Goal: Task Accomplishment & Management: Manage account settings

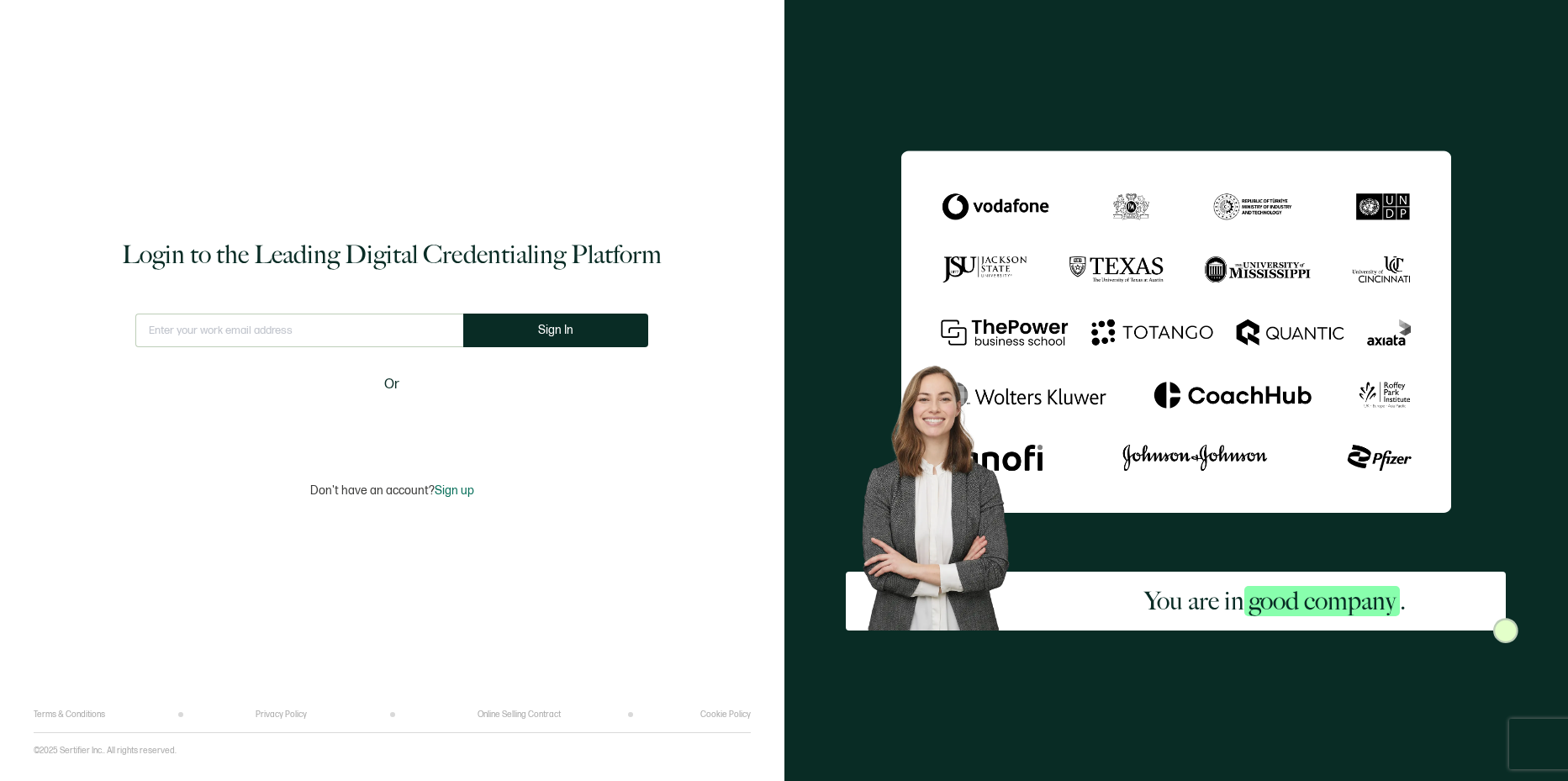
click at [339, 334] on input "text" at bounding box center [299, 330] width 328 height 34
type input "[EMAIL_ADDRESS][DOMAIN_NAME]"
click at [577, 335] on button "Sign In" at bounding box center [563, 330] width 185 height 34
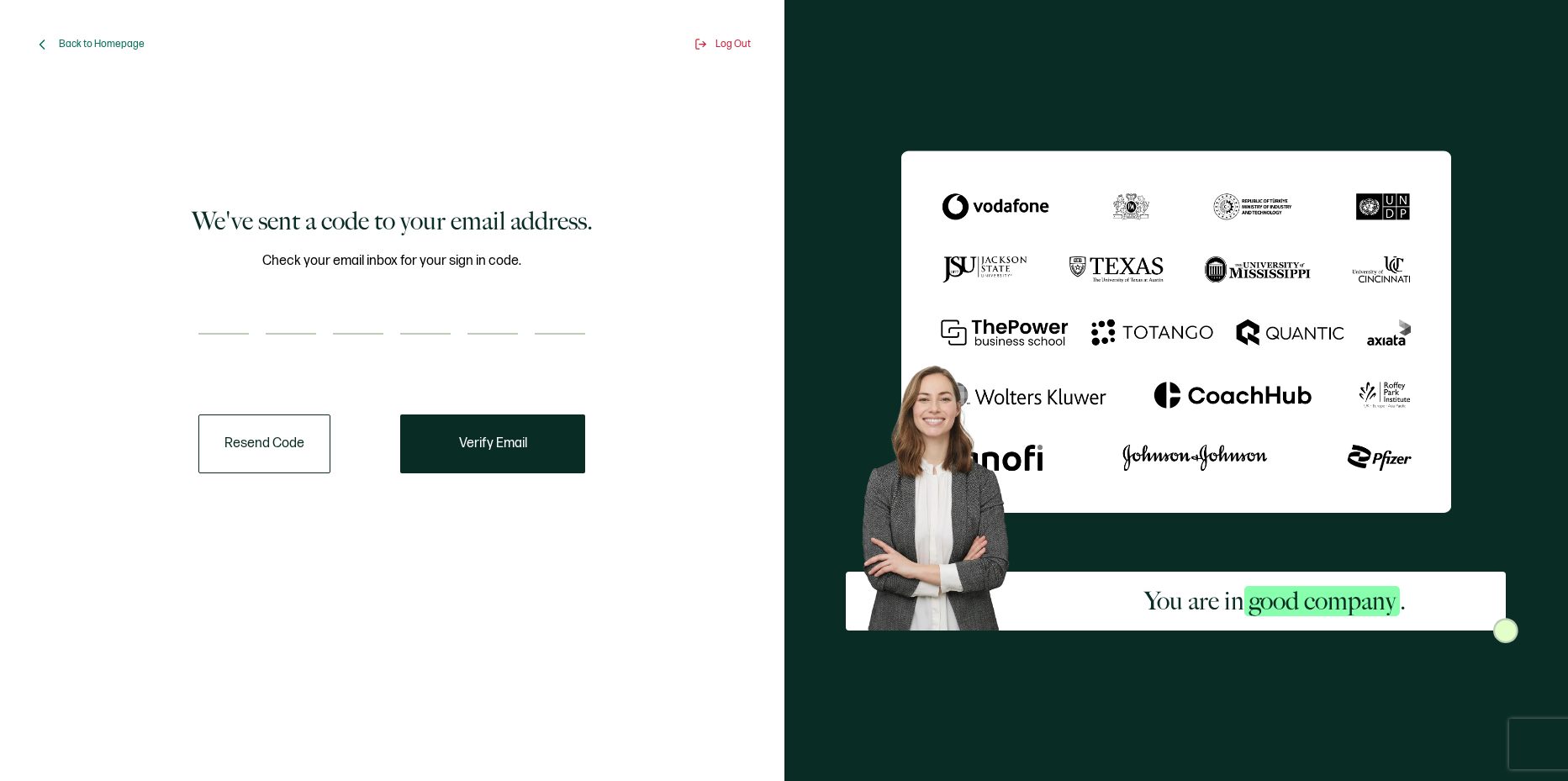
click at [234, 312] on input "number" at bounding box center [224, 317] width 51 height 34
type input "2"
type input "9"
type input "7"
type input "1"
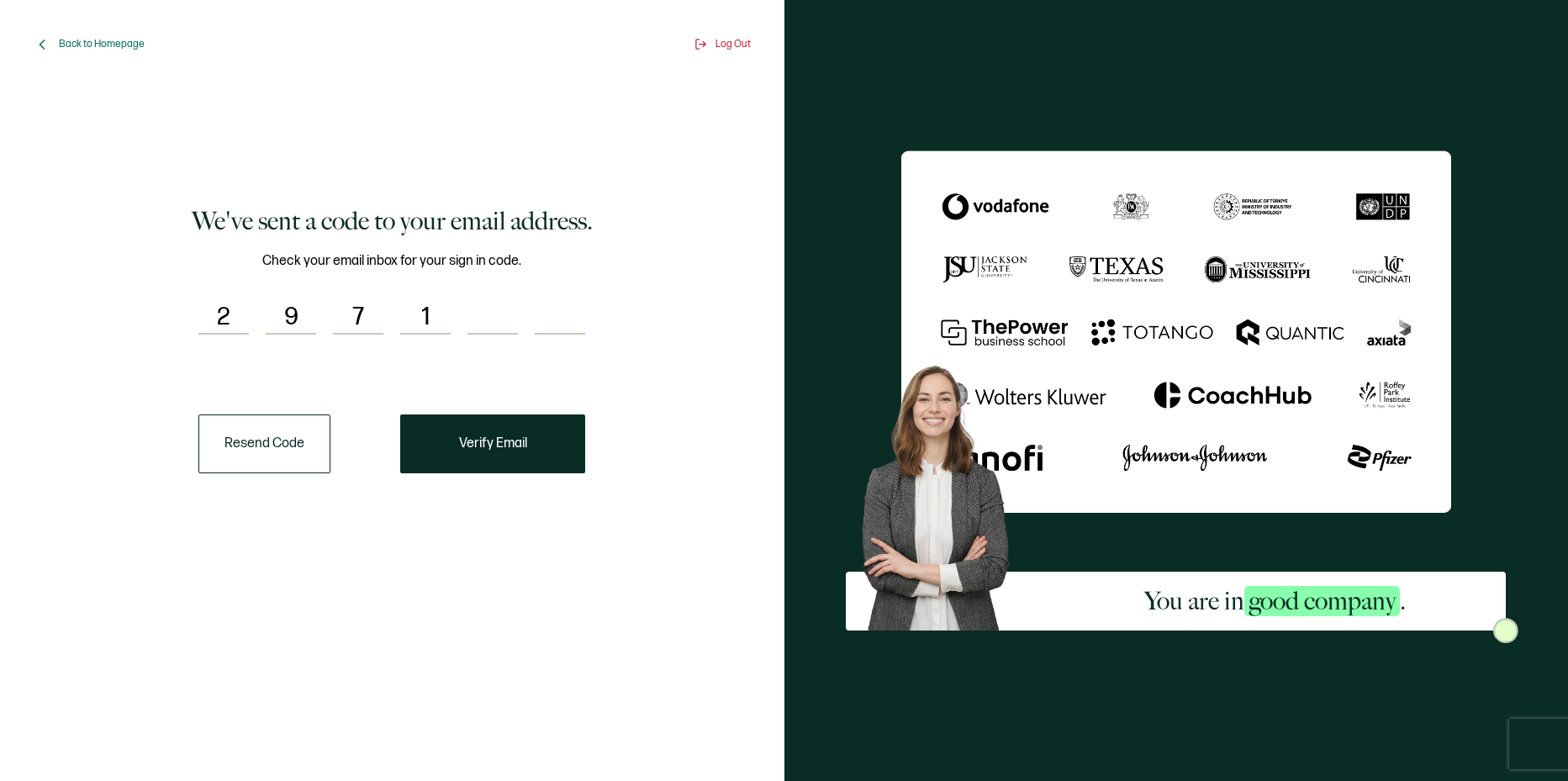
type input "0"
type input "5"
click at [547, 472] on button "Verify Email" at bounding box center [493, 444] width 185 height 59
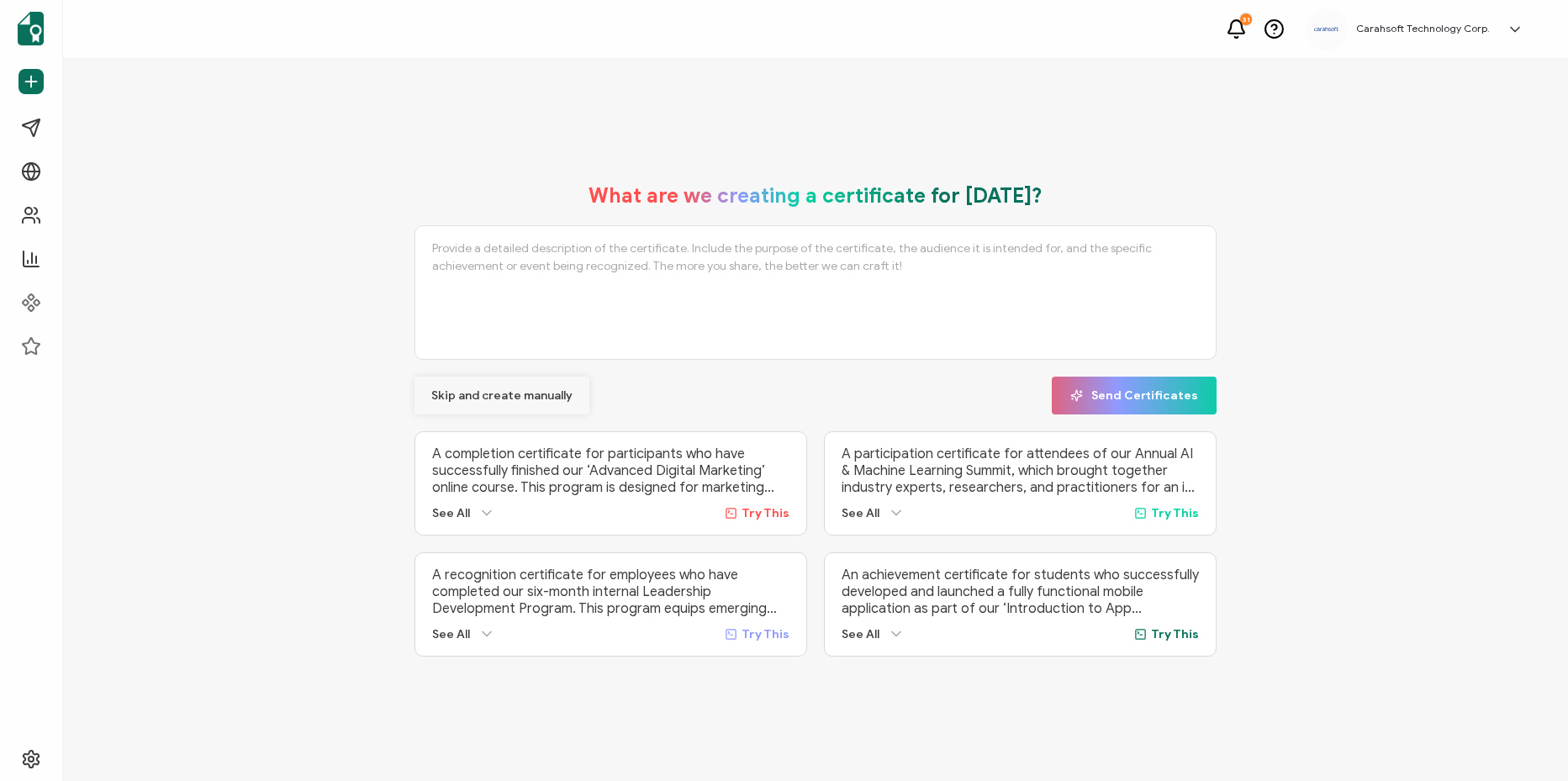
click at [492, 378] on button "Skip and create manually" at bounding box center [502, 395] width 175 height 38
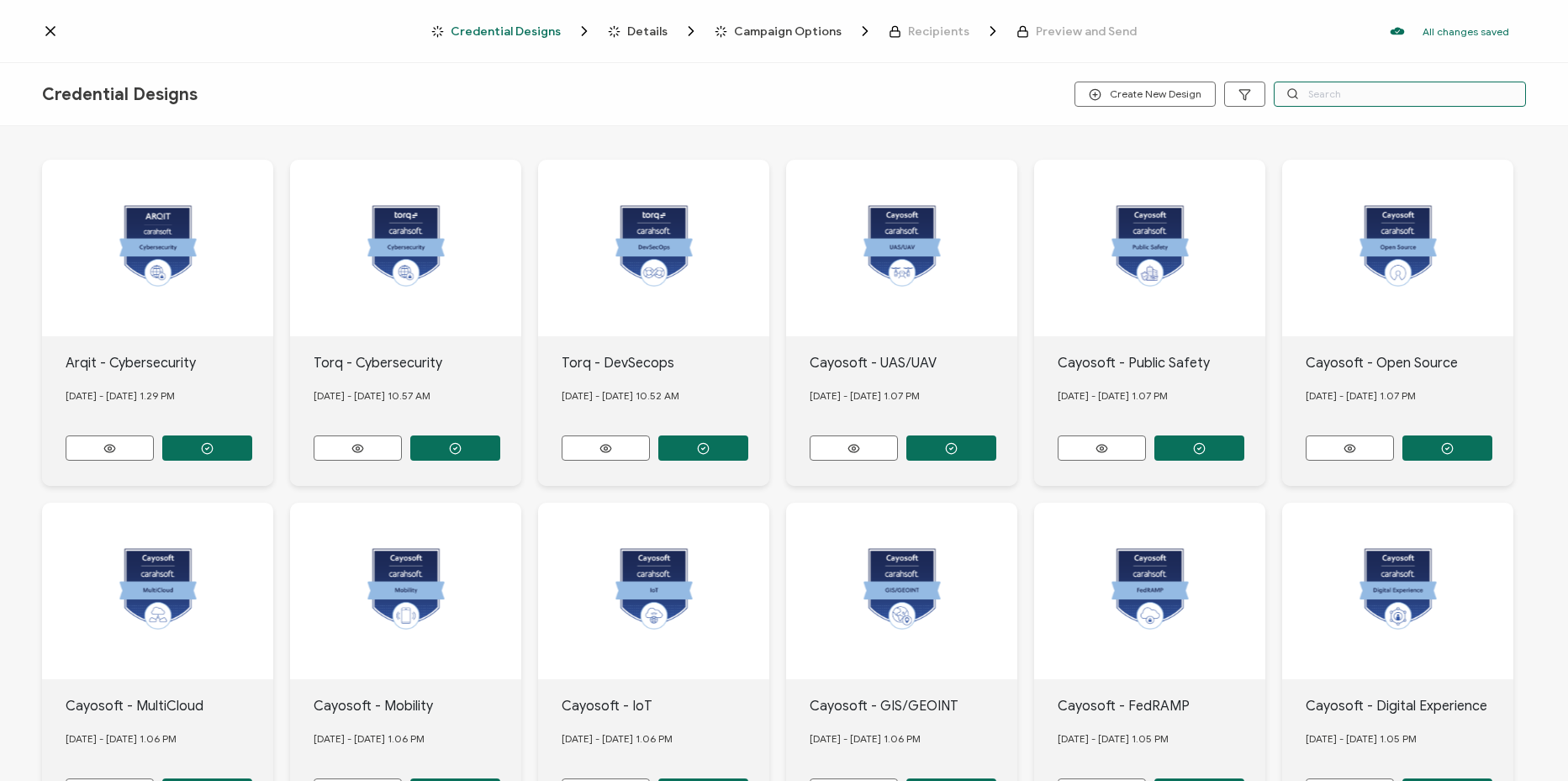
click at [1352, 94] on input "text" at bounding box center [1400, 94] width 253 height 25
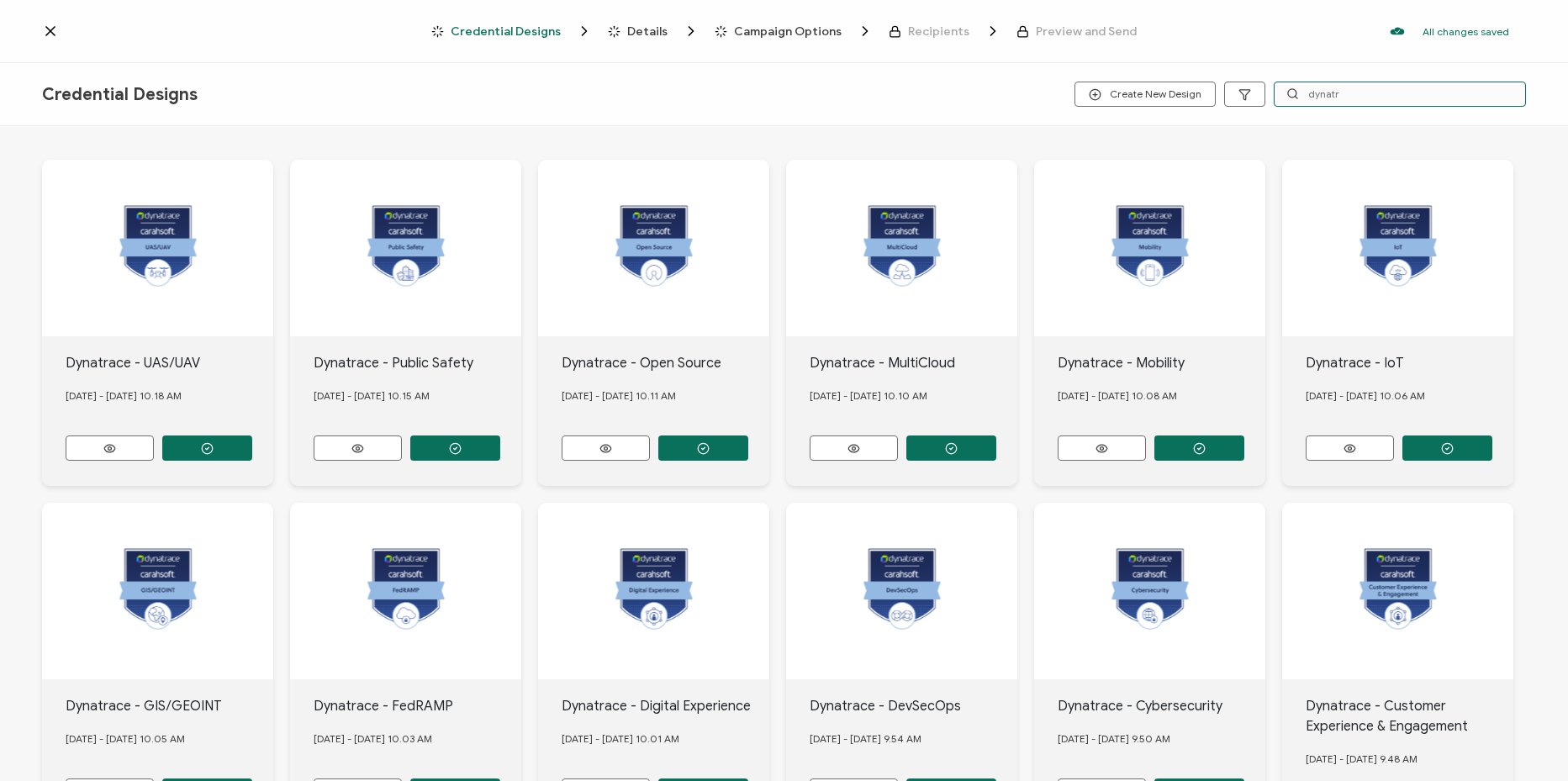
type input "dynatr"
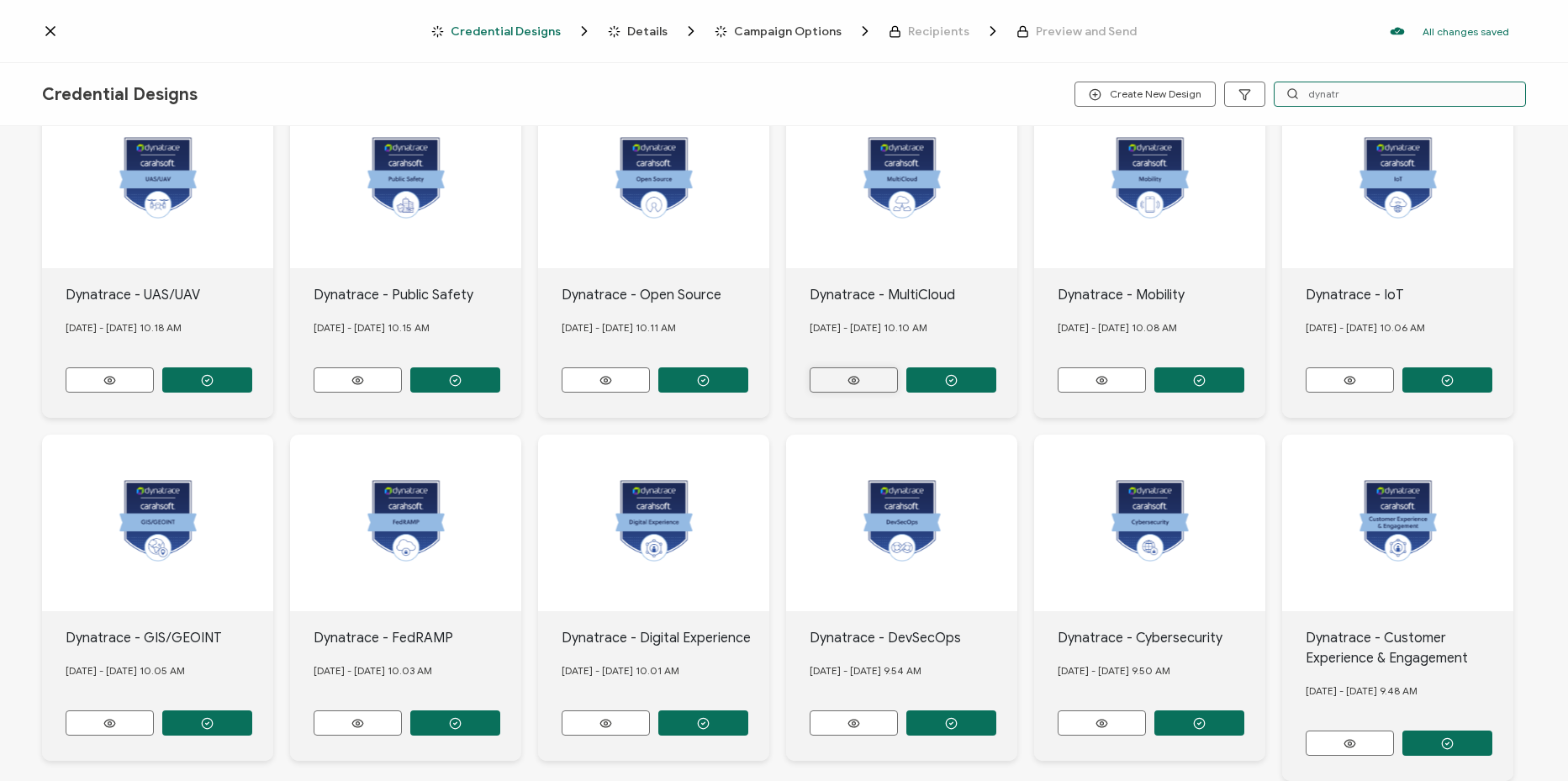
scroll to position [161, 0]
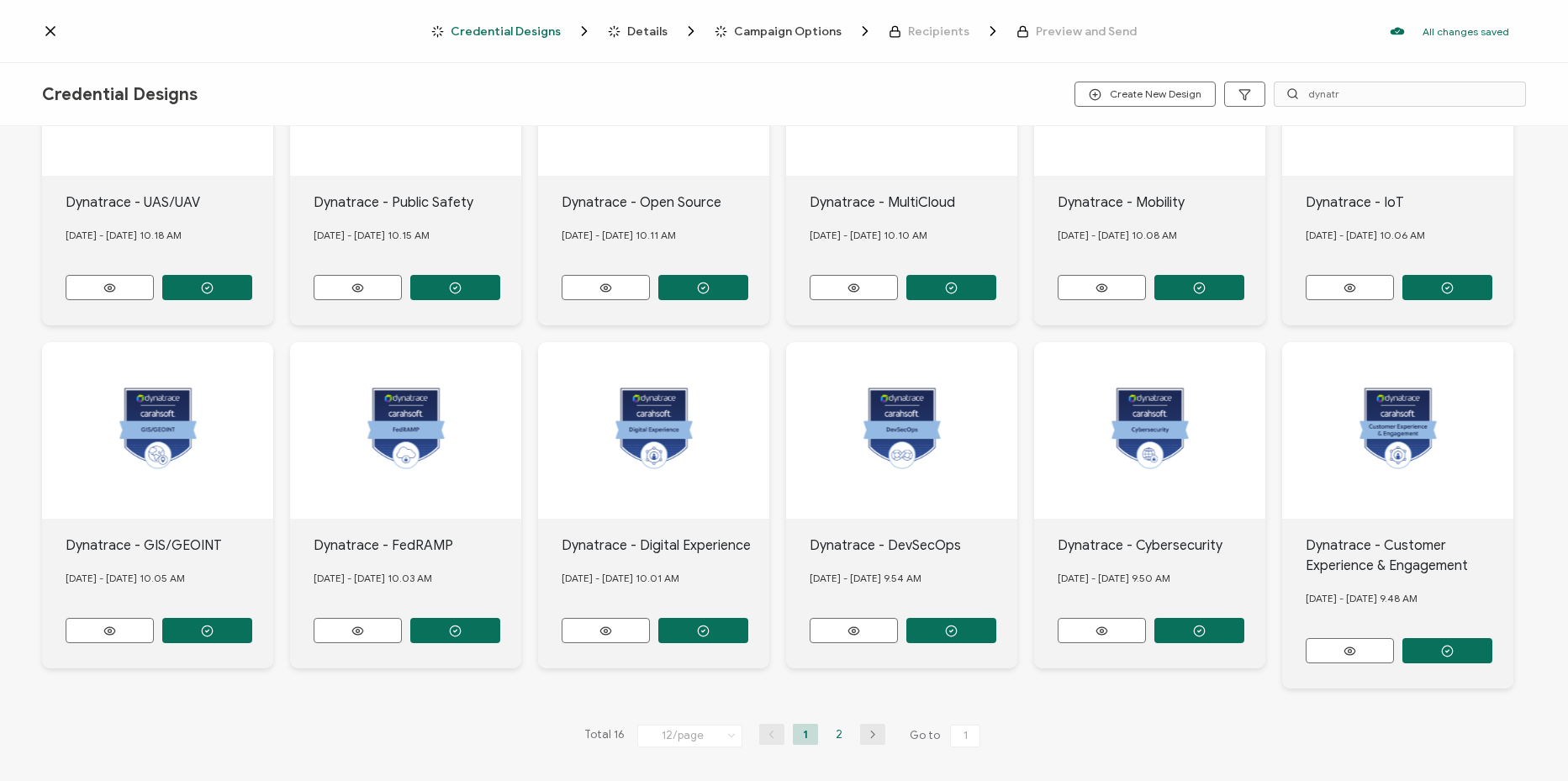
click at [833, 729] on li "2" at bounding box center [840, 734] width 25 height 21
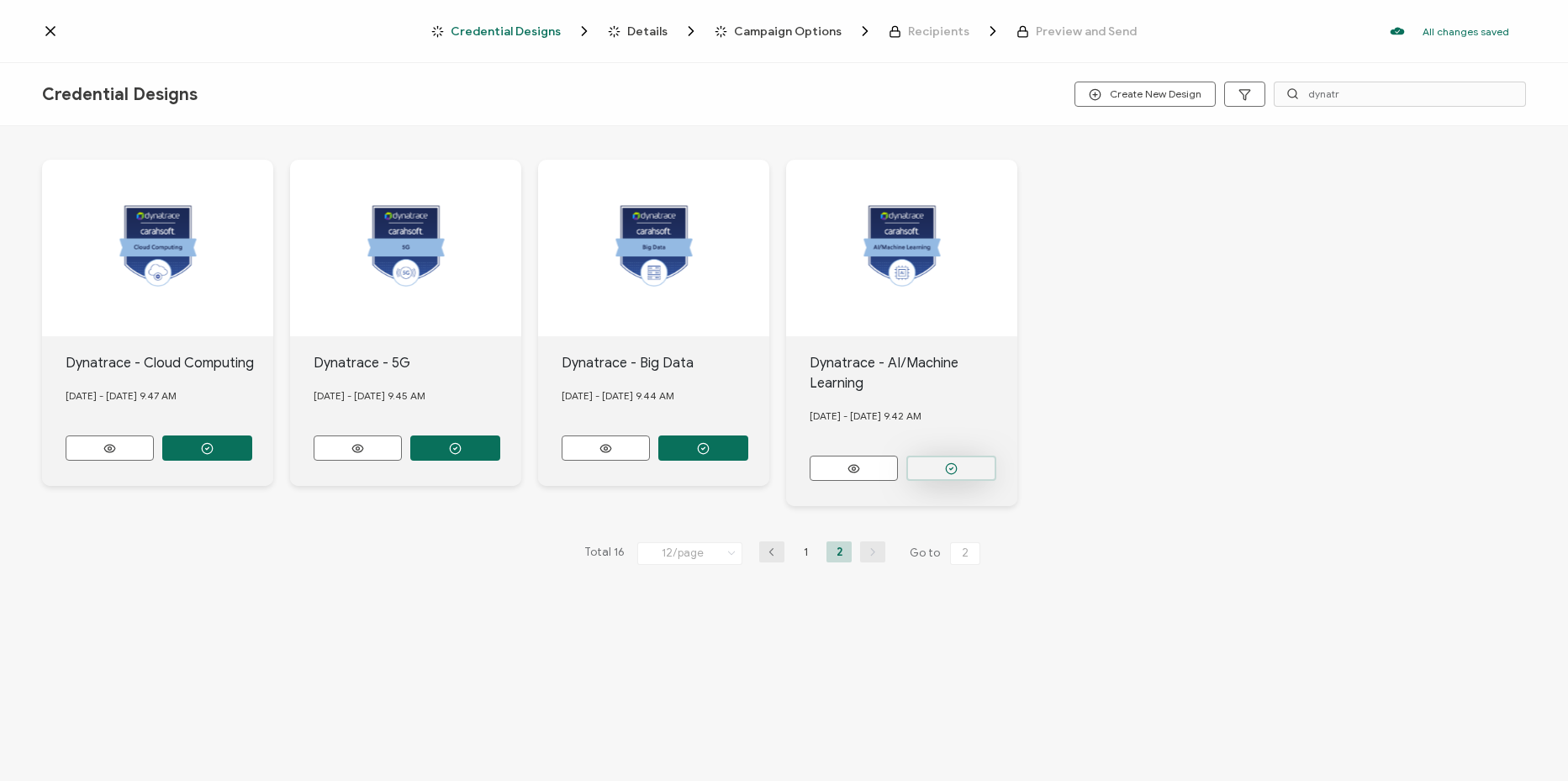
click at [214, 454] on icon "button" at bounding box center [207, 448] width 13 height 13
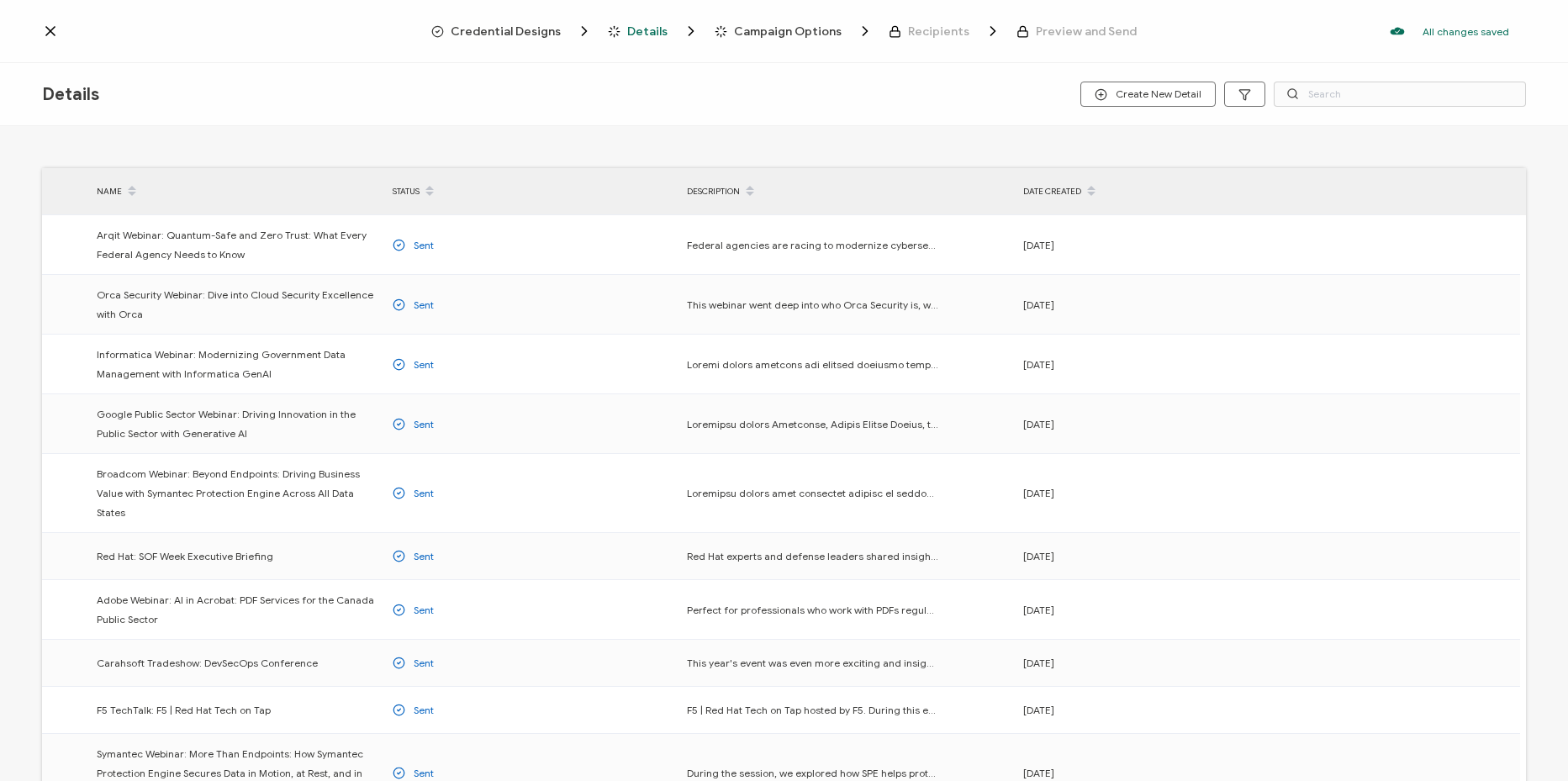
click at [531, 35] on span "Credential Designs" at bounding box center [505, 31] width 110 height 13
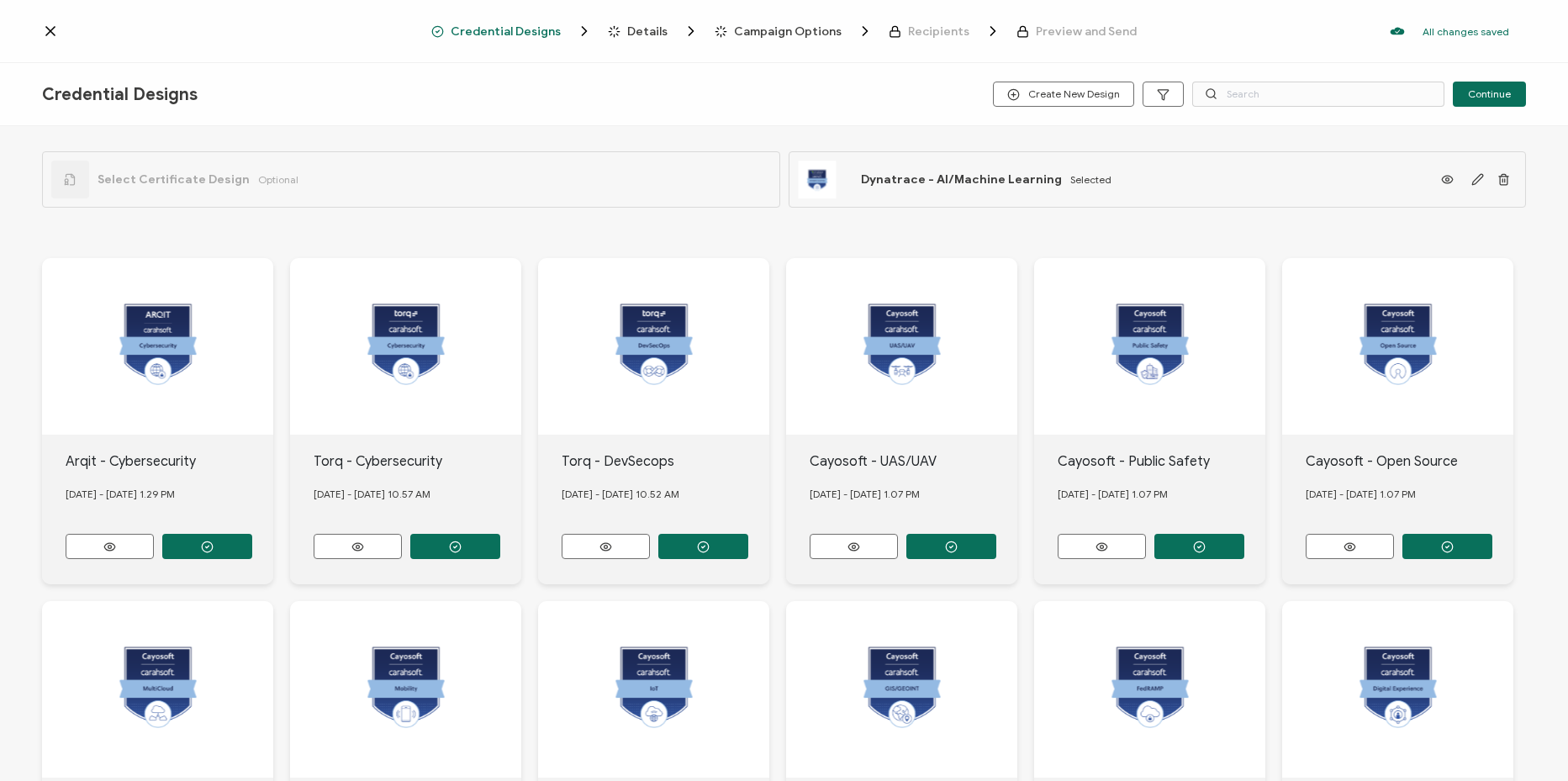
click at [291, 175] on div "Select Certificate Design Optional" at bounding box center [411, 179] width 739 height 56
click at [243, 174] on div "Select Certificate Design Optional" at bounding box center [175, 179] width 248 height 38
click at [1286, 97] on input "text" at bounding box center [1319, 94] width 253 height 25
click at [1260, 98] on input "text" at bounding box center [1319, 94] width 253 height 25
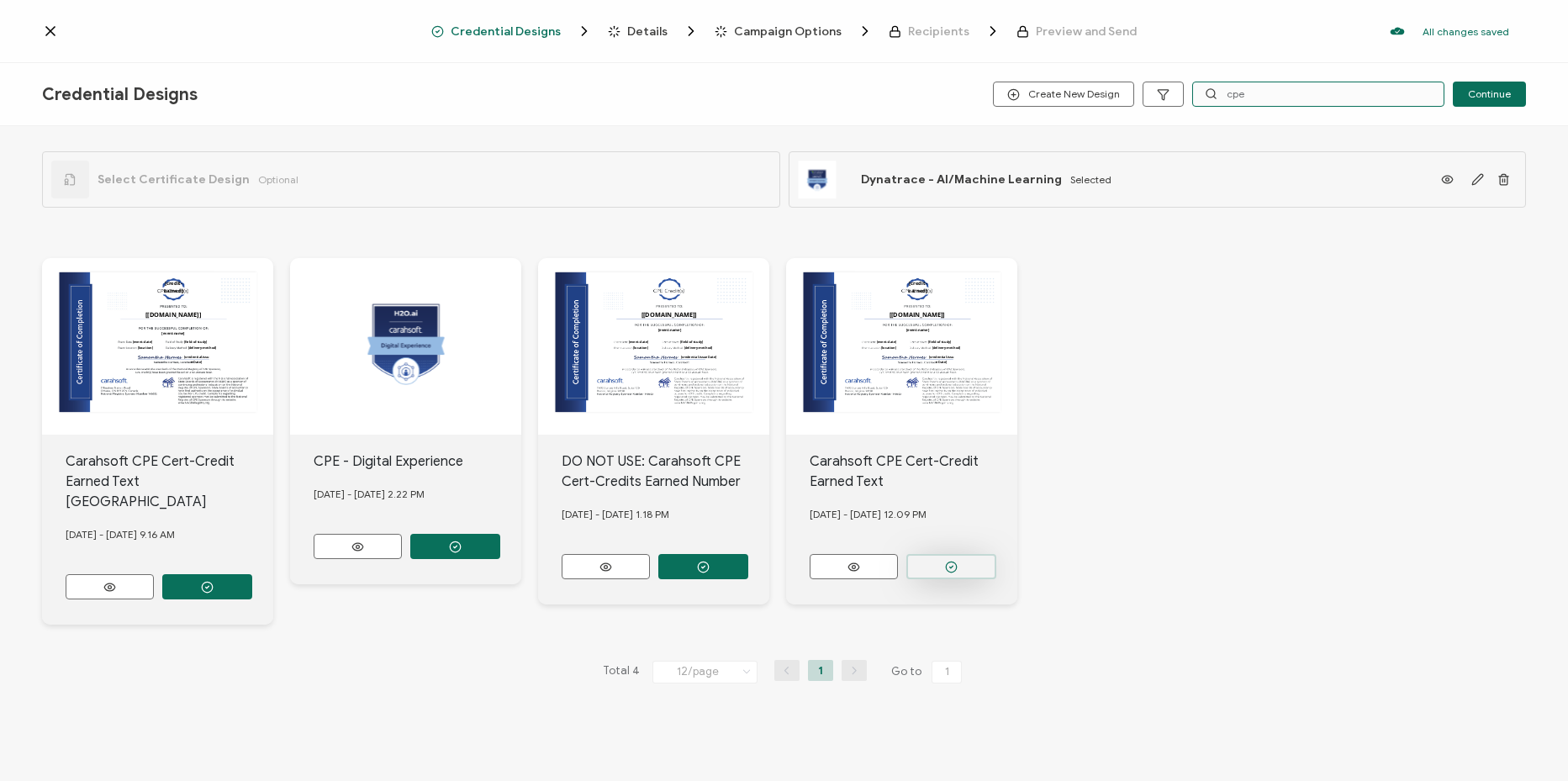
type input "cpe"
click at [253, 574] on button "button" at bounding box center [207, 587] width 90 height 25
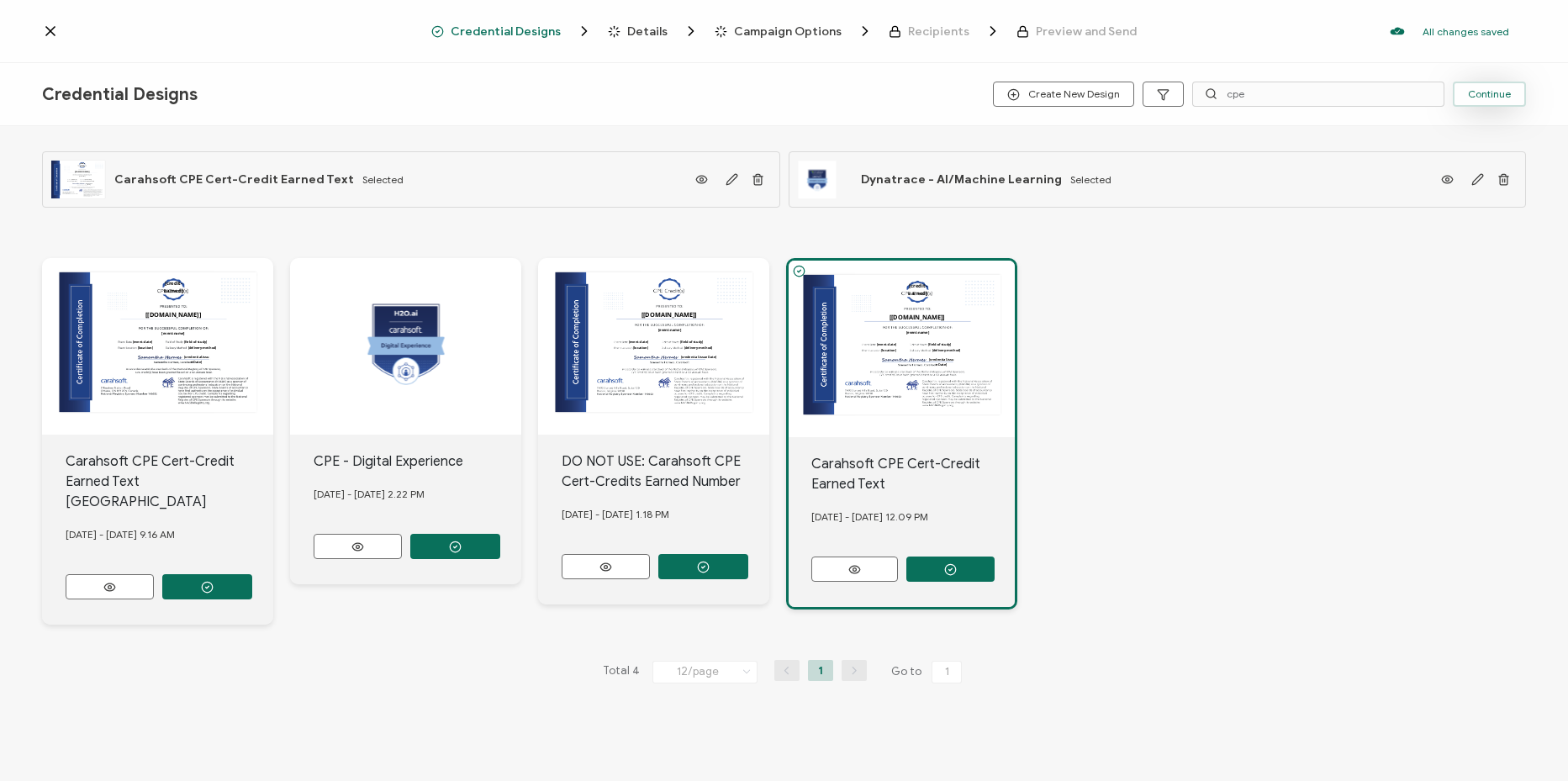
click at [1494, 103] on button "Continue" at bounding box center [1489, 94] width 73 height 25
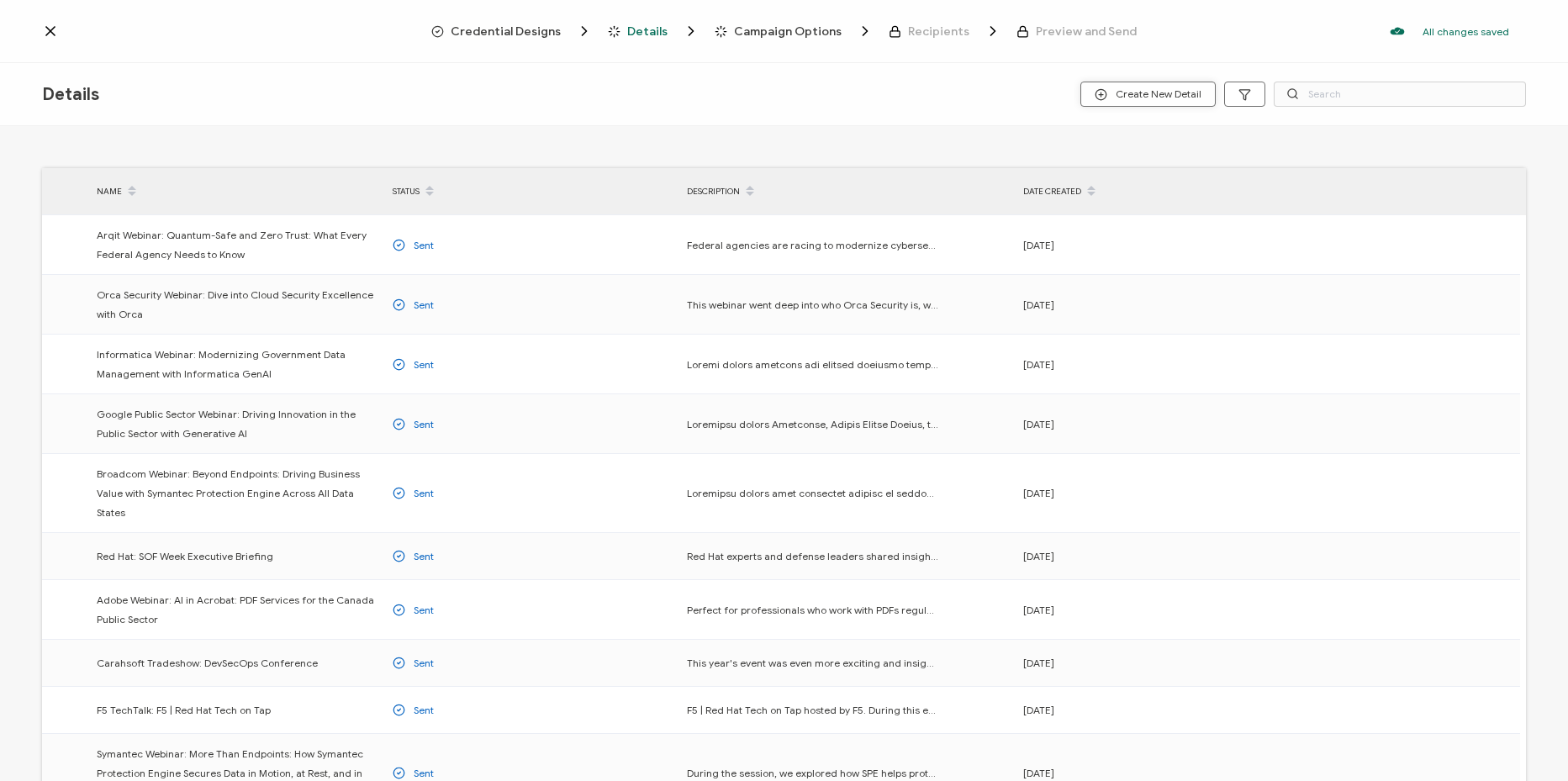
click at [1118, 99] on span "Create New Detail" at bounding box center [1148, 94] width 107 height 13
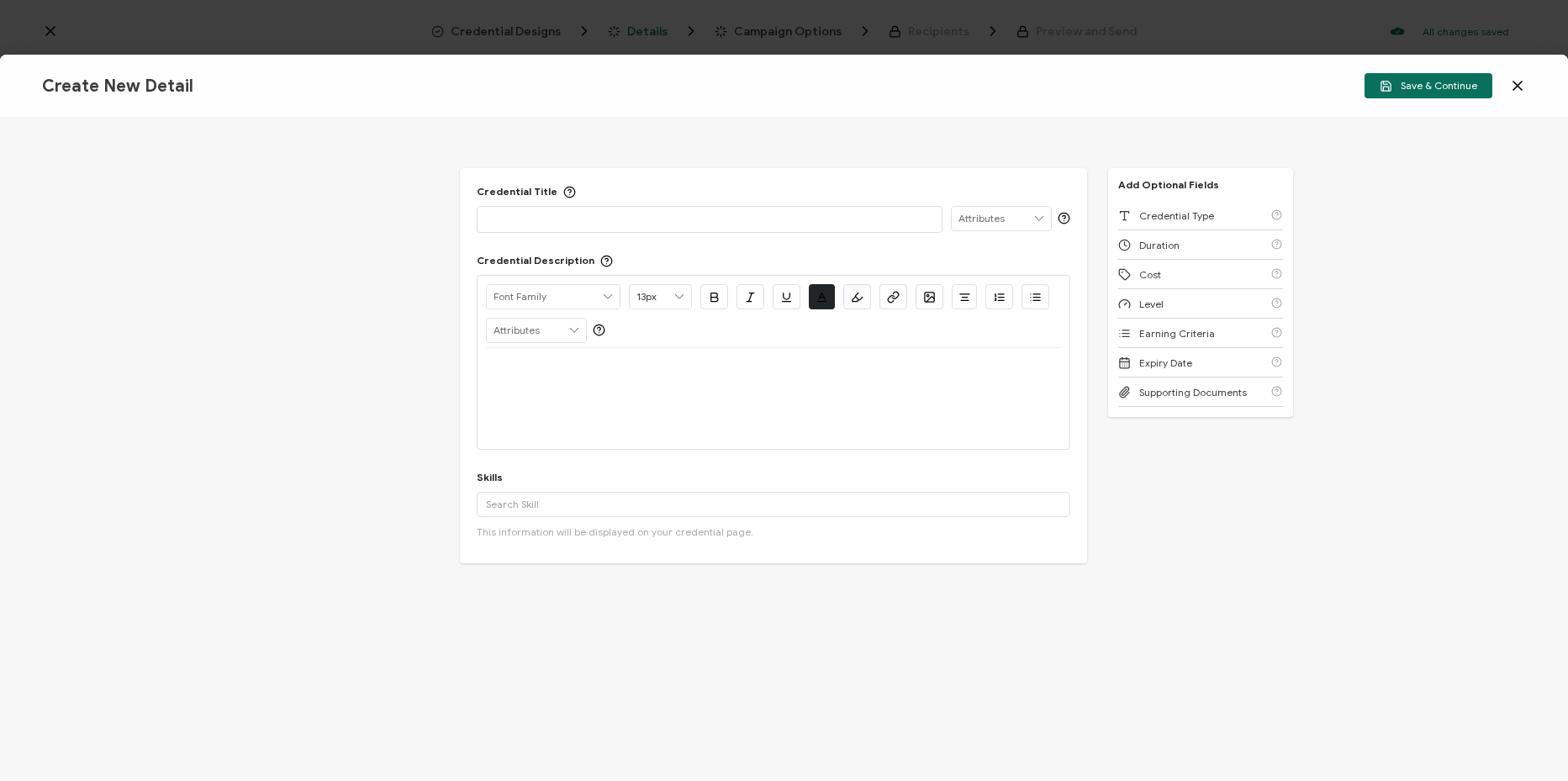
click at [610, 217] on p at bounding box center [709, 219] width 447 height 17
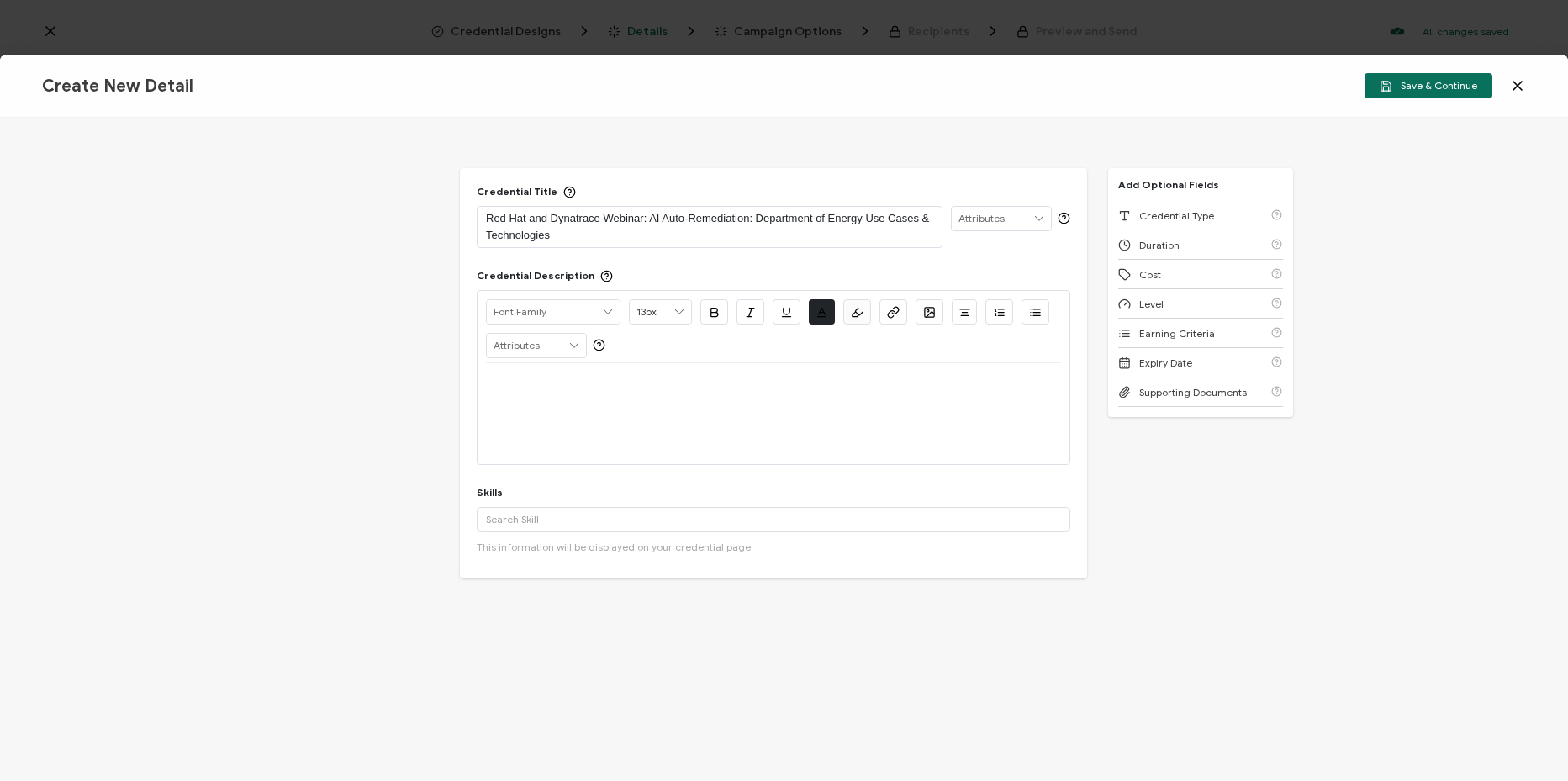
click at [680, 401] on div at bounding box center [773, 383] width 575 height 40
click at [568, 398] on div at bounding box center [773, 383] width 575 height 40
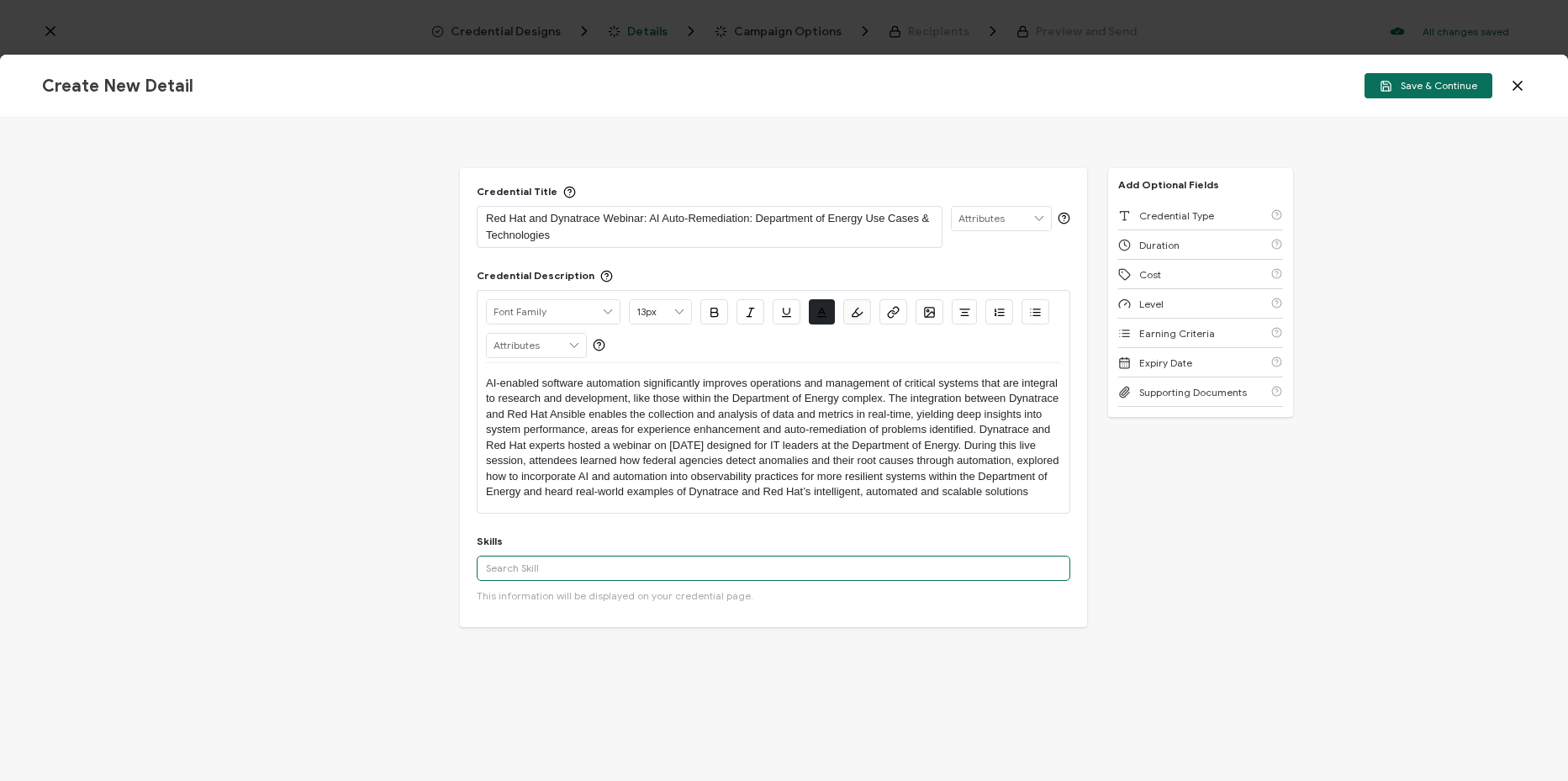
click at [589, 581] on input "text" at bounding box center [773, 568] width 594 height 25
paste input "Red Hat Ansible Automation, artificial intelligence, IT automation"
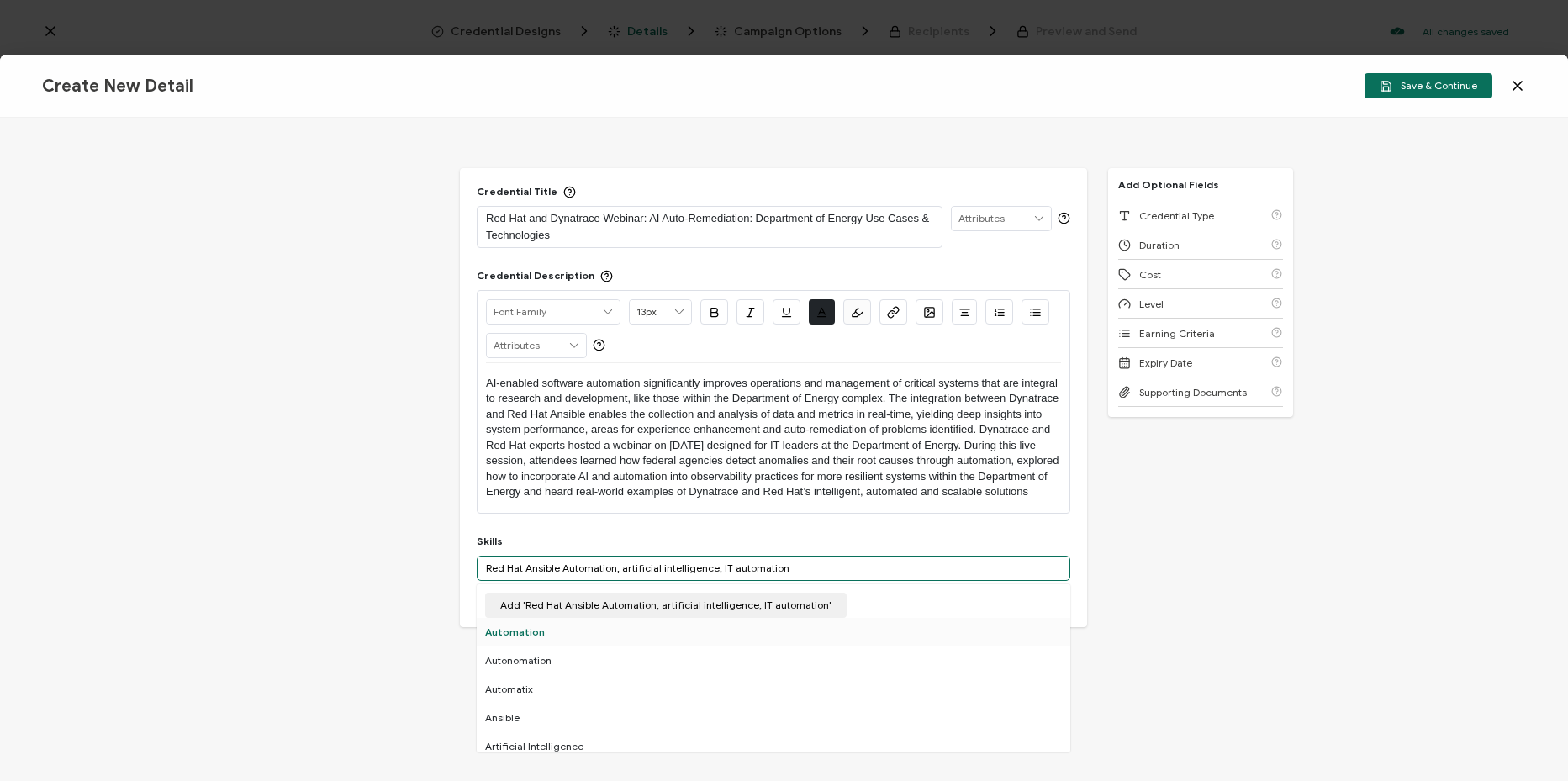
type input "Red Hat Ansible Automation, artificial intelligence, IT automation"
click at [589, 646] on div "Automation" at bounding box center [773, 632] width 594 height 29
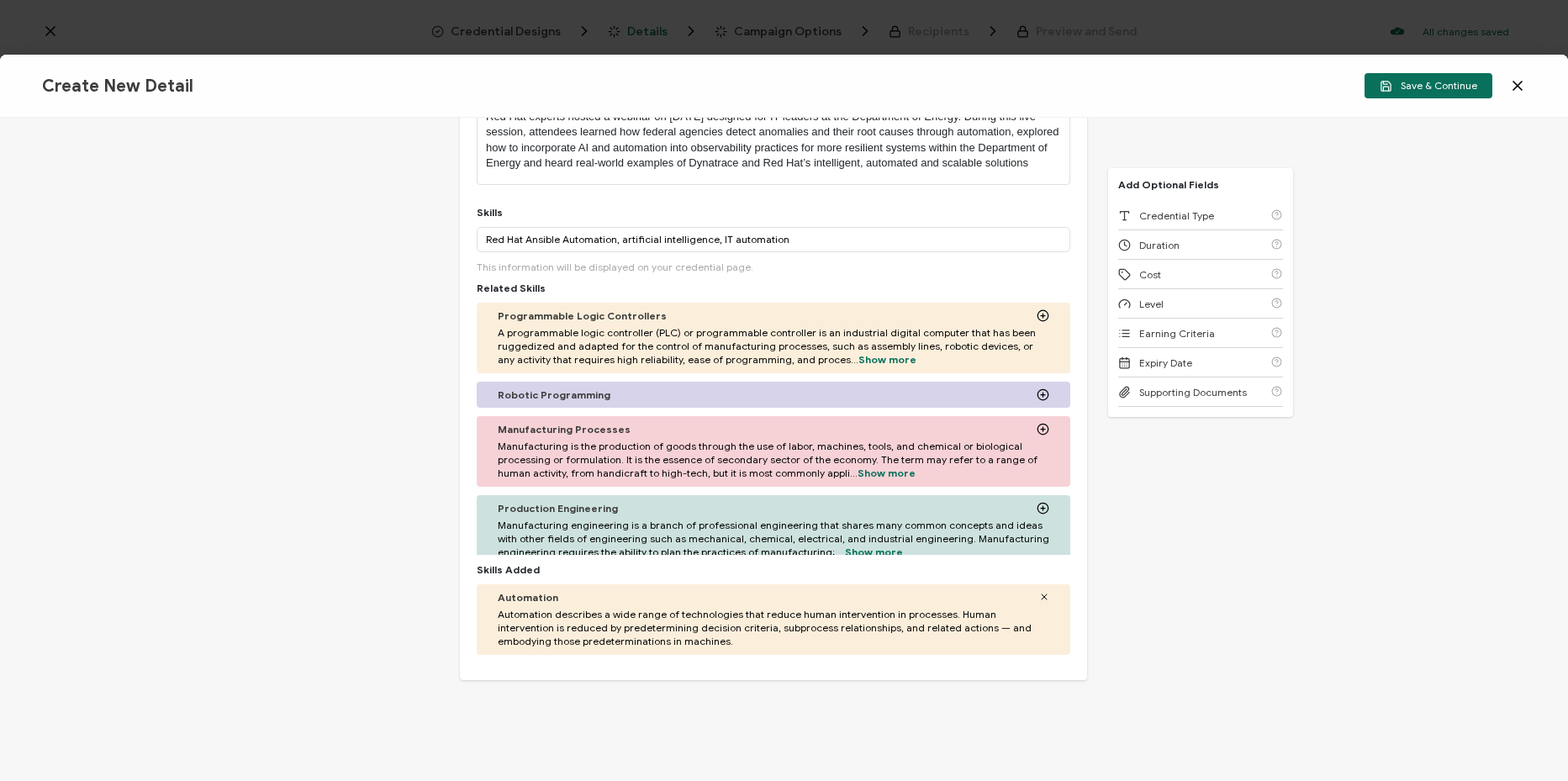
scroll to position [336, 0]
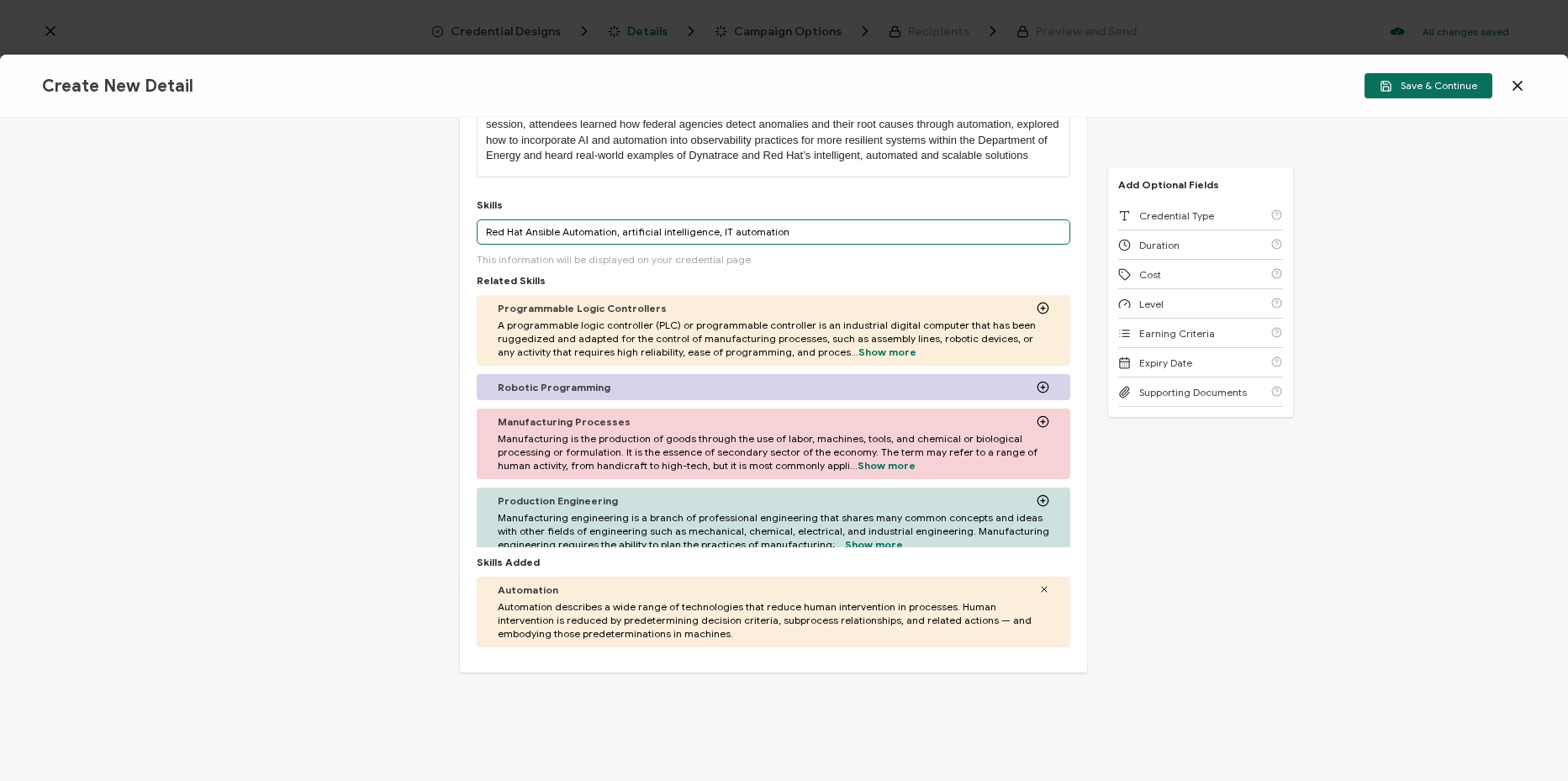
click at [838, 243] on input "Red Hat Ansible Automation, artificial intelligence, IT automation" at bounding box center [773, 232] width 594 height 25
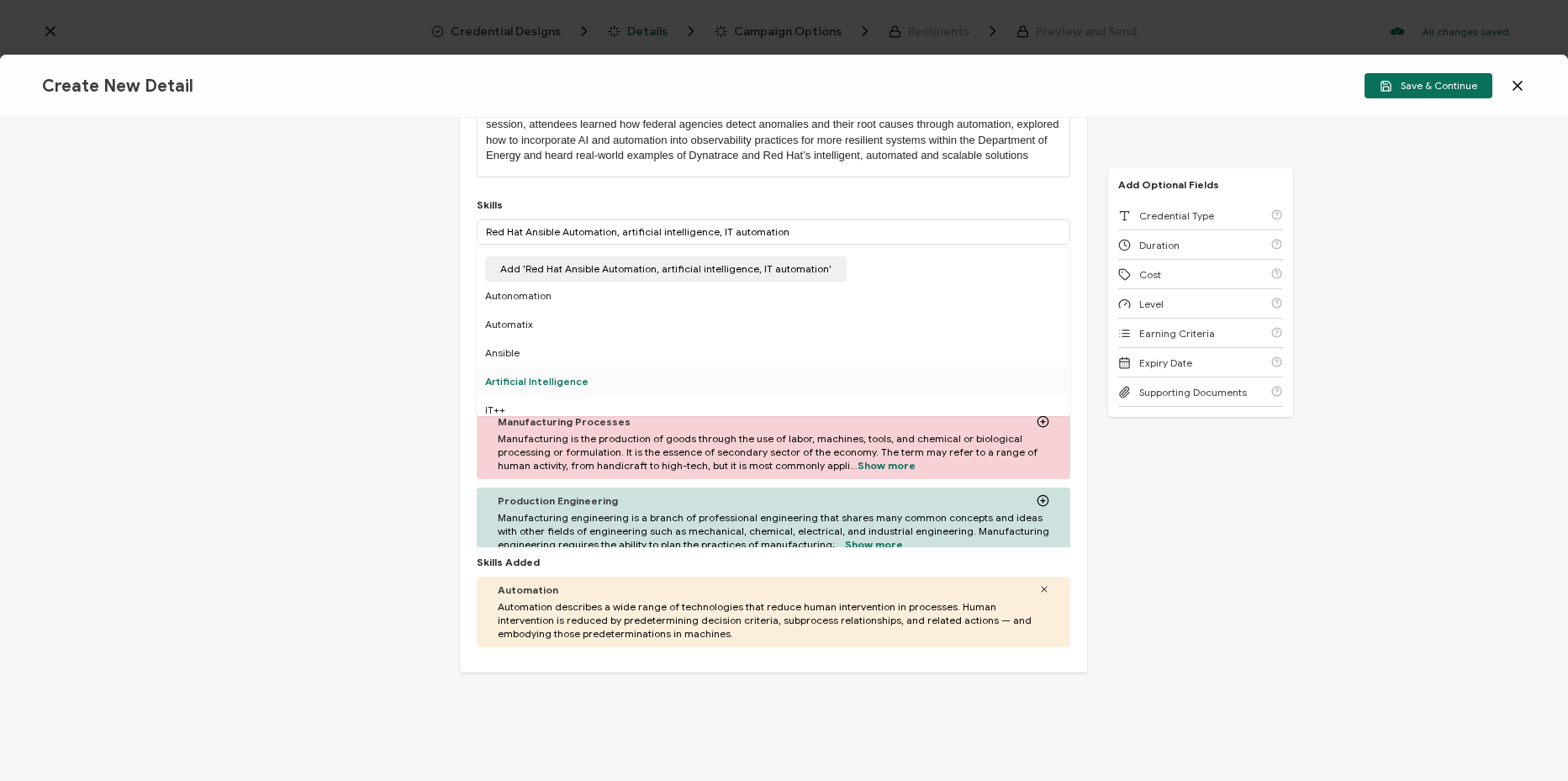
click at [548, 396] on div "Artificial Intelligence" at bounding box center [773, 381] width 594 height 29
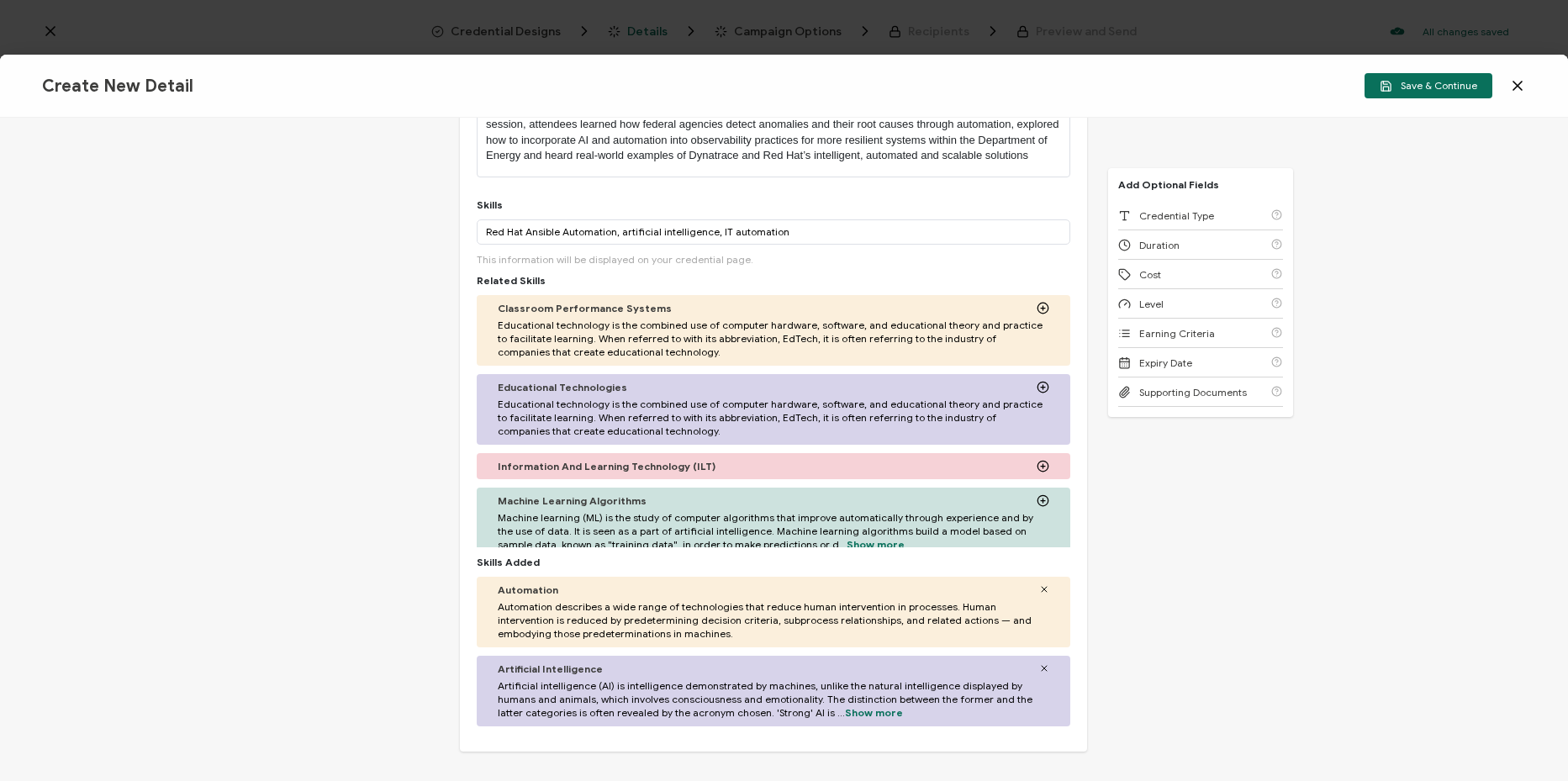
click at [849, 311] on div "Classroom Performance Systems Educational technology is the combined use of com…" at bounding box center [773, 330] width 594 height 71
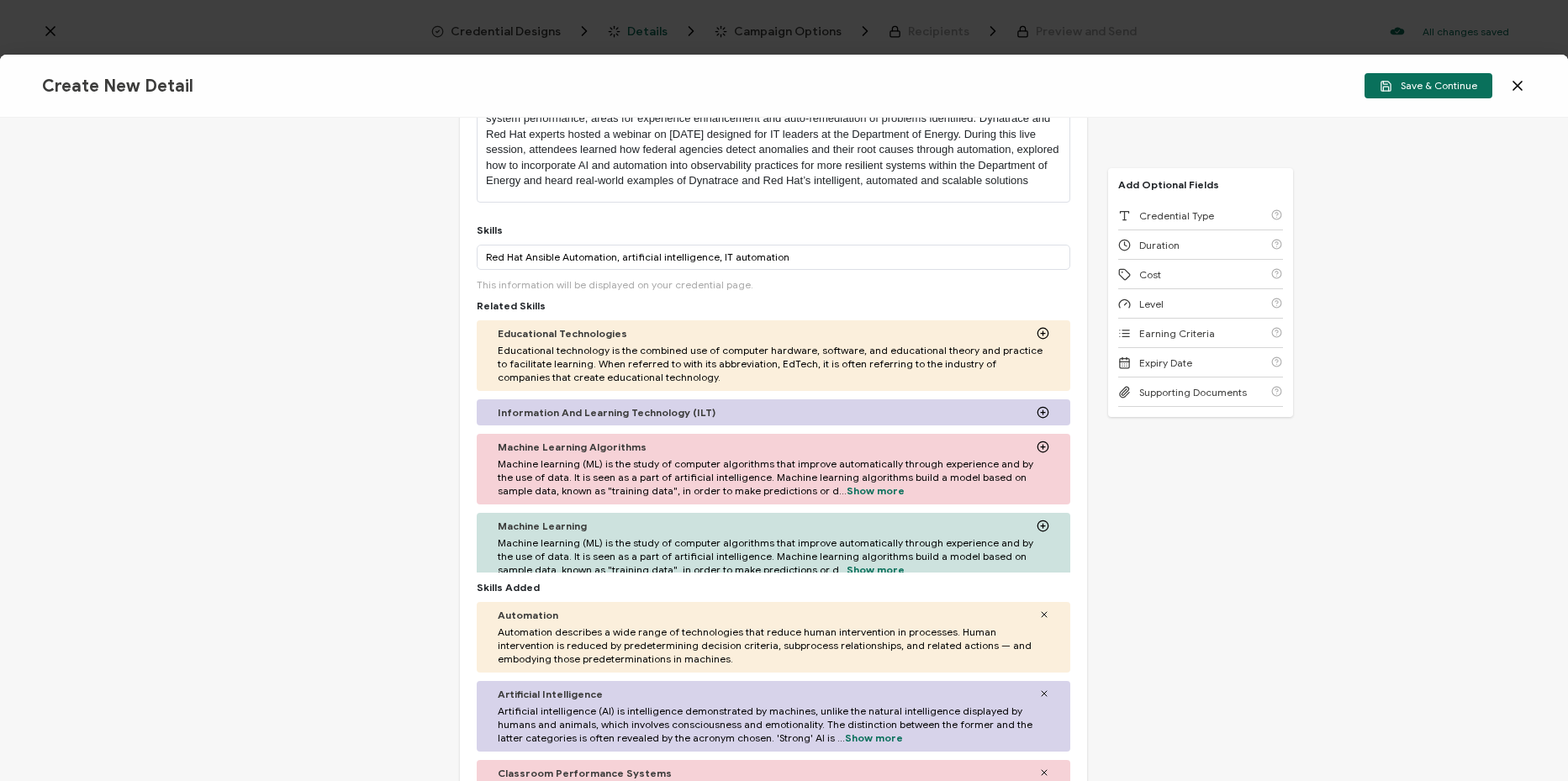
scroll to position [305, 0]
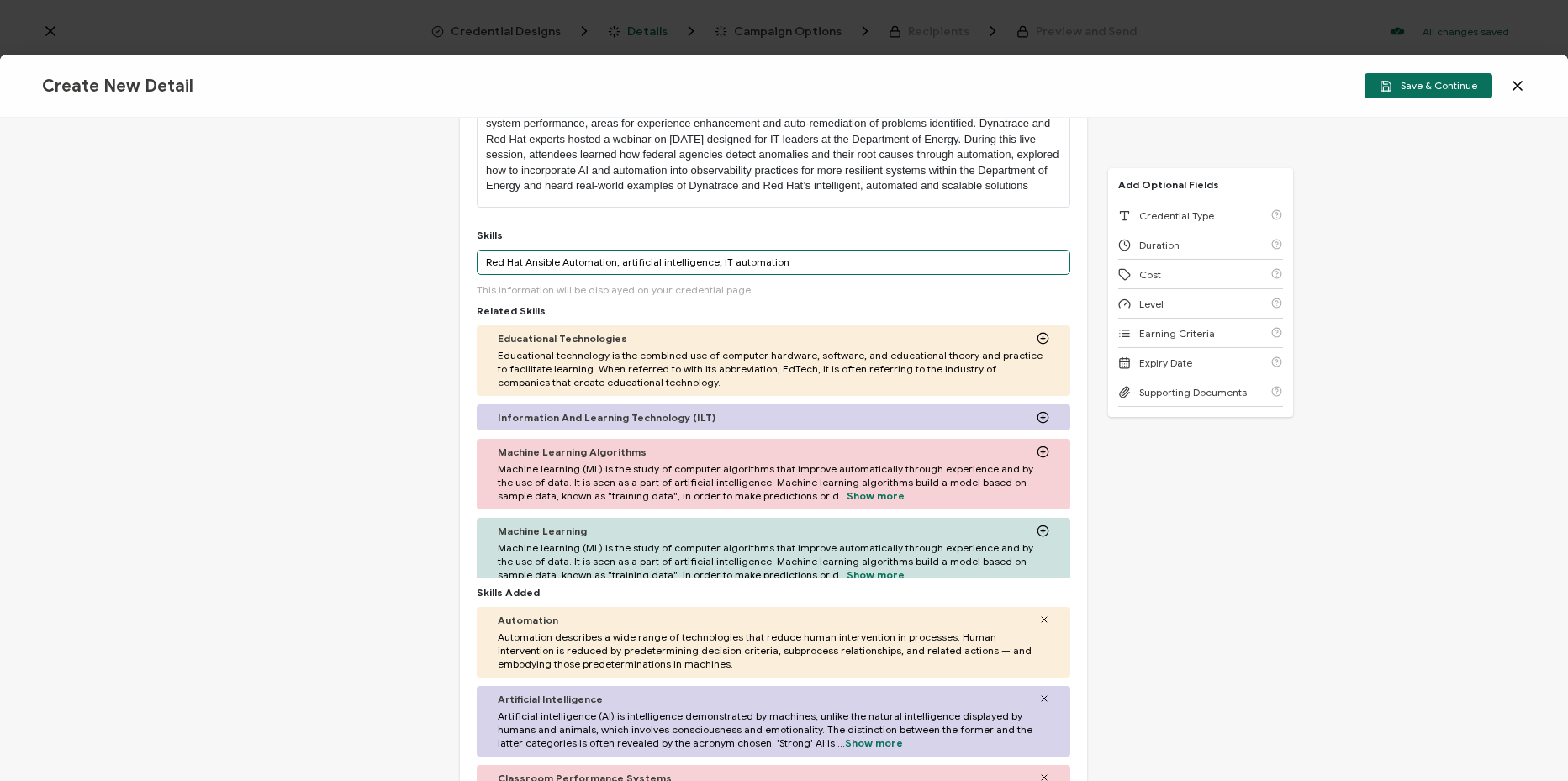
click at [877, 275] on input "Red Hat Ansible Automation, artificial intelligence, IT automation" at bounding box center [773, 263] width 594 height 25
click at [320, 406] on div "Credential Title Red Hat and Dynatrace Webinar: AI Auto-Remediation: Department…" at bounding box center [784, 449] width 1568 height 663
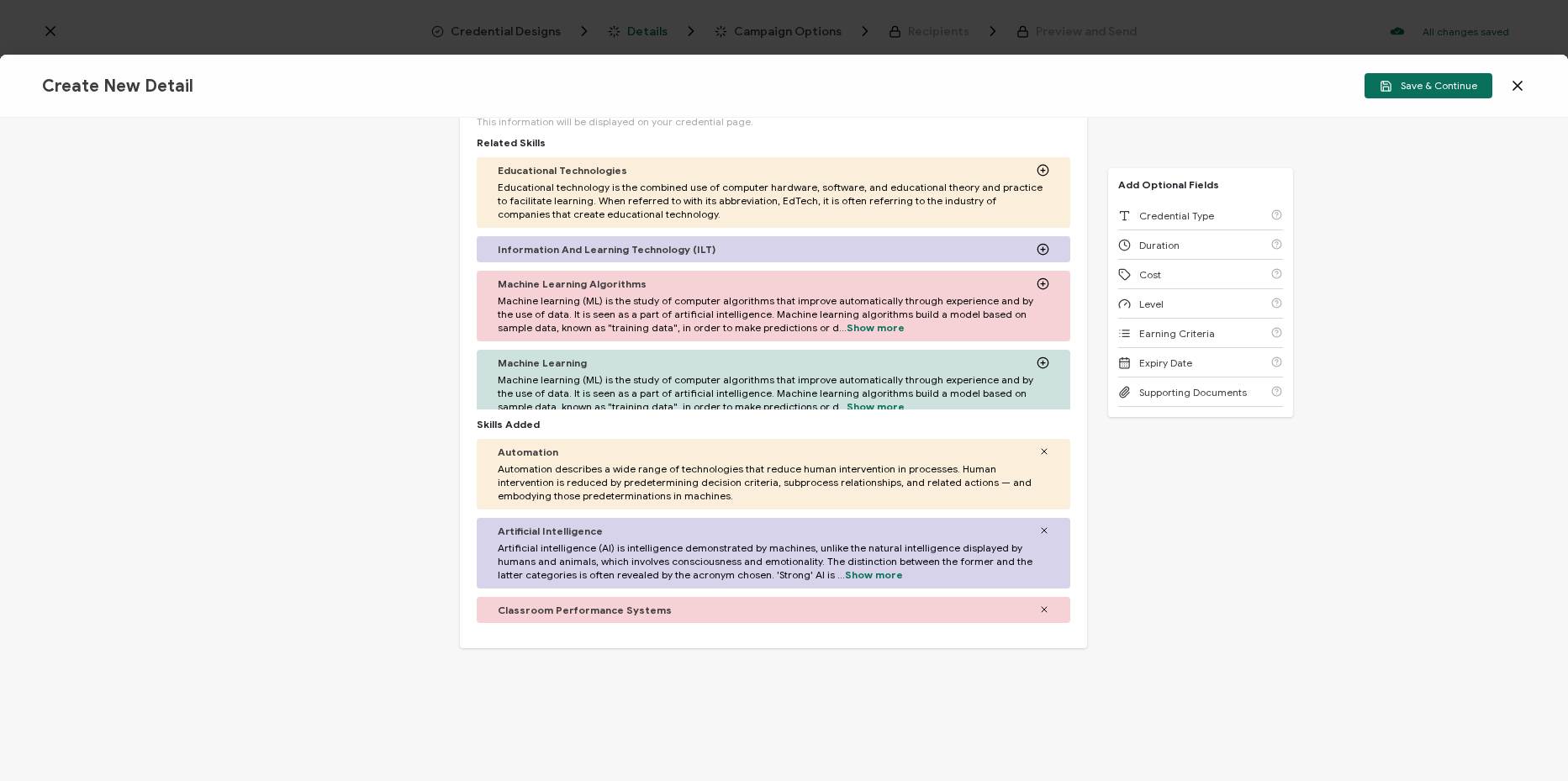
click at [1039, 614] on icon at bounding box center [1044, 609] width 10 height 10
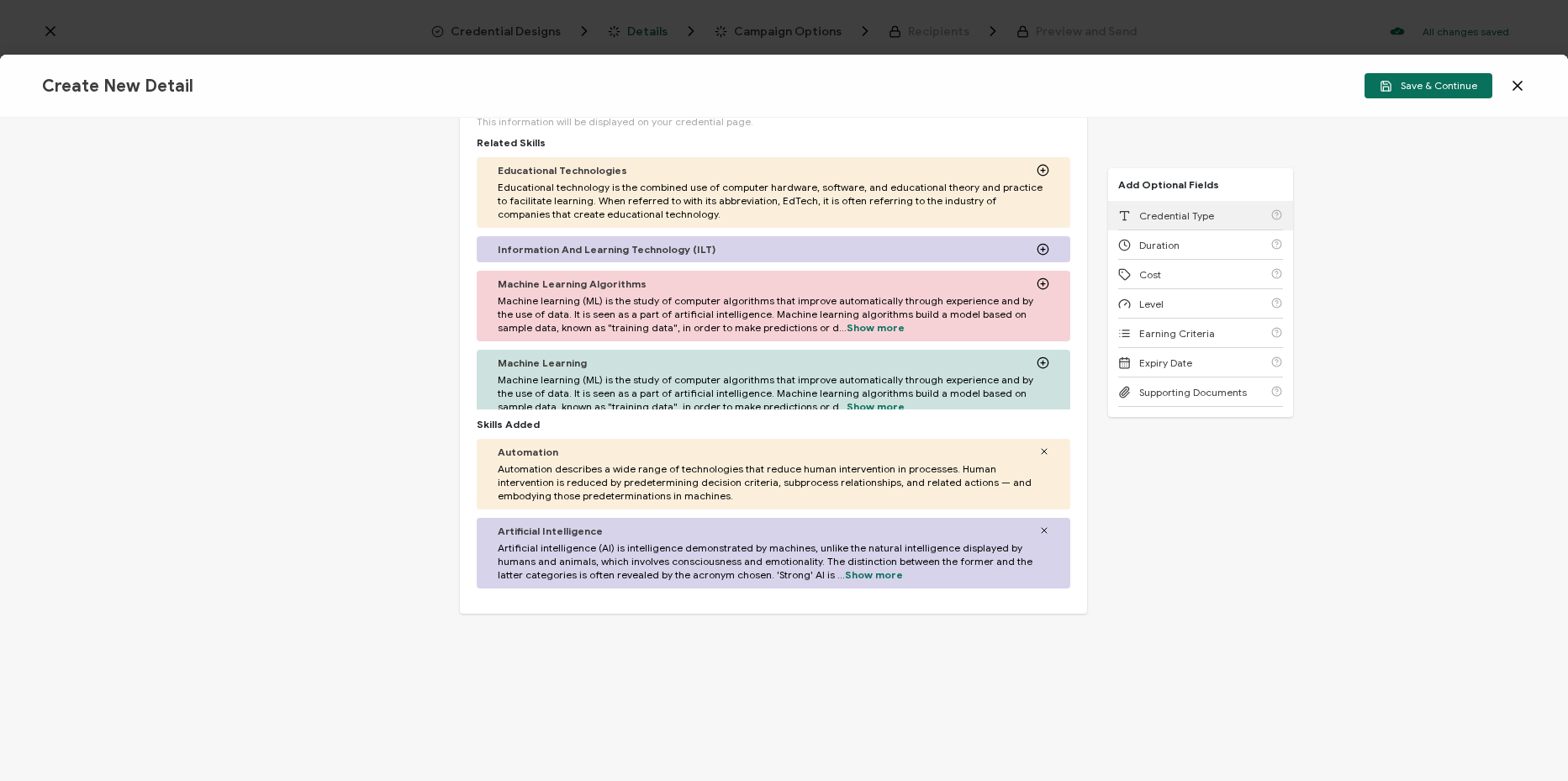
click at [1234, 206] on div "Credential Type" at bounding box center [1201, 215] width 165 height 29
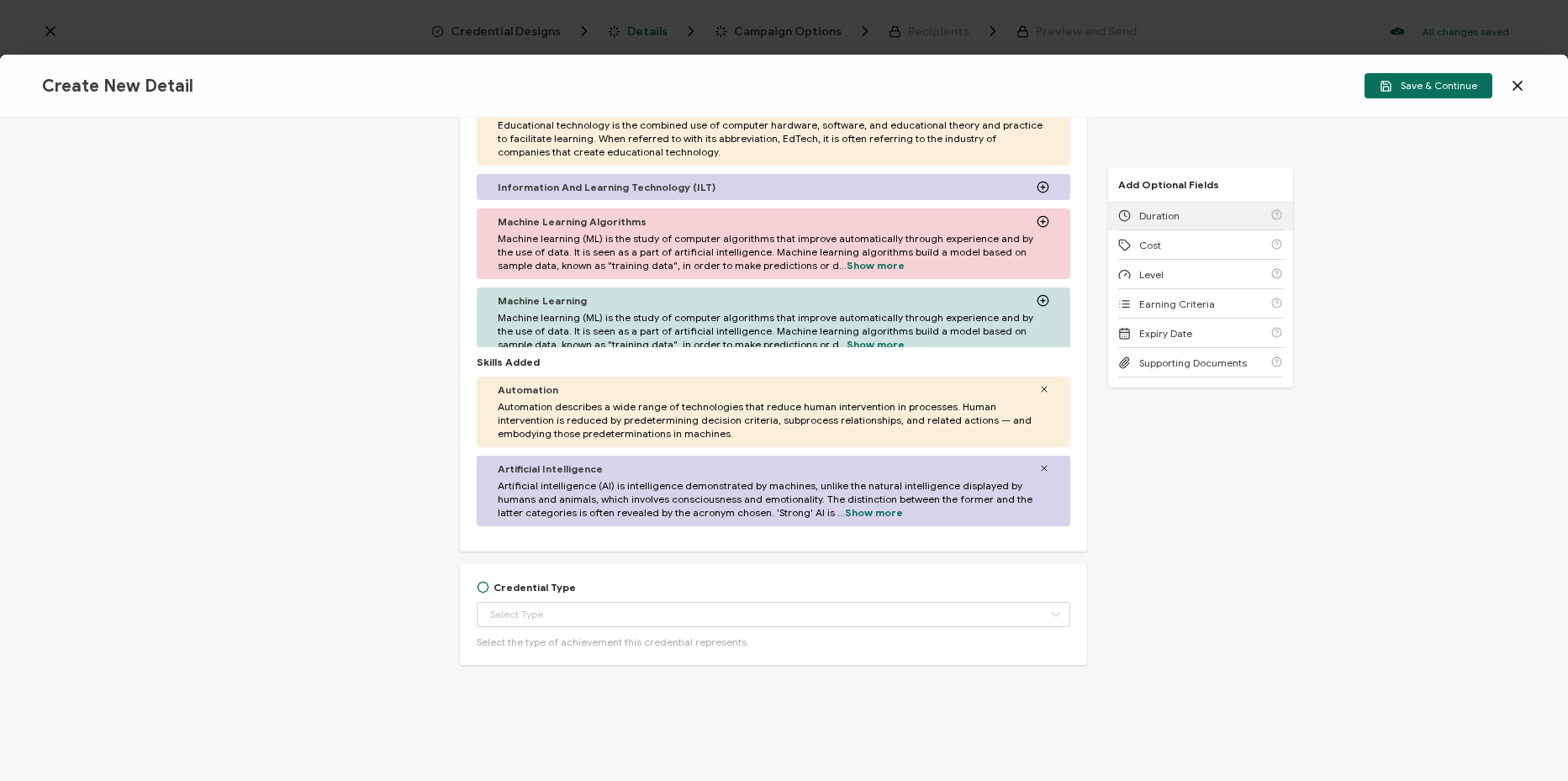
click at [1229, 210] on div "Duration" at bounding box center [1201, 215] width 165 height 29
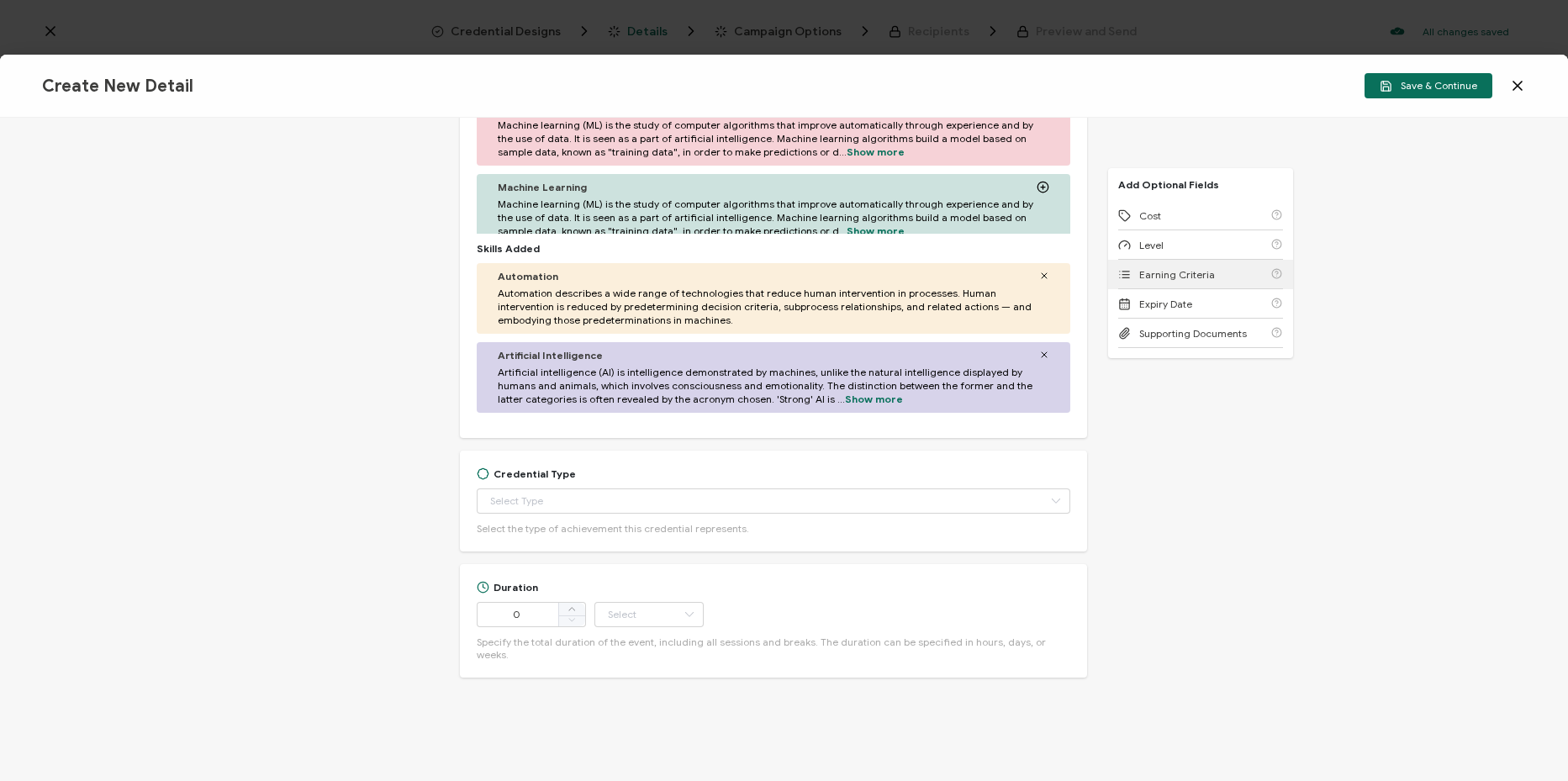
click at [1212, 278] on div "Earning Criteria" at bounding box center [1201, 274] width 165 height 29
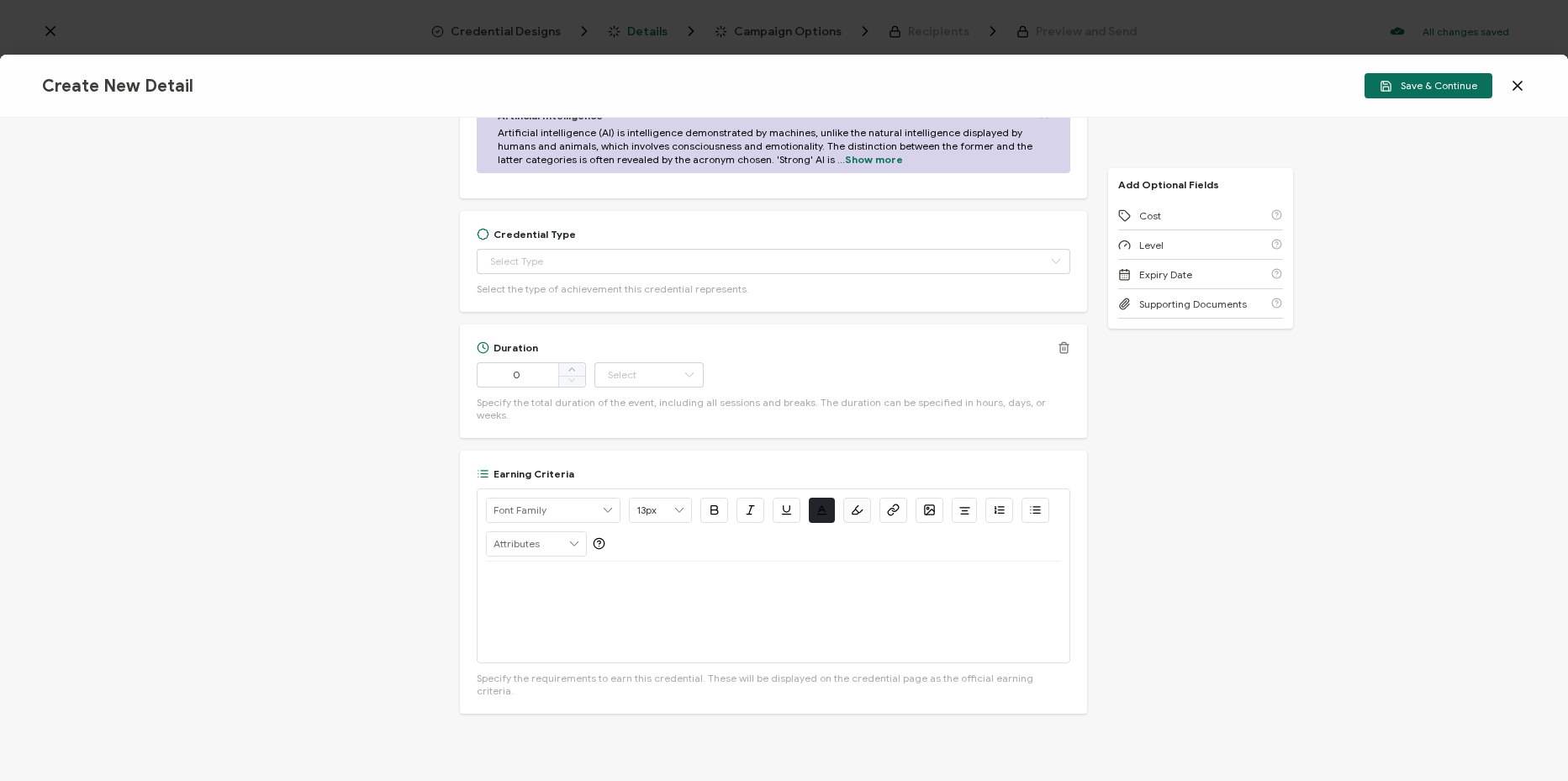
scroll to position [912, 0]
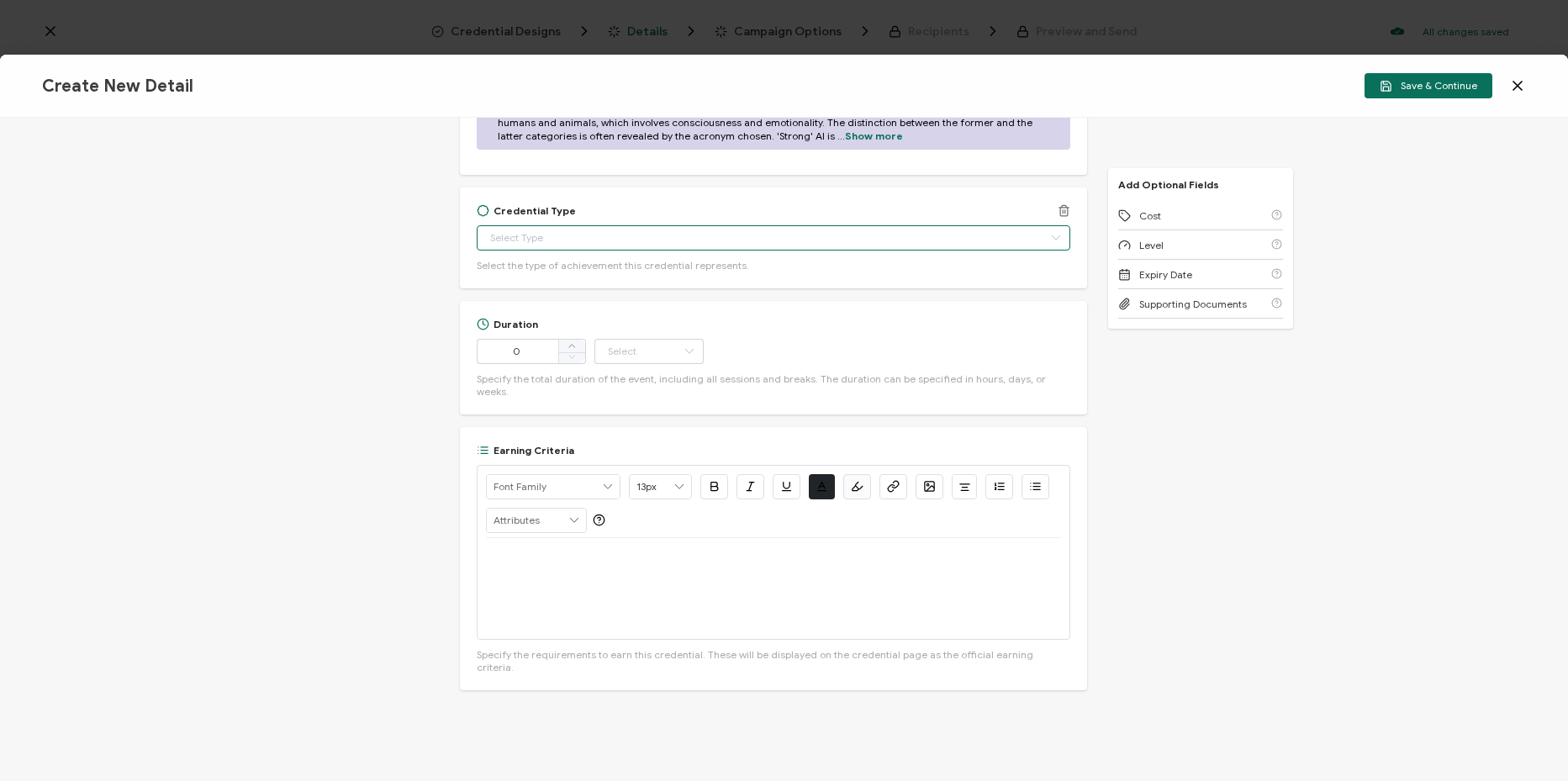
click at [700, 251] on input "text" at bounding box center [773, 238] width 594 height 25
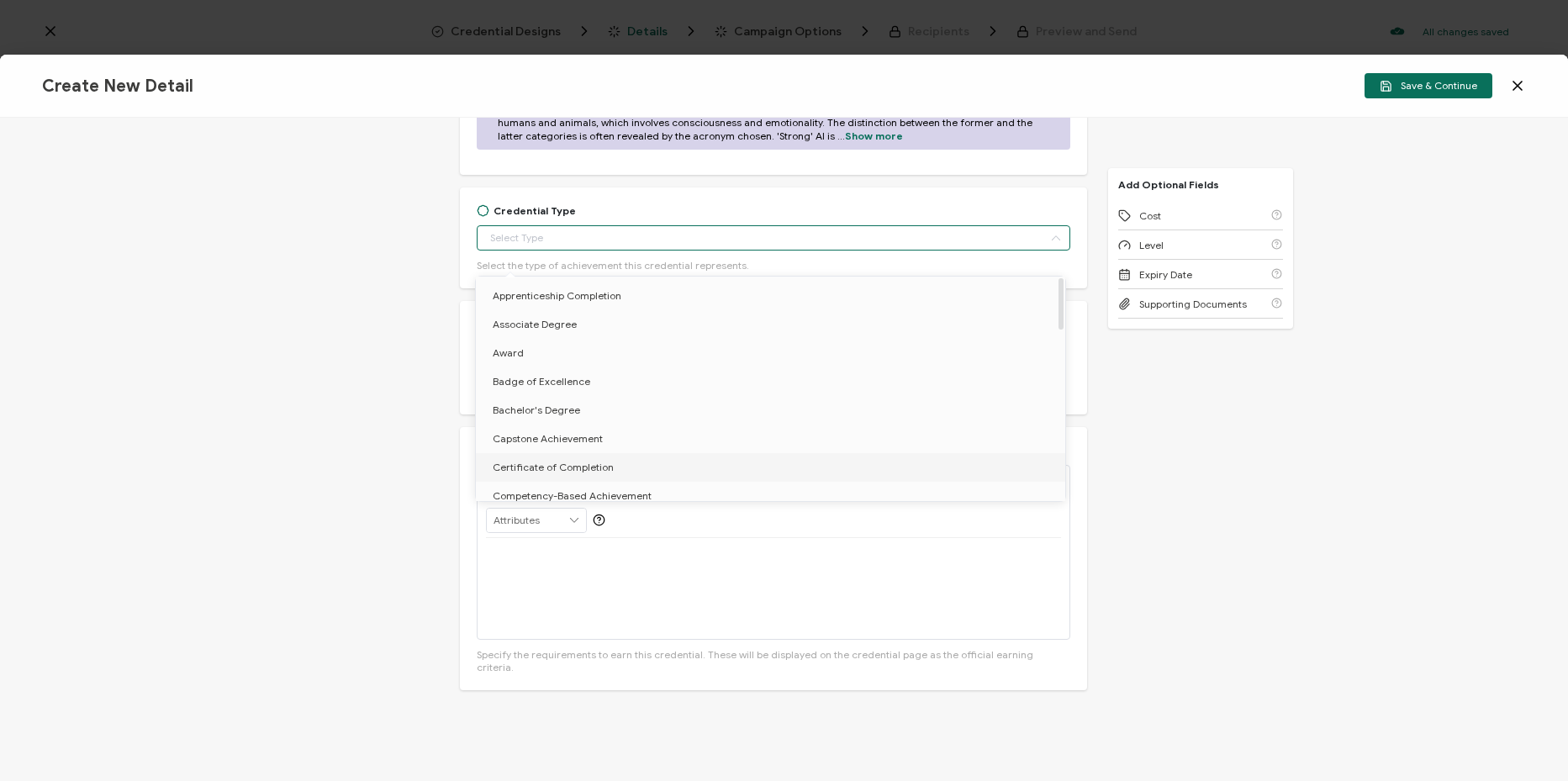
click at [621, 466] on li "Certificate of Completion" at bounding box center [773, 467] width 595 height 29
type input "Certificate of Completion"
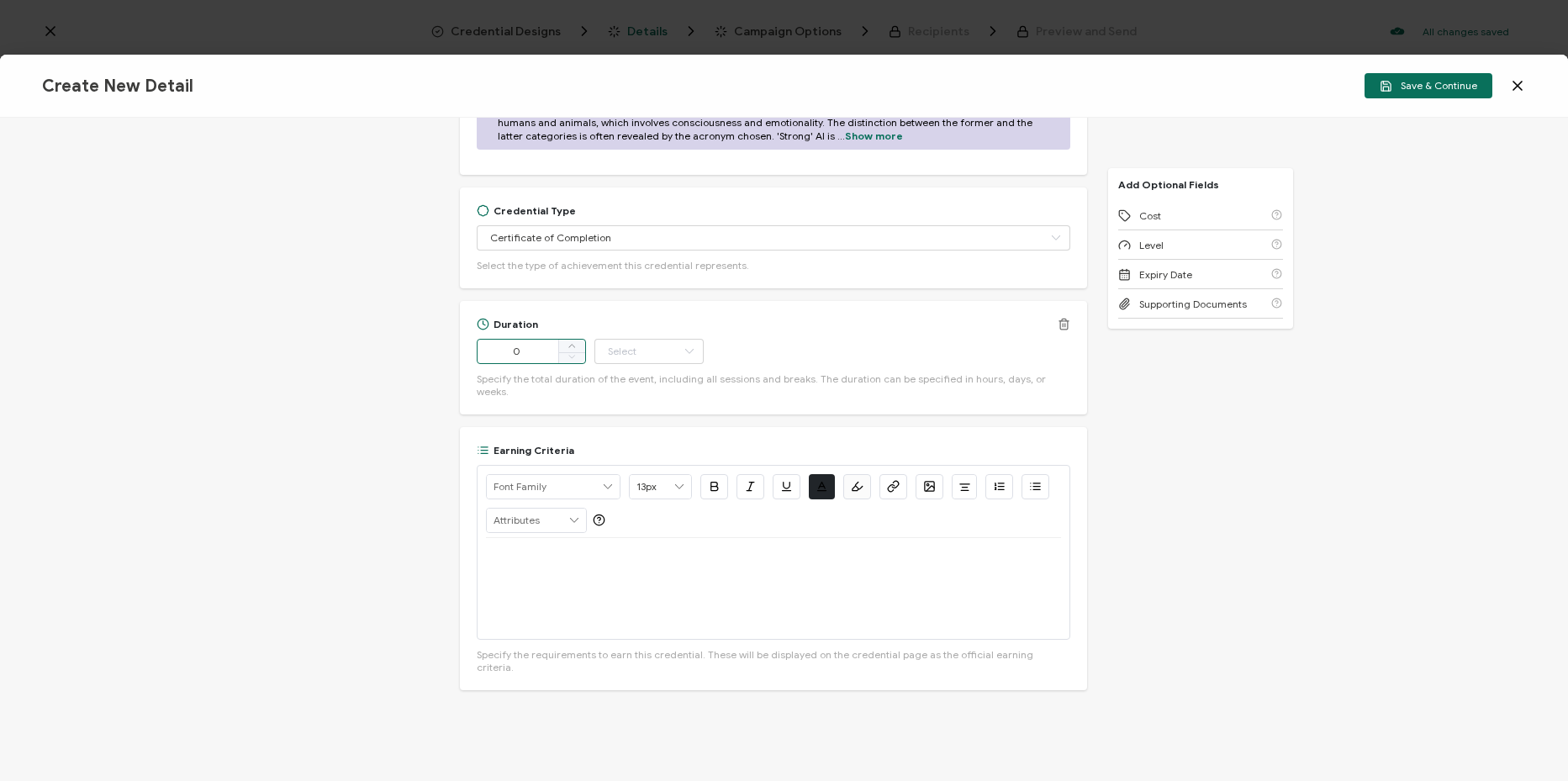
click at [547, 364] on input "0" at bounding box center [531, 351] width 109 height 25
drag, startPoint x: 535, startPoint y: 374, endPoint x: 475, endPoint y: 372, distance: 60.0
click at [477, 364] on input "0" at bounding box center [531, 351] width 109 height 25
type input "52"
click at [701, 603] on div at bounding box center [773, 588] width 575 height 101
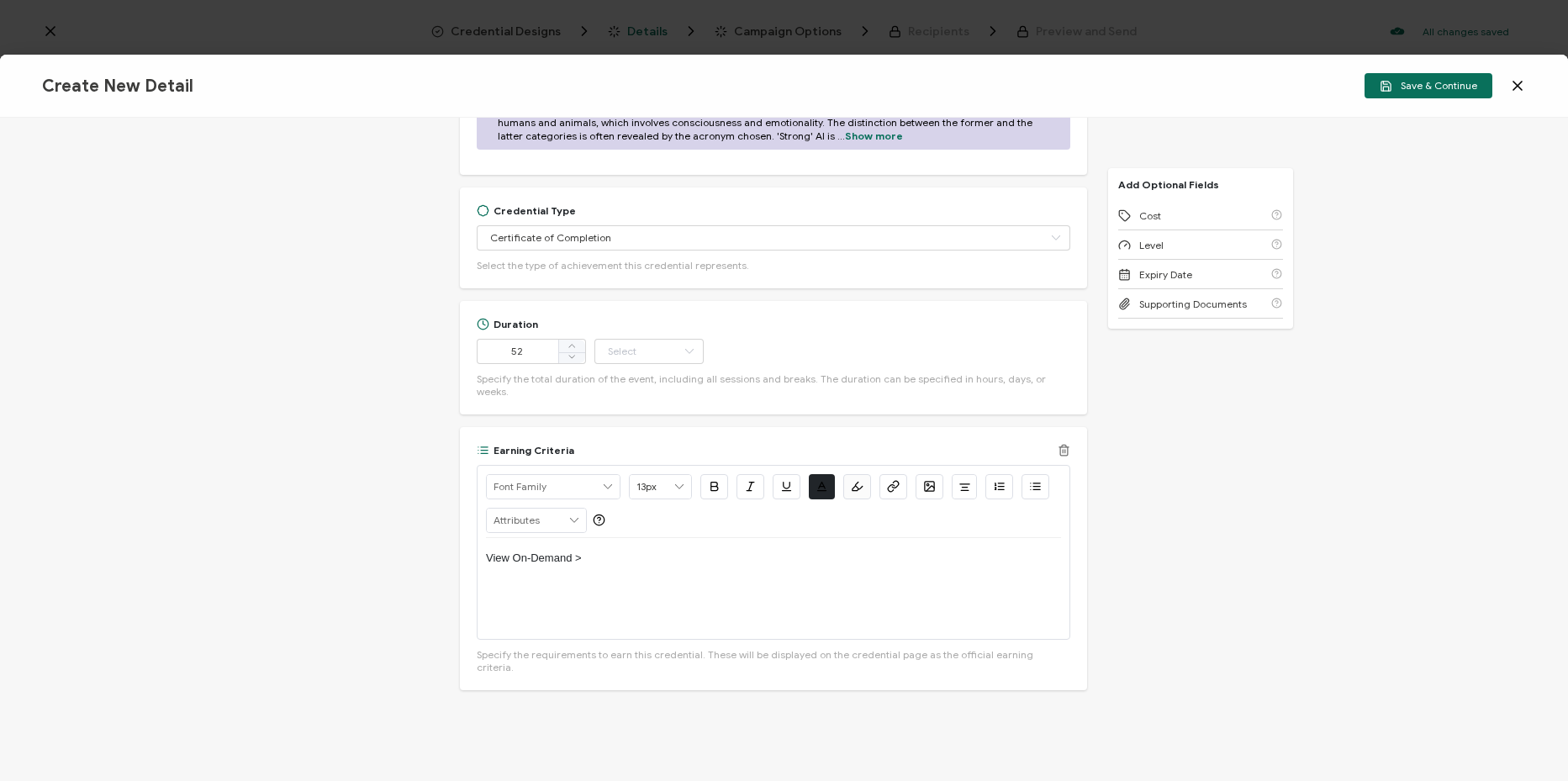
click at [691, 582] on div "View On-Demand >" at bounding box center [773, 588] width 575 height 101
click at [741, 604] on div "View On-Demand >" at bounding box center [773, 588] width 575 height 101
click at [894, 491] on icon "button" at bounding box center [893, 486] width 13 height 13
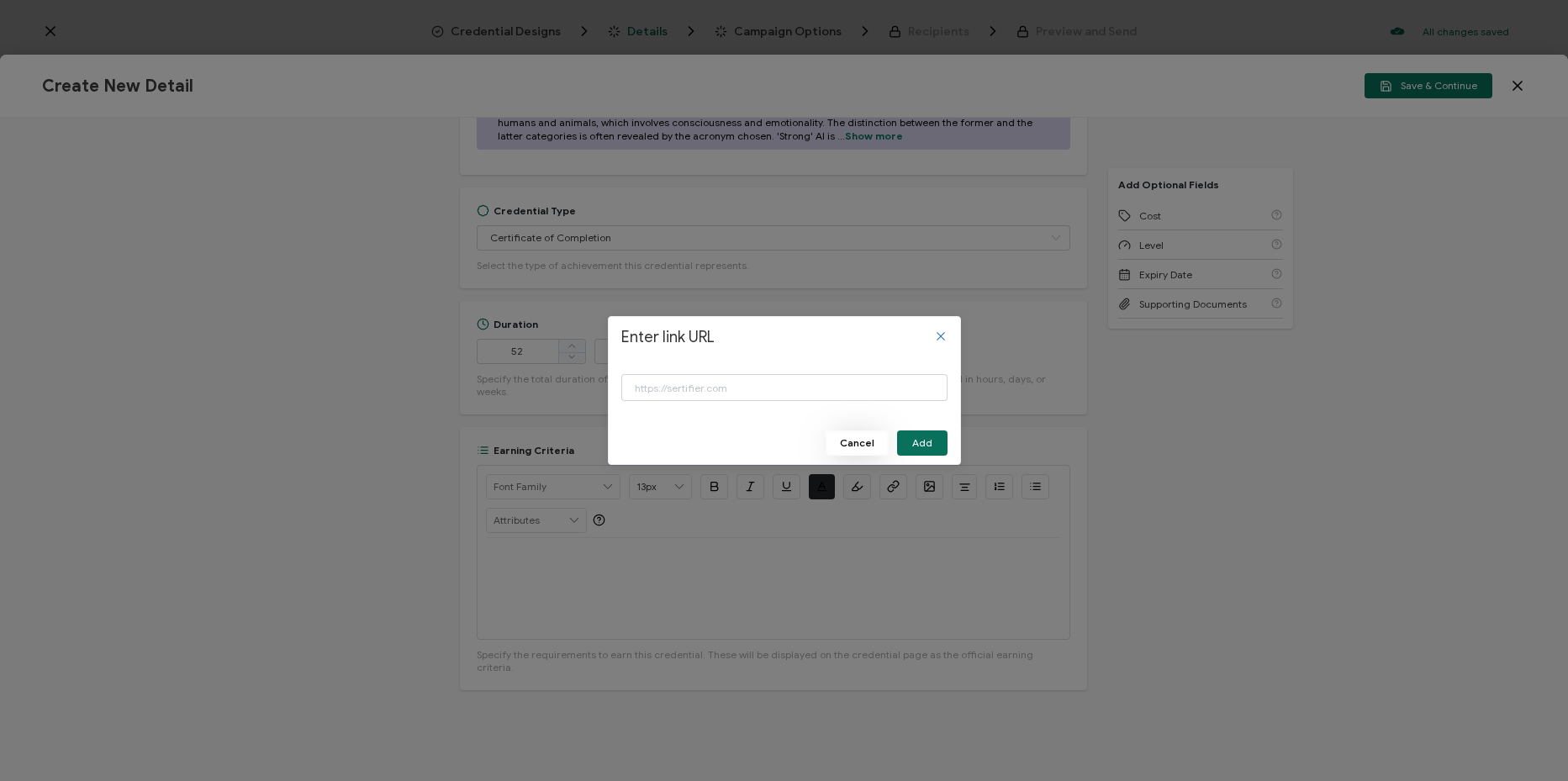
click at [871, 442] on span "Cancel" at bounding box center [856, 443] width 35 height 10
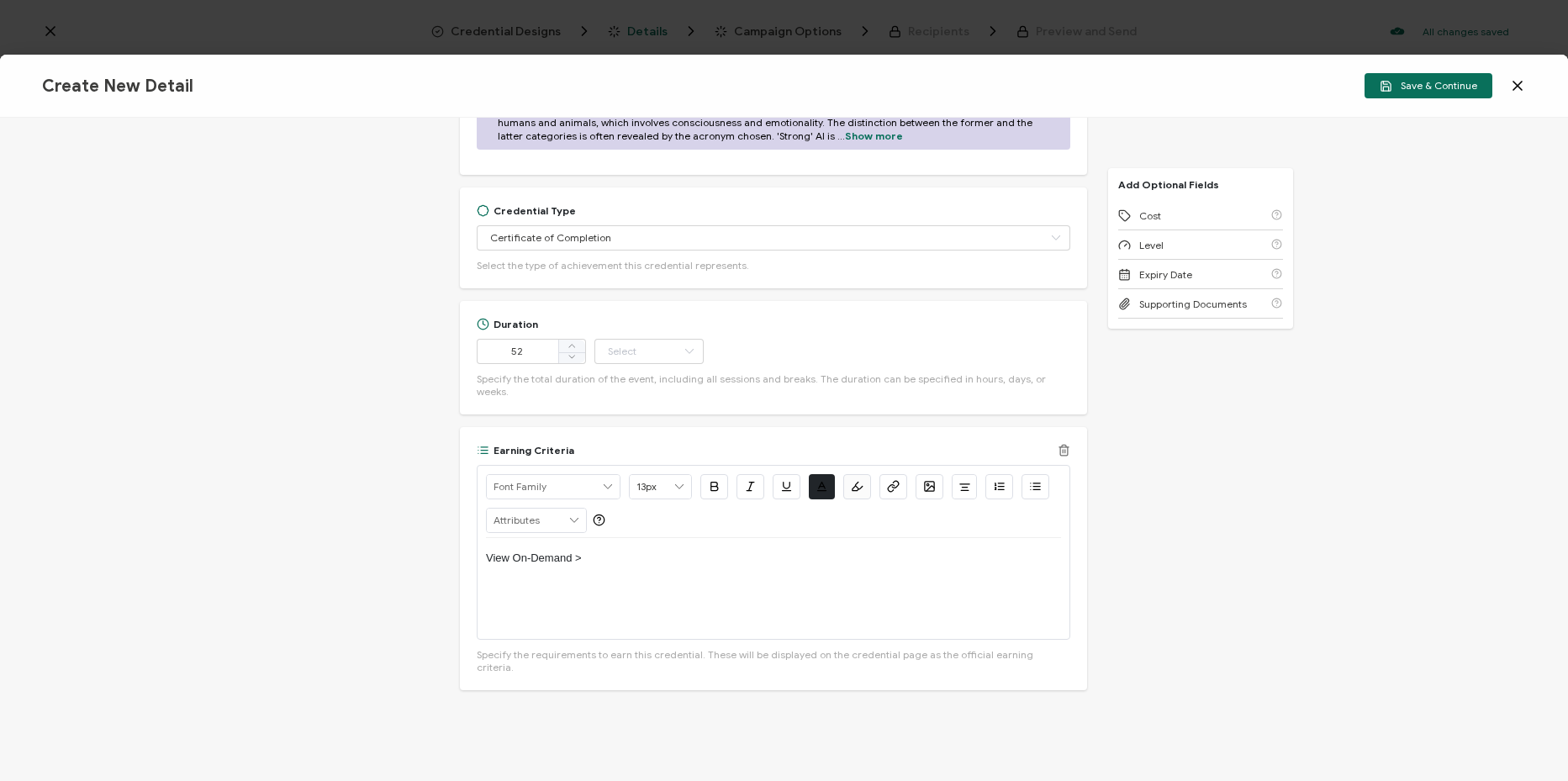
click at [766, 566] on p "View On-Demand >" at bounding box center [773, 558] width 575 height 15
click at [894, 487] on icon "button" at bounding box center [893, 486] width 13 height 13
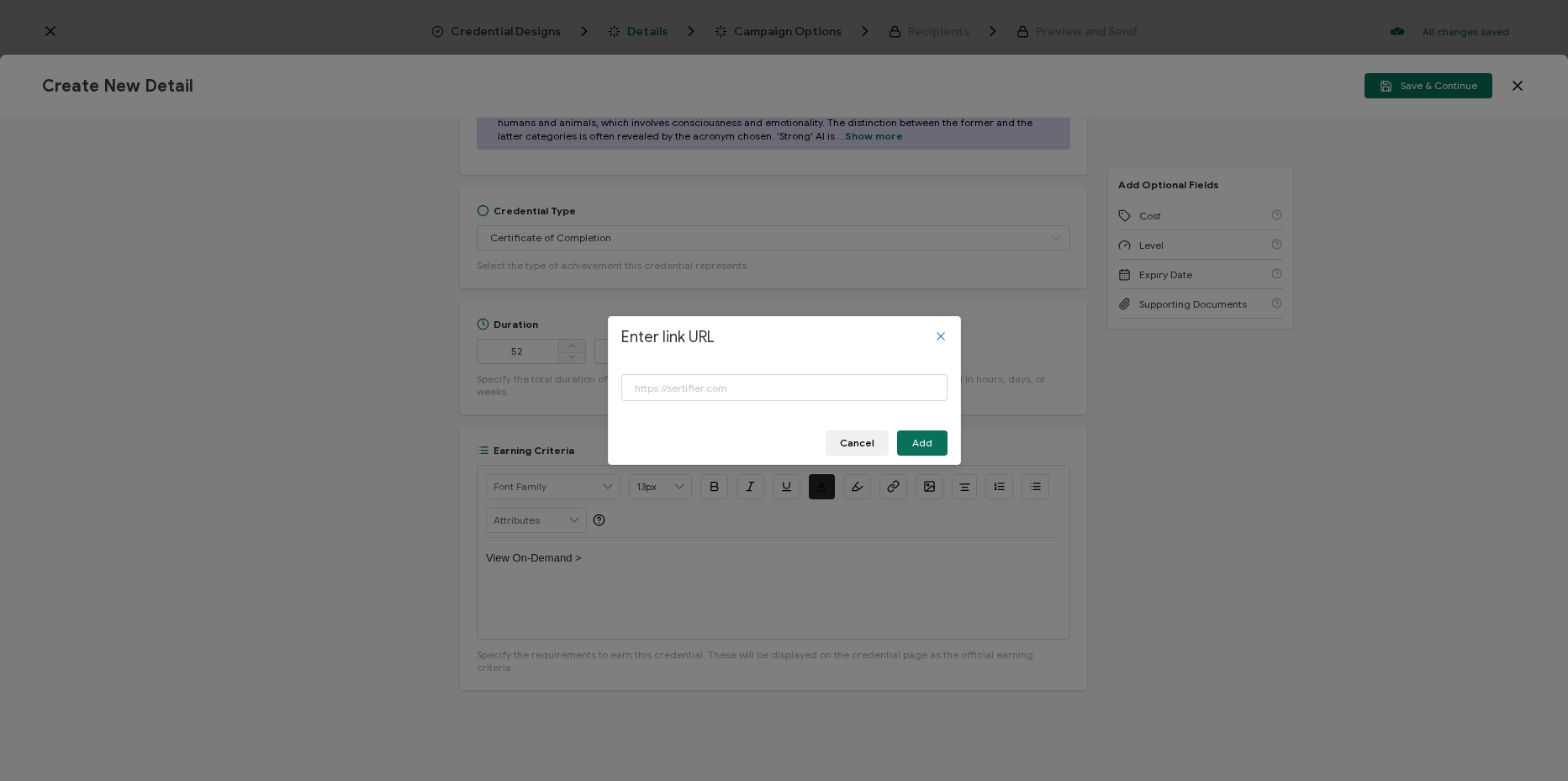
click at [889, 406] on div "Enter link URL" at bounding box center [784, 389] width 326 height 56
click at [895, 388] on input "Enter link URL" at bounding box center [784, 387] width 326 height 27
paste input "[URL][DOMAIN_NAME]"
type input "[URL][DOMAIN_NAME]"
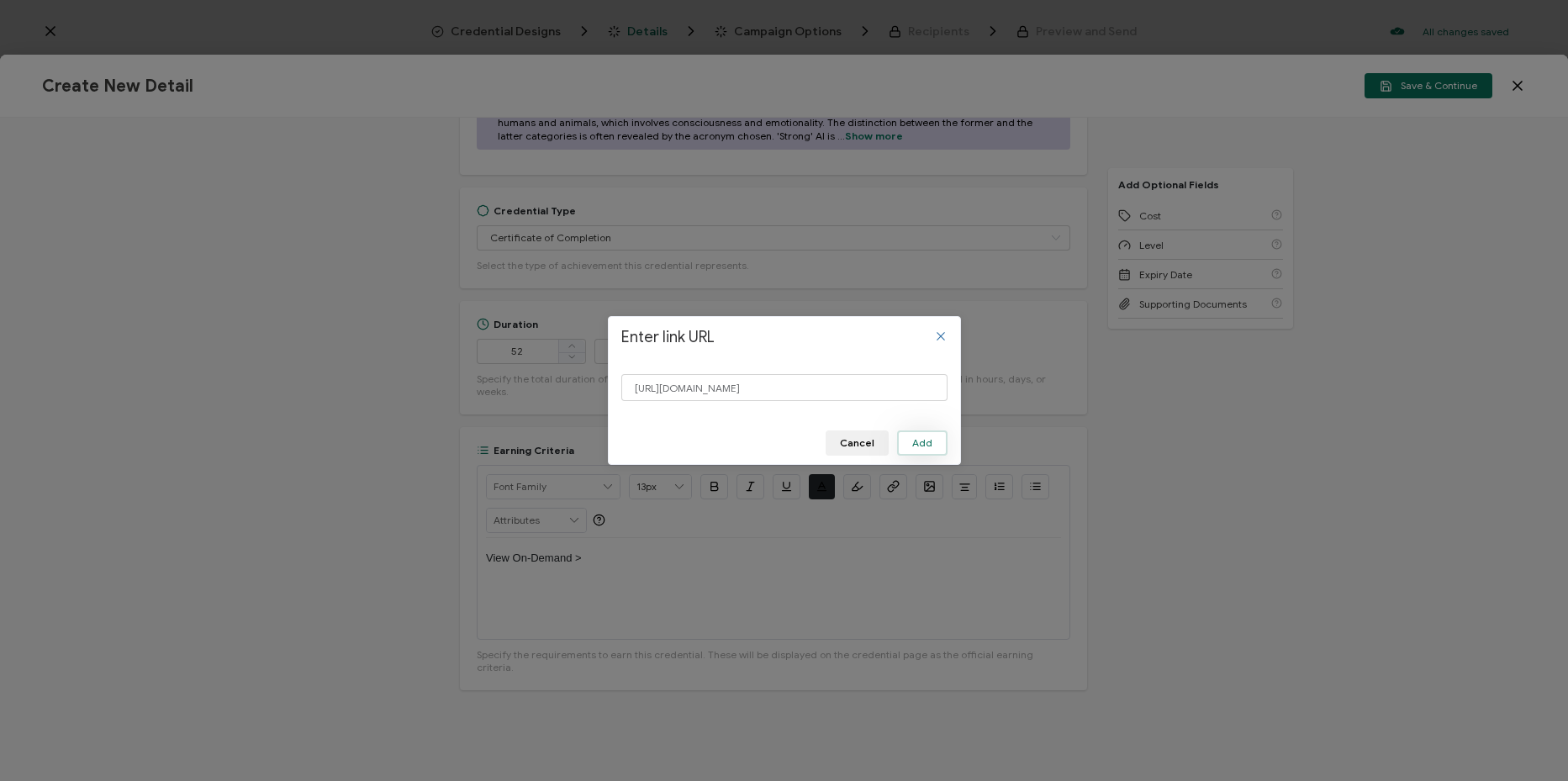
click at [942, 445] on button "Add" at bounding box center [922, 443] width 51 height 25
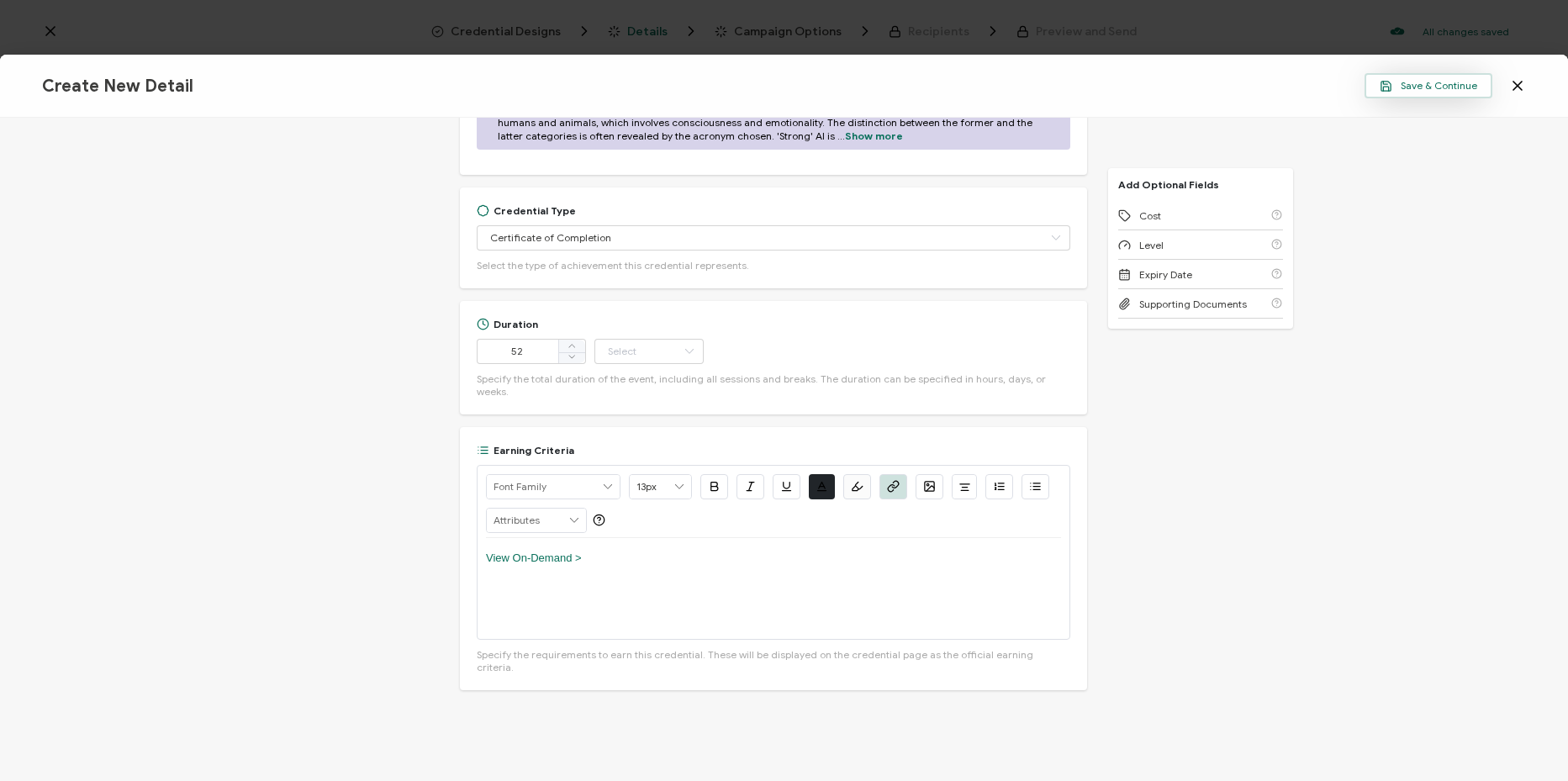
click at [1412, 93] on button "Save & Continue" at bounding box center [1429, 86] width 128 height 25
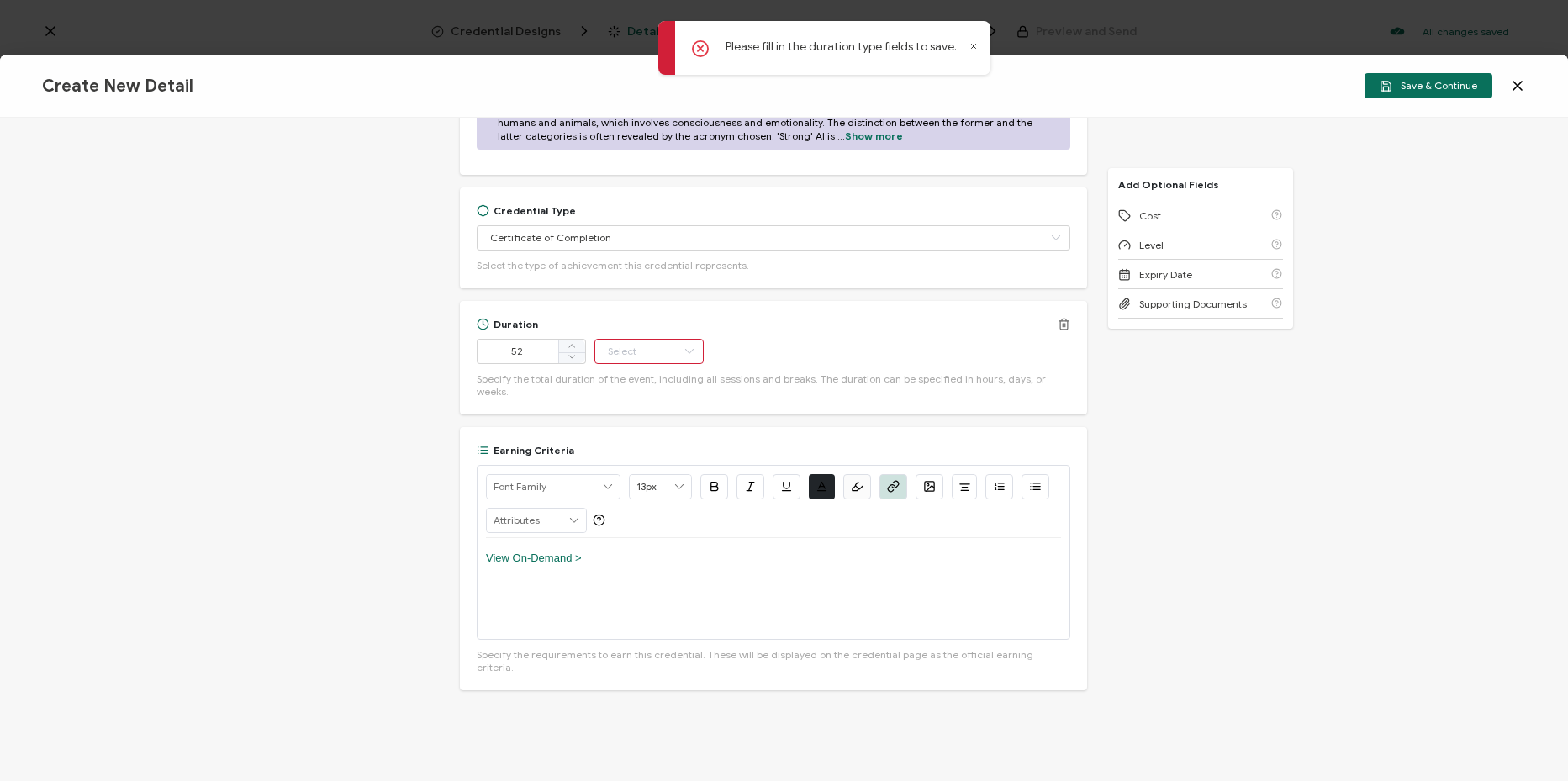
click at [659, 364] on input "text" at bounding box center [649, 351] width 109 height 25
click at [633, 558] on li "Minute" at bounding box center [650, 552] width 114 height 29
type input "Minute"
click at [1467, 83] on span "Save & Continue" at bounding box center [1428, 86] width 98 height 13
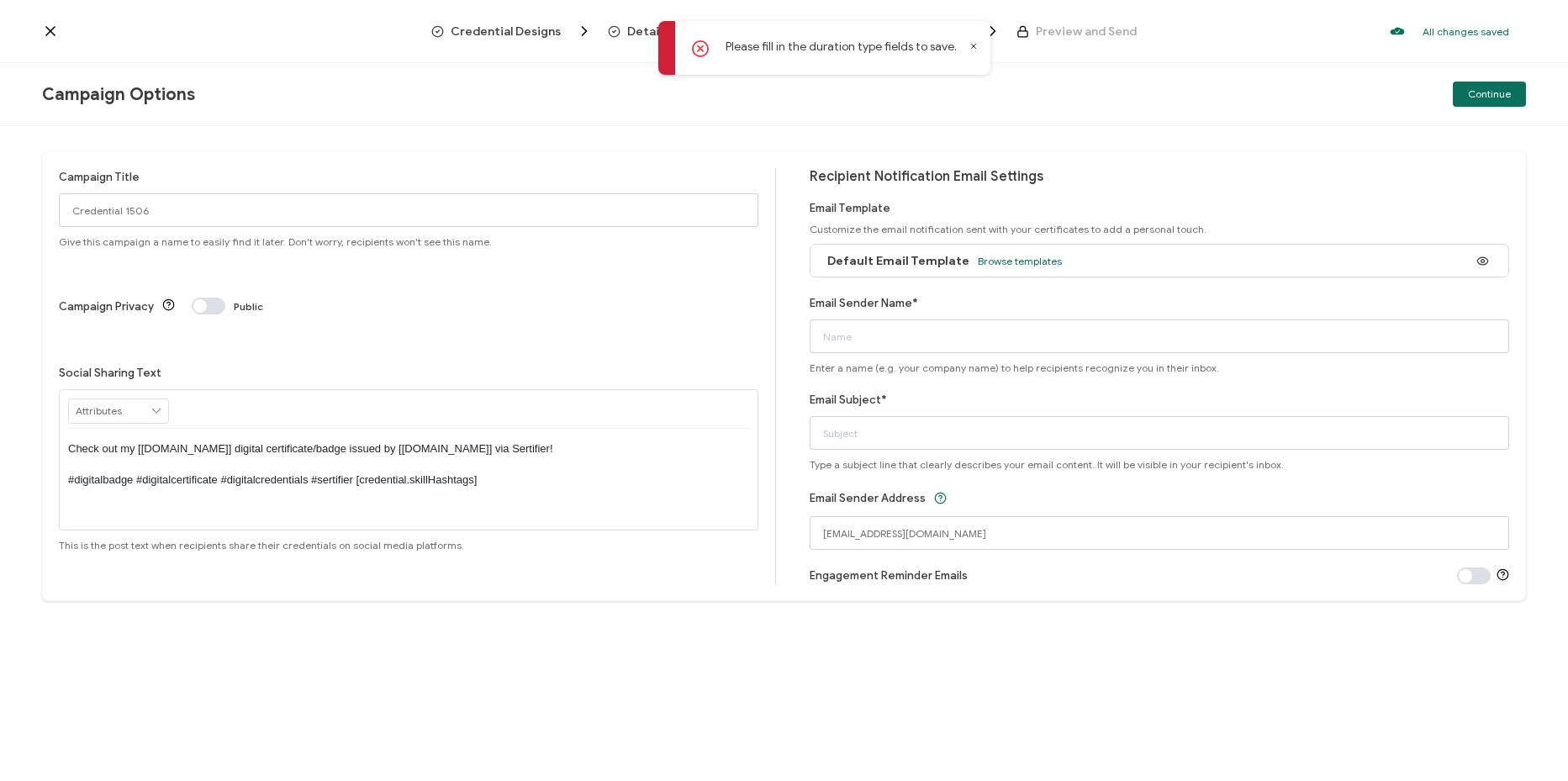
click at [974, 48] on icon at bounding box center [973, 46] width 4 height 4
click at [435, 219] on input "Credential 1506" at bounding box center [408, 210] width 700 height 34
paste input "7-22-25_70637_Dynatrace Webinar"
type input "7-22-25_70637_Dynatrace Webinar"
click at [582, 622] on div "Campaign Title 7-22-25_70637_Dynatrace Webinar Give this campaign a name to eas…" at bounding box center [784, 454] width 1568 height 655
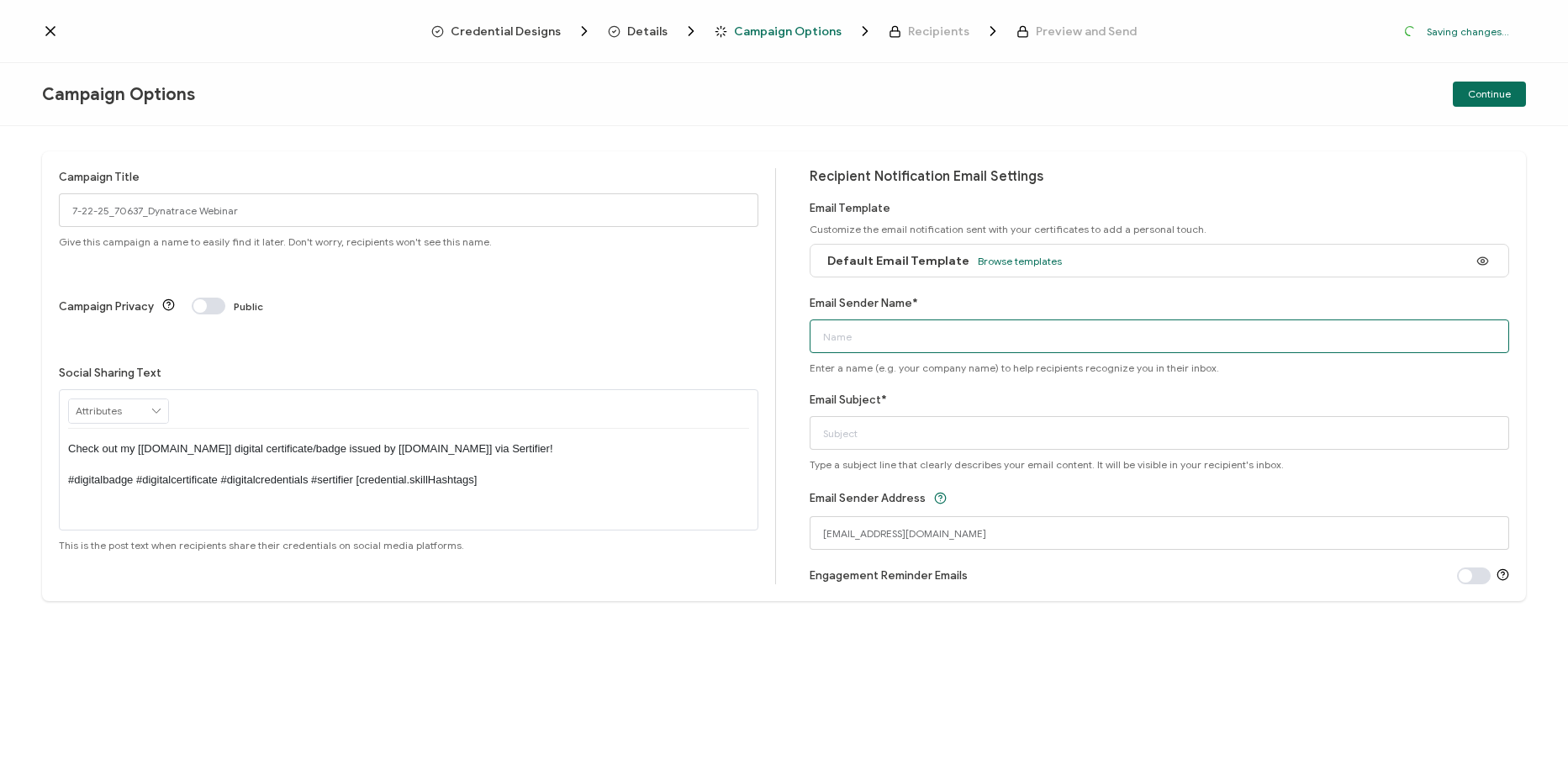
click at [1035, 342] on input "Email Sender Name*" at bounding box center [1160, 336] width 700 height 34
type input "CPE"
click at [1232, 423] on input "Email Subject*" at bounding box center [1160, 433] width 700 height 34
paste input "Red Hat and Dynatrace Webinar: AI Auto-Remediation: Department of Energy Use Ca…"
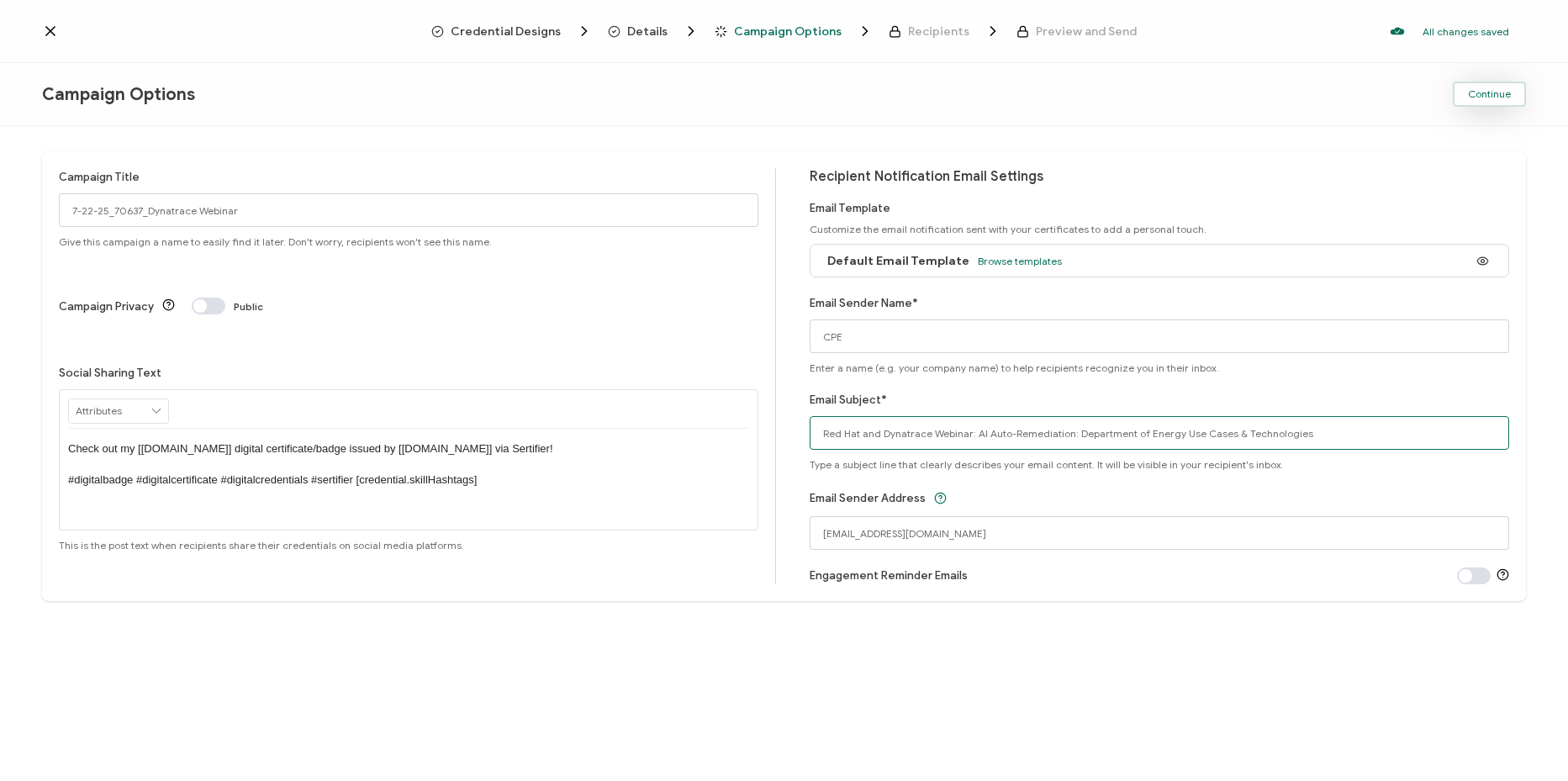
type input "Red Hat and Dynatrace Webinar: AI Auto-Remediation: Department of Energy Use Ca…"
click at [1505, 90] on span "Continue" at bounding box center [1489, 94] width 43 height 10
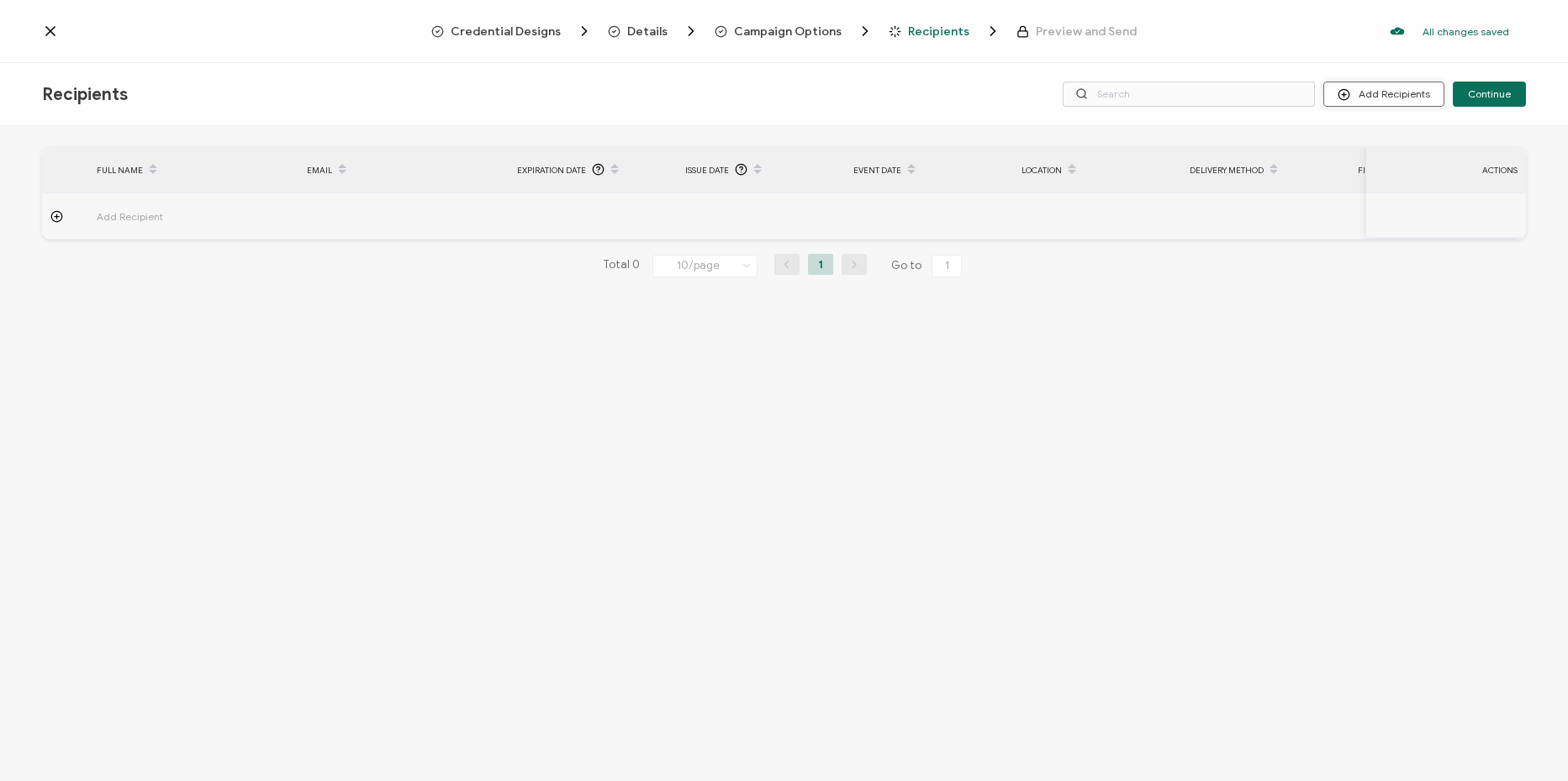
click at [1413, 94] on button "Add Recipients" at bounding box center [1384, 94] width 121 height 25
click at [1385, 99] on button "Add Recipients" at bounding box center [1384, 94] width 121 height 25
click at [1420, 171] on span "Import From Recipients" at bounding box center [1418, 167] width 109 height 13
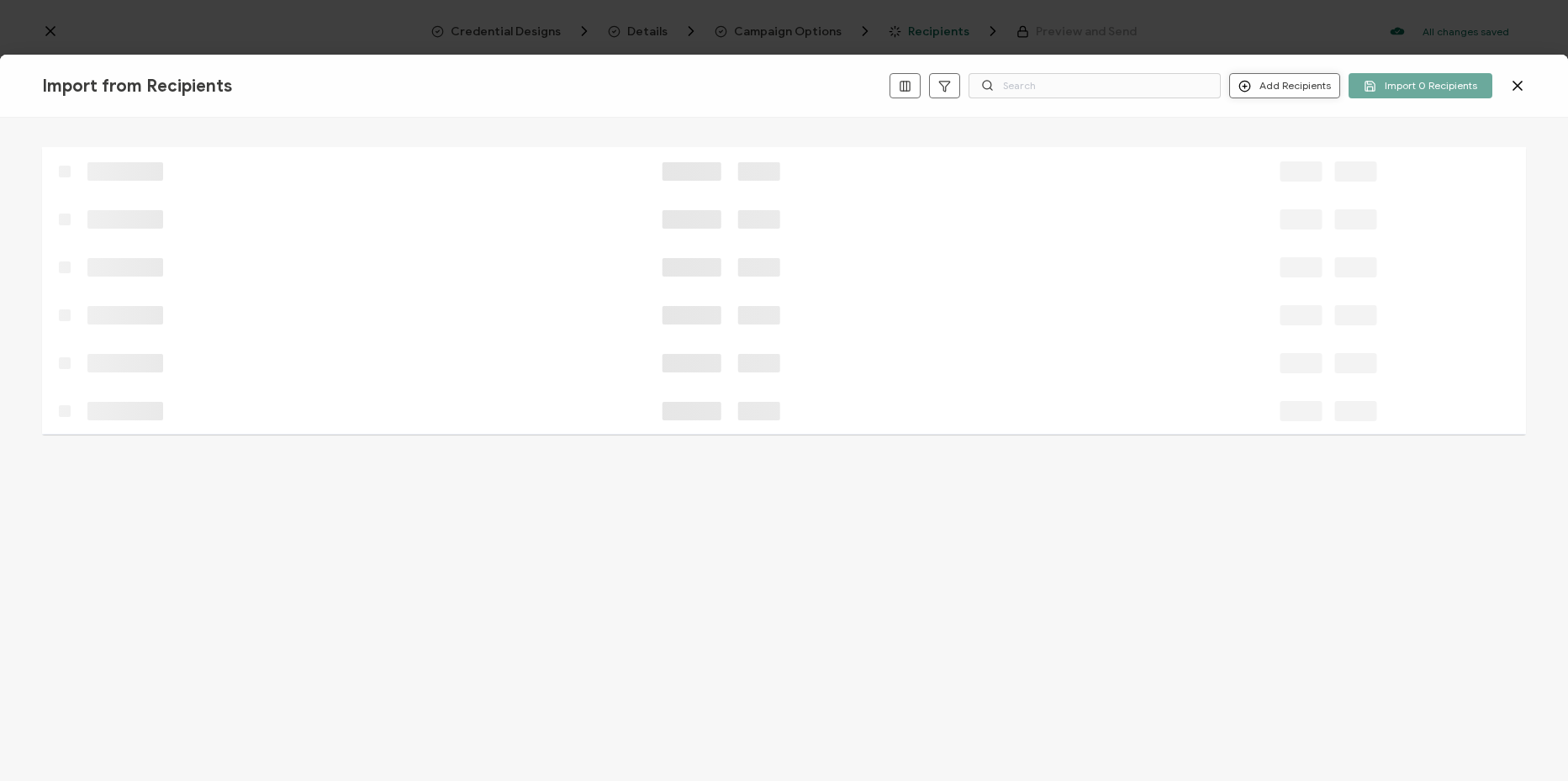
click at [1302, 87] on button "Add Recipients" at bounding box center [1285, 86] width 111 height 25
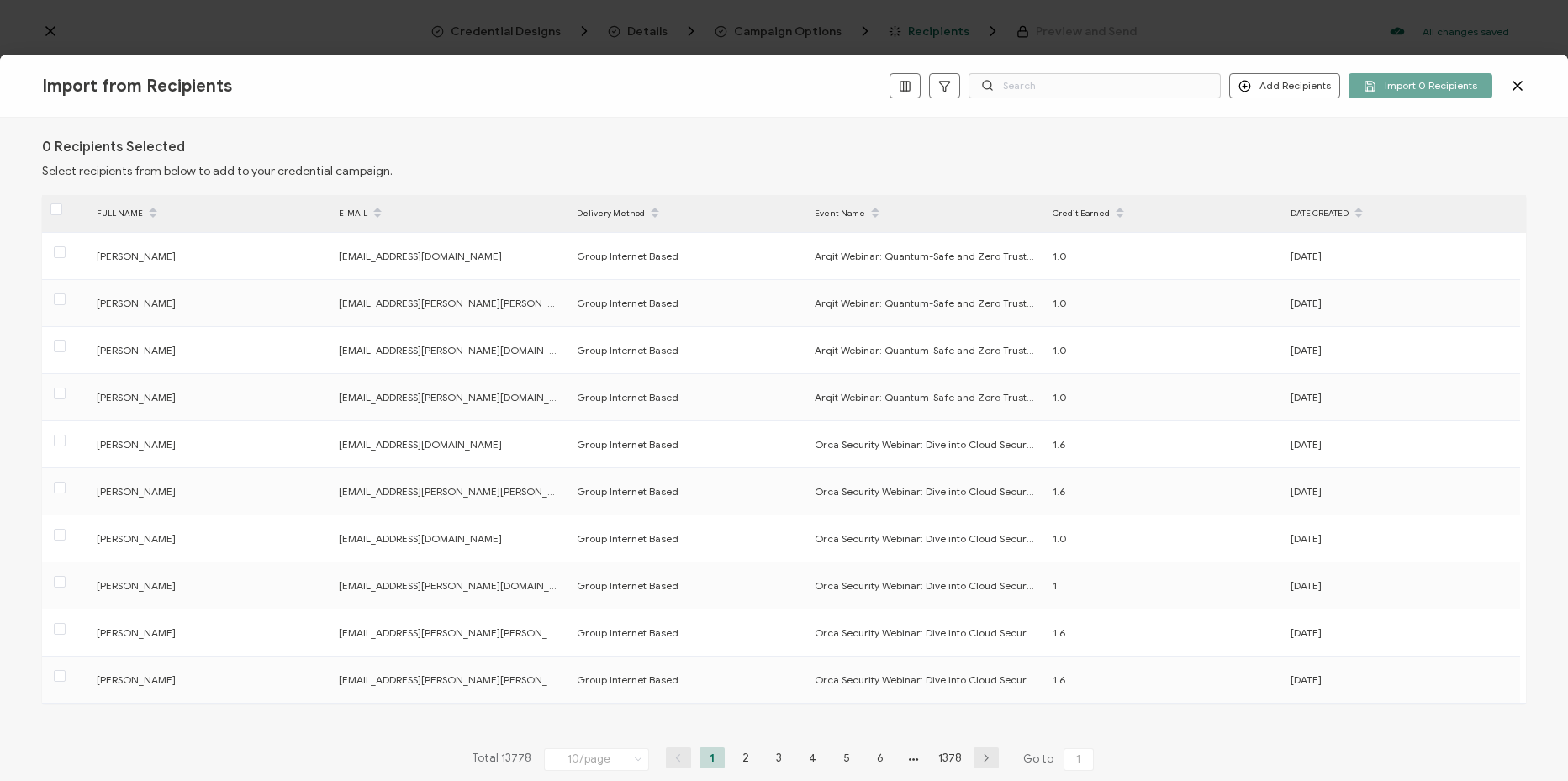
click at [1530, 85] on div "Import from Recipients Add Recipients Import 0 Recipients" at bounding box center [784, 86] width 1568 height 63
click at [1521, 88] on icon at bounding box center [1517, 86] width 8 height 8
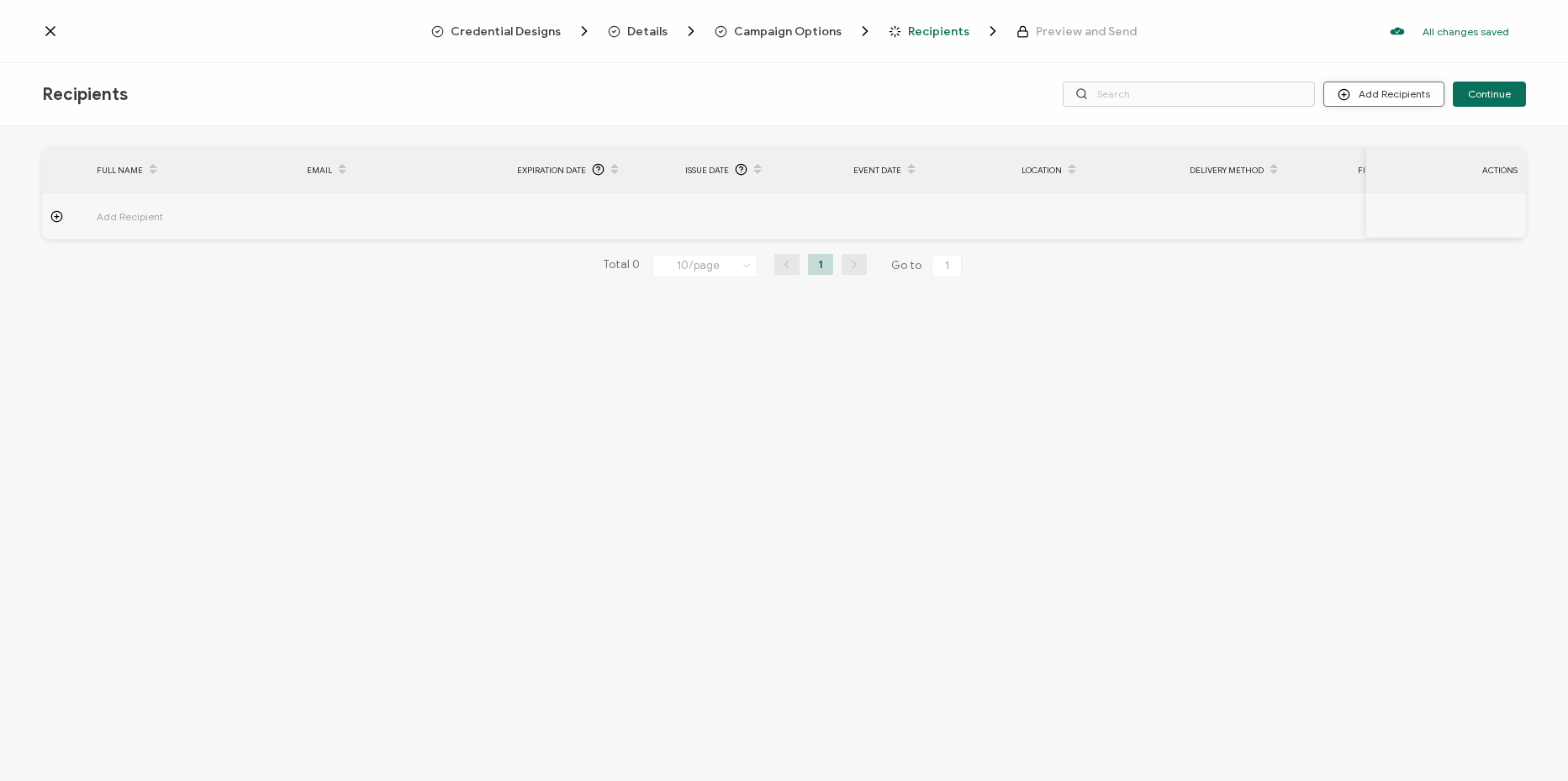
click at [1432, 98] on button "Add Recipients" at bounding box center [1384, 94] width 121 height 25
click at [1416, 135] on span "Upload Recipients" at bounding box center [1405, 139] width 85 height 13
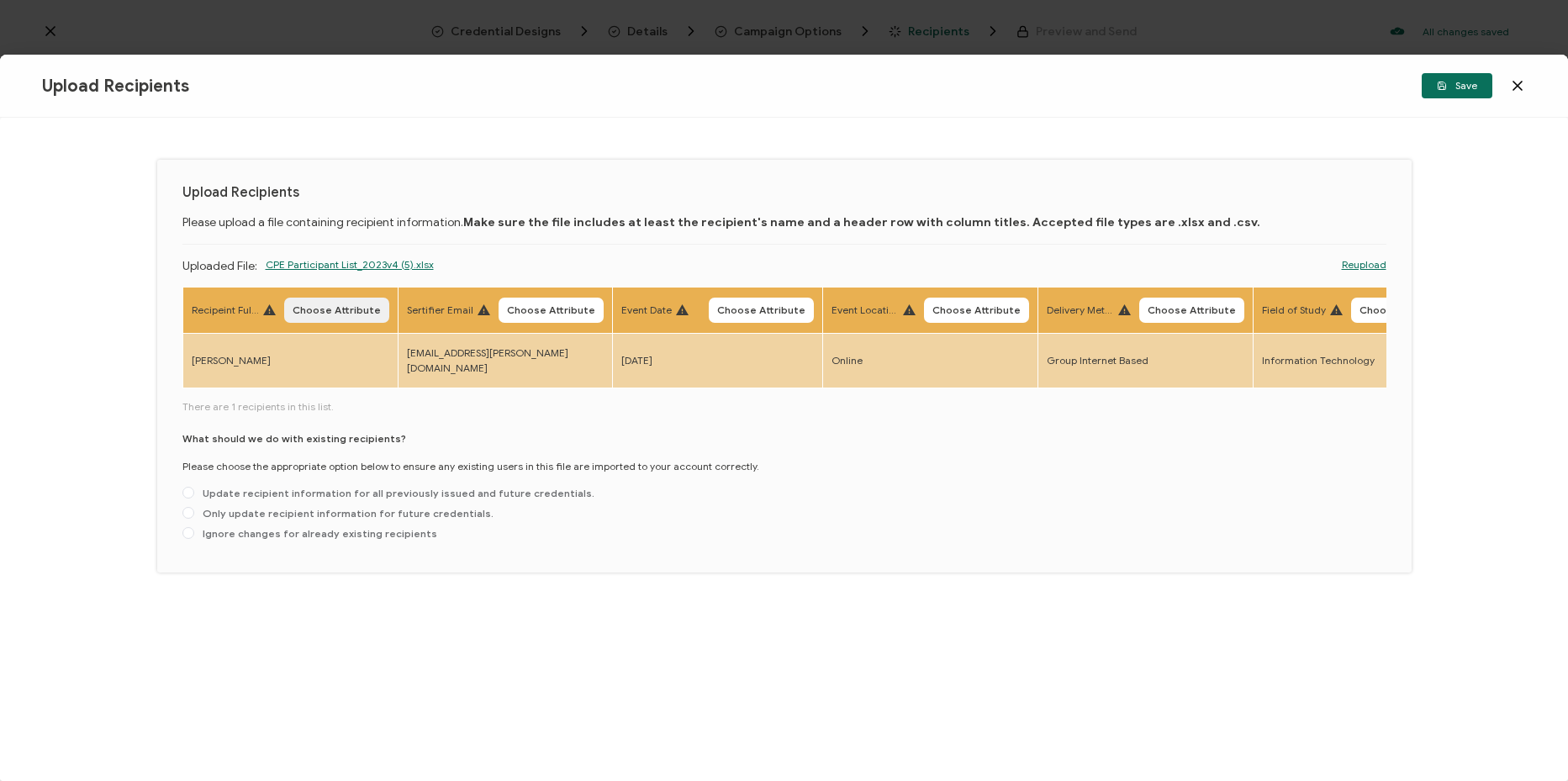
click at [355, 310] on span "Choose Attribute" at bounding box center [336, 310] width 88 height 10
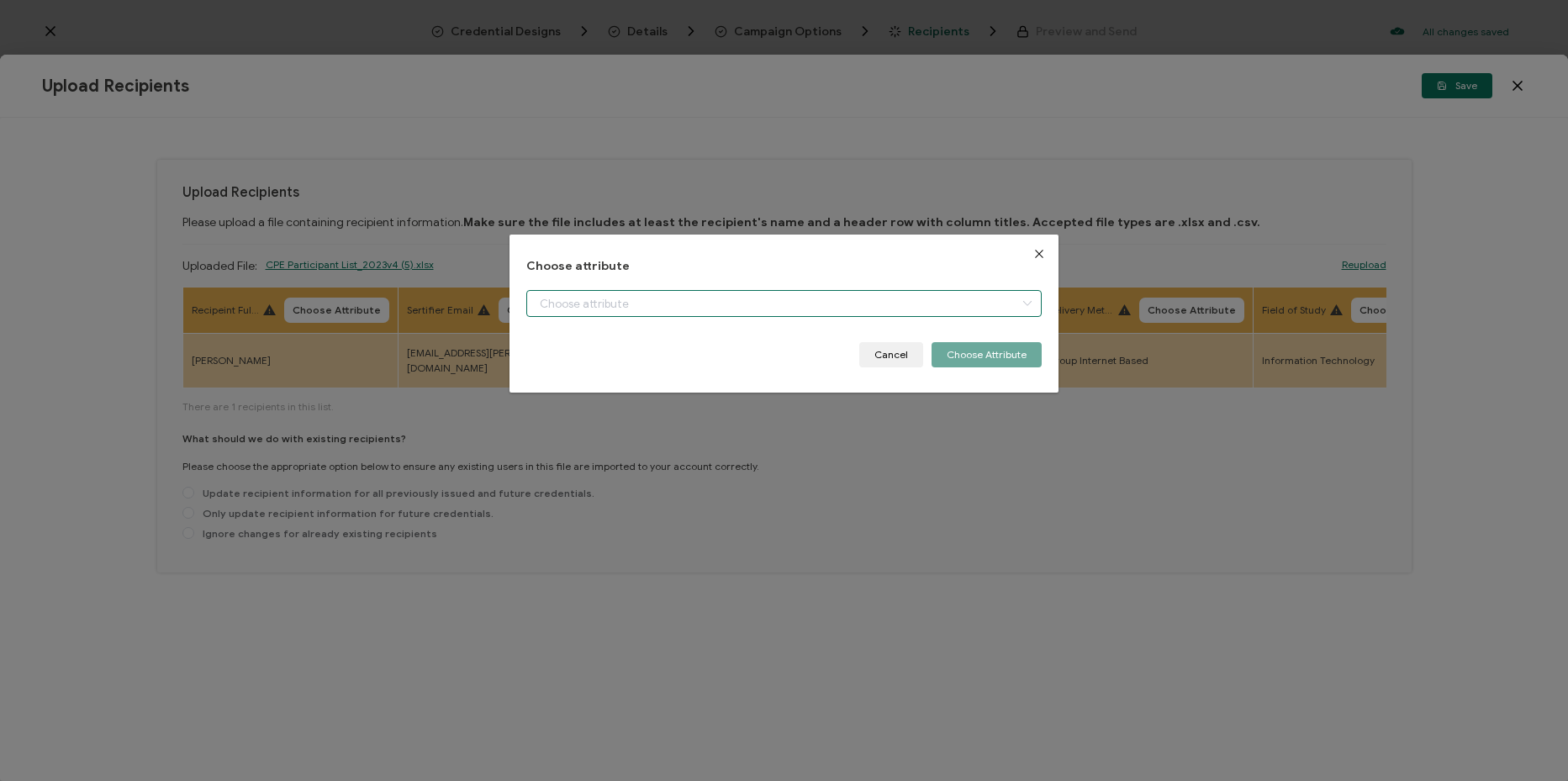
click at [655, 310] on input "dialog" at bounding box center [784, 303] width 515 height 27
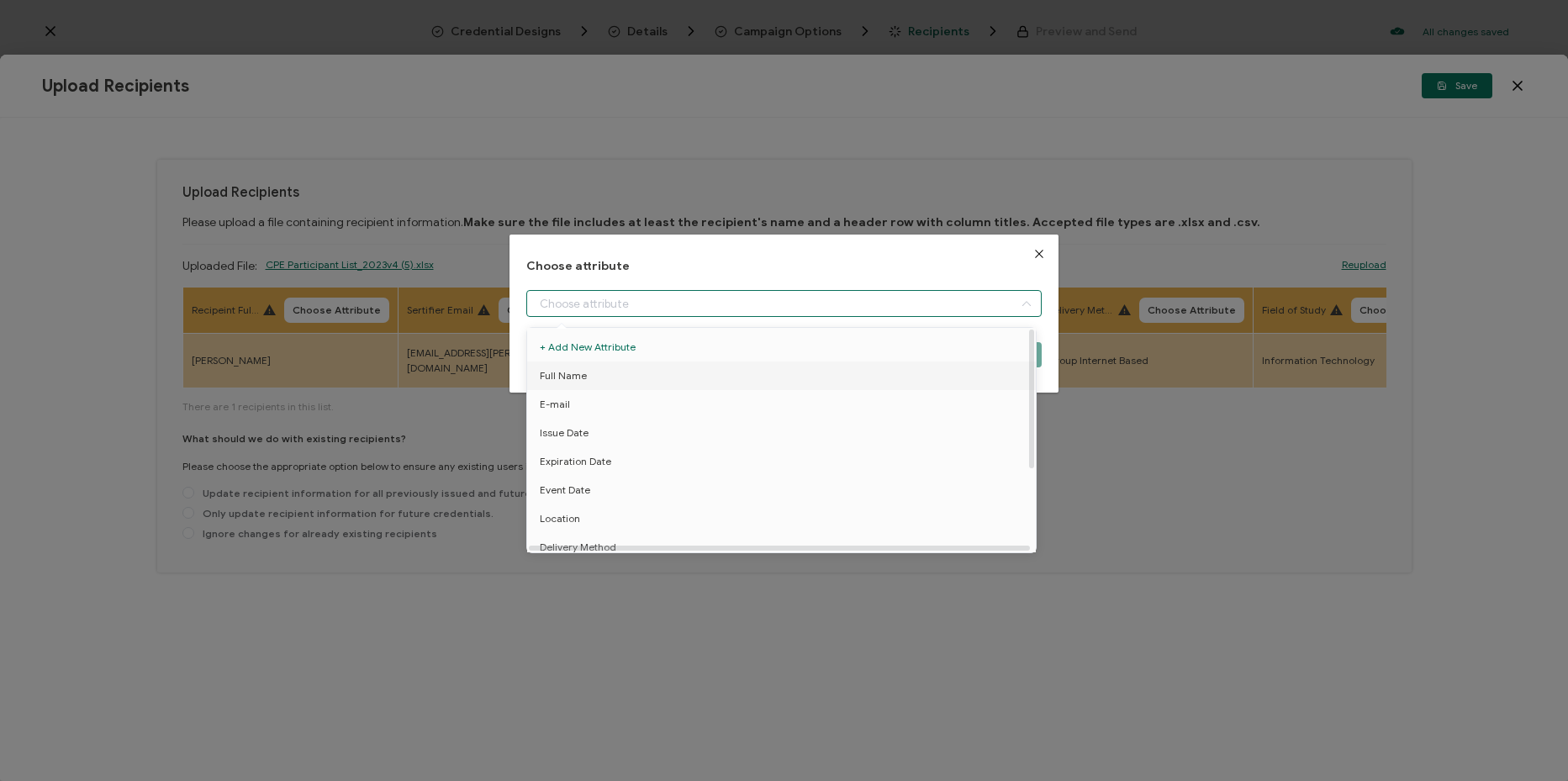
drag, startPoint x: 618, startPoint y: 375, endPoint x: 900, endPoint y: 361, distance: 282.3
click at [631, 375] on li "Full Name" at bounding box center [784, 375] width 523 height 29
type input "Full Name"
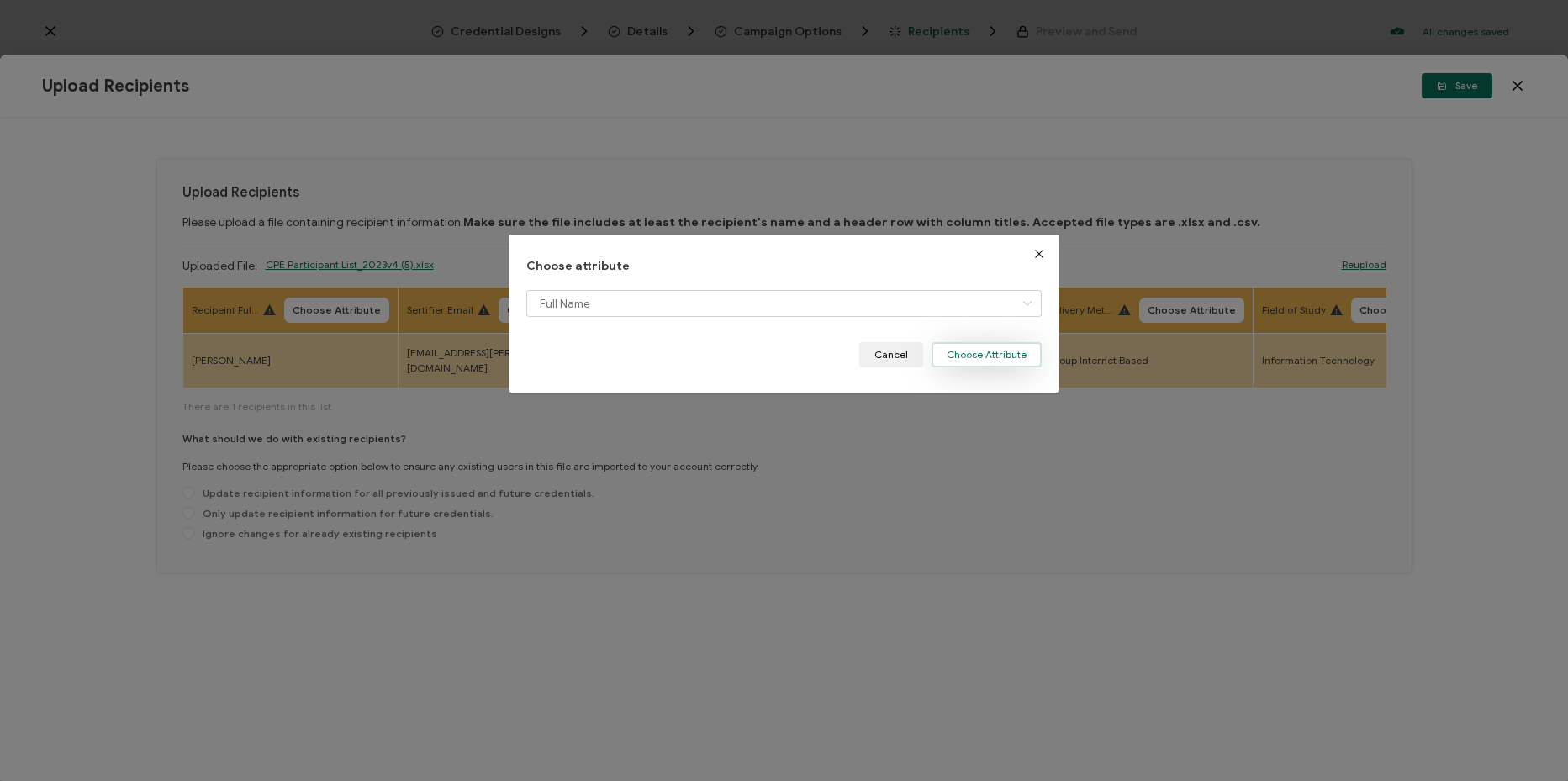
click at [978, 357] on button "Choose Attribute" at bounding box center [986, 354] width 110 height 25
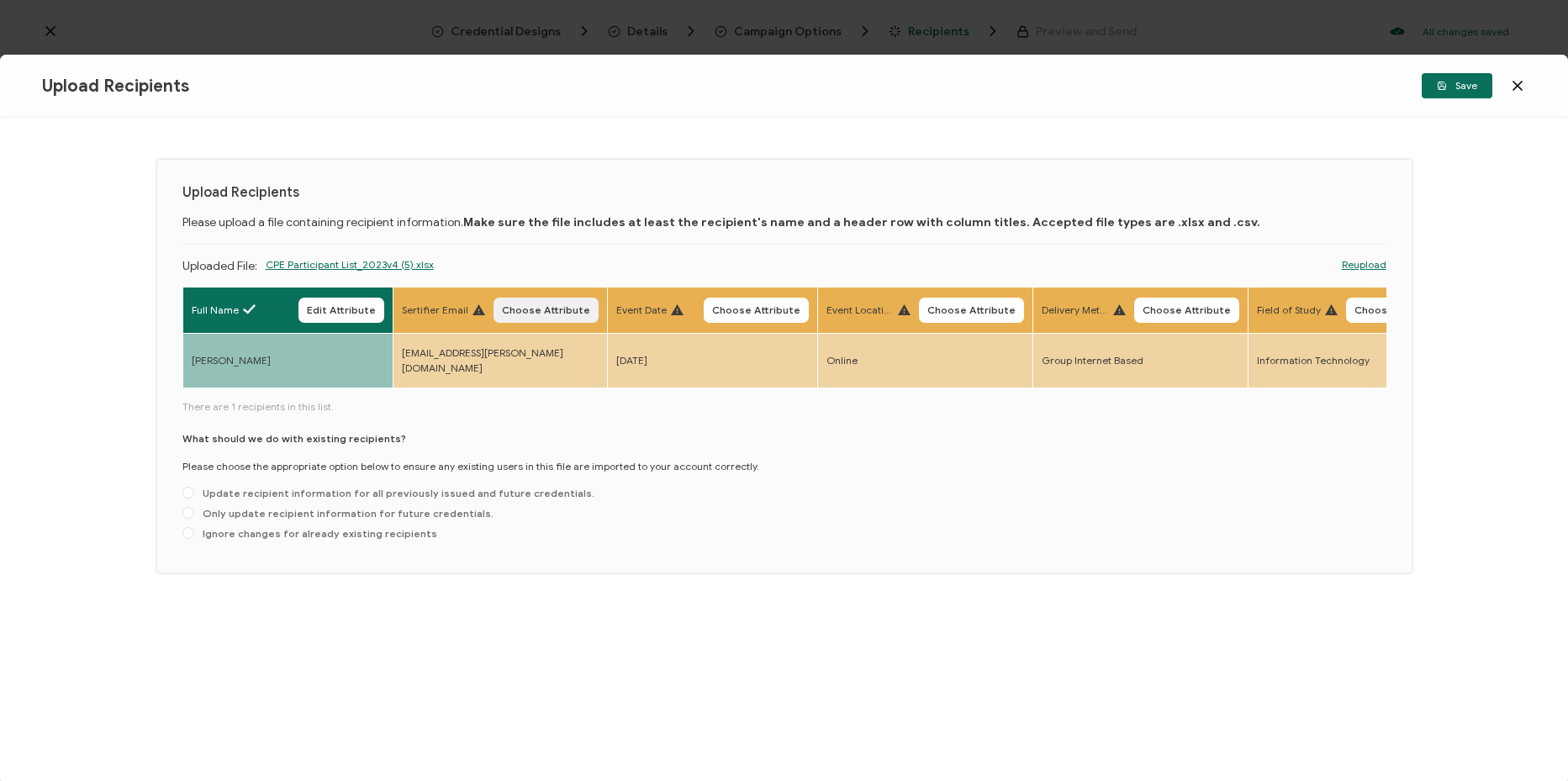
click at [576, 320] on button "Choose Attribute" at bounding box center [546, 310] width 105 height 25
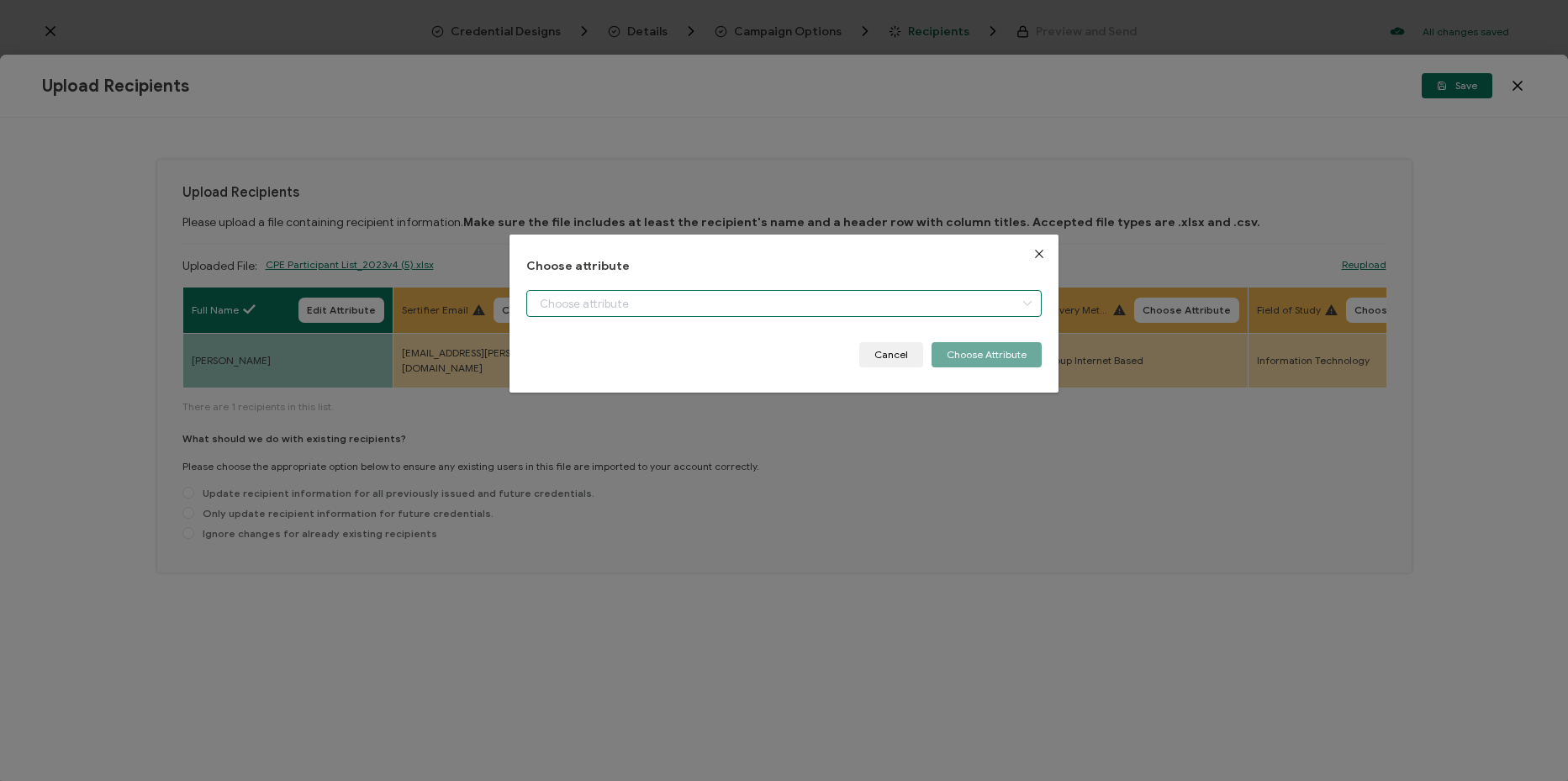
click at [666, 303] on input "dialog" at bounding box center [784, 303] width 515 height 27
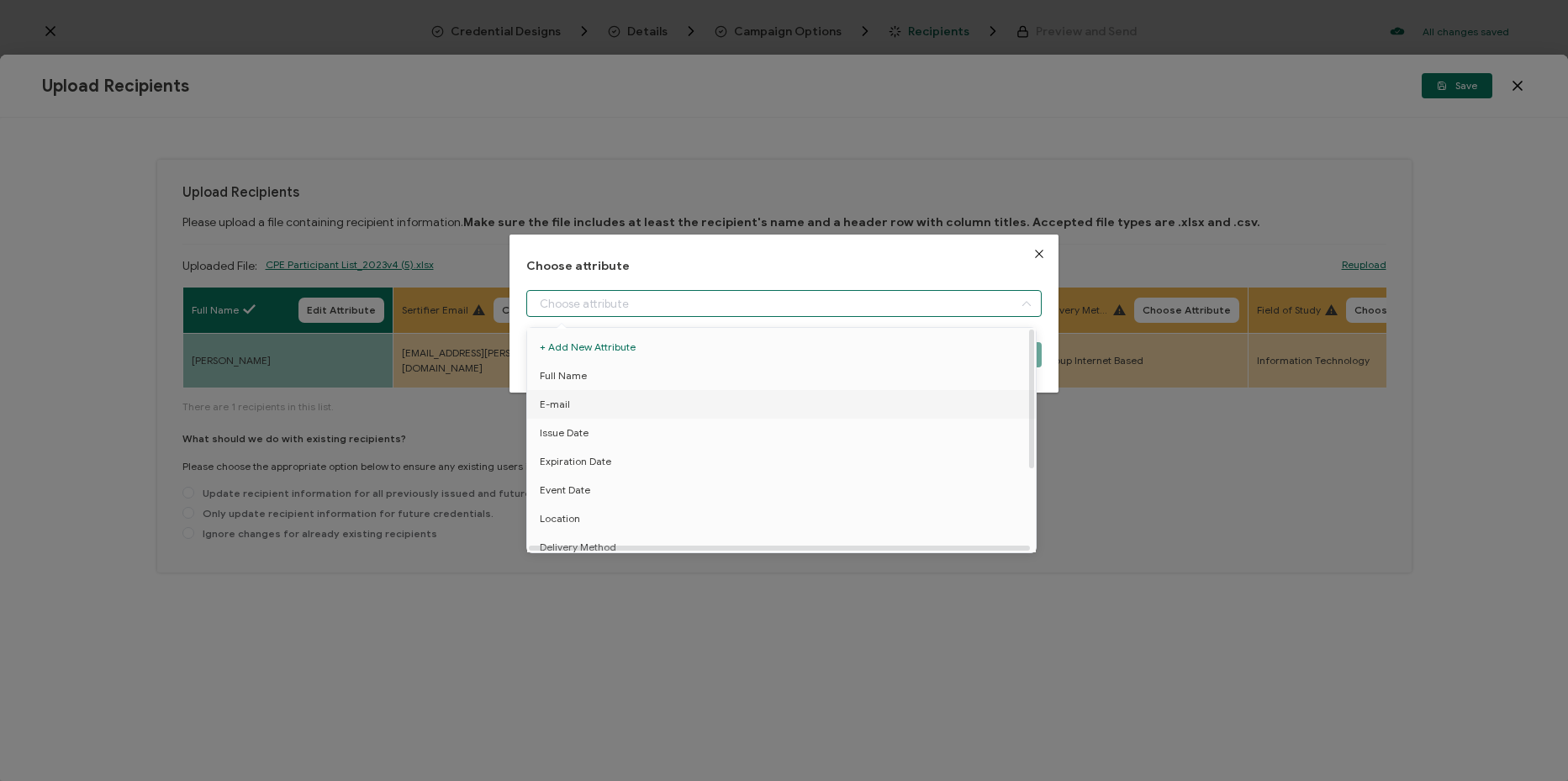
click at [680, 404] on li "E-mail" at bounding box center [784, 404] width 523 height 29
type input "E-mail"
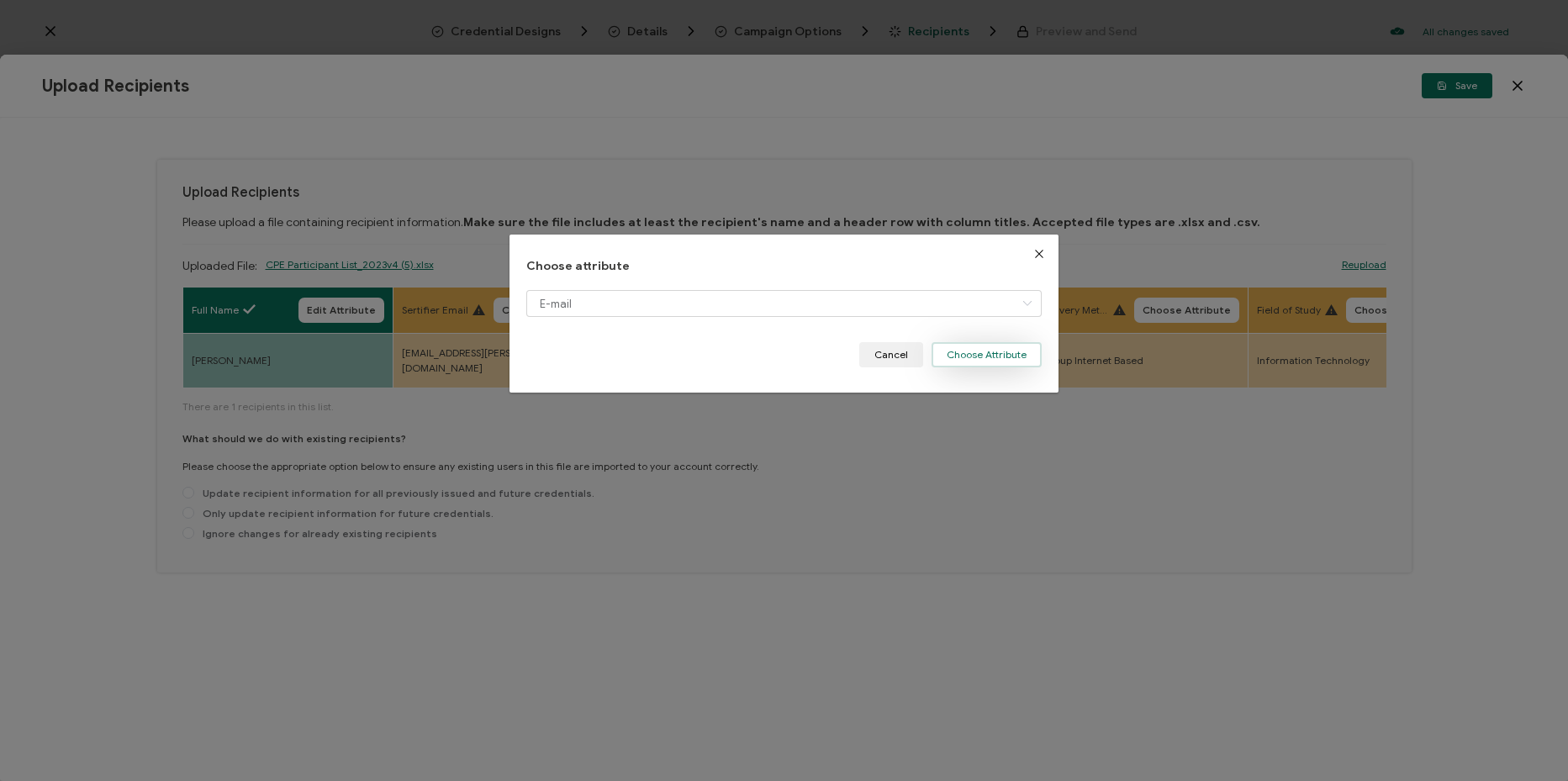
click at [1005, 352] on button "Choose Attribute" at bounding box center [986, 354] width 110 height 25
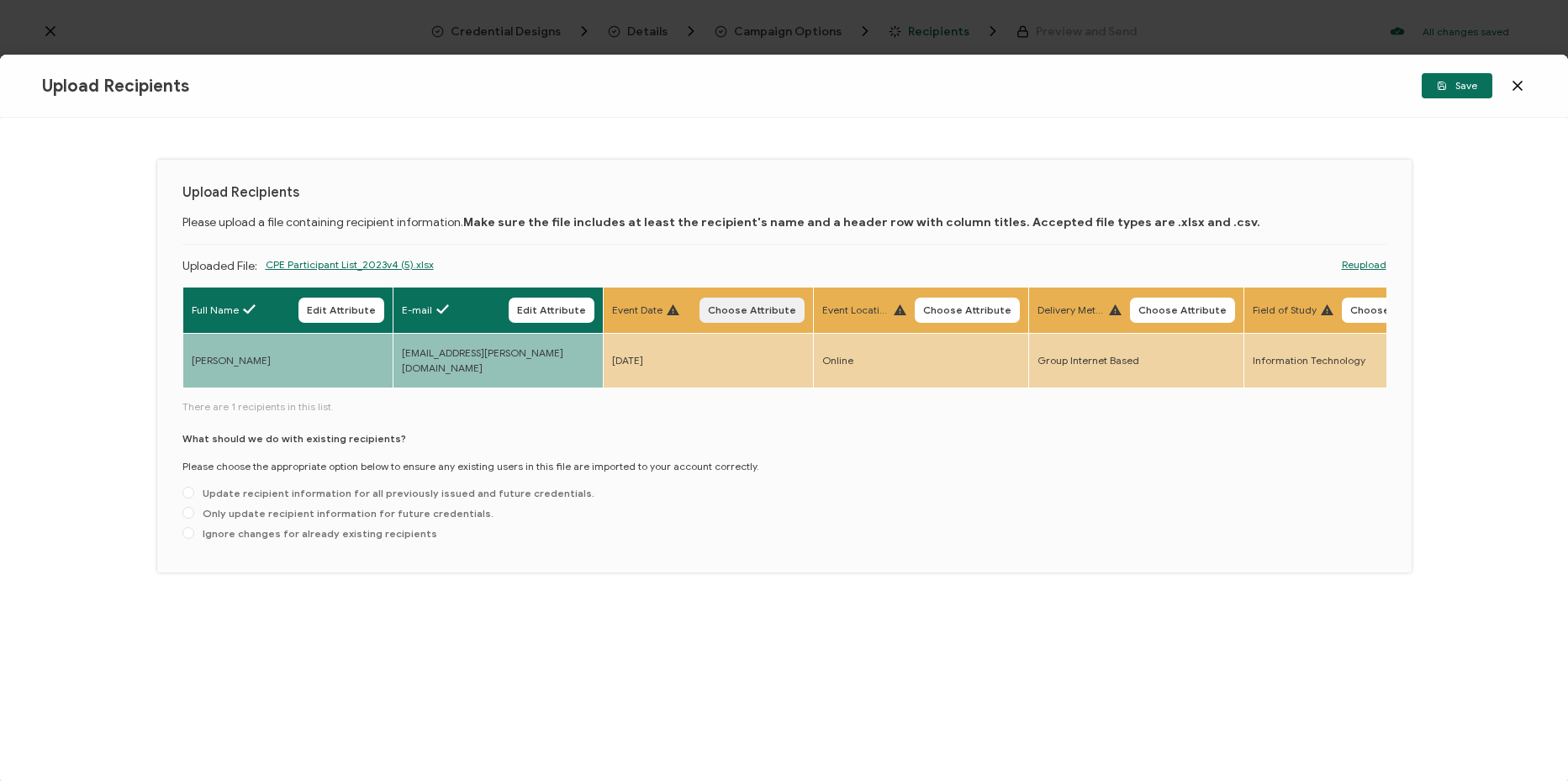
click at [739, 307] on span "Choose Attribute" at bounding box center [752, 310] width 88 height 10
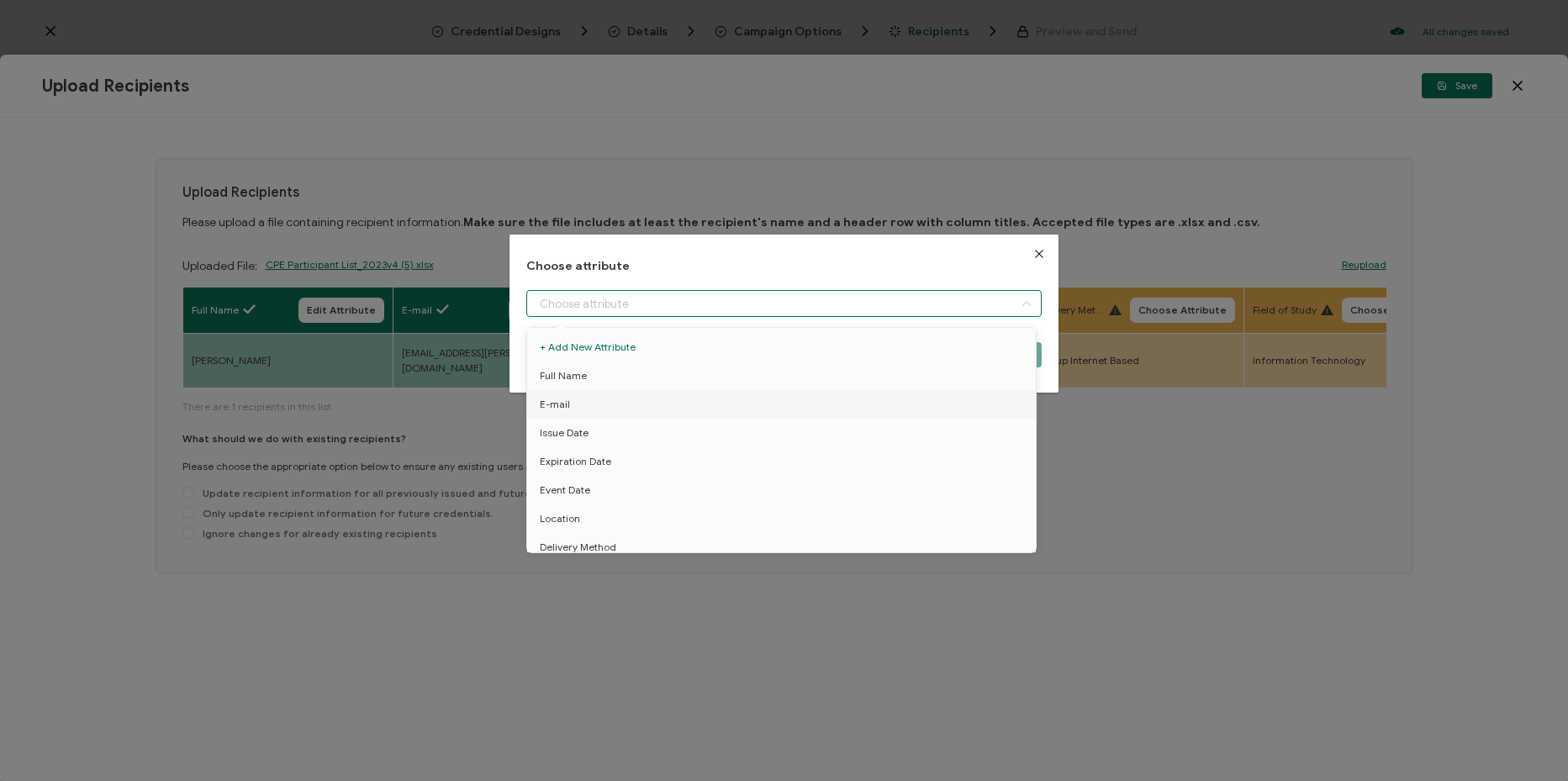
drag, startPoint x: 828, startPoint y: 296, endPoint x: 808, endPoint y: 370, distance: 76.7
click at [828, 298] on input "dialog" at bounding box center [784, 303] width 515 height 27
drag, startPoint x: 765, startPoint y: 434, endPoint x: 845, endPoint y: 402, distance: 86.2
click at [782, 427] on li "Issue Date" at bounding box center [784, 433] width 523 height 29
type input "Issue Date"
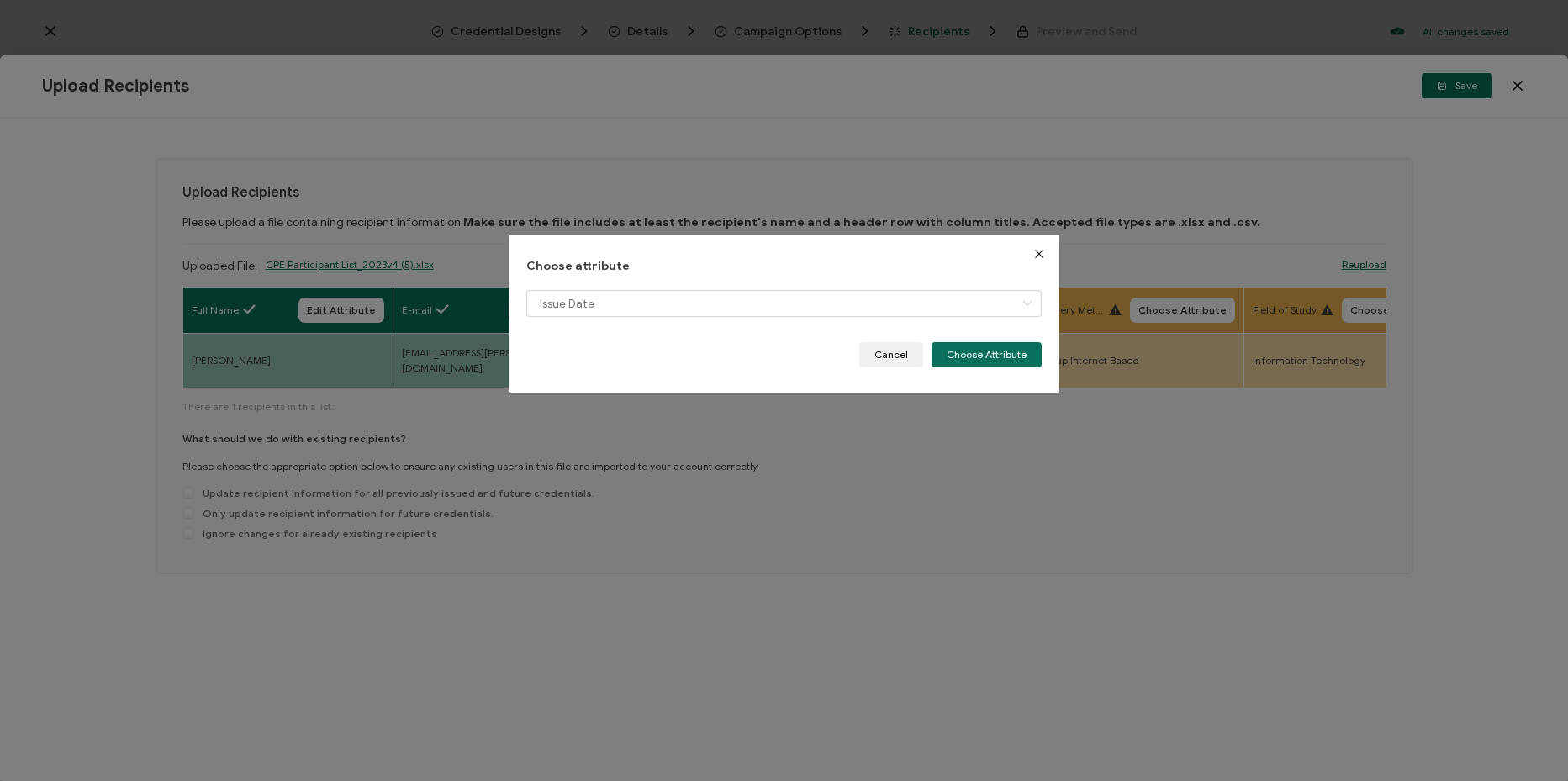
click at [1005, 336] on div "Issue Date" at bounding box center [784, 316] width 515 height 52
click at [1001, 345] on button "Choose Attribute" at bounding box center [986, 354] width 110 height 25
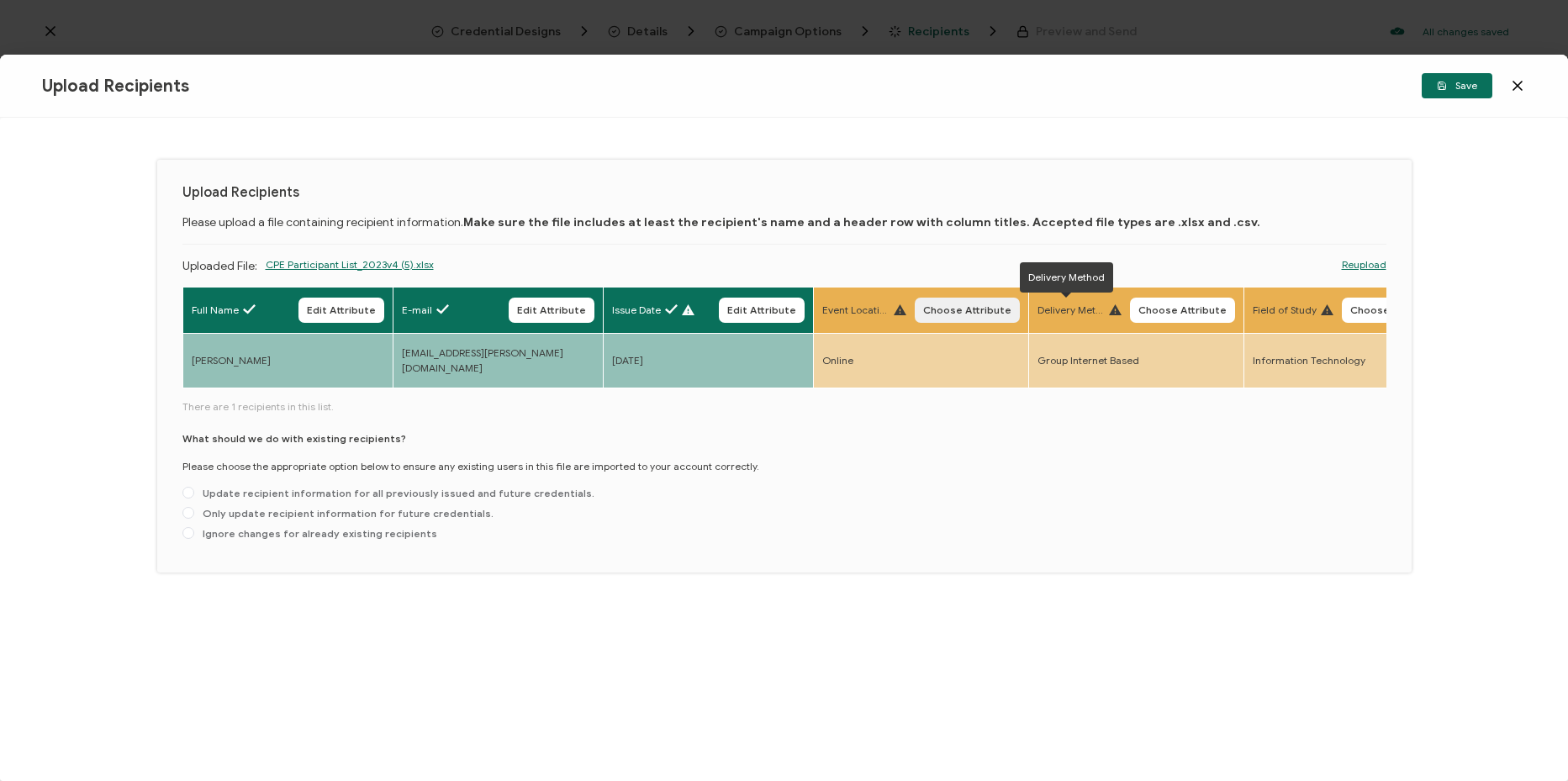
click at [1000, 315] on span "Choose Attribute" at bounding box center [967, 310] width 88 height 10
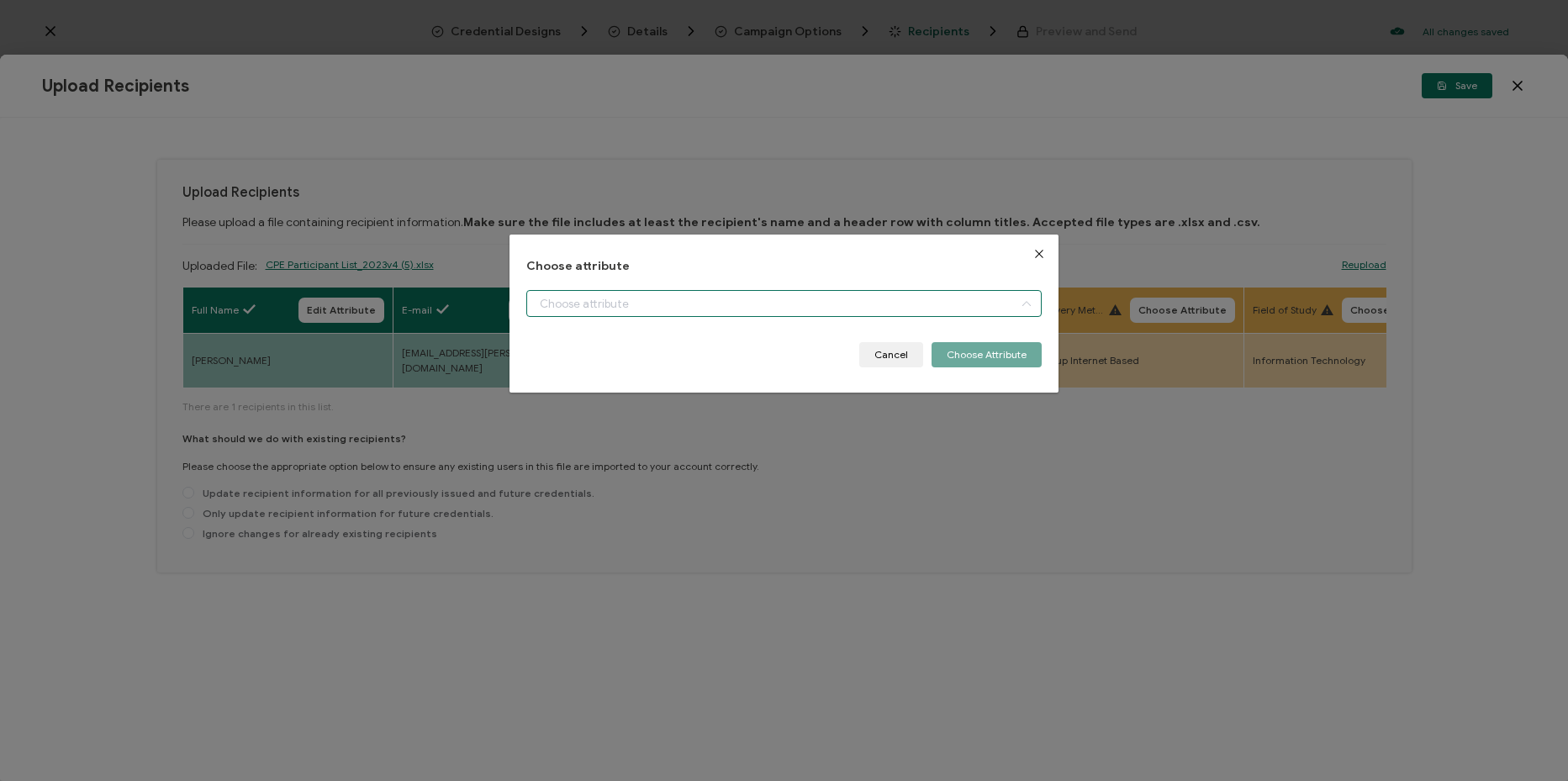
drag, startPoint x: 948, startPoint y: 291, endPoint x: 930, endPoint y: 353, distance: 64.6
click at [947, 299] on input "dialog" at bounding box center [784, 303] width 515 height 27
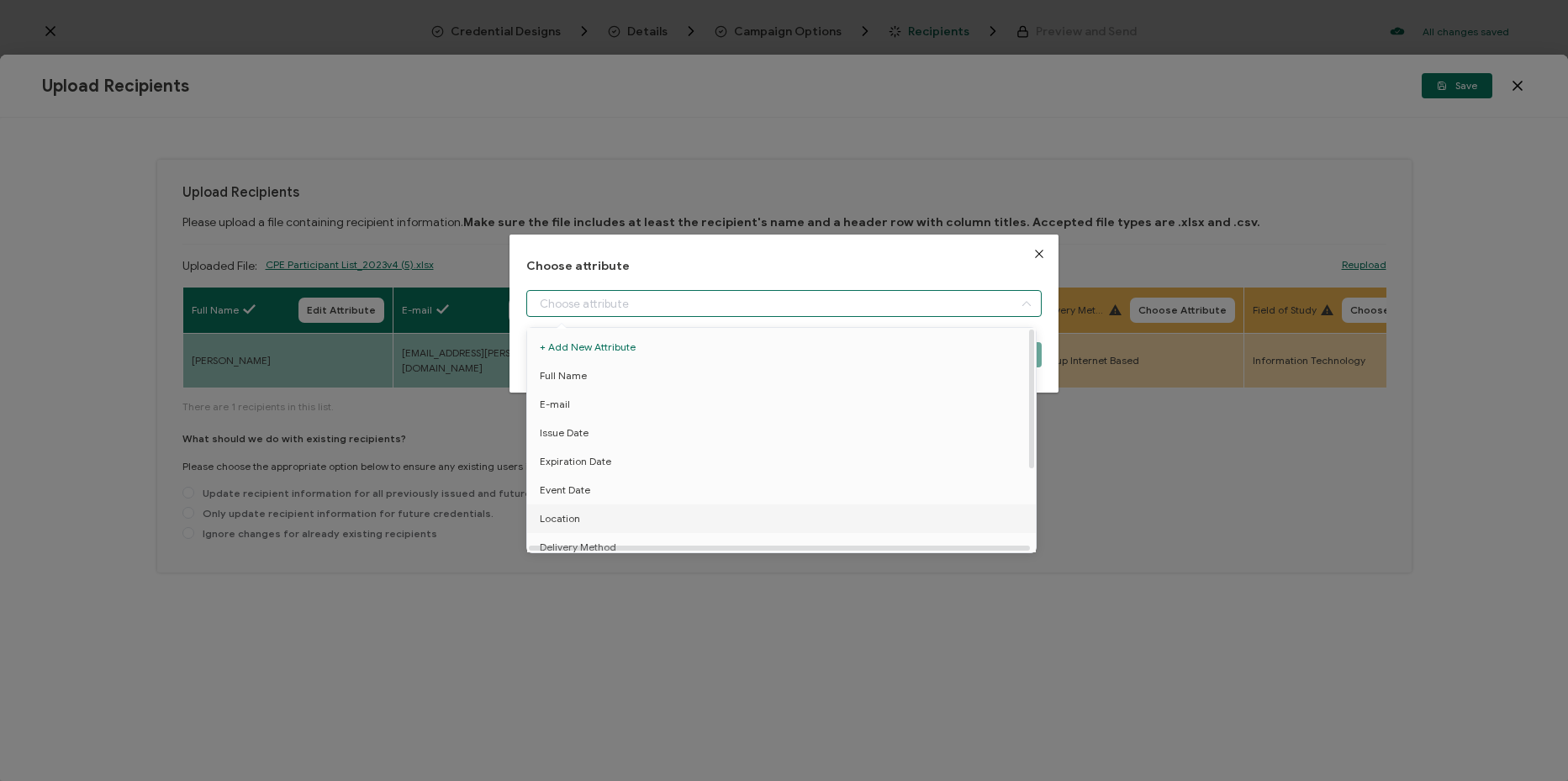
click at [829, 509] on li "Location" at bounding box center [784, 518] width 523 height 29
type input "Location"
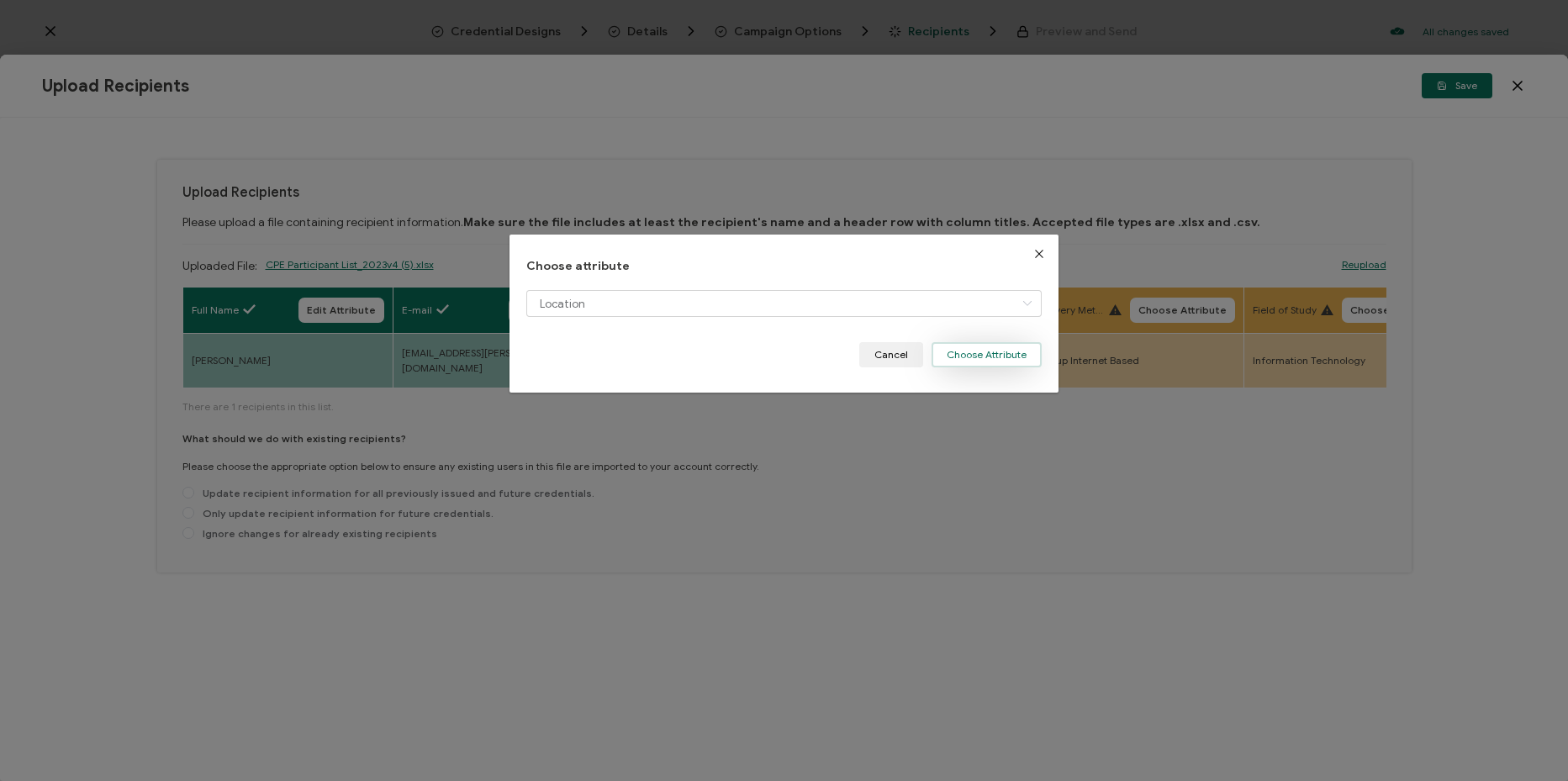
click at [1003, 356] on button "Choose Attribute" at bounding box center [986, 354] width 110 height 25
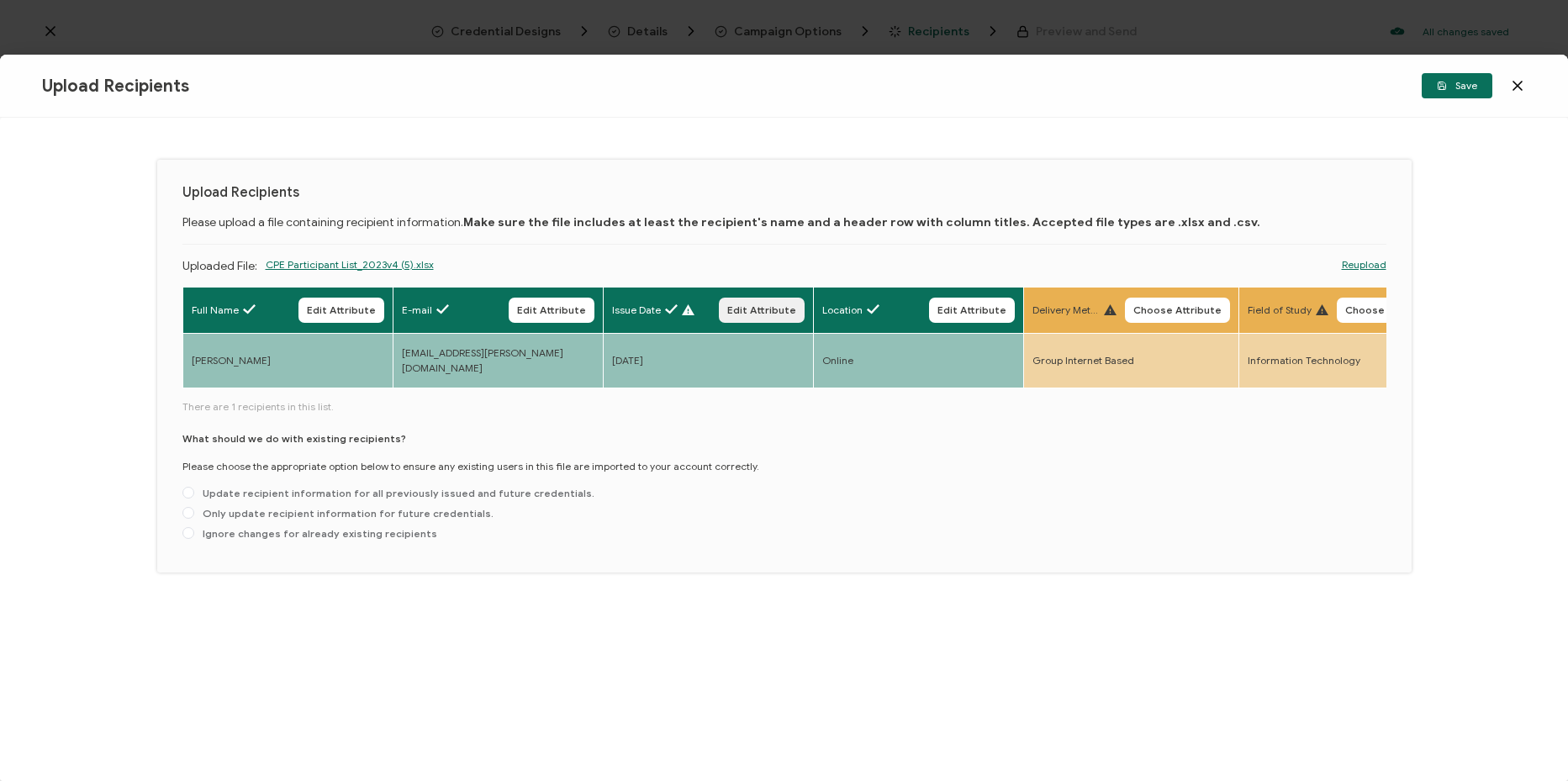
click at [785, 317] on button "Edit Attribute" at bounding box center [762, 310] width 86 height 25
type input "Issue Date"
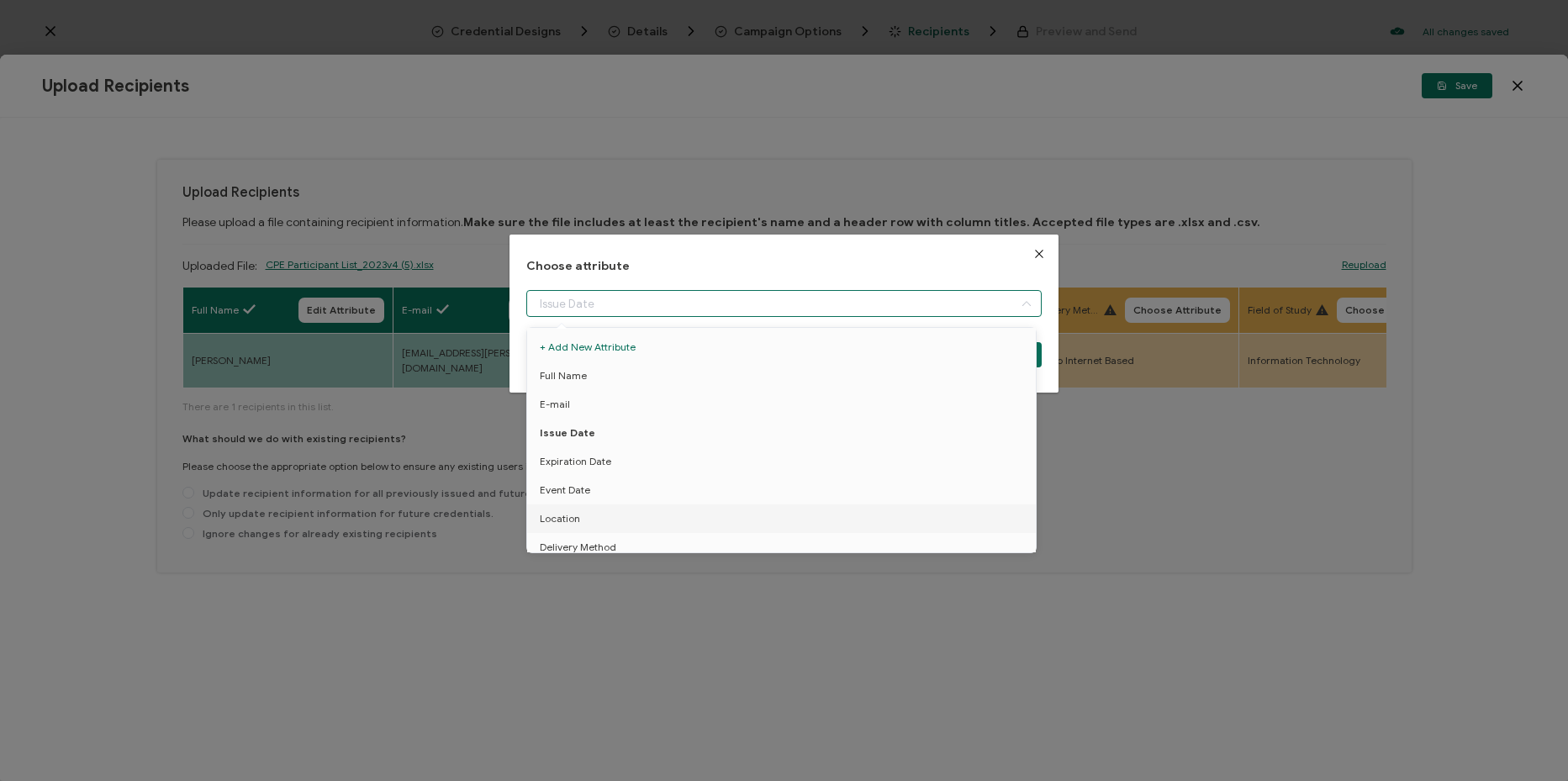
click at [791, 305] on input "dialog" at bounding box center [784, 303] width 515 height 27
click at [719, 490] on li "Event Date" at bounding box center [784, 490] width 523 height 29
type input "Event Date"
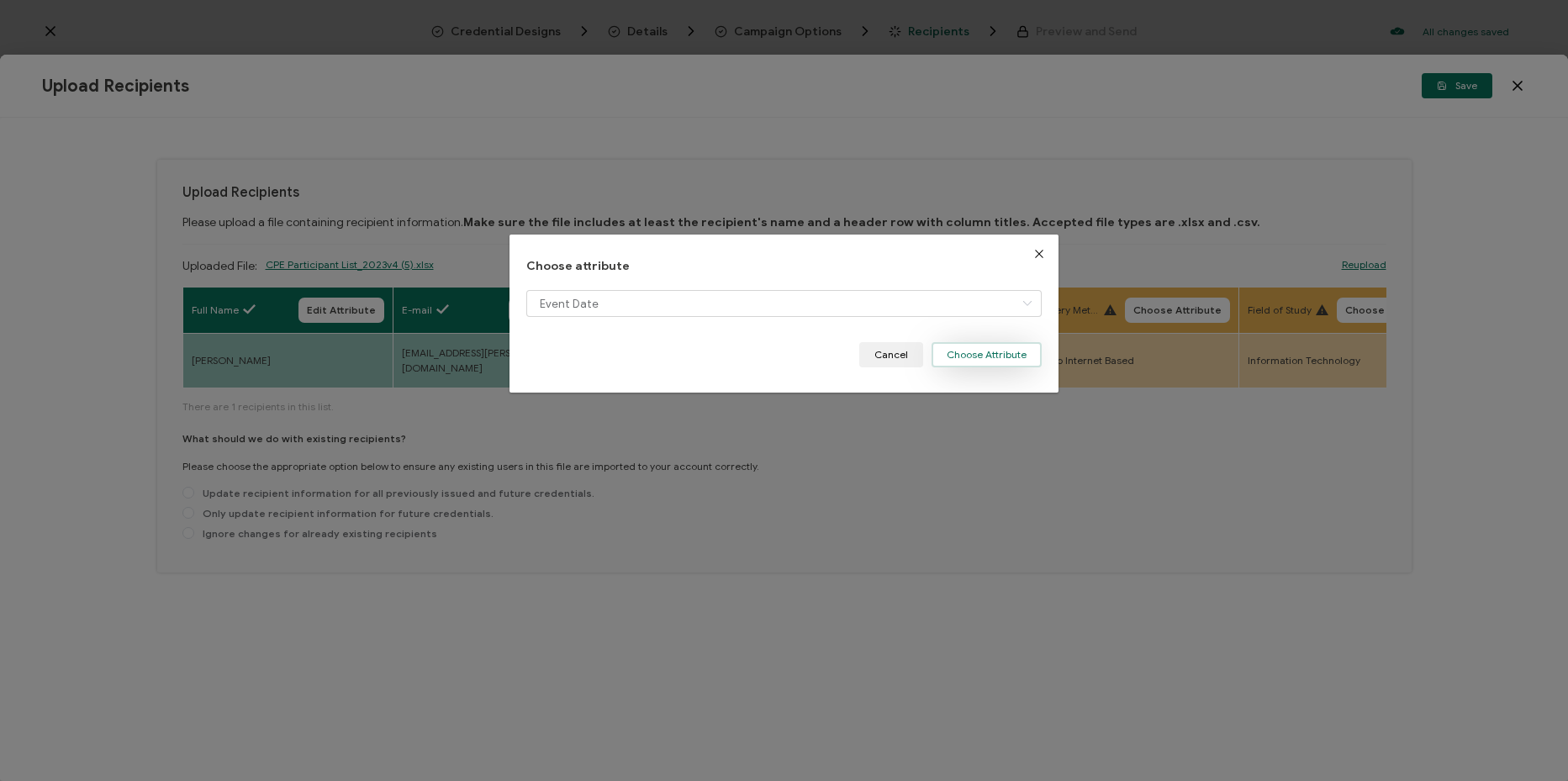
click at [956, 358] on button "Choose Attribute" at bounding box center [986, 354] width 110 height 25
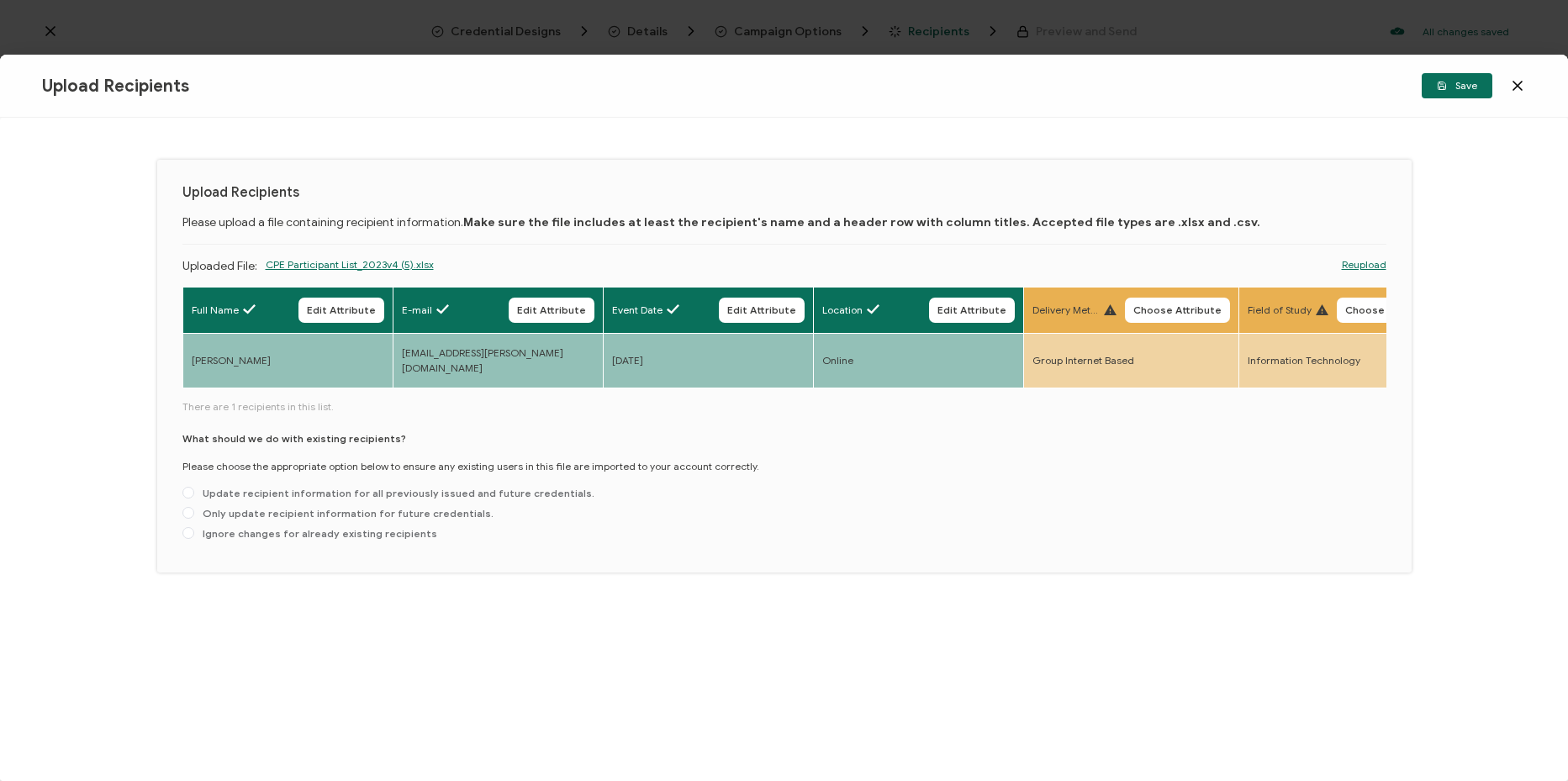
drag, startPoint x: 1182, startPoint y: 315, endPoint x: 1106, endPoint y: 309, distance: 76.2
click at [1175, 315] on span "Choose Attribute" at bounding box center [1177, 310] width 88 height 10
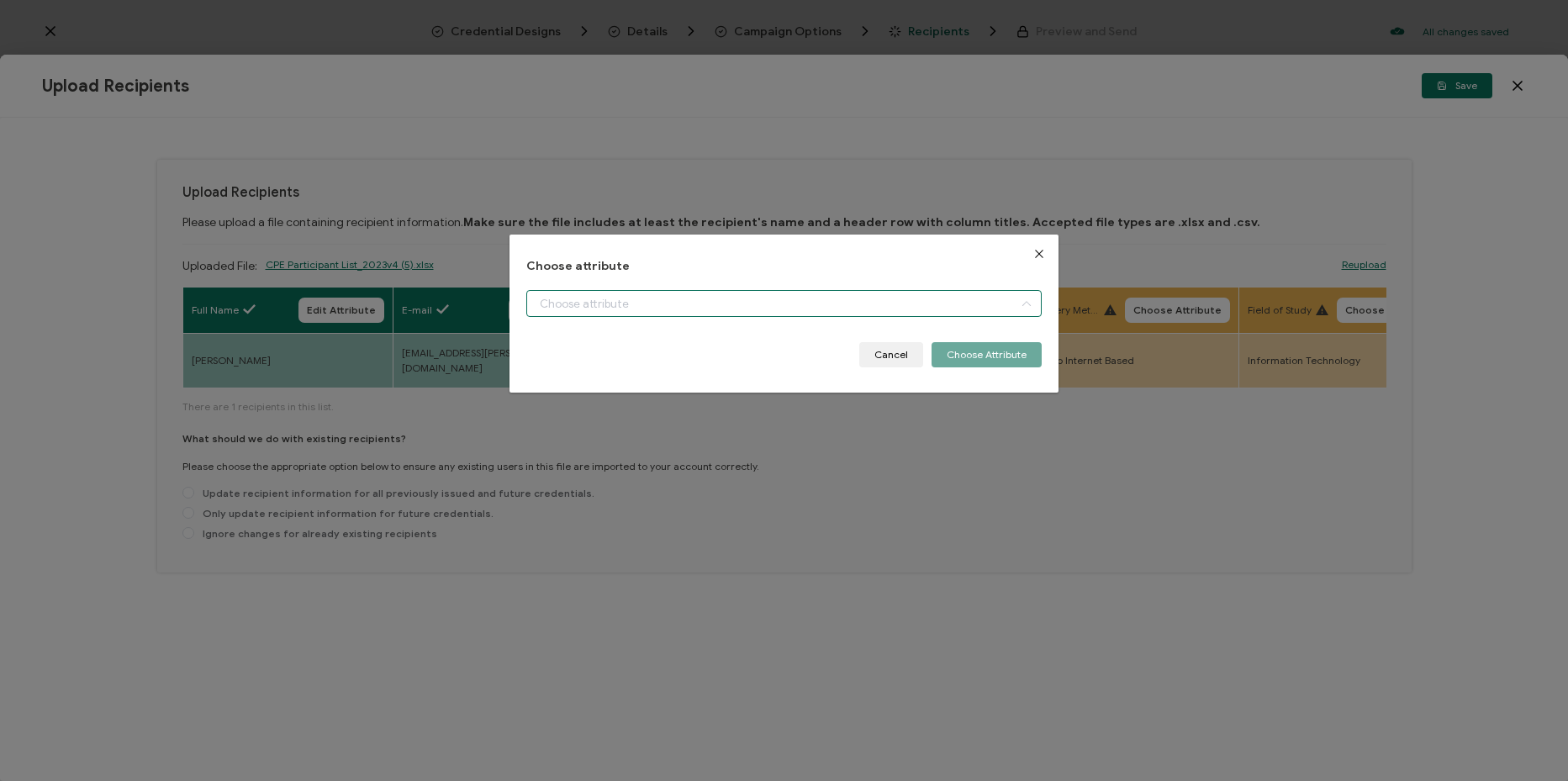
drag, startPoint x: 809, startPoint y: 296, endPoint x: 764, endPoint y: 396, distance: 109.7
click at [809, 297] on input "dialog" at bounding box center [784, 303] width 515 height 27
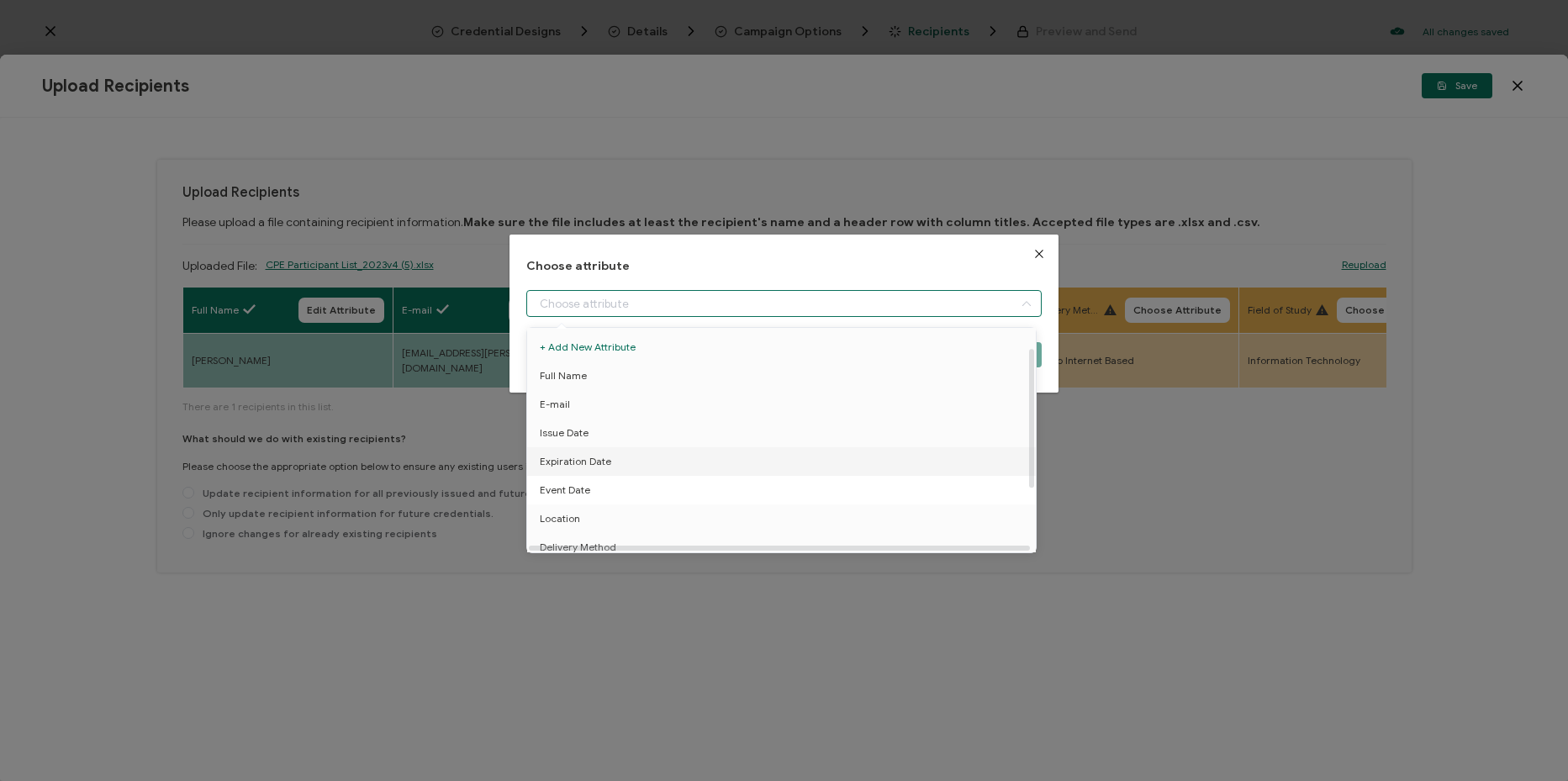
scroll to position [84, 0]
click at [712, 454] on li "Delivery Method" at bounding box center [784, 463] width 523 height 29
type input "Delivery Method"
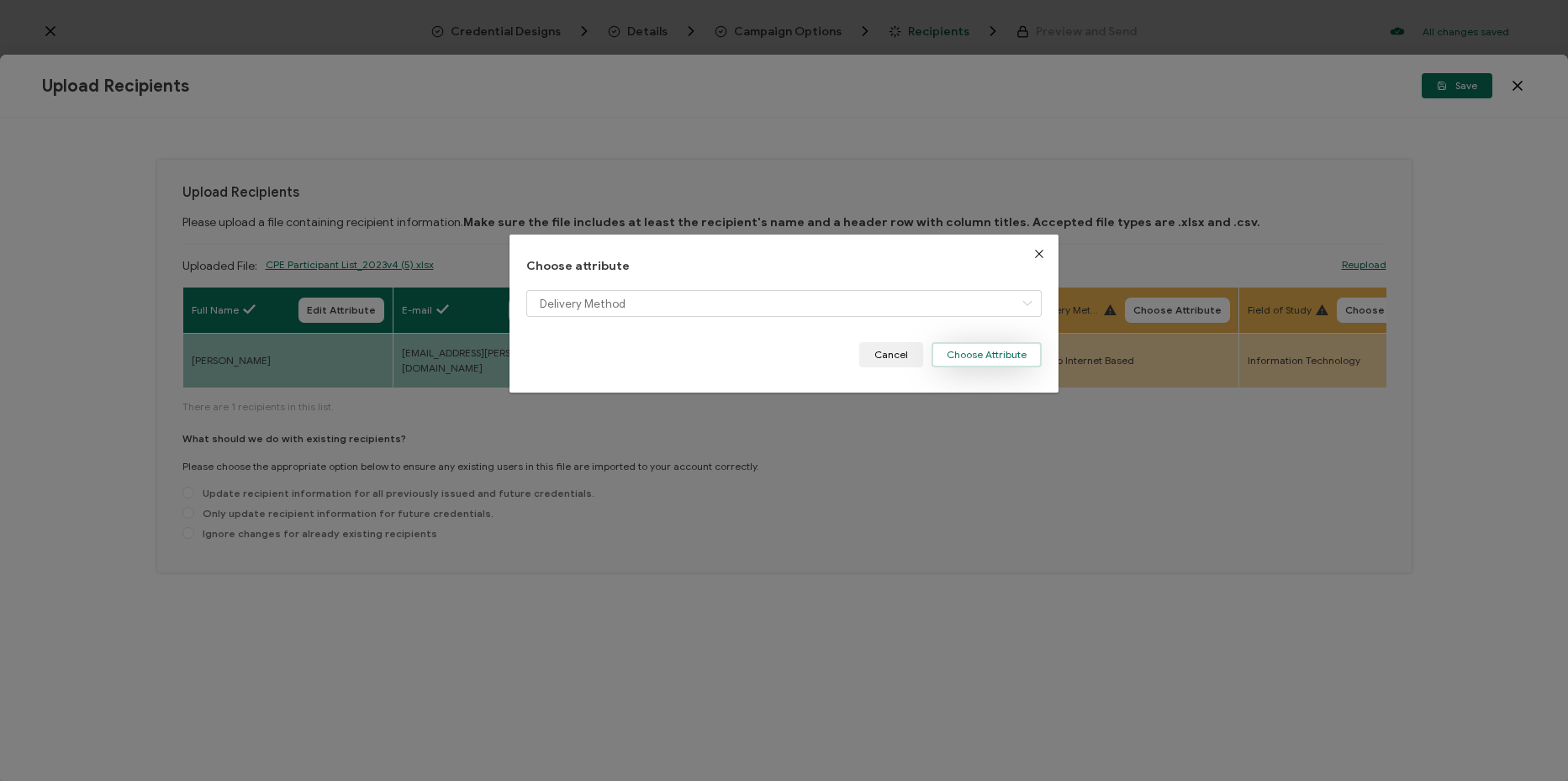
click at [1016, 347] on button "Choose Attribute" at bounding box center [986, 354] width 110 height 25
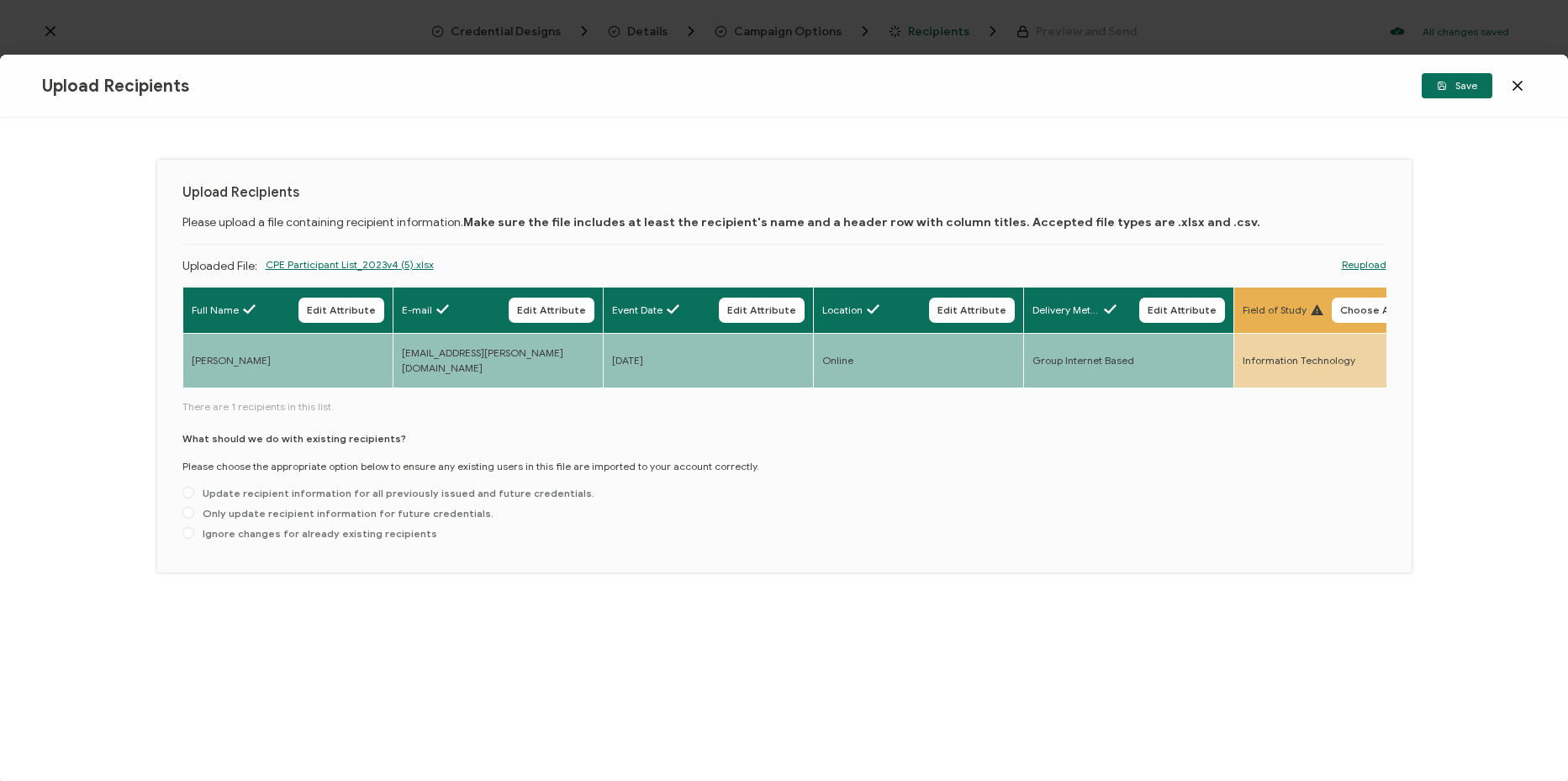
drag, startPoint x: 1367, startPoint y: 313, endPoint x: 1312, endPoint y: 313, distance: 55.0
click at [1349, 313] on span "Choose Attribute" at bounding box center [1384, 310] width 88 height 10
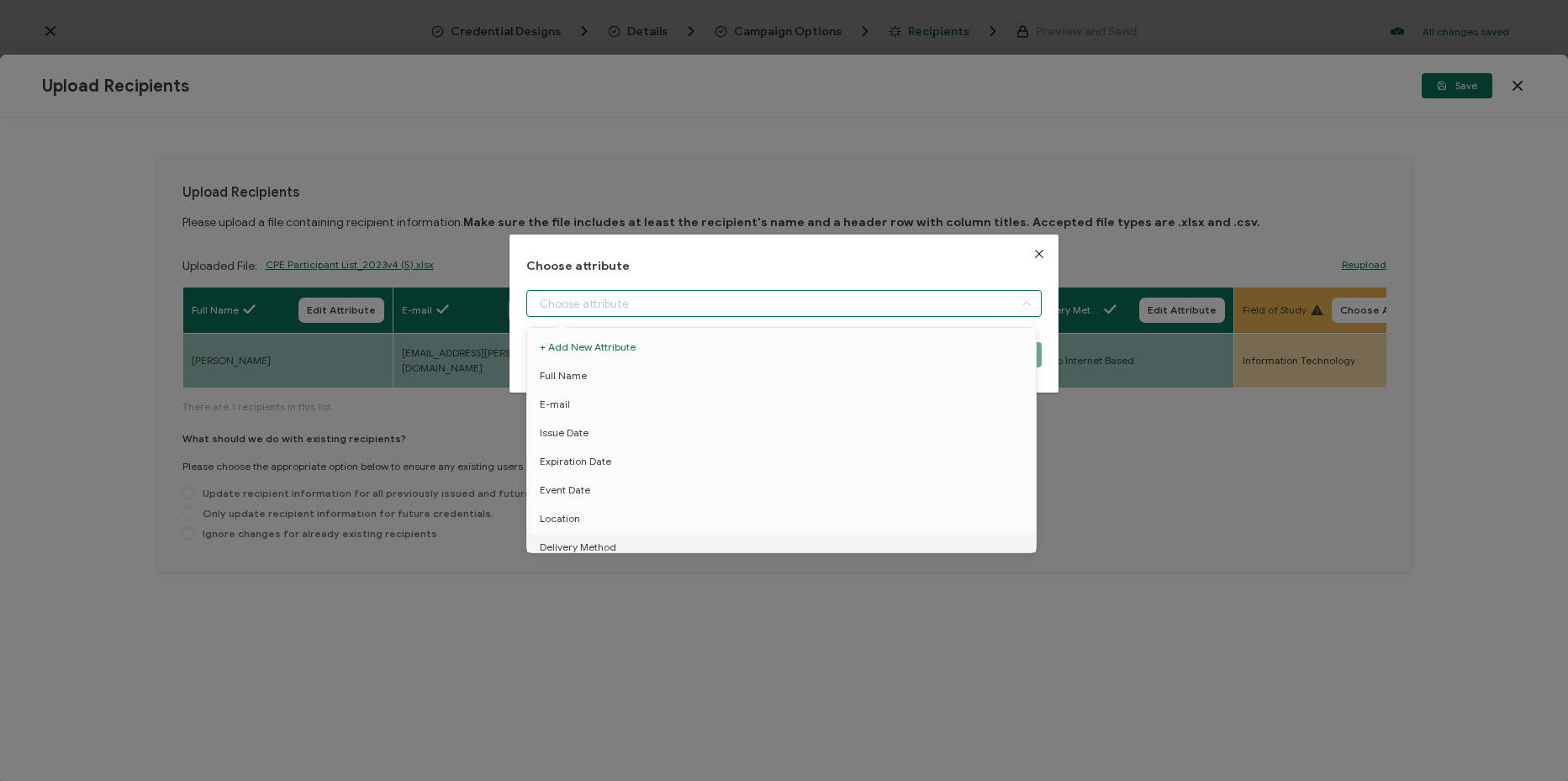
click at [915, 313] on input "dialog" at bounding box center [784, 303] width 515 height 27
click at [653, 440] on li "Field of Study" at bounding box center [784, 453] width 523 height 29
type input "Field of Study"
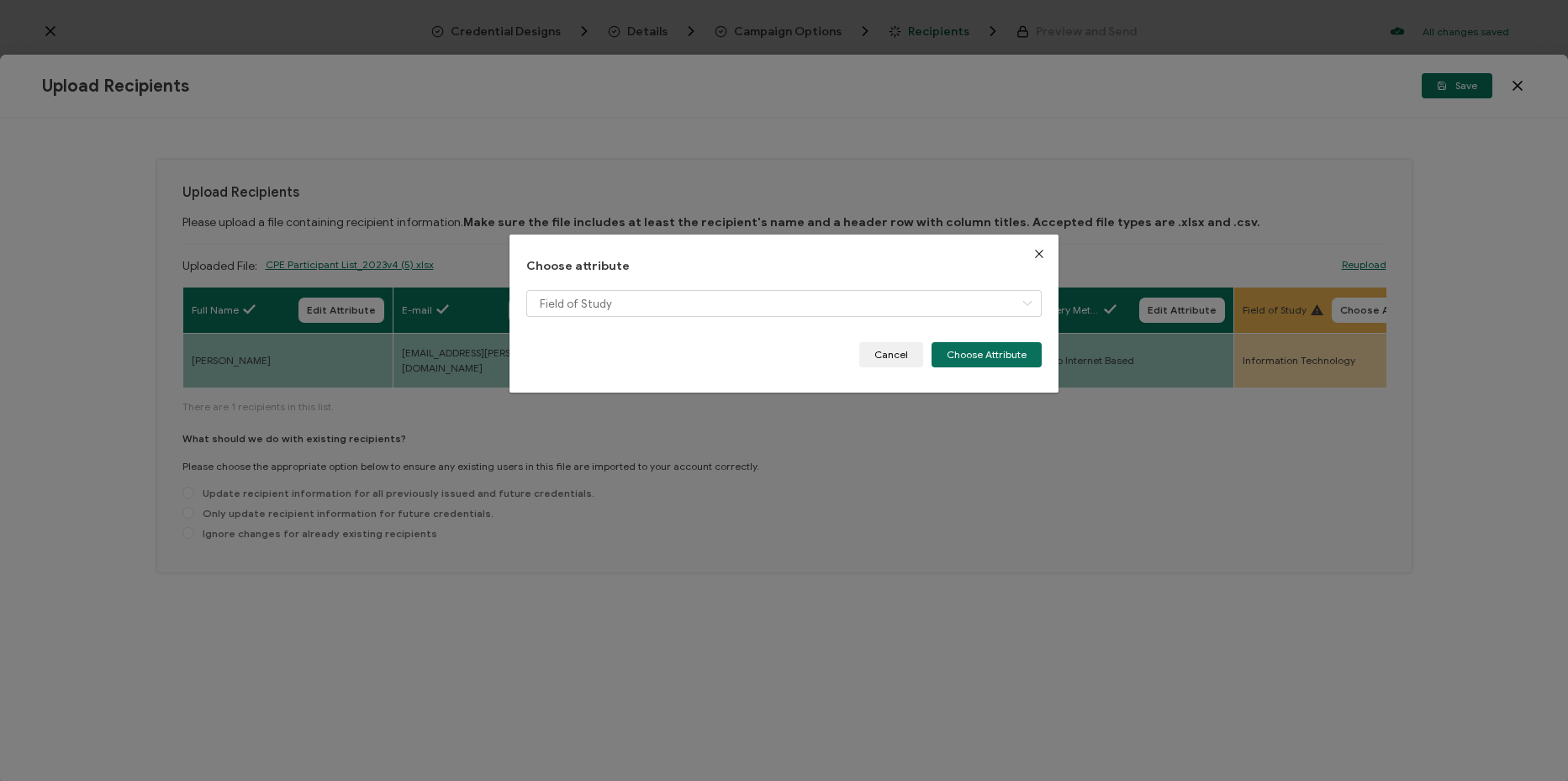
drag, startPoint x: 976, startPoint y: 353, endPoint x: 610, endPoint y: 393, distance: 368.2
click at [956, 353] on button "Choose Attribute" at bounding box center [986, 354] width 110 height 25
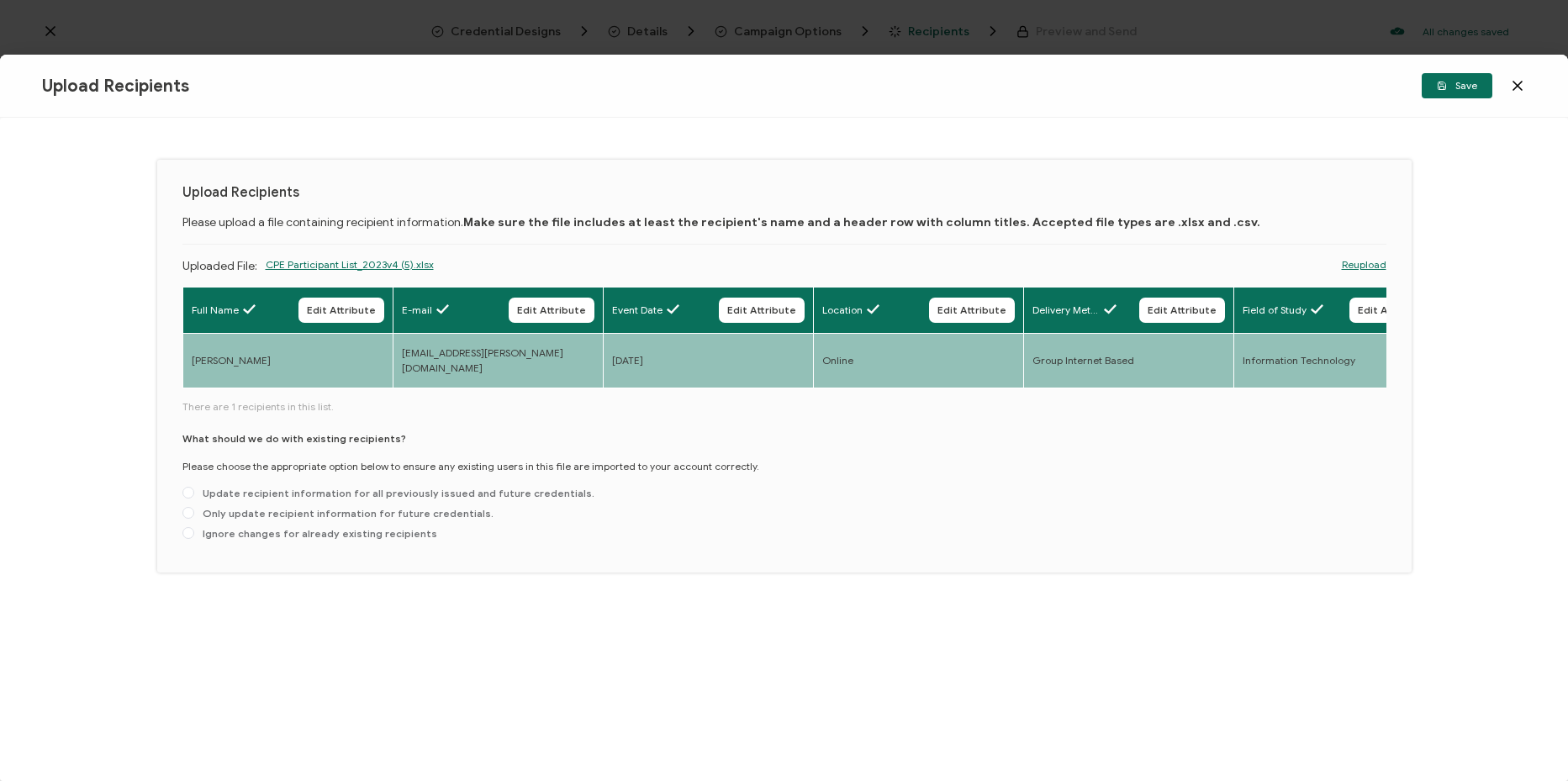
drag, startPoint x: 391, startPoint y: 396, endPoint x: 424, endPoint y: 393, distance: 33.1
click at [424, 396] on div "Full Name Edit Attribute E-mail Edit Attribute Event Date Edit Attribute Locati…" at bounding box center [785, 417] width 1204 height 261
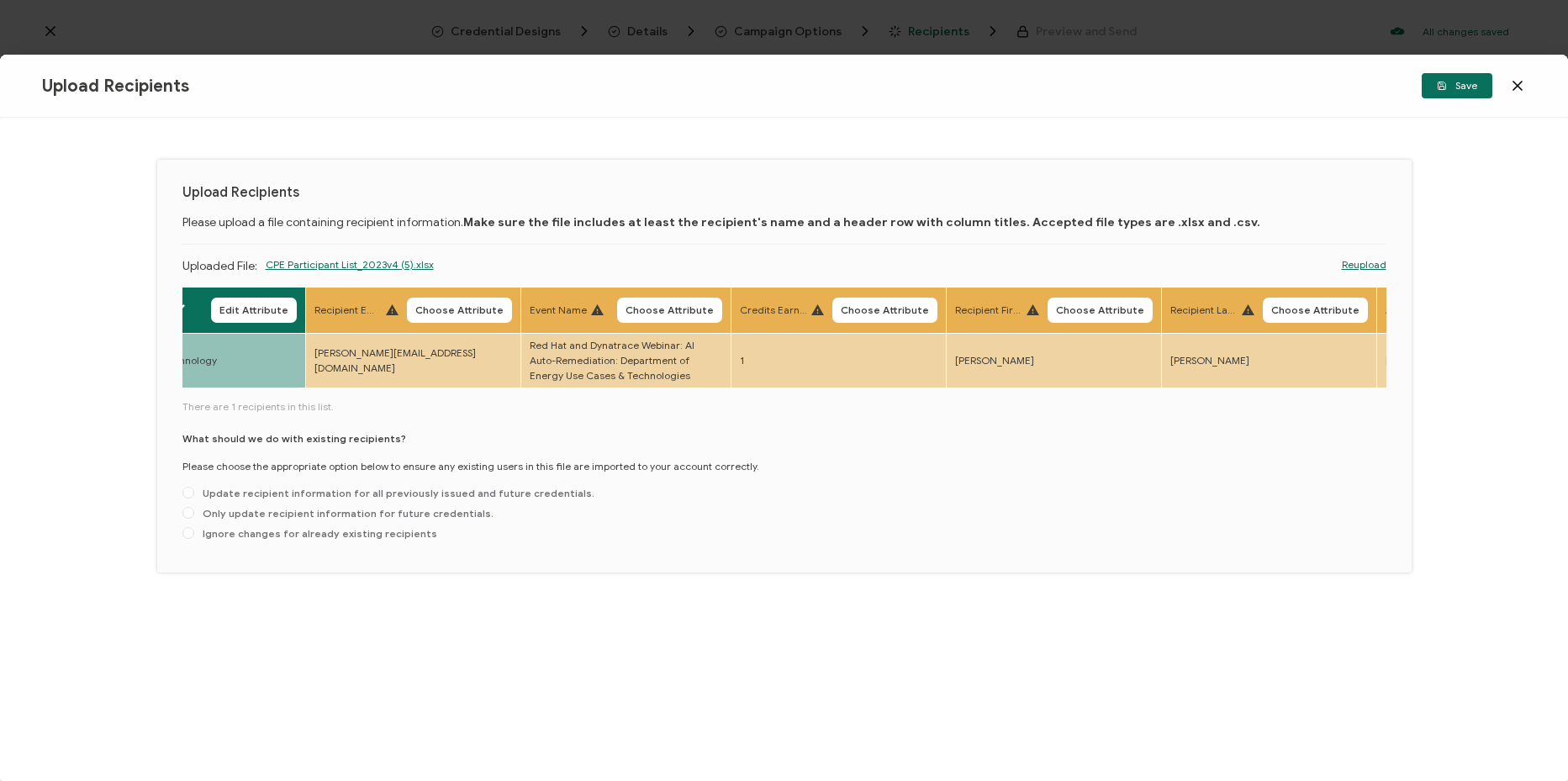
scroll to position [0, 1097]
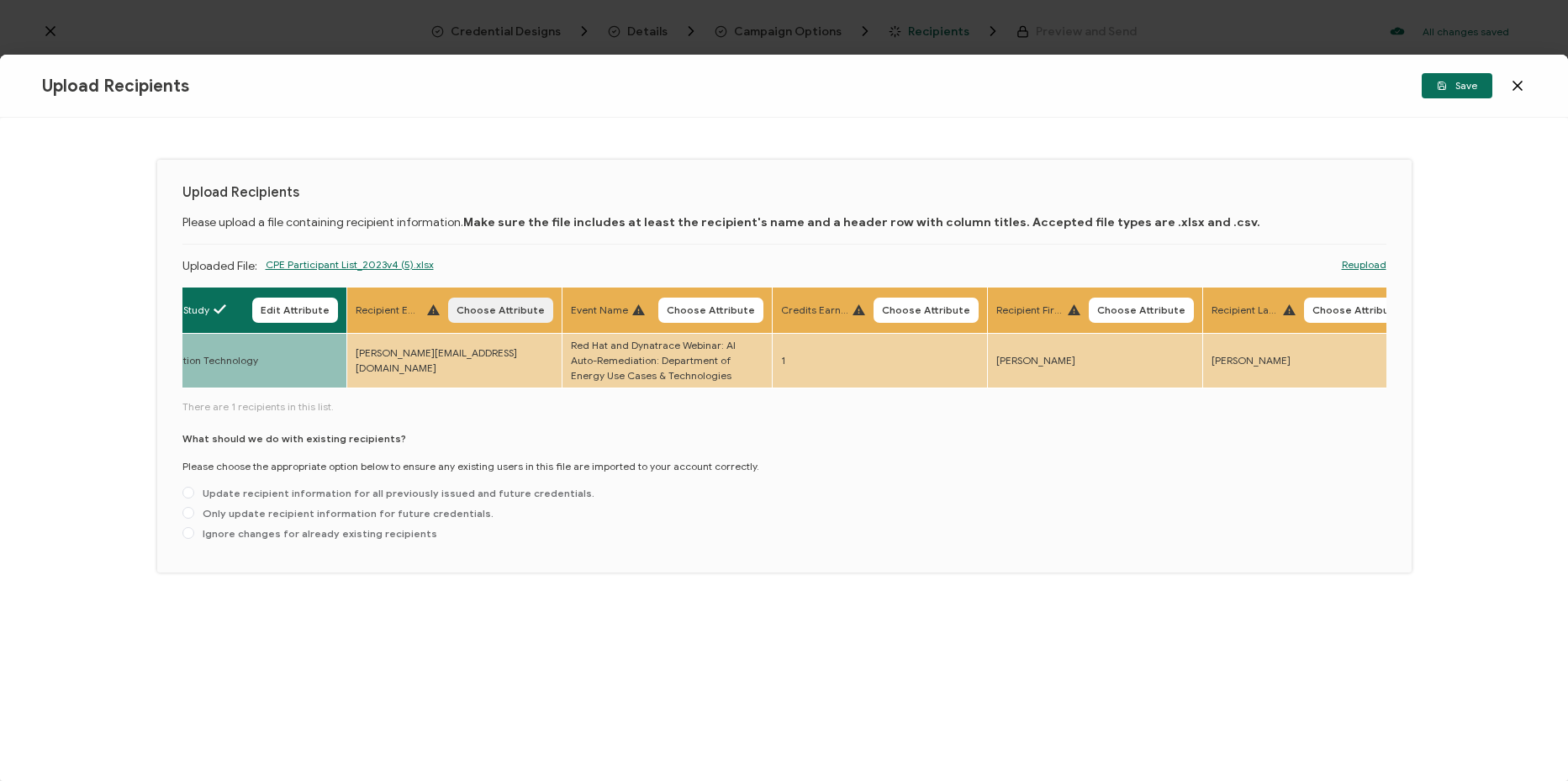
click at [506, 316] on button "Choose Attribute" at bounding box center [500, 310] width 105 height 25
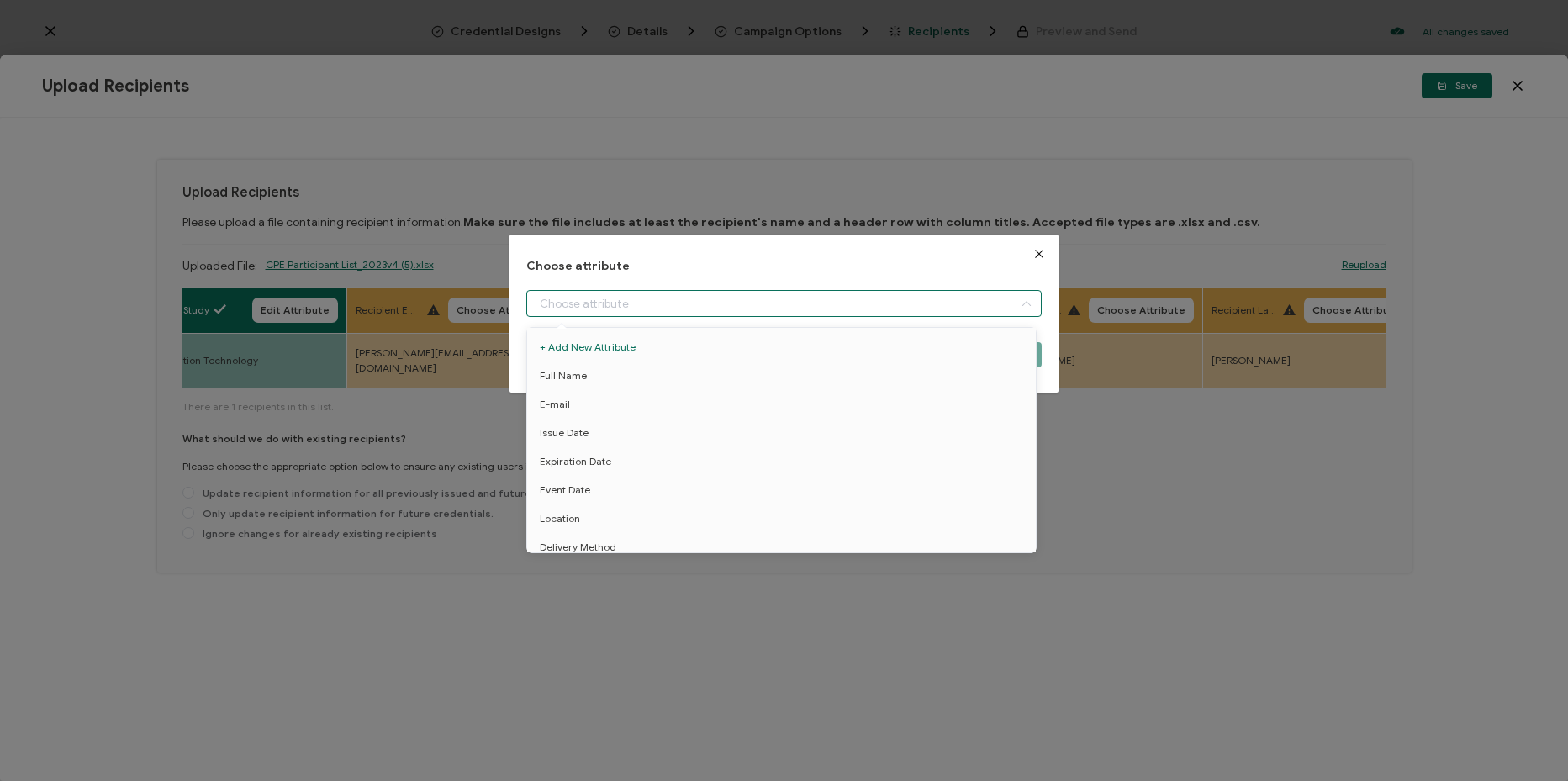
click at [659, 307] on input "dialog" at bounding box center [784, 303] width 515 height 27
click at [649, 477] on li "True Email ID" at bounding box center [784, 481] width 523 height 29
type input "True Email ID"
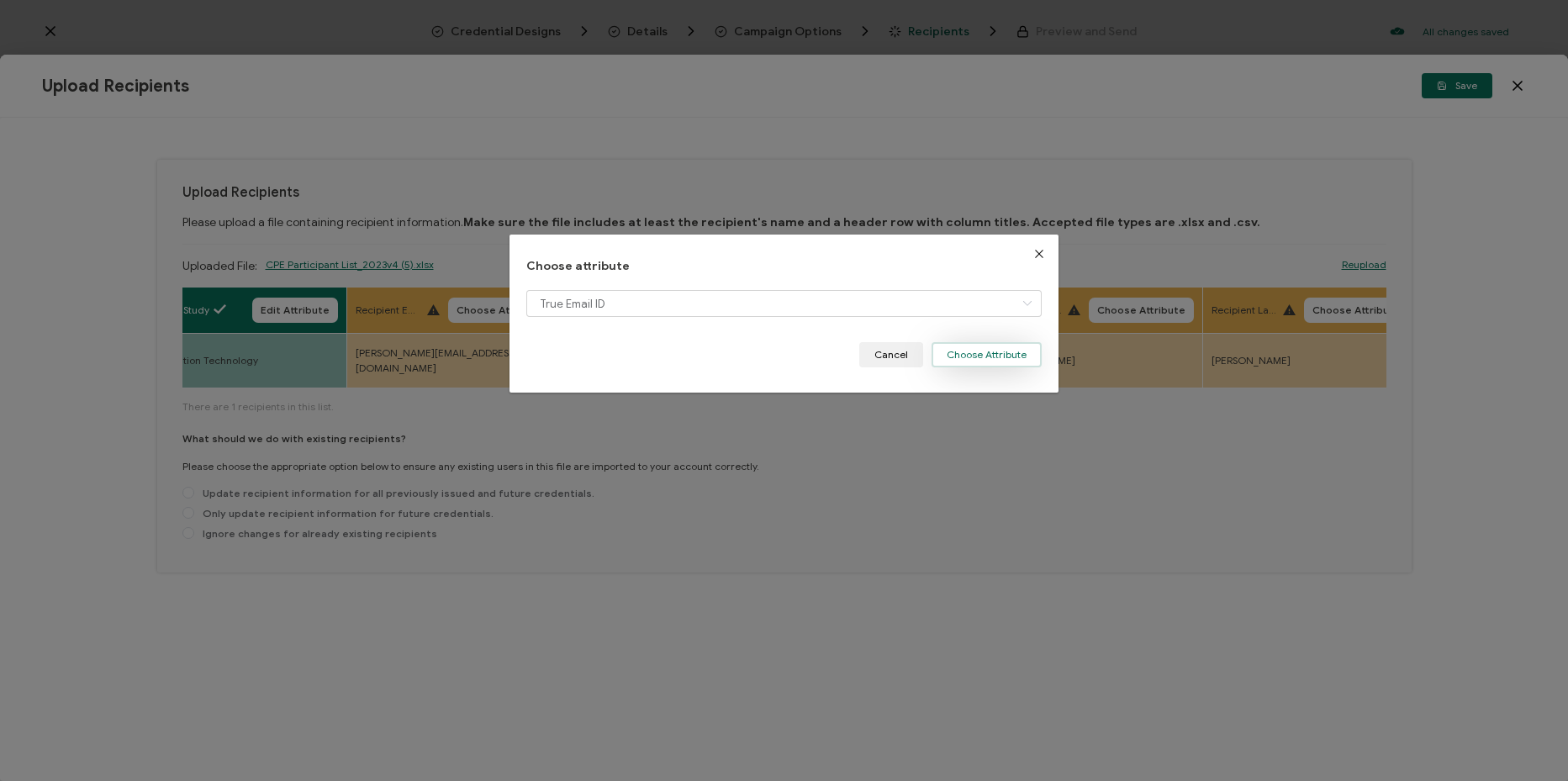
click at [967, 347] on button "Choose Attribute" at bounding box center [986, 354] width 110 height 25
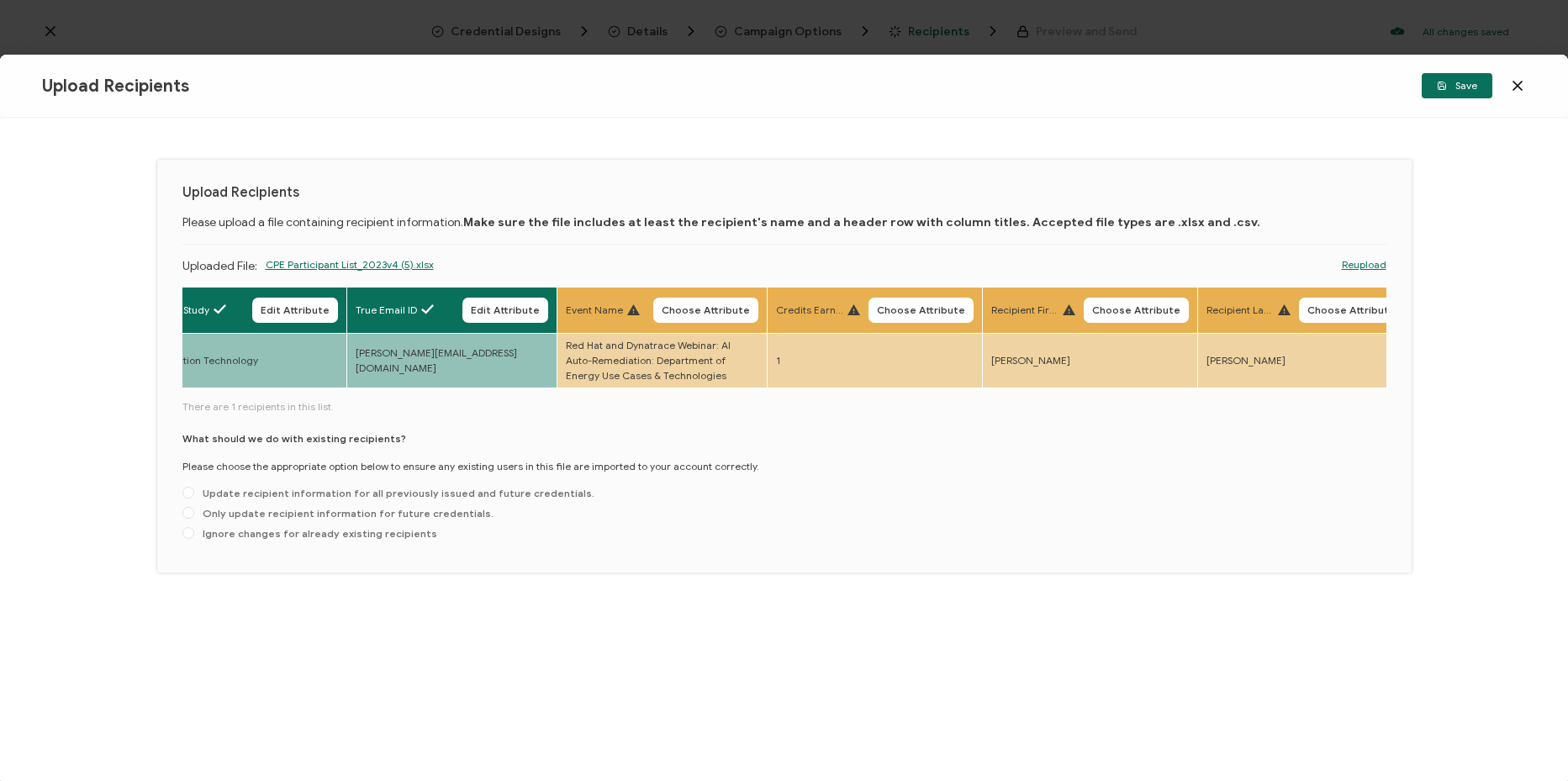
click at [728, 304] on button "Choose Attribute" at bounding box center [706, 310] width 105 height 25
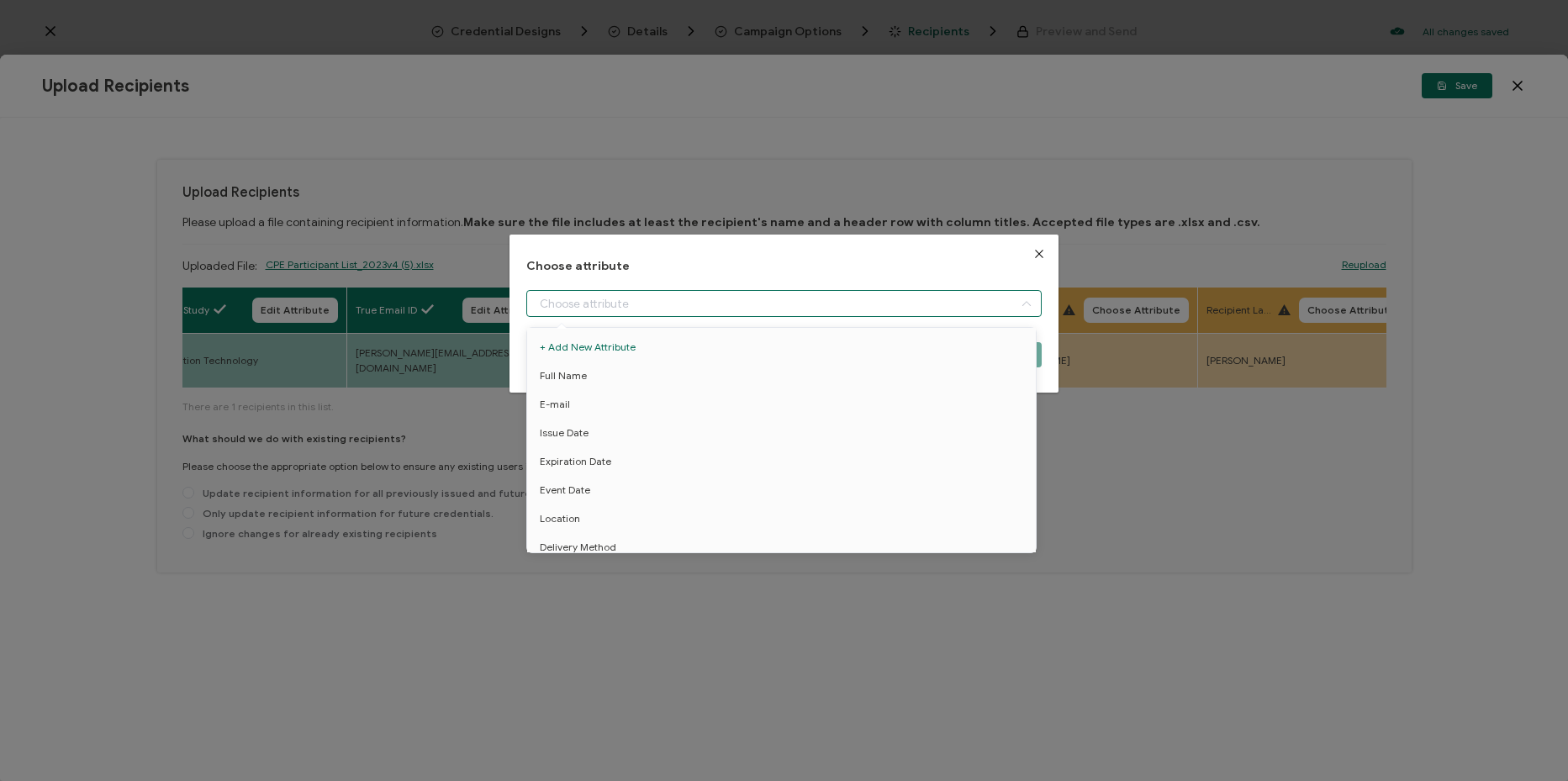
click at [720, 307] on input "dialog" at bounding box center [784, 303] width 515 height 27
drag, startPoint x: 629, startPoint y: 503, endPoint x: 717, endPoint y: 475, distance: 92.3
click at [629, 505] on li "Event Name" at bounding box center [784, 510] width 523 height 29
type input "Event Name"
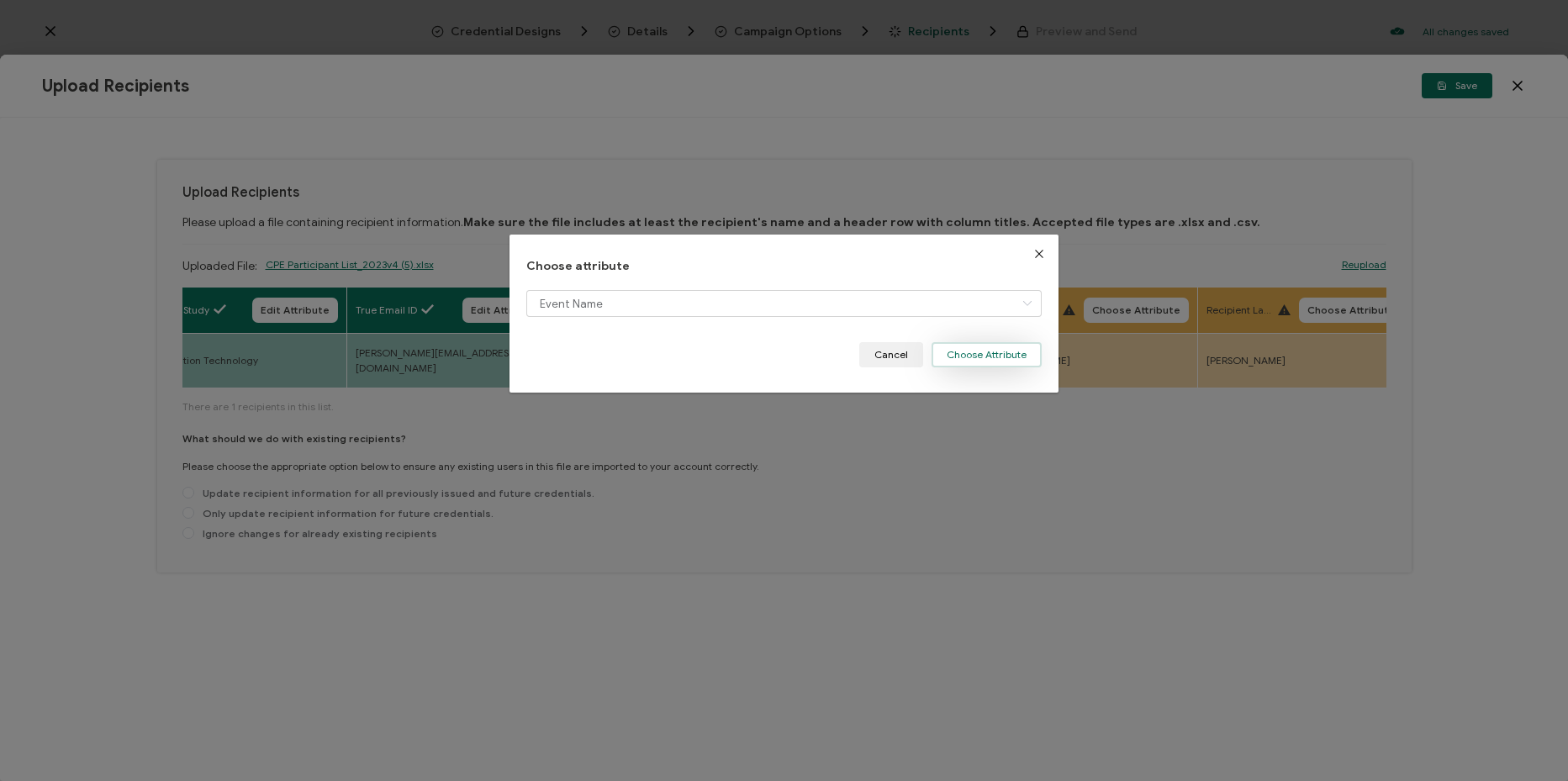
click at [965, 361] on button "Choose Attribute" at bounding box center [986, 354] width 110 height 25
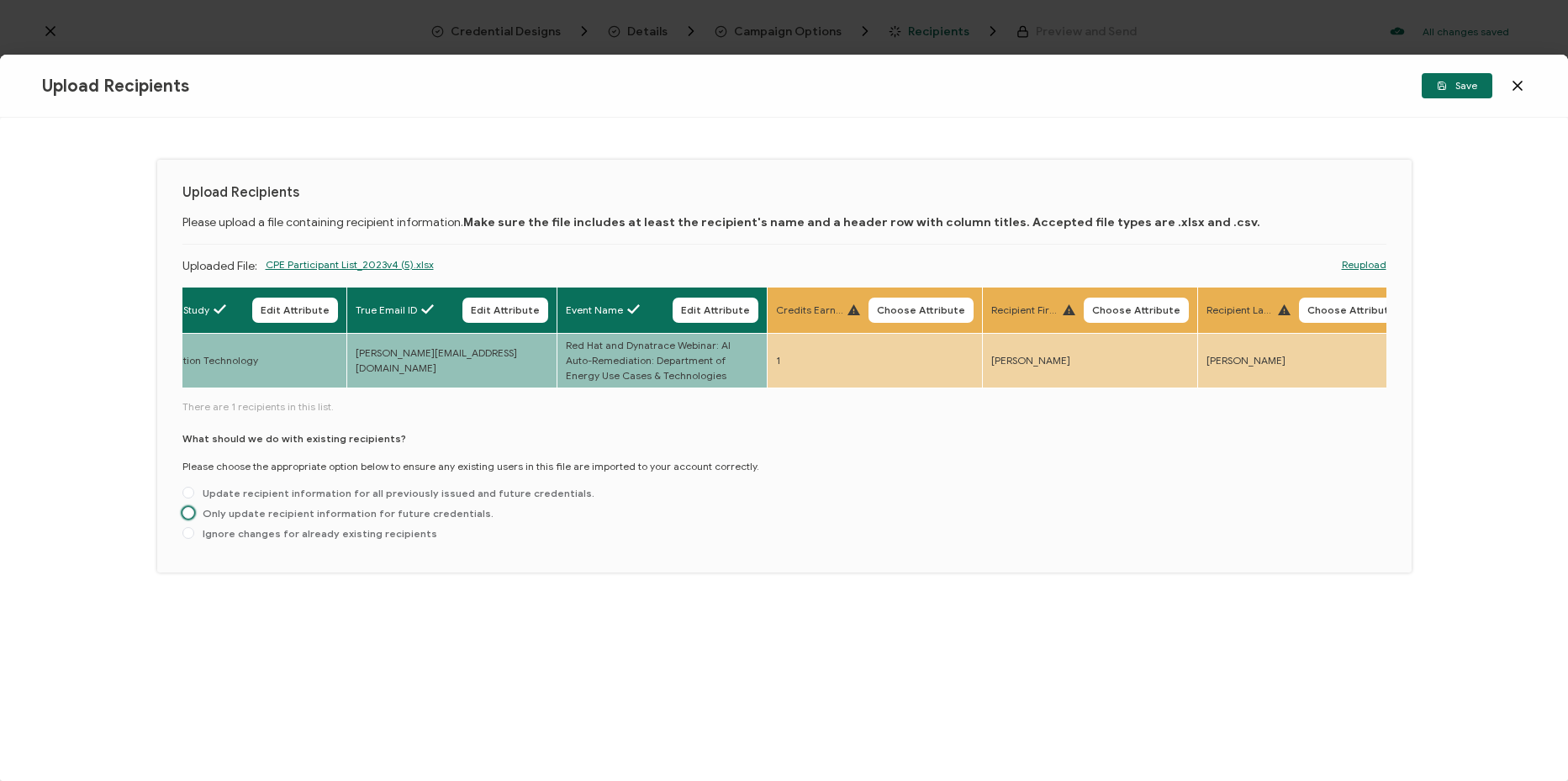
click at [312, 519] on span "Only update recipient information for future credentials." at bounding box center [344, 513] width 299 height 13
click at [195, 520] on input "Only update recipient information for future credentials." at bounding box center [189, 513] width 12 height 13
radio input "true"
click at [1462, 89] on span "Save" at bounding box center [1457, 86] width 40 height 10
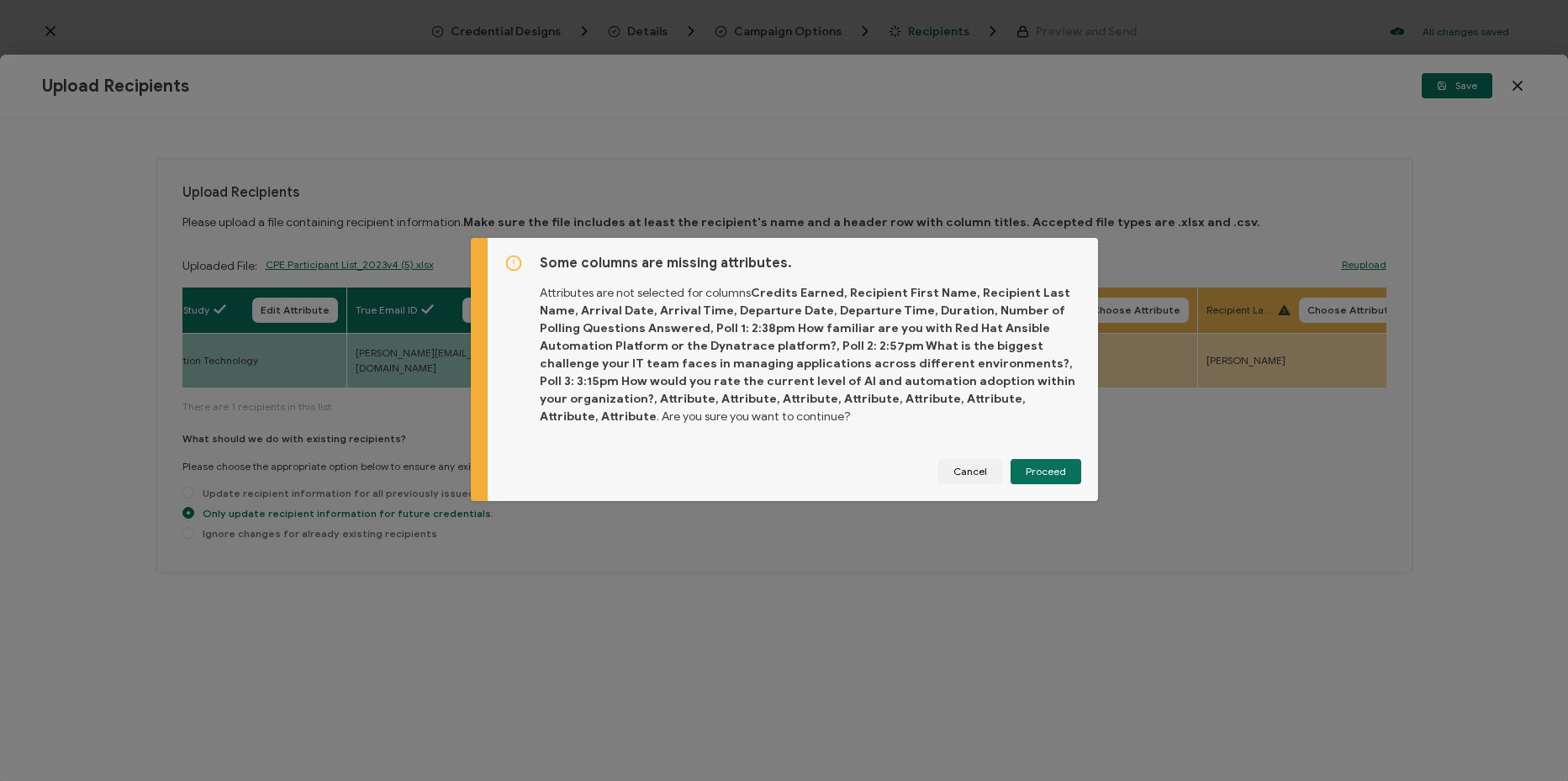
drag, startPoint x: 1042, startPoint y: 474, endPoint x: 977, endPoint y: 476, distance: 65.0
click at [1005, 558] on div "Some columns are missing attributes. Attributes are not selected for columns Cr…" at bounding box center [784, 390] width 1568 height 781
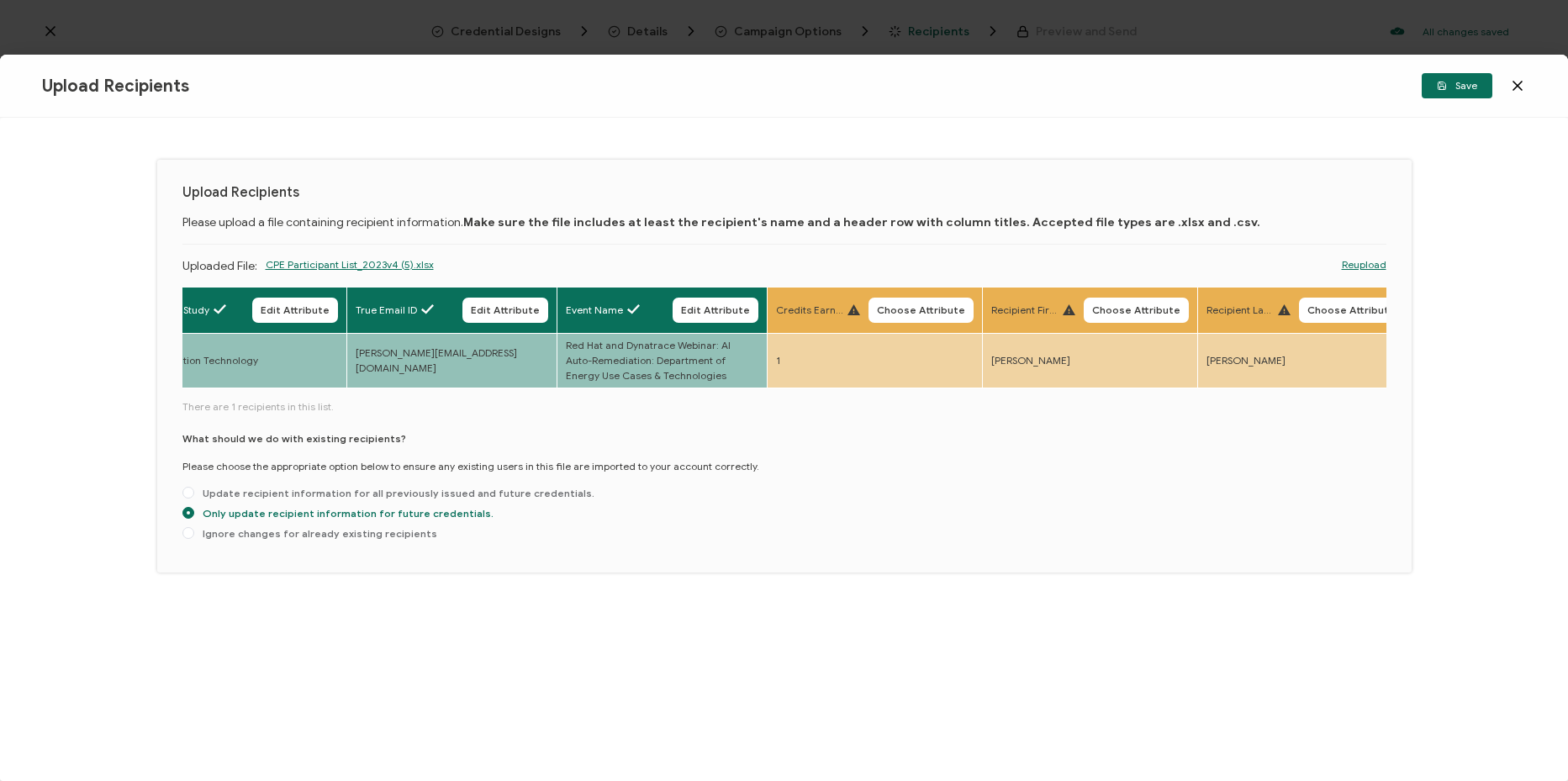
click at [895, 305] on span "Choose Attribute" at bounding box center [920, 310] width 88 height 10
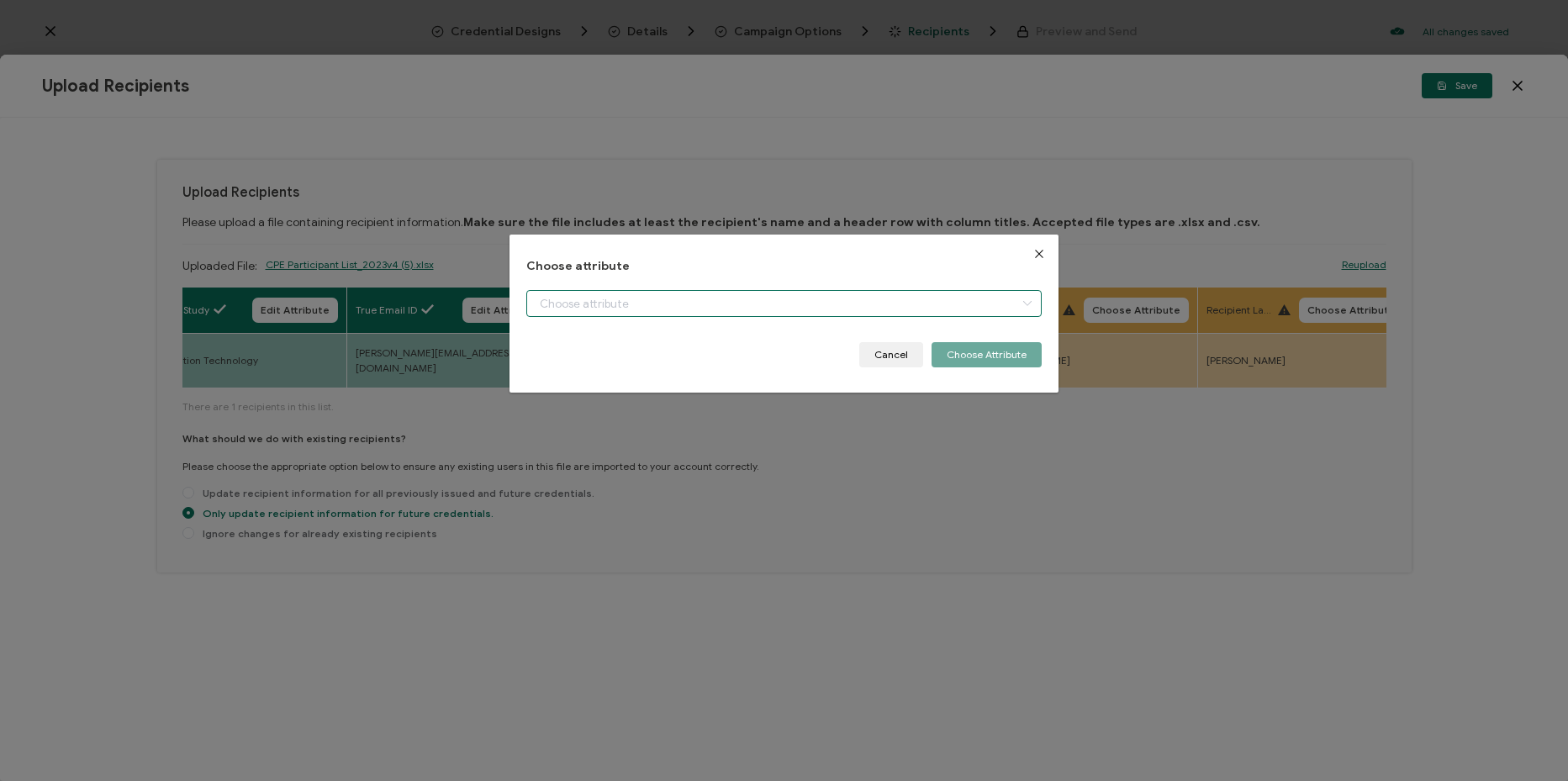
click at [802, 308] on input "dialog" at bounding box center [784, 303] width 515 height 27
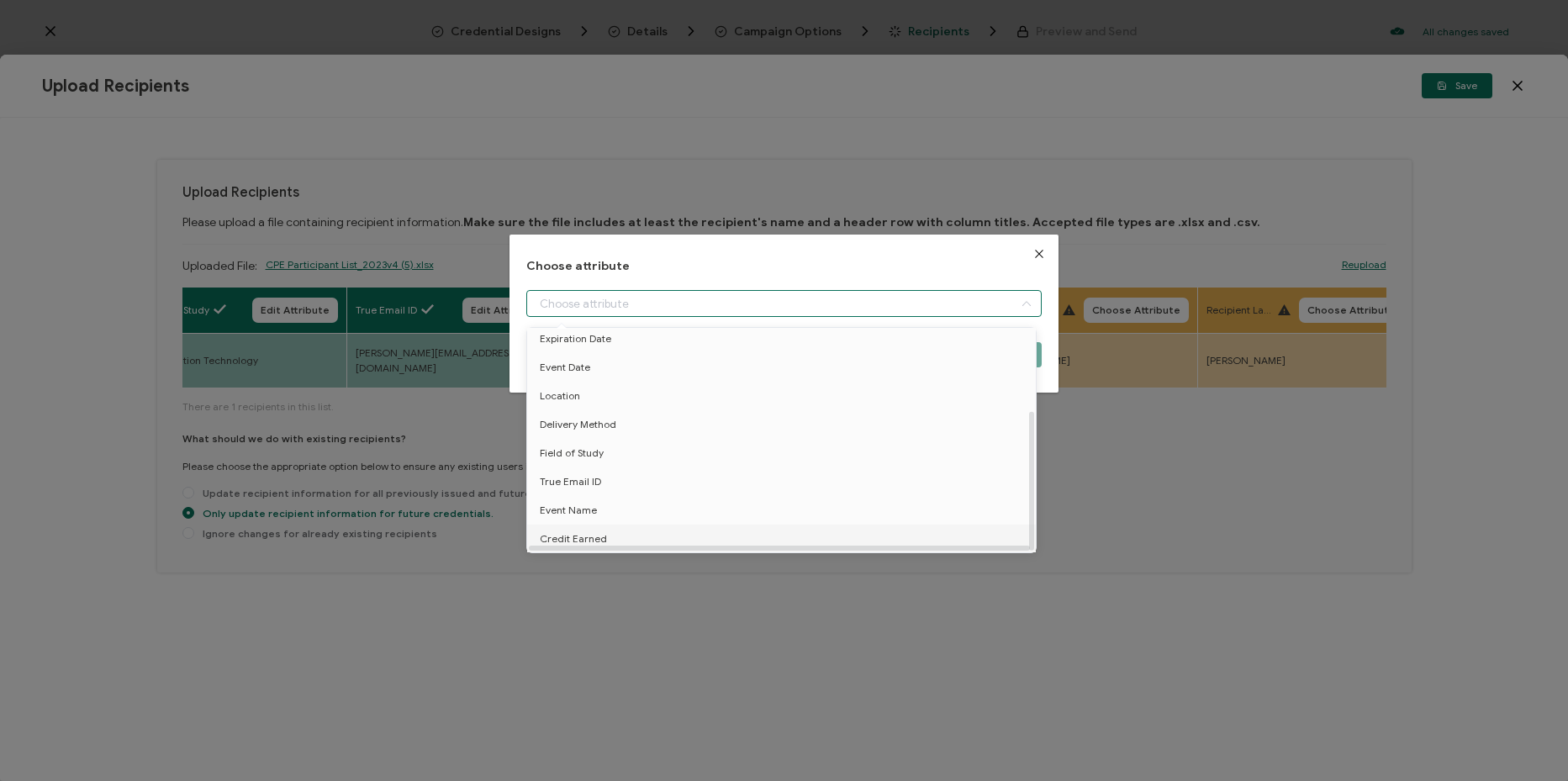
click at [644, 528] on li "Credit Earned" at bounding box center [784, 539] width 523 height 29
type input "Credit Earned"
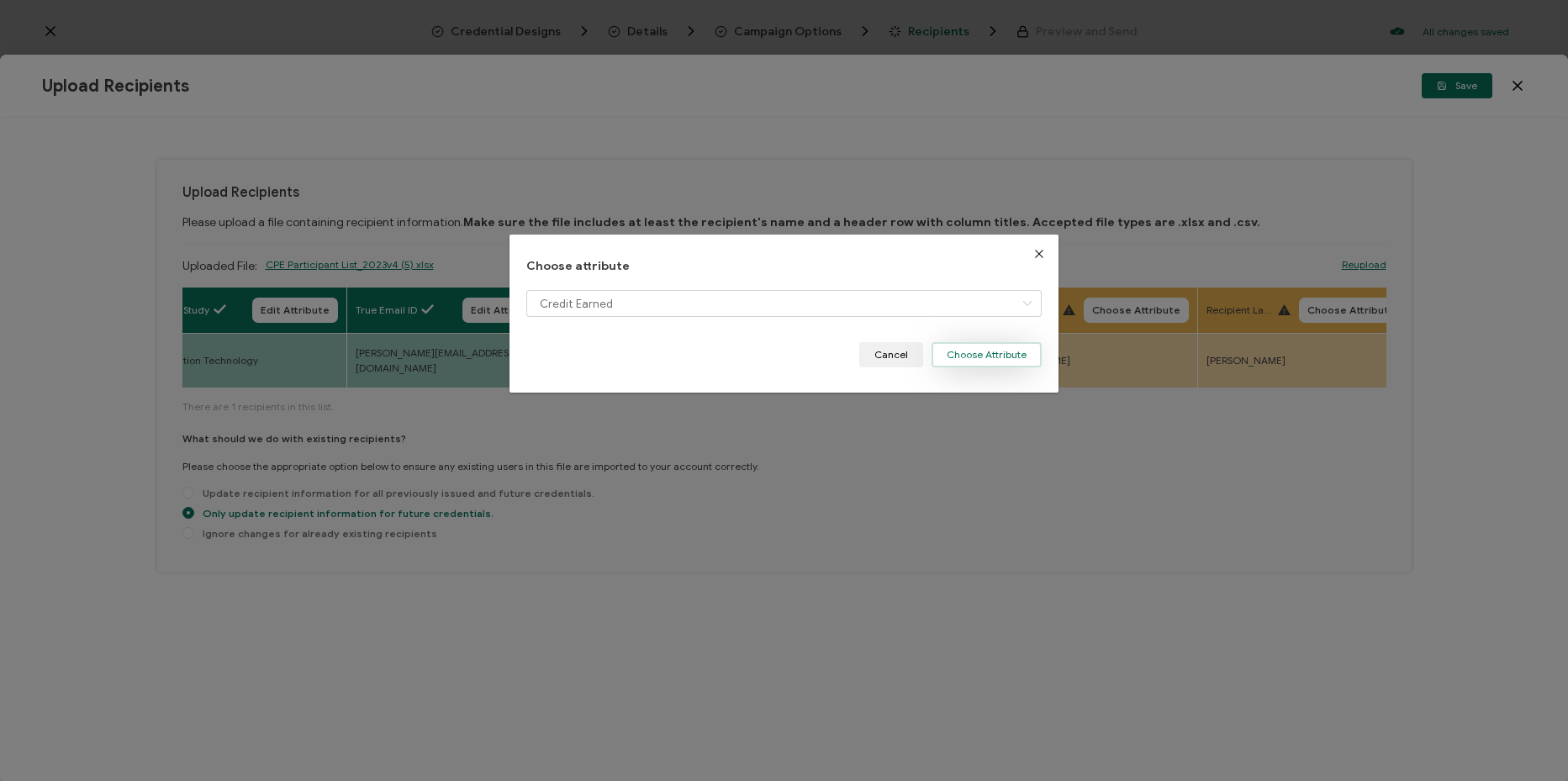
click at [988, 357] on button "Choose Attribute" at bounding box center [986, 354] width 110 height 25
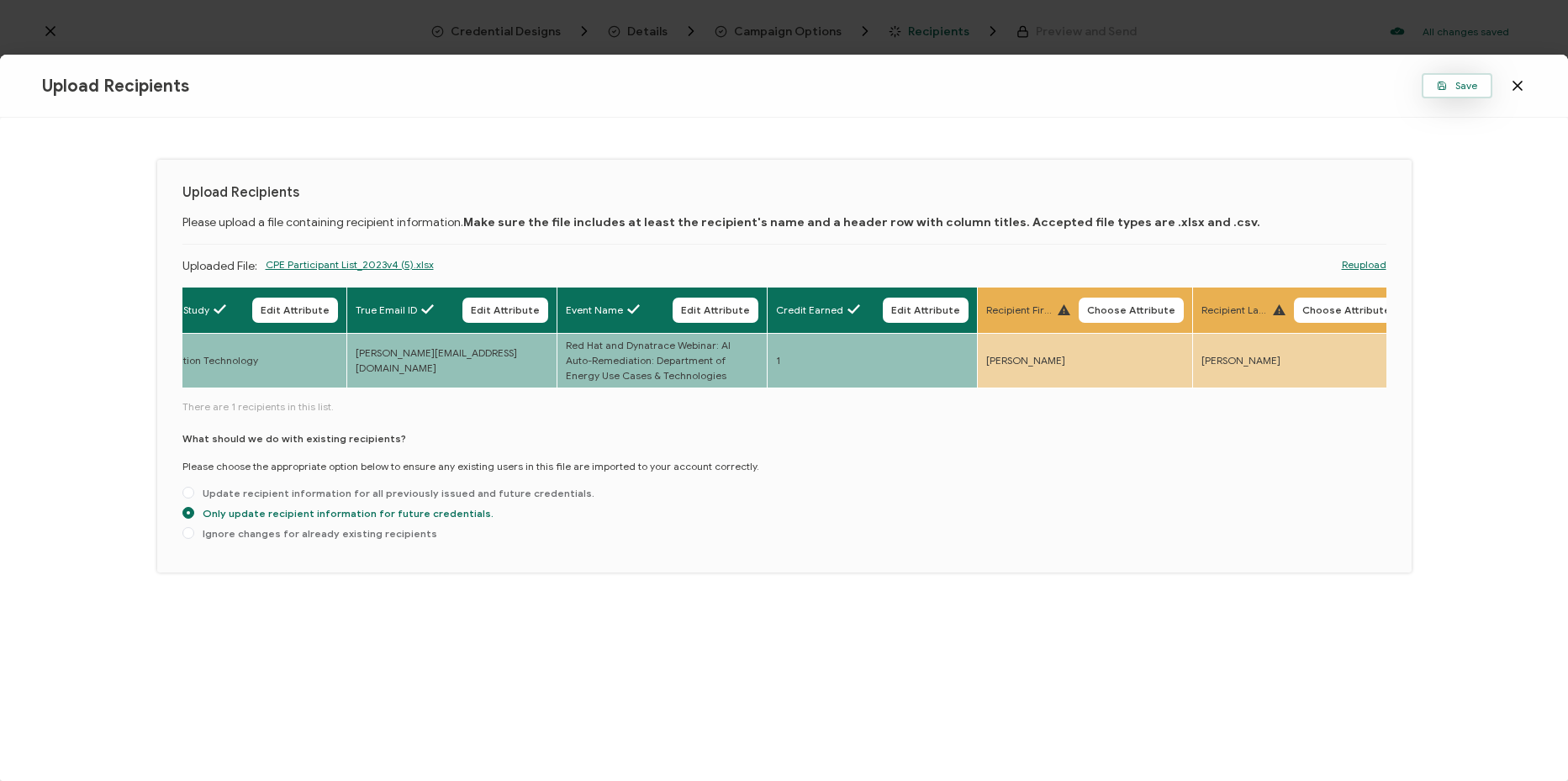
click at [1457, 93] on button "Save" at bounding box center [1457, 86] width 71 height 25
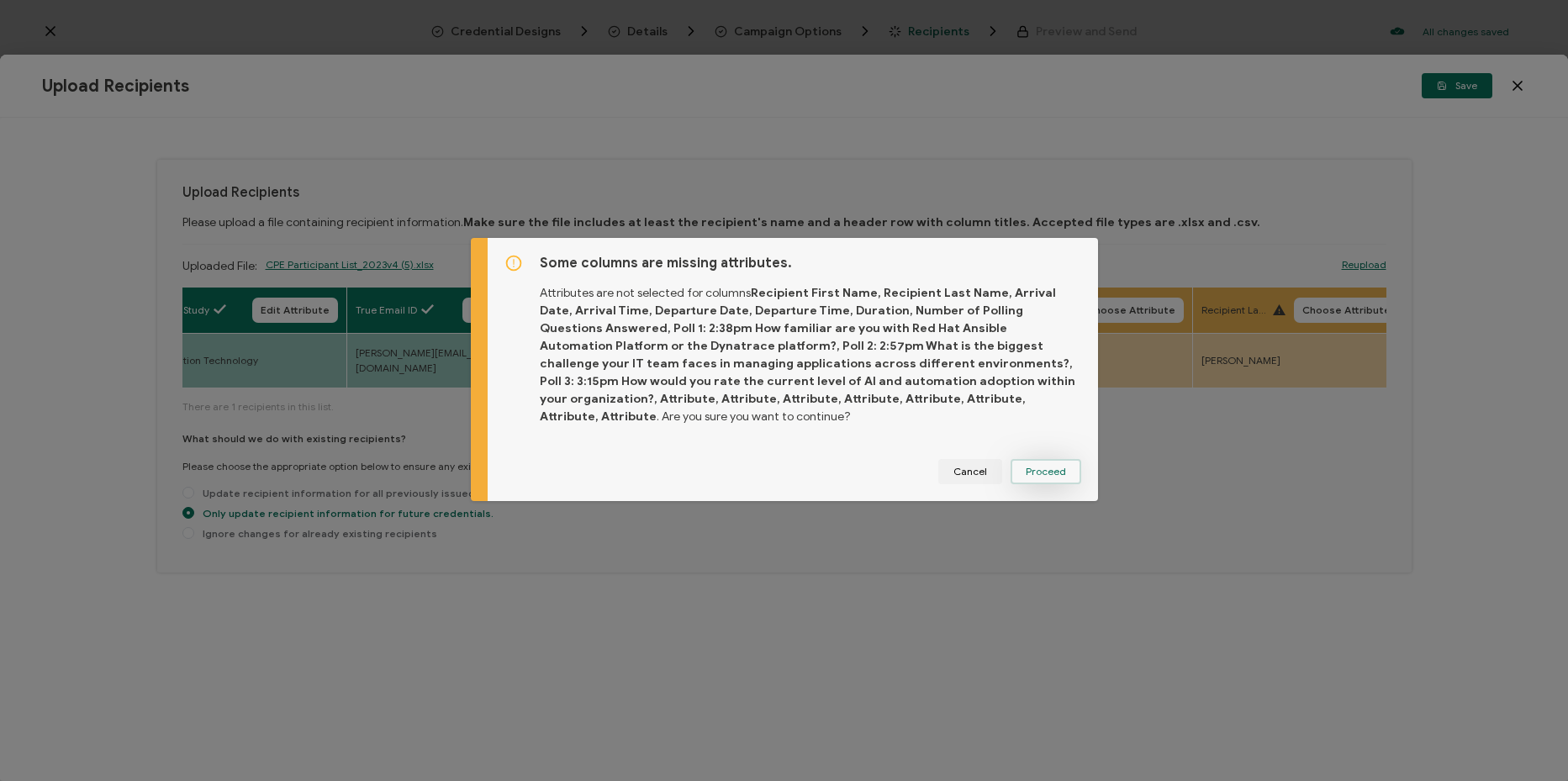
click at [1061, 459] on button "Proceed" at bounding box center [1046, 471] width 71 height 25
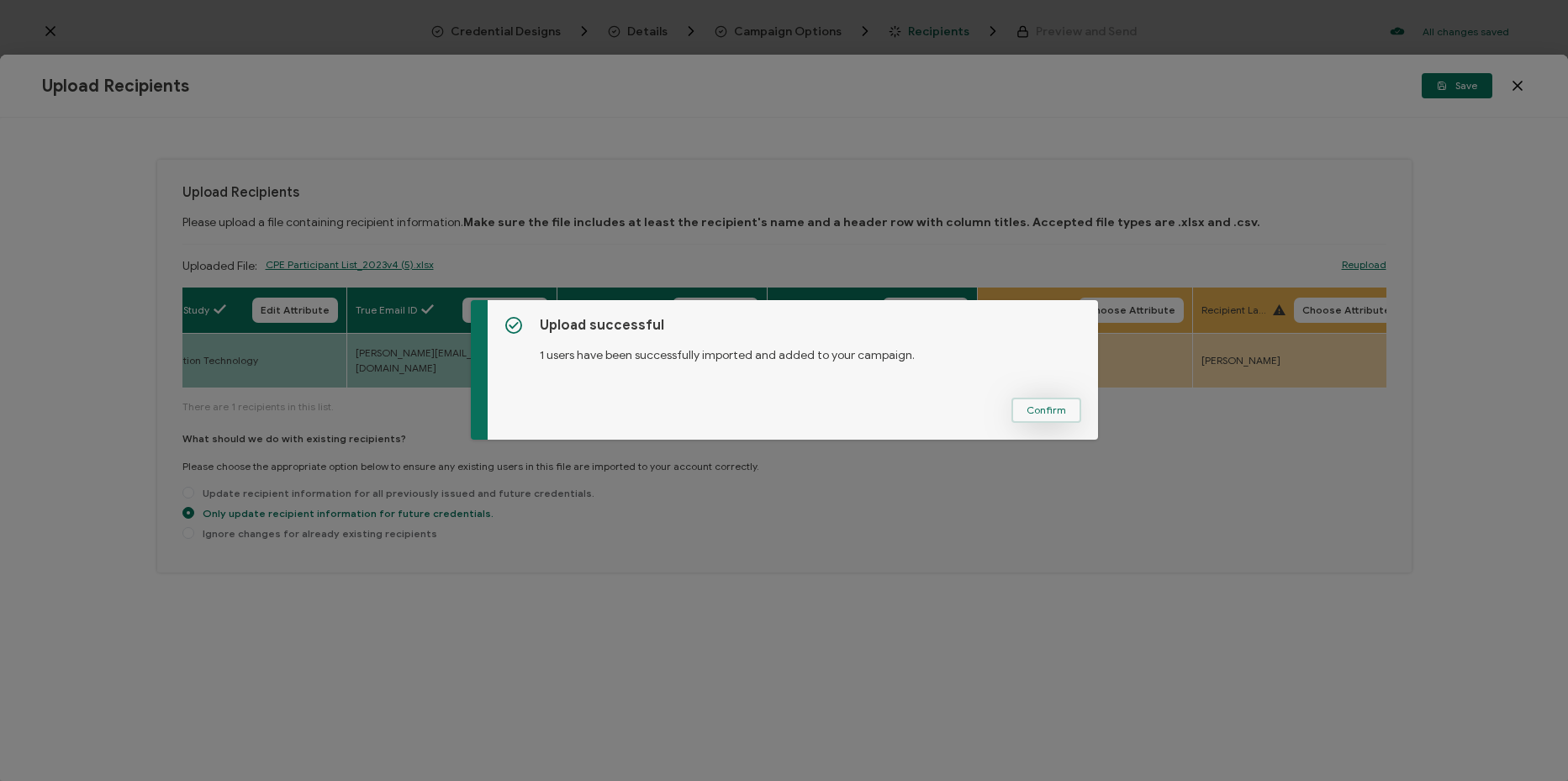
click at [1032, 412] on span "Confirm" at bounding box center [1046, 410] width 40 height 10
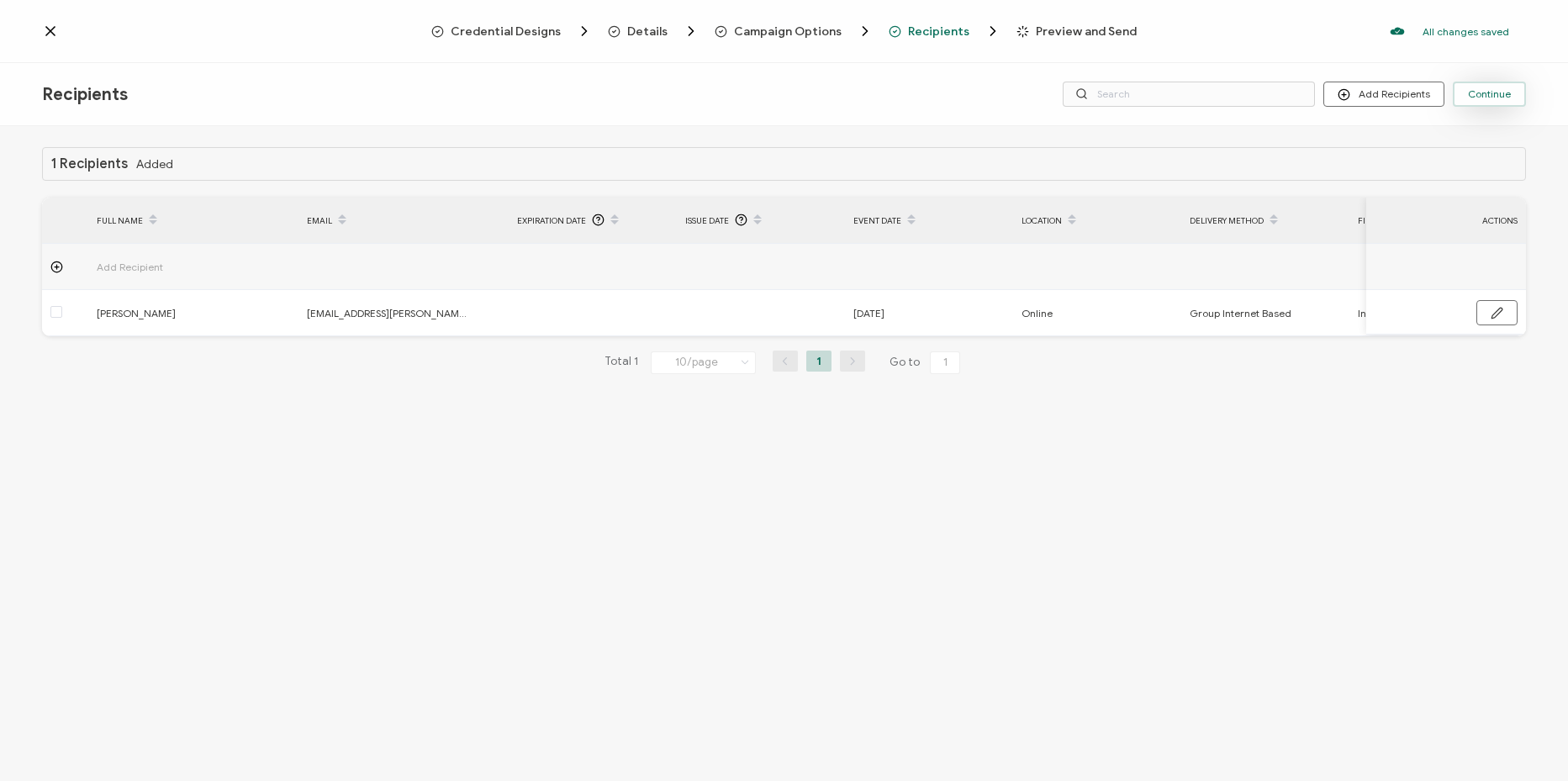
click at [1512, 91] on button "Continue" at bounding box center [1489, 94] width 73 height 25
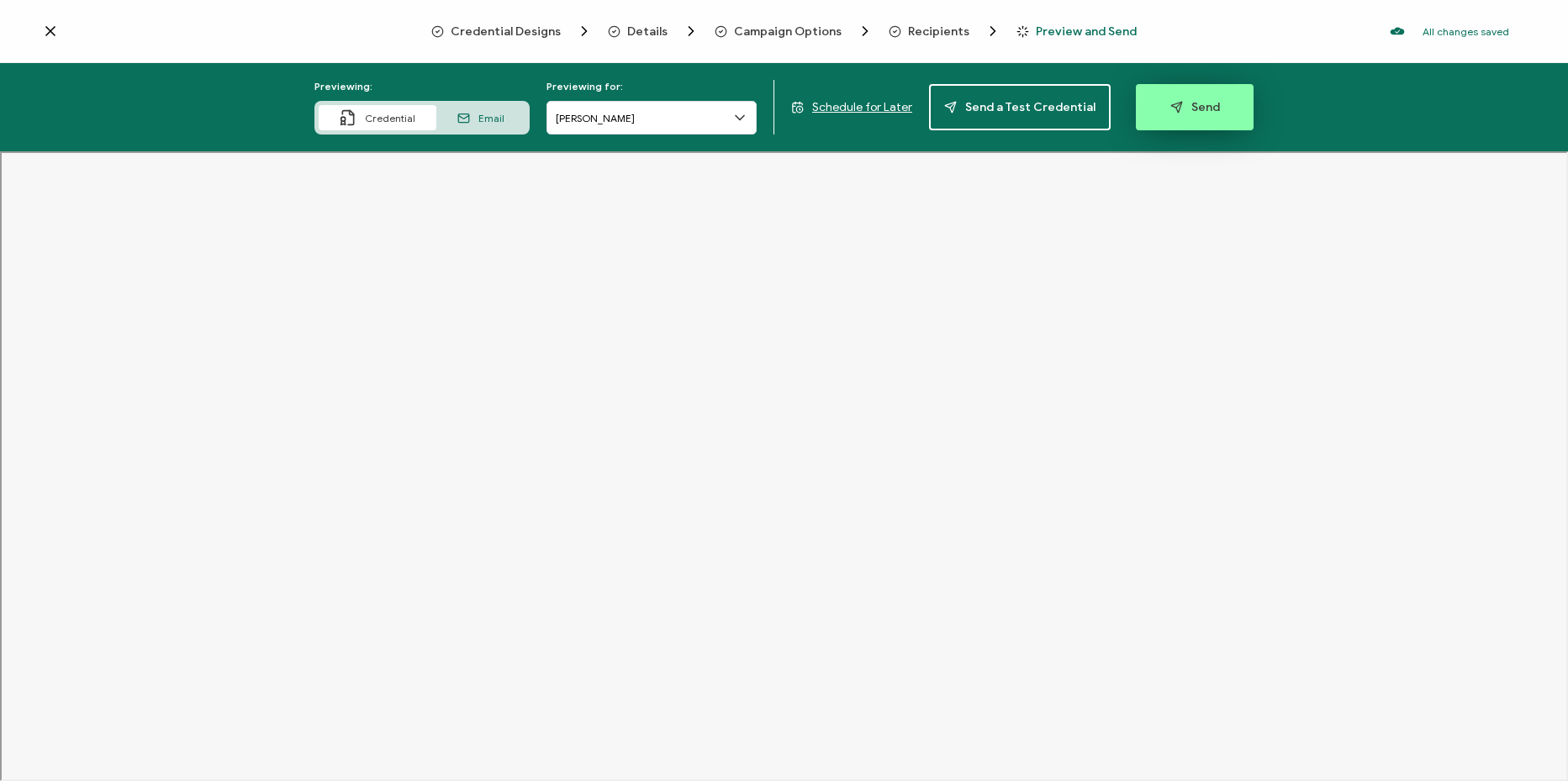
click at [1206, 106] on span "Send" at bounding box center [1195, 107] width 50 height 13
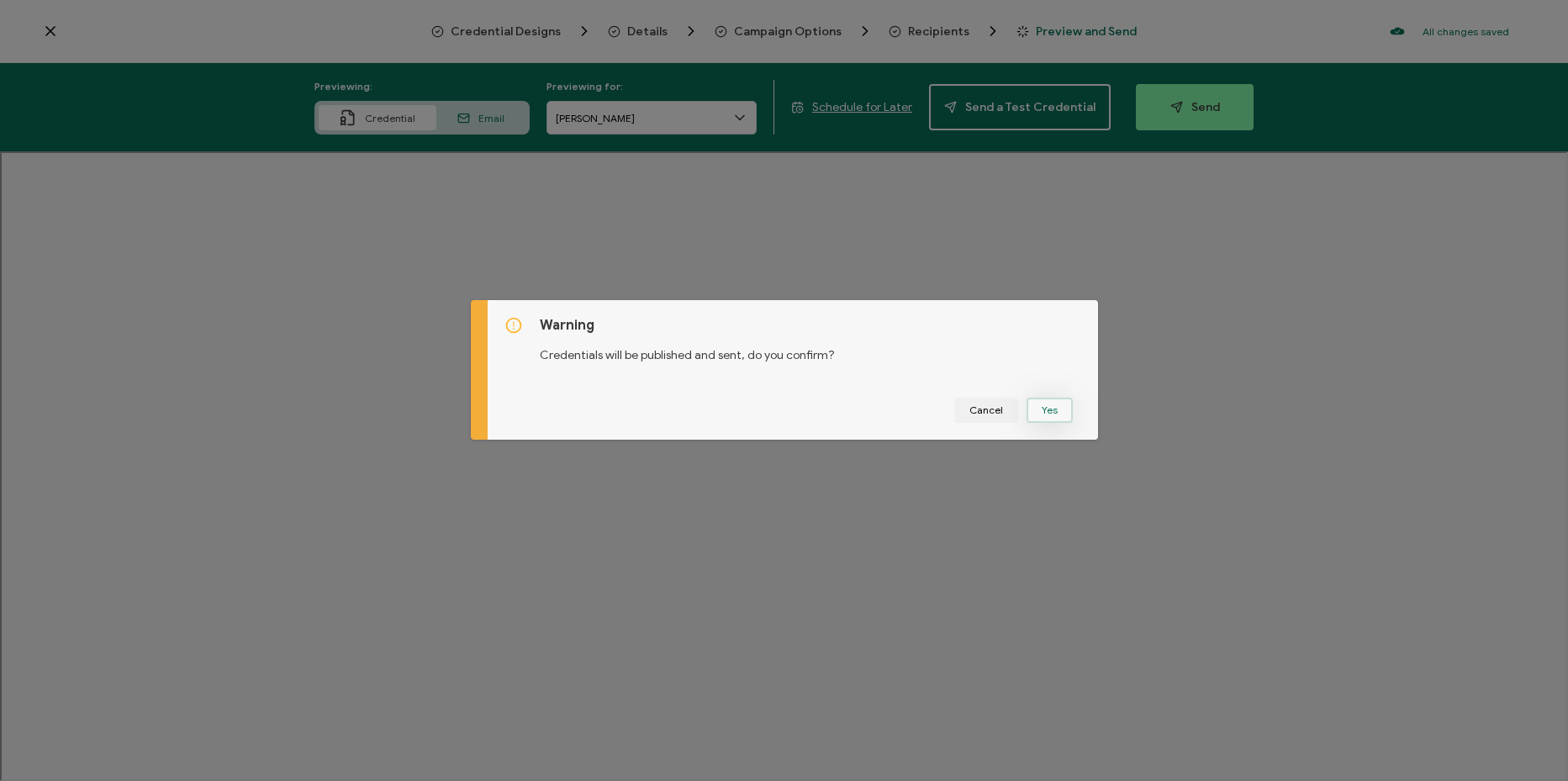
click at [1046, 413] on button "Yes" at bounding box center [1049, 410] width 46 height 25
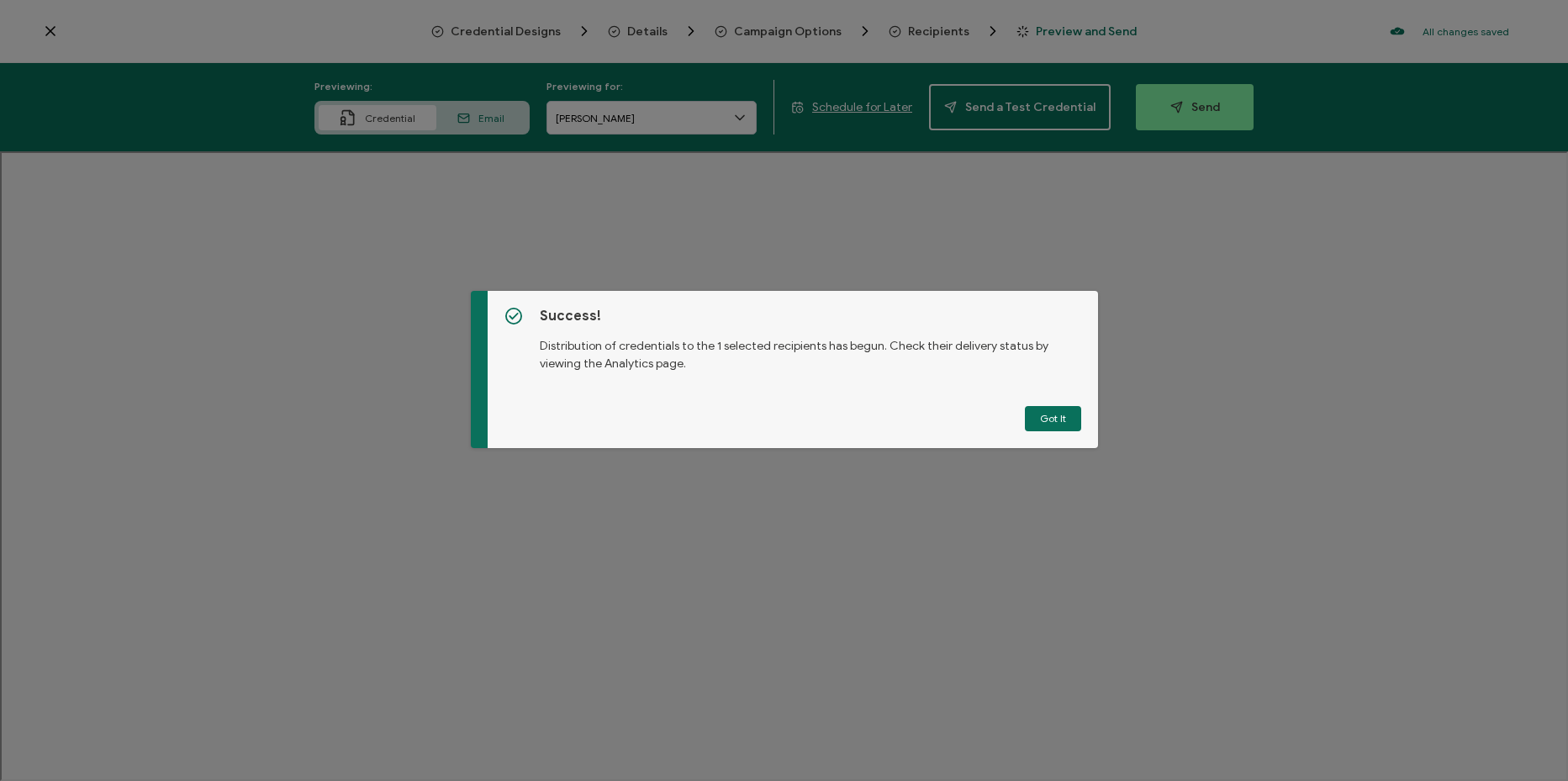
drag, startPoint x: 1049, startPoint y: 451, endPoint x: 1049, endPoint y: 437, distance: 14.0
click at [1049, 445] on div "Success! Distribution of credentials to the 1 selected recipients has begun. Ch…" at bounding box center [784, 390] width 1568 height 781
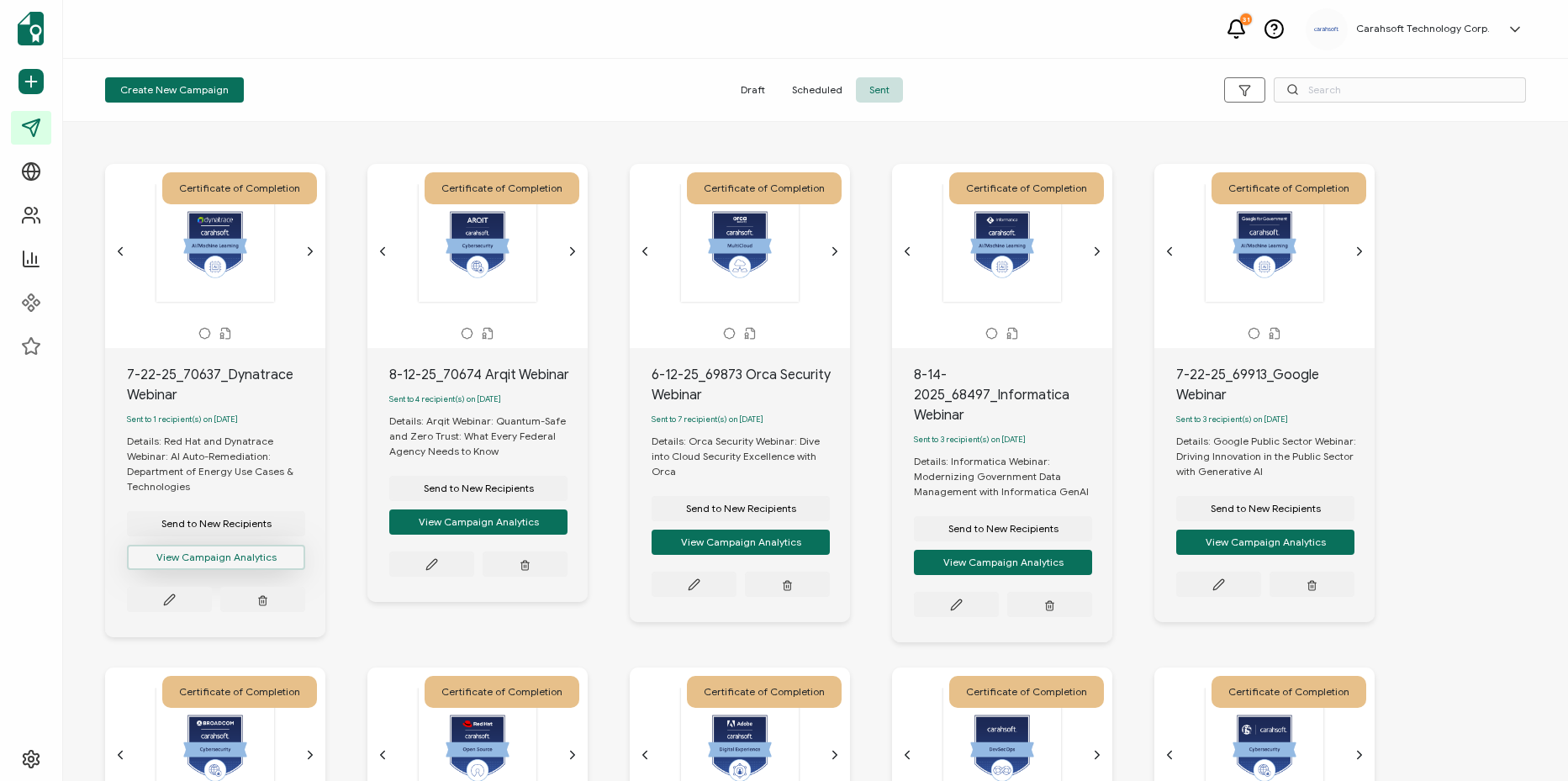
click at [237, 565] on button "View Campaign Analytics" at bounding box center [216, 557] width 179 height 25
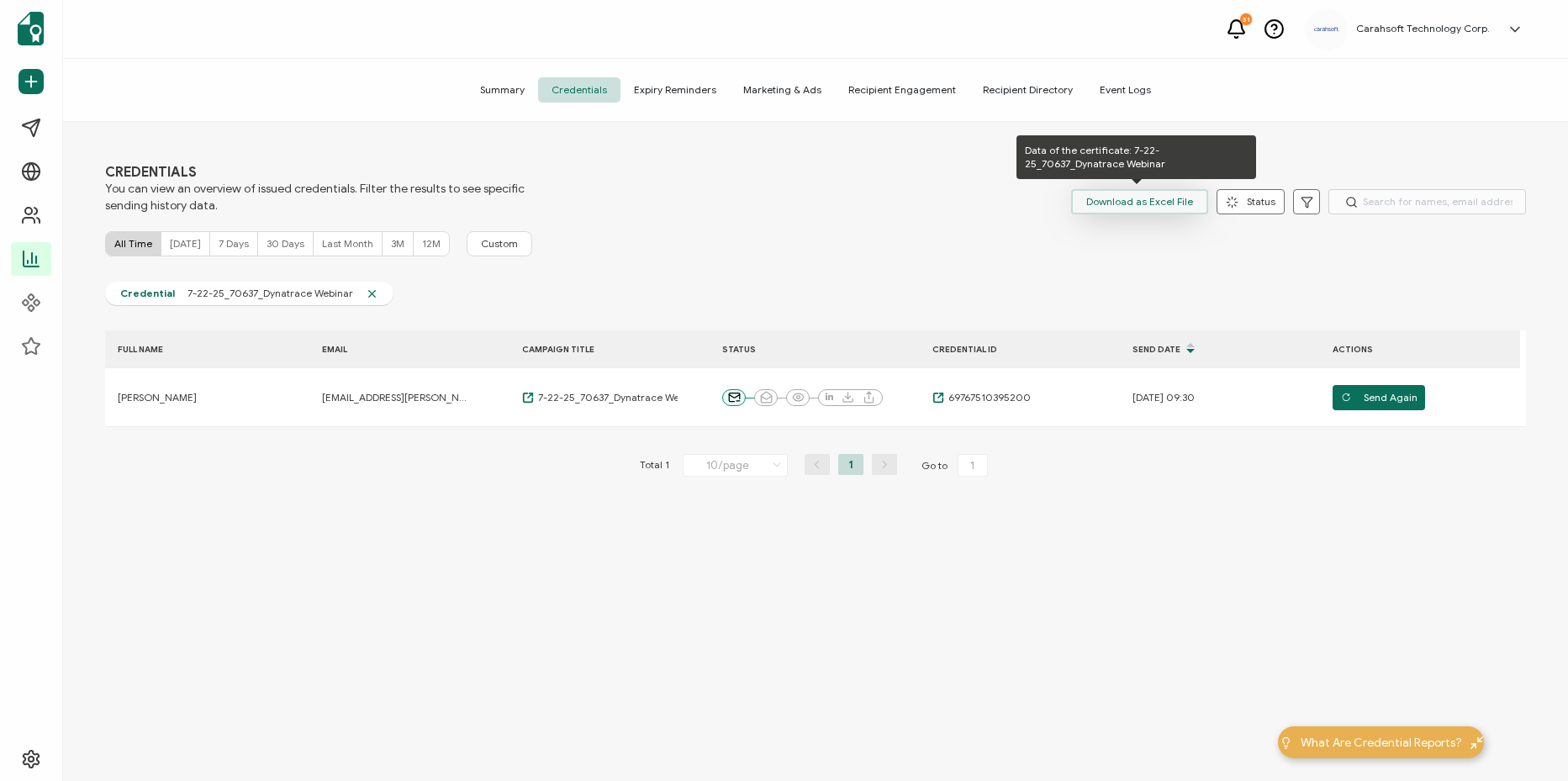
click at [1117, 208] on span "Download as Excel File" at bounding box center [1139, 202] width 107 height 25
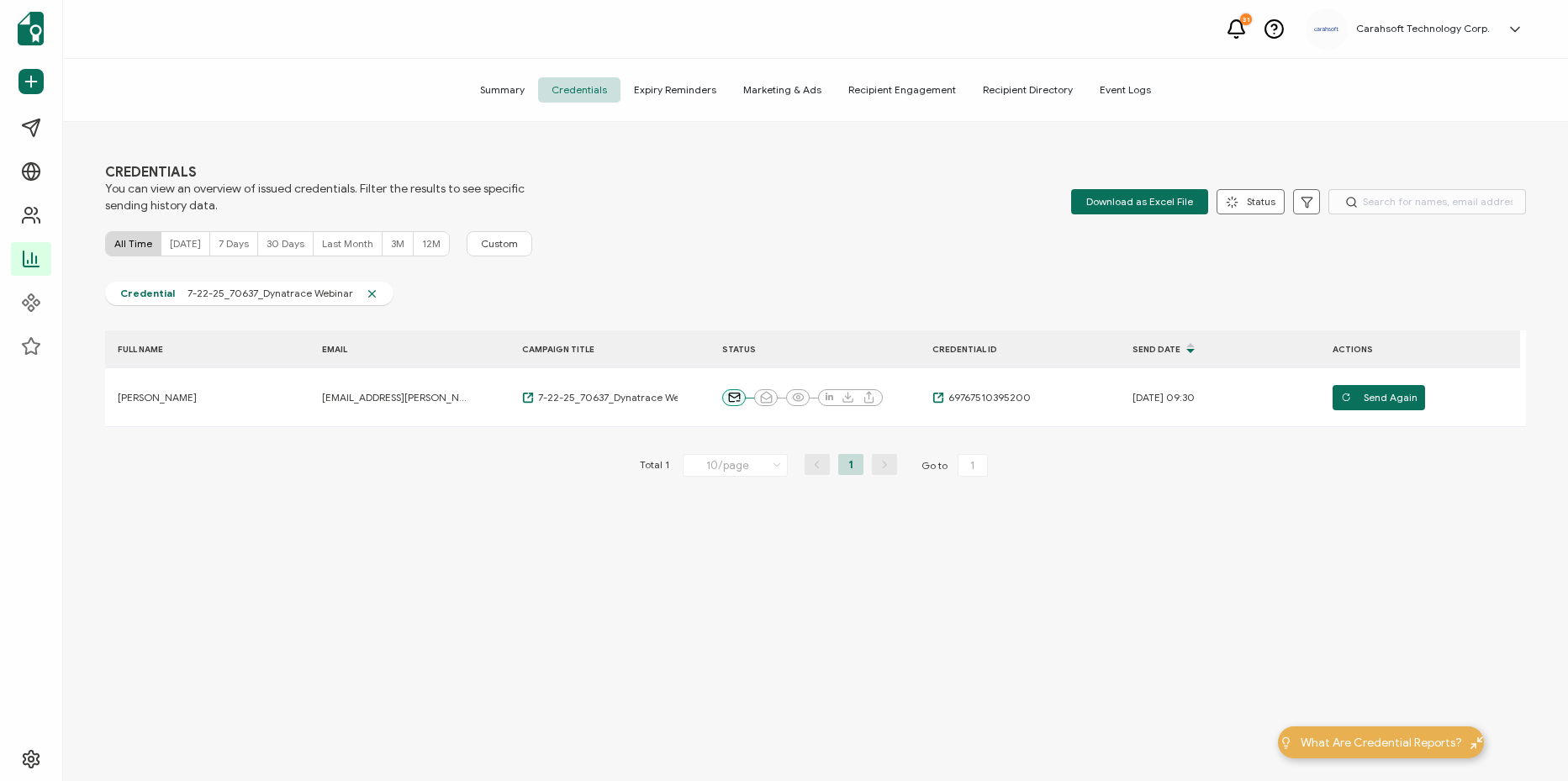
click at [739, 223] on div "CREDENTIALS You can view an overview of issued credentials. Filter the results …" at bounding box center [815, 454] width 1505 height 663
click at [665, 237] on div "All Time [DATE] 7 Days 30 Days Last Month 3M 12M Custom" at bounding box center [815, 244] width 1421 height 25
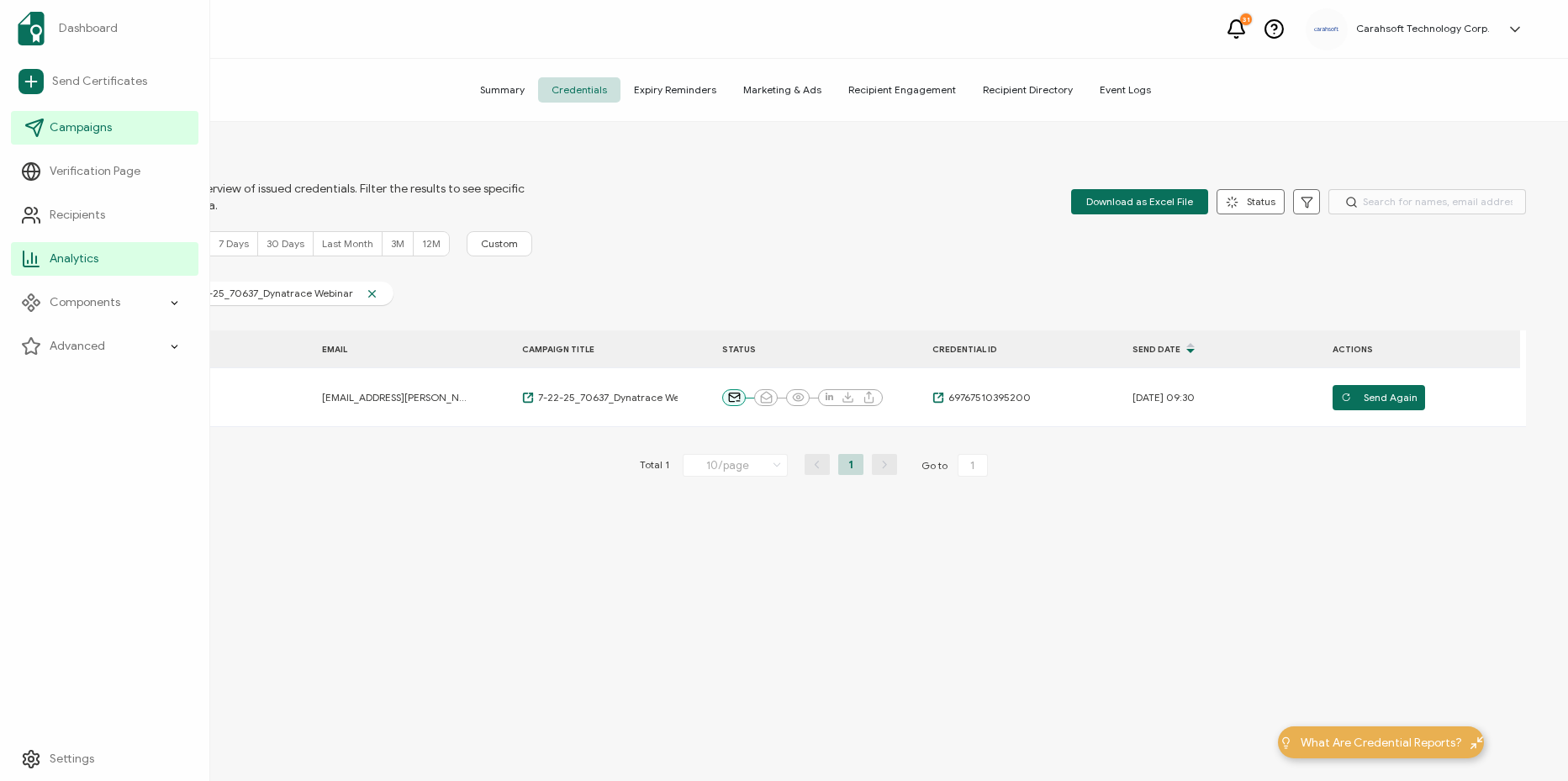
click at [113, 122] on link "Campaigns" at bounding box center [104, 128] width 188 height 34
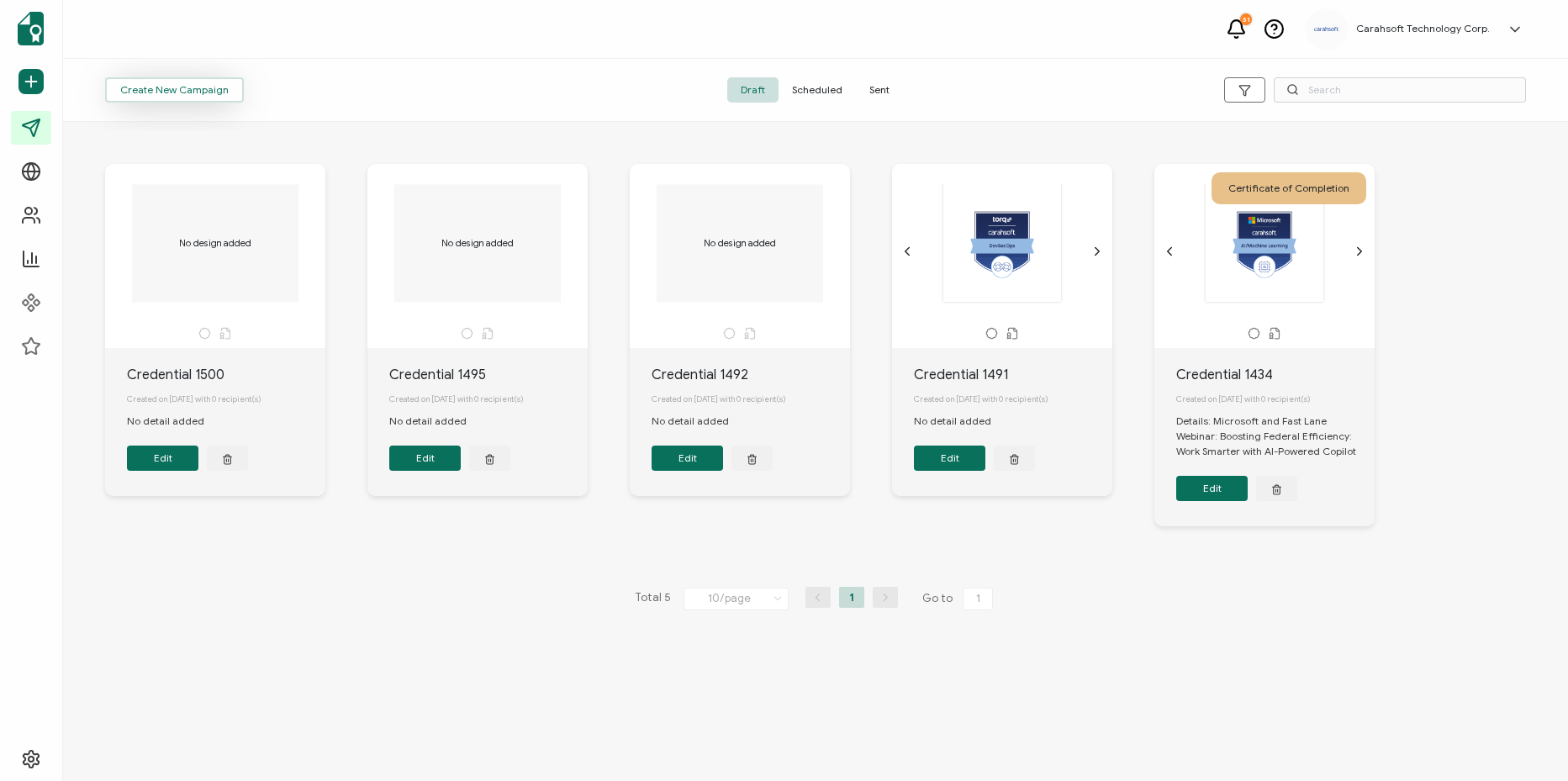
click at [195, 94] on span "Create New Campaign" at bounding box center [174, 90] width 109 height 10
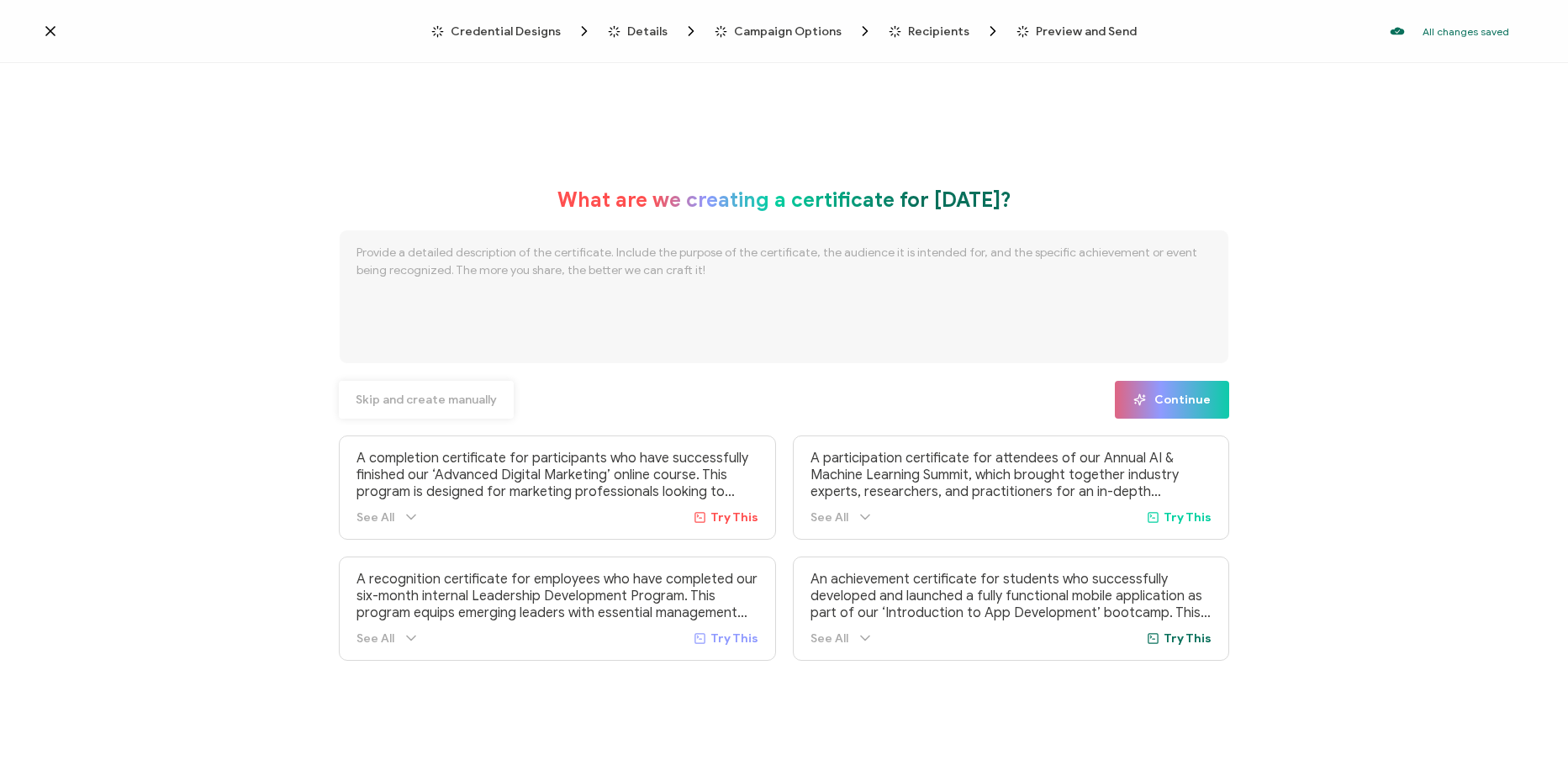
click at [422, 407] on button "Skip and create manually" at bounding box center [426, 399] width 175 height 38
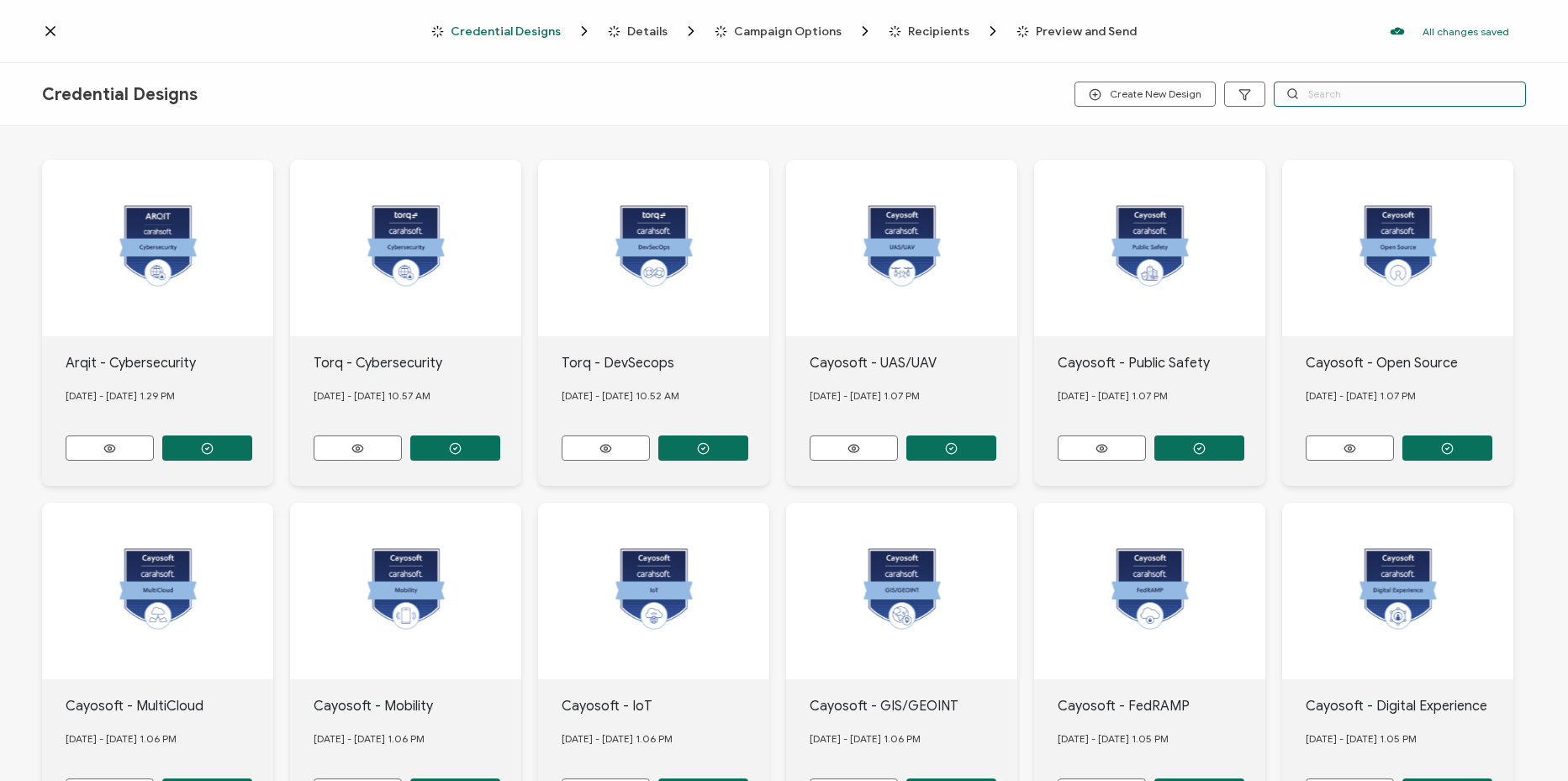
click at [1328, 85] on input "text" at bounding box center [1400, 94] width 253 height 25
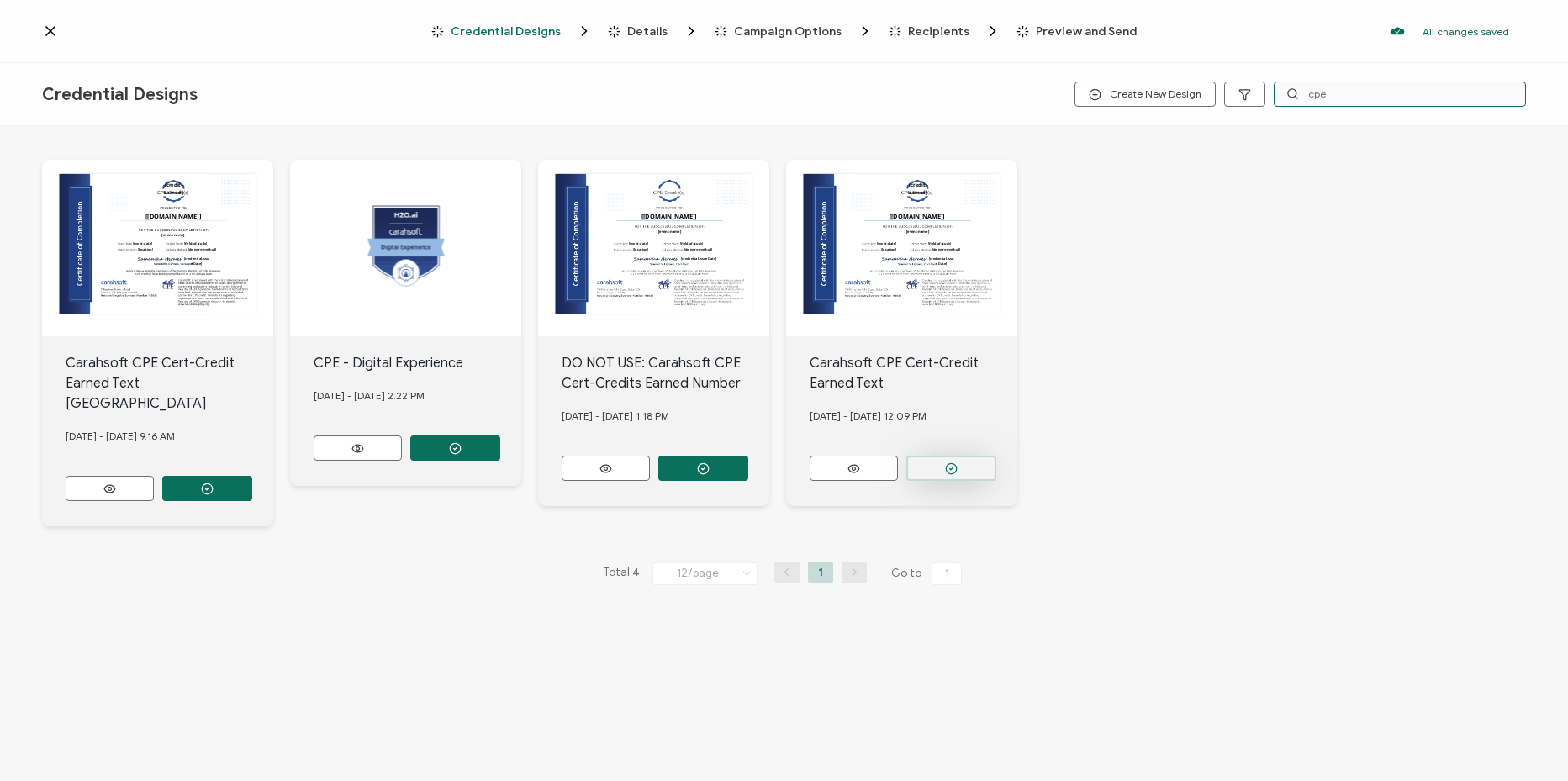
type input "cpe"
click at [253, 476] on button "button" at bounding box center [207, 488] width 90 height 25
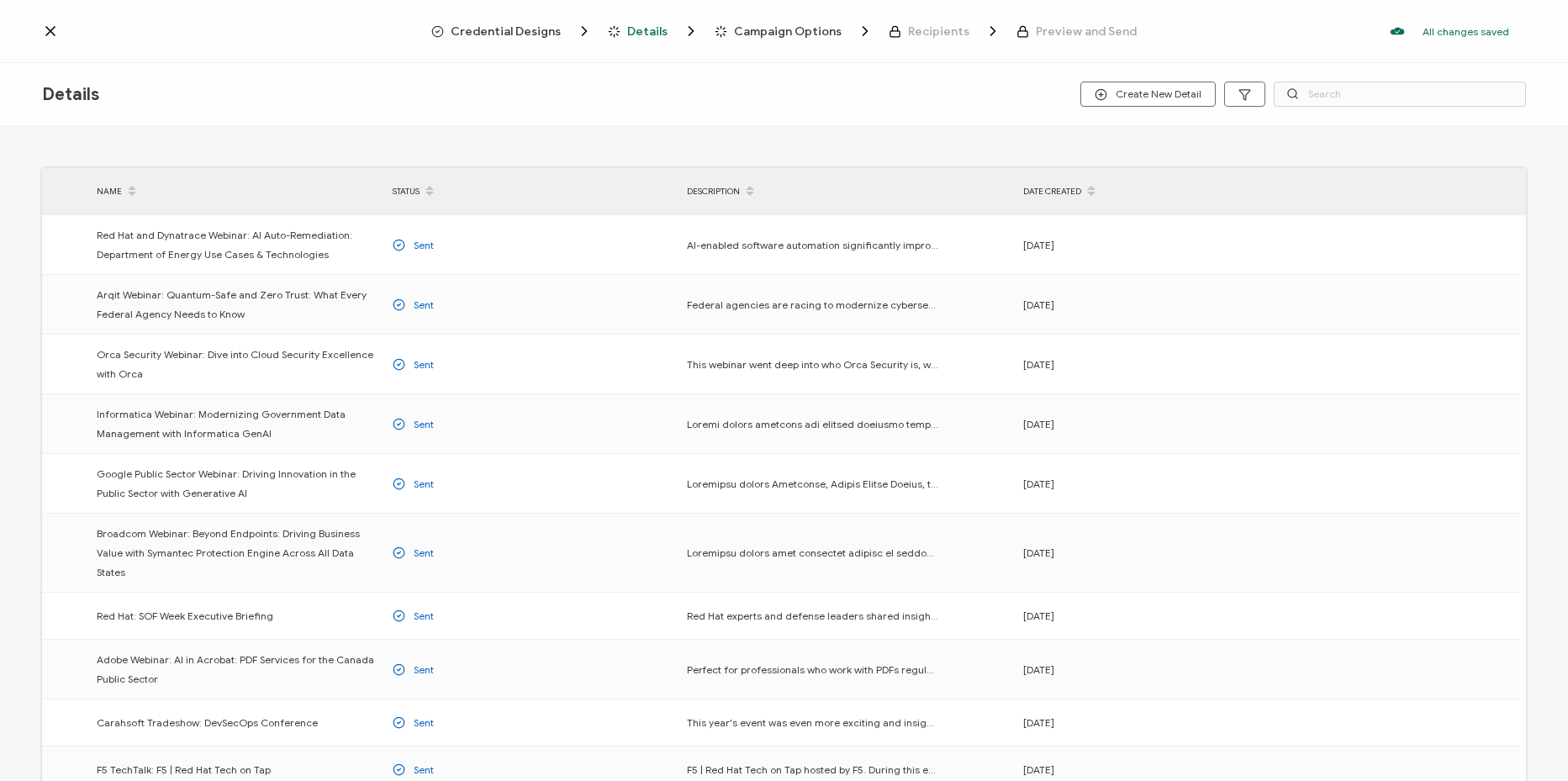
click at [519, 34] on span "Credential Designs" at bounding box center [505, 31] width 110 height 13
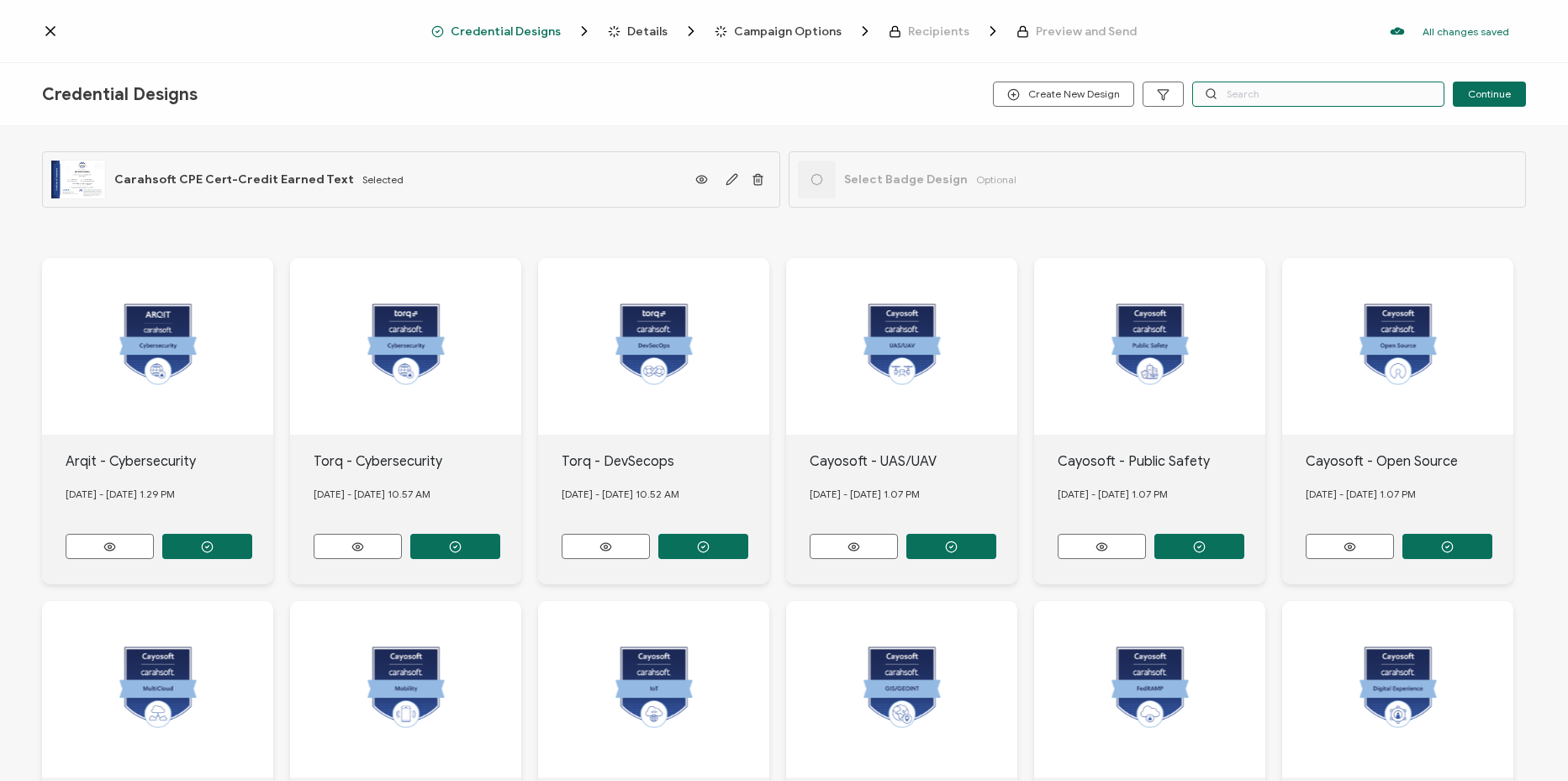
click at [1241, 86] on input "text" at bounding box center [1319, 94] width 253 height 25
type input "elast"
click at [214, 543] on icon "button" at bounding box center [207, 546] width 13 height 13
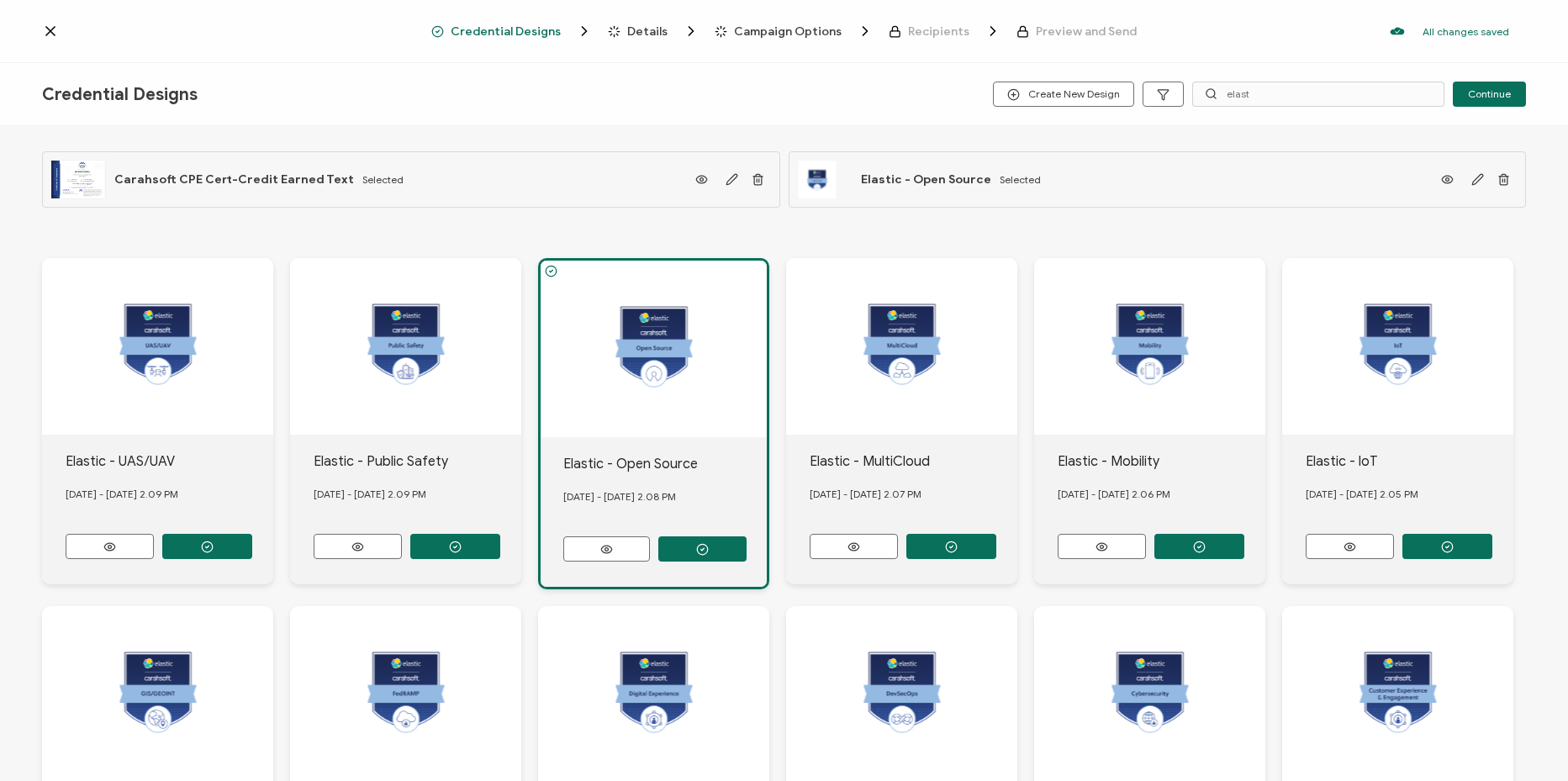
click at [655, 35] on span "Details" at bounding box center [648, 31] width 40 height 13
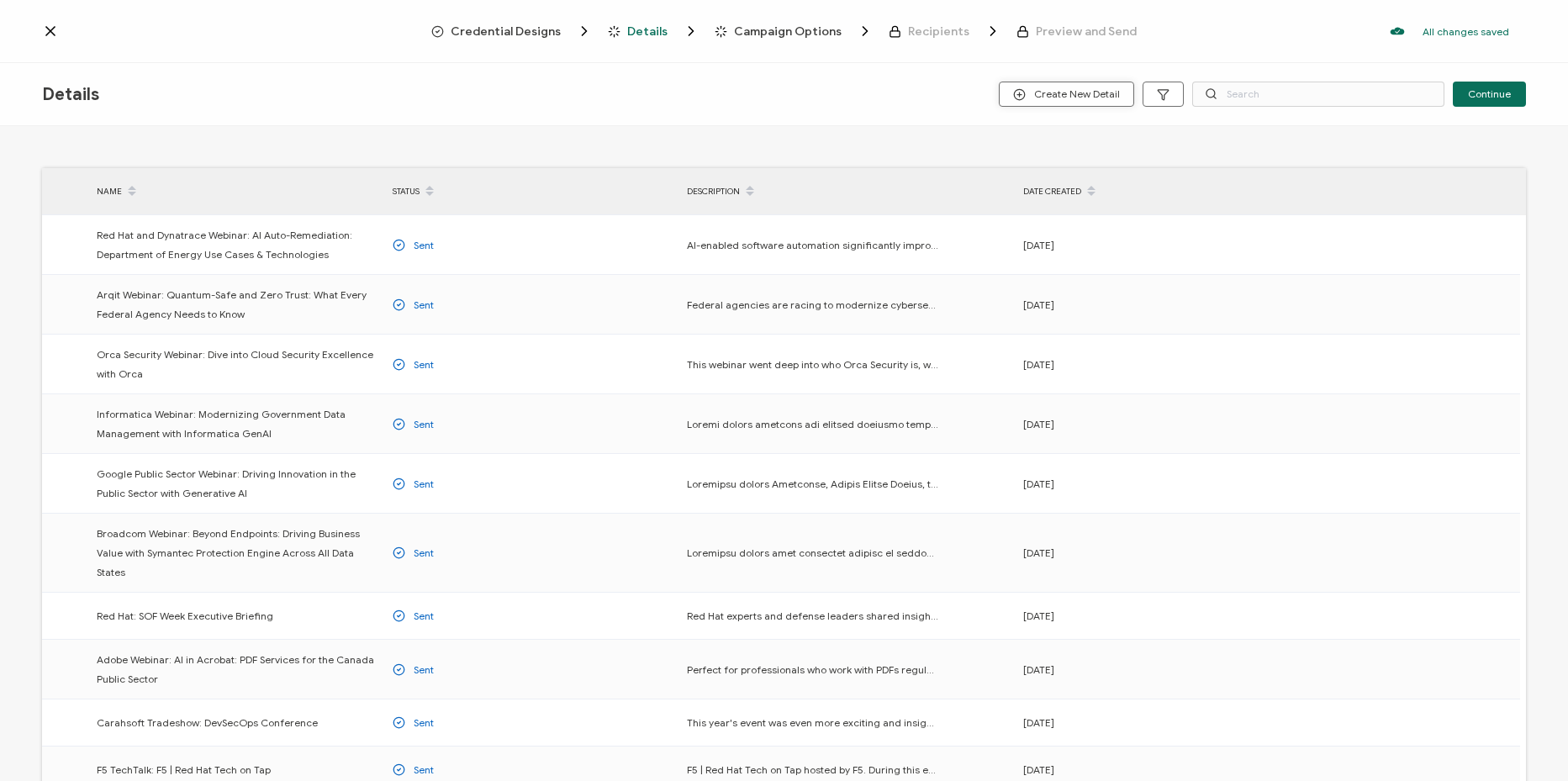
click at [1081, 96] on span "Create New Detail" at bounding box center [1066, 94] width 107 height 13
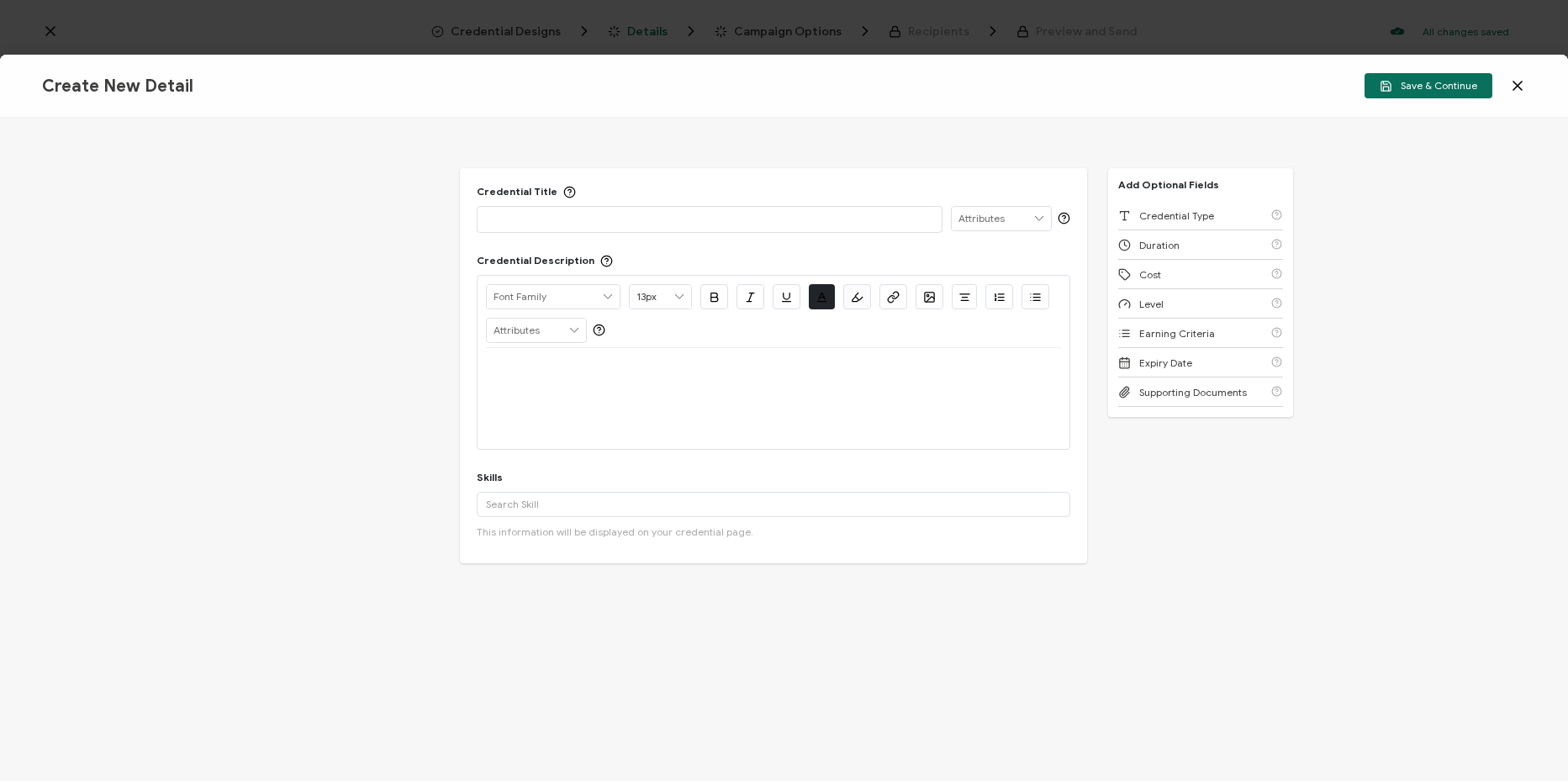
click at [703, 226] on p at bounding box center [709, 219] width 447 height 17
click at [723, 389] on div at bounding box center [773, 398] width 575 height 101
click at [1207, 221] on span "Credential Type" at bounding box center [1176, 215] width 75 height 13
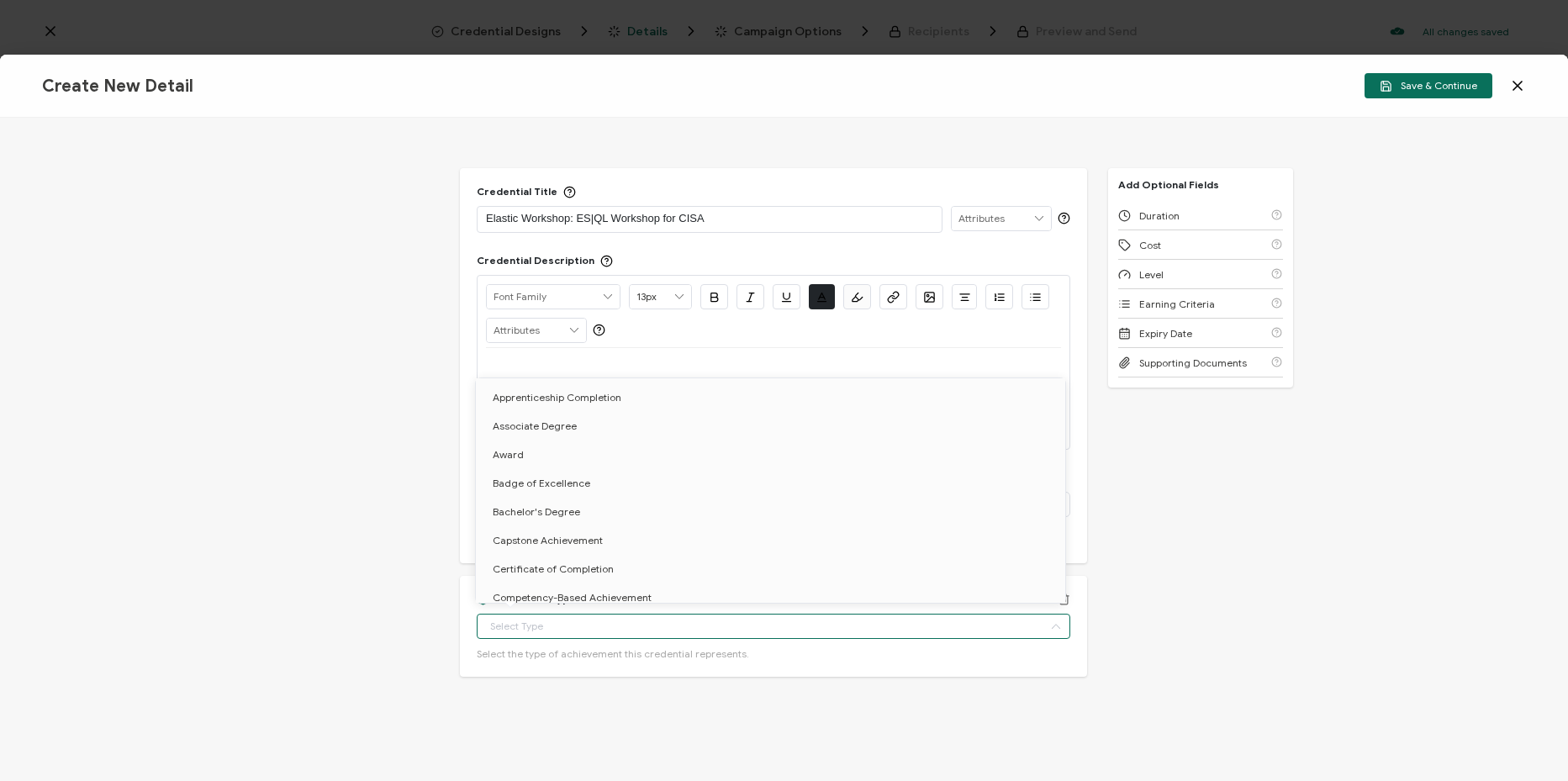
click at [683, 622] on input "text" at bounding box center [773, 626] width 594 height 25
click at [644, 560] on li "Certificate of Completion" at bounding box center [773, 569] width 595 height 29
type input "Certificate of Completion"
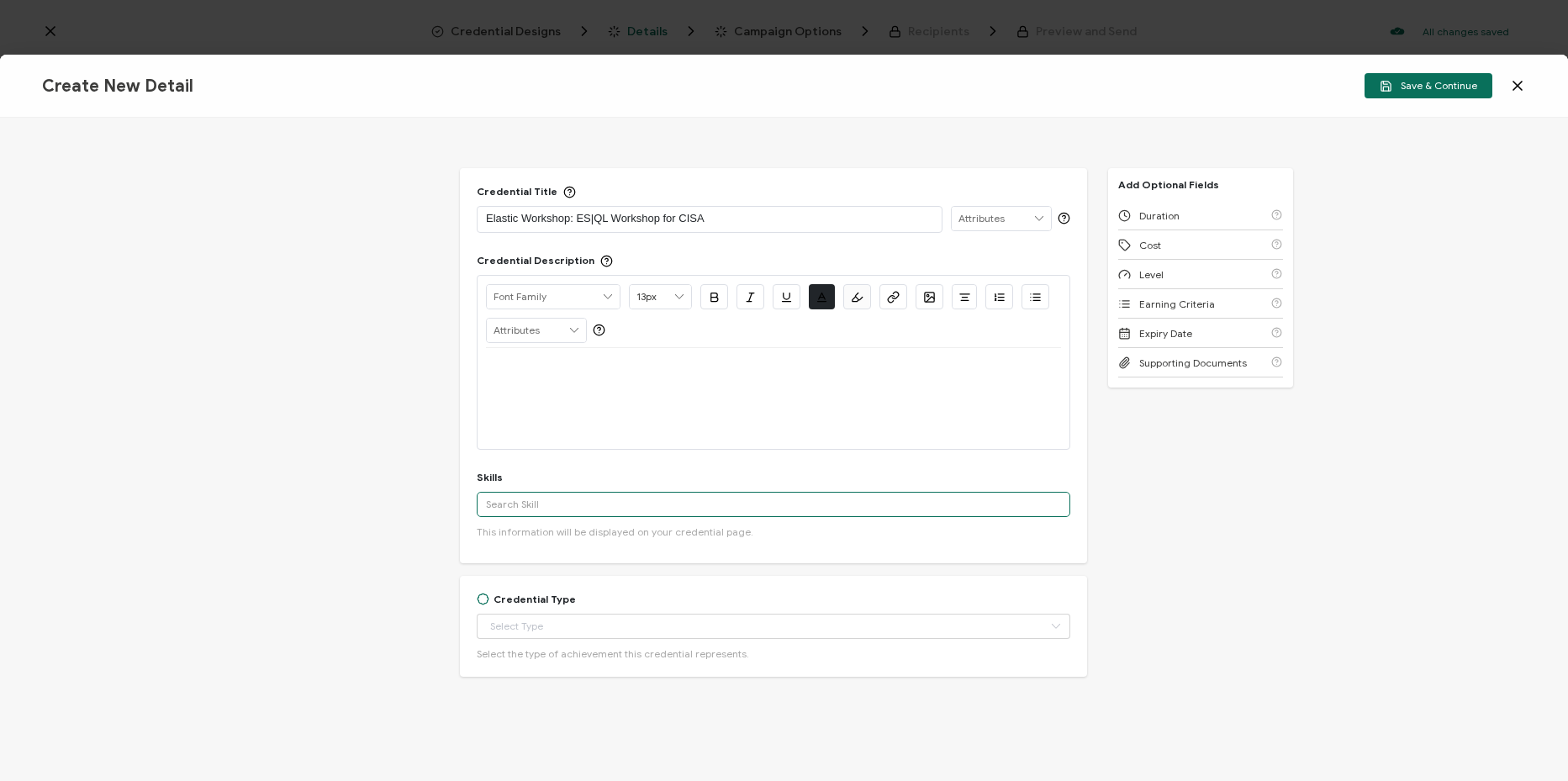
click at [696, 505] on input "text" at bounding box center [773, 504] width 594 height 25
type input "Certificate of Completion"
paste input "[PERSON_NAME] proficient, ES|QL proficient, Cybersecurity"
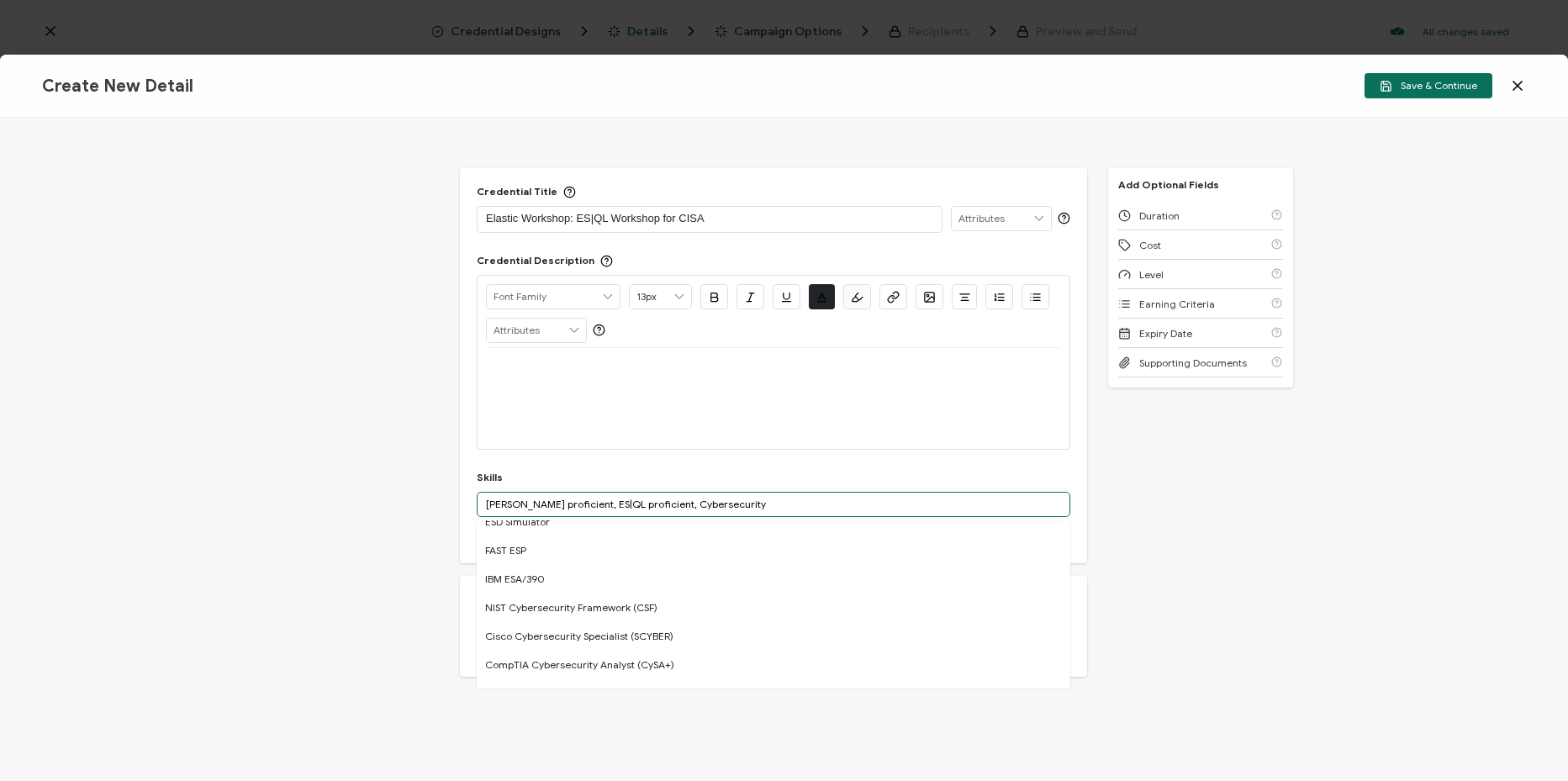
scroll to position [336, 0]
click at [632, 510] on input "[PERSON_NAME] proficient, ES|QL proficient, Cybersecurity" at bounding box center [773, 504] width 594 height 25
drag, startPoint x: 644, startPoint y: 508, endPoint x: 468, endPoint y: 515, distance: 176.1
click at [468, 515] on div "Credential Title Elastic Workshop: ES|QL Workshop for CISA ISSUER Issuer Name C…" at bounding box center [773, 365] width 627 height 395
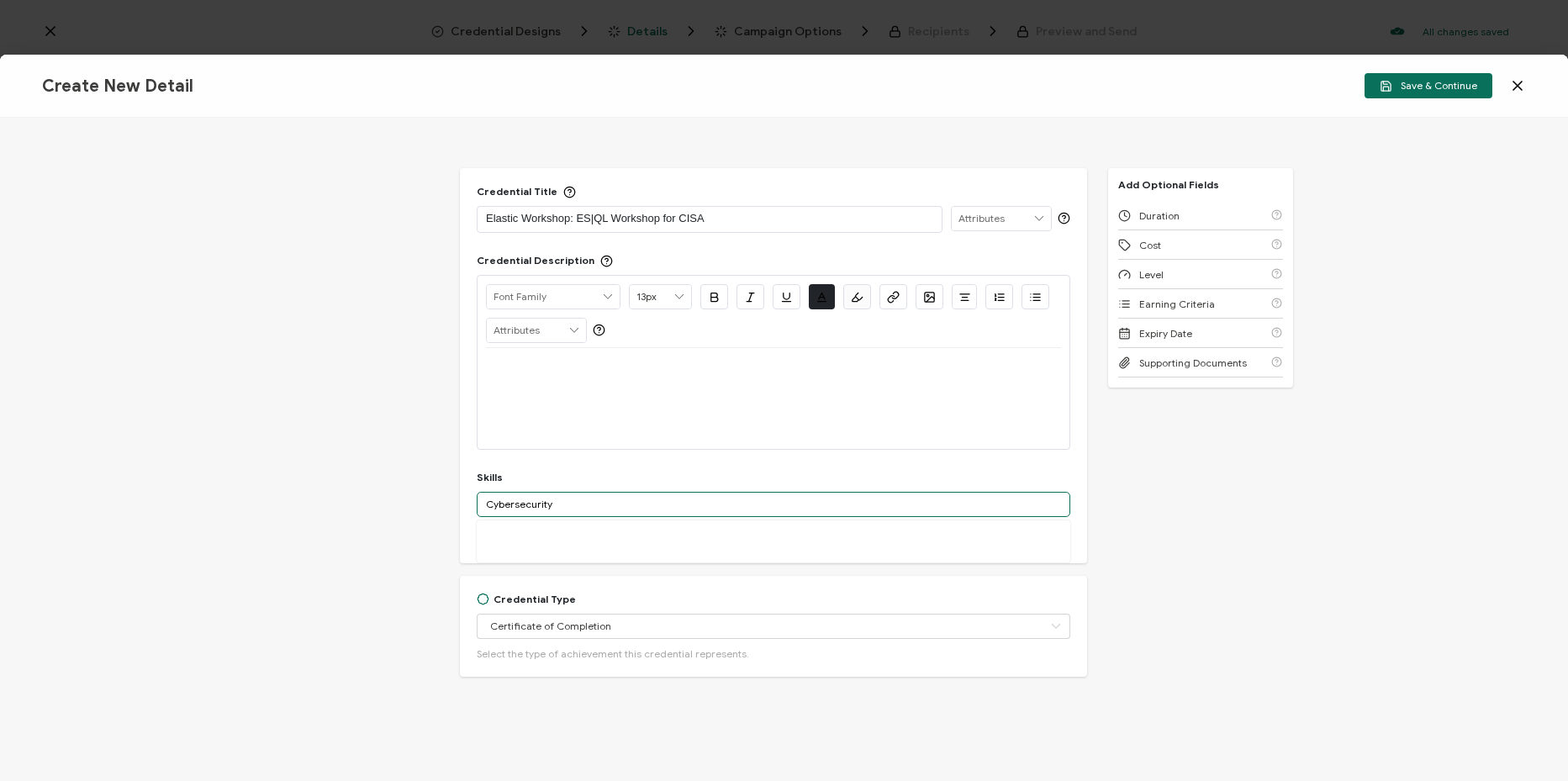
click at [512, 505] on input "Cybersecurity" at bounding box center [773, 504] width 594 height 25
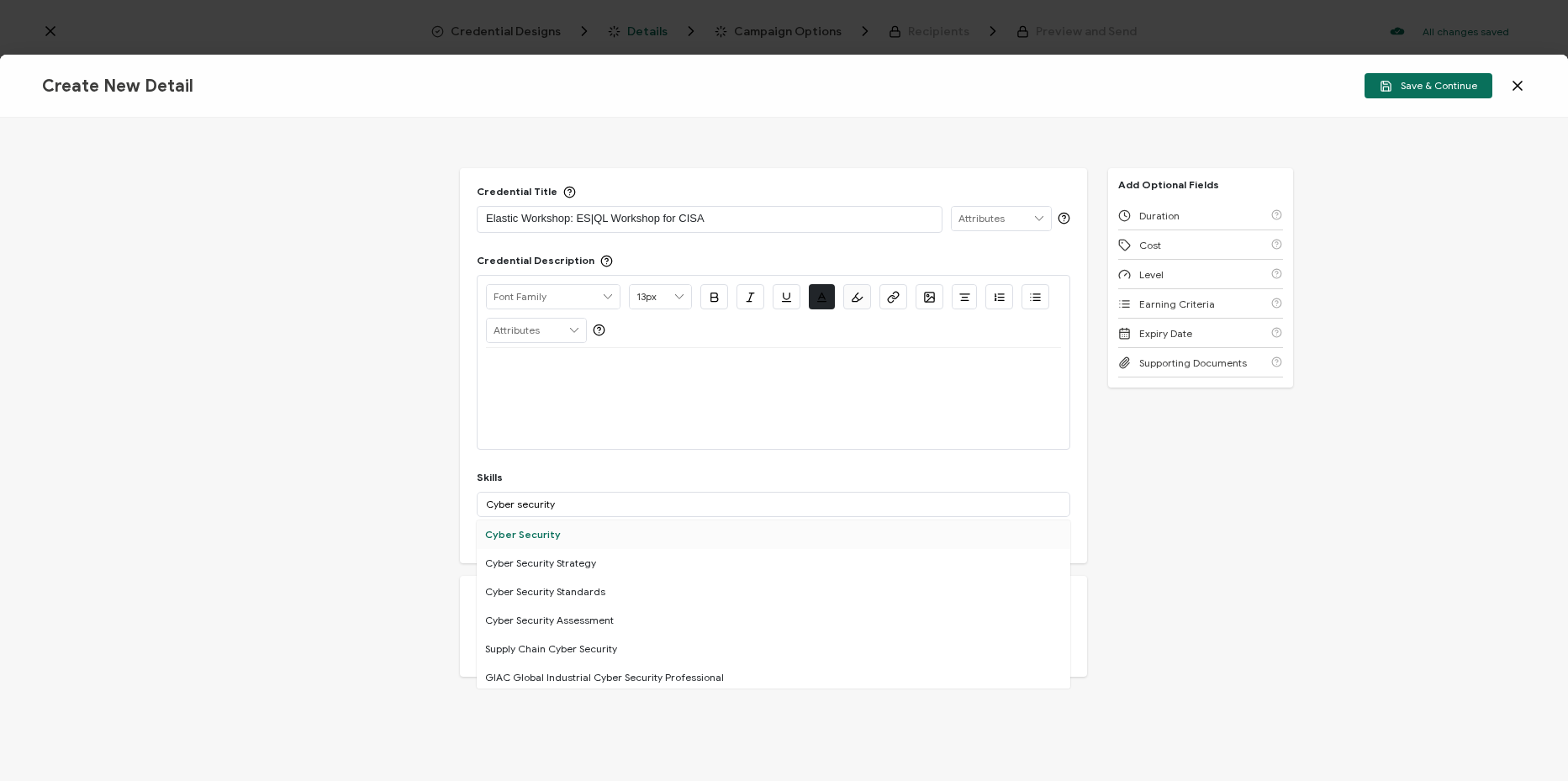
click at [531, 530] on div "Cyber Security" at bounding box center [773, 534] width 594 height 29
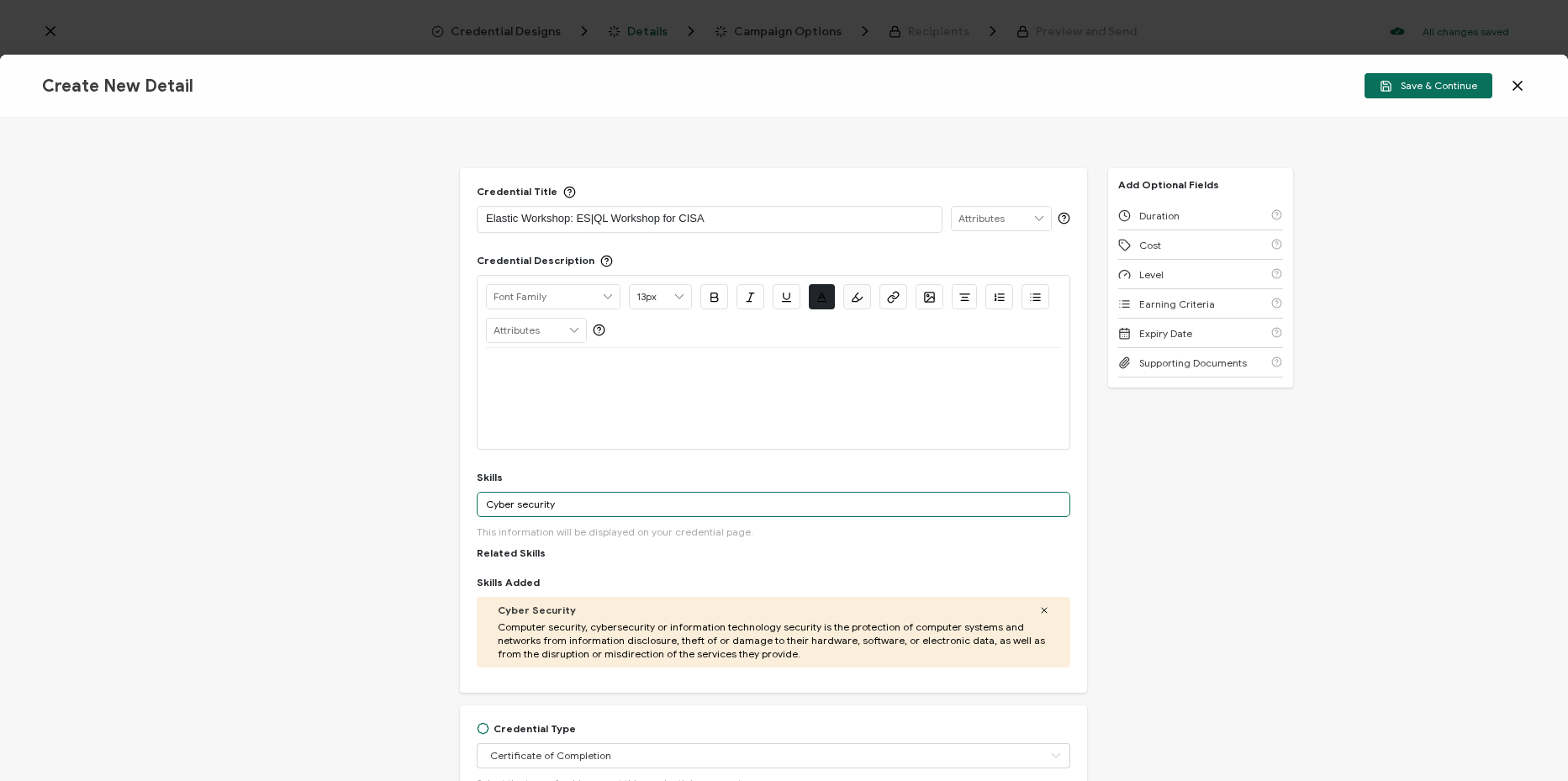
click at [543, 506] on input "Cyber security" at bounding box center [773, 504] width 594 height 25
paste input "[PERSON_NAME] proficient, ES|QL proficient,"
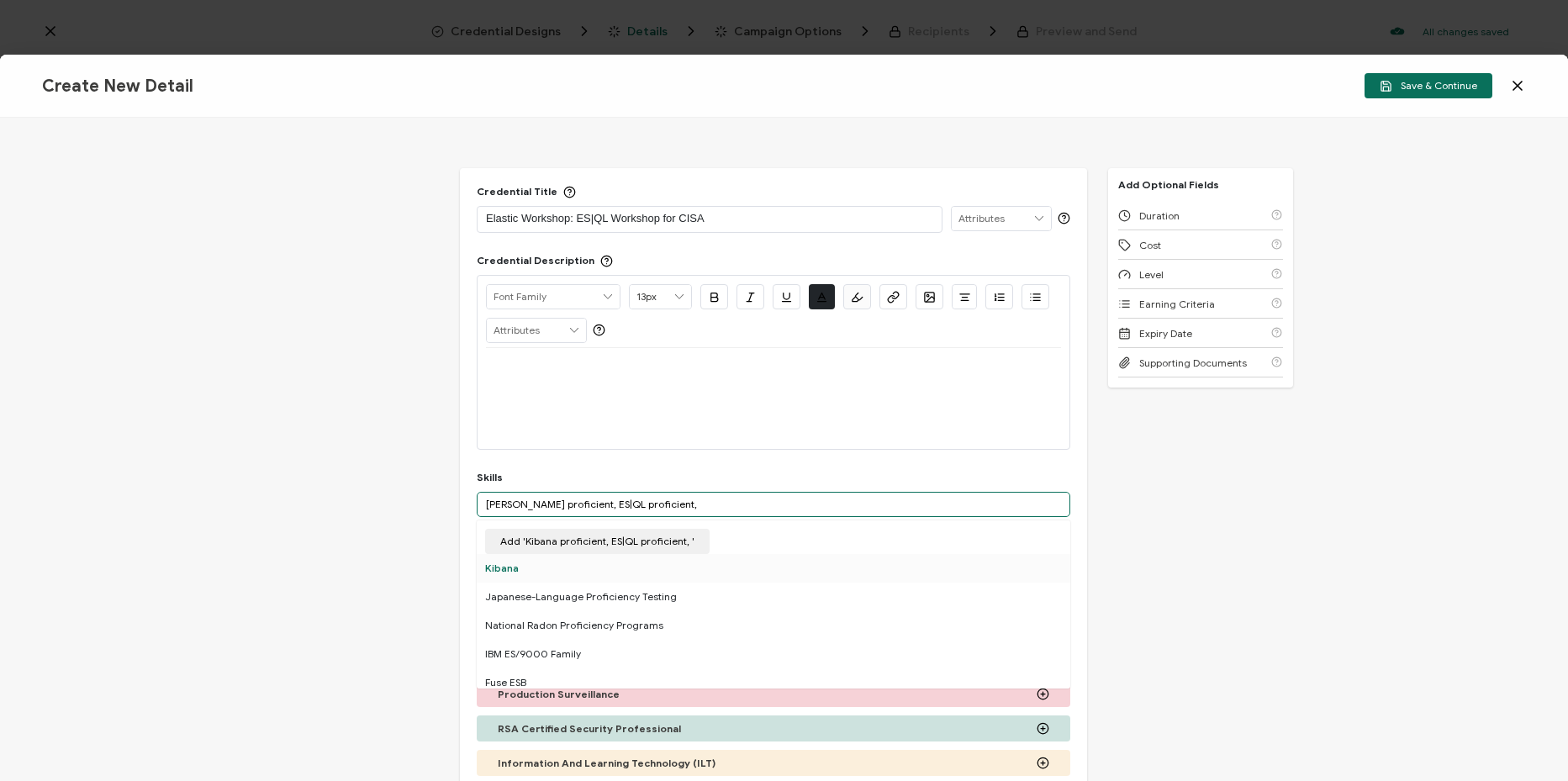
type input "[PERSON_NAME] proficient, ES|QL proficient,"
click at [542, 572] on div "Kibana" at bounding box center [773, 568] width 594 height 29
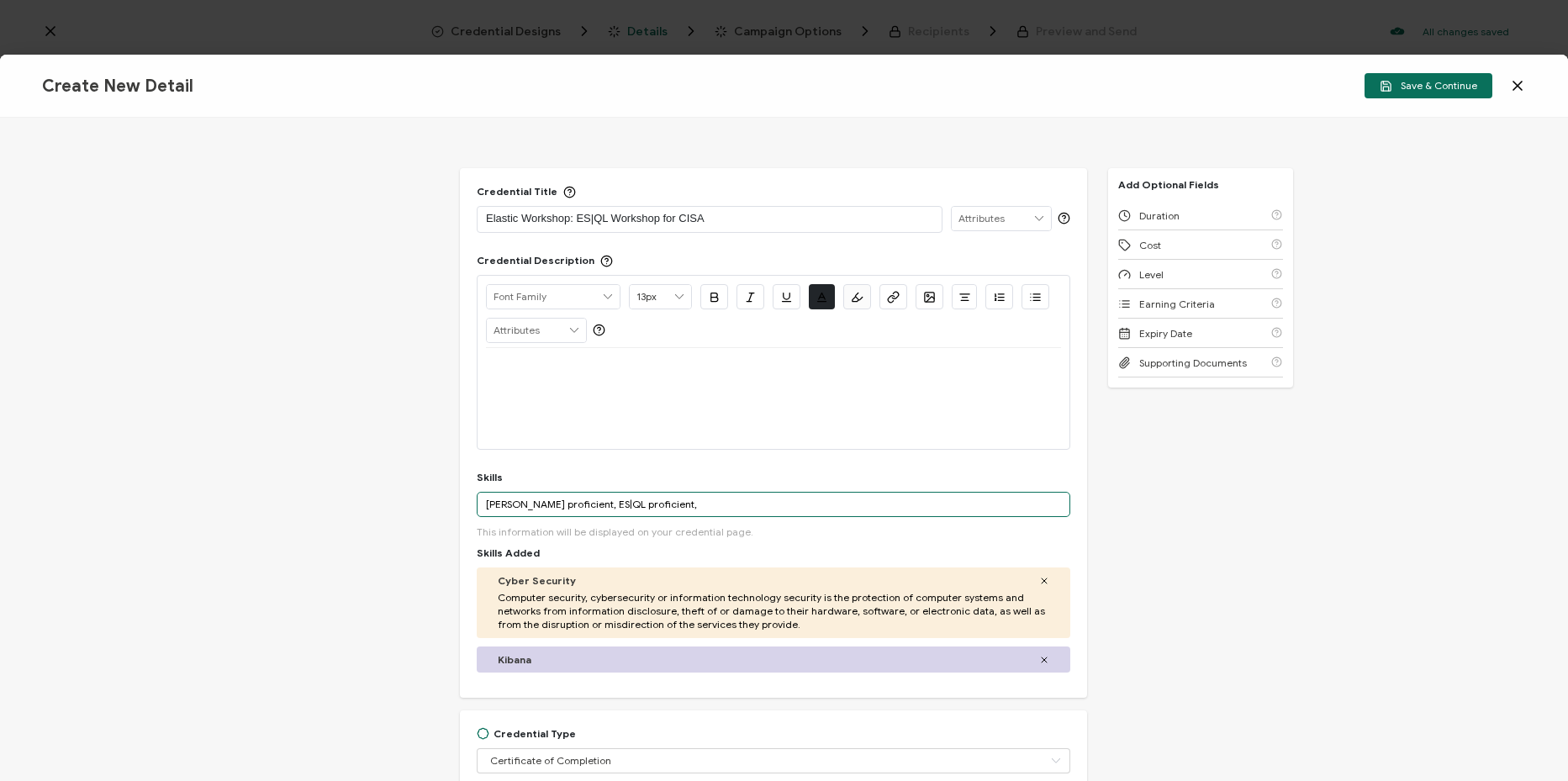
click at [675, 503] on input "[PERSON_NAME] proficient, ES|QL proficient," at bounding box center [773, 504] width 594 height 25
click at [1182, 213] on div "Duration" at bounding box center [1201, 215] width 165 height 29
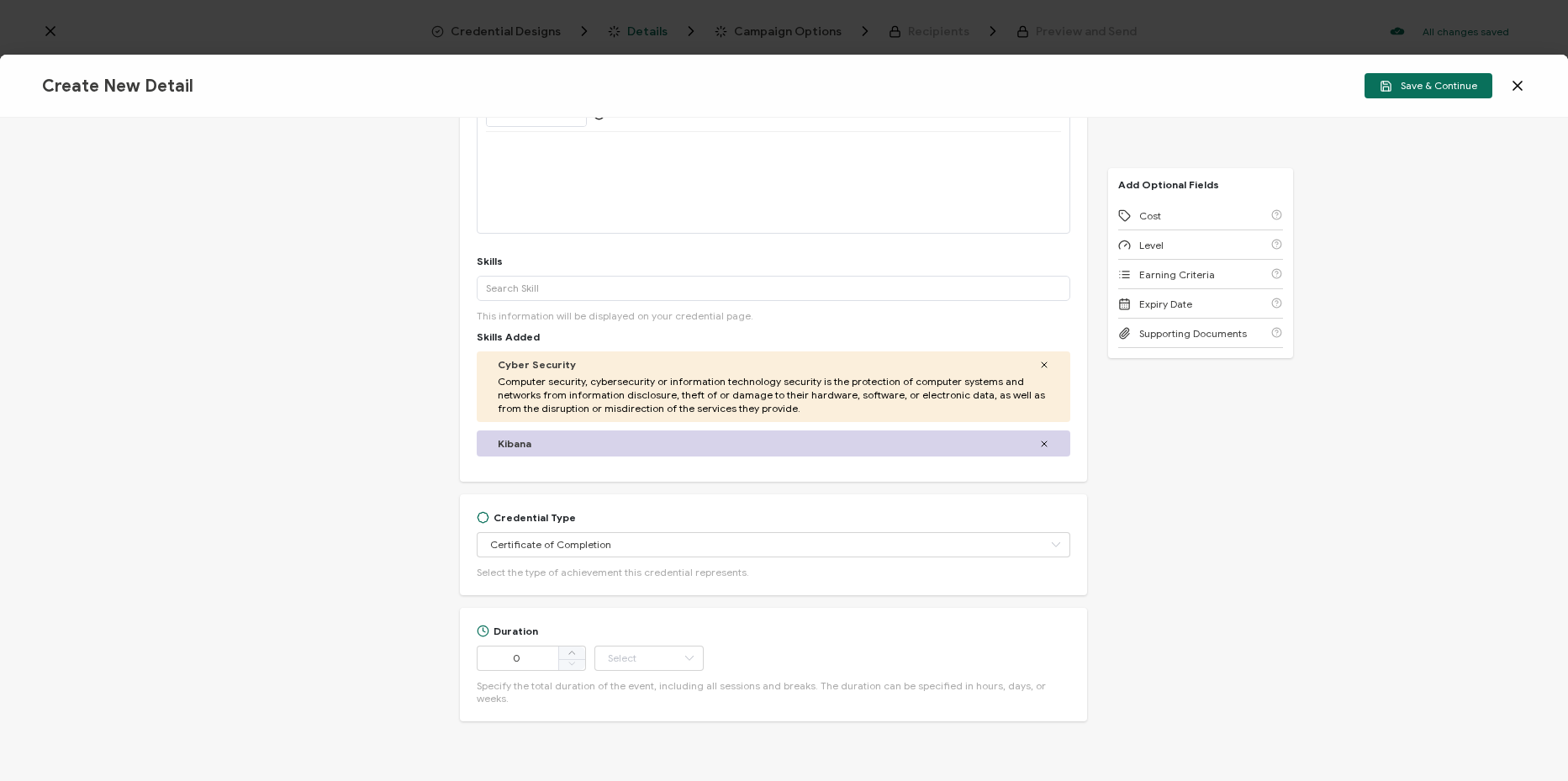
scroll to position [245, 0]
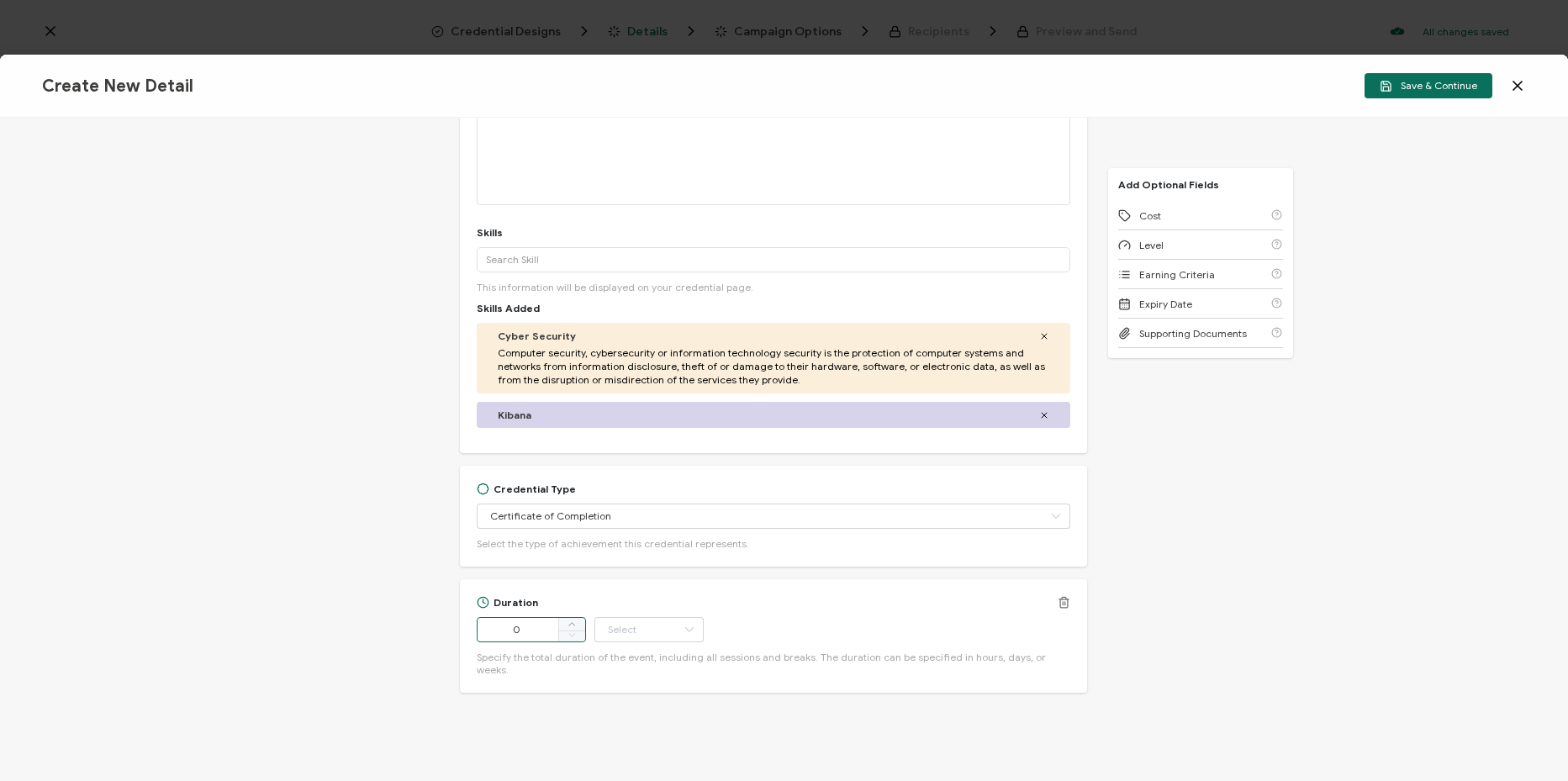
drag, startPoint x: 533, startPoint y: 624, endPoint x: 480, endPoint y: 630, distance: 53.3
click at [480, 630] on input "0" at bounding box center [531, 630] width 109 height 25
click at [533, 634] on input "0" at bounding box center [531, 630] width 109 height 25
drag, startPoint x: 536, startPoint y: 627, endPoint x: 490, endPoint y: 633, distance: 46.4
click at [490, 633] on input "0" at bounding box center [531, 630] width 109 height 25
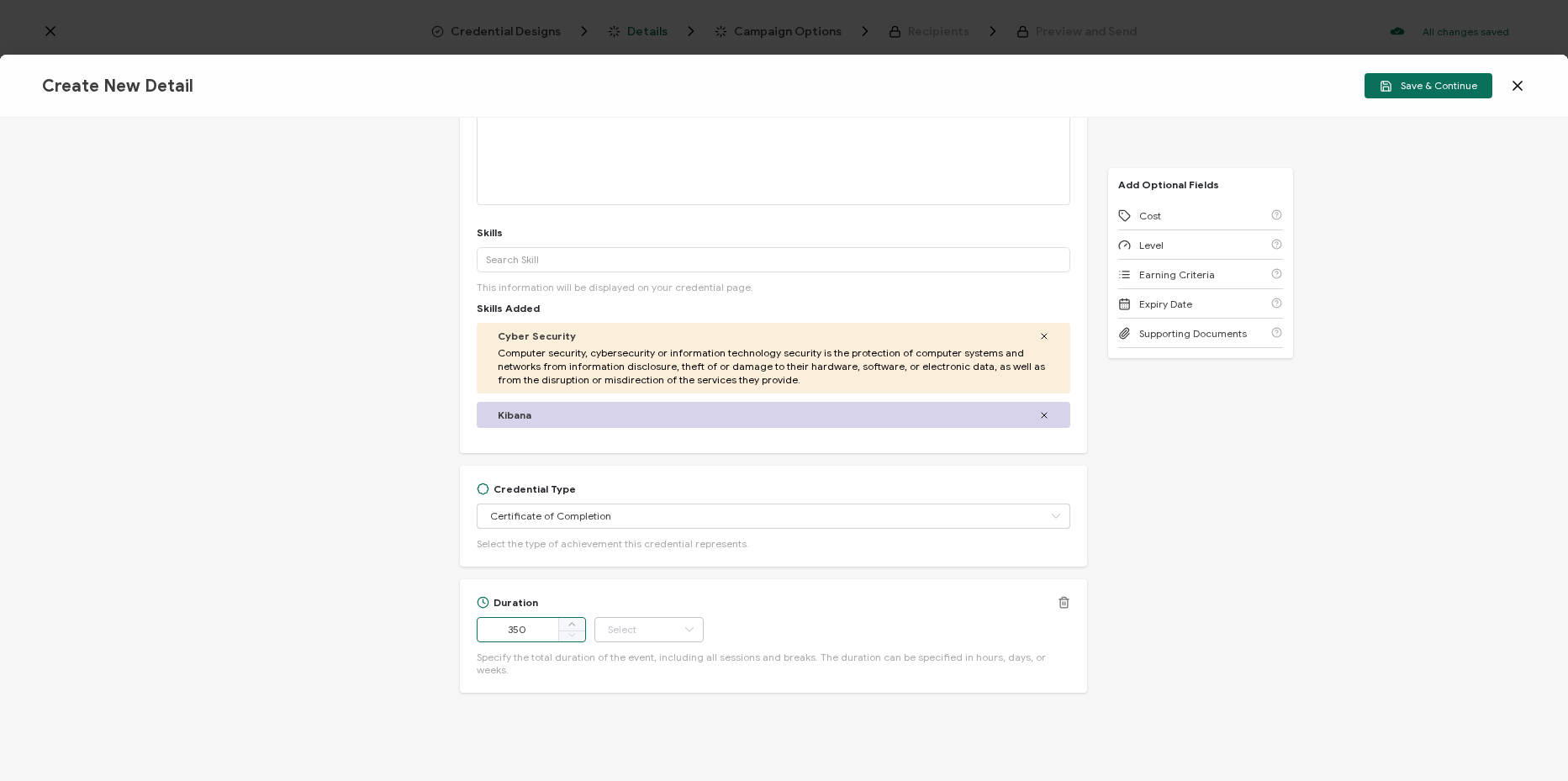
type input "350"
click at [641, 626] on input "text" at bounding box center [649, 630] width 109 height 25
click at [669, 587] on li "Minute" at bounding box center [650, 584] width 114 height 29
type input "Minute"
click at [1003, 593] on div "Duration 350 Minute Specify the total duration of the event, including all sess…" at bounding box center [773, 635] width 627 height 114
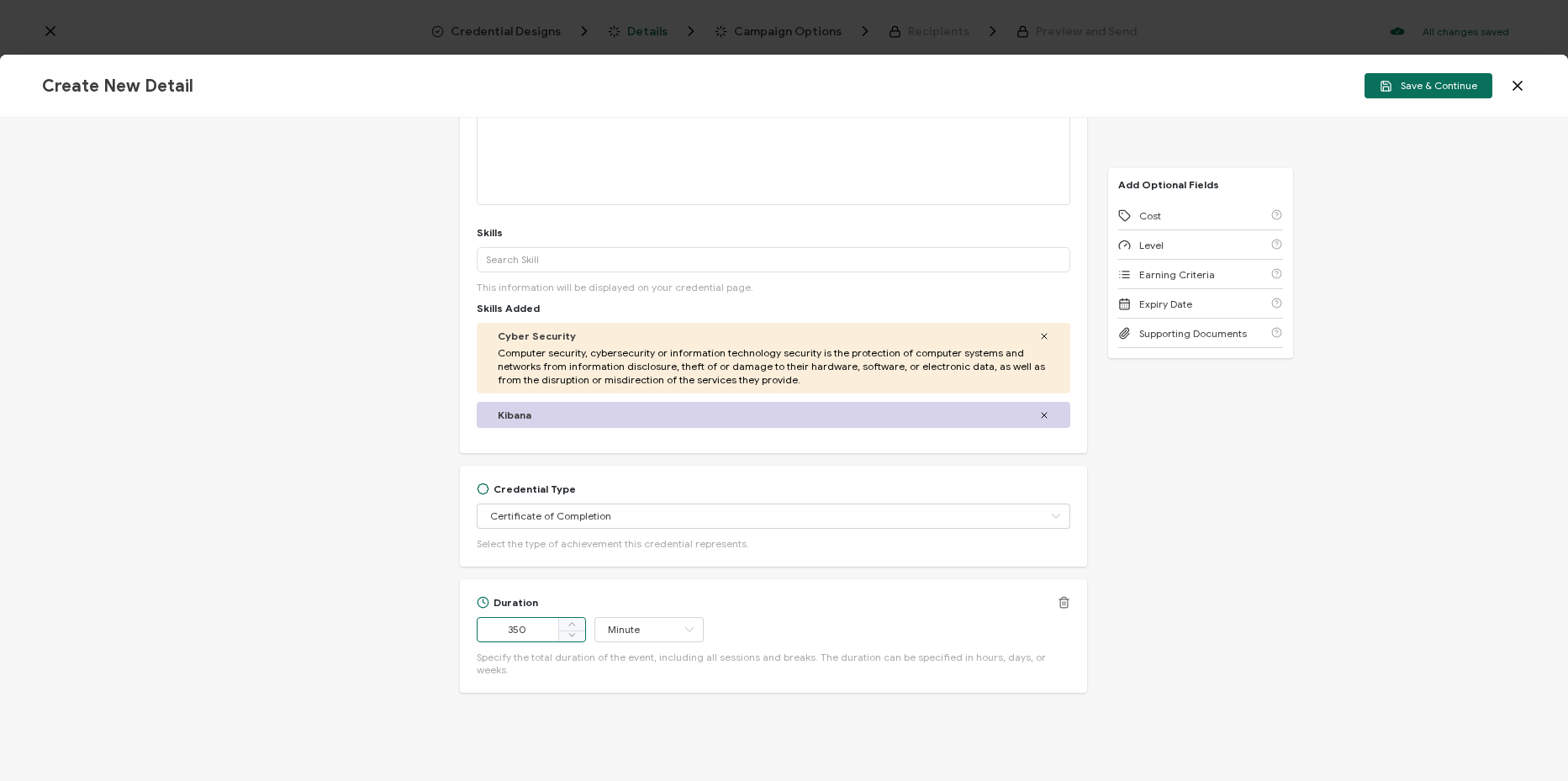
click at [513, 632] on input "350" at bounding box center [531, 630] width 109 height 25
type input "450"
click at [907, 638] on div "Duration 450 Minute Specify the total duration of the event, including all sess…" at bounding box center [773, 635] width 594 height 80
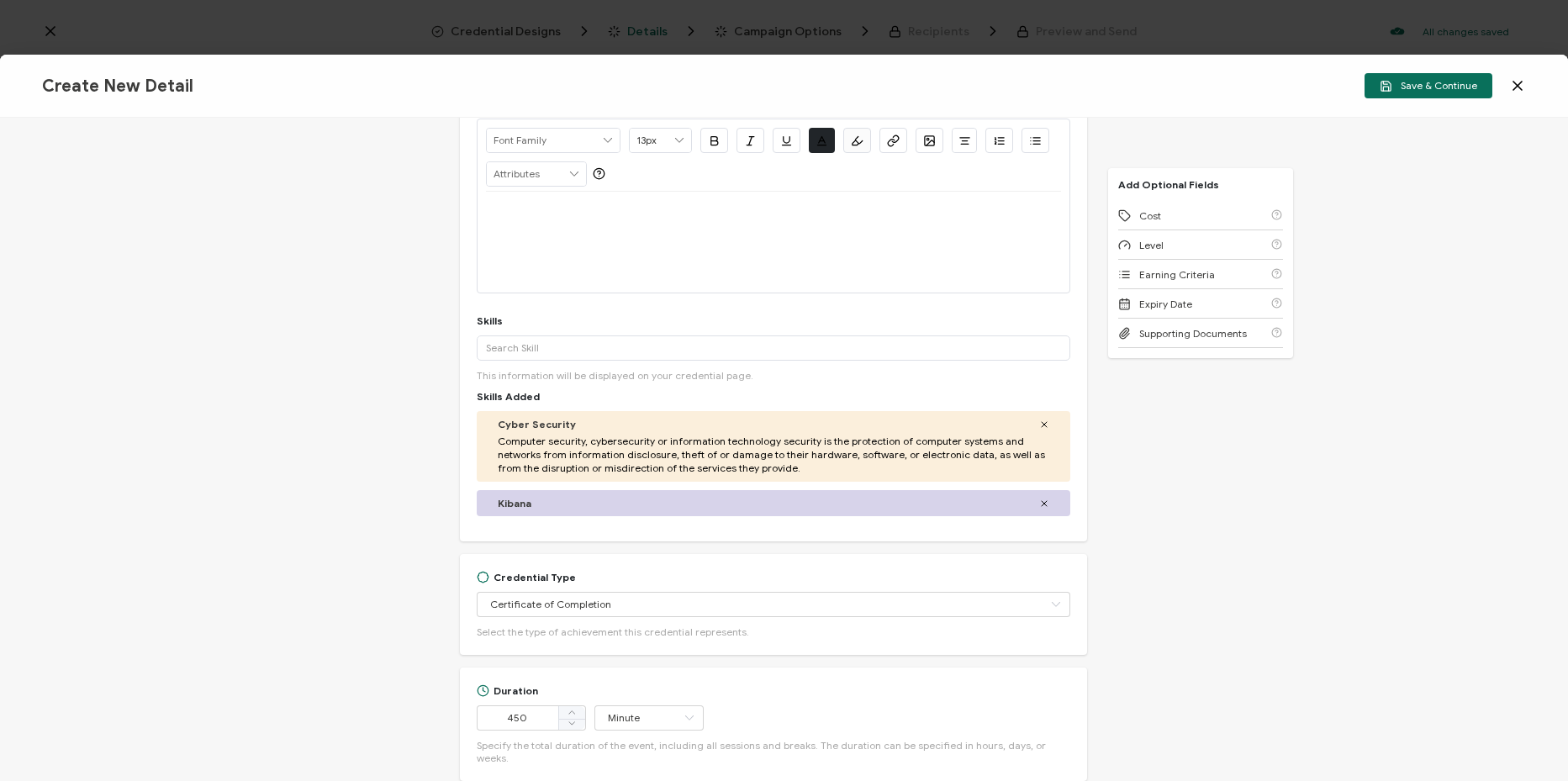
scroll to position [9, 0]
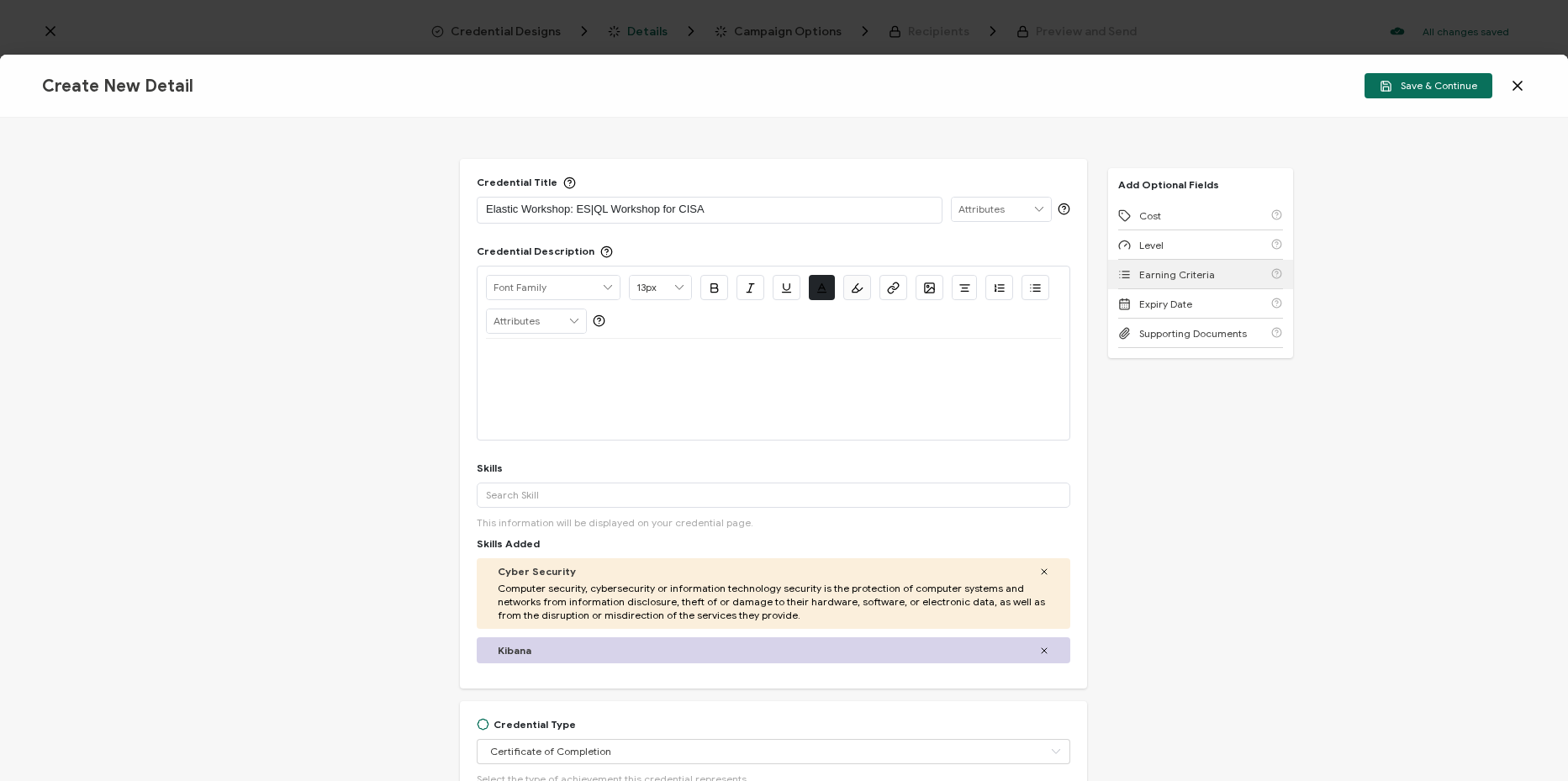
click at [1181, 274] on span "Earning Criteria" at bounding box center [1177, 274] width 76 height 13
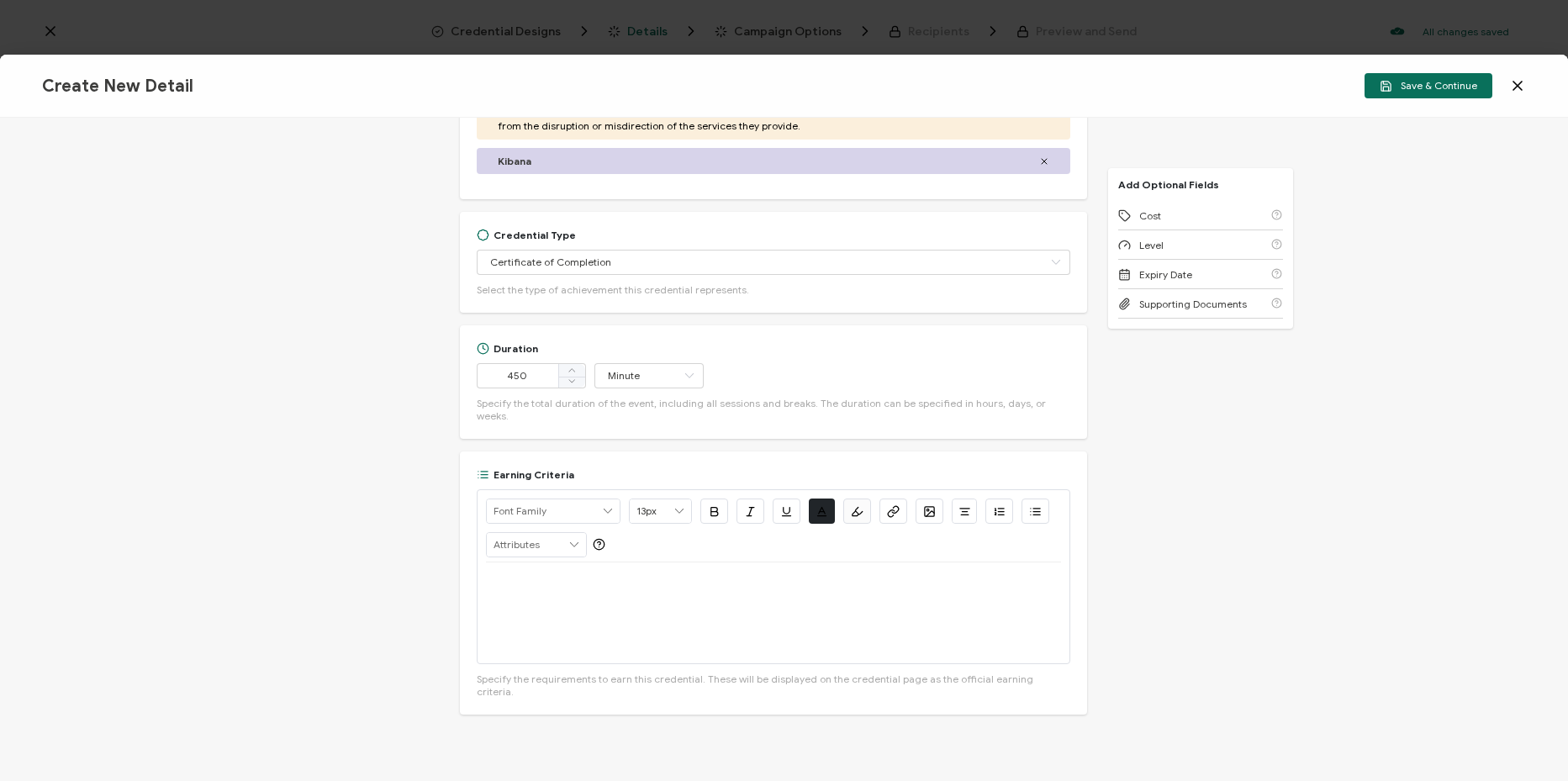
scroll to position [507, 0]
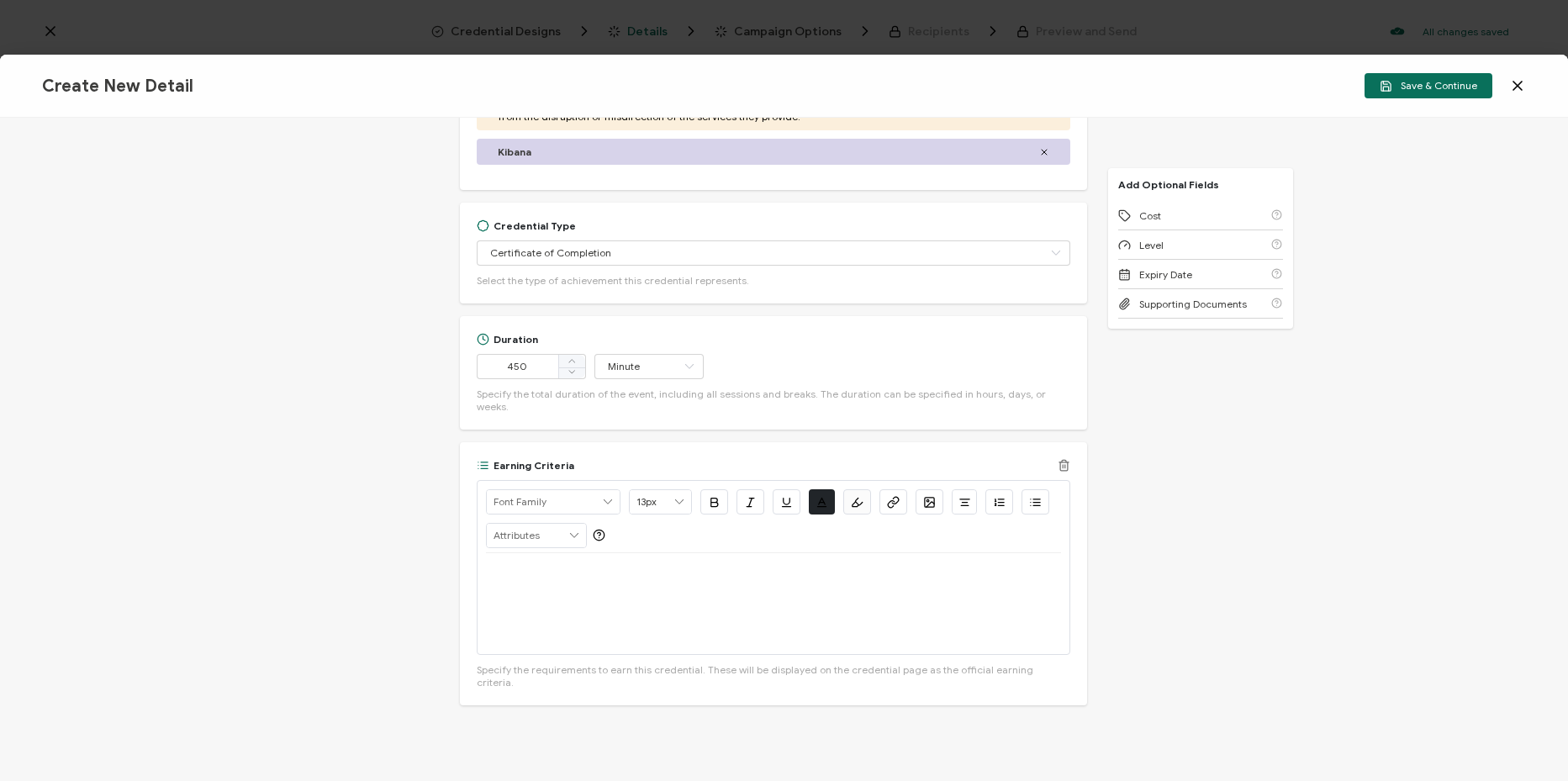
click at [1059, 462] on icon at bounding box center [1064, 462] width 9 height 0
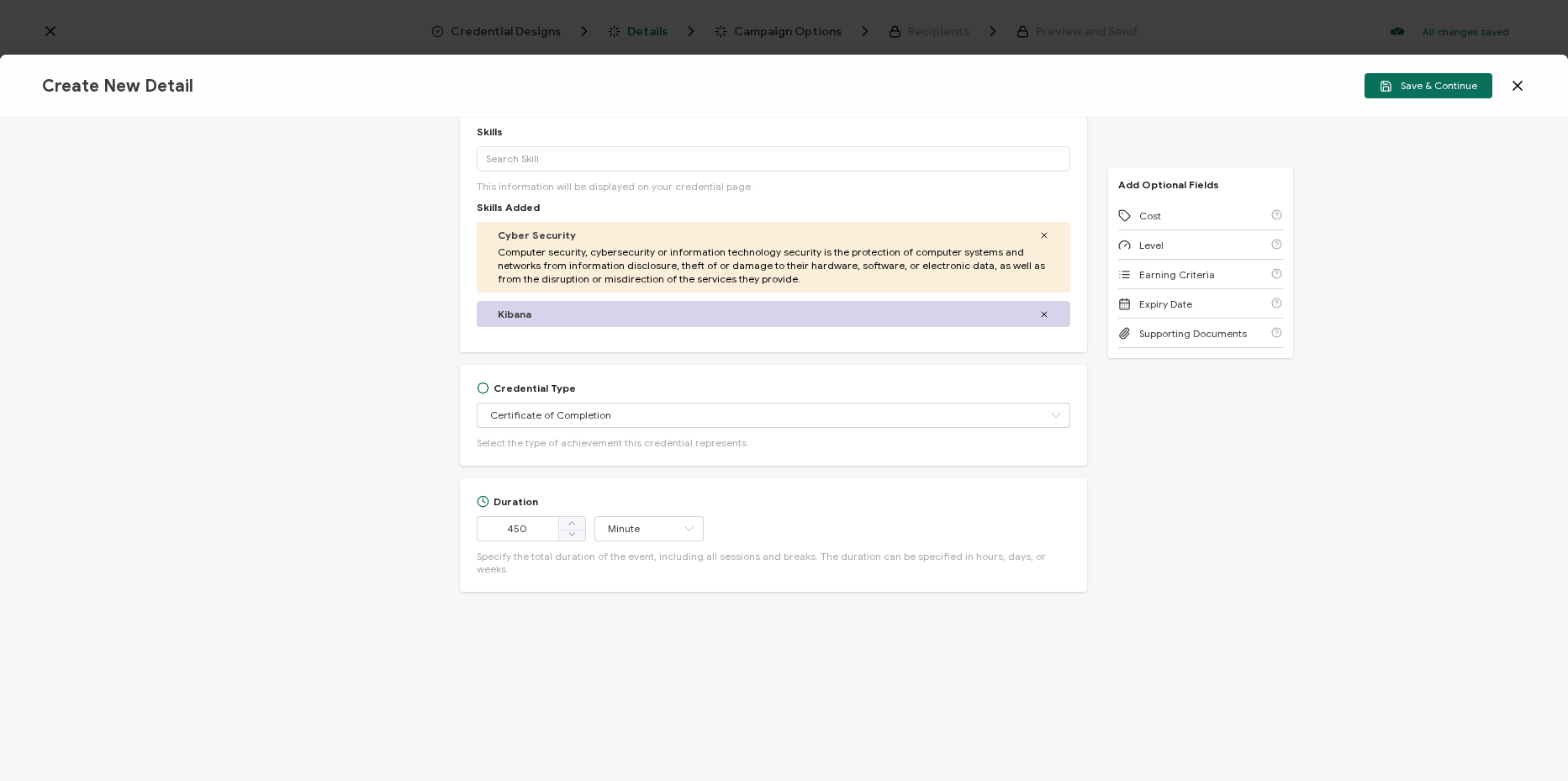
click at [1429, 72] on div "Create New Detail Save & Continue" at bounding box center [784, 86] width 1568 height 63
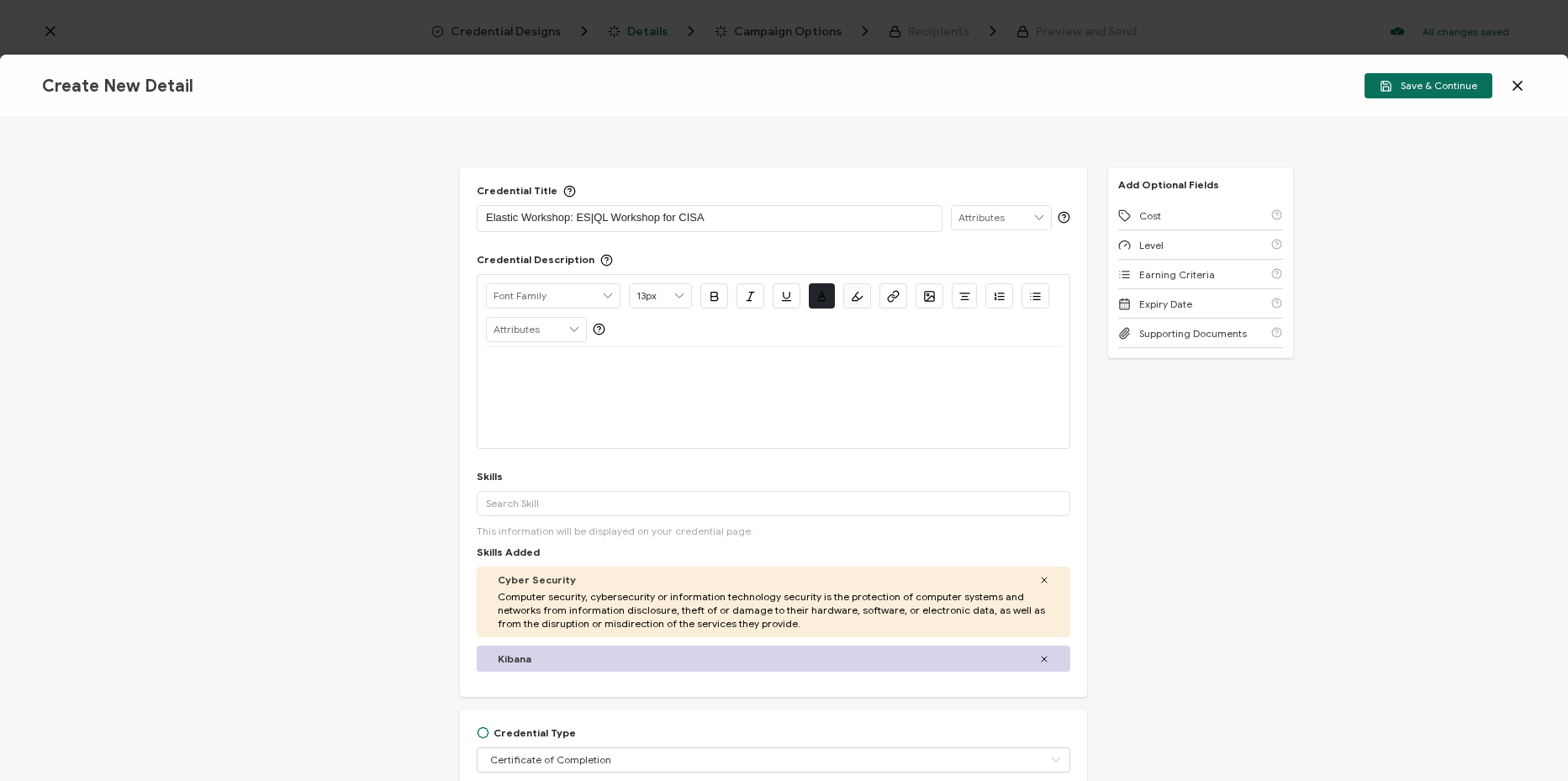
scroll to position [0, 0]
click at [792, 395] on div at bounding box center [773, 398] width 575 height 101
click at [798, 383] on div at bounding box center [773, 368] width 575 height 40
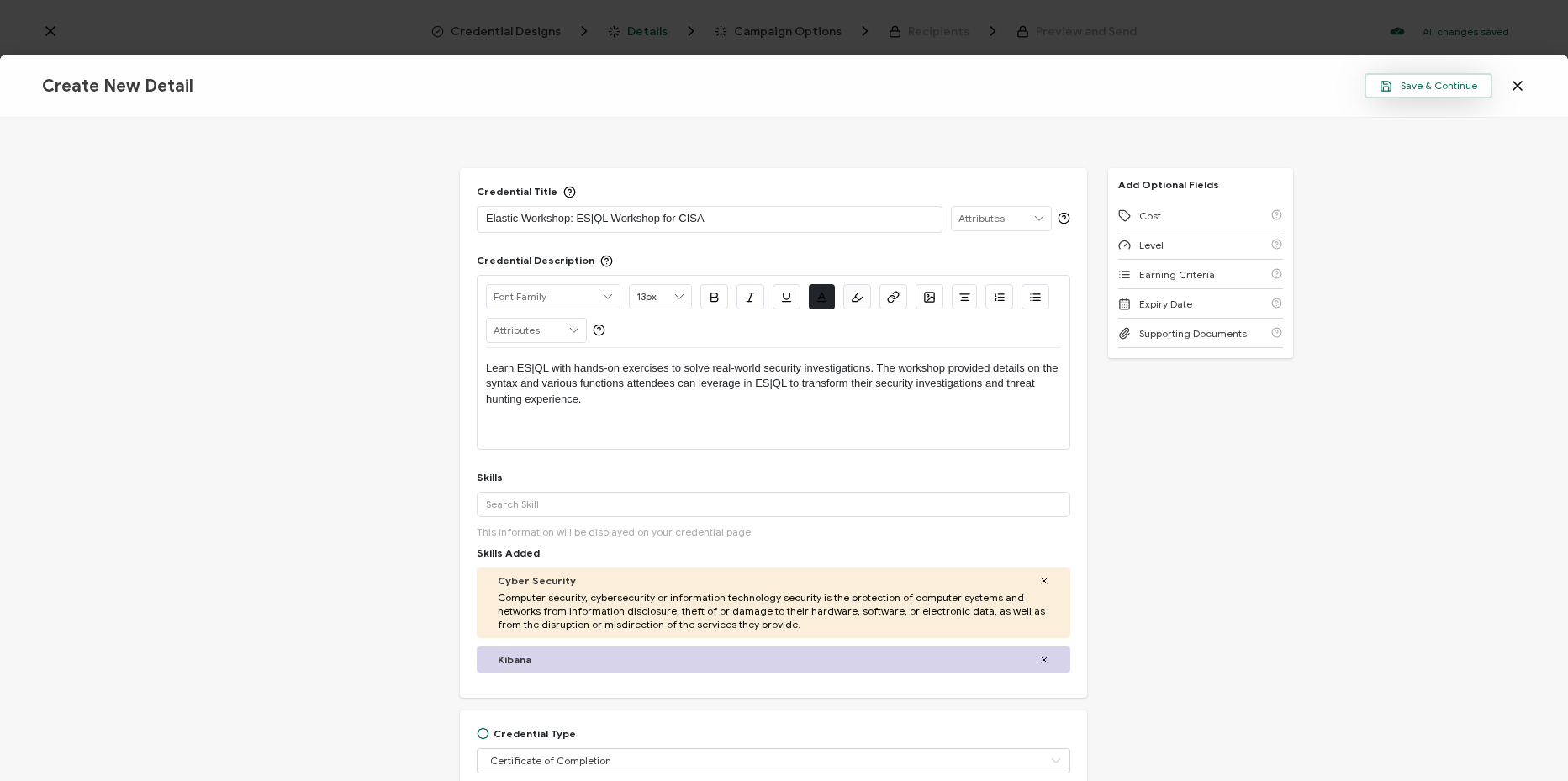
click at [1435, 89] on span "Save & Continue" at bounding box center [1428, 86] width 98 height 13
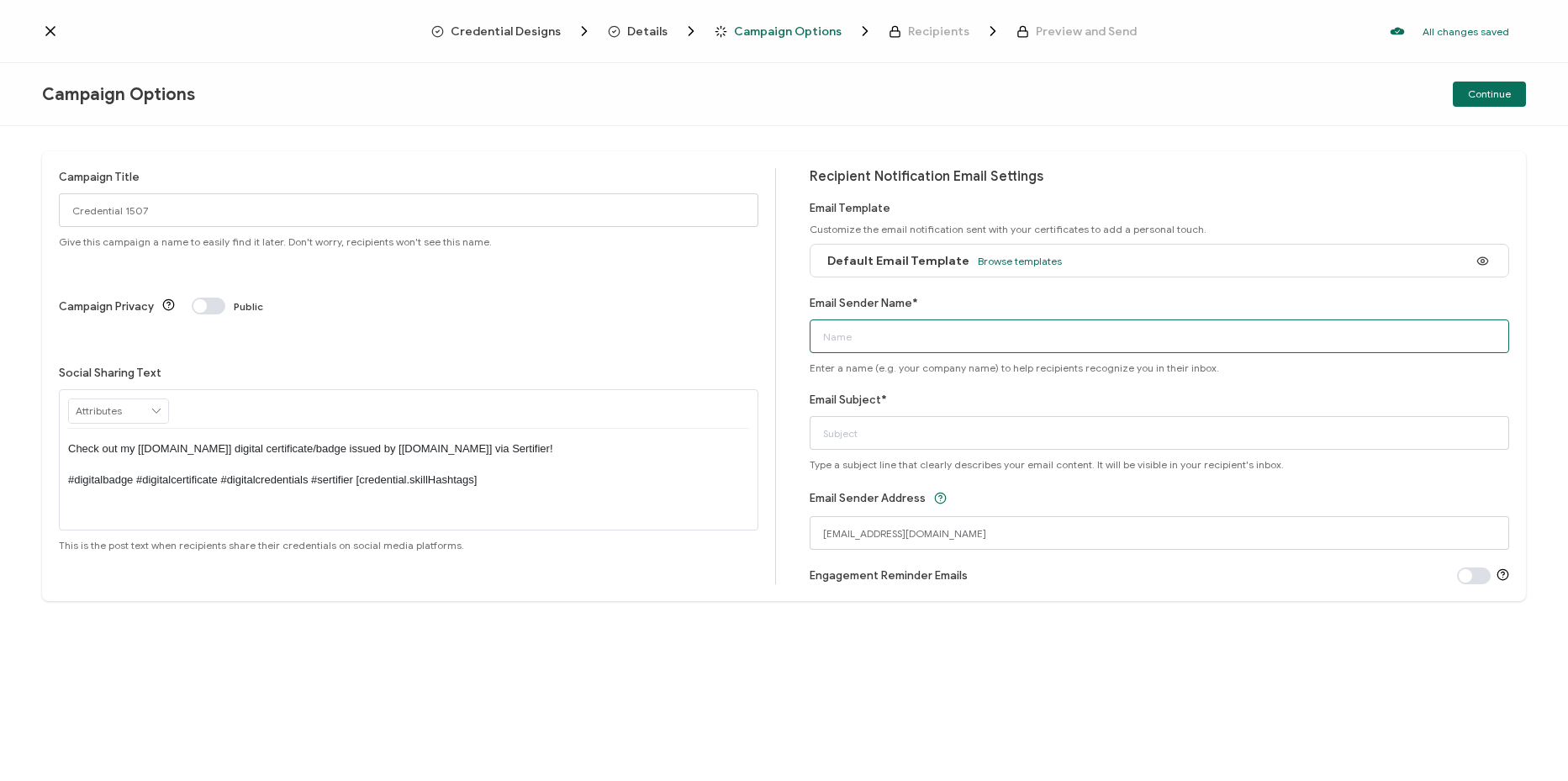
click at [900, 338] on input "Email Sender Name*" at bounding box center [1160, 336] width 700 height 34
type input "CPE"
click at [1187, 432] on input "Email Subject*" at bounding box center [1160, 433] width 700 height 34
paste input "Elastic Workshop: ES|QL Workshop for CISA"
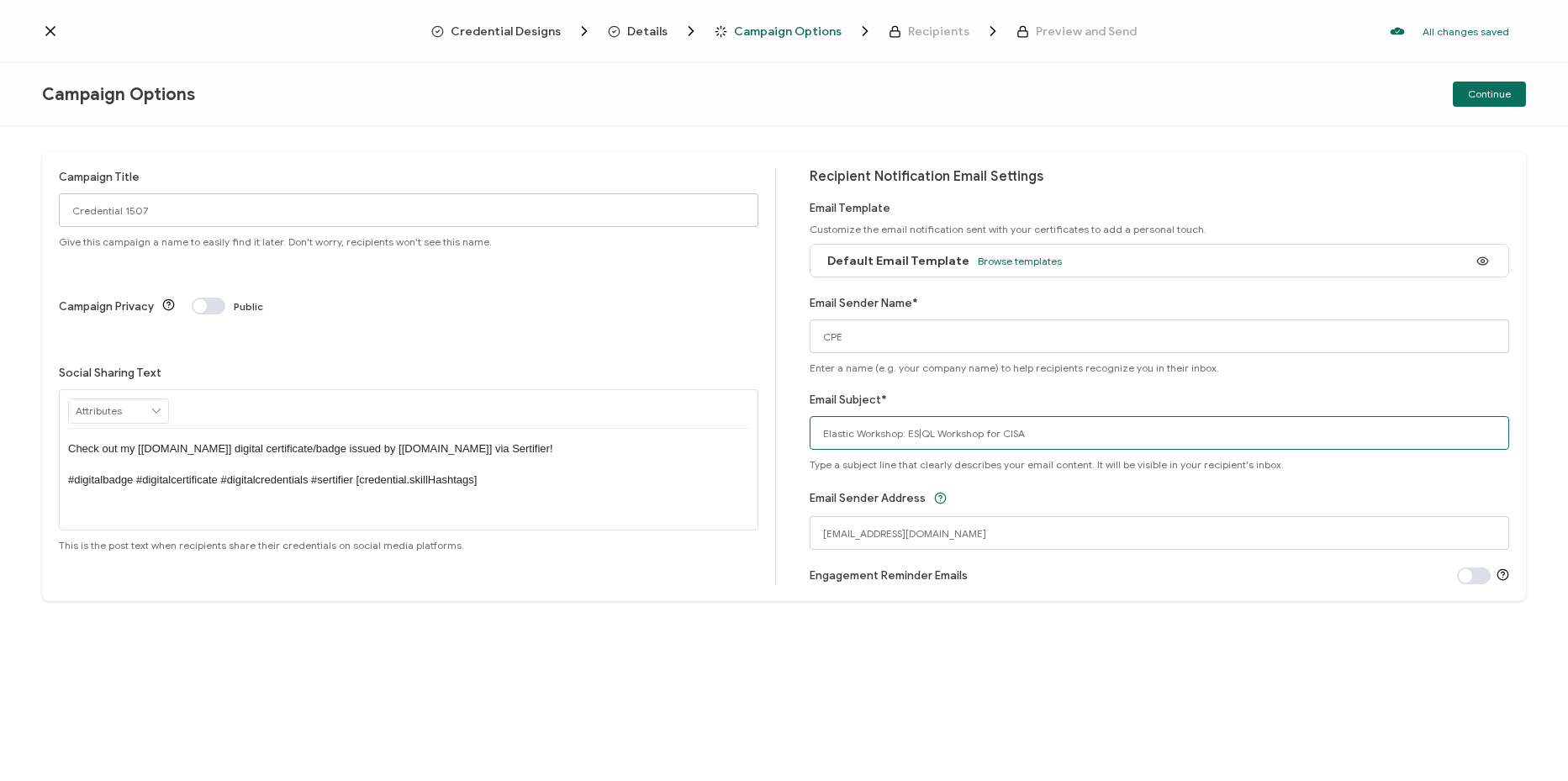
type input "Elastic Workshop: ES|QL Workshop for CISA"
click at [470, 219] on input "Credential 1507" at bounding box center [408, 210] width 700 height 34
paste input "5-21-25_68138_Elastic Workshop"
type input "5-21-25_68138_Elastic Workshop"
click at [620, 132] on div "Campaign Title 5-21-25_68138_Elastic Workshop Give this campaign a name to easi…" at bounding box center [784, 454] width 1568 height 655
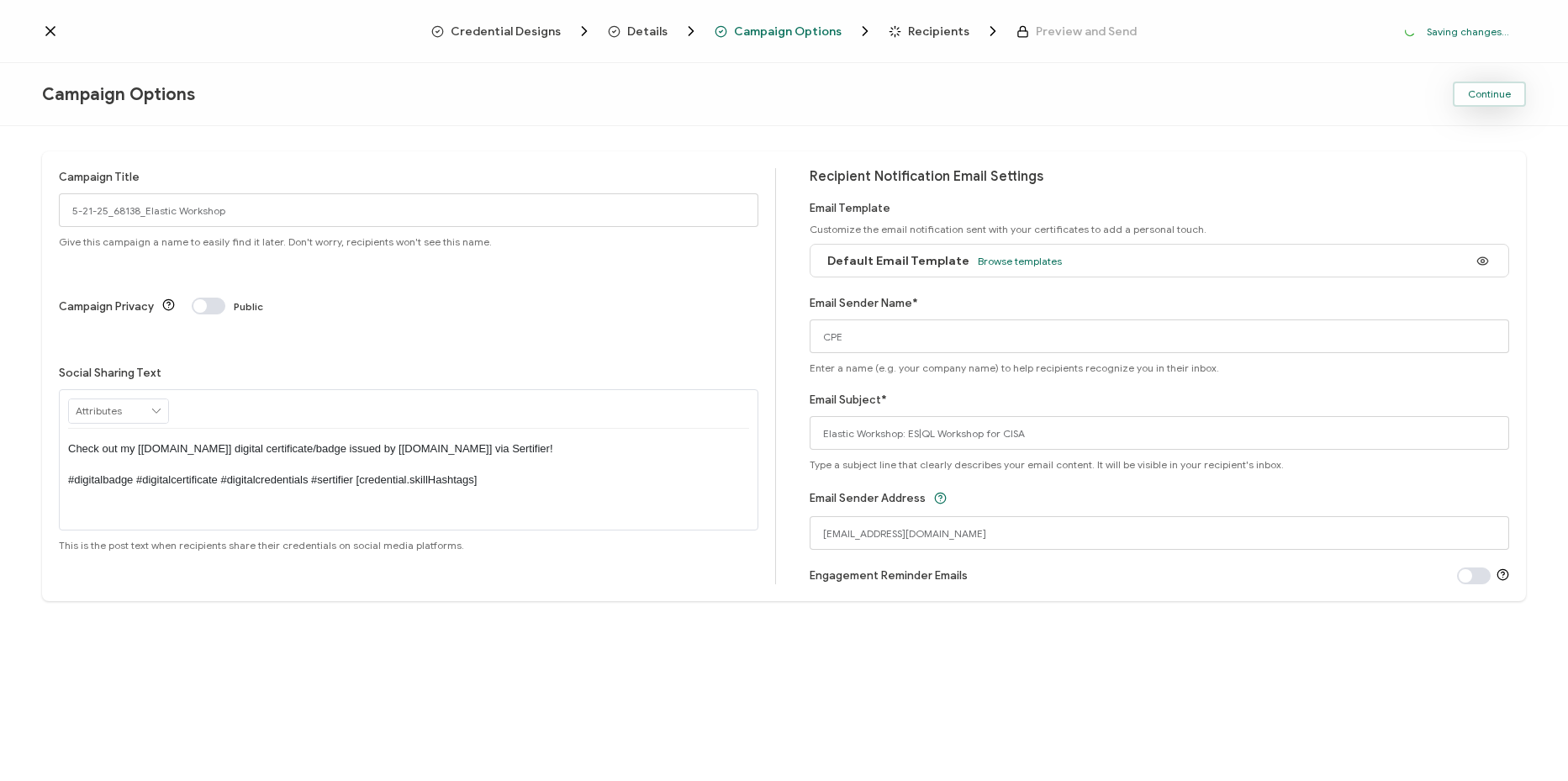
click at [1482, 101] on button "Continue" at bounding box center [1489, 94] width 73 height 25
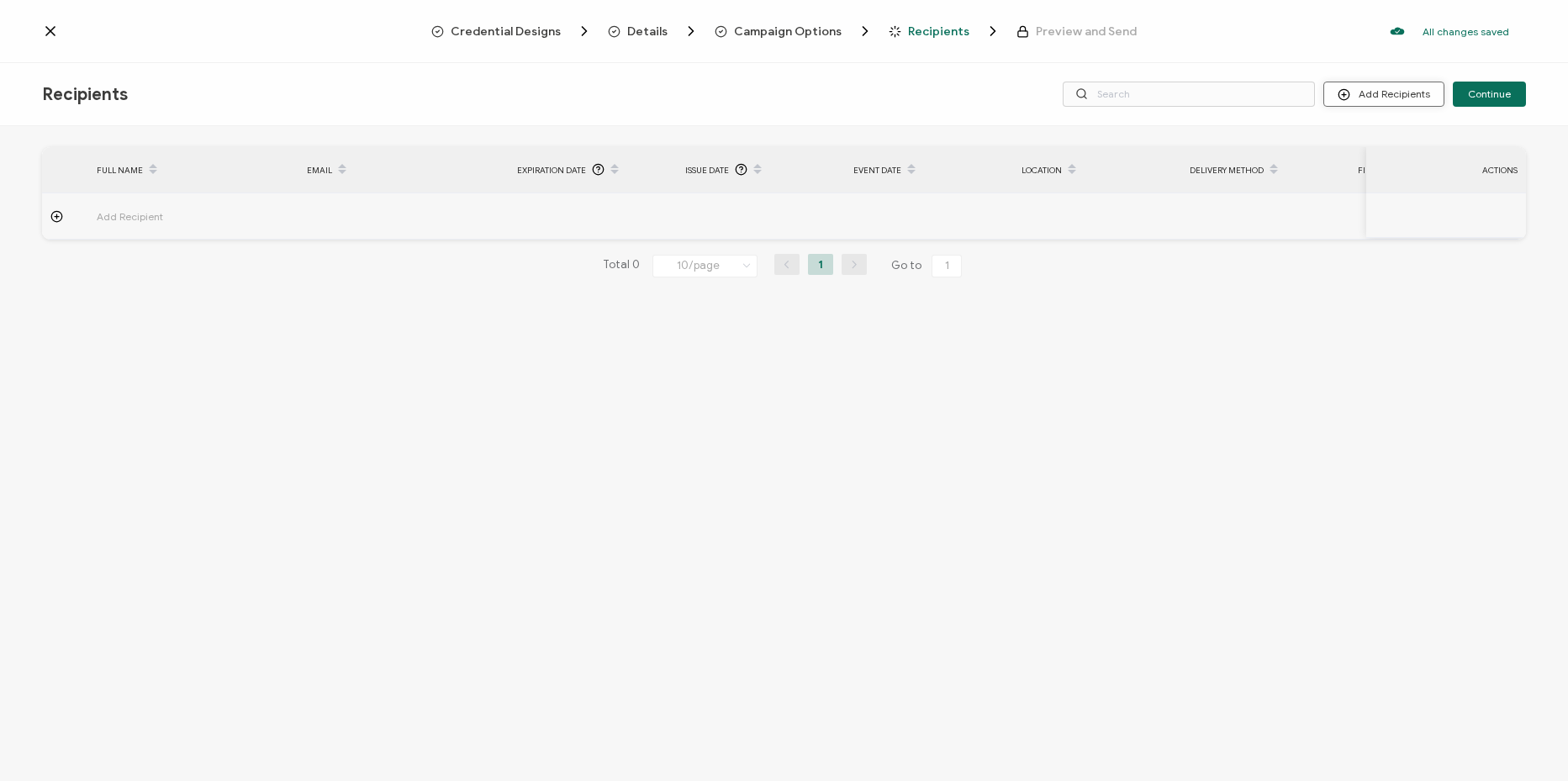
click at [1391, 96] on button "Add Recipients" at bounding box center [1384, 94] width 121 height 25
click at [1416, 204] on li "Import From List" at bounding box center [1407, 195] width 157 height 27
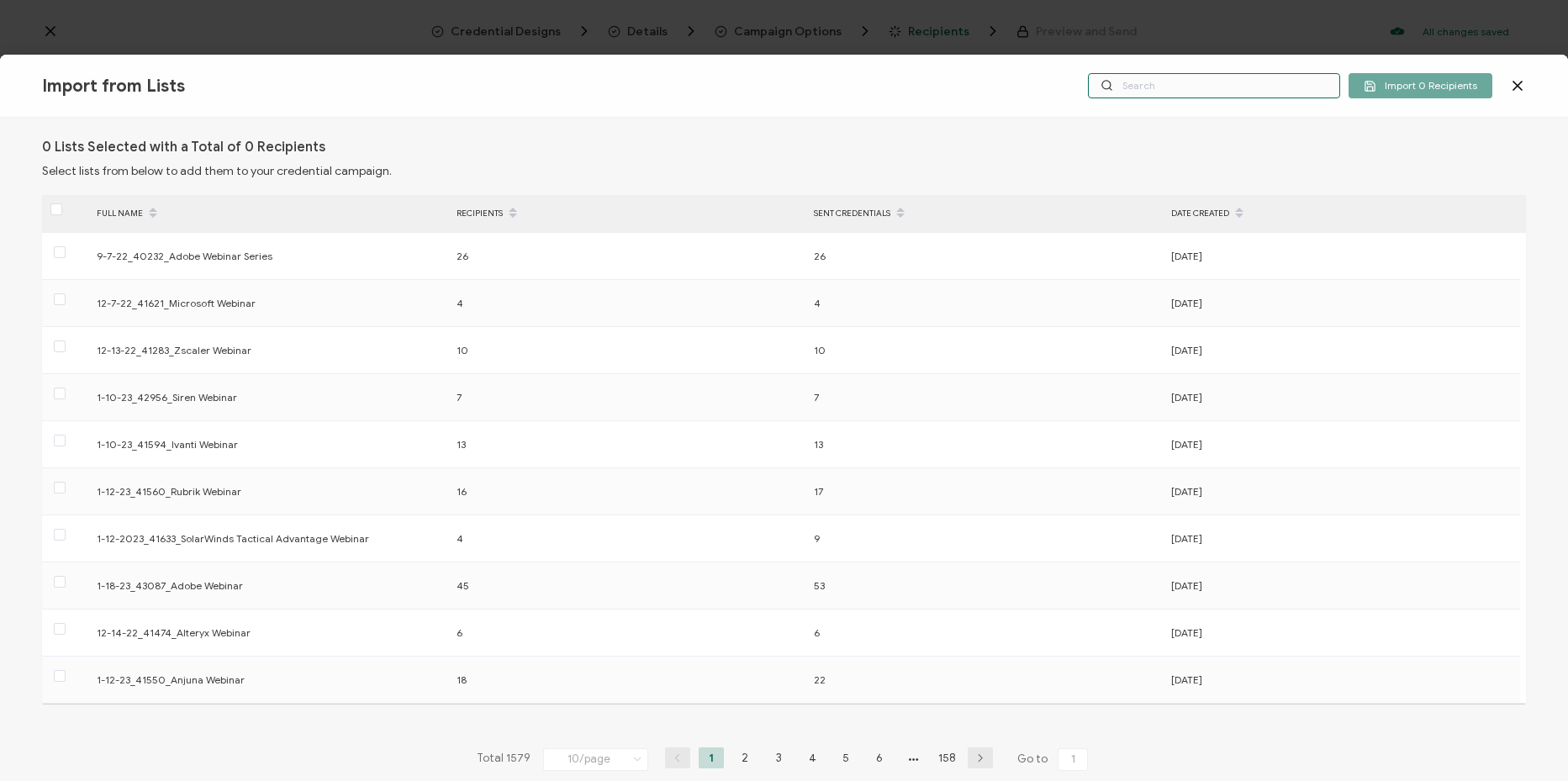
click at [1251, 85] on input "text" at bounding box center [1214, 86] width 253 height 25
paste input "5-21-25_68138_Elastic Workshop"
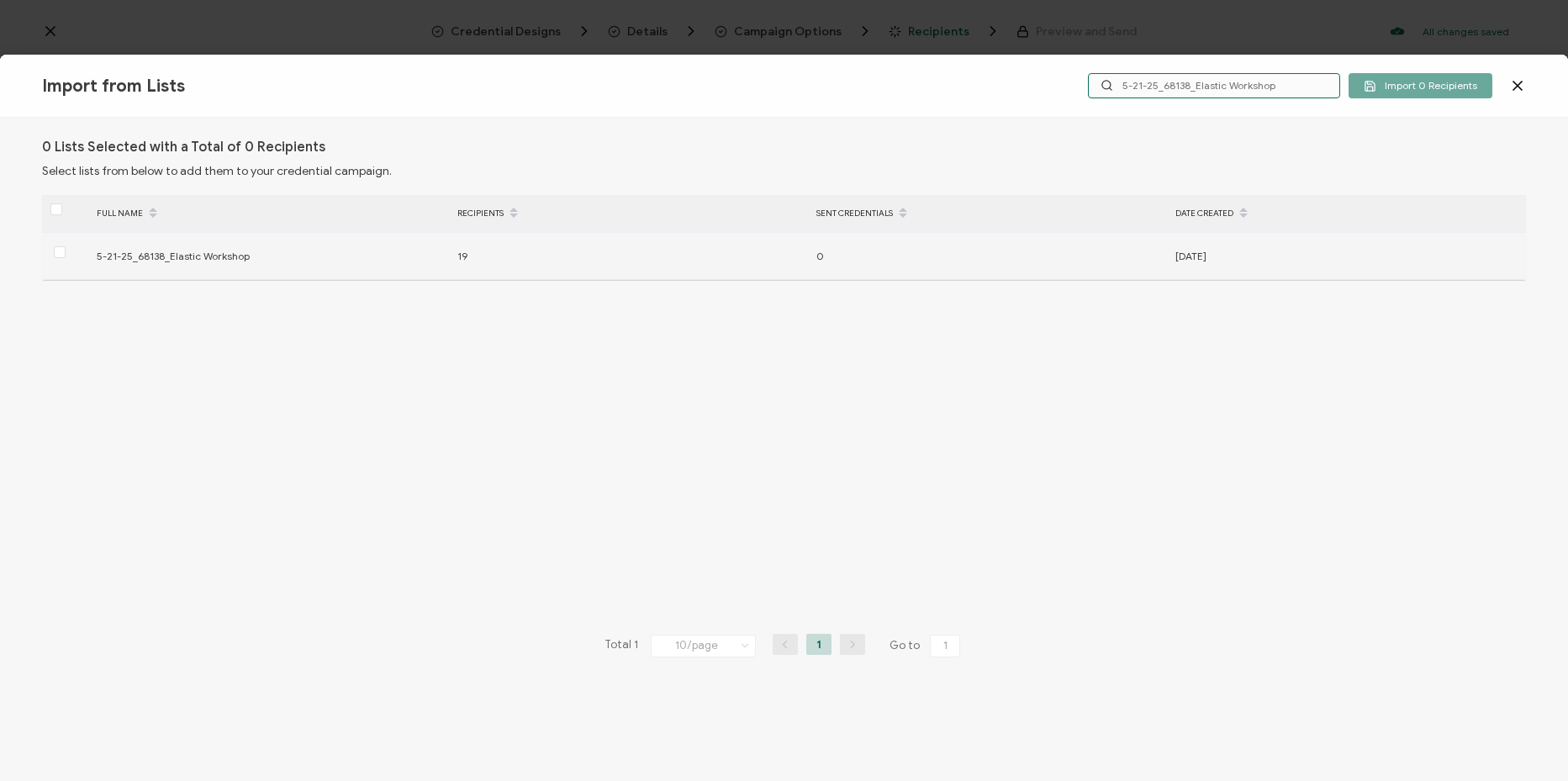
type input "5-21-25_68138_Elastic Workshop"
click at [342, 257] on div "5-21-25_68138_Elastic Workshop" at bounding box center [269, 256] width 360 height 19
click at [61, 255] on span at bounding box center [60, 252] width 12 height 12
click at [66, 247] on input "checkbox" at bounding box center [66, 247] width 0 height 0
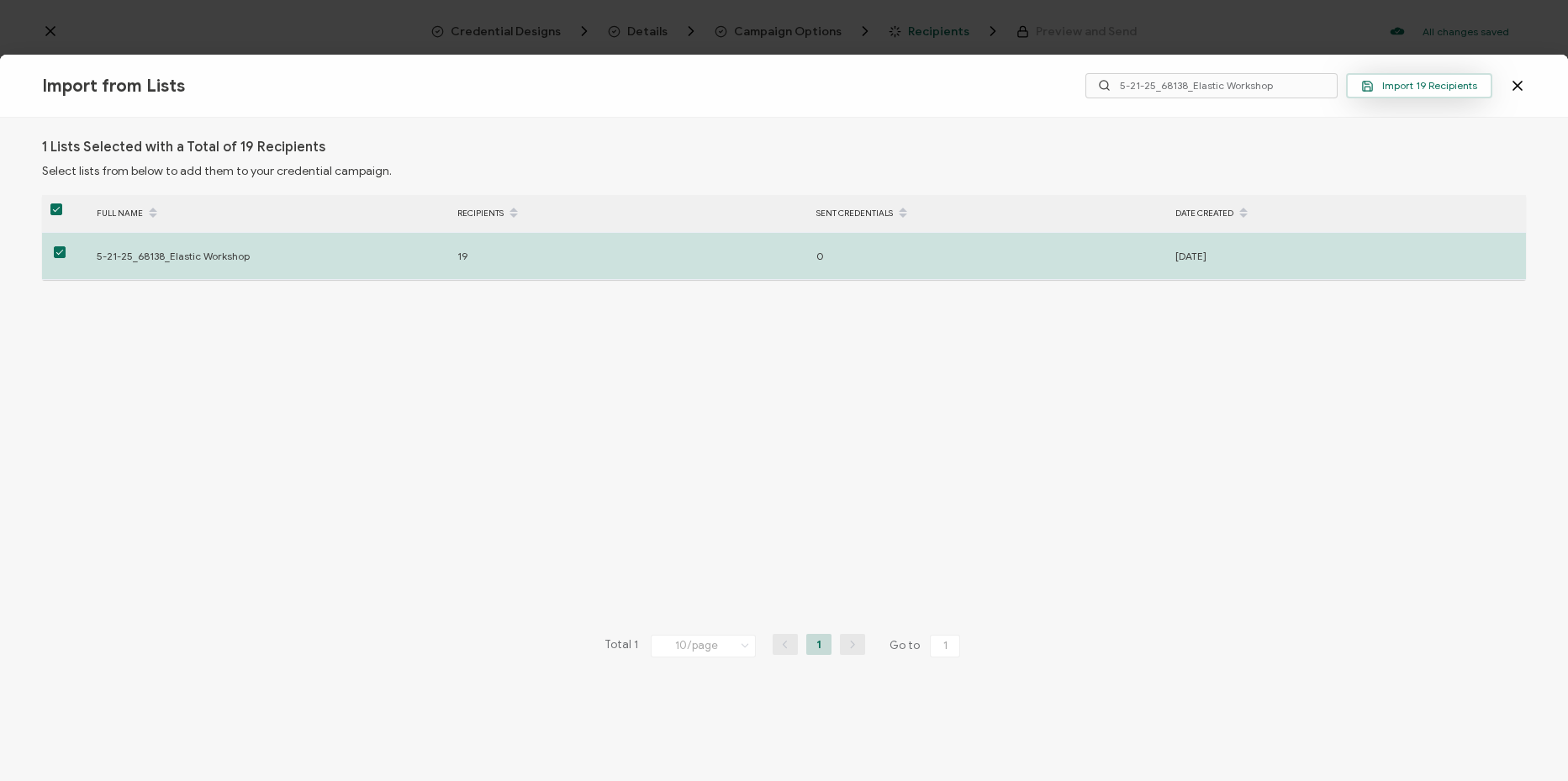
click at [1393, 93] on button "Import 19 Recipients" at bounding box center [1420, 86] width 147 height 25
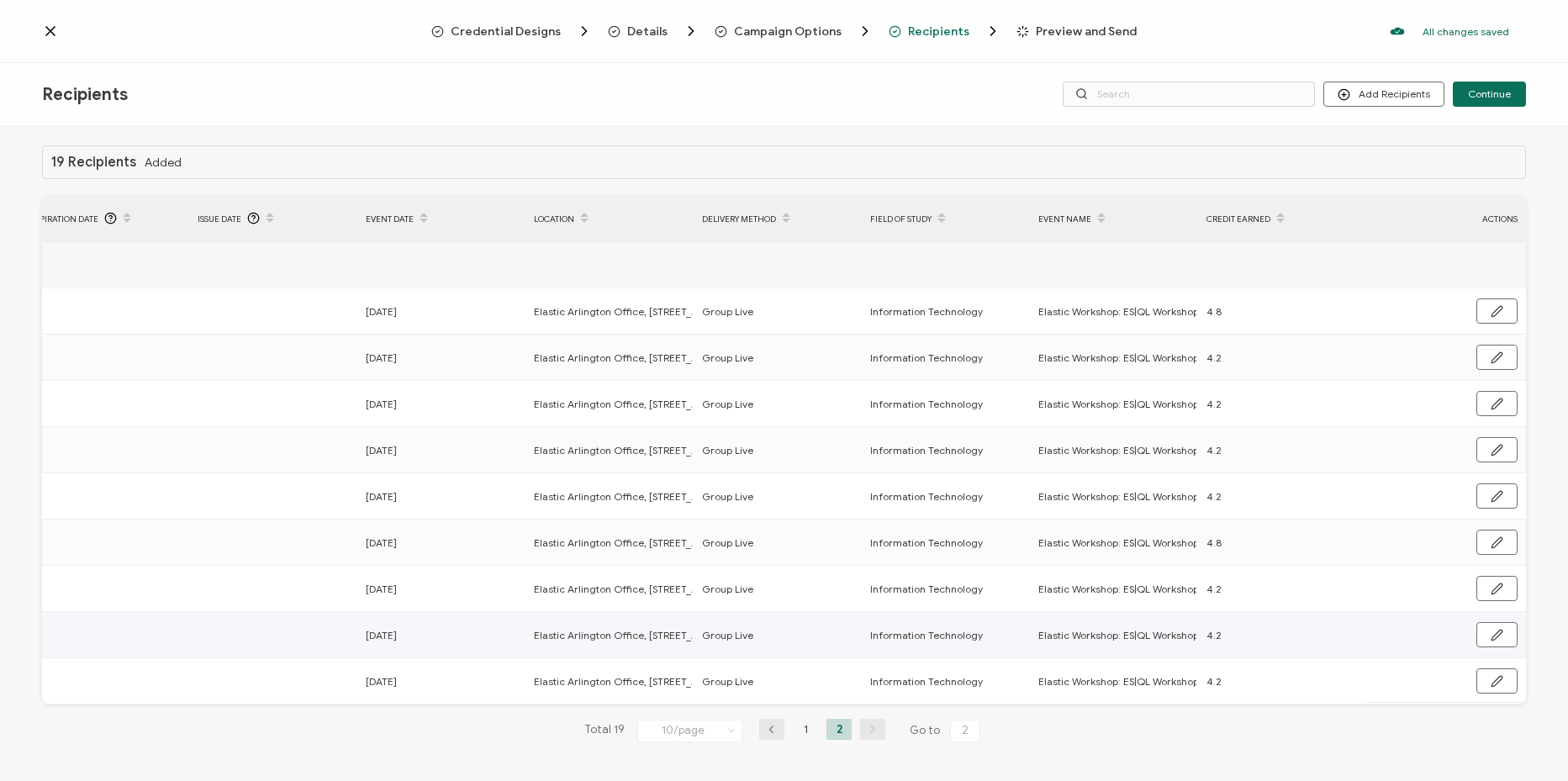
scroll to position [13, 0]
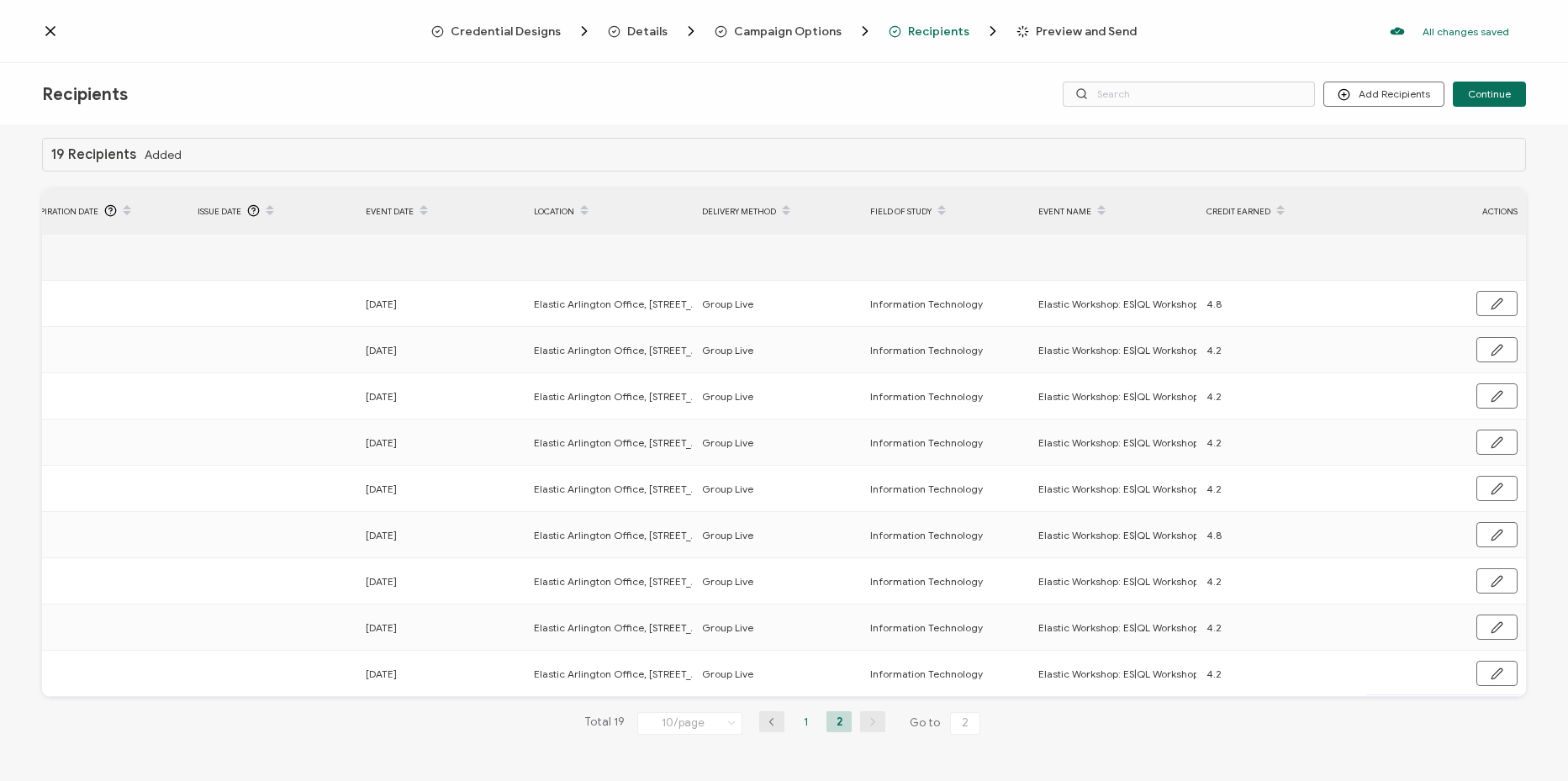
click at [804, 719] on li "1" at bounding box center [806, 721] width 25 height 21
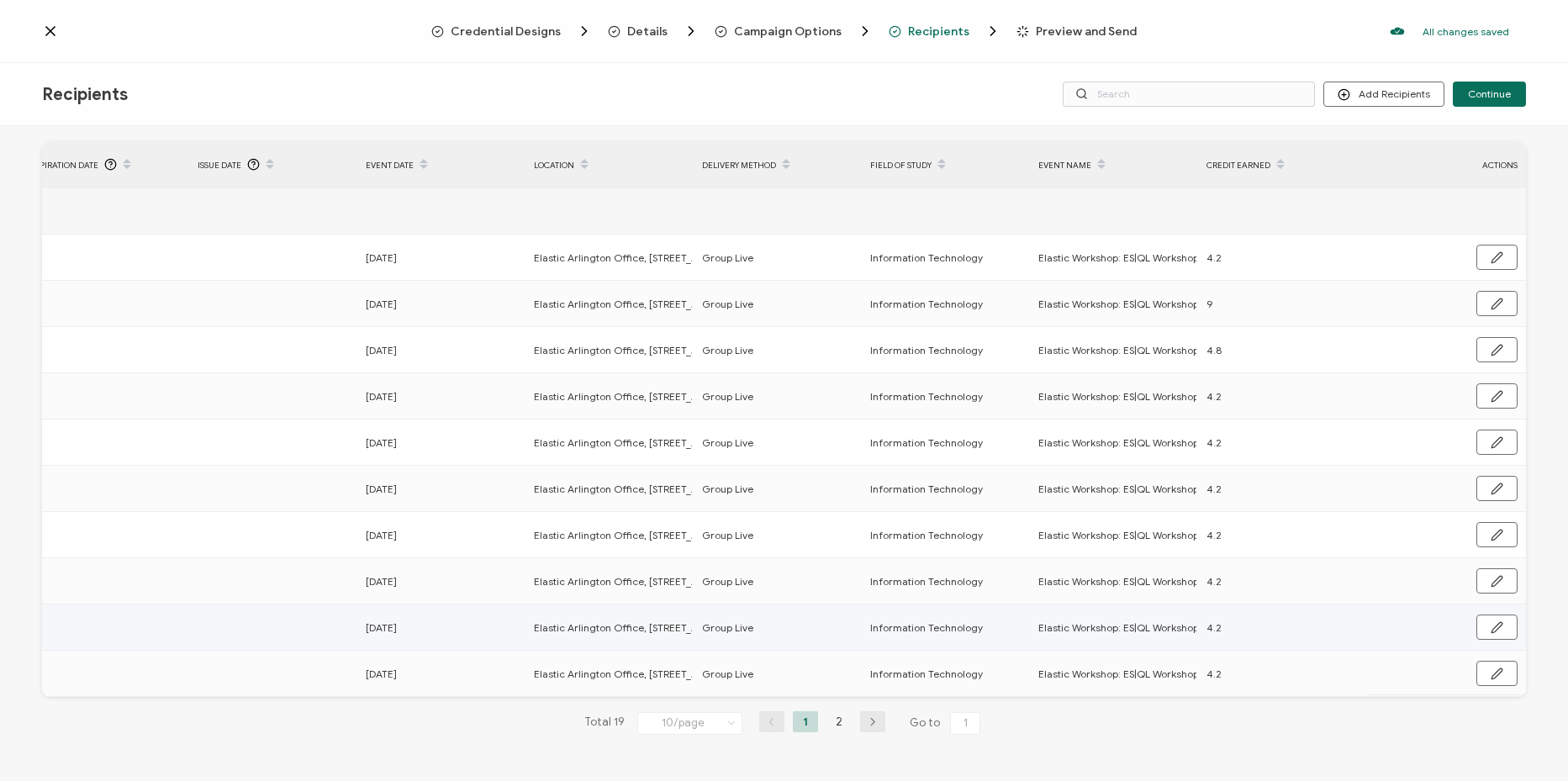
scroll to position [60, 0]
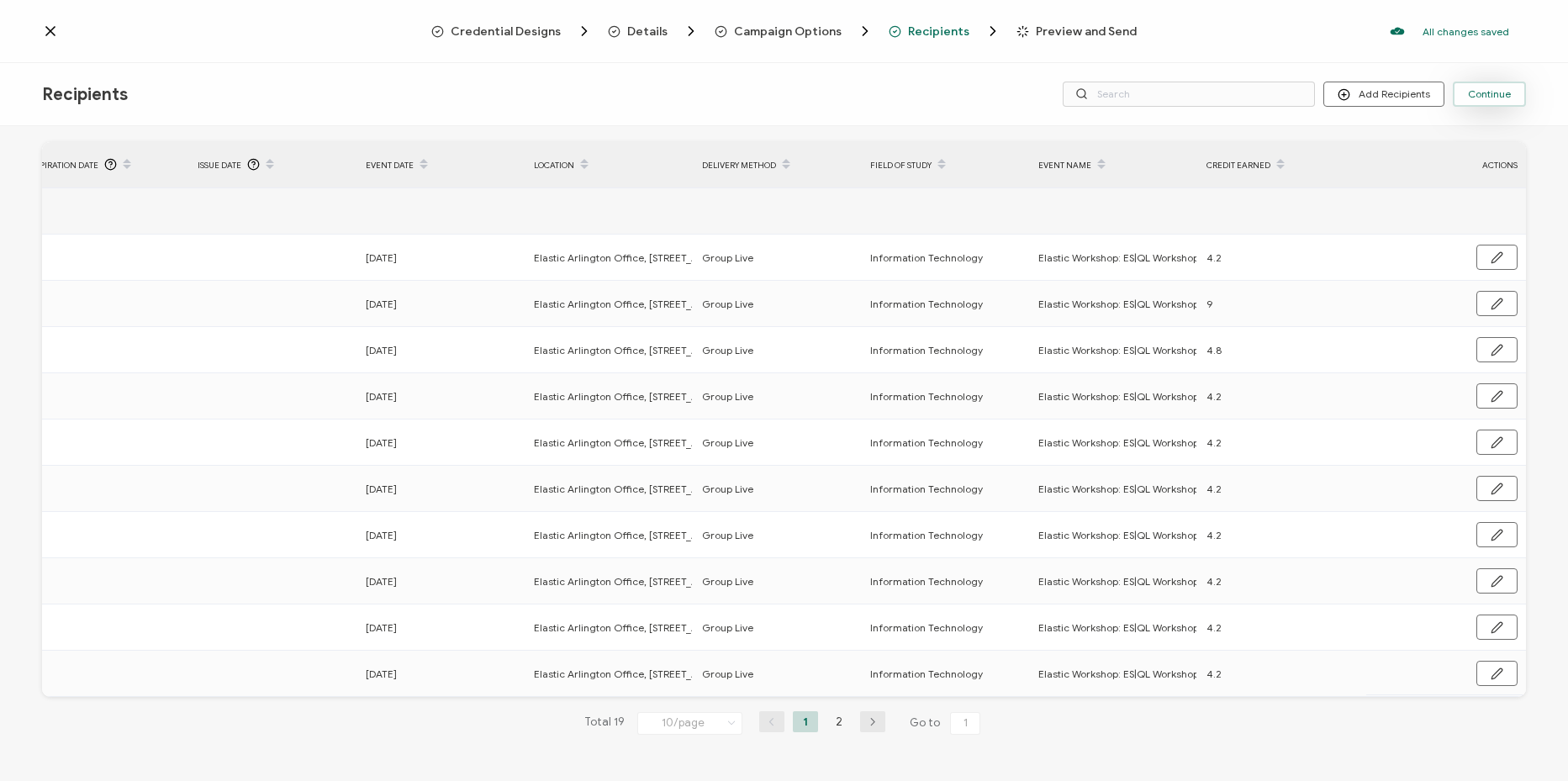
click at [1490, 89] on span "Continue" at bounding box center [1489, 94] width 43 height 10
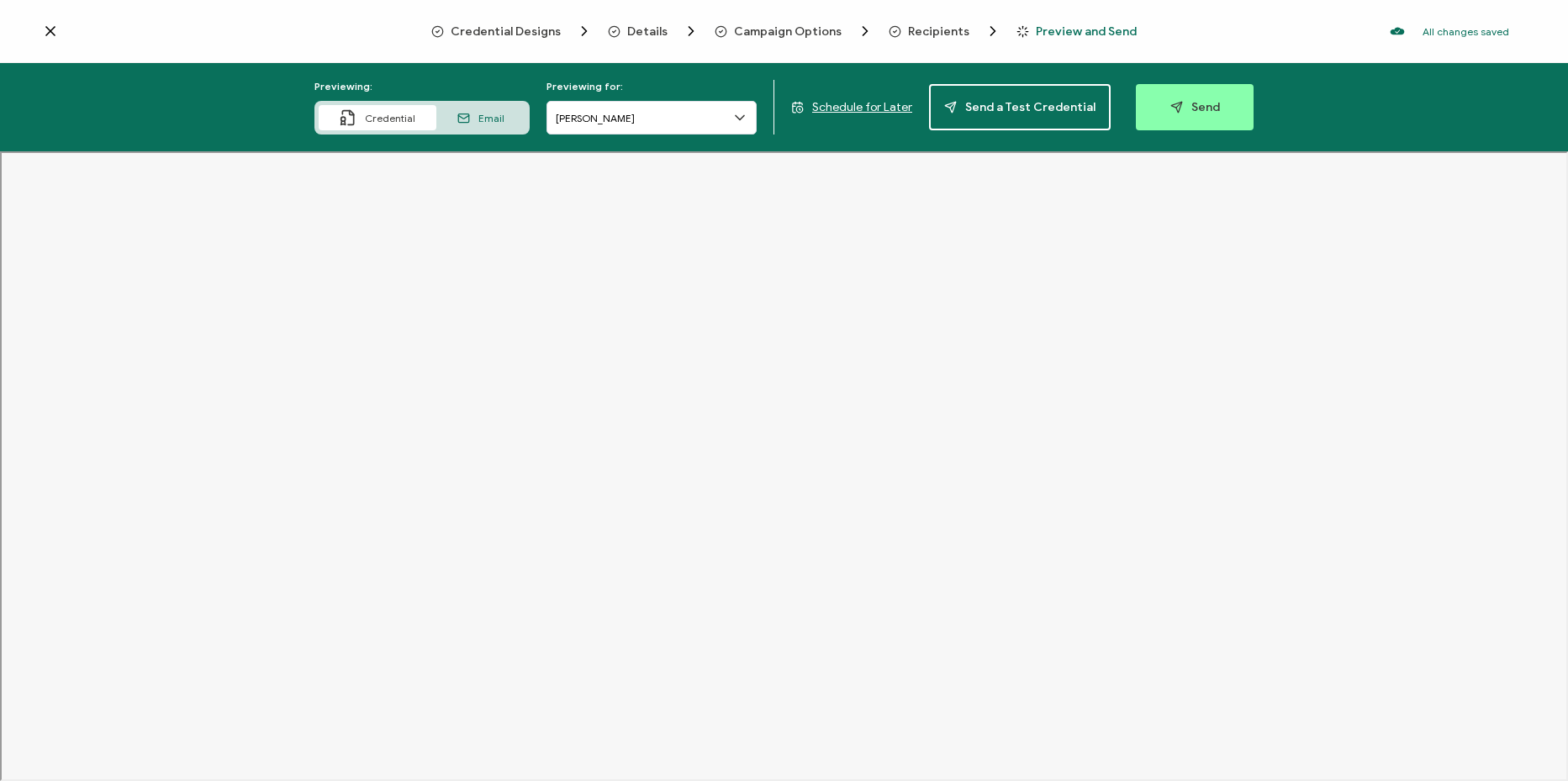
click at [934, 29] on span "Recipients" at bounding box center [938, 31] width 61 height 13
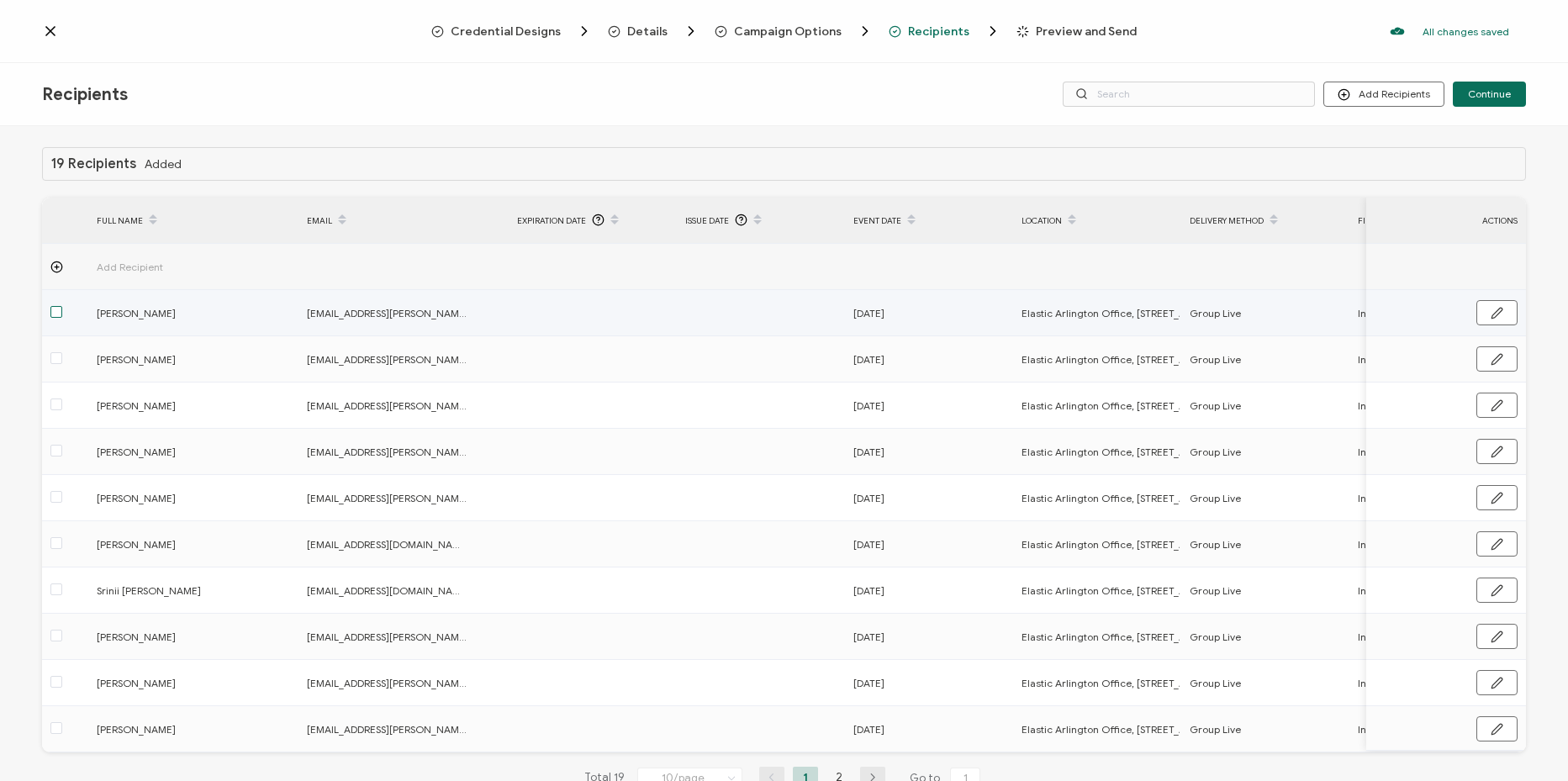
click at [56, 313] on span at bounding box center [56, 311] width 12 height 12
click at [62, 305] on input "checkbox" at bounding box center [62, 305] width 0 height 0
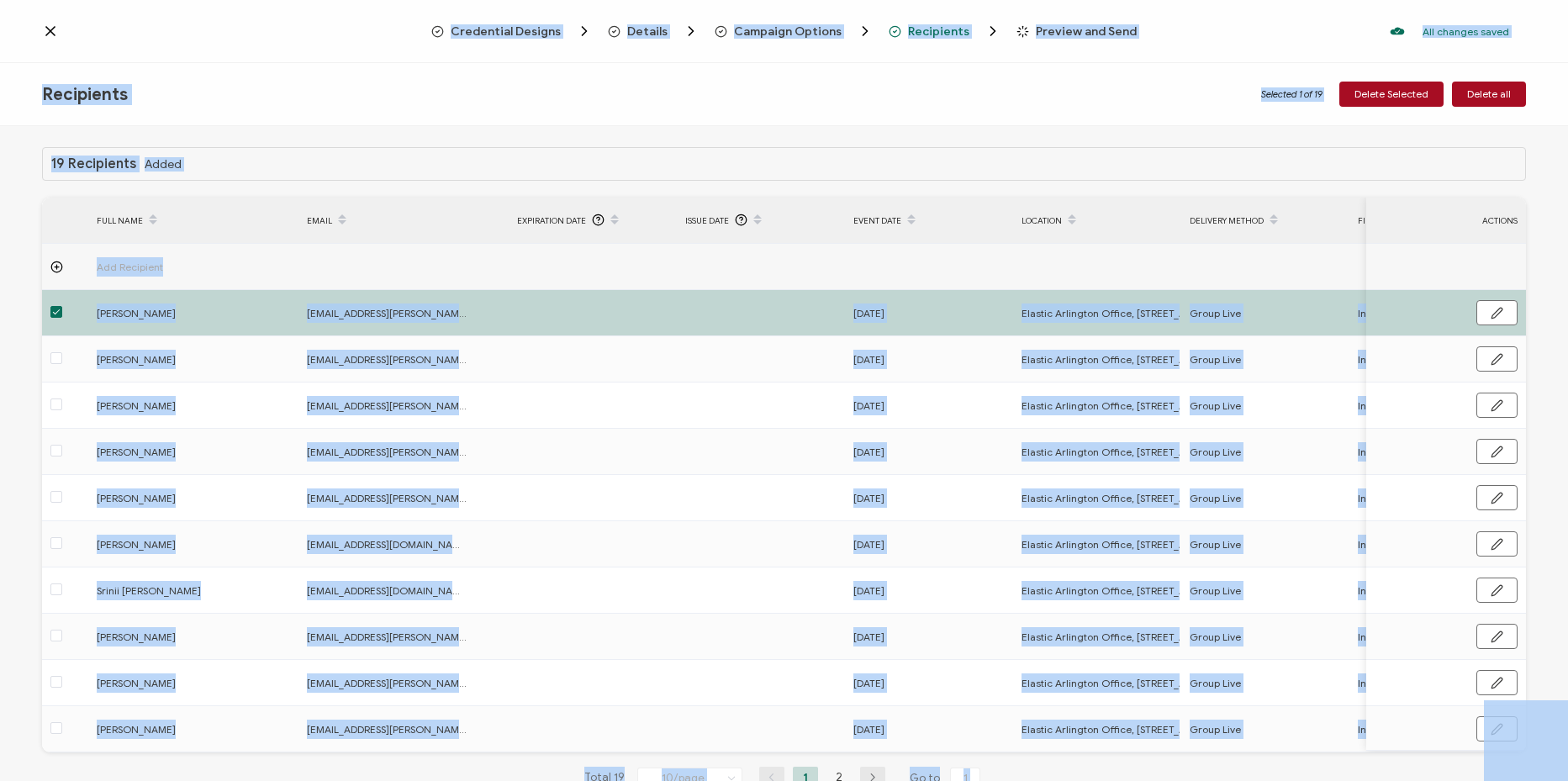
click at [344, 141] on div "19 Recipients Added FULL NAME EMAIL Expiration Date Issue Date Event Date Locat…" at bounding box center [784, 455] width 1568 height 659
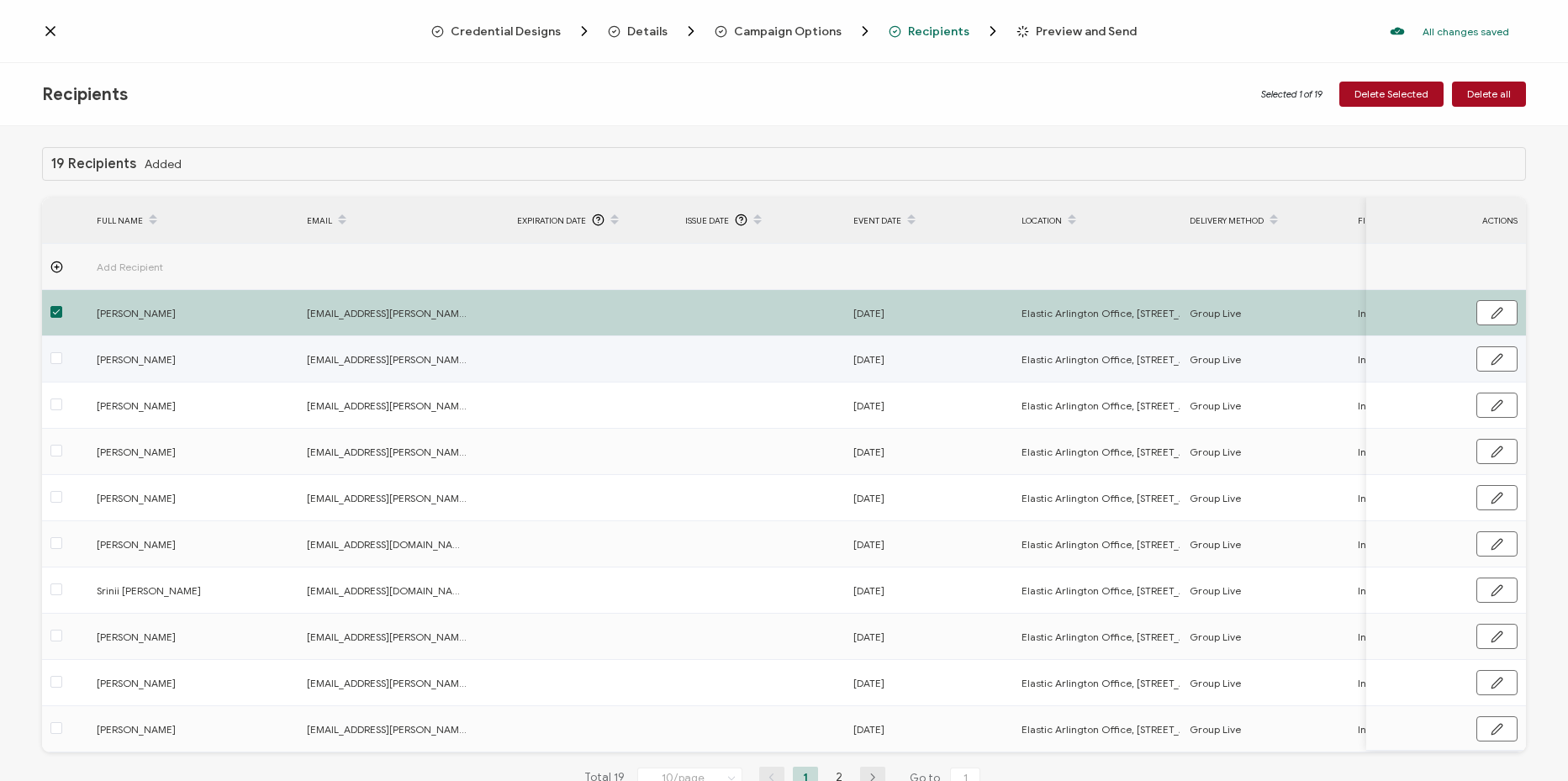
click at [45, 355] on div at bounding box center [65, 359] width 46 height 19
click at [61, 367] on label at bounding box center [56, 359] width 12 height 19
click at [62, 352] on input "checkbox" at bounding box center [62, 352] width 0 height 0
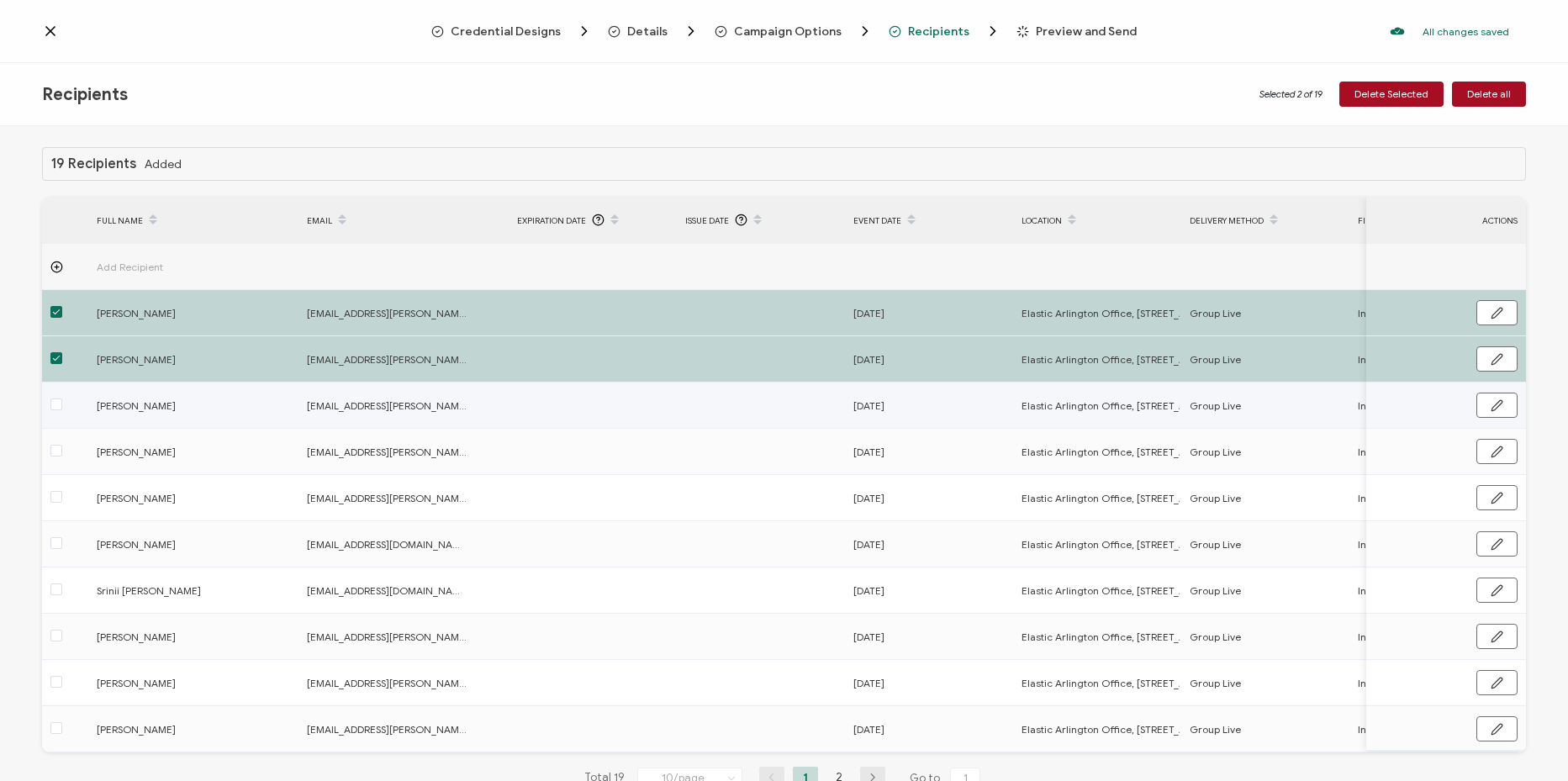
click at [59, 396] on label at bounding box center [56, 405] width 12 height 19
click at [62, 398] on input "checkbox" at bounding box center [62, 398] width 0 height 0
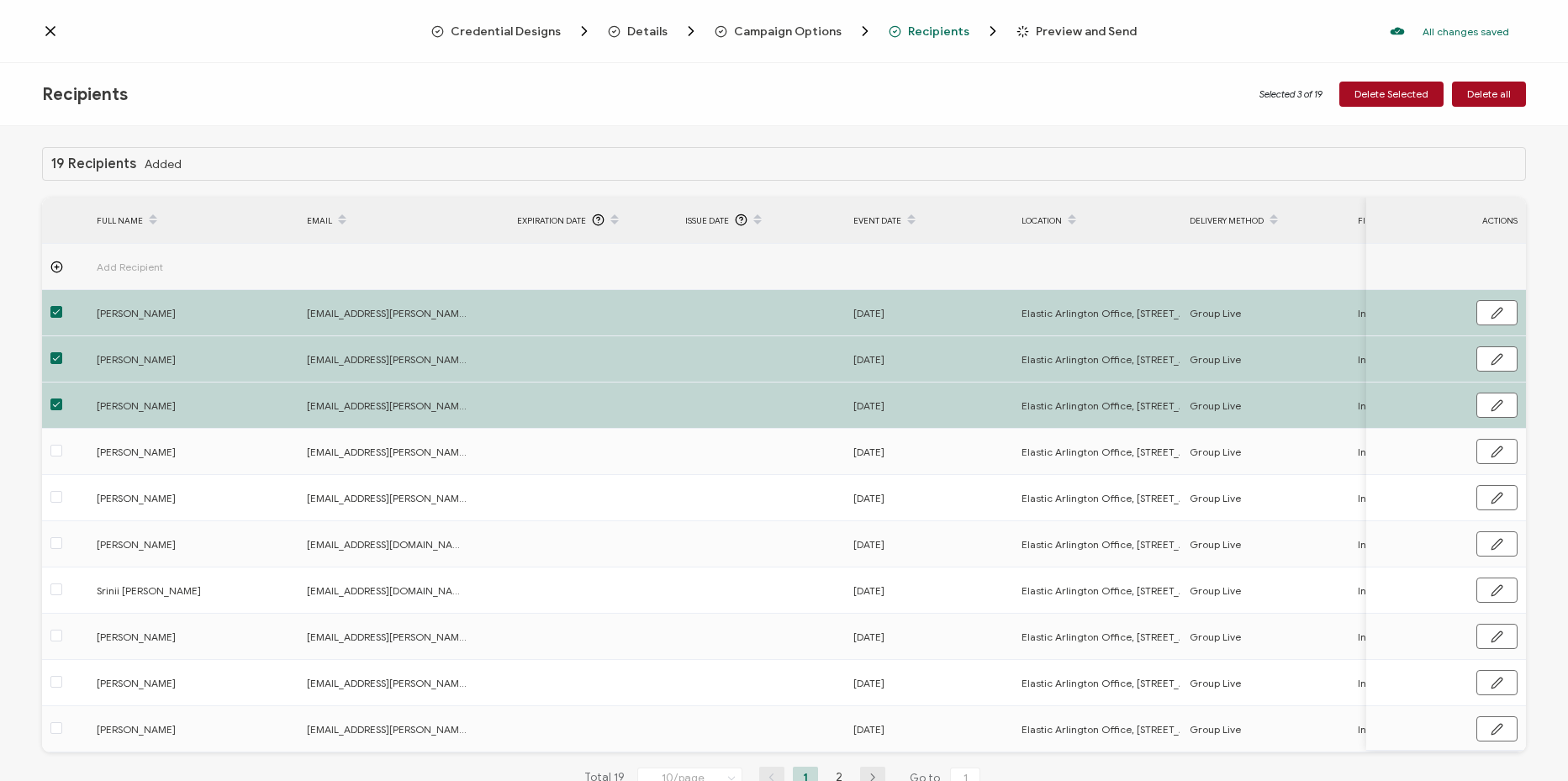
scroll to position [60, 0]
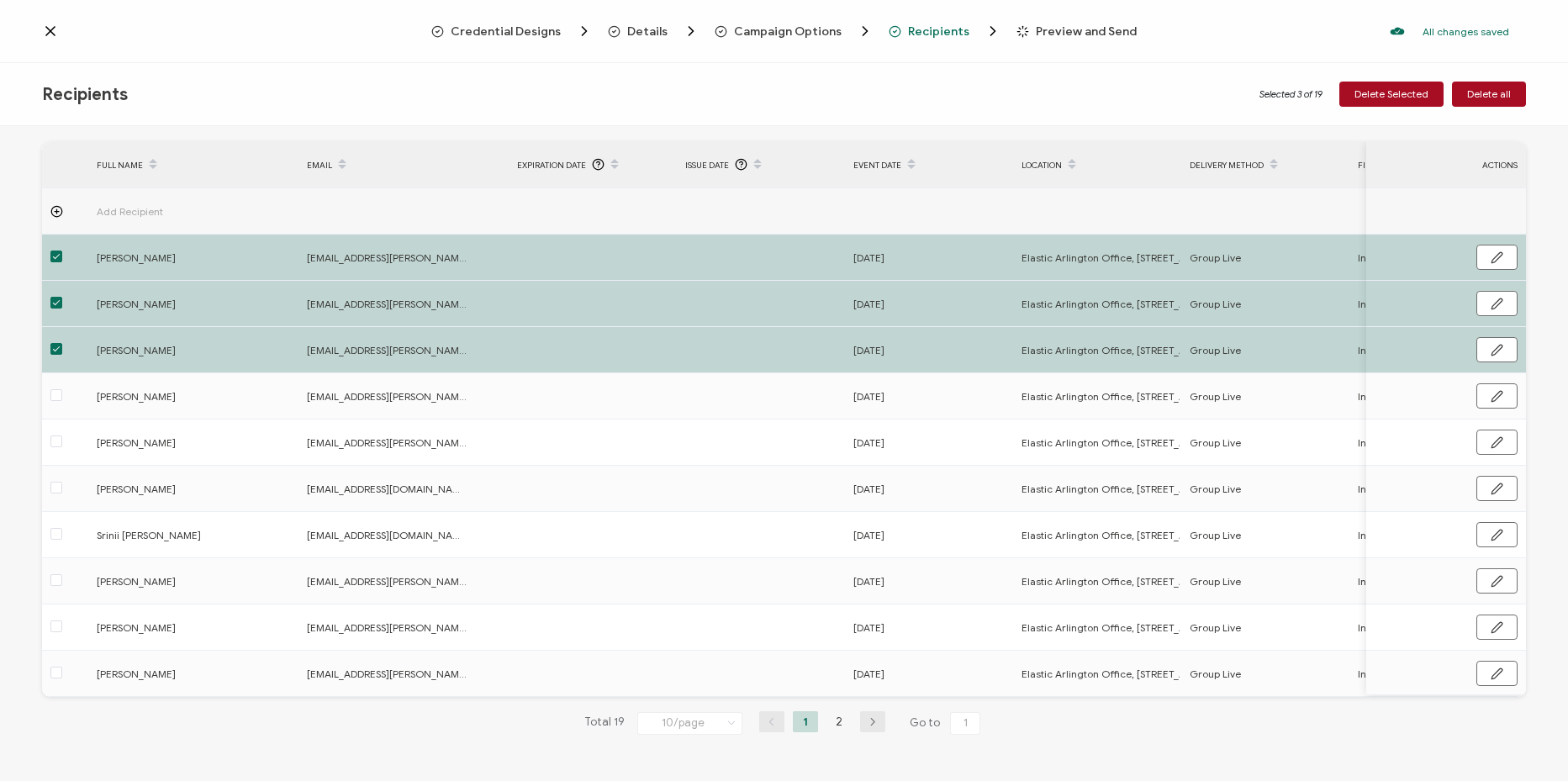
click at [61, 163] on th at bounding box center [65, 165] width 46 height 46
click at [49, 398] on div at bounding box center [65, 396] width 46 height 19
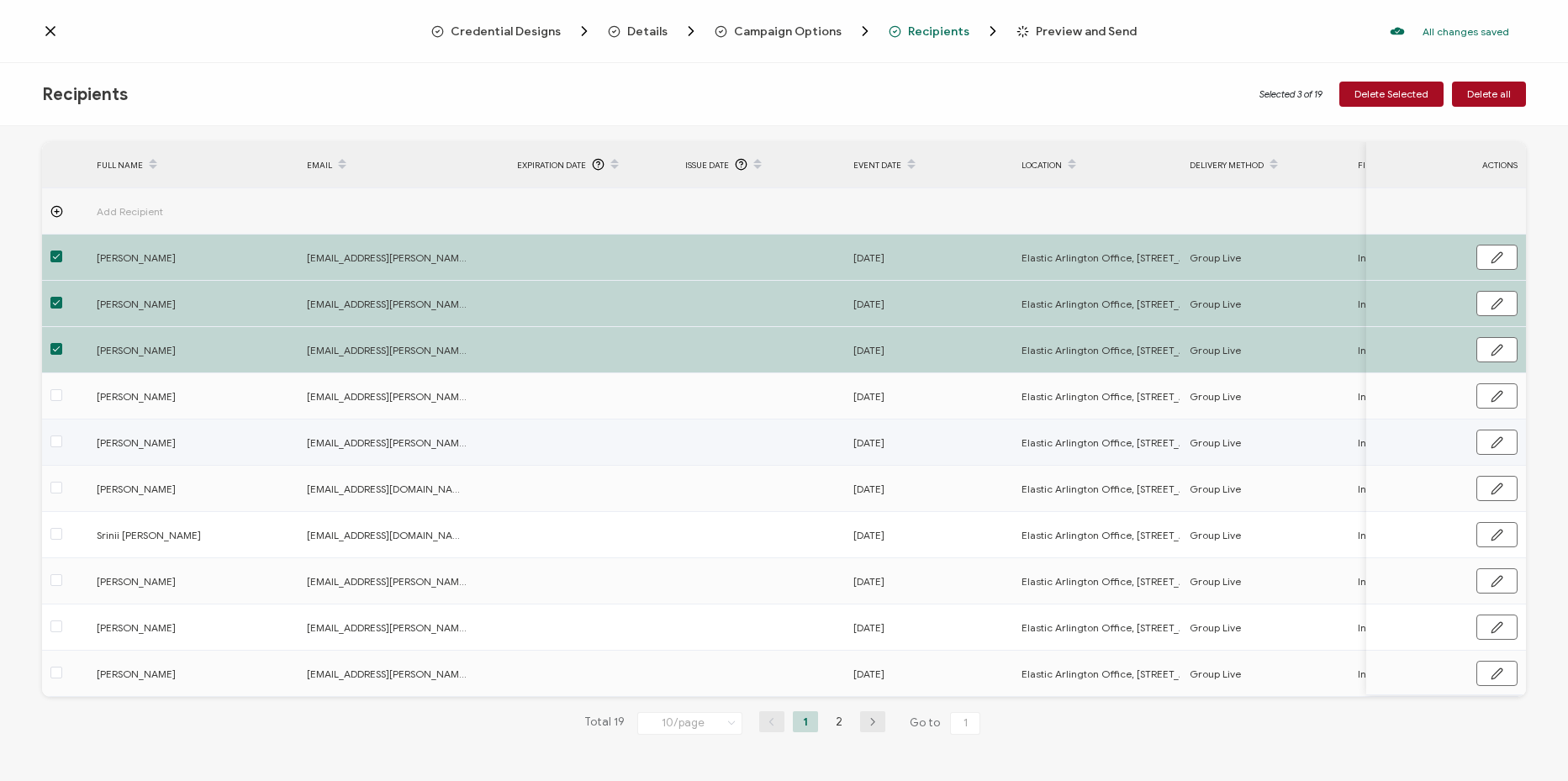
click at [60, 401] on td at bounding box center [65, 396] width 46 height 46
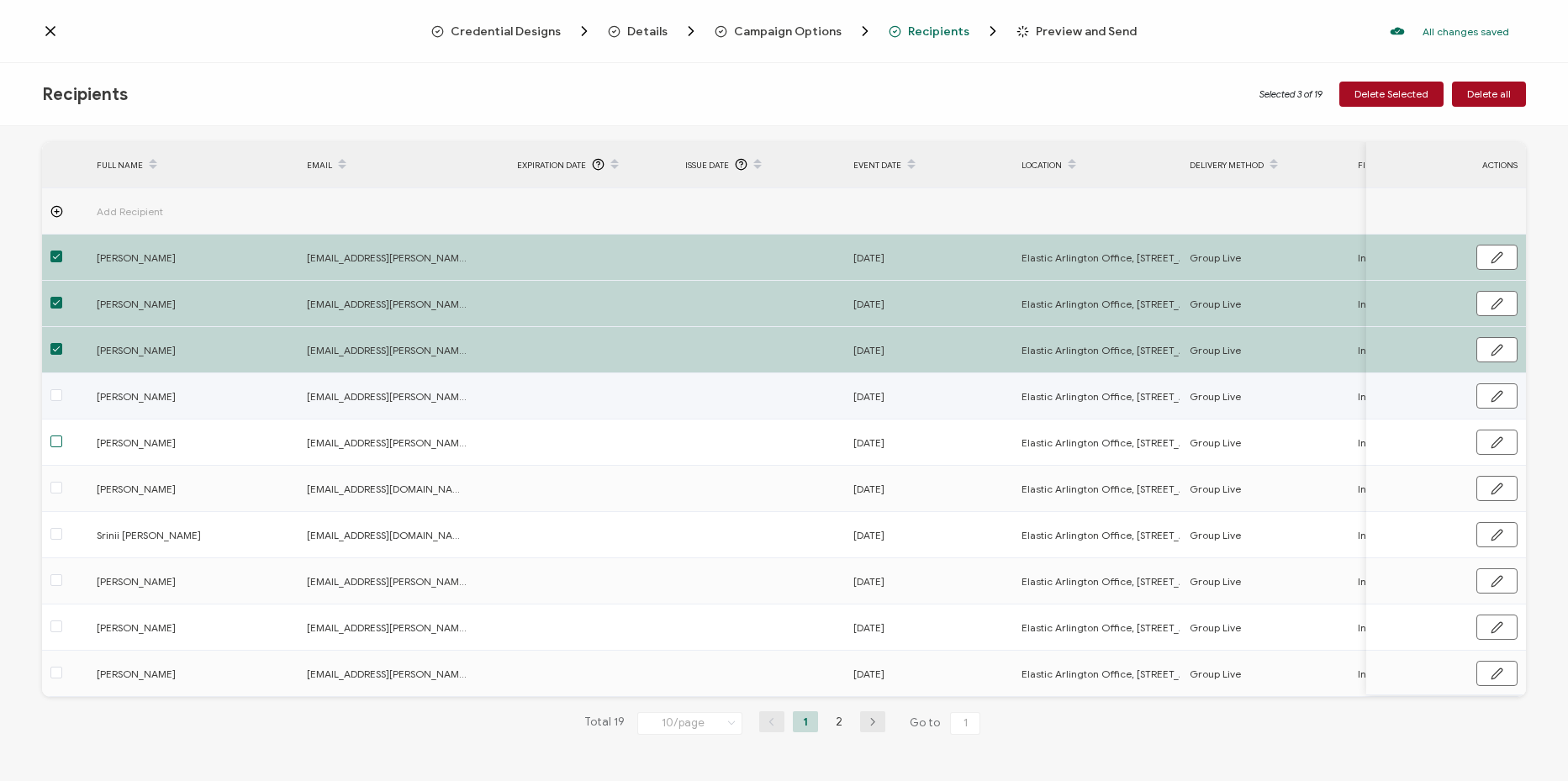
drag, startPoint x: 57, startPoint y: 391, endPoint x: 59, endPoint y: 433, distance: 42.0
click at [57, 393] on span at bounding box center [56, 395] width 12 height 12
click at [62, 389] on input "checkbox" at bounding box center [62, 389] width 0 height 0
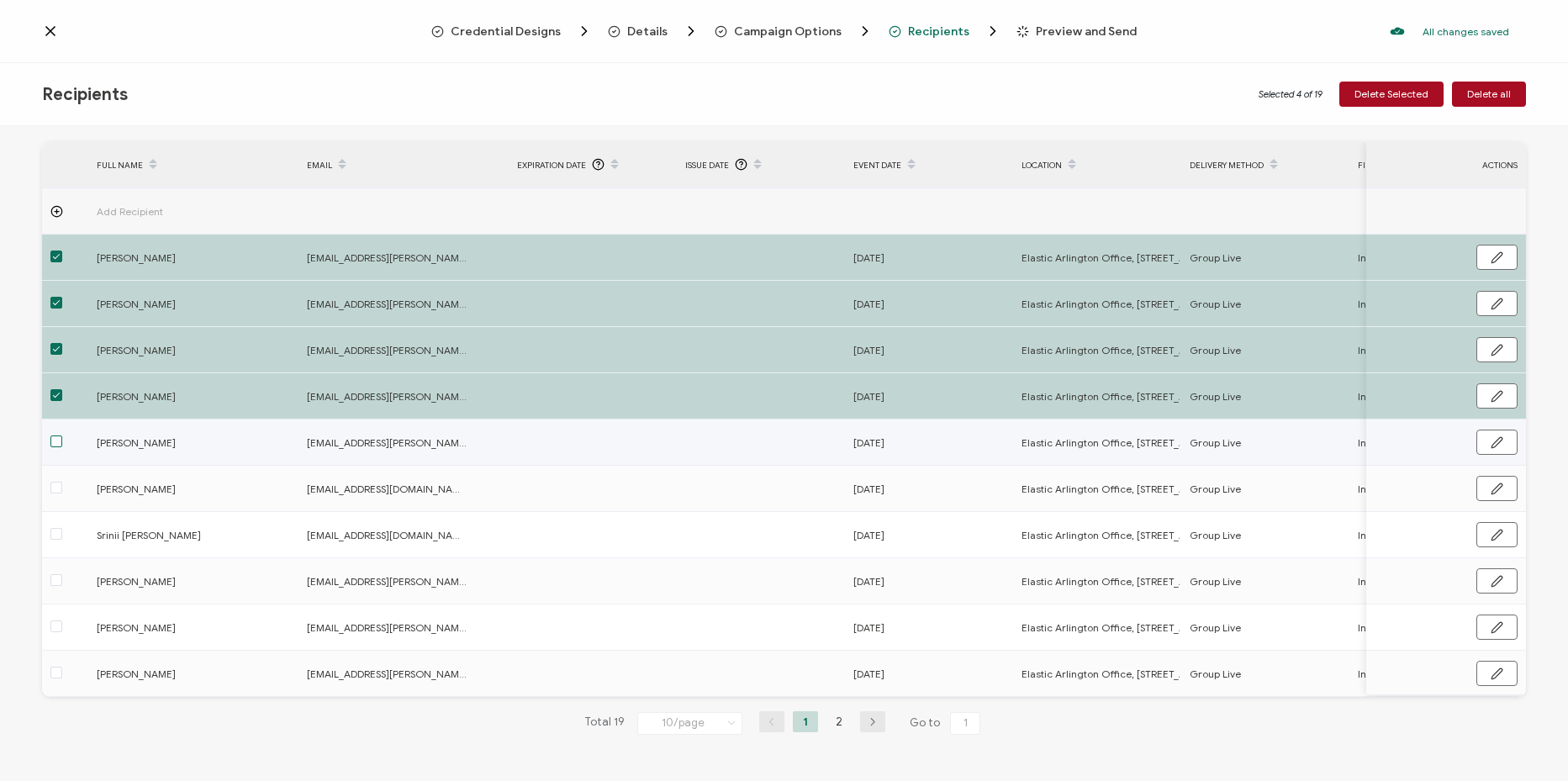
click at [59, 435] on span at bounding box center [56, 441] width 12 height 12
click at [62, 435] on input "checkbox" at bounding box center [62, 435] width 0 height 0
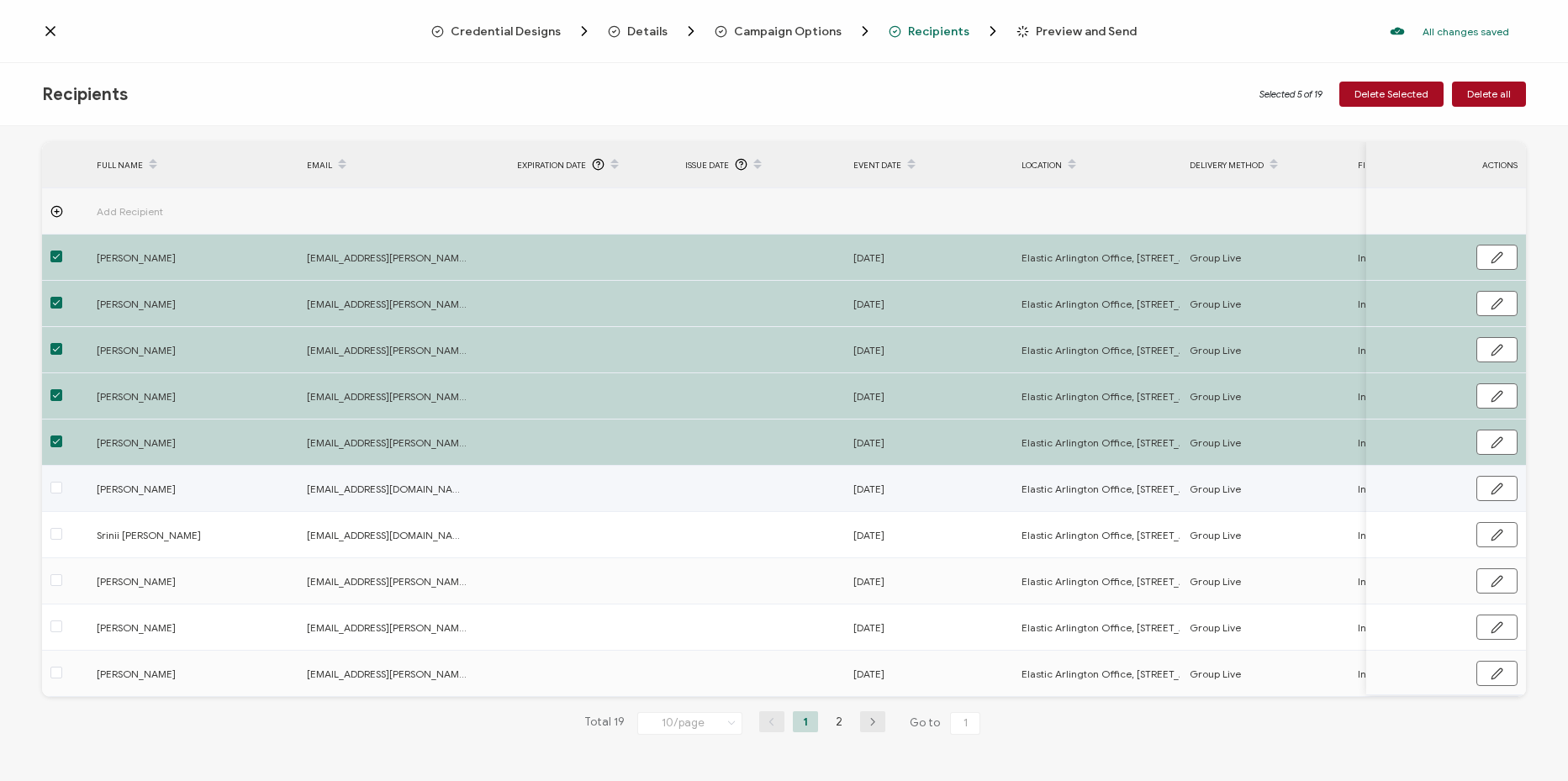
drag, startPoint x: 51, startPoint y: 481, endPoint x: 56, endPoint y: 508, distance: 27.5
click at [52, 495] on td at bounding box center [65, 488] width 46 height 46
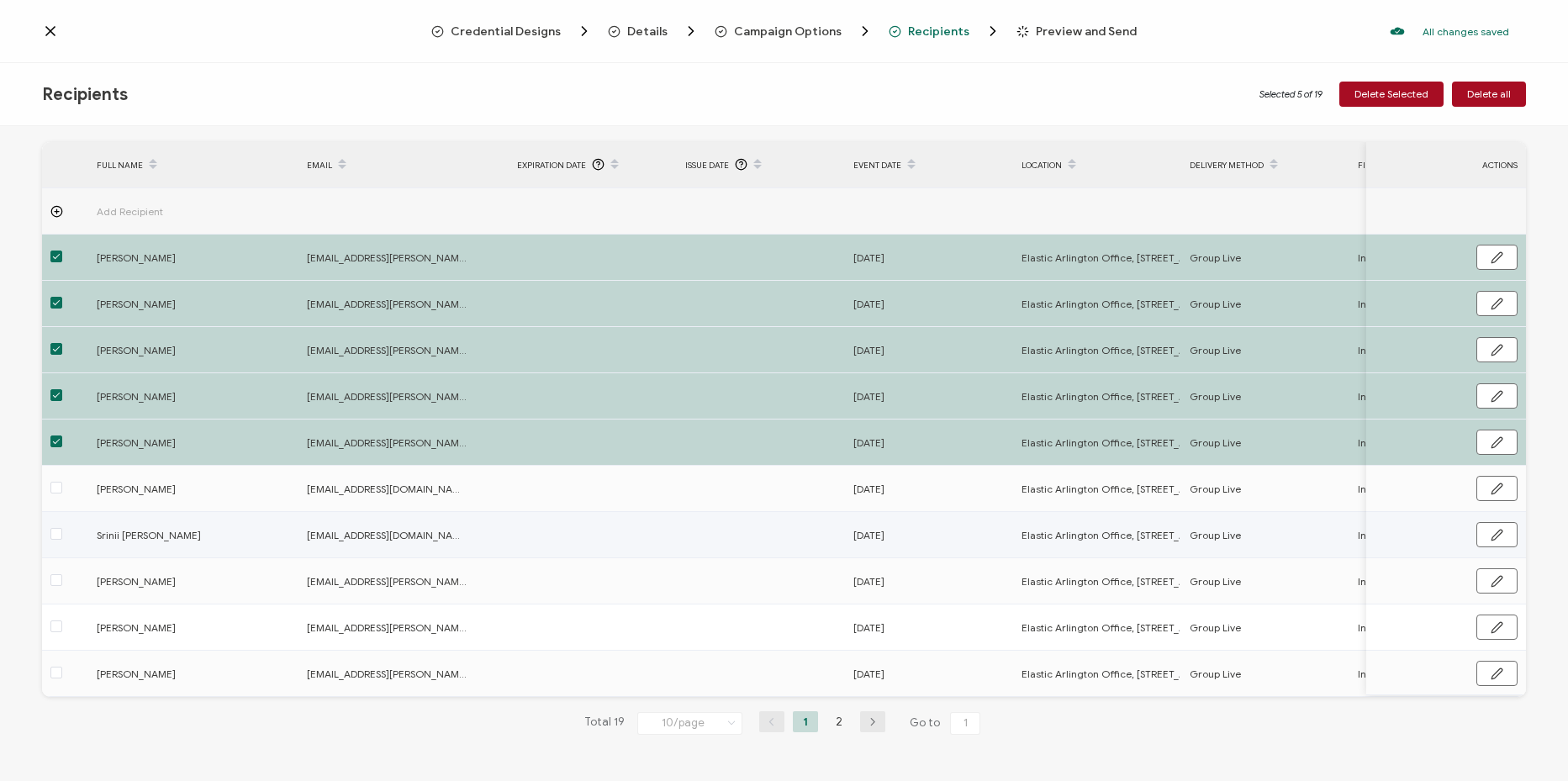
click at [60, 544] on td at bounding box center [65, 534] width 46 height 46
drag, startPoint x: 60, startPoint y: 529, endPoint x: 60, endPoint y: 486, distance: 43.0
click at [60, 528] on span at bounding box center [56, 534] width 12 height 12
click at [62, 528] on input "checkbox" at bounding box center [62, 528] width 0 height 0
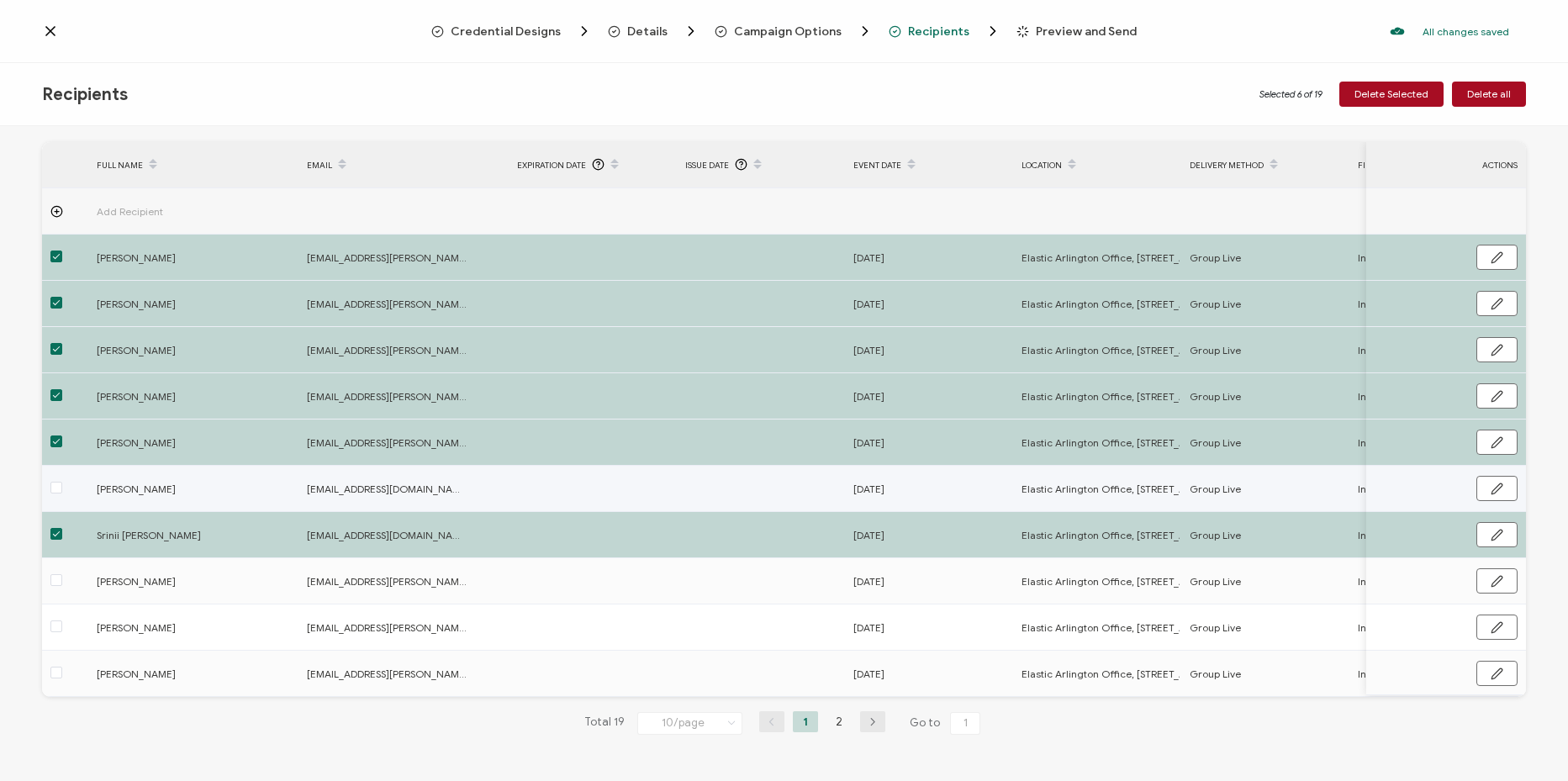
click at [60, 484] on span at bounding box center [56, 487] width 12 height 12
click at [62, 481] on input "checkbox" at bounding box center [62, 481] width 0 height 0
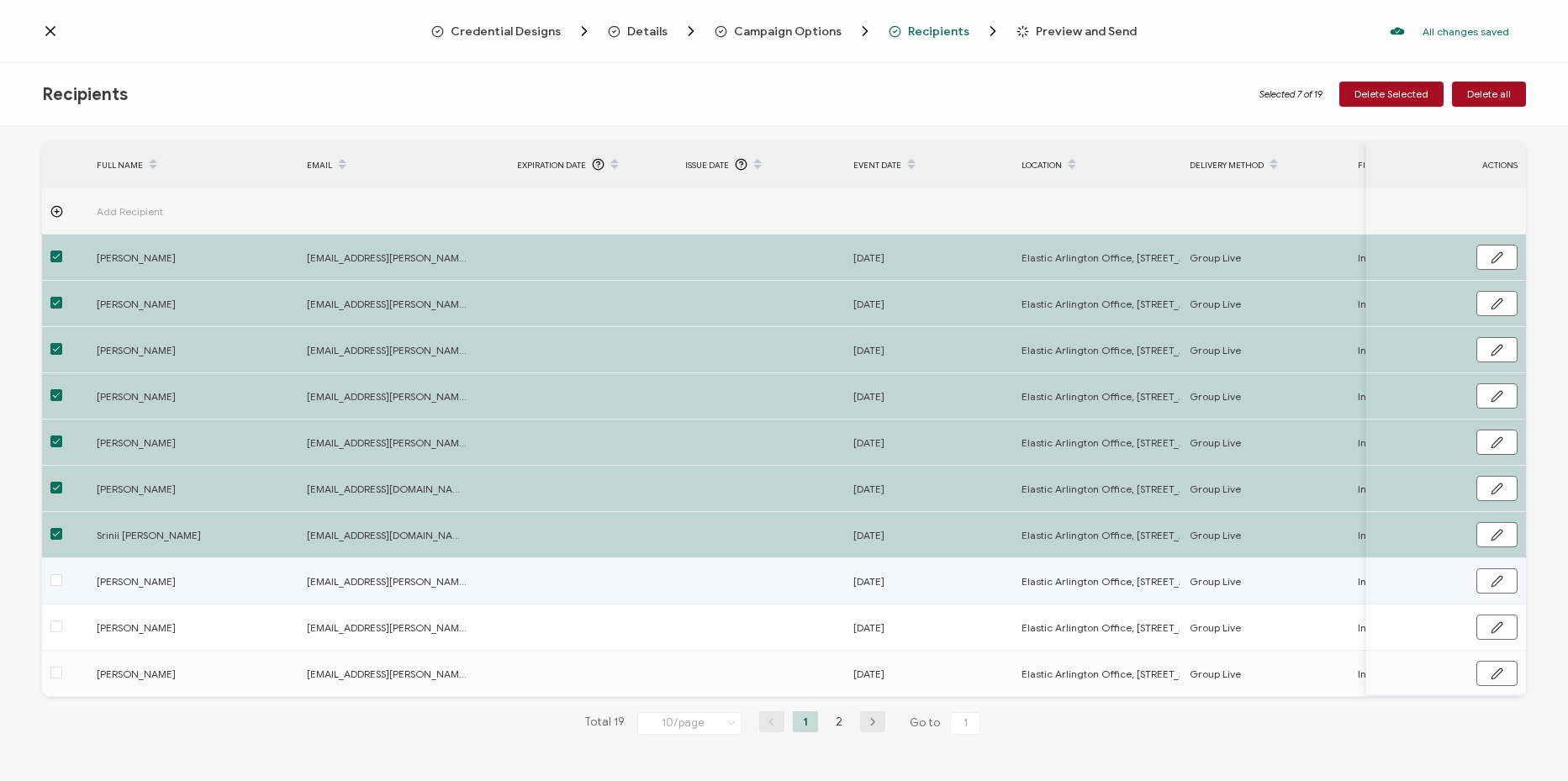
drag, startPoint x: 52, startPoint y: 576, endPoint x: 55, endPoint y: 587, distance: 11.4
click at [53, 576] on span at bounding box center [56, 580] width 12 height 12
click at [62, 574] on input "checkbox" at bounding box center [62, 574] width 0 height 0
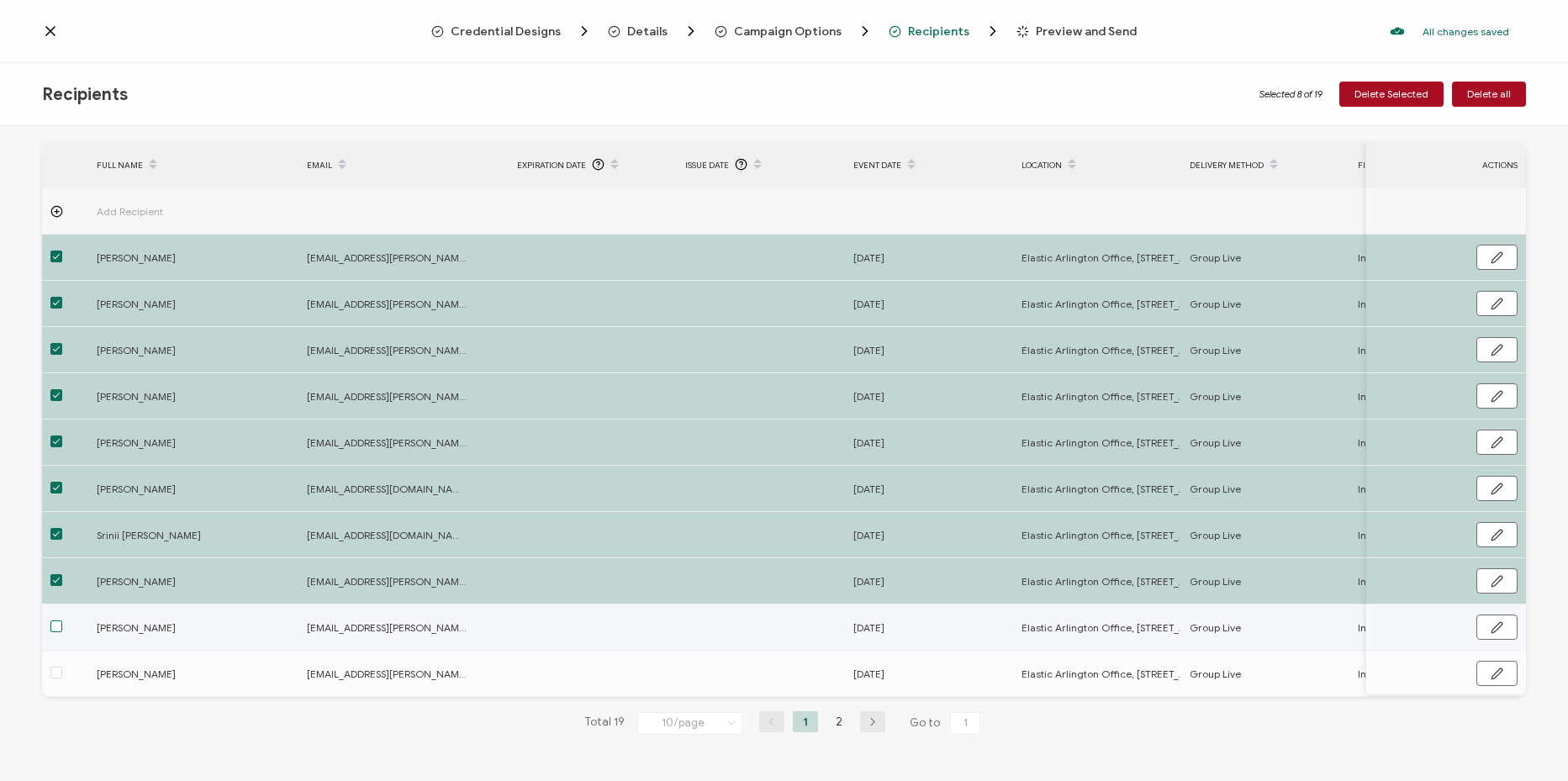
drag, startPoint x: 55, startPoint y: 612, endPoint x: 57, endPoint y: 620, distance: 8.2
click at [55, 613] on td at bounding box center [65, 627] width 46 height 46
drag, startPoint x: 57, startPoint y: 620, endPoint x: 67, endPoint y: 653, distance: 34.5
click at [58, 622] on span at bounding box center [56, 626] width 12 height 12
click at [62, 620] on input "checkbox" at bounding box center [62, 620] width 0 height 0
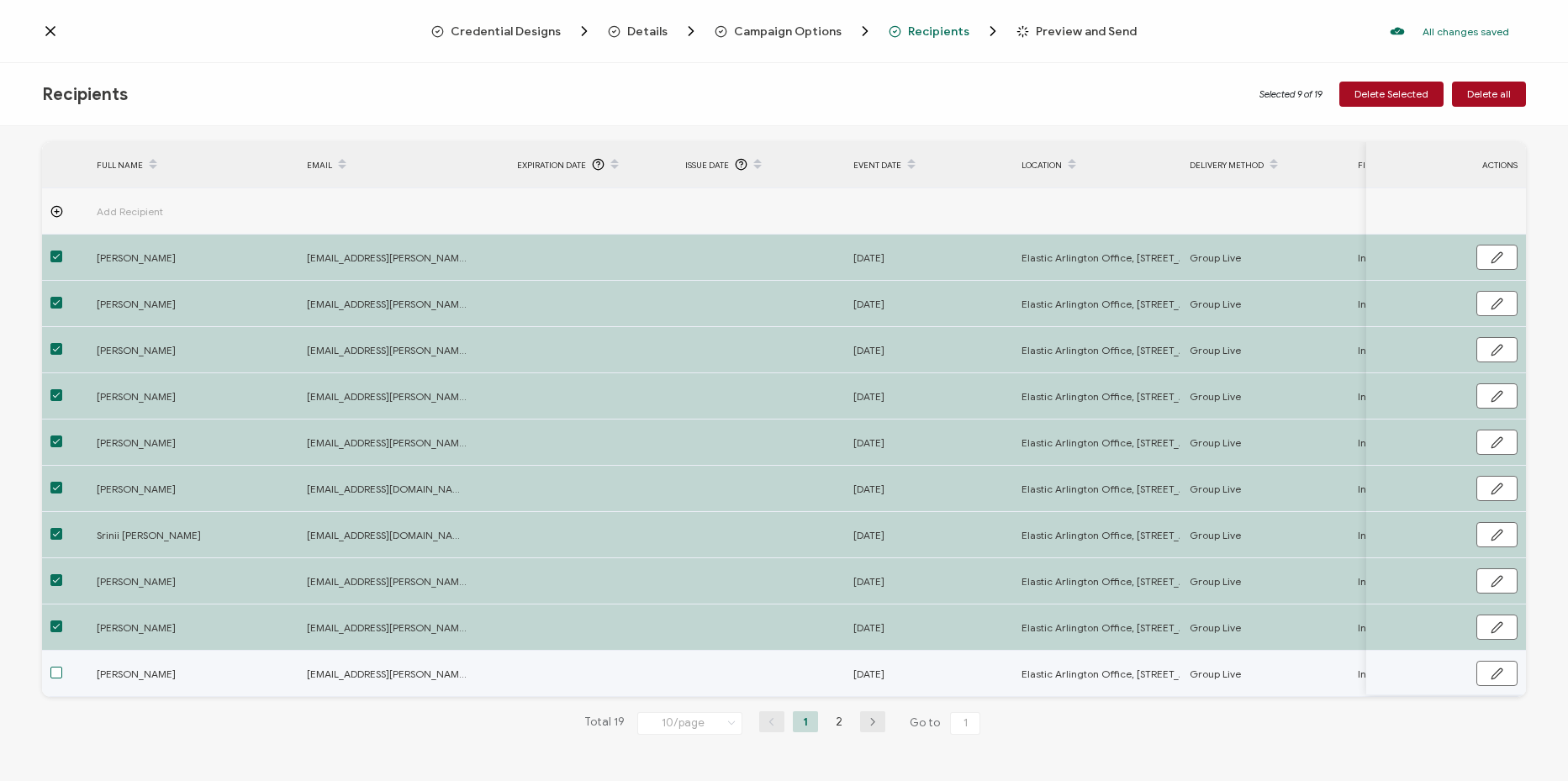
click at [51, 670] on span at bounding box center [56, 672] width 12 height 12
click at [62, 667] on input "checkbox" at bounding box center [62, 667] width 0 height 0
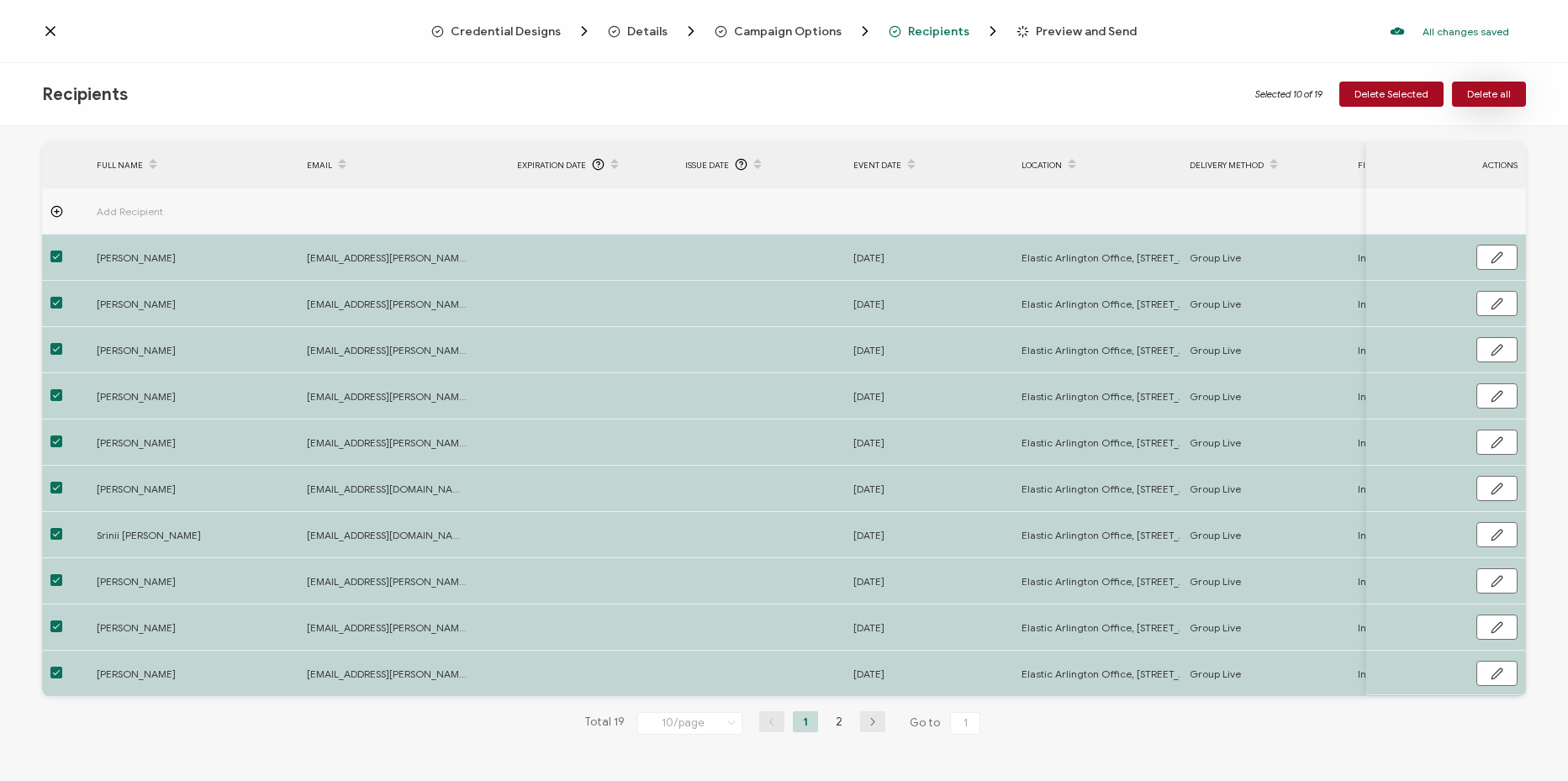
click at [1508, 83] on button "Delete all" at bounding box center [1489, 94] width 74 height 25
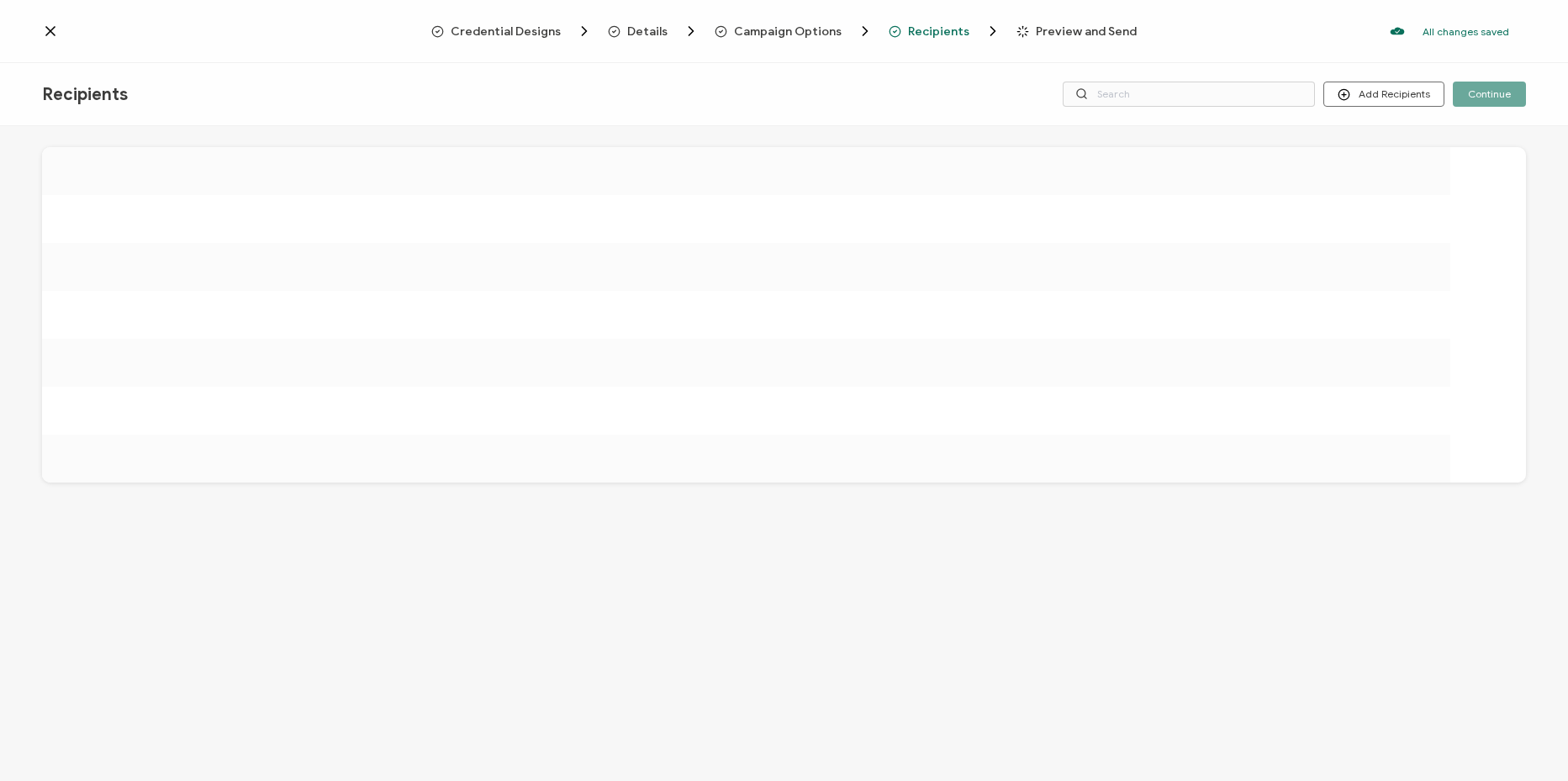
scroll to position [0, 0]
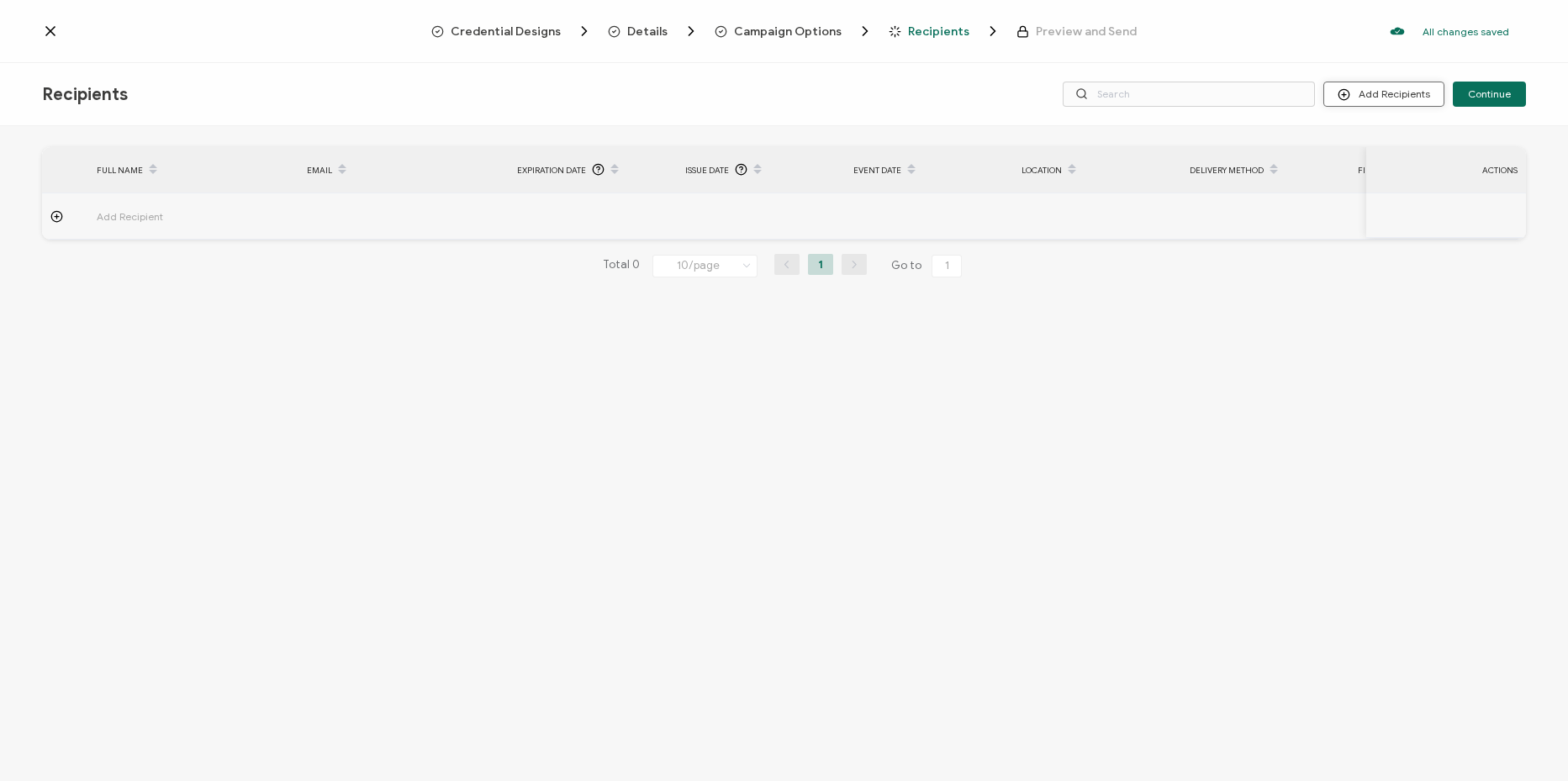
click at [1379, 106] on button "Add Recipients" at bounding box center [1384, 94] width 121 height 25
click at [1427, 192] on span "Import From List" at bounding box center [1401, 194] width 77 height 13
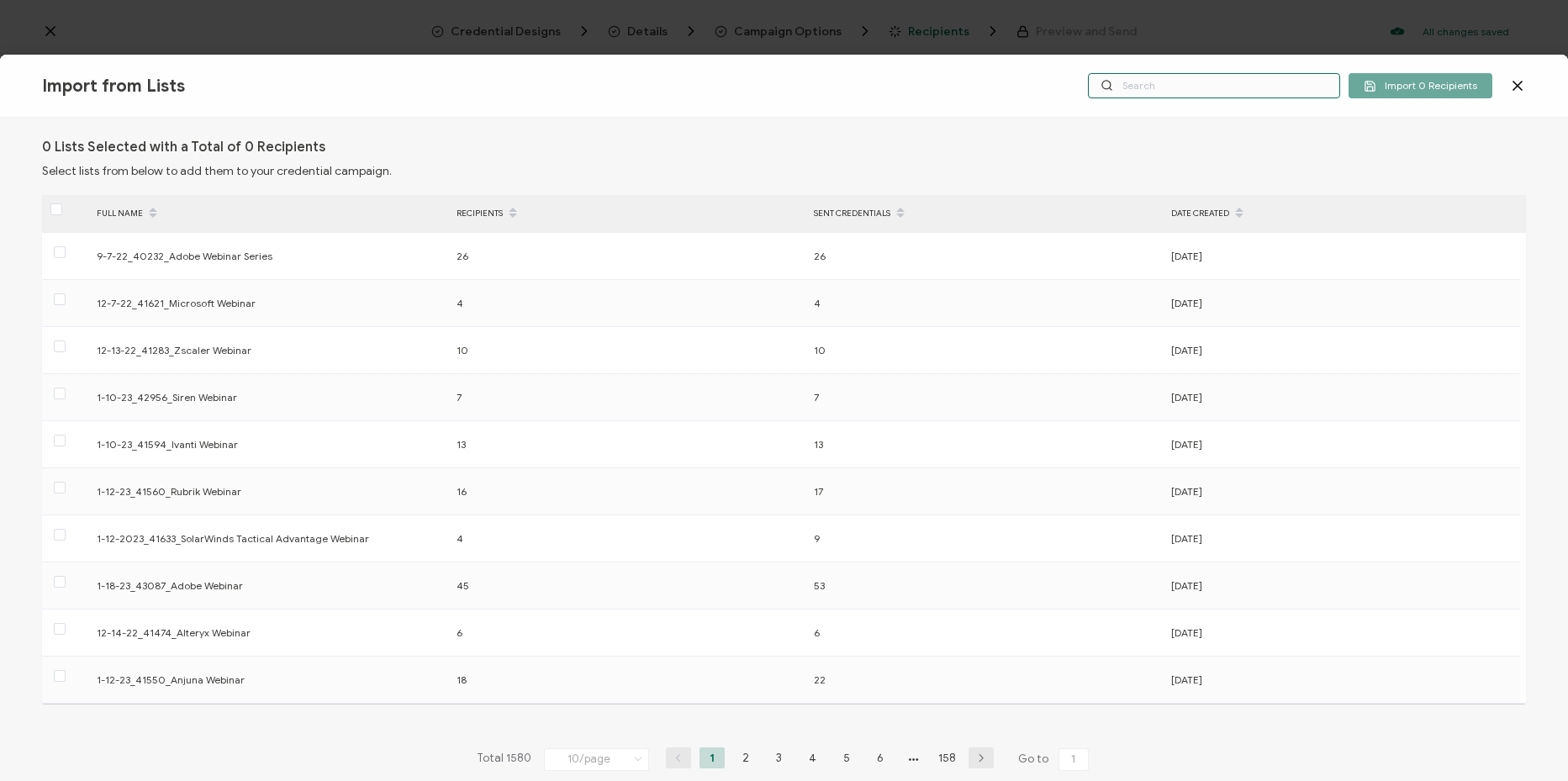
click at [1223, 90] on input "text" at bounding box center [1214, 86] width 253 height 25
paste input "5-21-25_68138_Elastic Workshop"
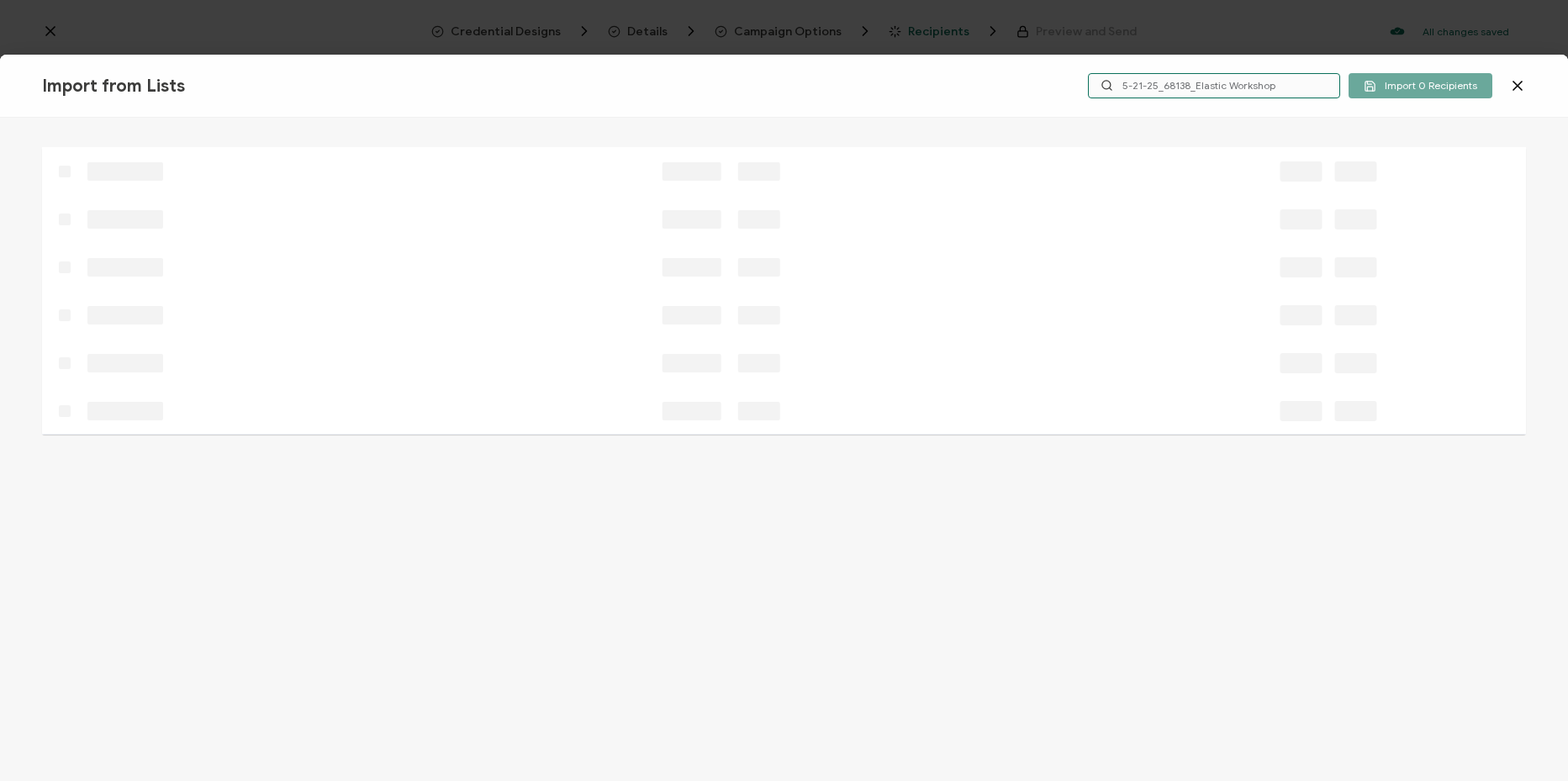
type input "5-21-25_68138_Elastic Workshop"
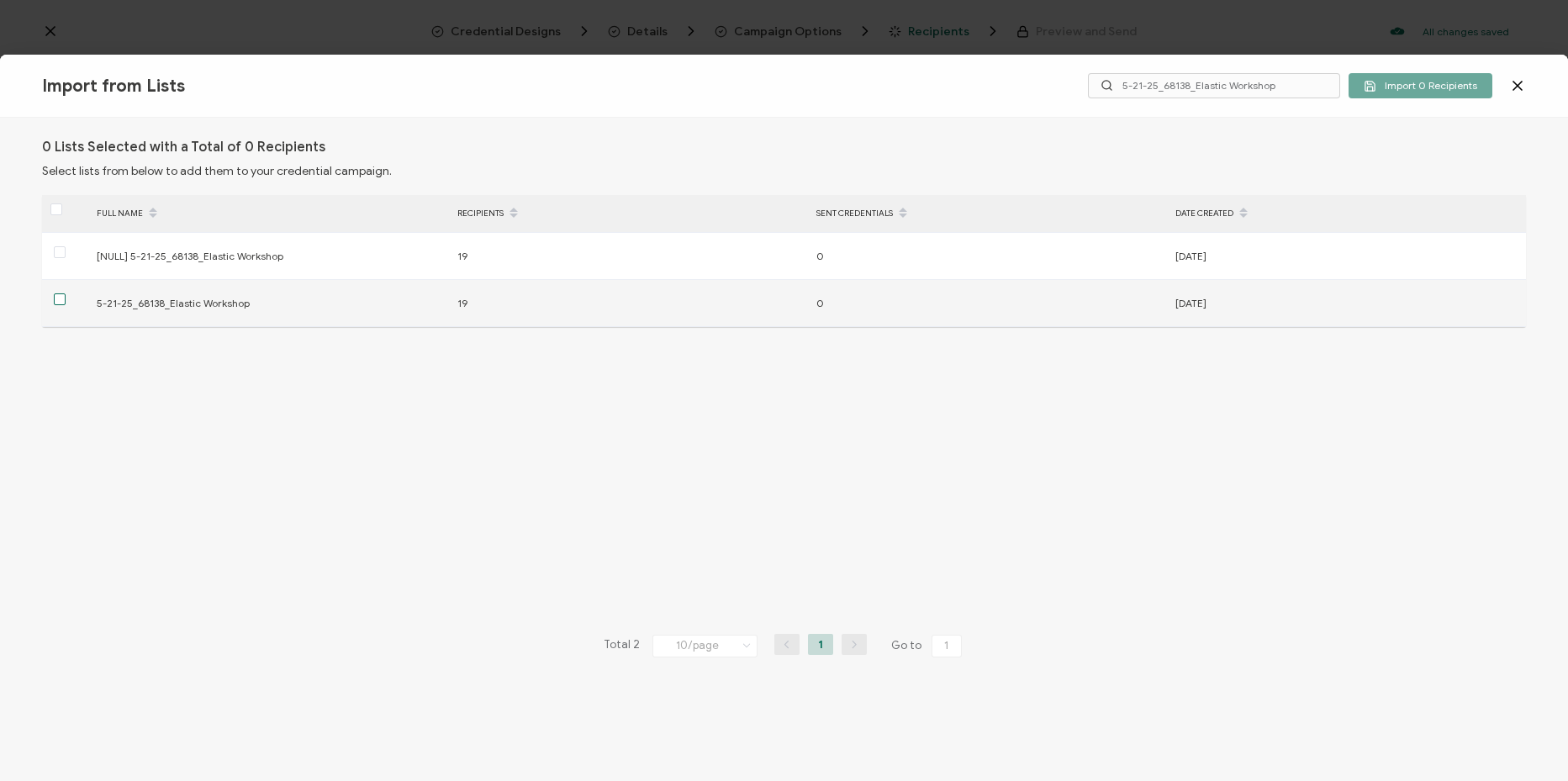
click at [59, 302] on span at bounding box center [60, 299] width 12 height 12
click at [66, 293] on input "checkbox" at bounding box center [66, 293] width 0 height 0
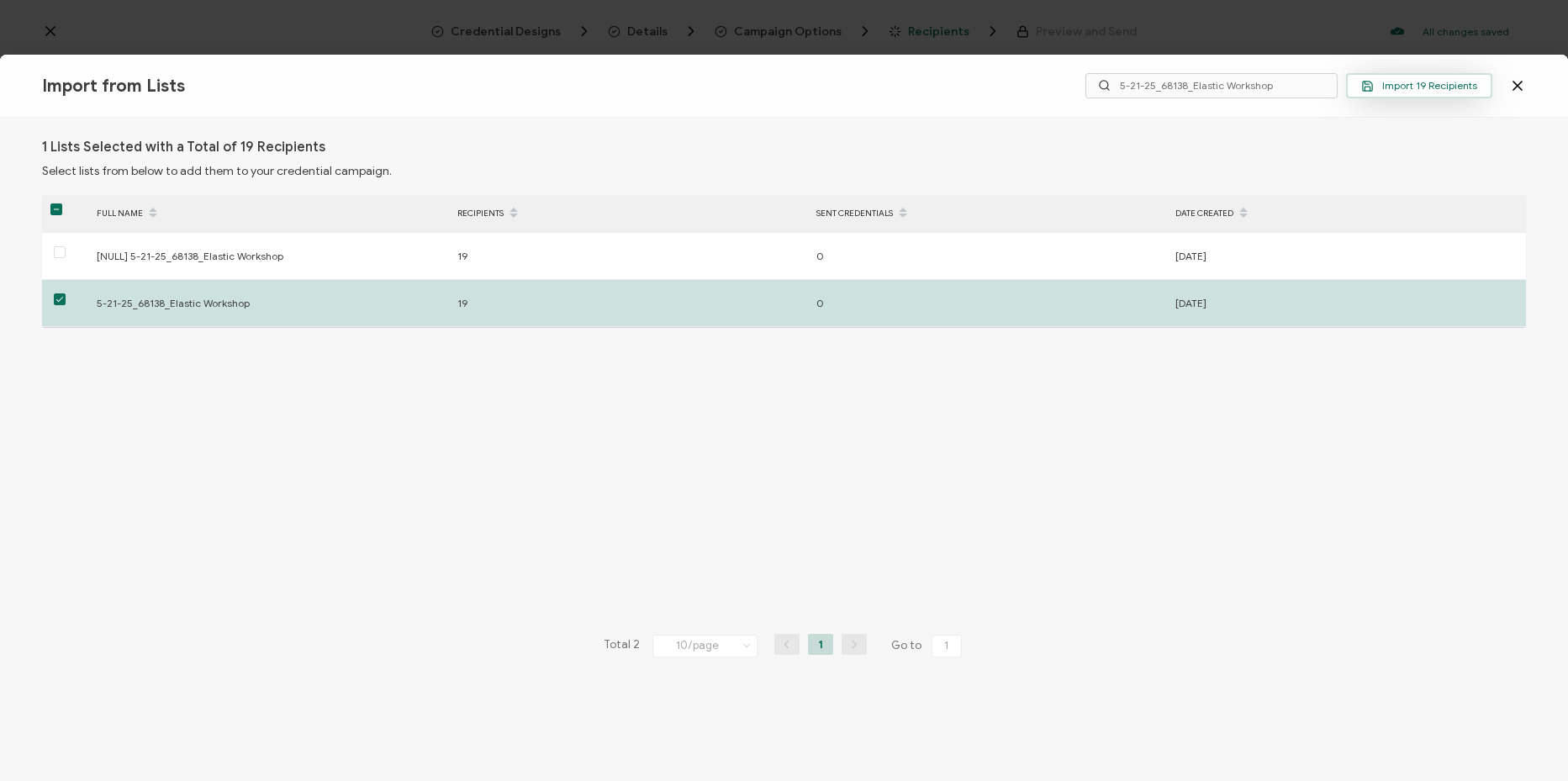
click at [1456, 87] on span "Import 19 Recipients" at bounding box center [1420, 86] width 116 height 13
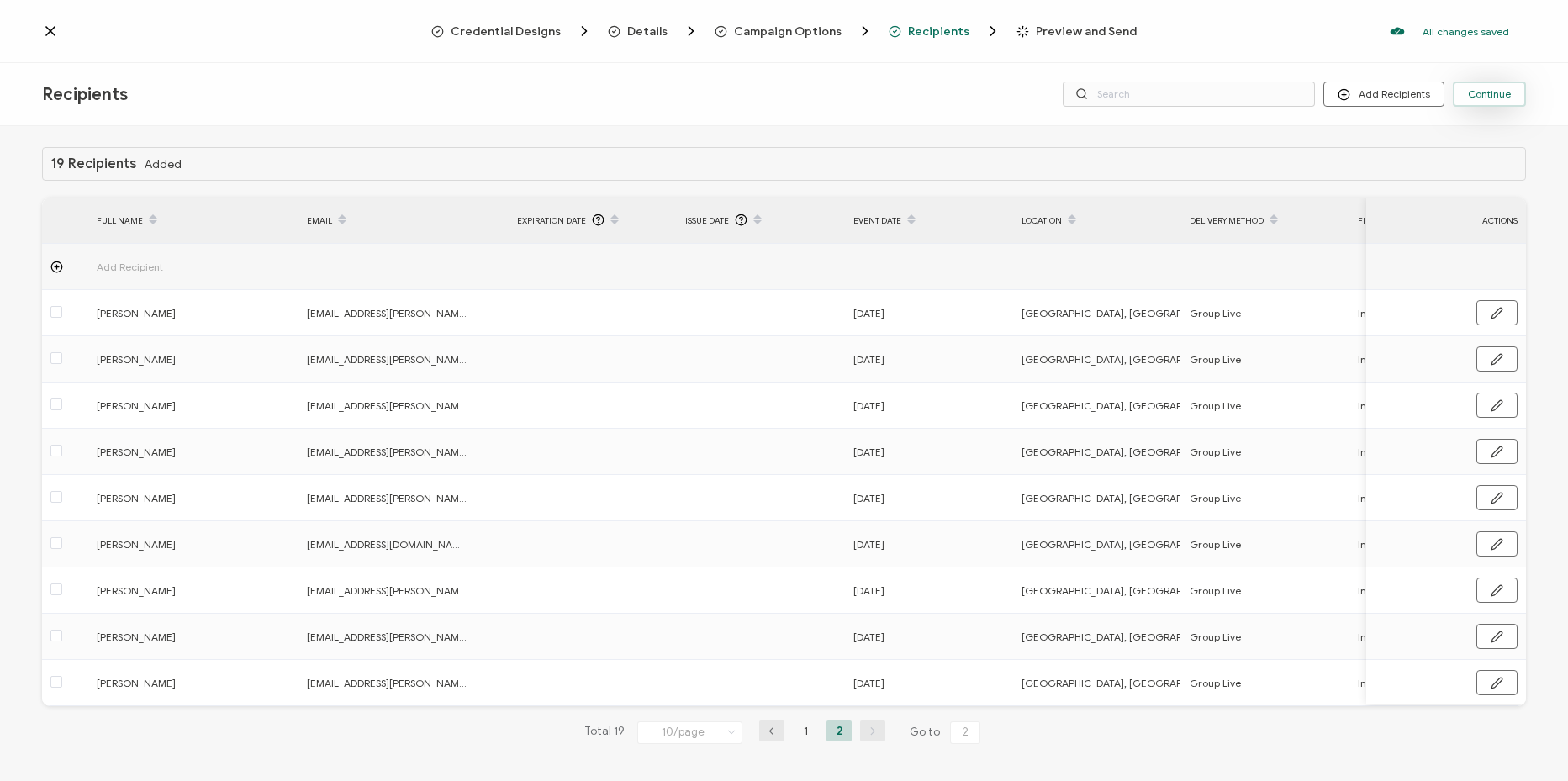
click at [1484, 89] on span "Continue" at bounding box center [1489, 94] width 43 height 10
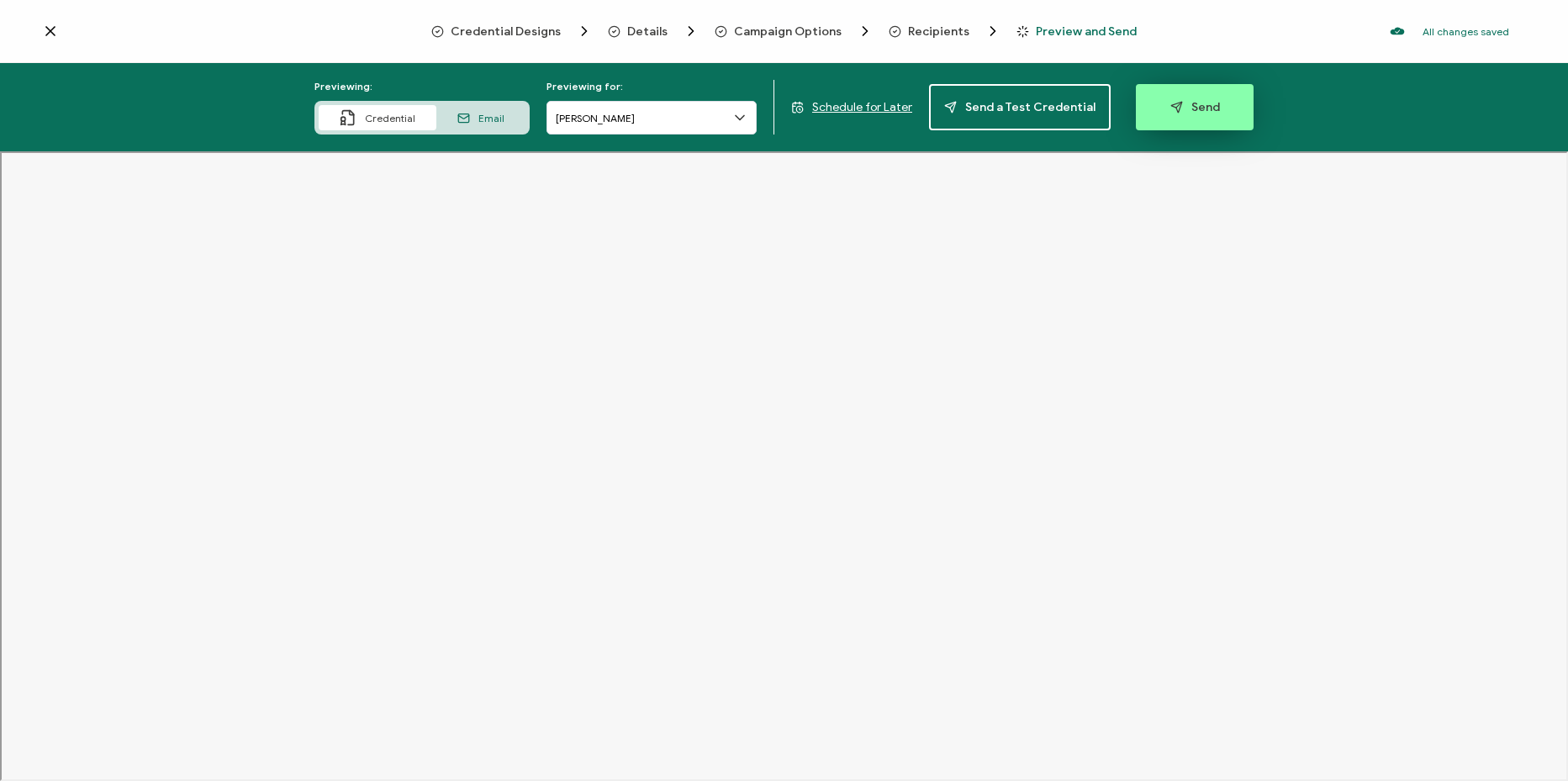
click at [1213, 100] on button "Send" at bounding box center [1195, 107] width 118 height 46
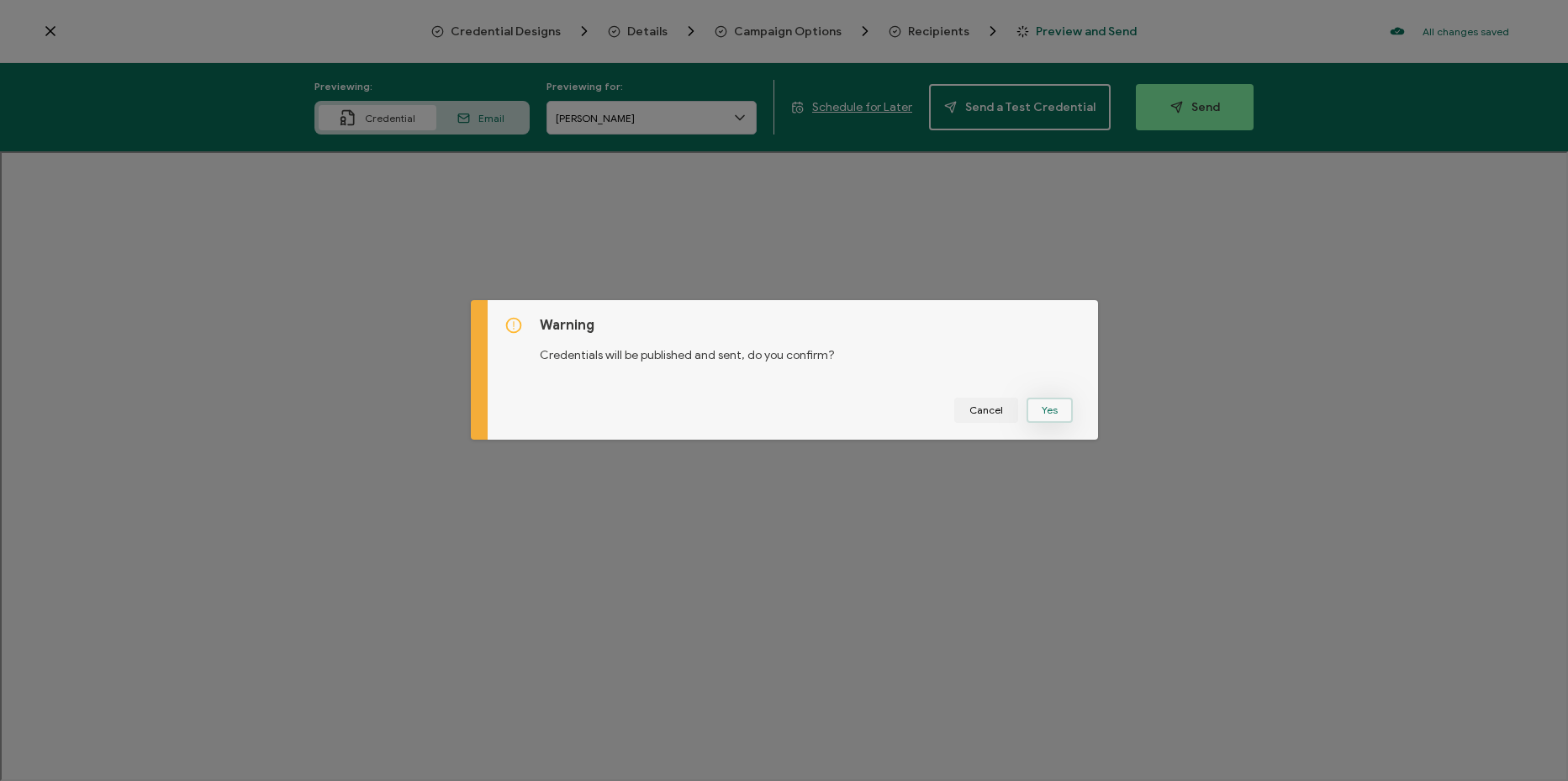
click at [1053, 408] on button "Yes" at bounding box center [1049, 410] width 46 height 25
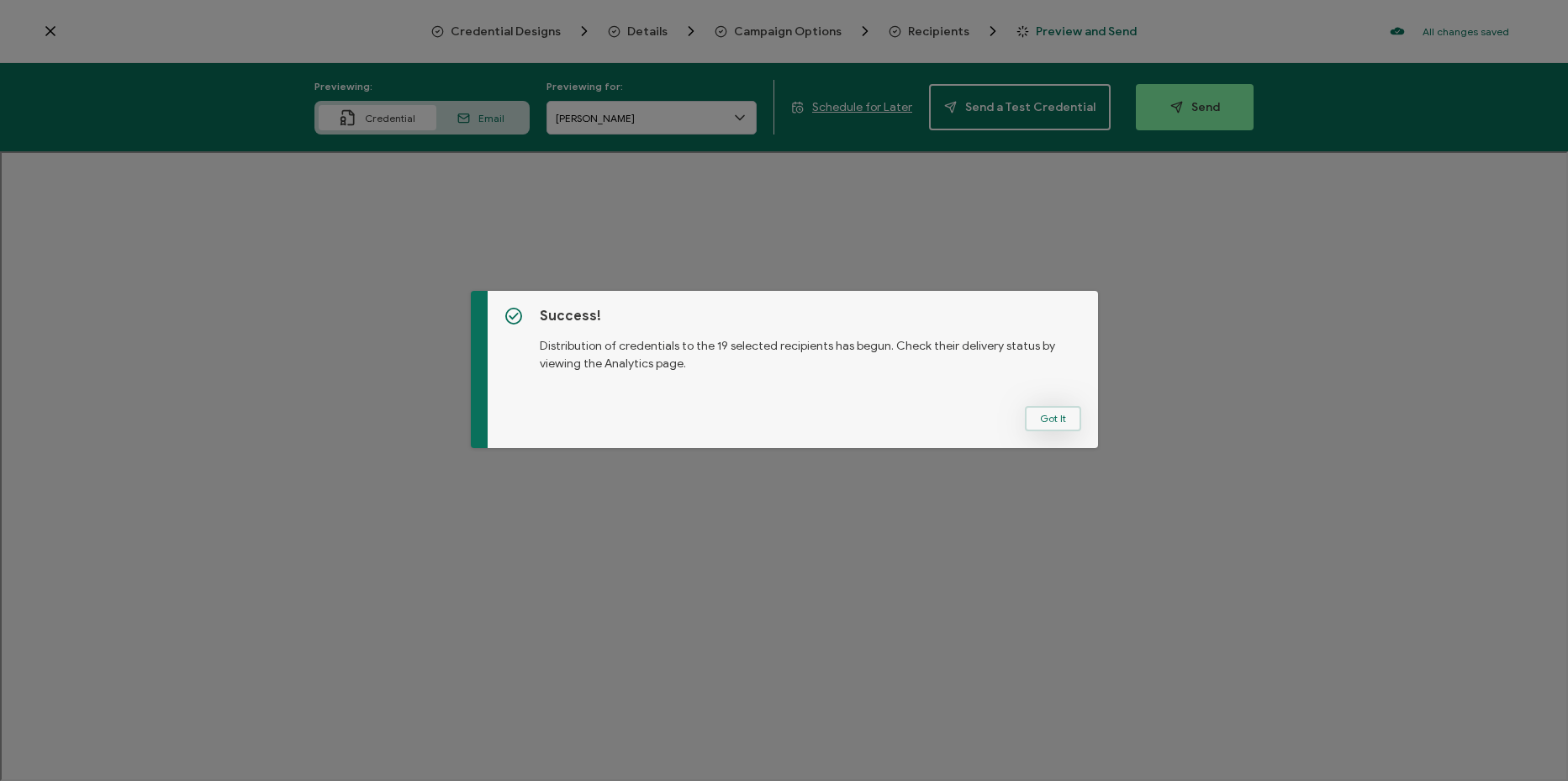
click at [1056, 414] on button "Got It" at bounding box center [1053, 418] width 56 height 25
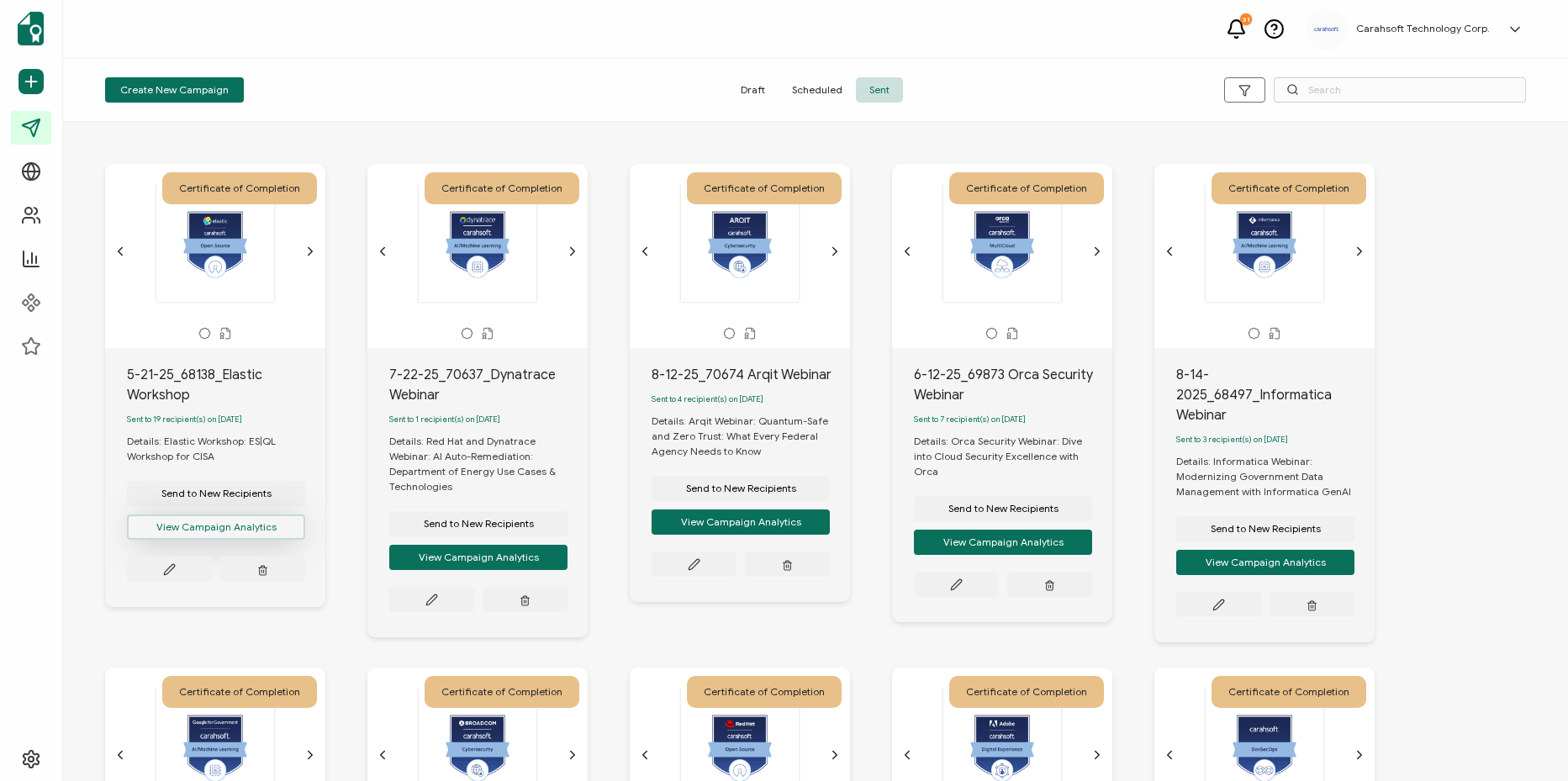
click at [262, 524] on button "View Campaign Analytics" at bounding box center [216, 527] width 179 height 25
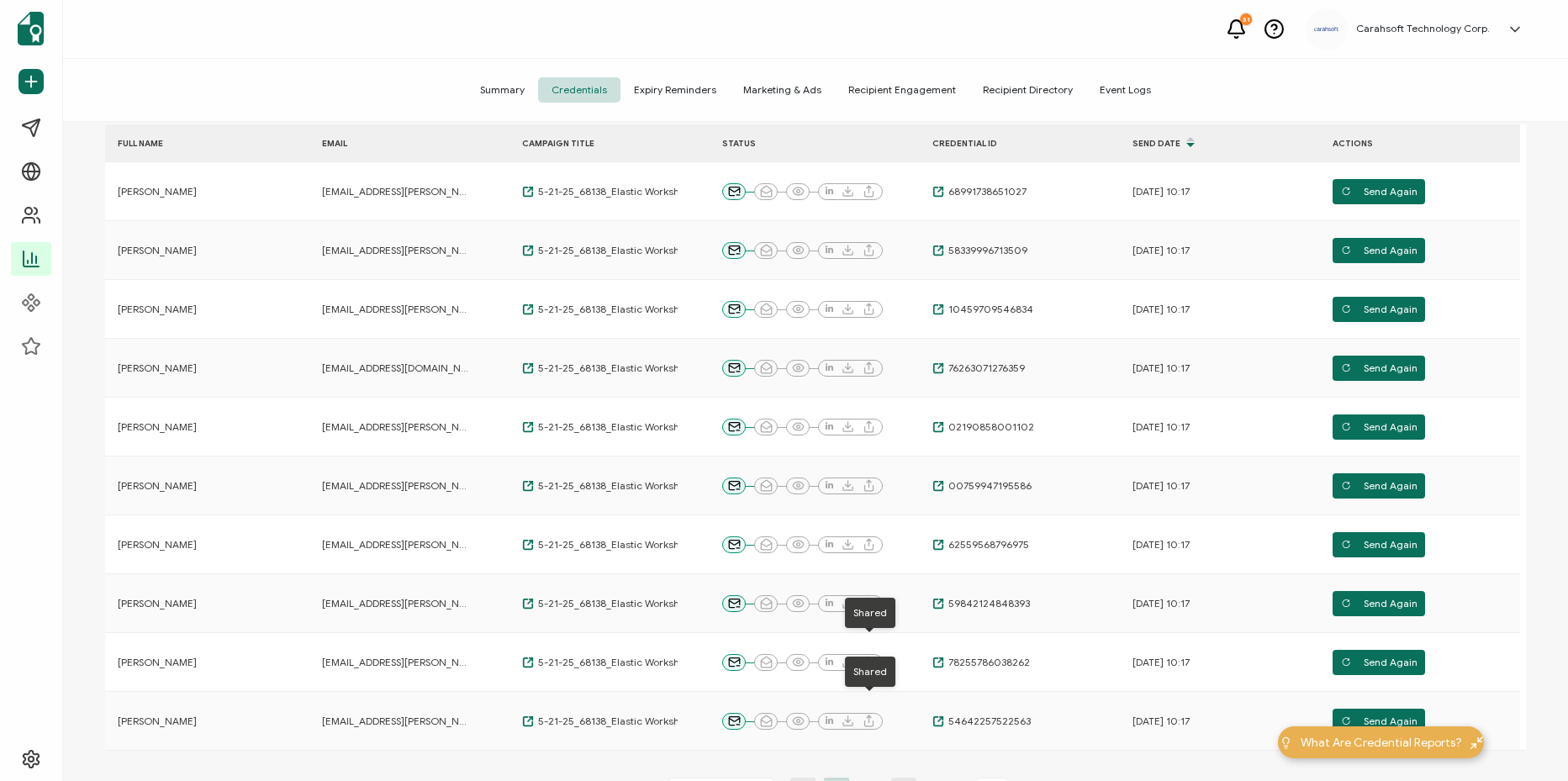
scroll to position [50, 0]
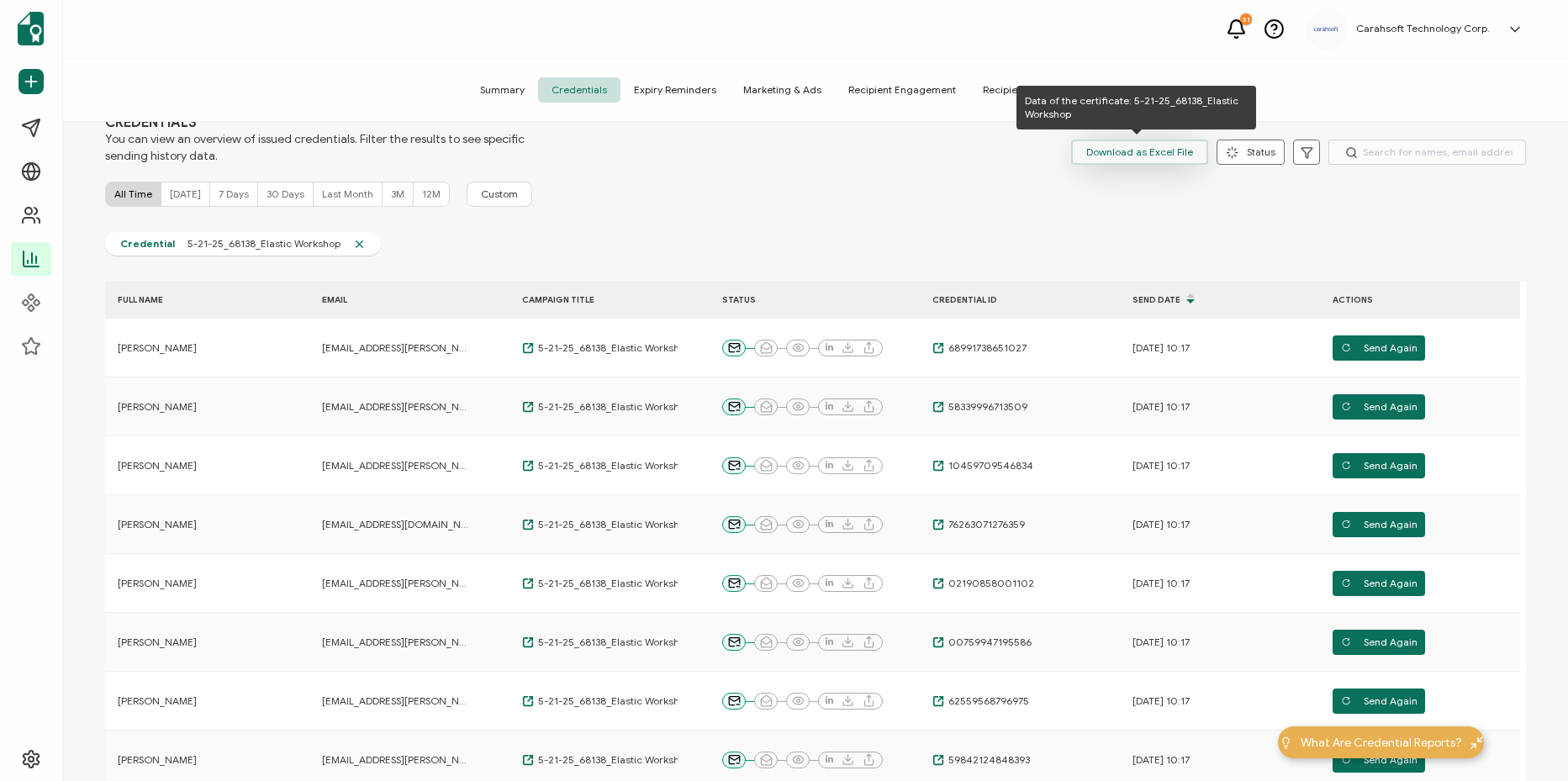
click at [1113, 151] on span "Download as Excel File" at bounding box center [1139, 152] width 107 height 25
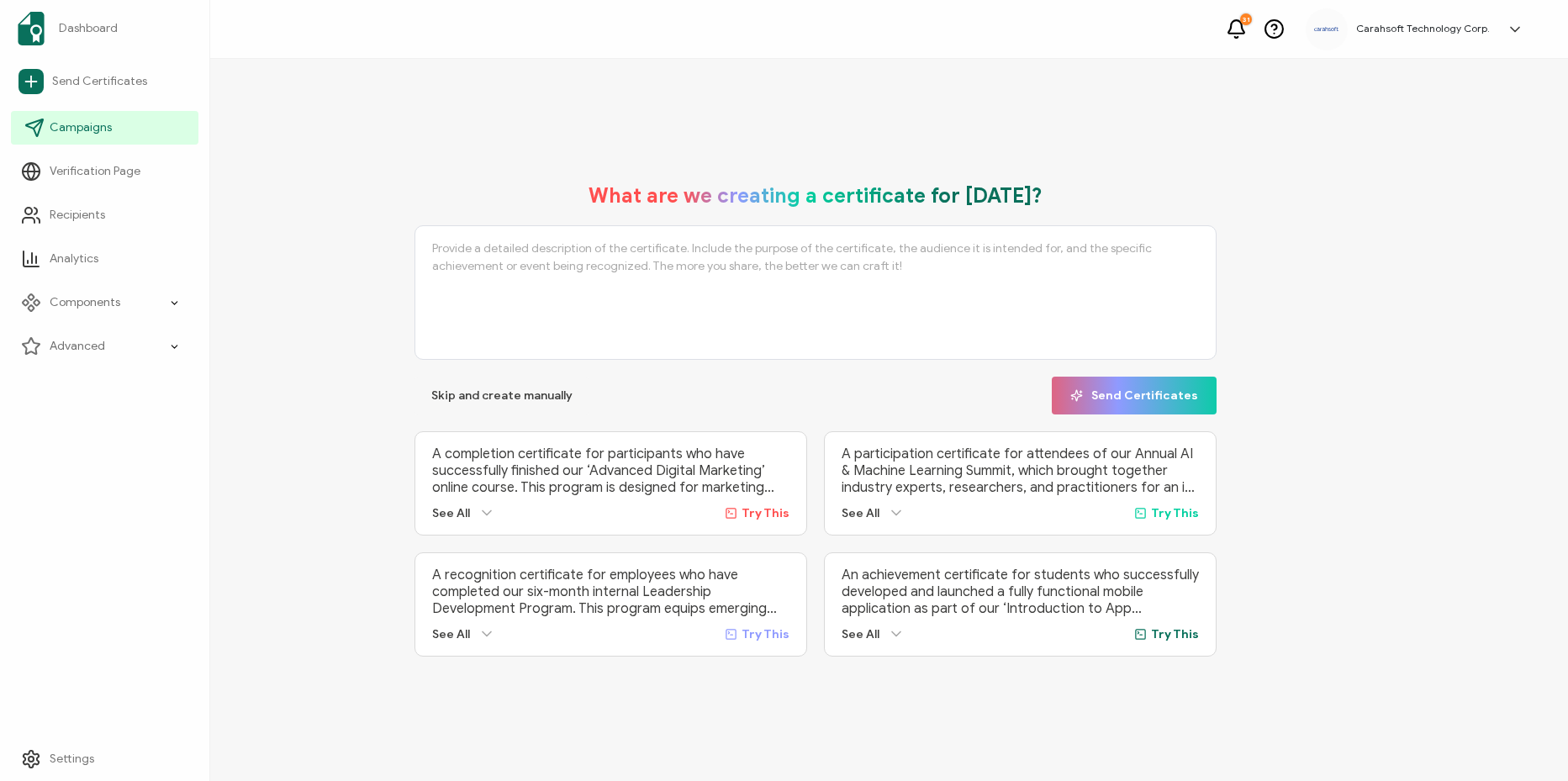
click at [53, 136] on link "Campaigns" at bounding box center [104, 128] width 188 height 34
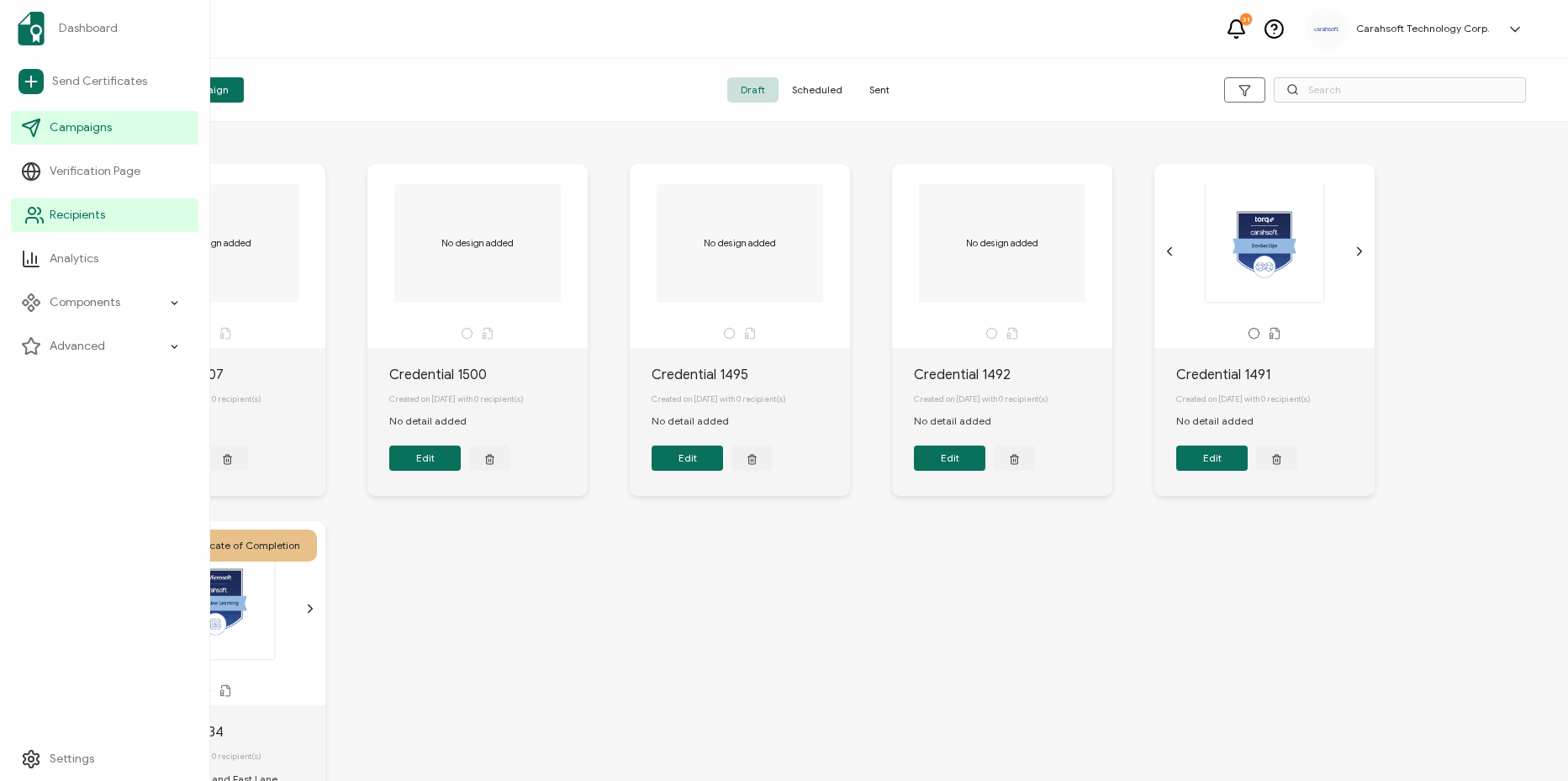
click at [64, 205] on link "Recipients" at bounding box center [104, 215] width 188 height 34
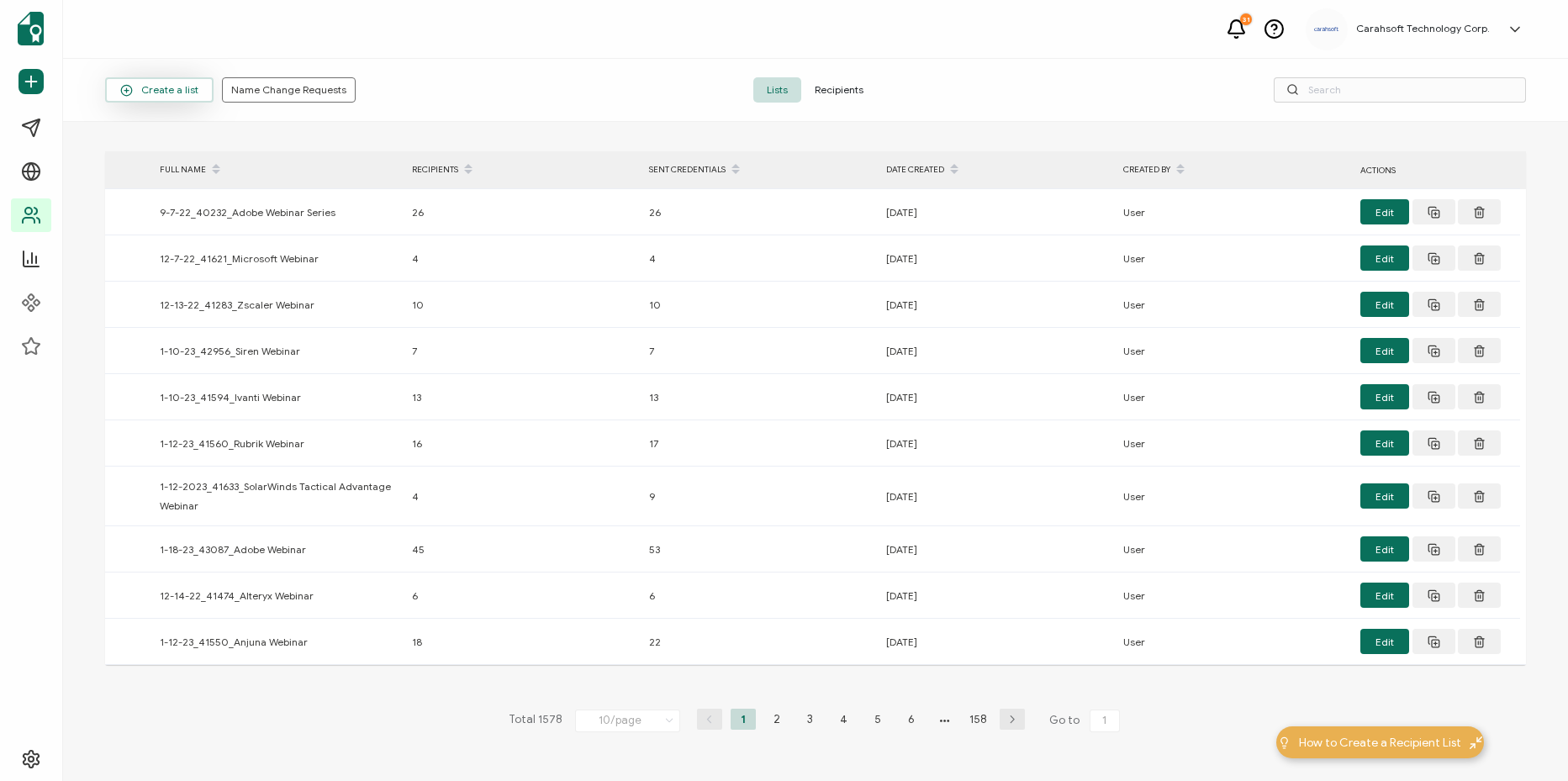
click at [172, 97] on button "Create a list" at bounding box center [159, 90] width 109 height 25
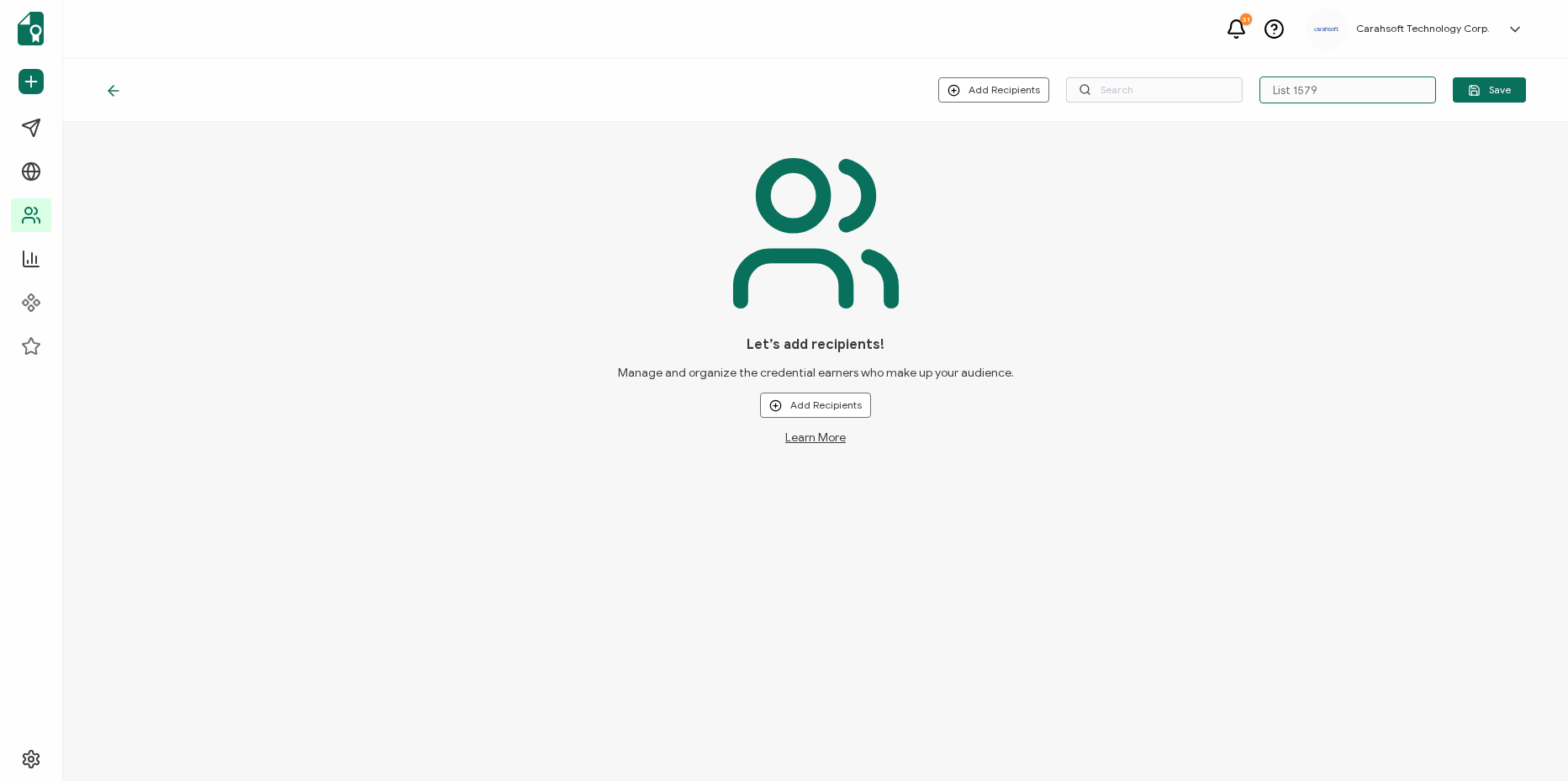
click at [1297, 88] on input "List 1579" at bounding box center [1348, 90] width 177 height 27
paste input "5-21-25_68138_Elastic Workshop"
type input "5-21-25_68138_Elastic Workshop"
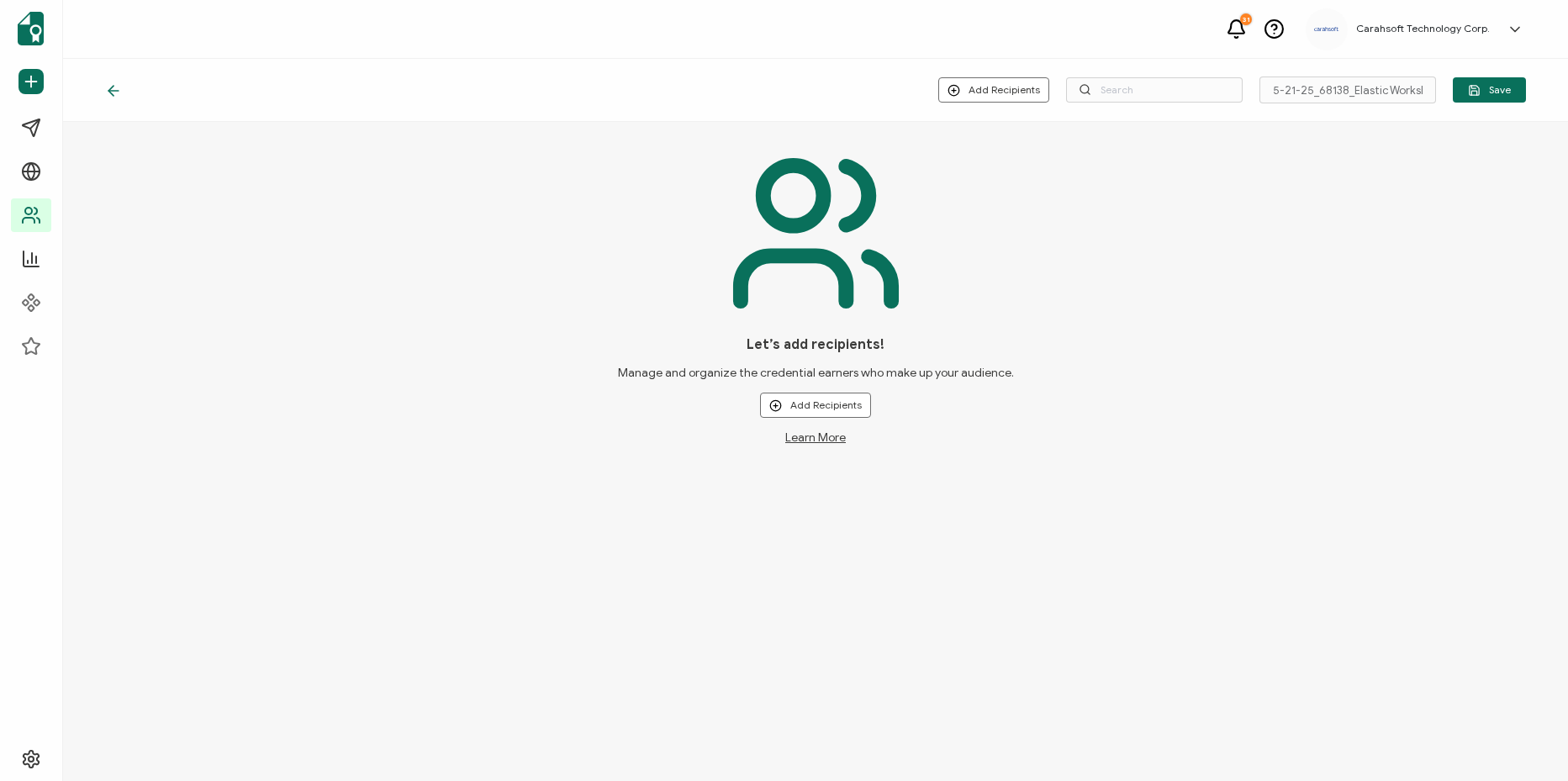
click at [1281, 248] on div "Let’s add recipients! Manage and organize the credential earners who make up yo…" at bounding box center [815, 294] width 1421 height 301
click at [791, 406] on button "Add Recipients" at bounding box center [816, 405] width 111 height 25
click at [854, 458] on li "Upload New Recipients" at bounding box center [841, 450] width 157 height 28
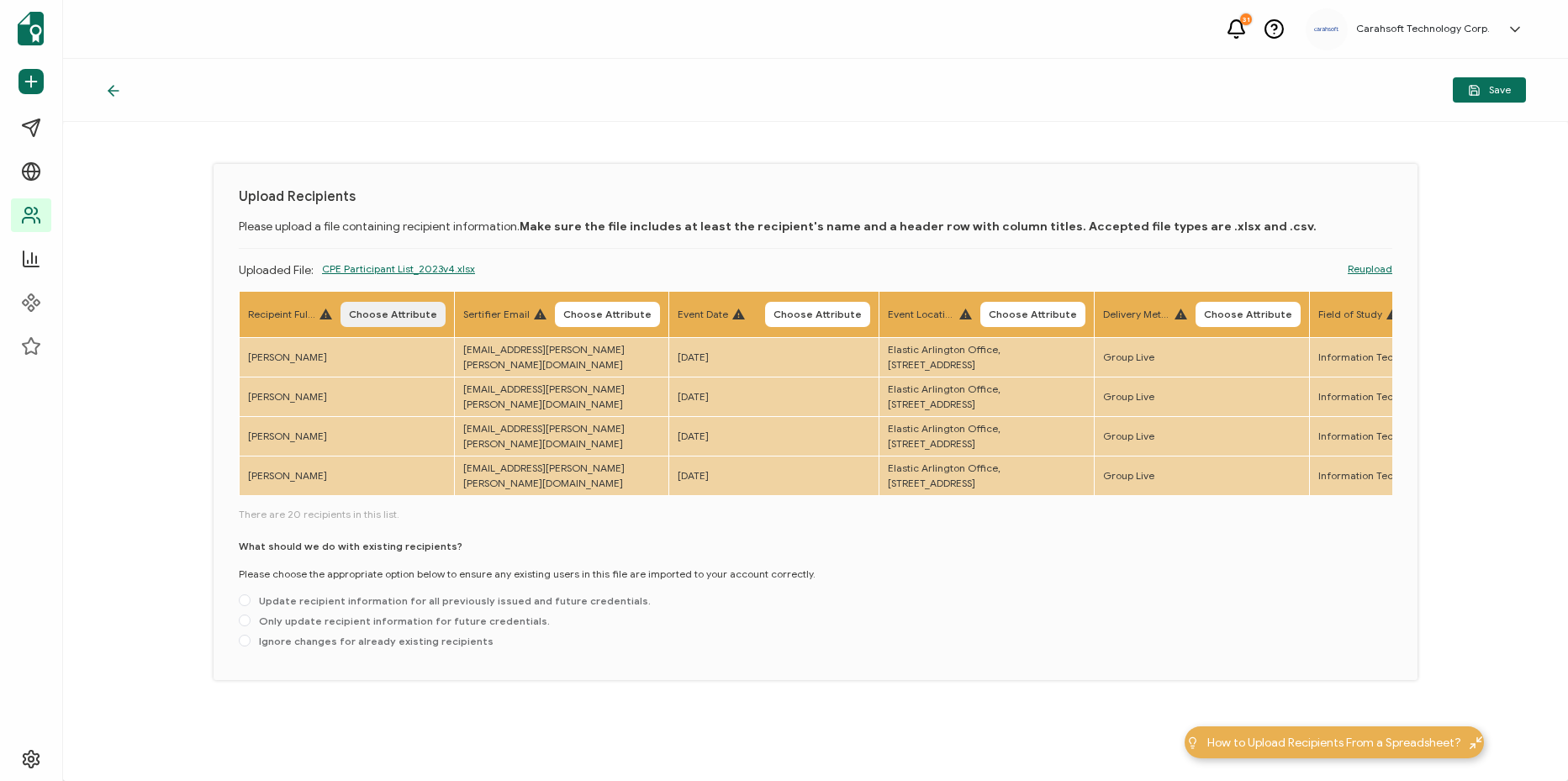
click at [383, 316] on span "Choose Attribute" at bounding box center [392, 314] width 88 height 10
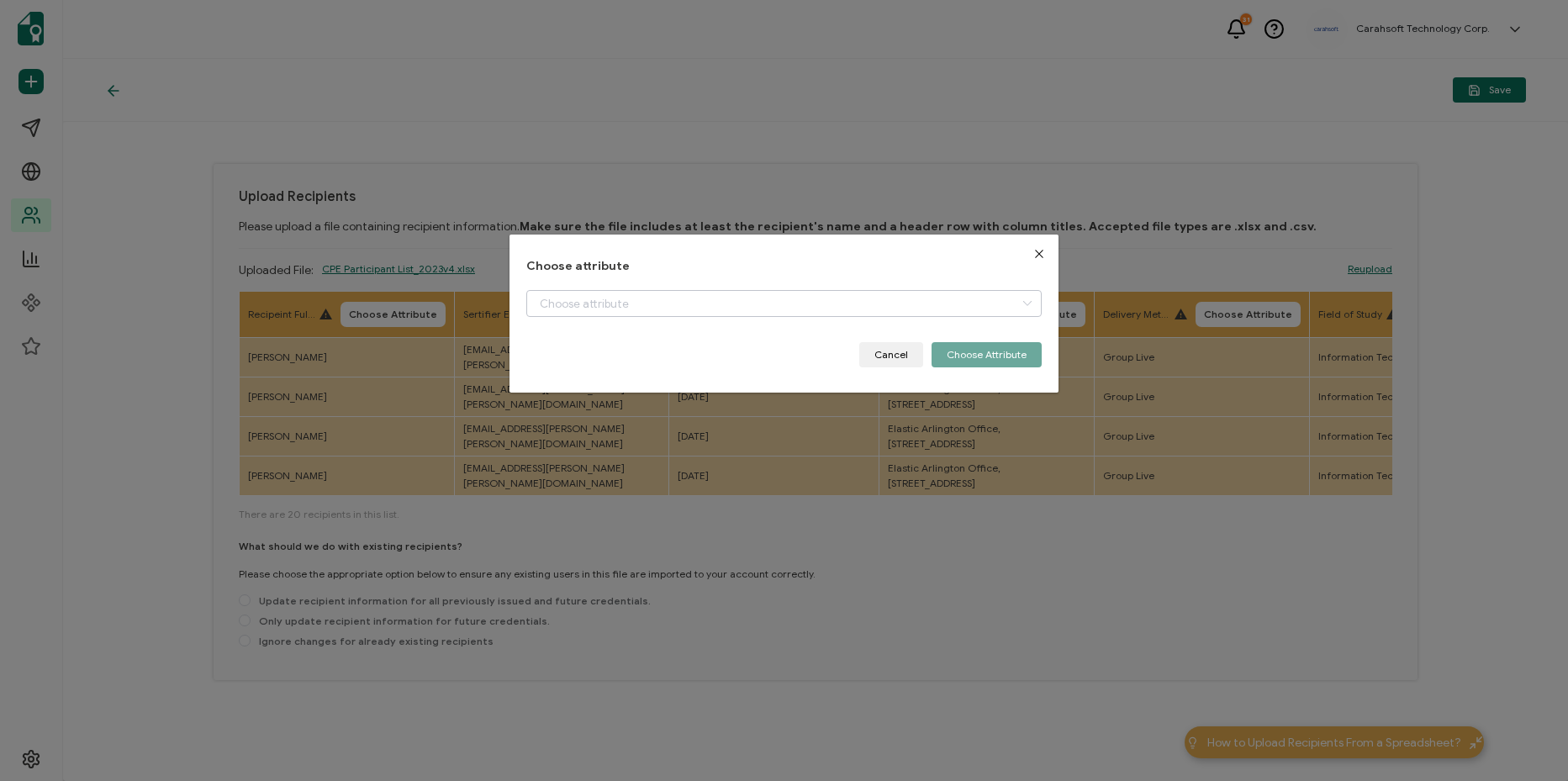
drag, startPoint x: 622, startPoint y: 328, endPoint x: 629, endPoint y: 313, distance: 16.6
click at [625, 320] on div "+ Add New Attribute Full Name E-mail Event Date Location Delivery Method Field …" at bounding box center [784, 316] width 515 height 52
click at [645, 301] on input "dialog" at bounding box center [784, 303] width 515 height 27
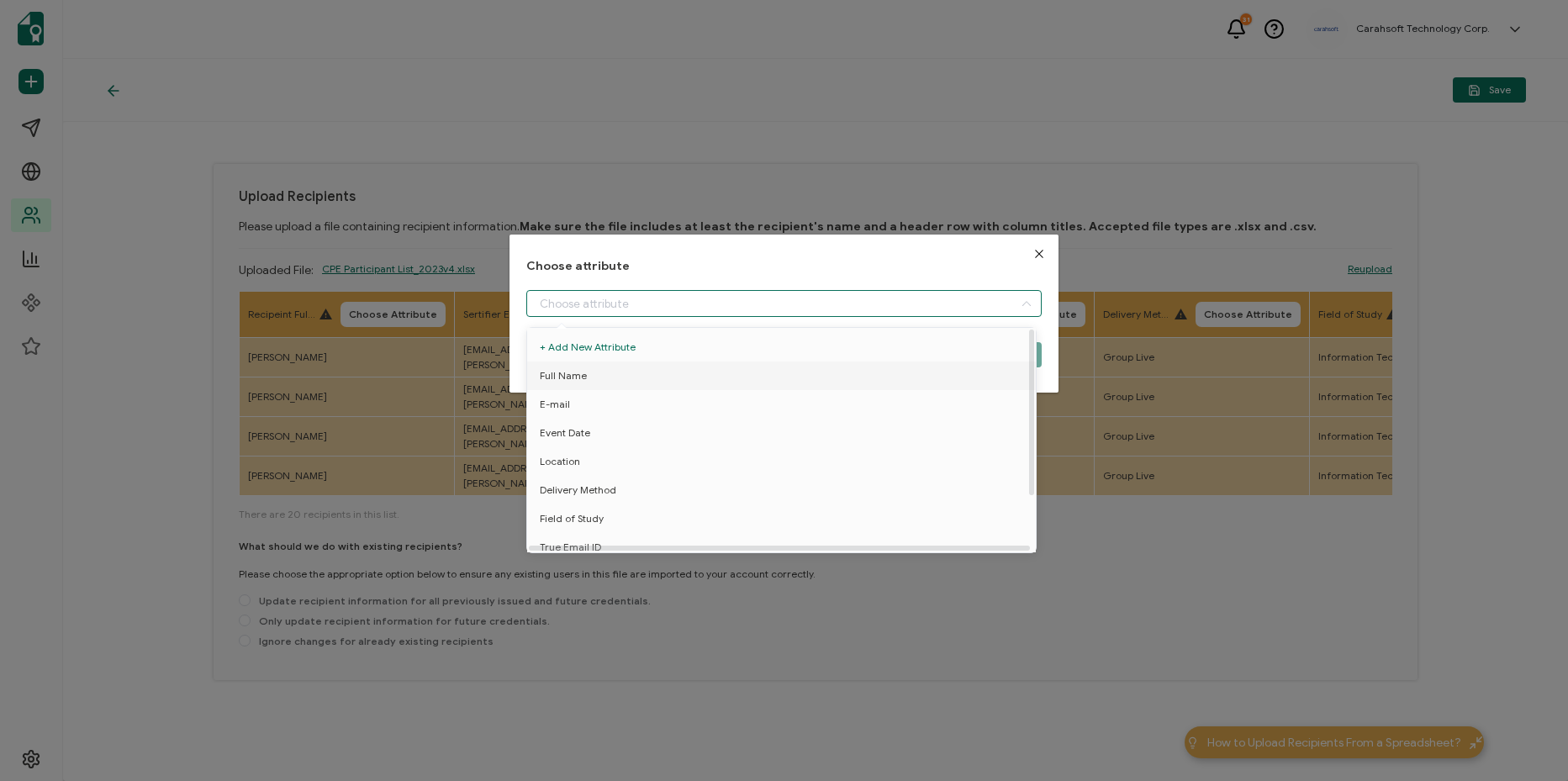
click at [623, 380] on li "Full Name" at bounding box center [784, 375] width 523 height 29
type input "Full Name"
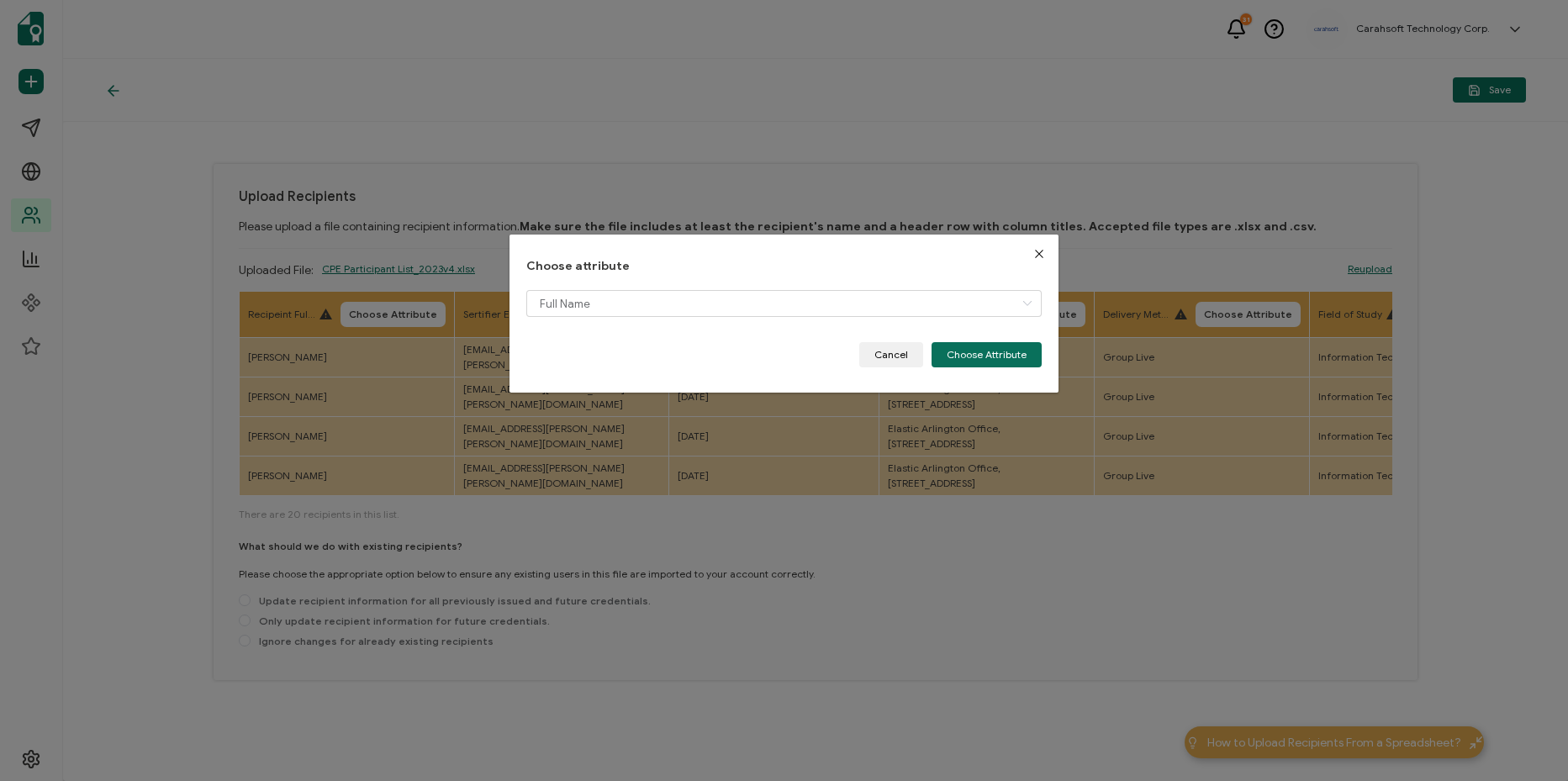
drag, startPoint x: 987, startPoint y: 359, endPoint x: 662, endPoint y: 354, distance: 325.0
click at [975, 360] on button "Choose Attribute" at bounding box center [986, 354] width 110 height 25
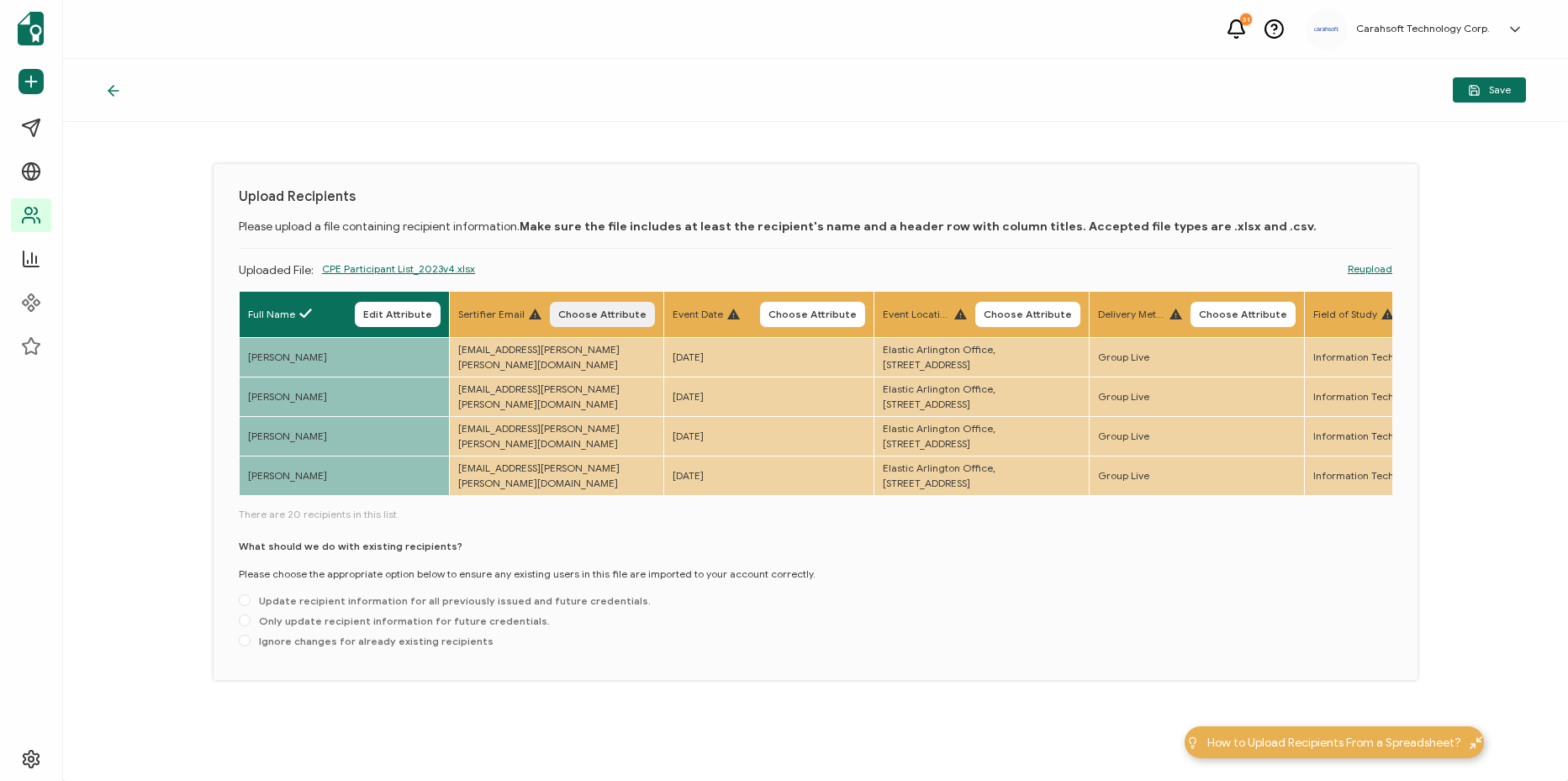
click at [655, 306] on button "Choose Attribute" at bounding box center [602, 314] width 105 height 25
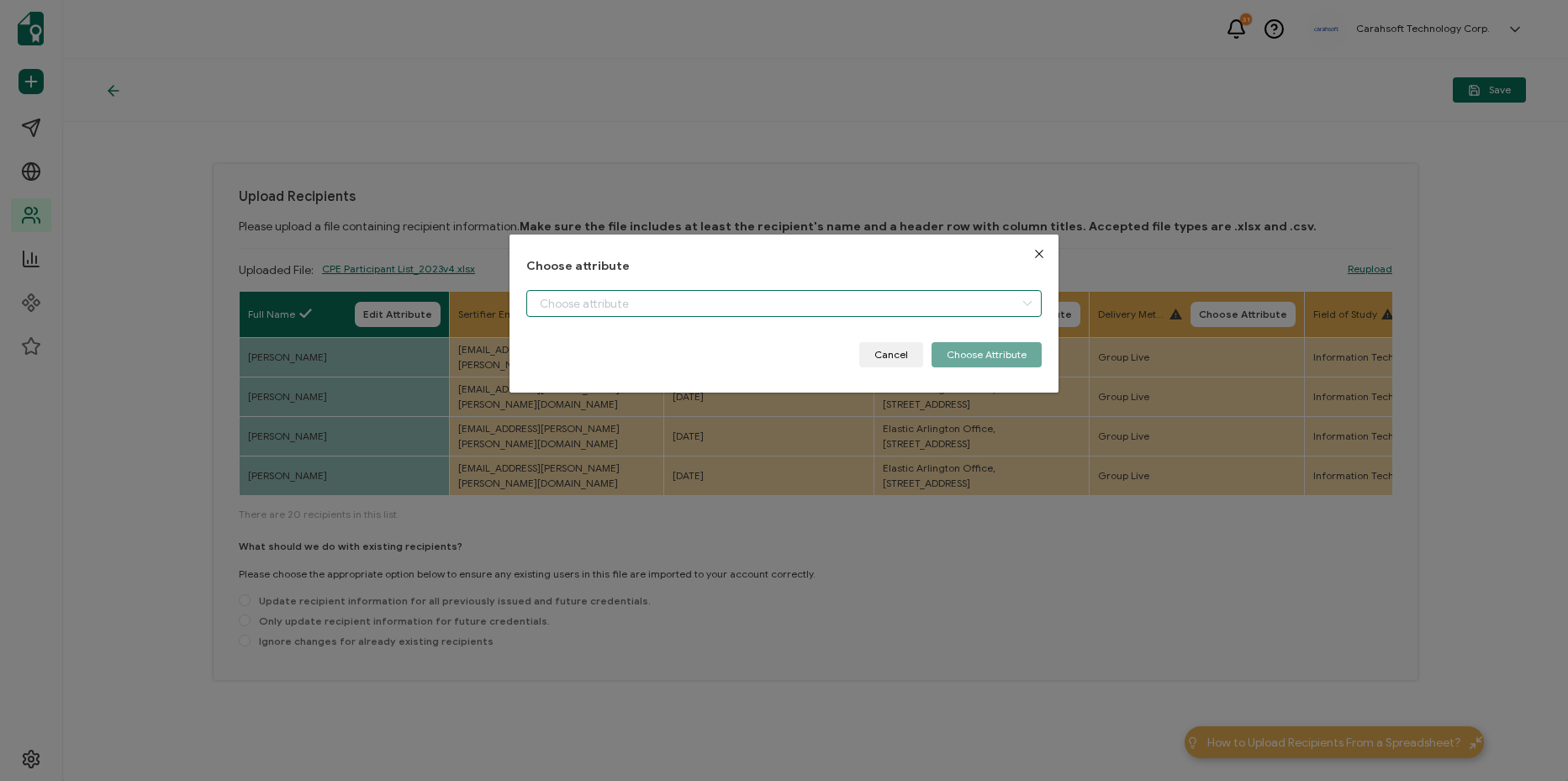
click at [746, 300] on input "dialog" at bounding box center [784, 303] width 515 height 27
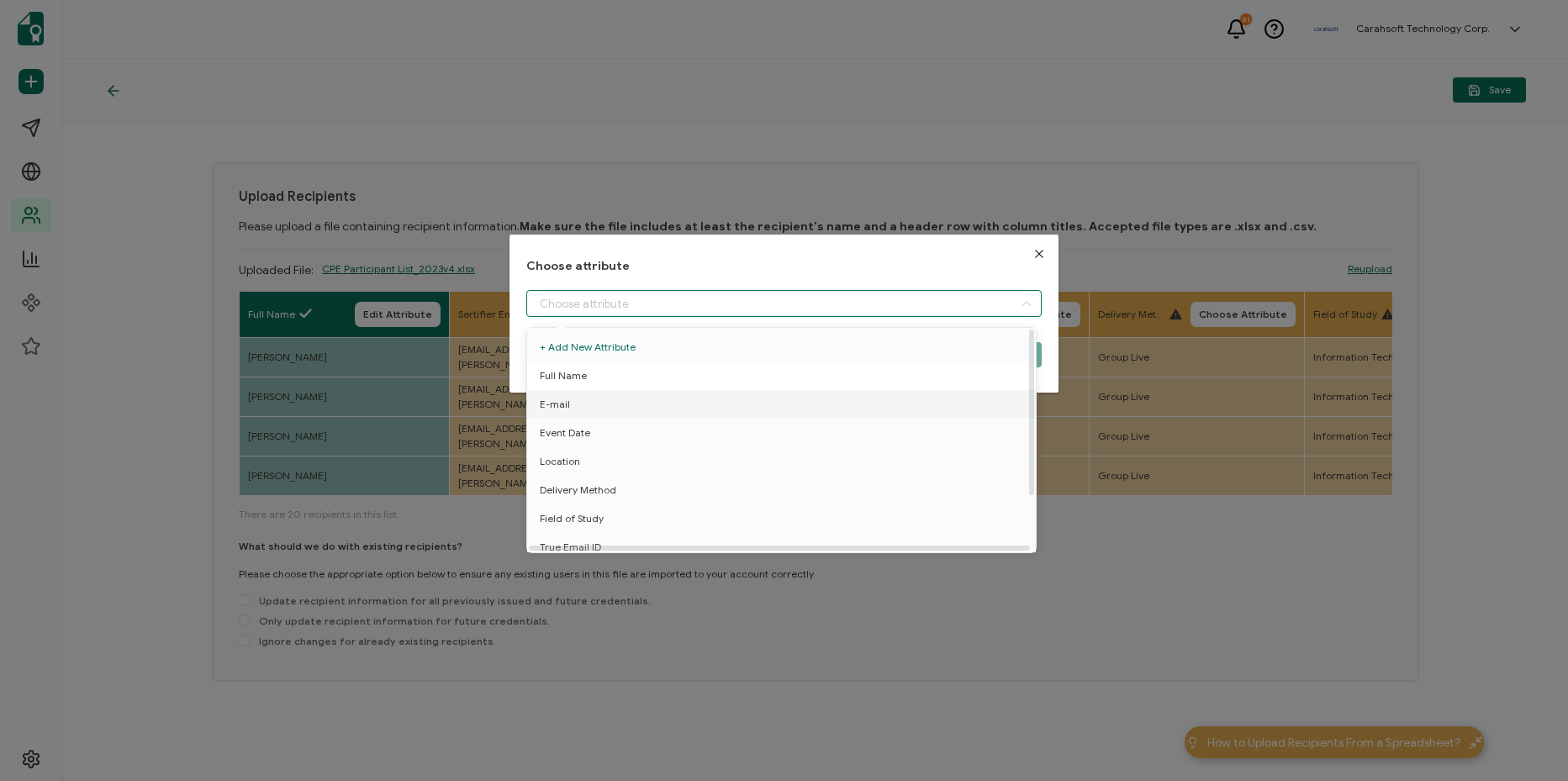
drag, startPoint x: 691, startPoint y: 398, endPoint x: 741, endPoint y: 385, distance: 51.7
click at [700, 396] on li "E-mail" at bounding box center [784, 404] width 523 height 29
type input "E-mail"
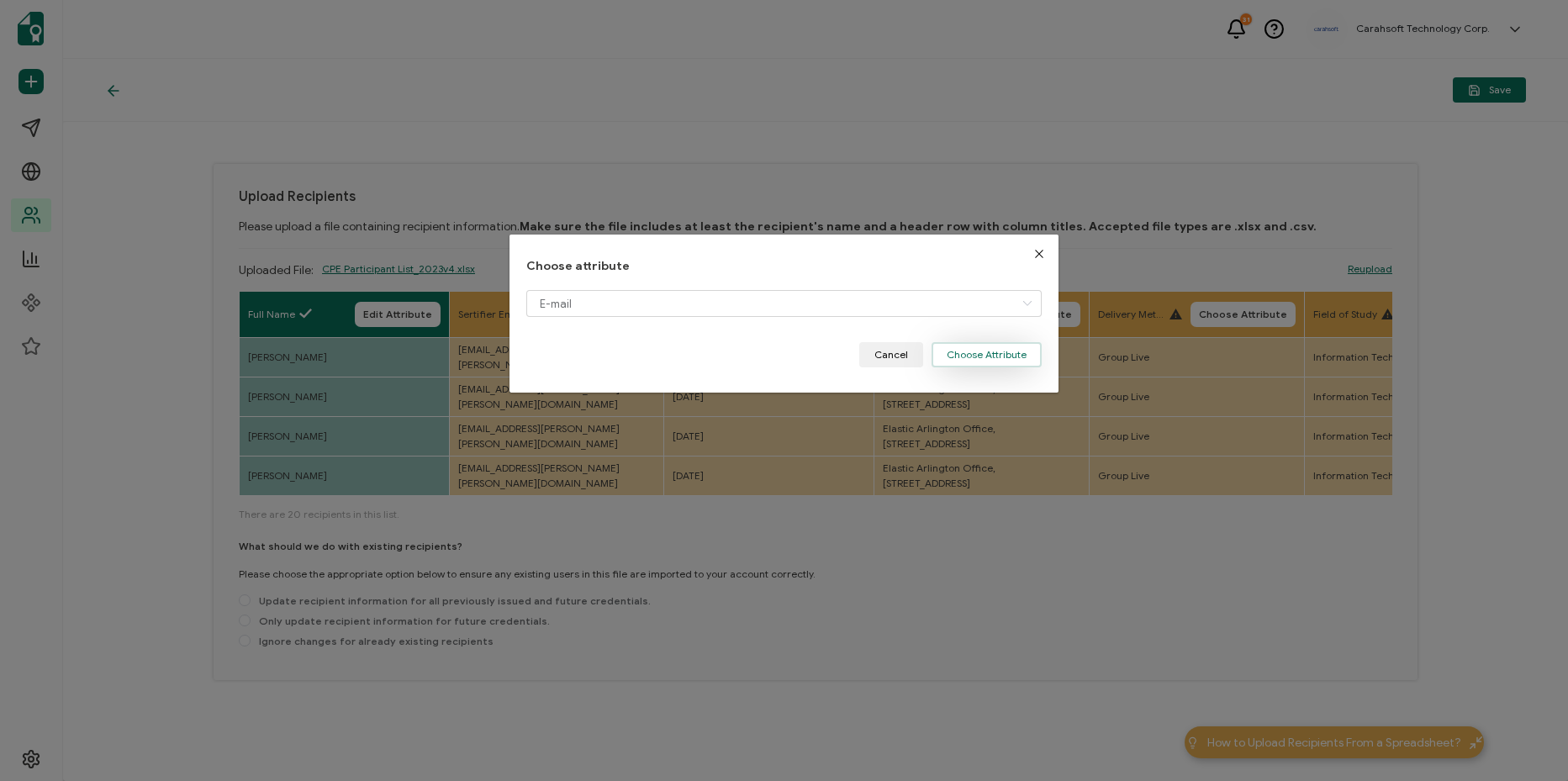
click at [1000, 342] on div "Choose attribute E-mail Cancel Choose Attribute" at bounding box center [784, 314] width 515 height 109
drag, startPoint x: 1000, startPoint y: 342, endPoint x: 978, endPoint y: 364, distance: 31.1
click at [980, 364] on button "Choose Attribute" at bounding box center [986, 354] width 110 height 25
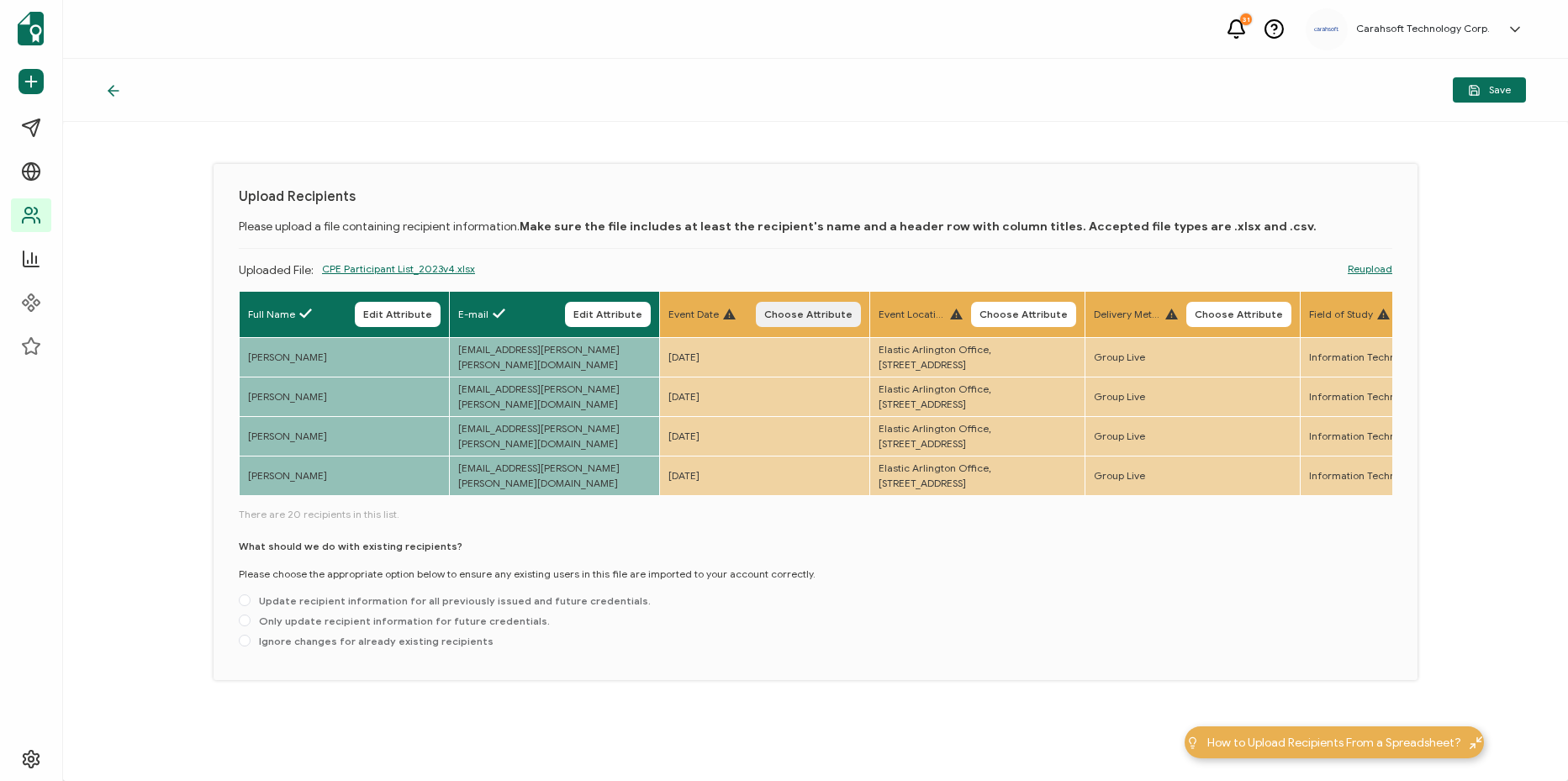
click at [861, 326] on button "Choose Attribute" at bounding box center [808, 314] width 105 height 25
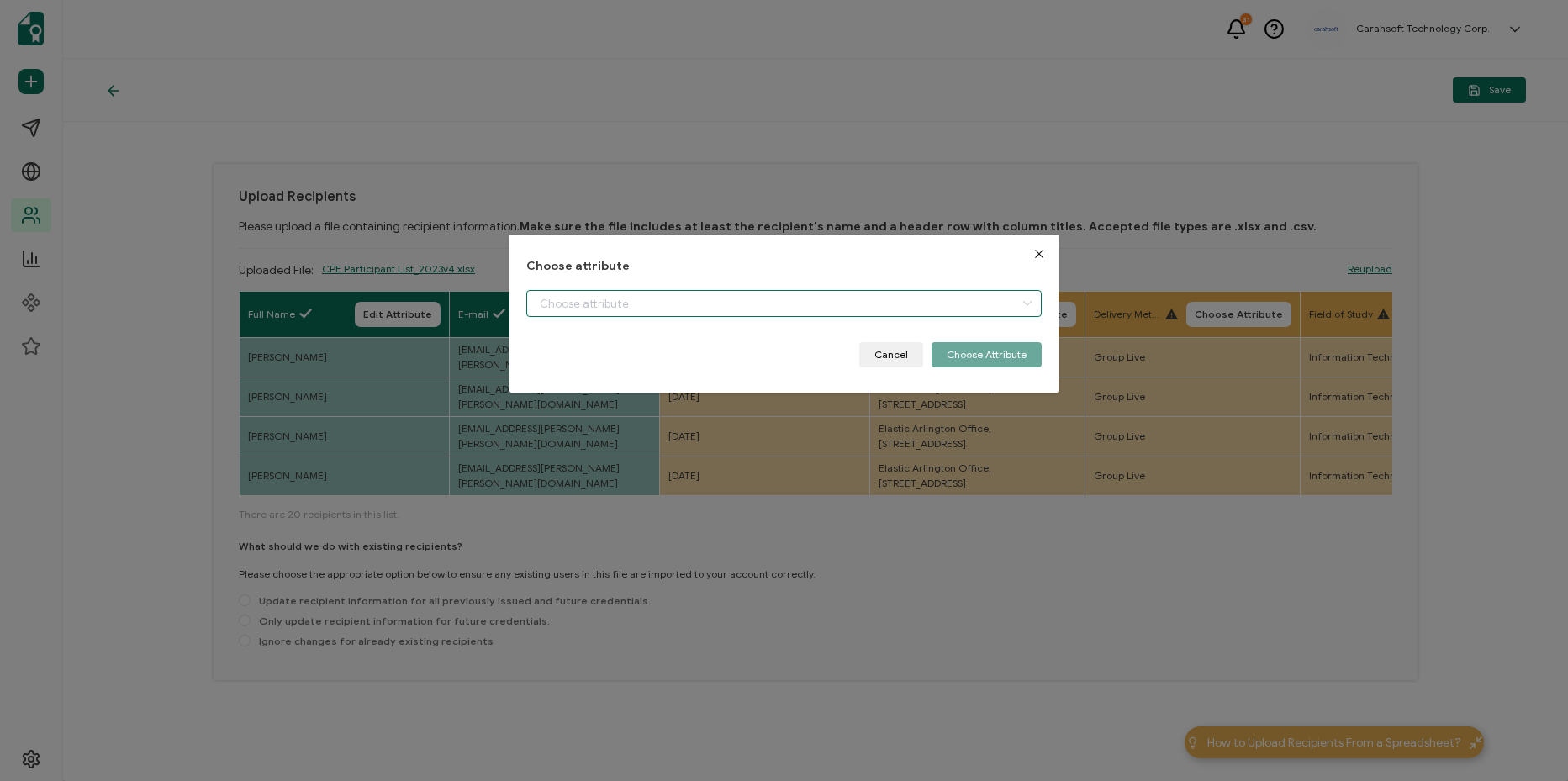
click at [802, 310] on input "dialog" at bounding box center [784, 303] width 515 height 27
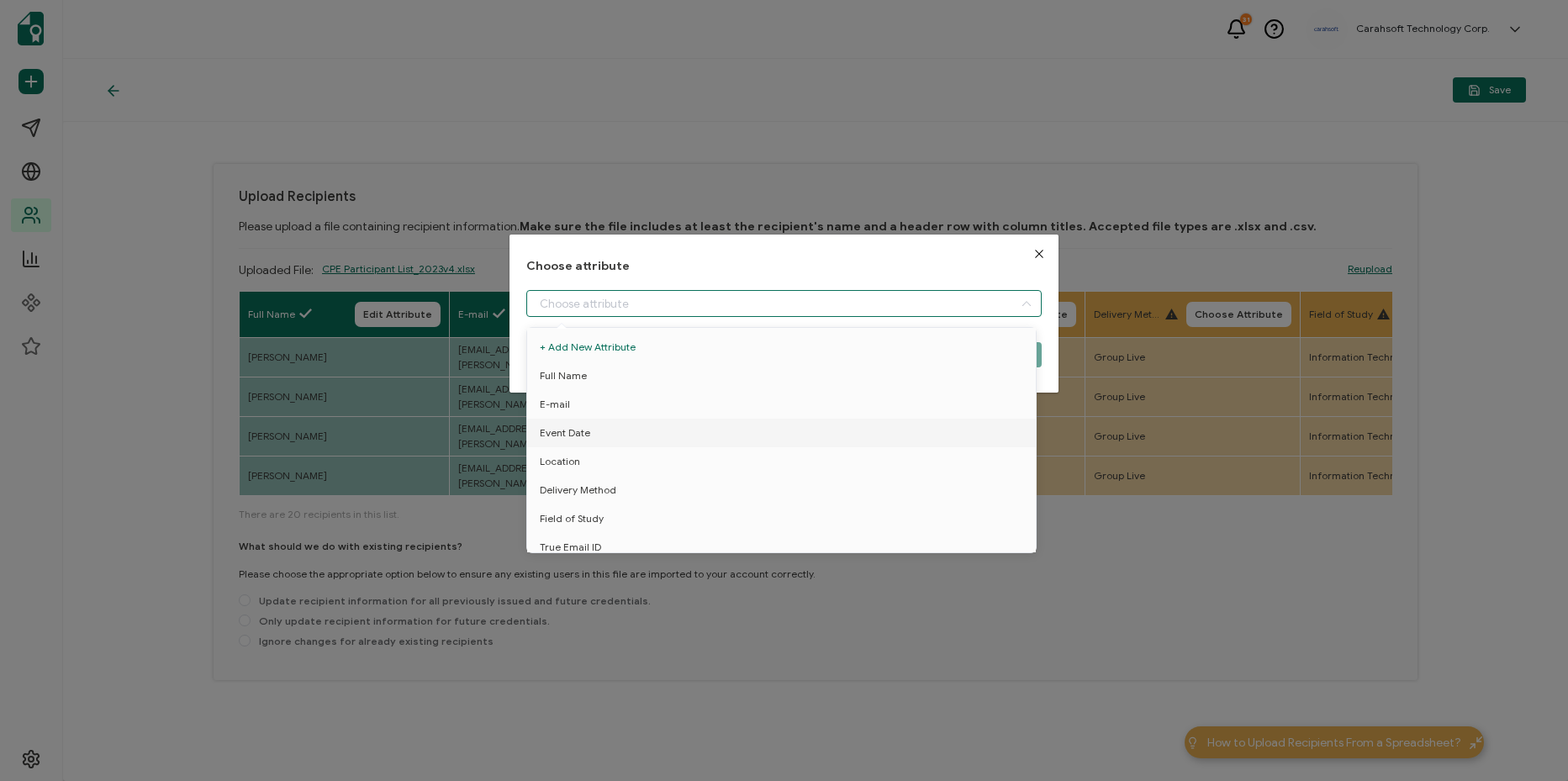
click at [446, 267] on div "Choose attribute Cancel Choose Attribute" at bounding box center [784, 390] width 1568 height 781
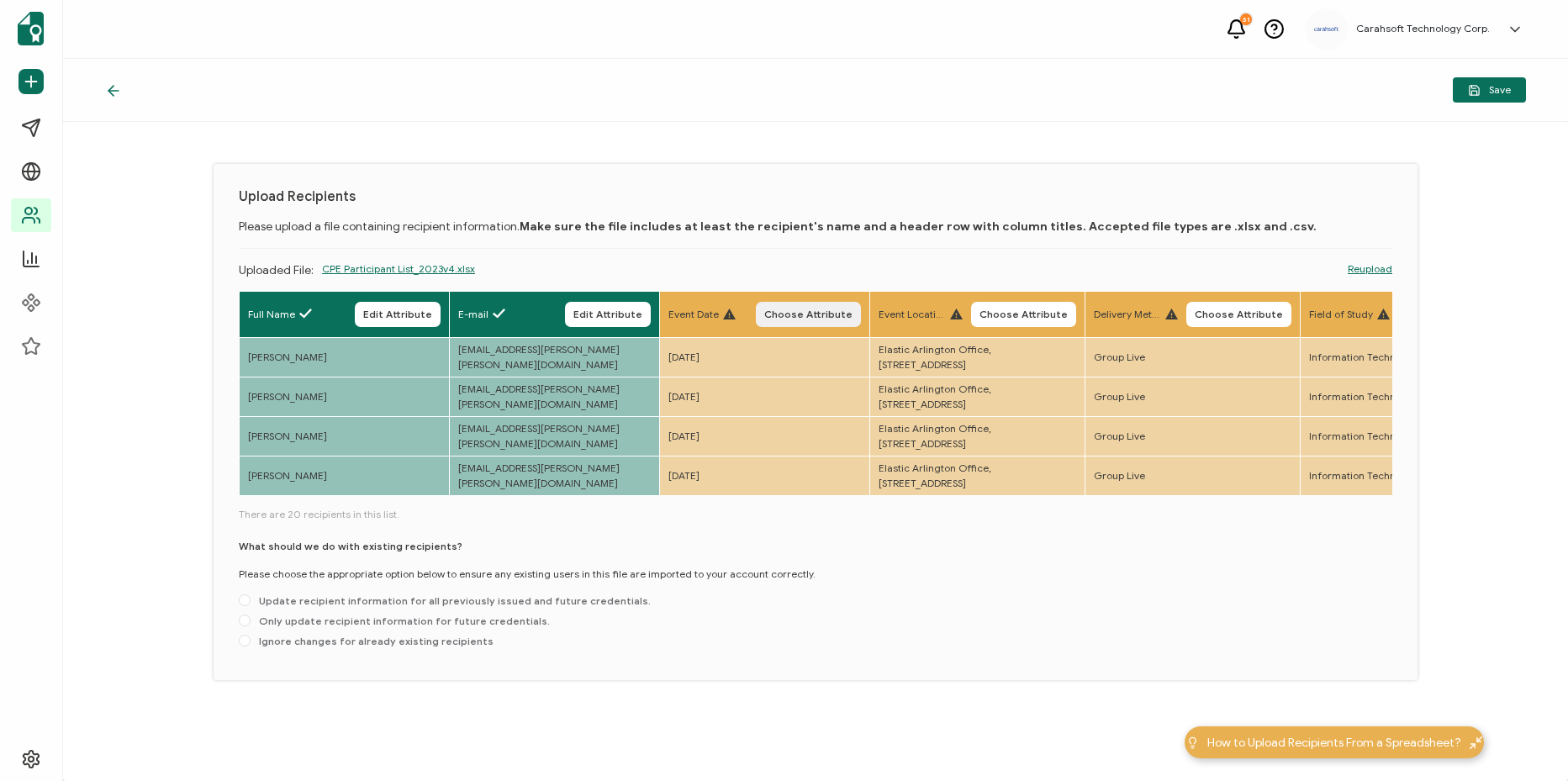
click at [861, 323] on button "Choose Attribute" at bounding box center [808, 314] width 105 height 25
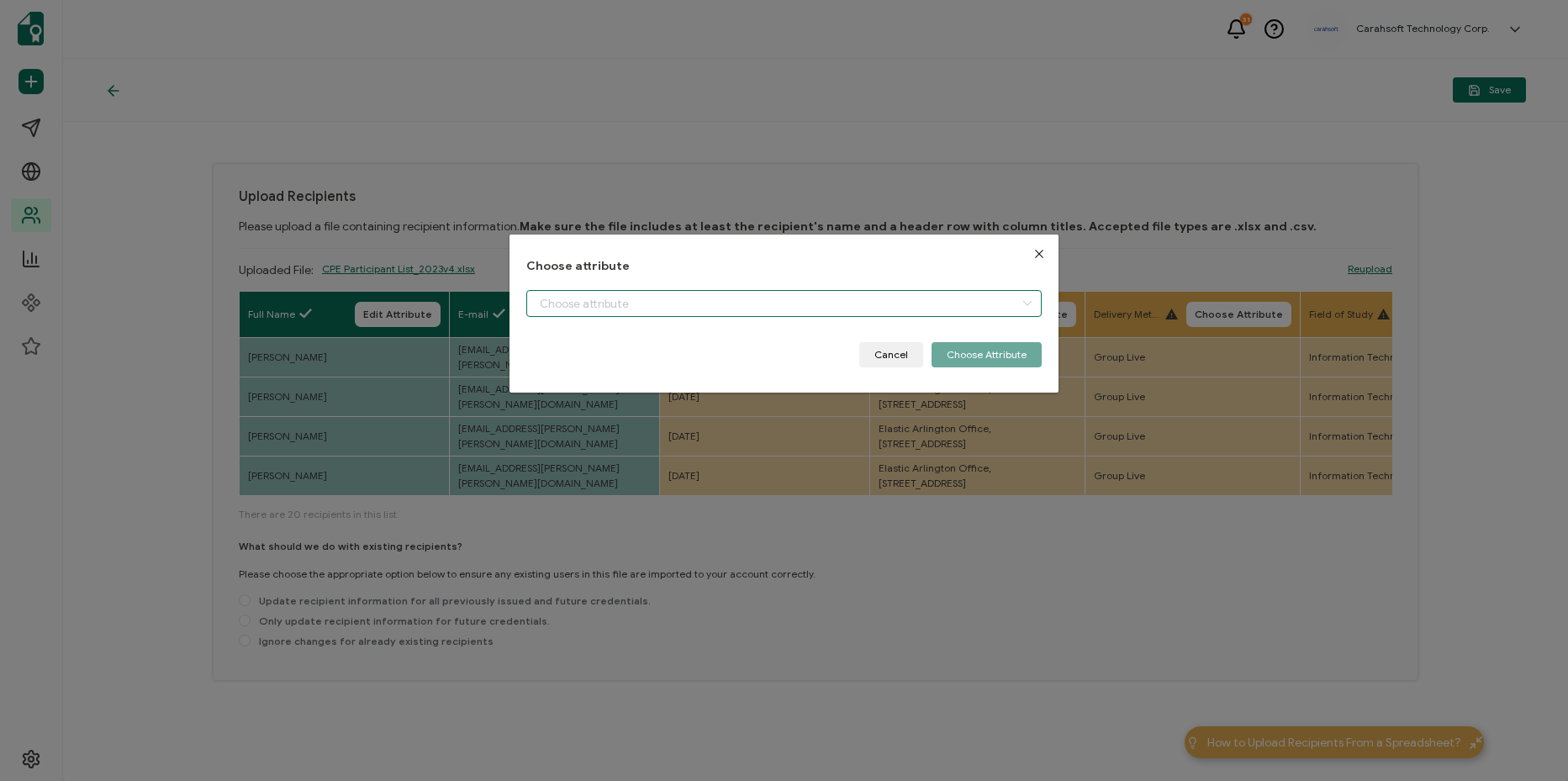
click at [825, 309] on input "dialog" at bounding box center [784, 303] width 515 height 27
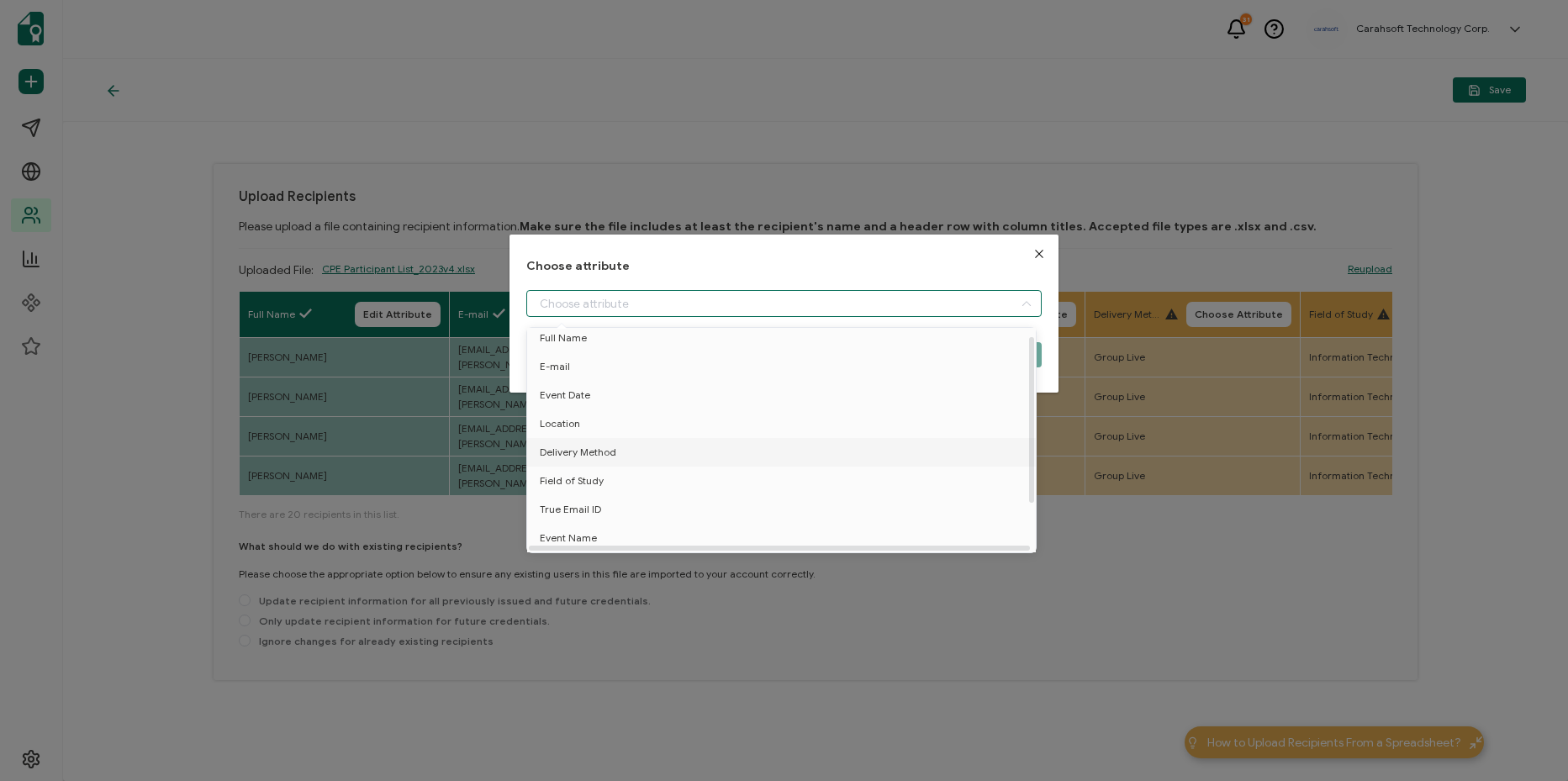
scroll to position [74, 0]
drag, startPoint x: 652, startPoint y: 497, endPoint x: 650, endPoint y: 532, distance: 35.1
click at [650, 532] on ul "+ Add New Attribute Full Name E-mail Event Date Location Delivery Method Field …" at bounding box center [784, 410] width 515 height 295
drag, startPoint x: 650, startPoint y: 532, endPoint x: 593, endPoint y: 359, distance: 182.1
click at [595, 359] on li "Event Date" at bounding box center [784, 367] width 523 height 29
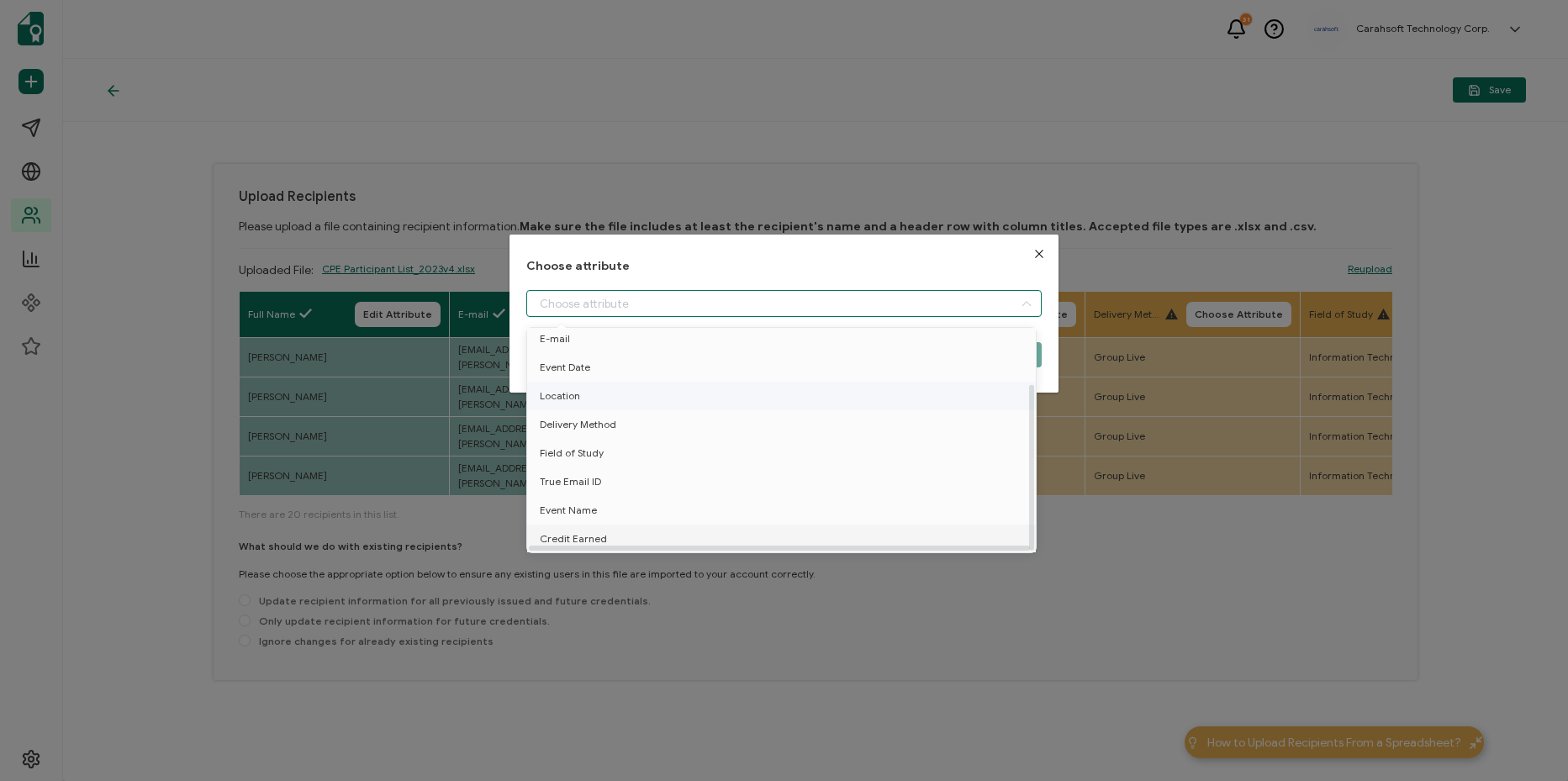
type input "Event Date"
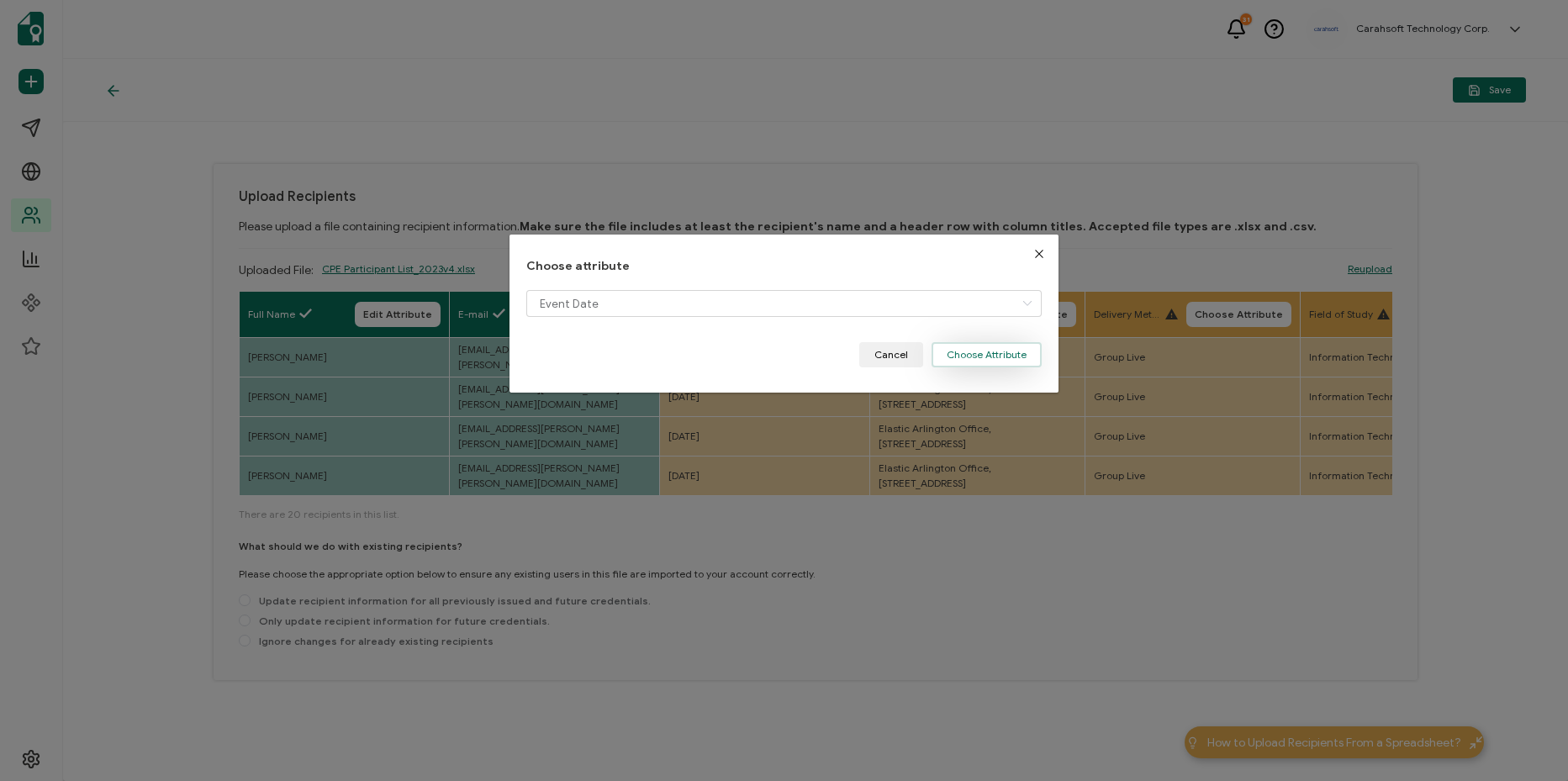
click at [1018, 349] on button "Choose Attribute" at bounding box center [986, 354] width 110 height 25
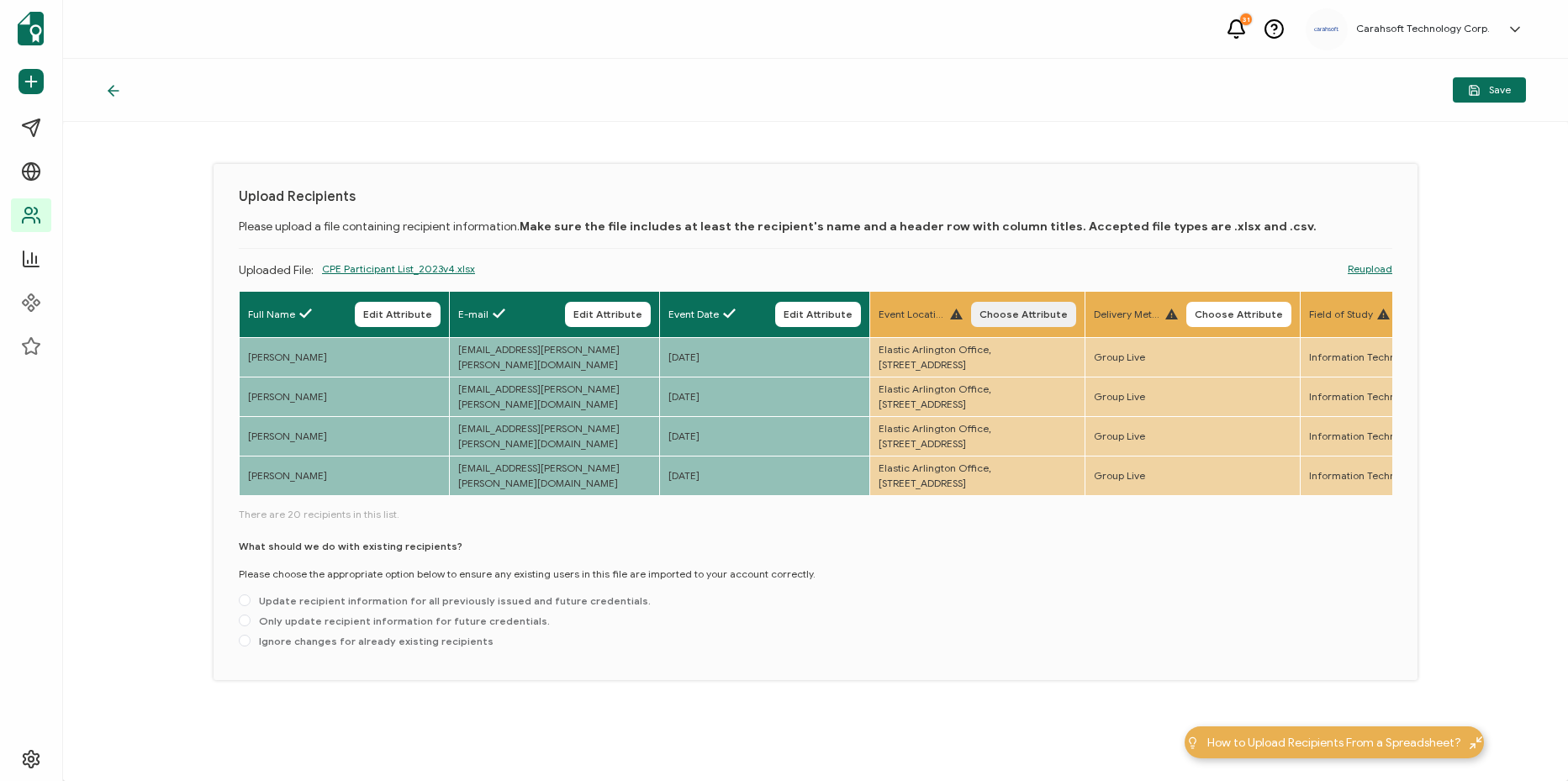
click at [1076, 323] on button "Choose Attribute" at bounding box center [1023, 314] width 105 height 25
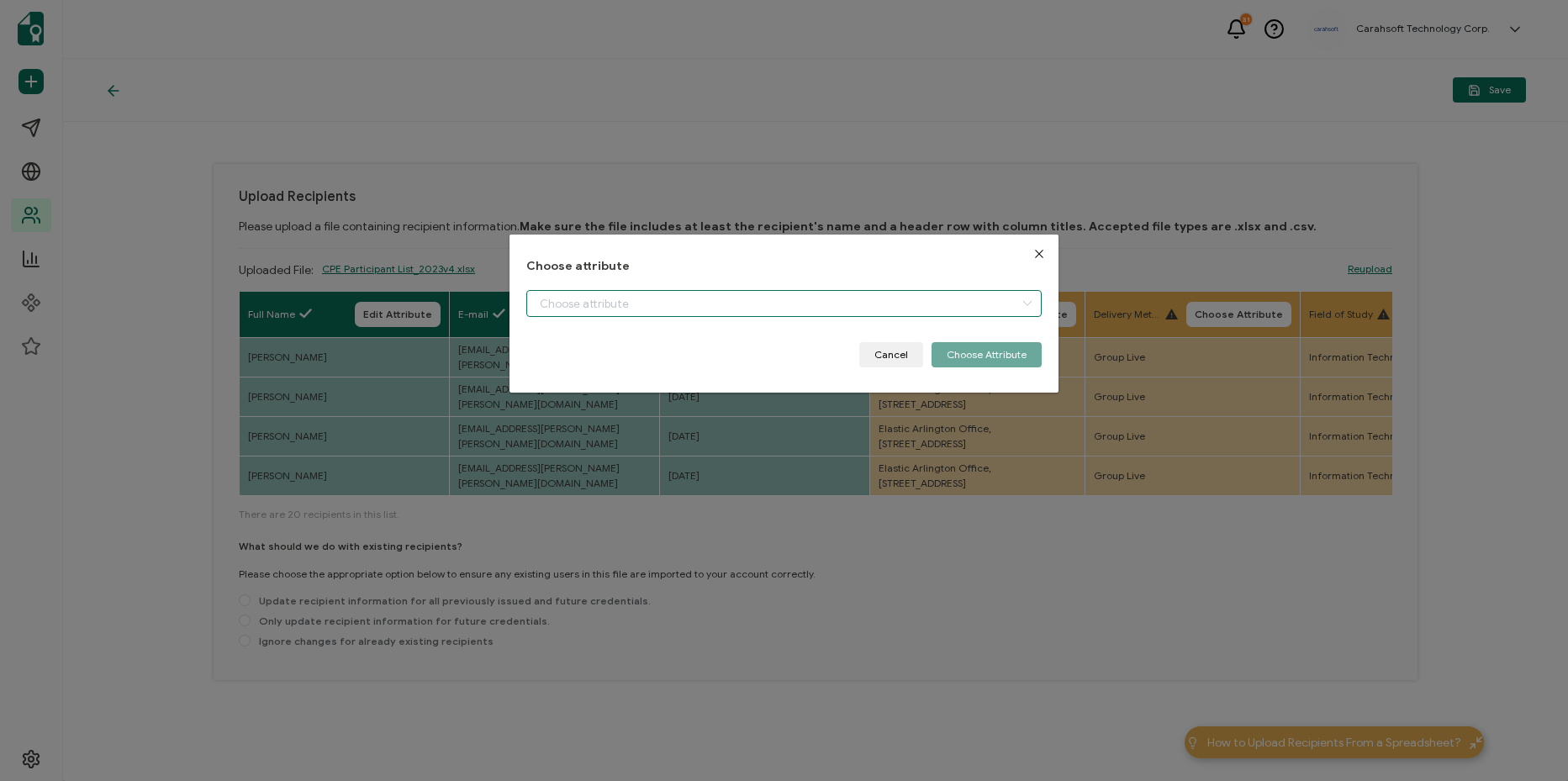
click at [940, 304] on input "dialog" at bounding box center [784, 303] width 515 height 27
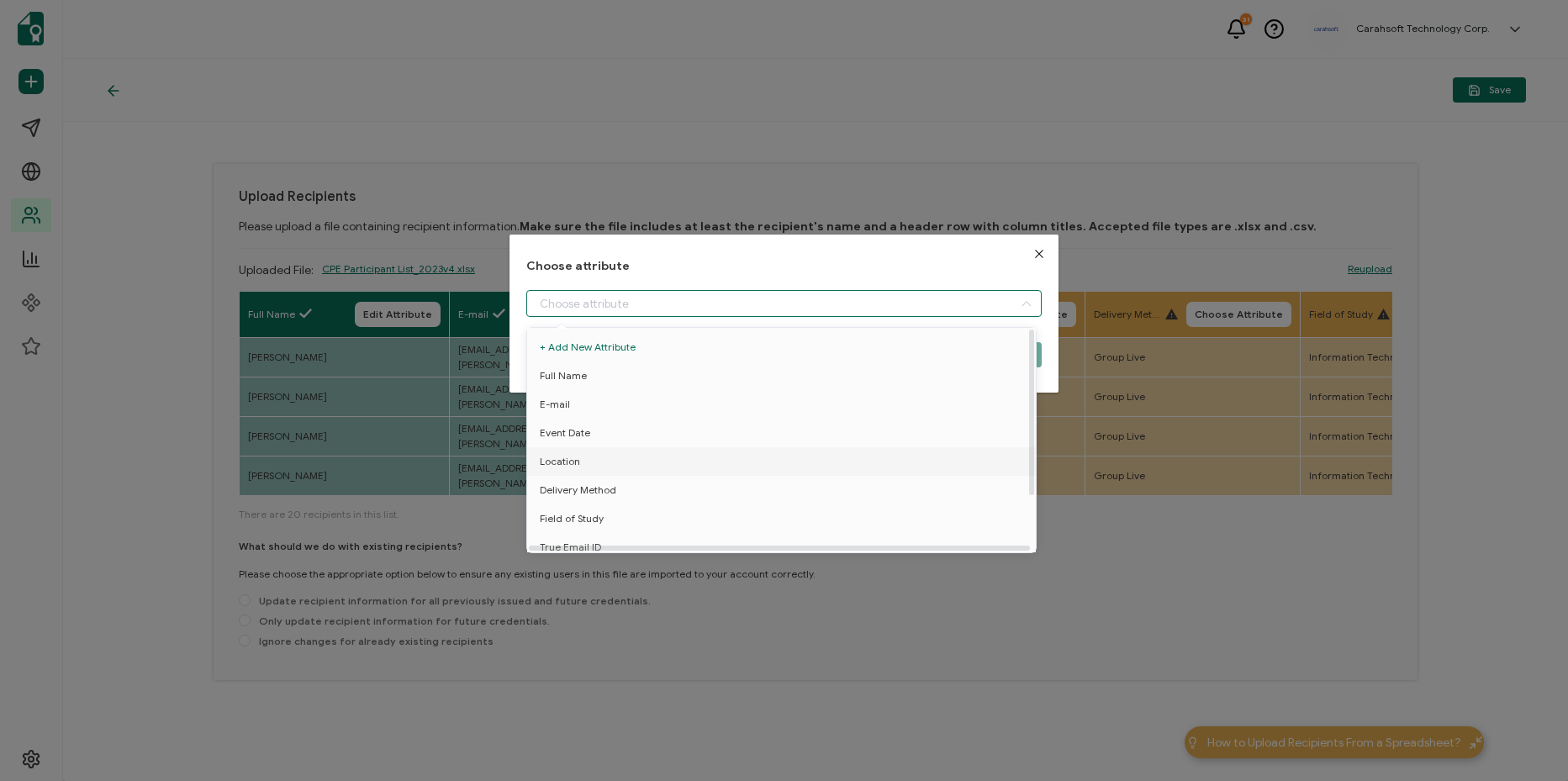
click at [791, 460] on li "Location" at bounding box center [784, 461] width 523 height 29
type input "Location"
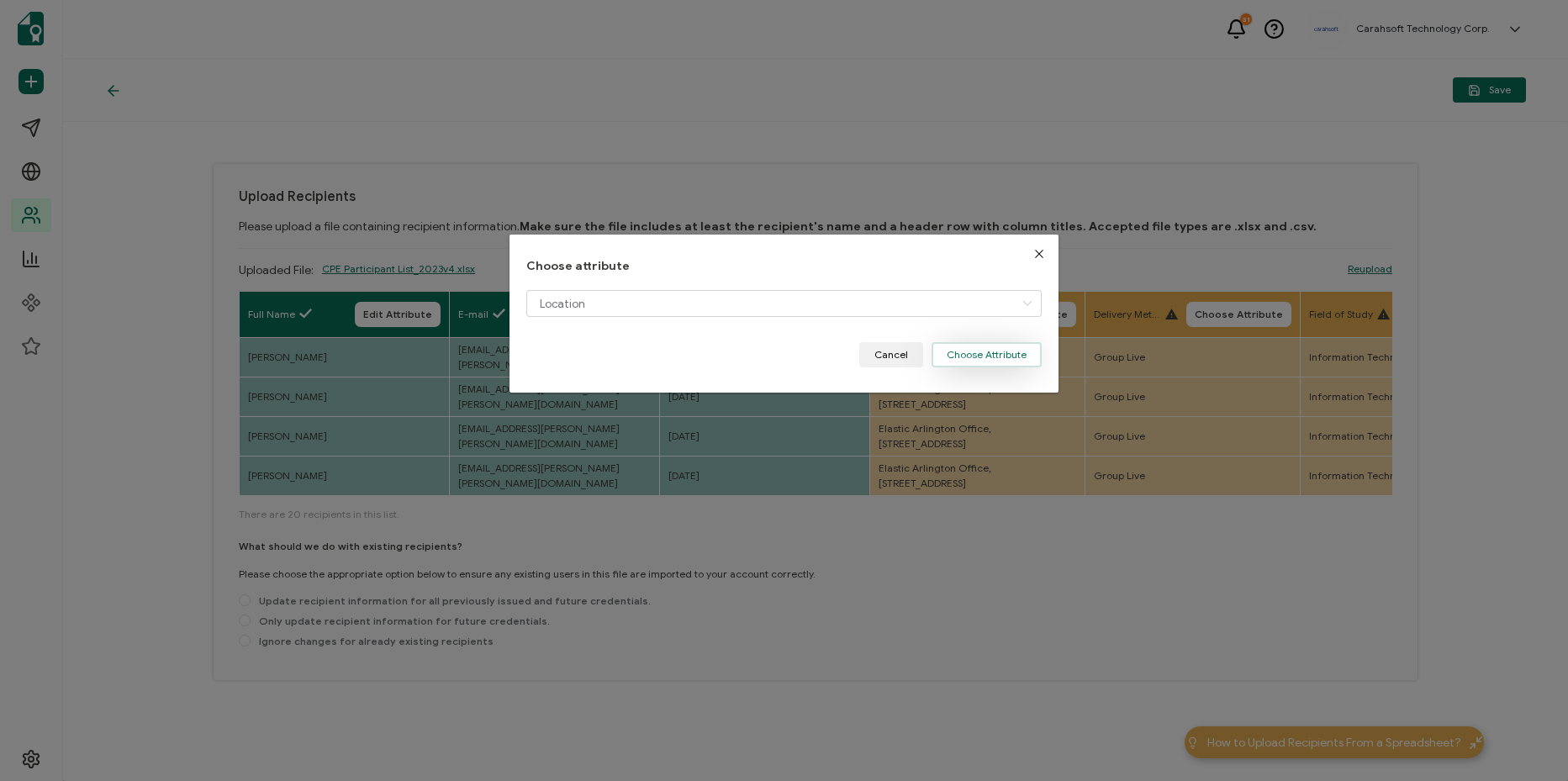
click at [994, 344] on div "Choose attribute Location Cancel Choose Attribute" at bounding box center [784, 314] width 515 height 109
drag, startPoint x: 994, startPoint y: 344, endPoint x: 1002, endPoint y: 350, distance: 10.0
click at [991, 350] on button "Choose Attribute" at bounding box center [986, 354] width 110 height 25
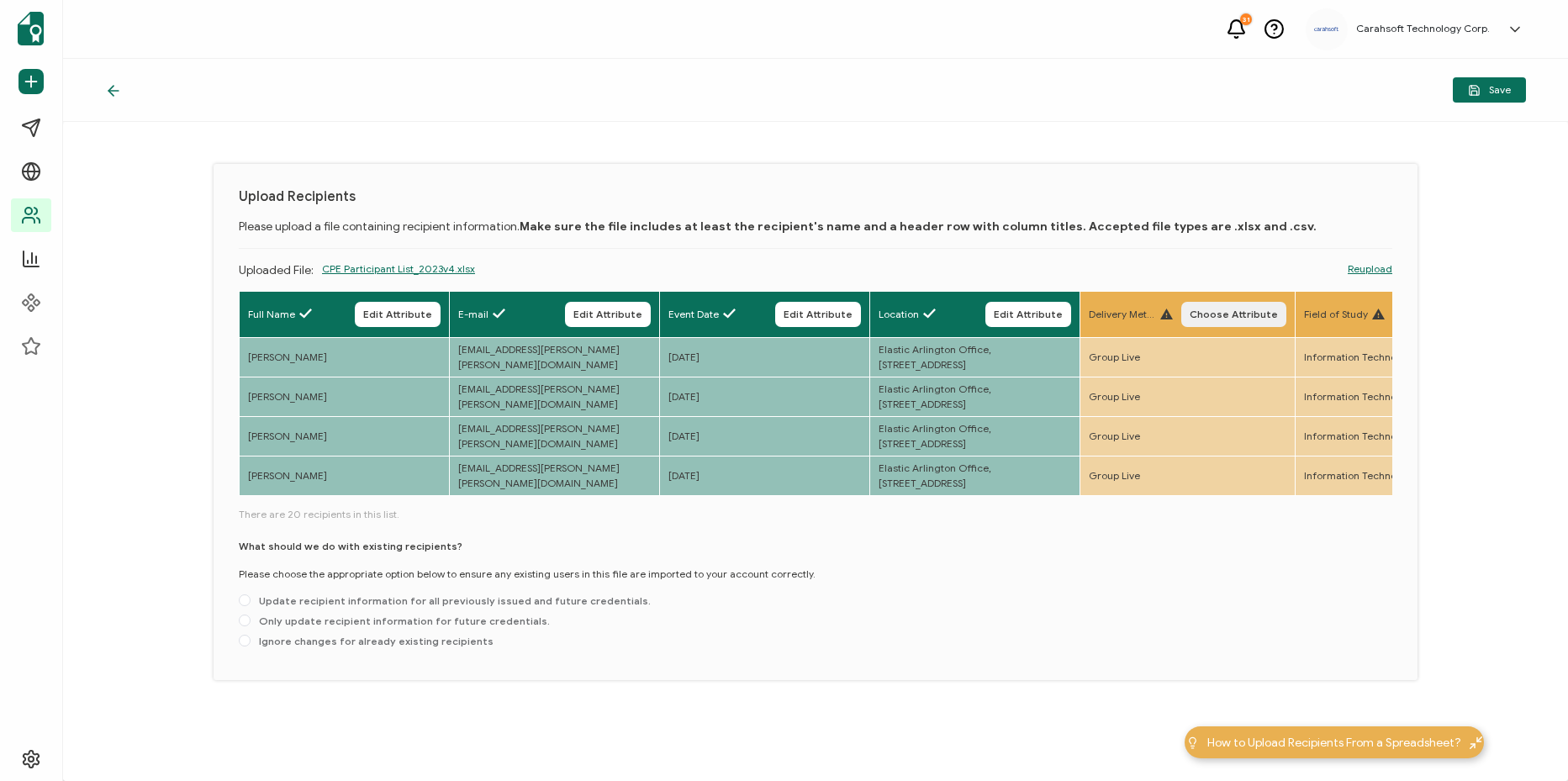
drag, startPoint x: 1299, startPoint y: 305, endPoint x: 1273, endPoint y: 309, distance: 26.3
click at [1287, 305] on button "Choose Attribute" at bounding box center [1234, 314] width 105 height 25
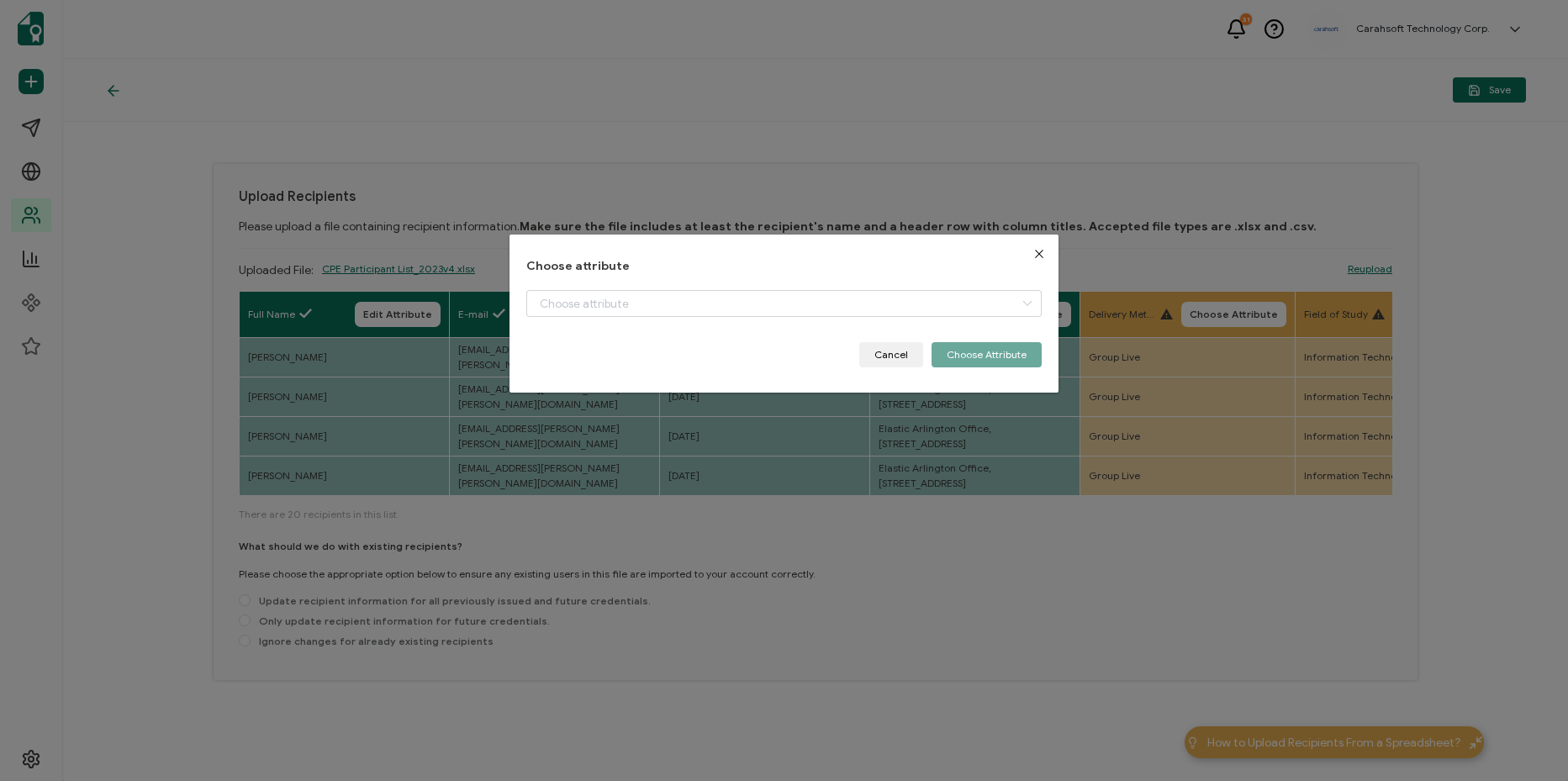
click at [915, 318] on div "dialog" at bounding box center [784, 316] width 515 height 52
click at [919, 311] on input "dialog" at bounding box center [784, 303] width 515 height 27
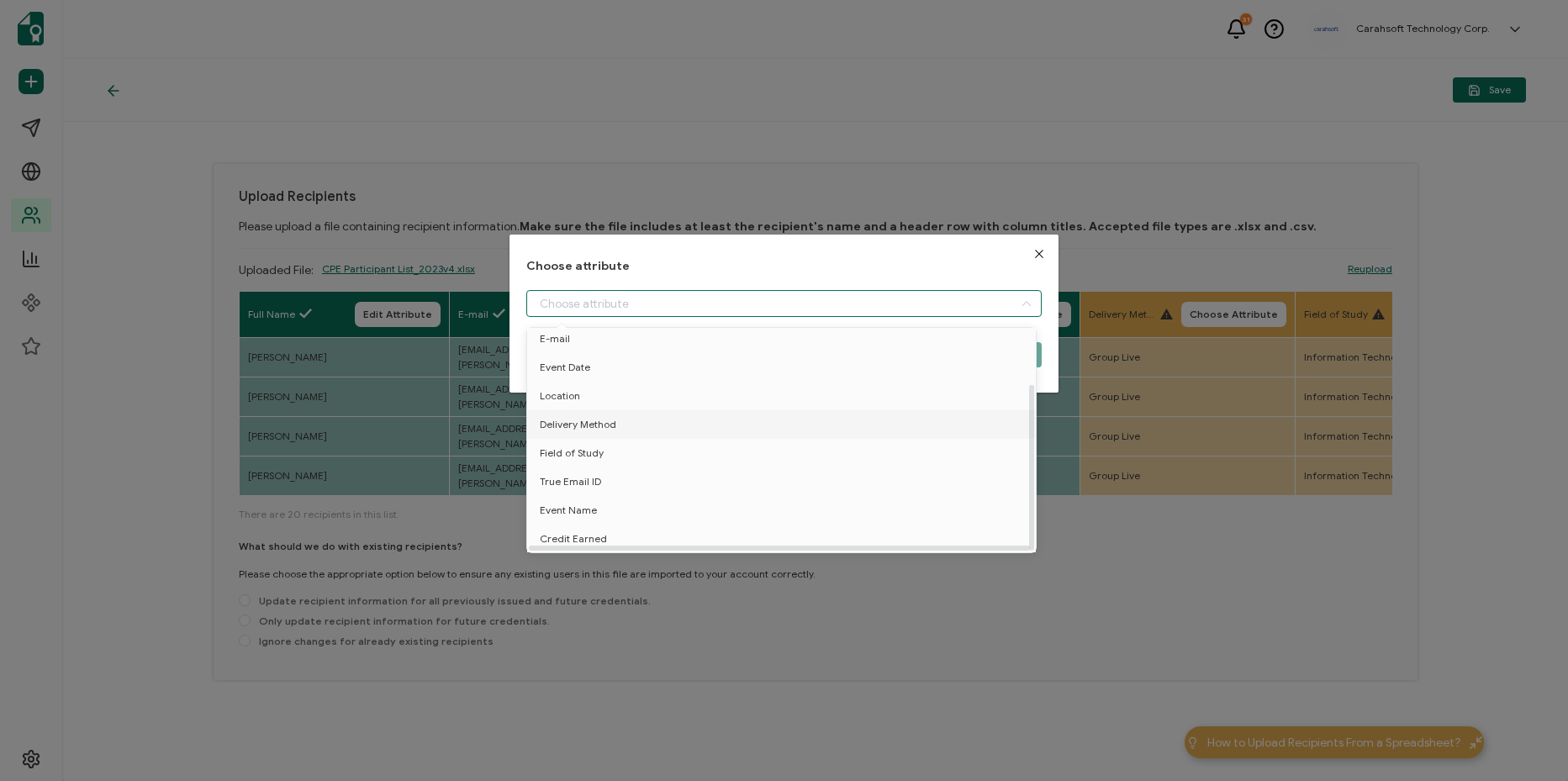
click at [701, 416] on li "Delivery Method" at bounding box center [784, 424] width 523 height 29
type input "Delivery Method"
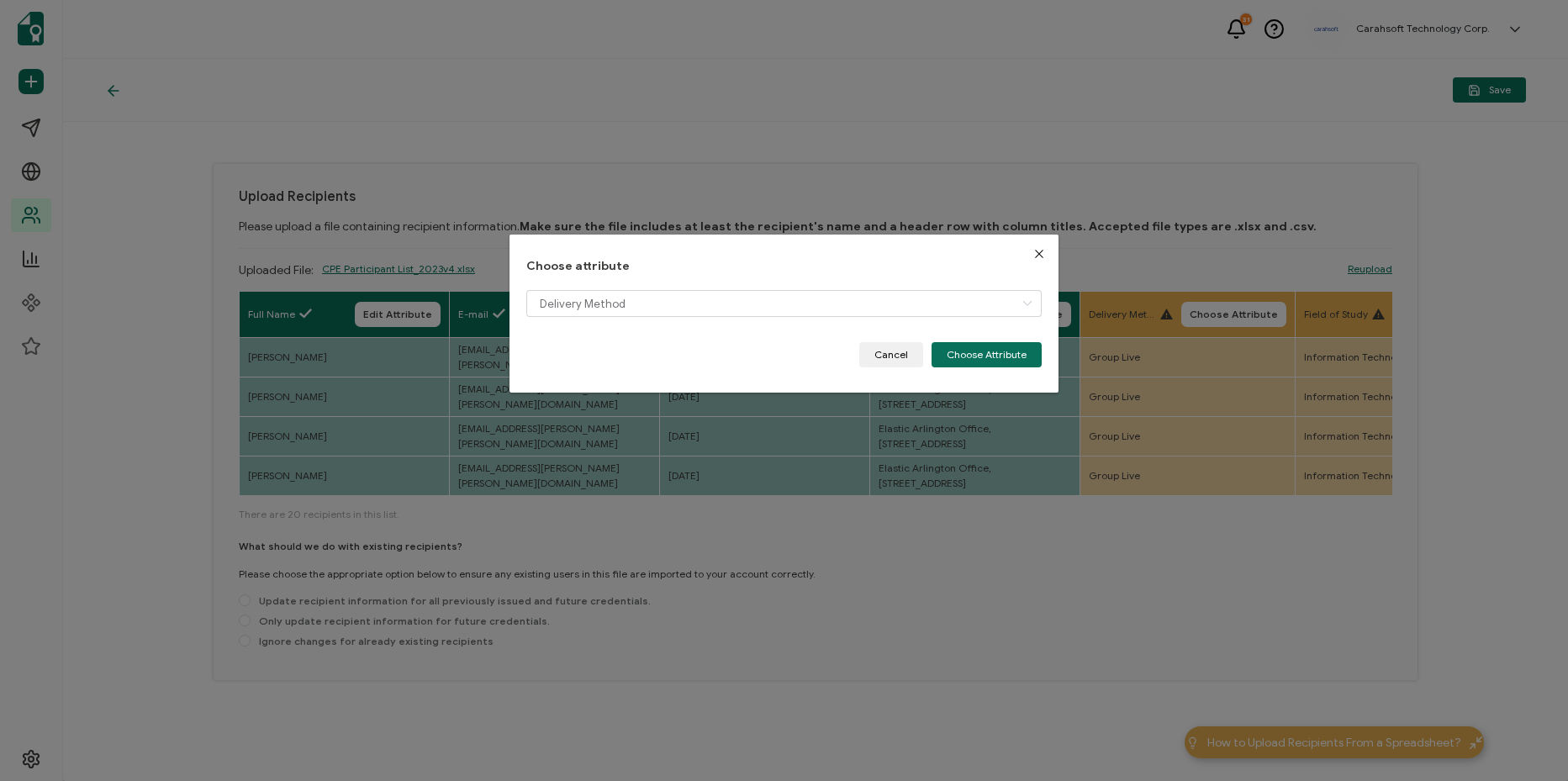
drag, startPoint x: 941, startPoint y: 349, endPoint x: 976, endPoint y: 401, distance: 62.7
click at [942, 351] on button "Choose Attribute" at bounding box center [986, 354] width 110 height 25
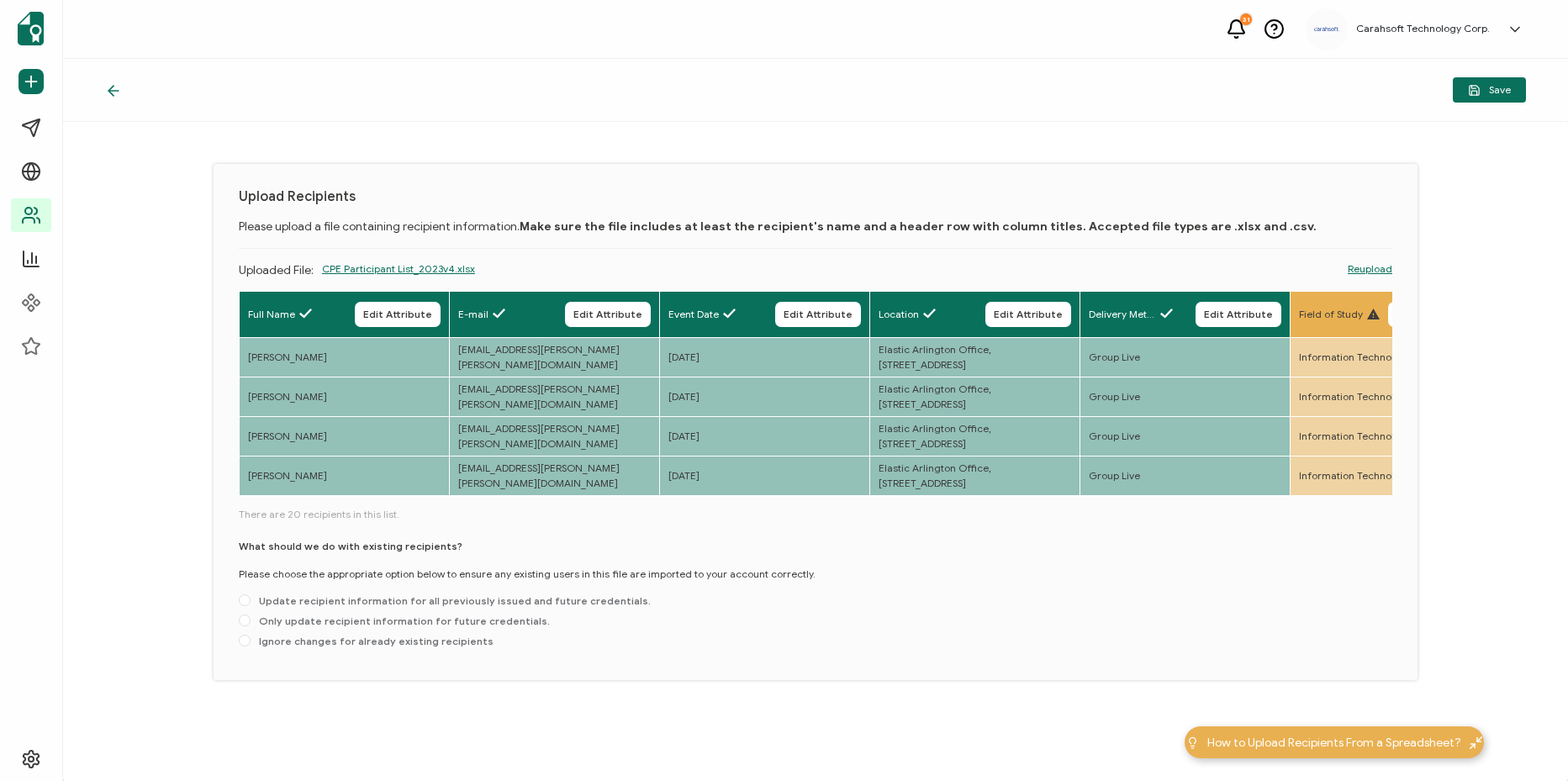
drag, startPoint x: 397, startPoint y: 503, endPoint x: 436, endPoint y: 509, distance: 39.5
click at [436, 509] on div "Full Name Edit Attribute E-mail Edit Attribute Event Date Edit Attribute Locati…" at bounding box center [816, 472] width 1154 height 364
drag, startPoint x: 438, startPoint y: 495, endPoint x: 502, endPoint y: 507, distance: 65.1
click at [502, 507] on div "Full Name Edit Attribute E-mail Edit Attribute Event Date Edit Attribute Locati…" at bounding box center [816, 472] width 1154 height 364
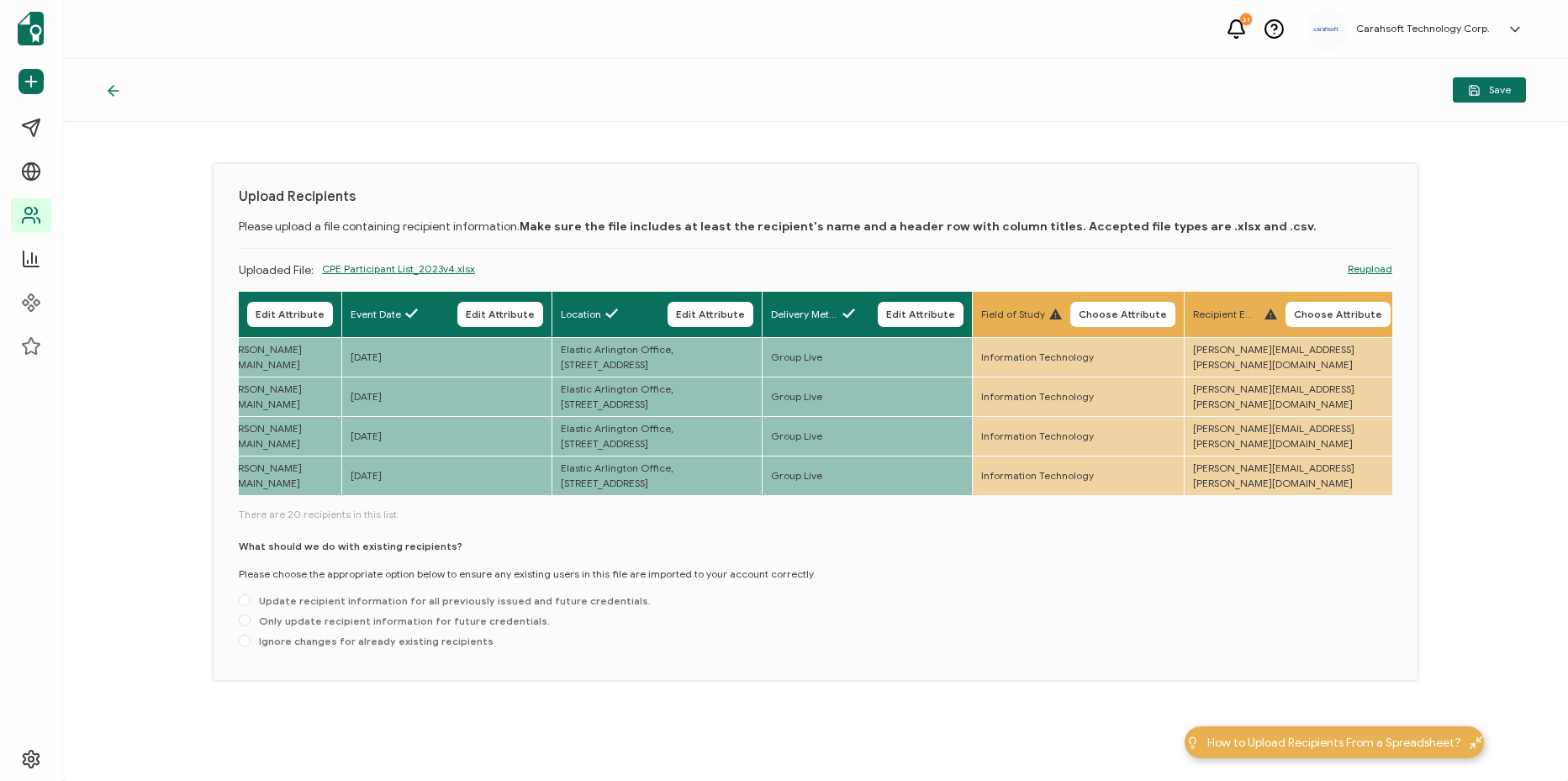
scroll to position [0, 887]
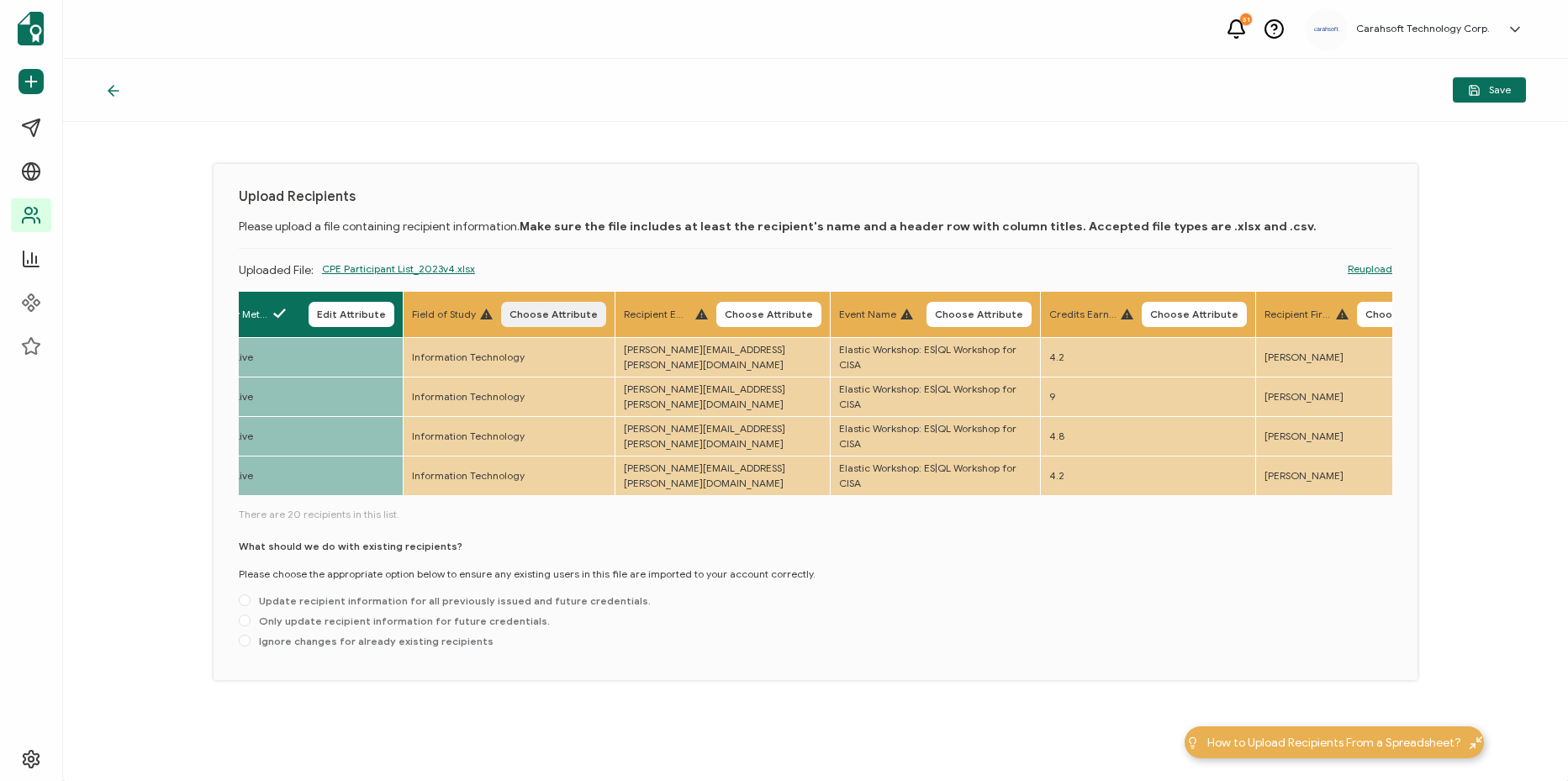
click at [598, 315] on span "Choose Attribute" at bounding box center [553, 314] width 88 height 10
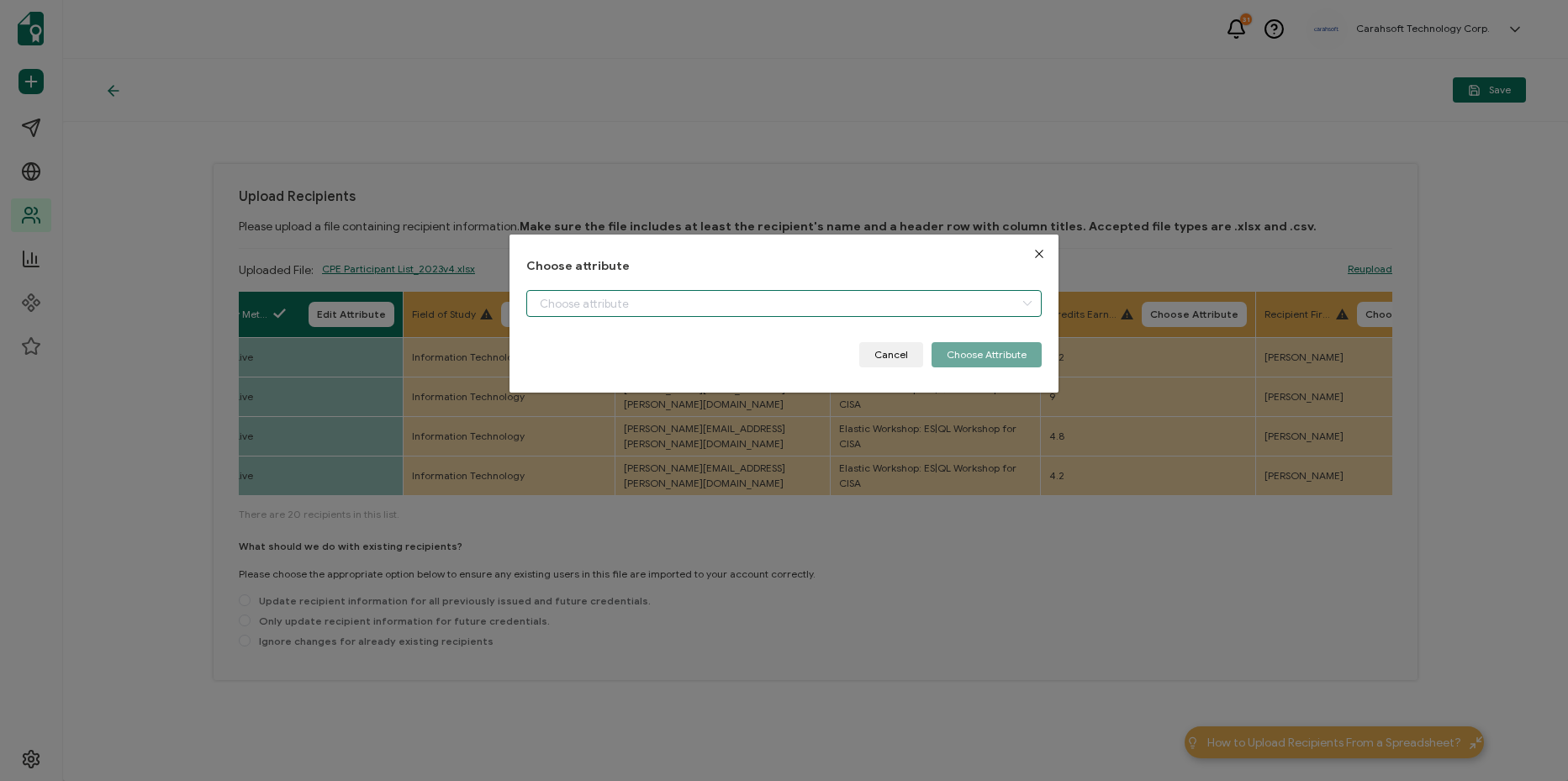
click at [640, 315] on input "dialog" at bounding box center [784, 303] width 515 height 27
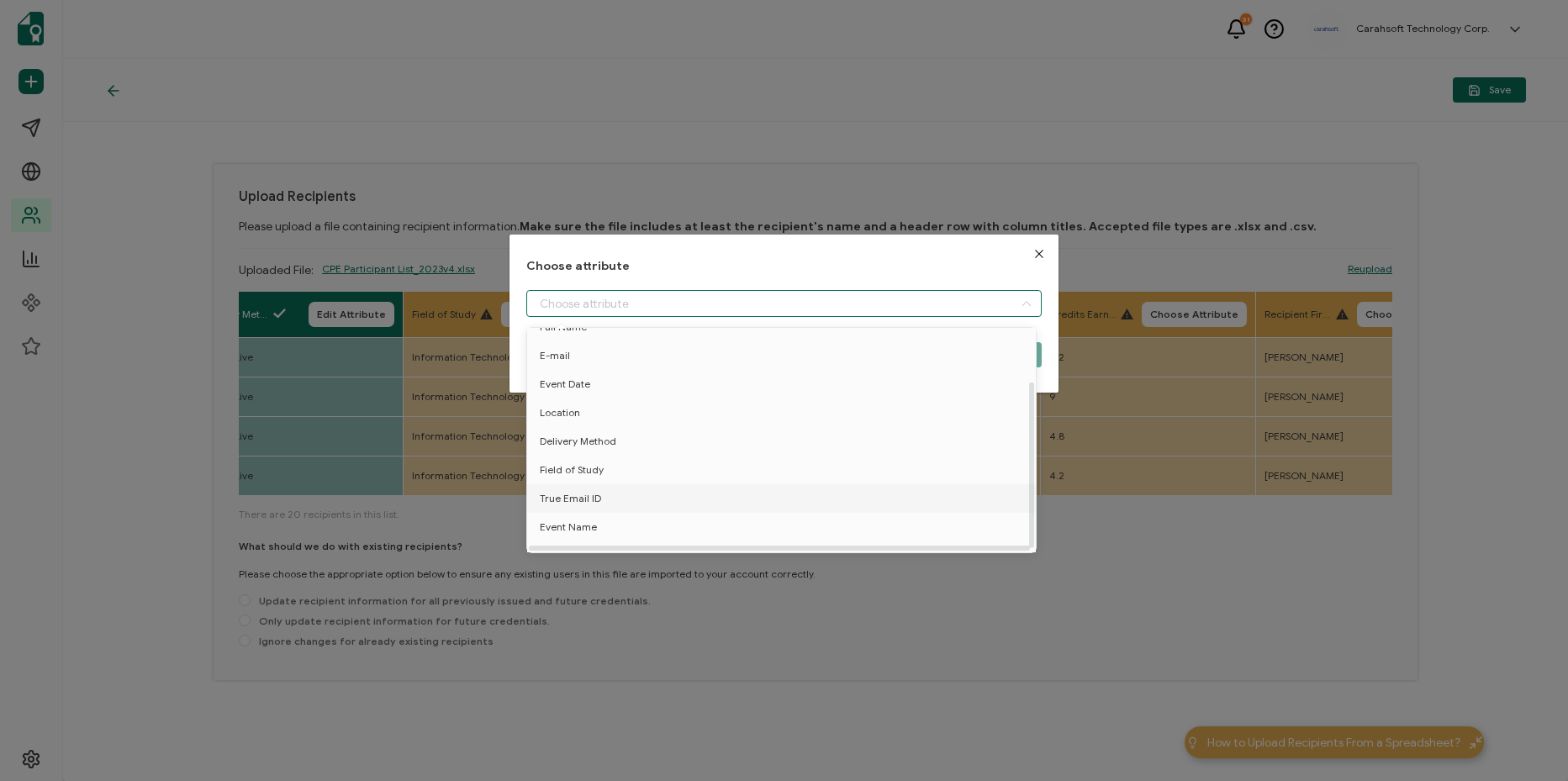
scroll to position [74, 0]
click at [613, 449] on li "Field of Study" at bounding box center [784, 453] width 523 height 29
type input "Field of Study"
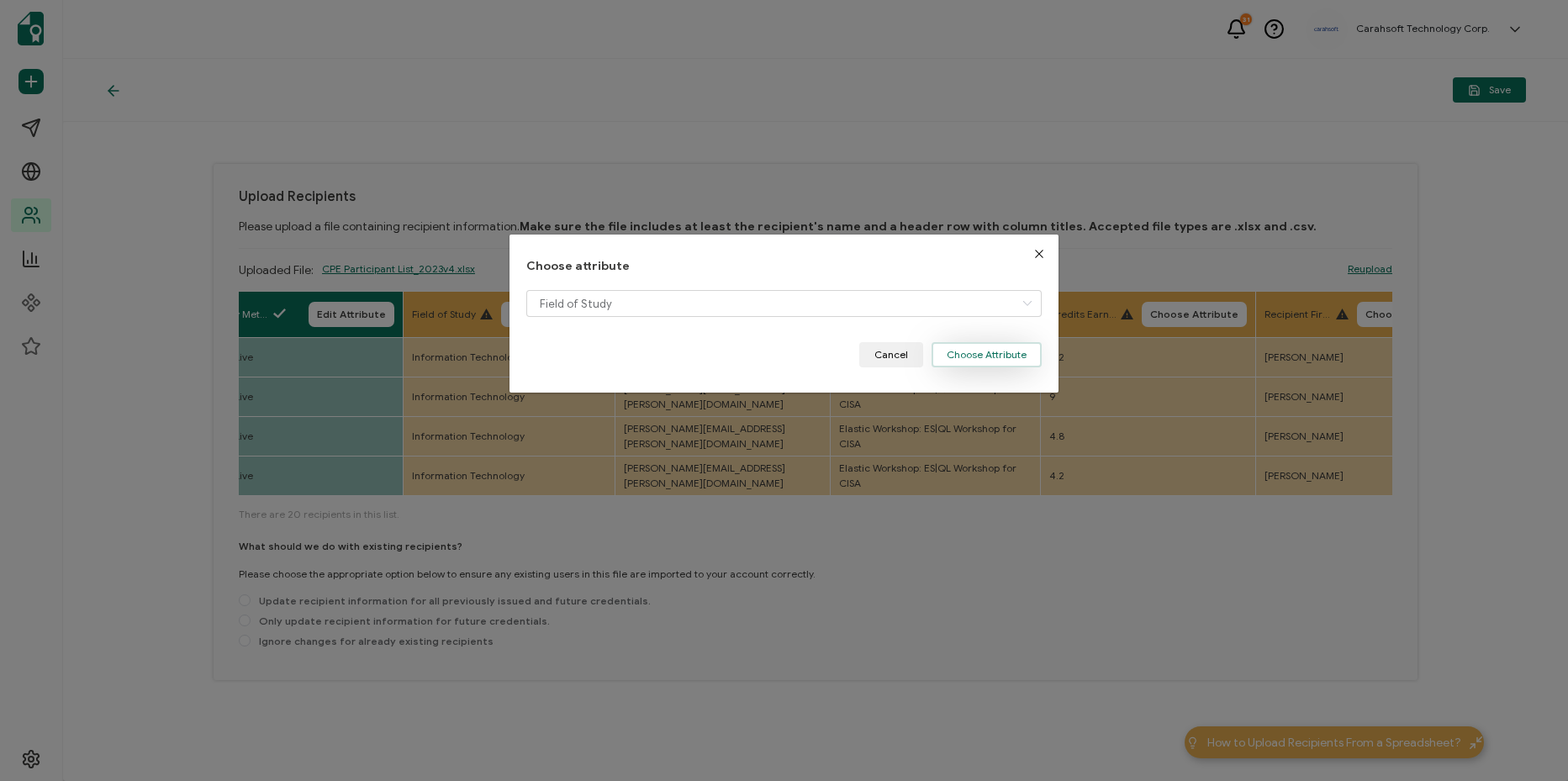
click at [984, 356] on button "Choose Attribute" at bounding box center [986, 354] width 110 height 25
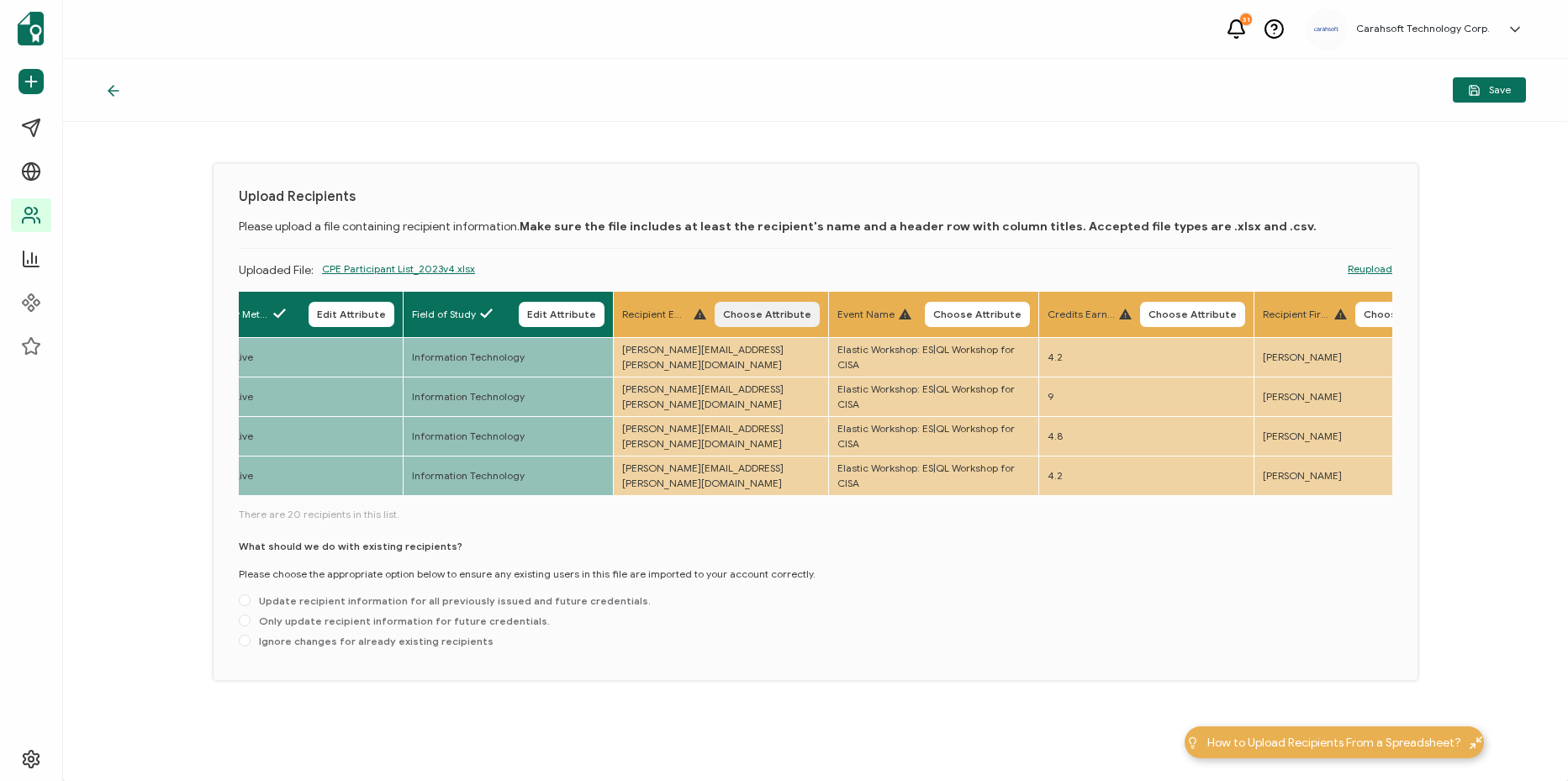
click at [812, 316] on span "Choose Attribute" at bounding box center [767, 314] width 88 height 10
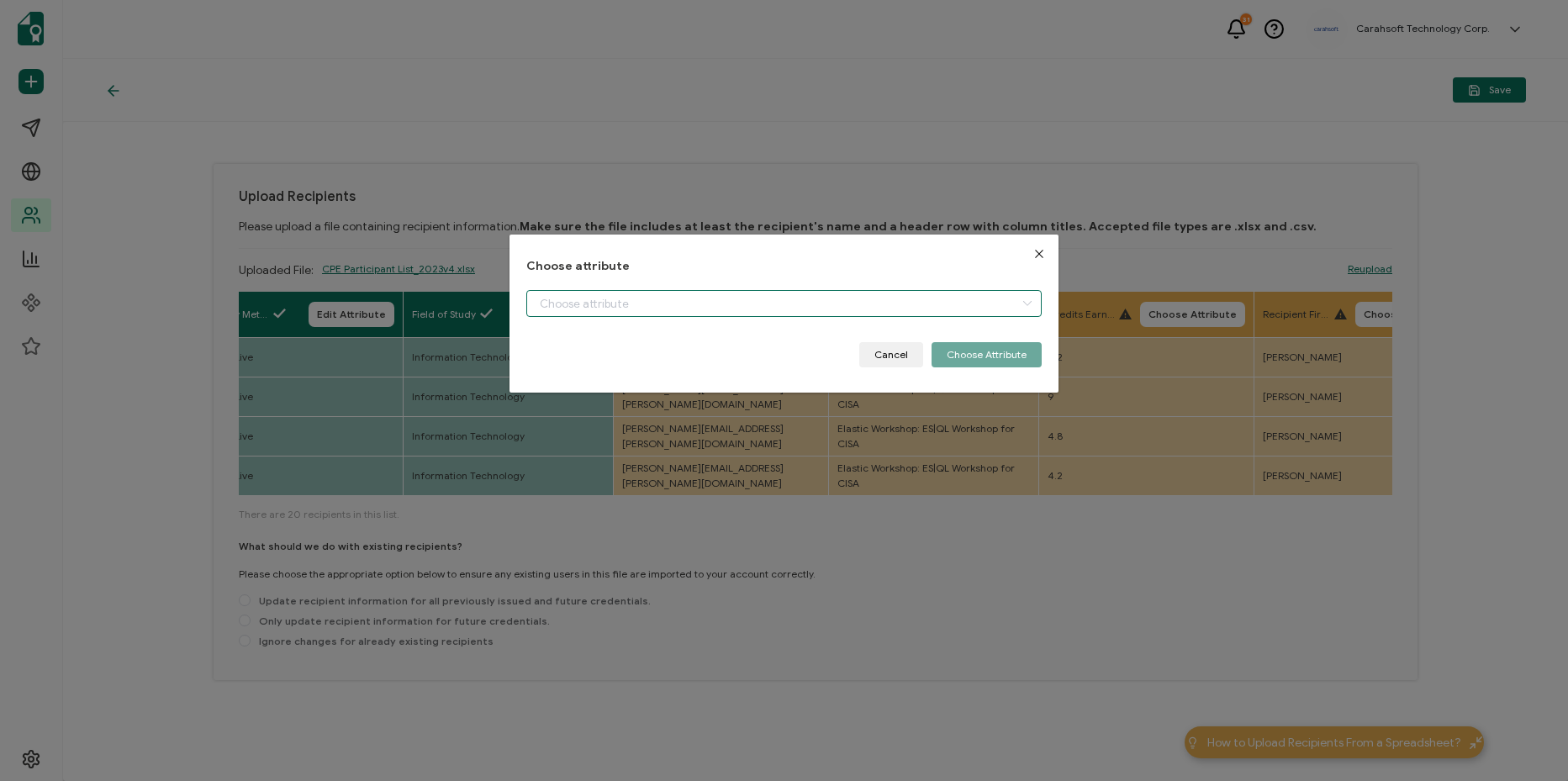
click at [831, 303] on input "dialog" at bounding box center [784, 303] width 515 height 27
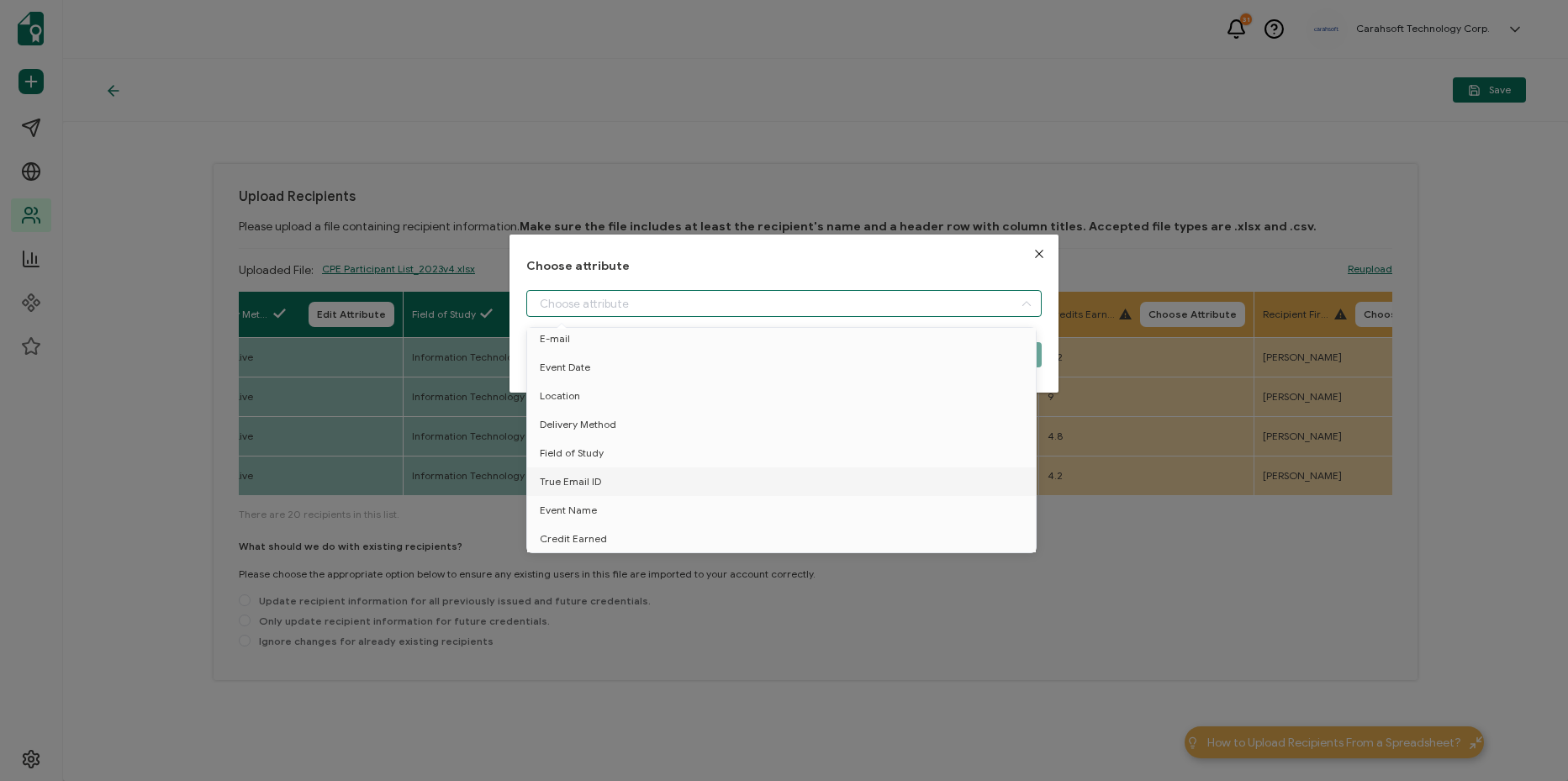
click at [717, 474] on li "True Email ID" at bounding box center [784, 481] width 523 height 29
type input "True Email ID"
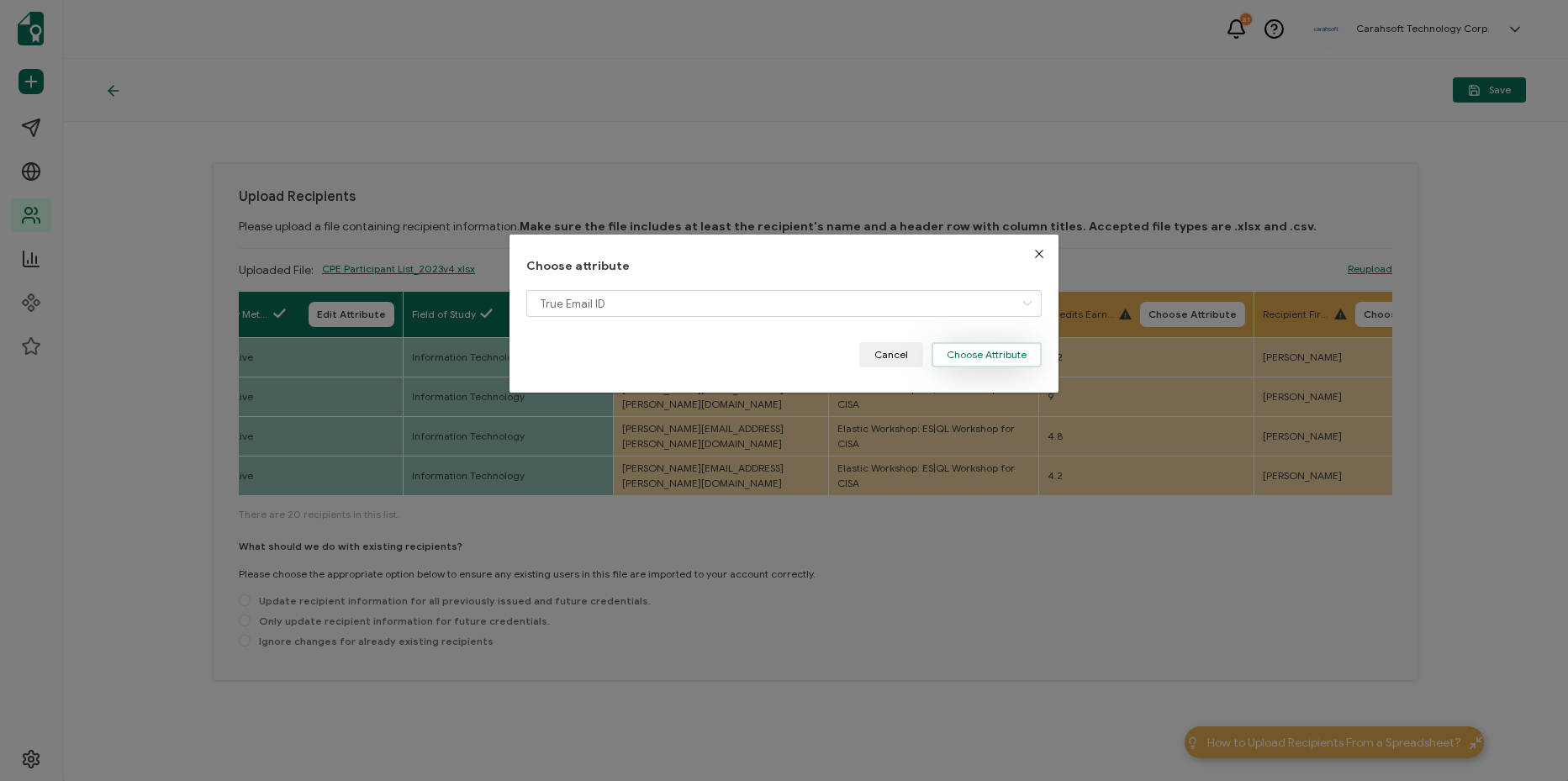
drag, startPoint x: 956, startPoint y: 355, endPoint x: 1037, endPoint y: 302, distance: 96.8
click at [963, 353] on button "Choose Attribute" at bounding box center [986, 354] width 110 height 25
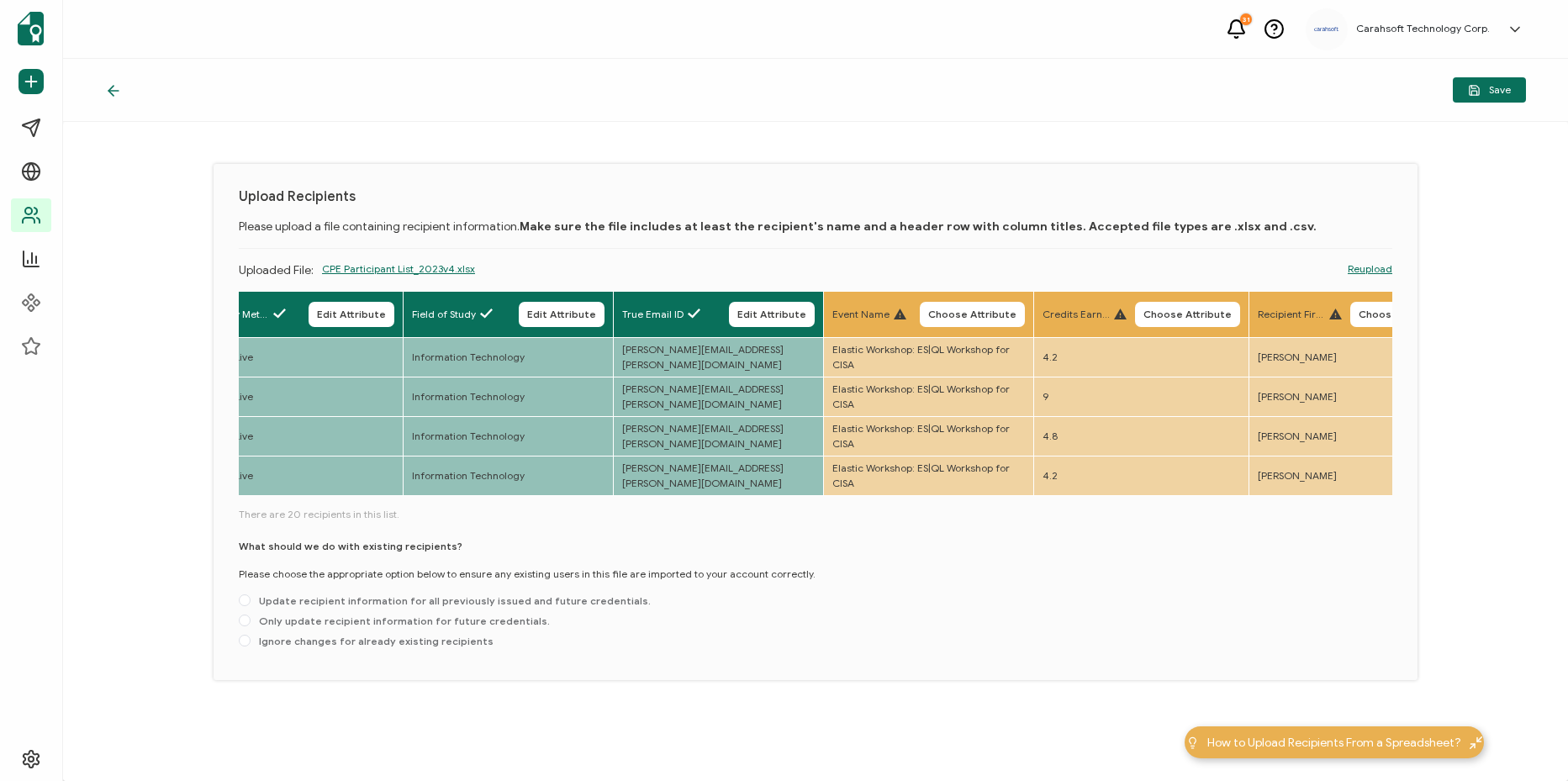
drag, startPoint x: 1053, startPoint y: 311, endPoint x: 899, endPoint y: 320, distance: 154.3
click at [1016, 313] on span "Choose Attribute" at bounding box center [972, 314] width 88 height 10
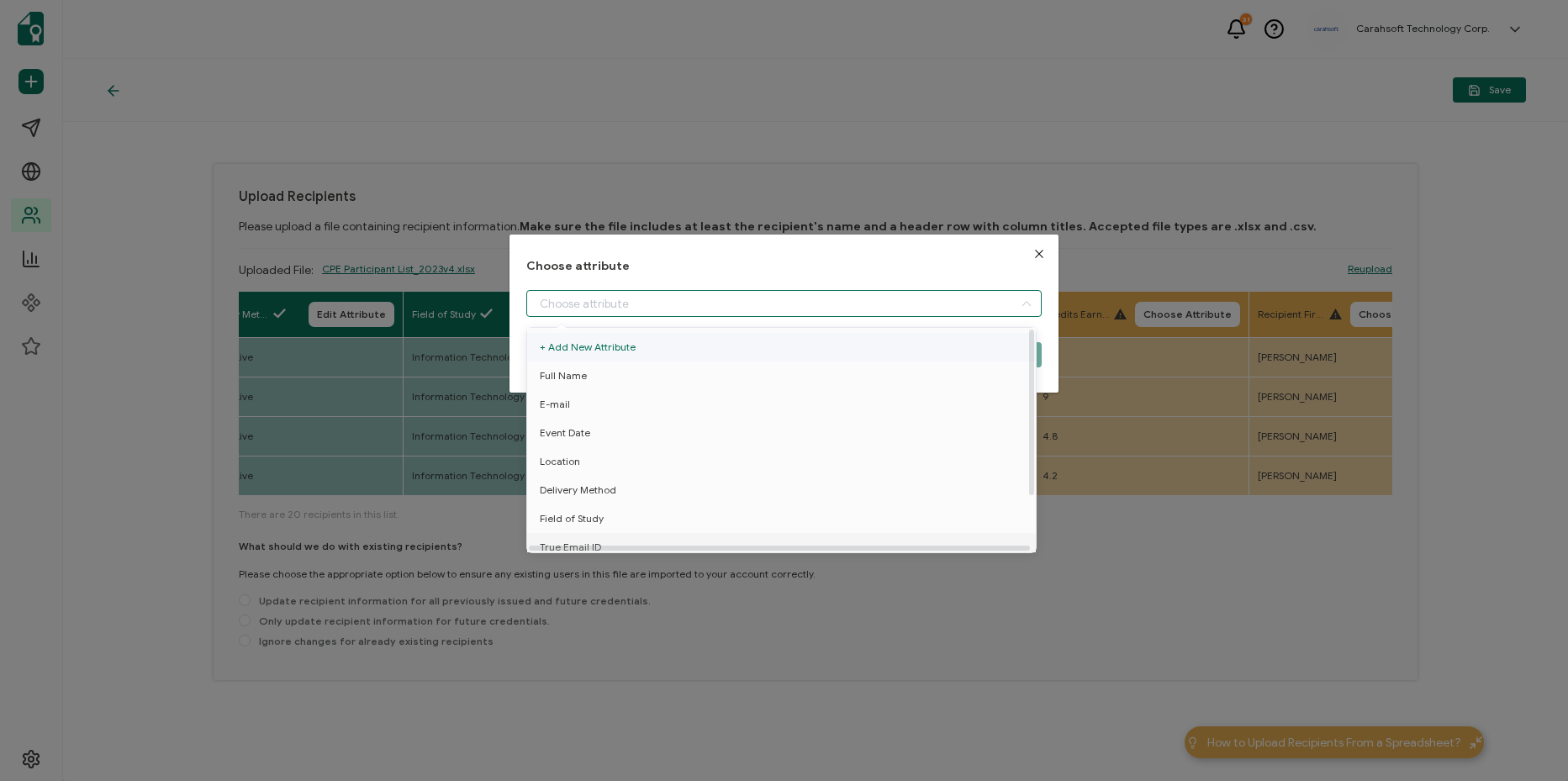
drag, startPoint x: 837, startPoint y: 298, endPoint x: 817, endPoint y: 335, distance: 42.1
click at [834, 305] on input "dialog" at bounding box center [784, 303] width 515 height 27
click at [700, 510] on li "Event Name" at bounding box center [784, 510] width 523 height 29
type input "Event Name"
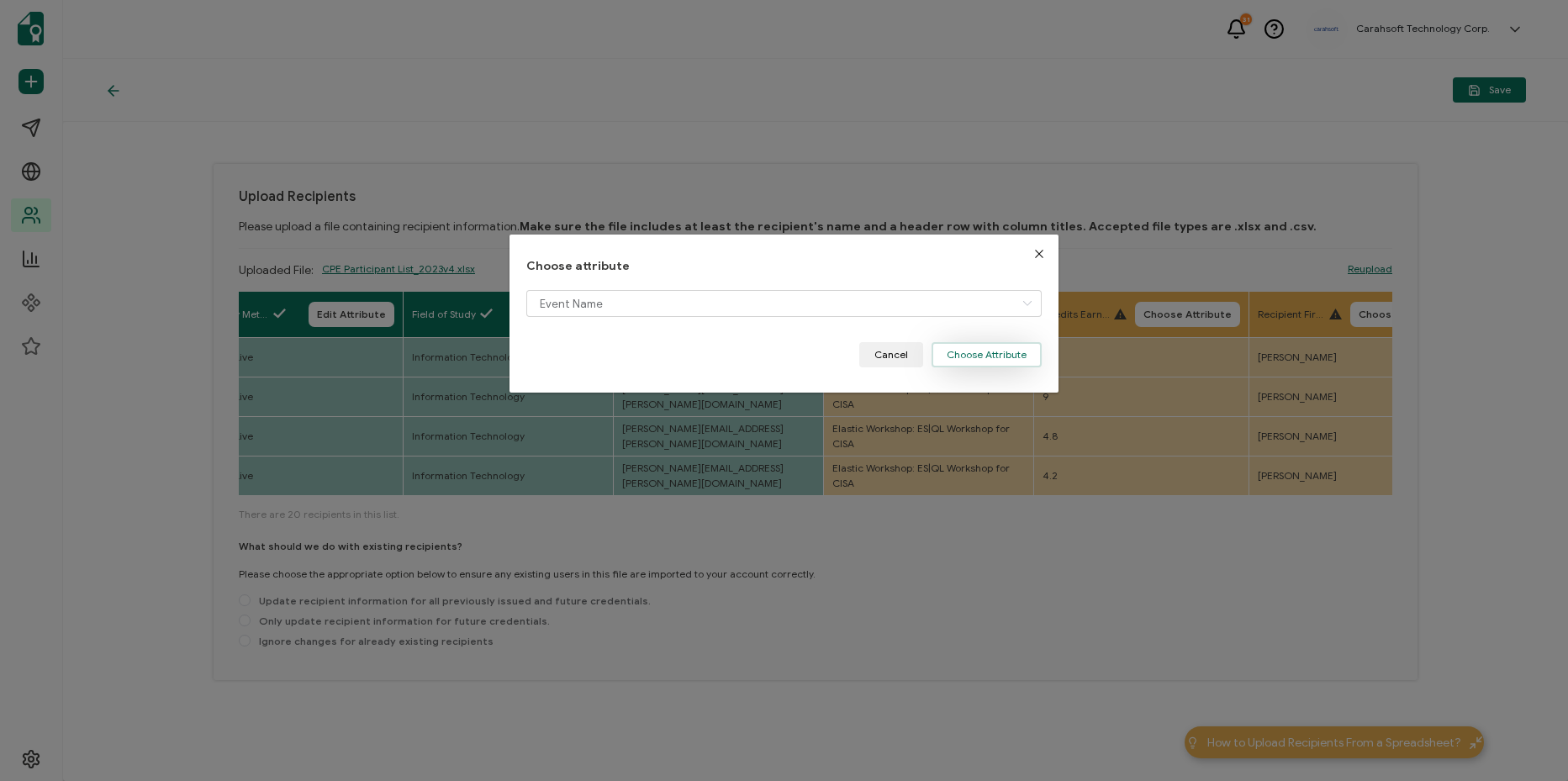
click at [979, 353] on button "Choose Attribute" at bounding box center [986, 354] width 110 height 25
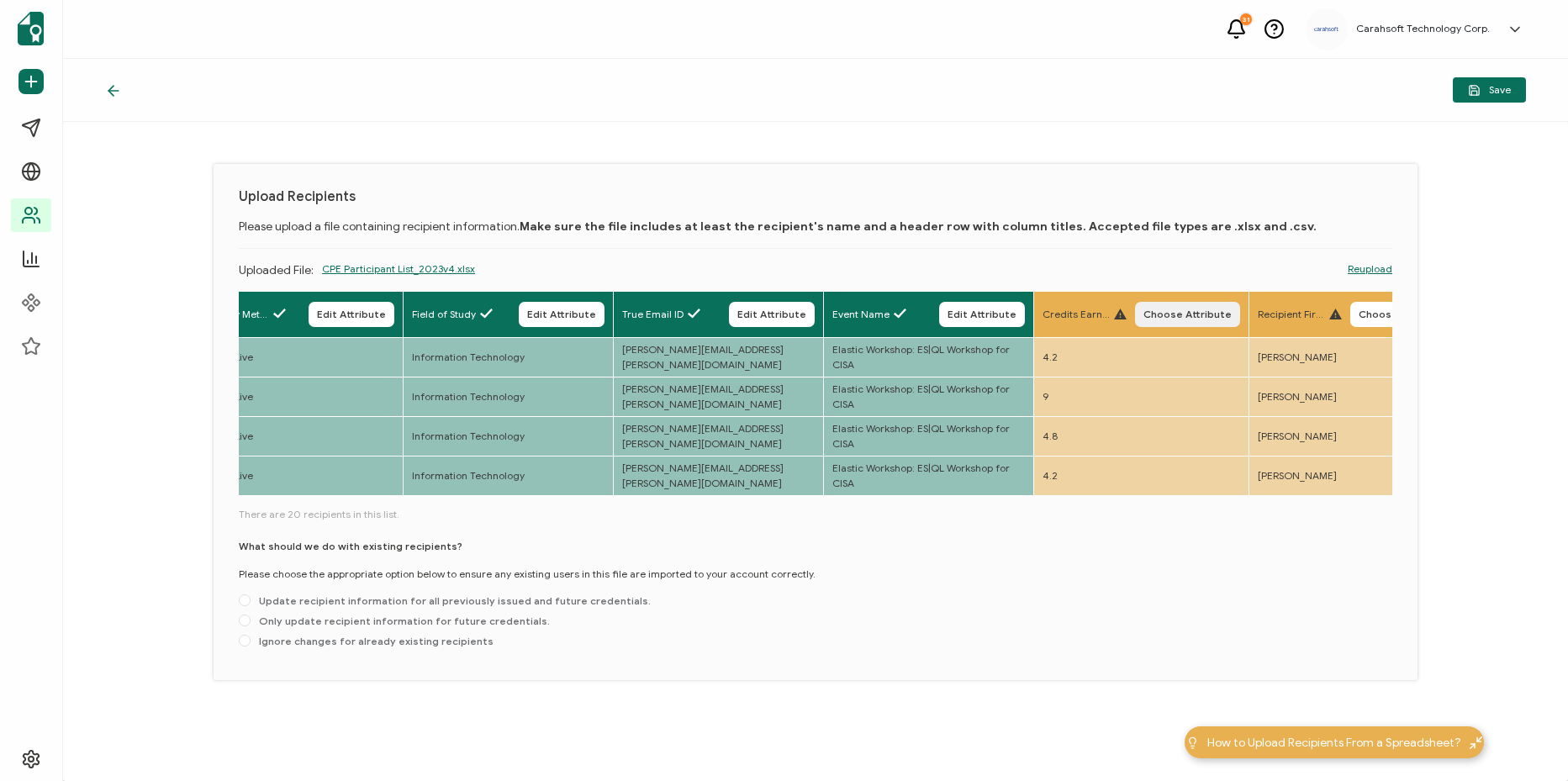
click at [1232, 310] on span "Choose Attribute" at bounding box center [1187, 314] width 88 height 10
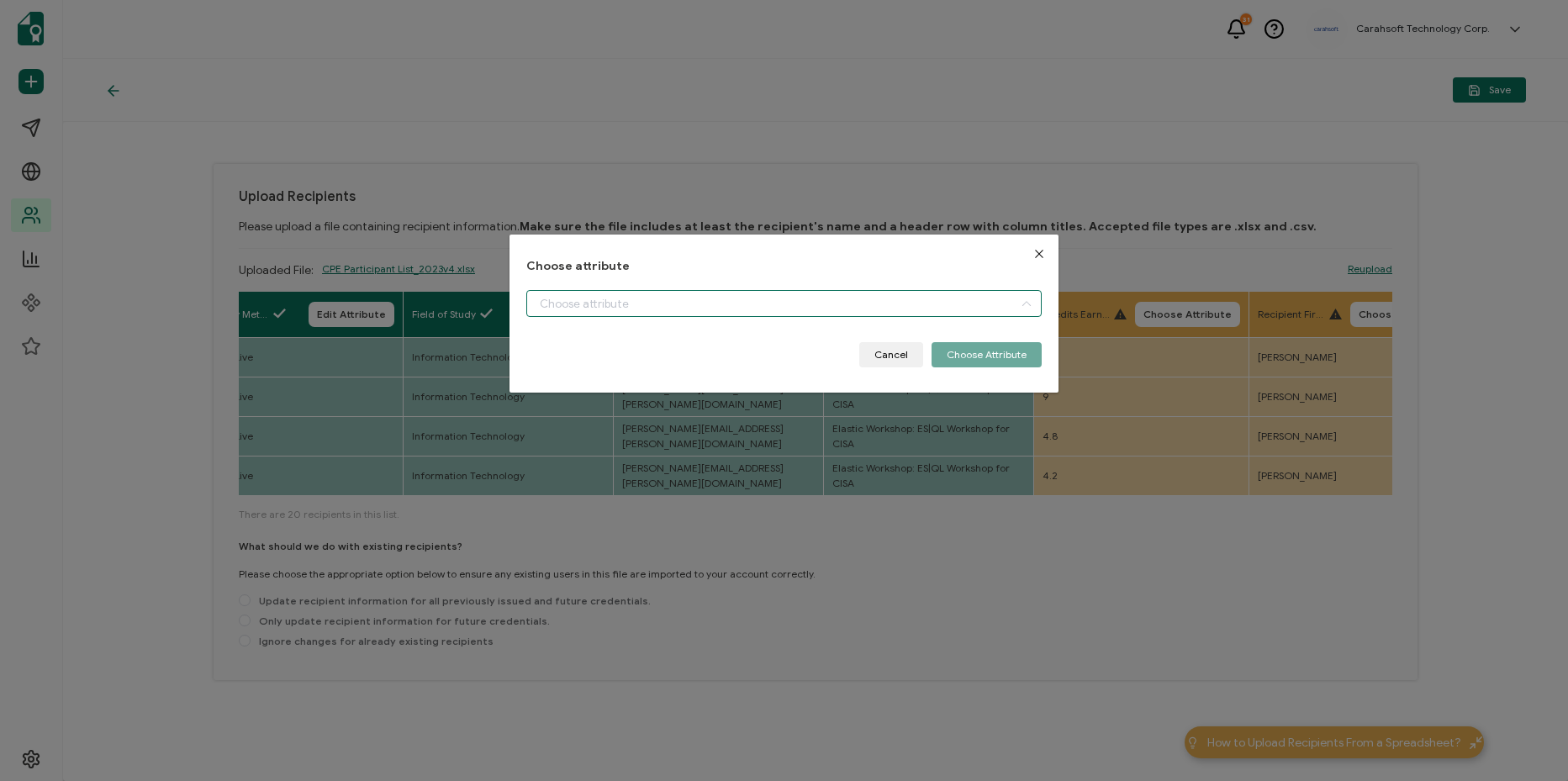
click at [967, 305] on input "dialog" at bounding box center [784, 303] width 515 height 27
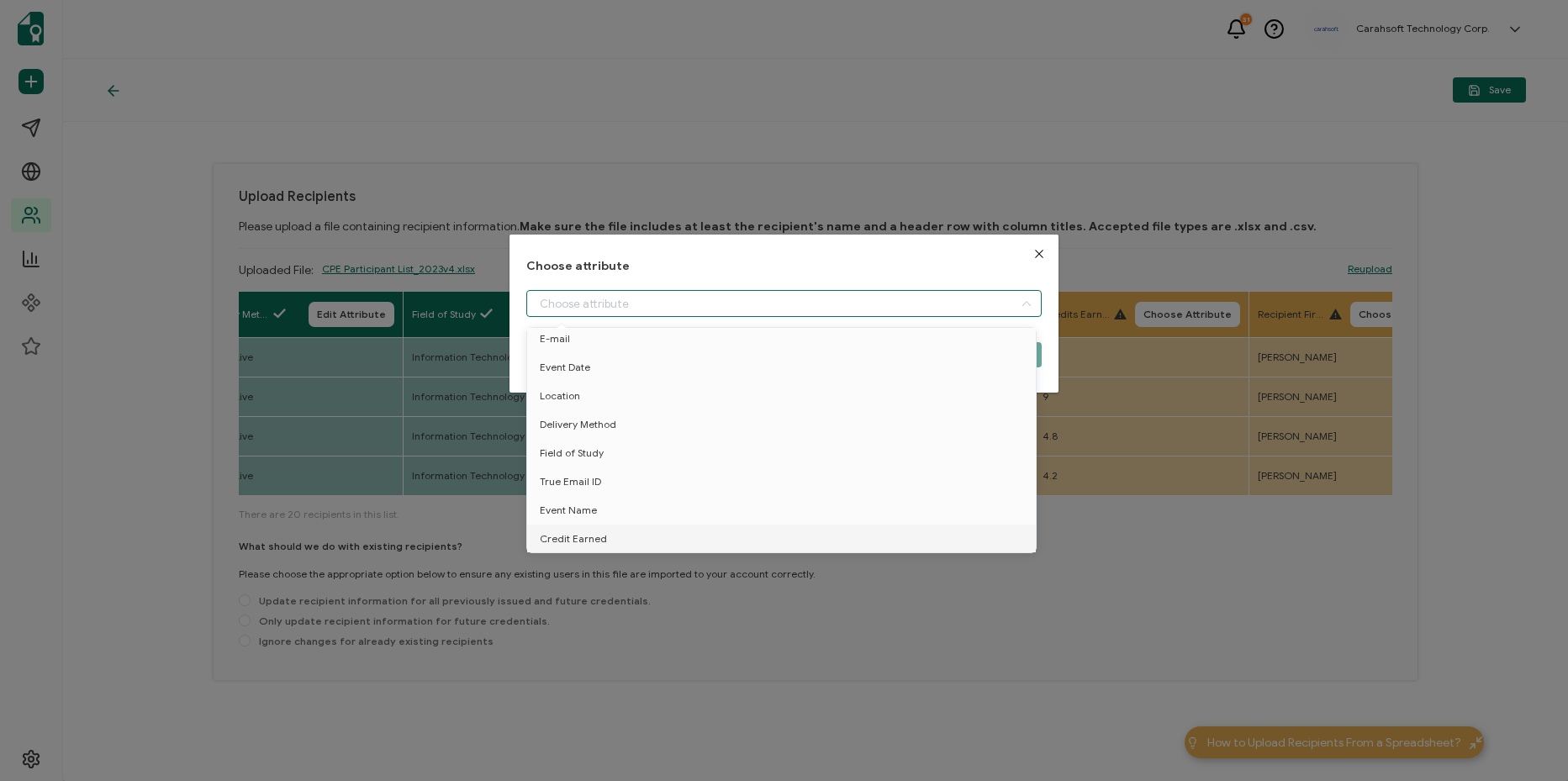
drag, startPoint x: 728, startPoint y: 530, endPoint x: 867, endPoint y: 457, distance: 157.0
click at [729, 530] on li "Credit Earned" at bounding box center [784, 539] width 523 height 29
type input "Credit Earned"
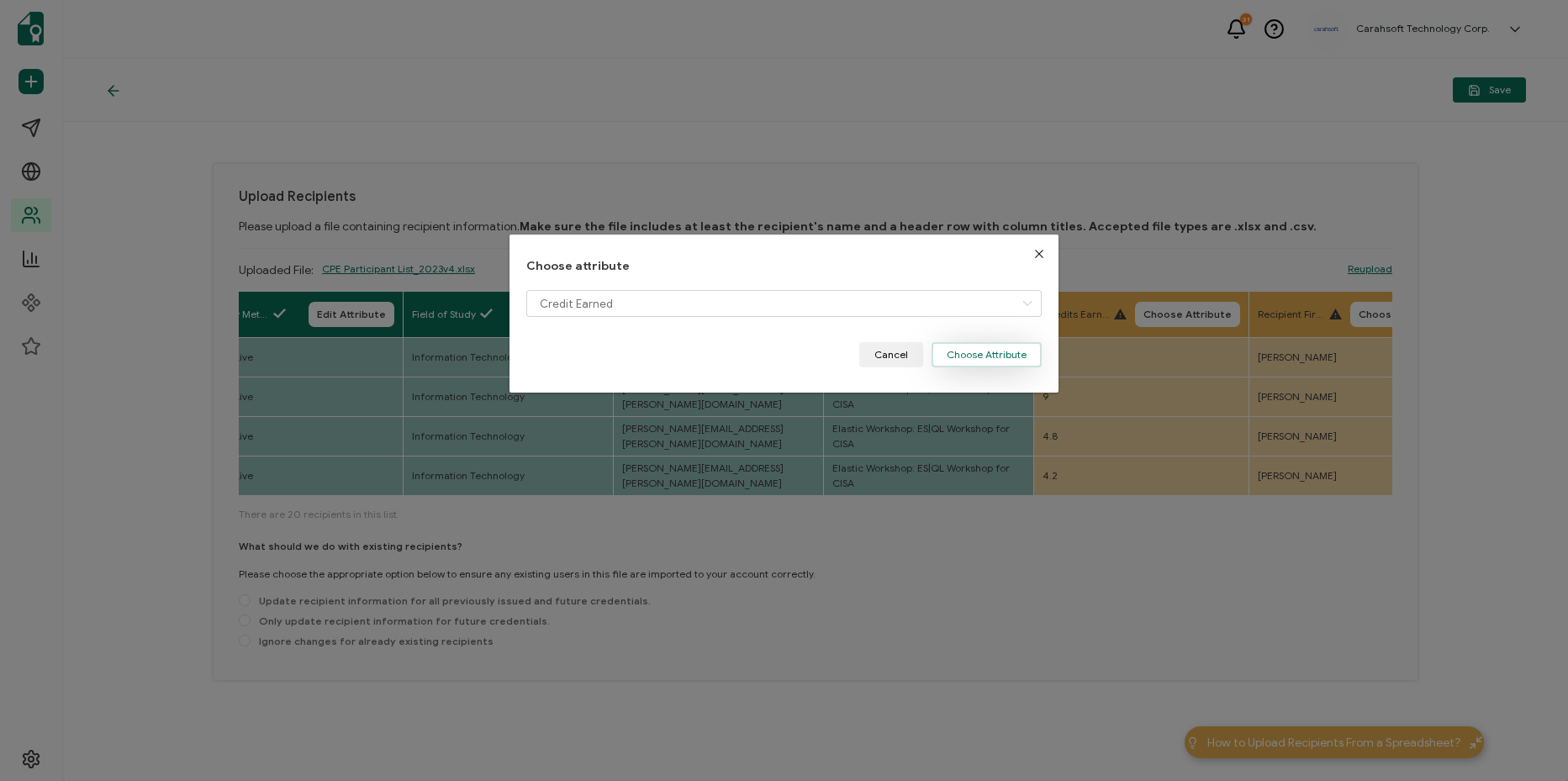
click at [1001, 356] on button "Choose Attribute" at bounding box center [986, 354] width 110 height 25
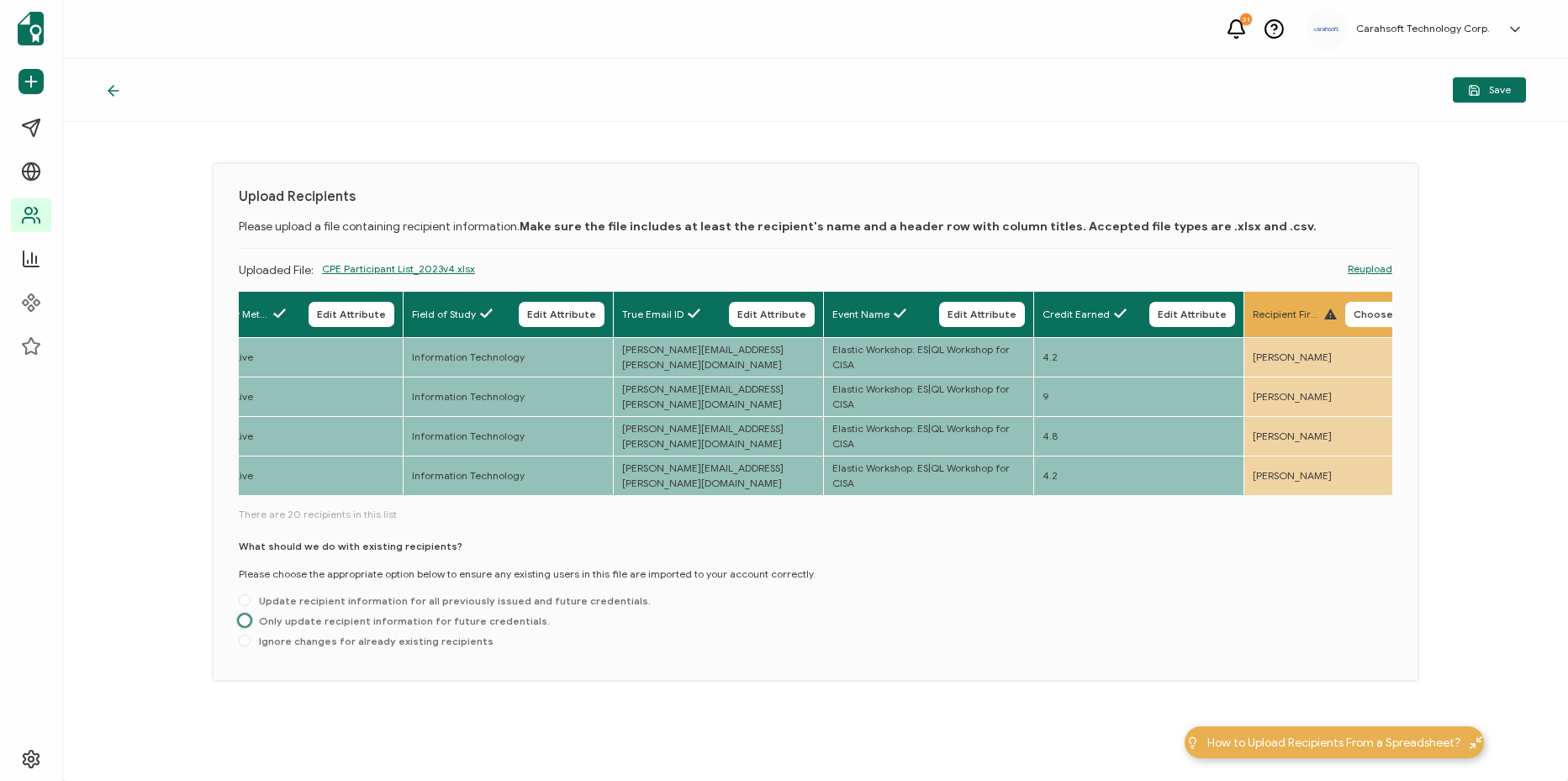
click at [365, 625] on span "Only update recipient information for future credentials." at bounding box center [400, 620] width 299 height 13
click at [251, 625] on input "Only update recipient information for future credentials." at bounding box center [245, 621] width 12 height 13
radio input "true"
click at [1480, 97] on button "Save" at bounding box center [1489, 90] width 73 height 25
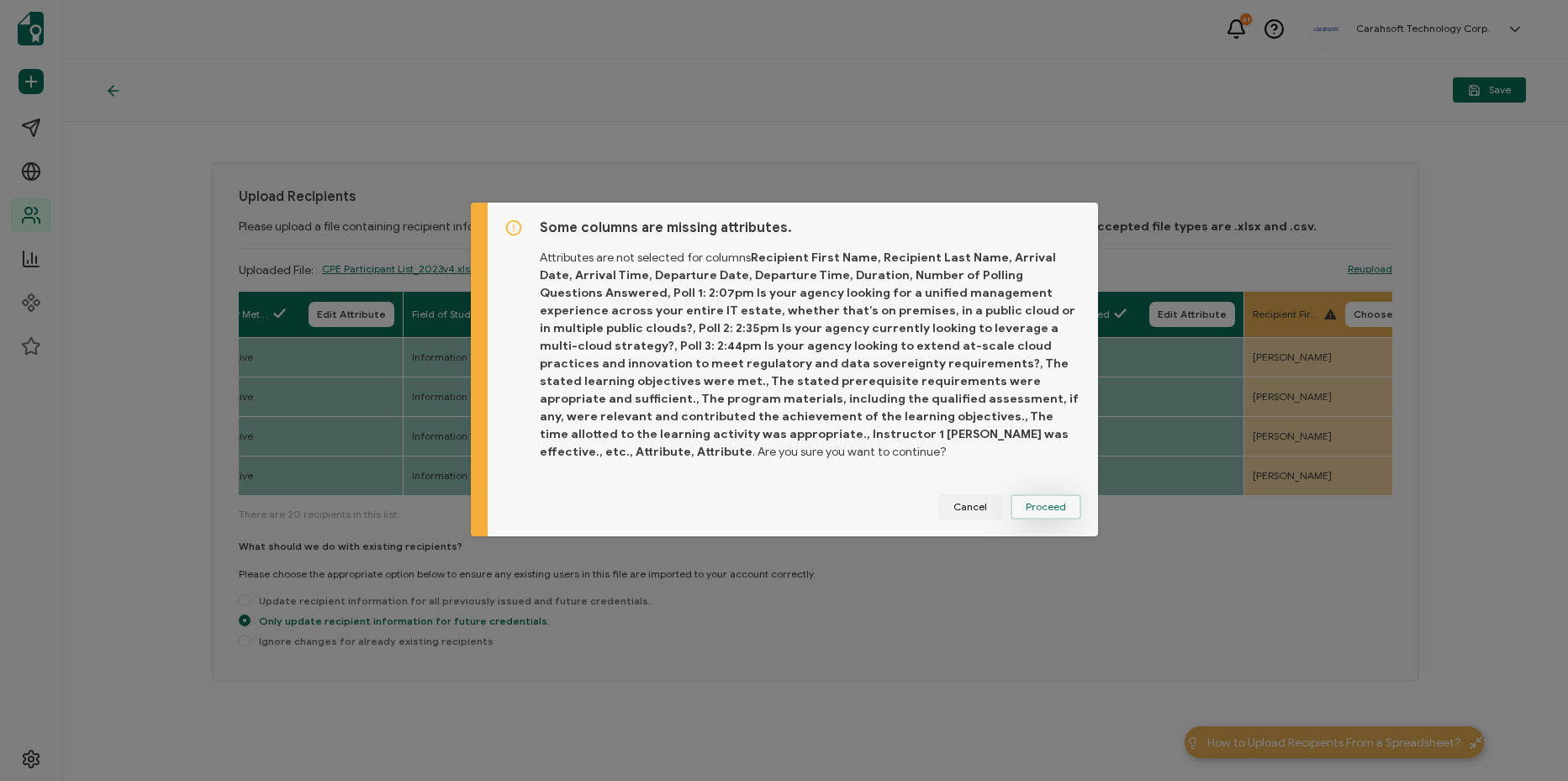
click at [1042, 502] on span "Proceed" at bounding box center [1046, 507] width 40 height 10
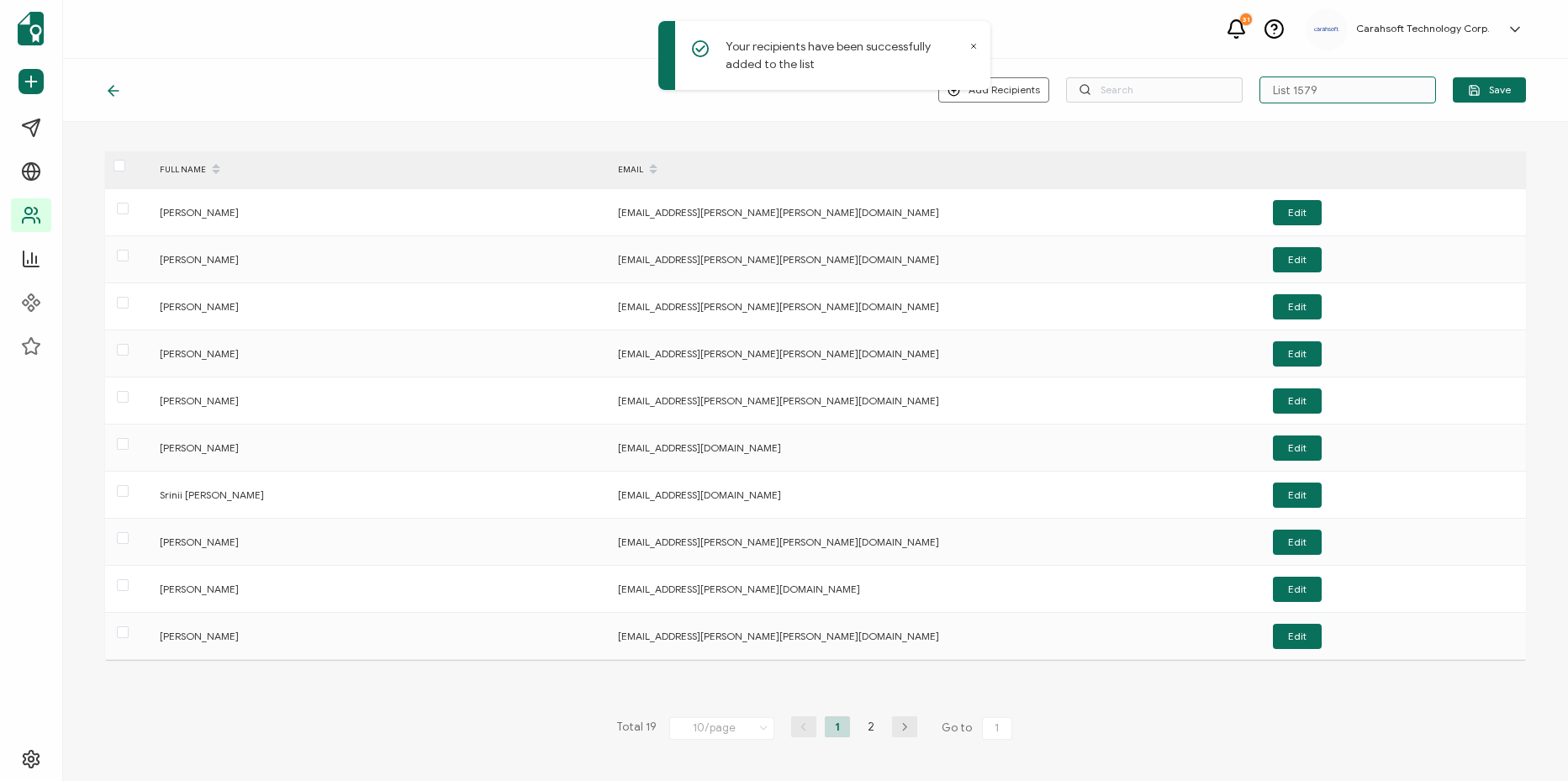
click at [1336, 93] on input "List 1579" at bounding box center [1348, 90] width 177 height 27
paste input "5-21-25_68138_Elastic Workshop"
type input "5-21-25_68138_Elastic Workshop"
click at [1494, 98] on button "Save" at bounding box center [1489, 90] width 73 height 25
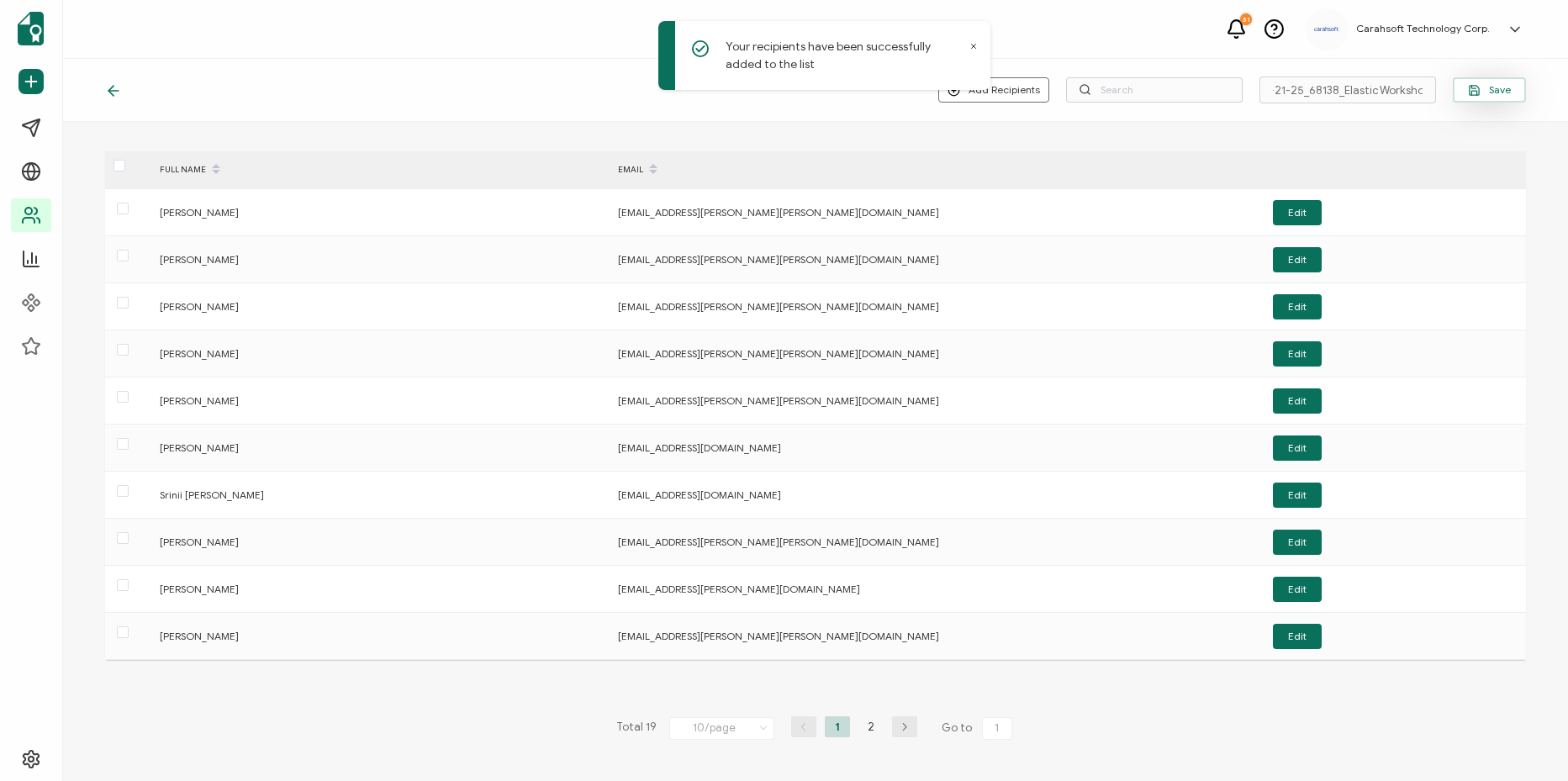
scroll to position [0, 0]
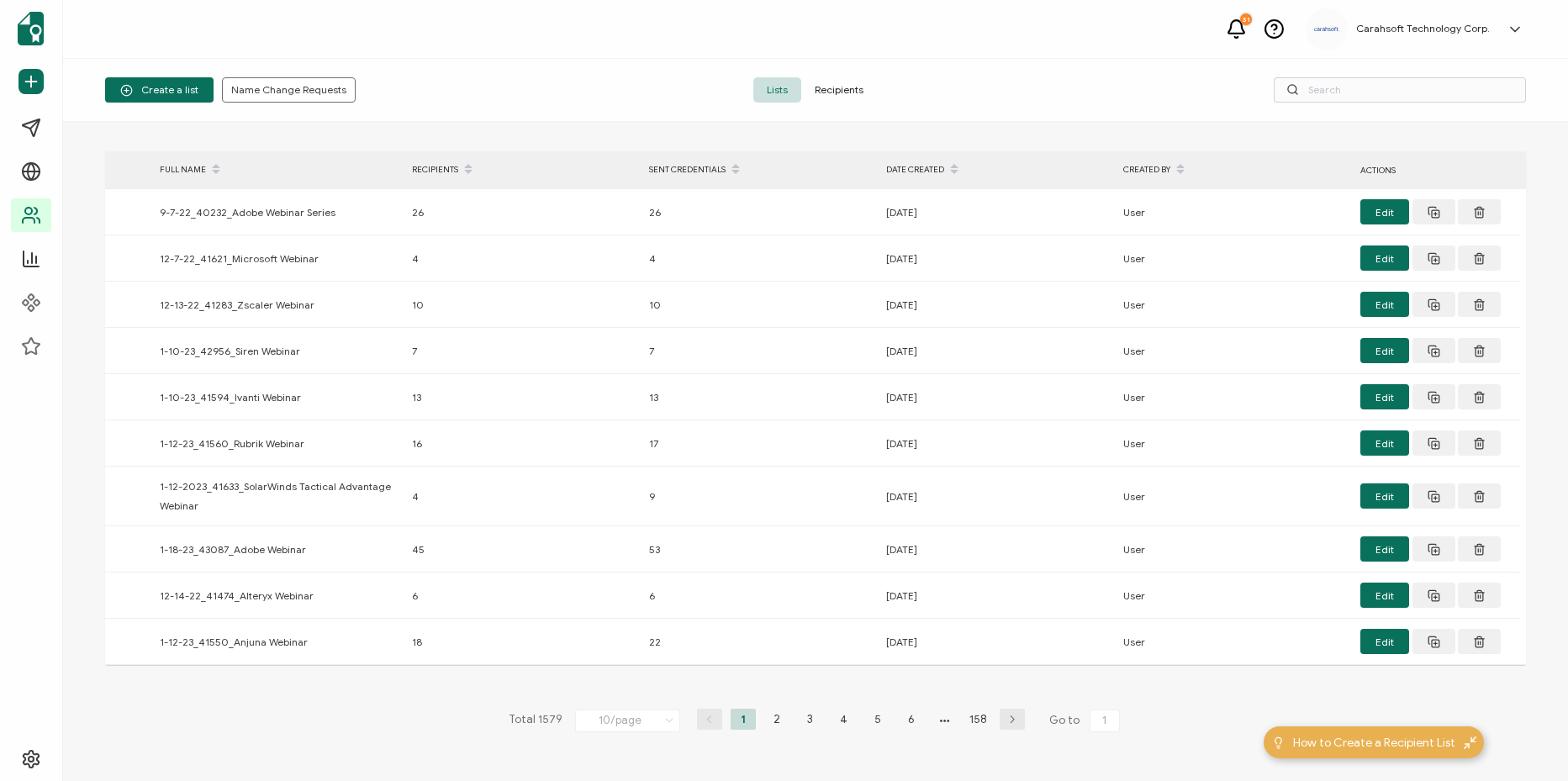
click at [1432, 103] on div "Create a list Name Change Requests Lists Recipients" at bounding box center [815, 90] width 1505 height 63
click at [1432, 91] on input "text" at bounding box center [1400, 90] width 253 height 25
paste input "5-21-25_68138_Elastic Workshop"
type input "5-21-25_68138_Elastic Workshop"
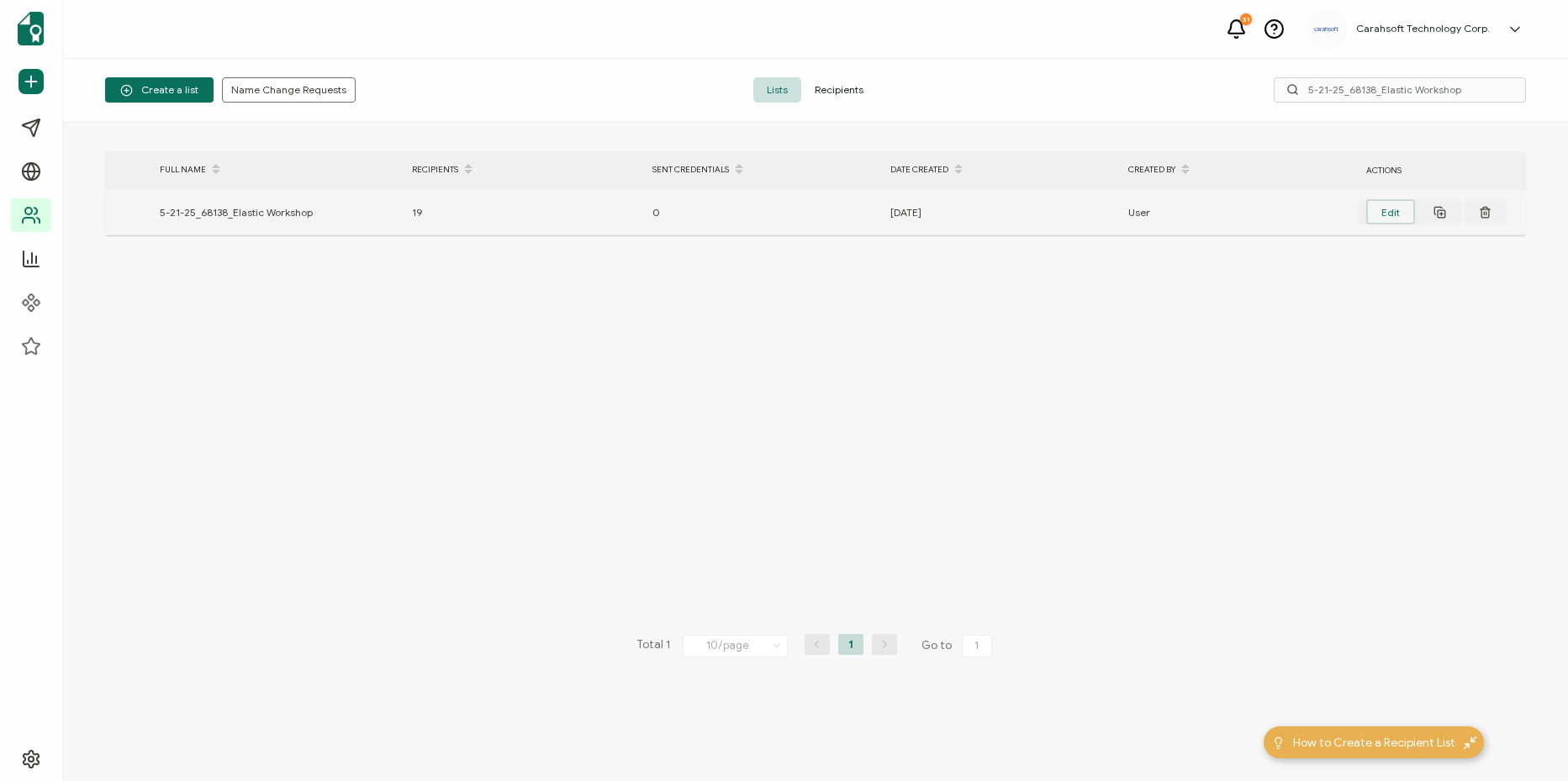
click at [1389, 215] on button "Edit" at bounding box center [1391, 212] width 49 height 25
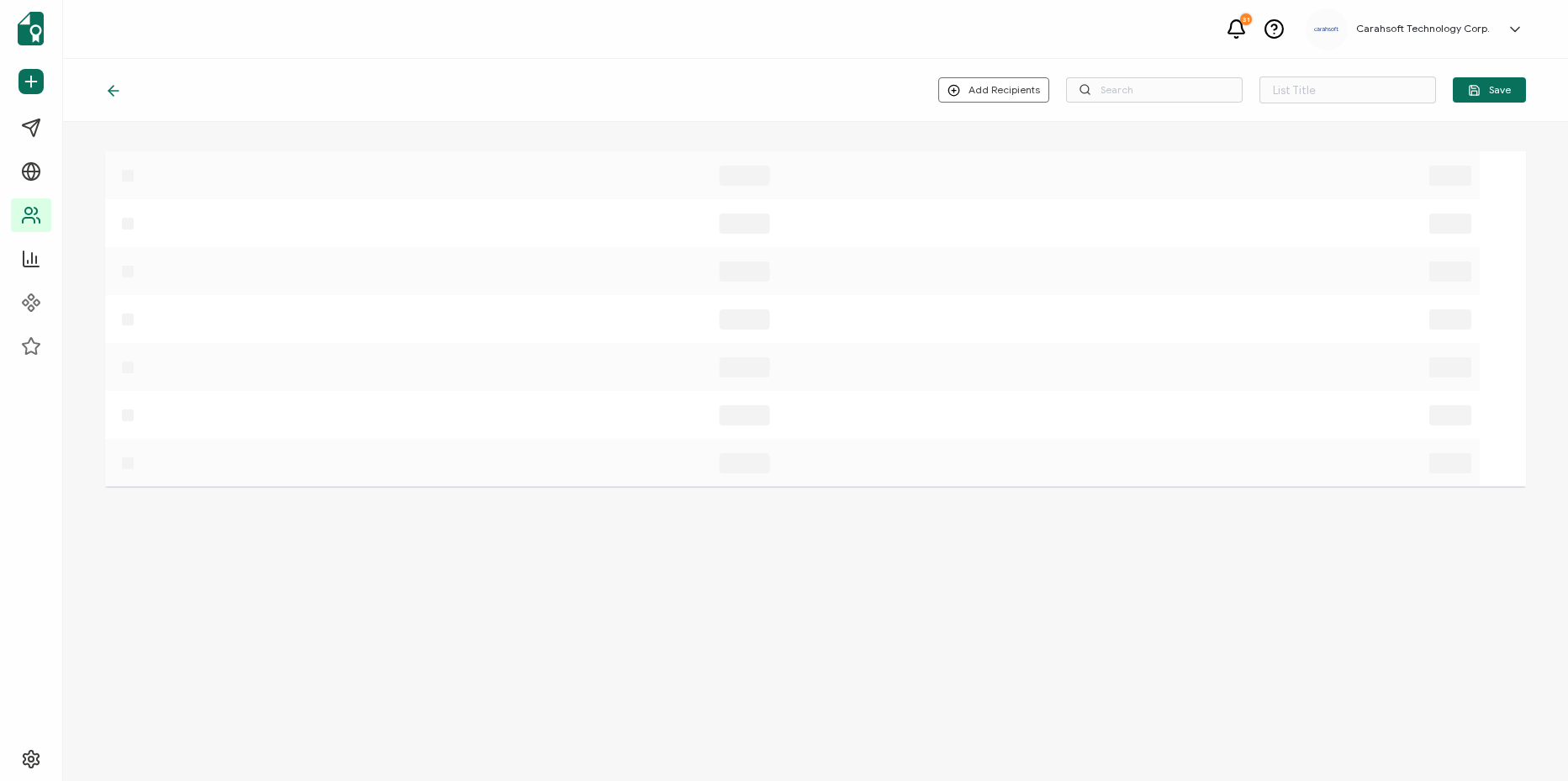
type input "5-21-25_68138_Elastic Workshop"
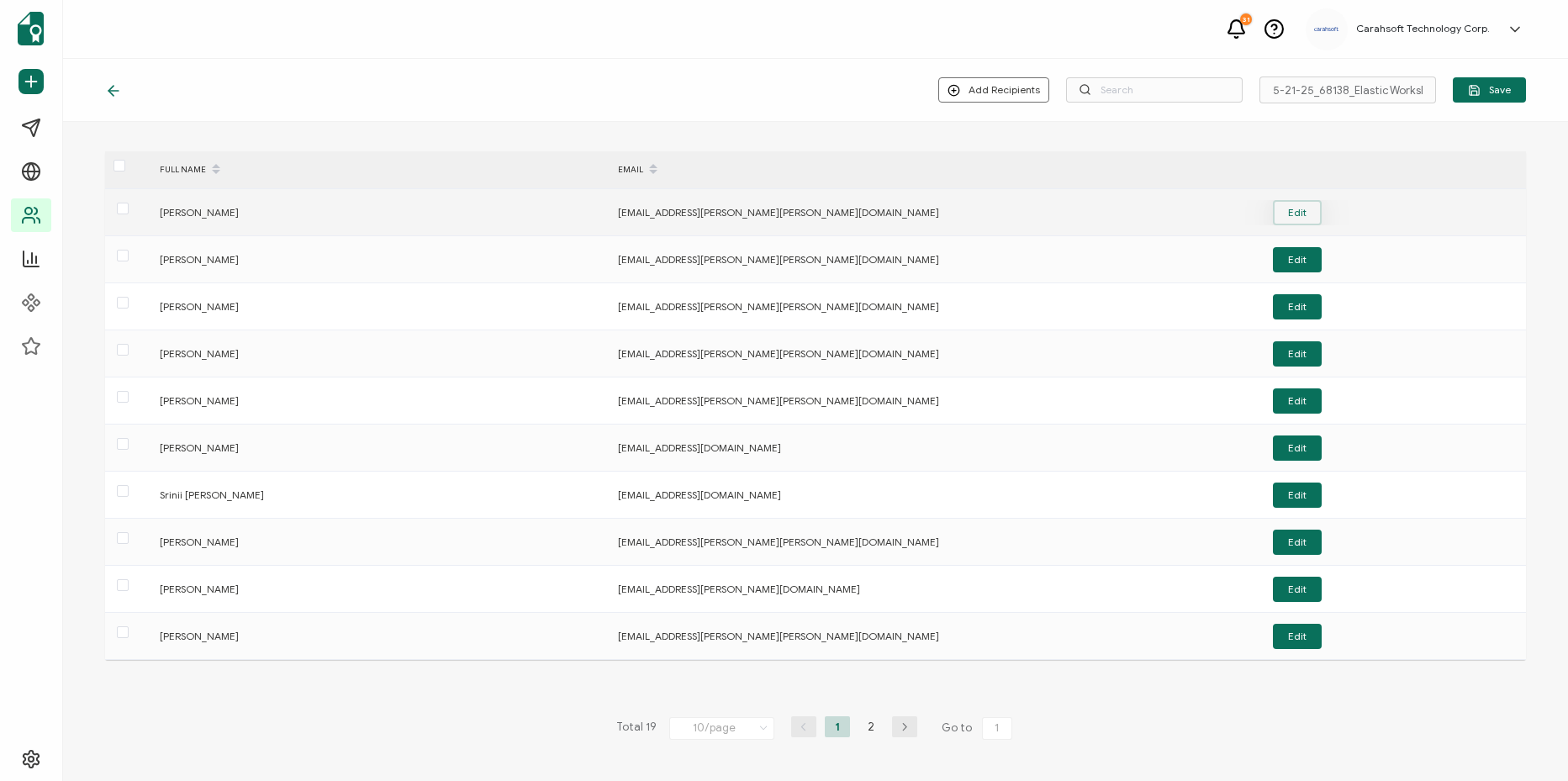
click at [1298, 221] on button "Edit" at bounding box center [1298, 213] width 49 height 25
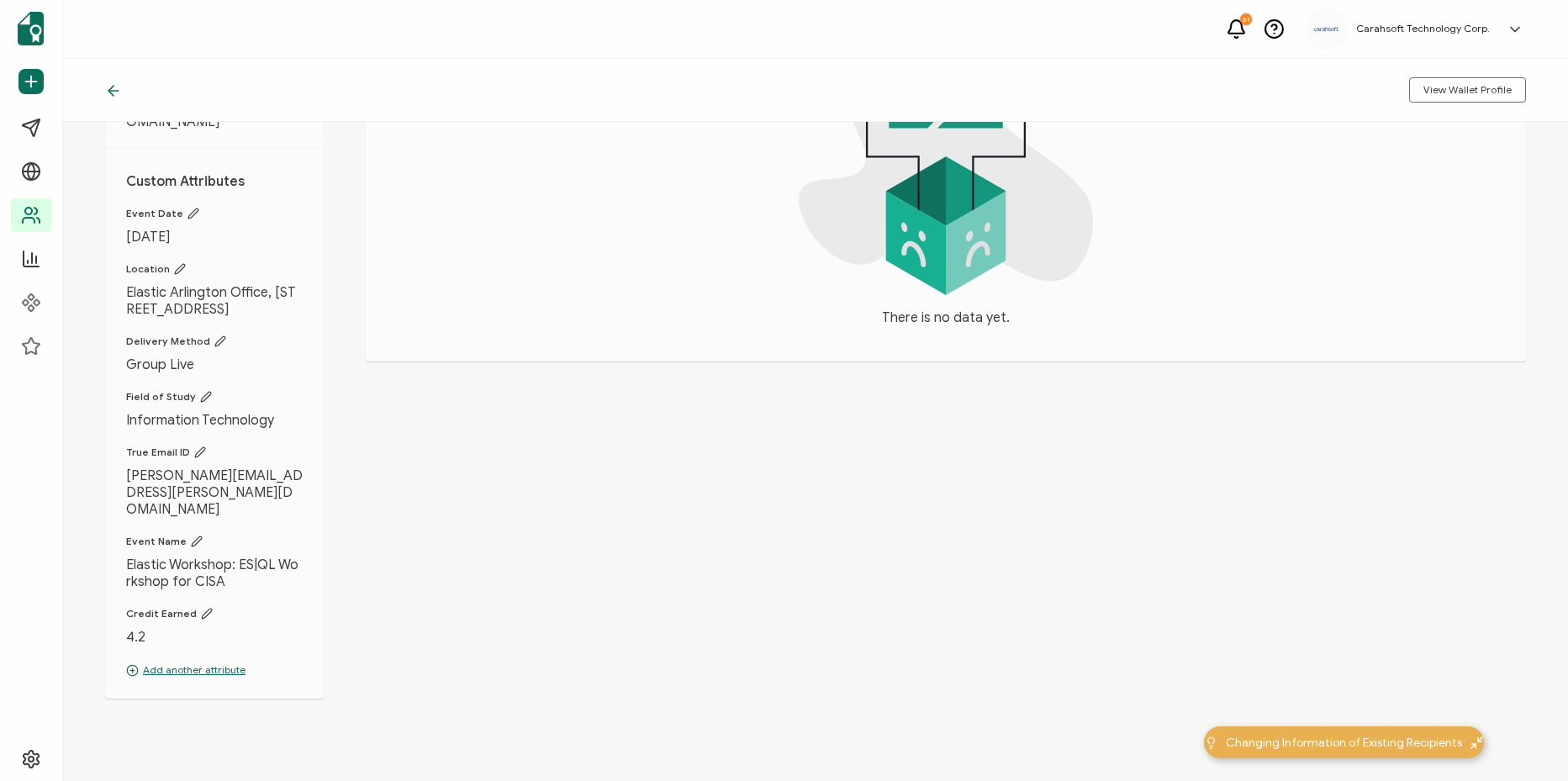
scroll to position [222, 0]
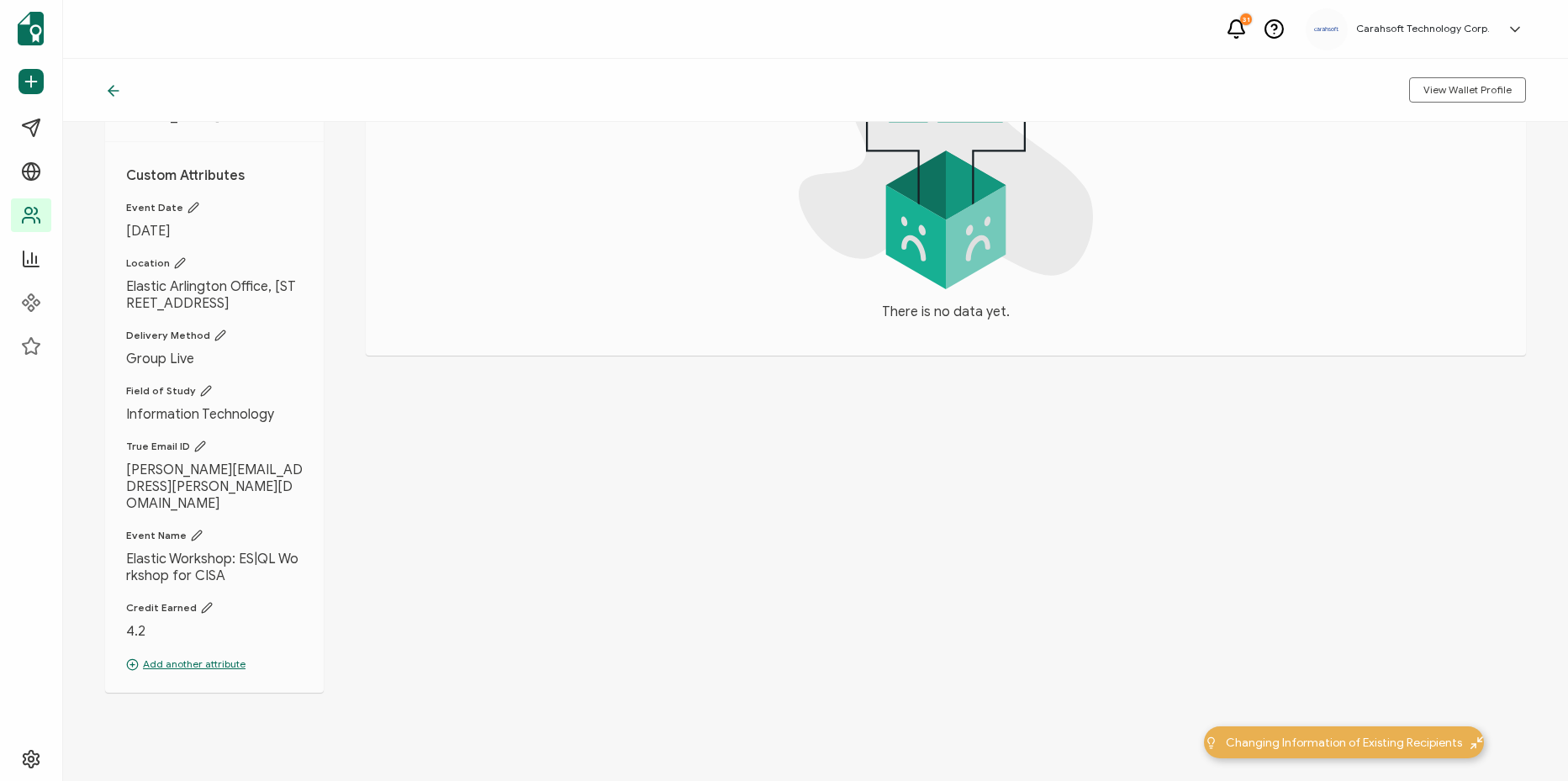
click at [182, 293] on span "Elastic Arlington Office, [STREET_ADDRESS]" at bounding box center [215, 295] width 177 height 34
click at [179, 258] on icon at bounding box center [180, 263] width 12 height 12
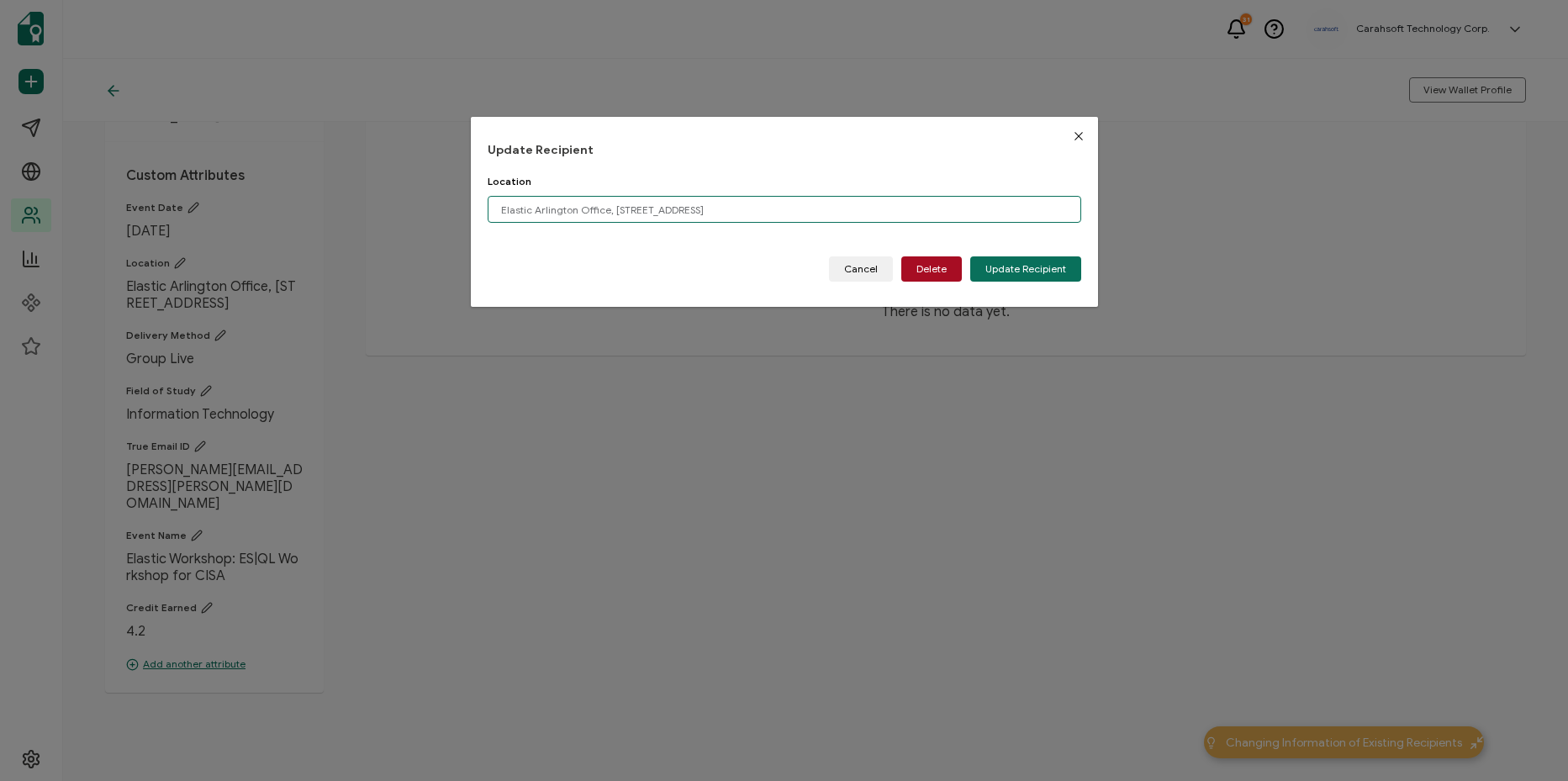
drag, startPoint x: 744, startPoint y: 210, endPoint x: 483, endPoint y: 220, distance: 261.2
click at [483, 220] on div "Update Recipient Location Elastic Arlington Office, 4100 Fairfax Driver, Suie 5…" at bounding box center [784, 212] width 627 height 190
click at [832, 210] on input "Arlington, VA 22203" at bounding box center [784, 210] width 594 height 27
type input "[GEOGRAPHIC_DATA], [GEOGRAPHIC_DATA]"
click at [1002, 274] on span "Update Recipient" at bounding box center [1026, 269] width 81 height 10
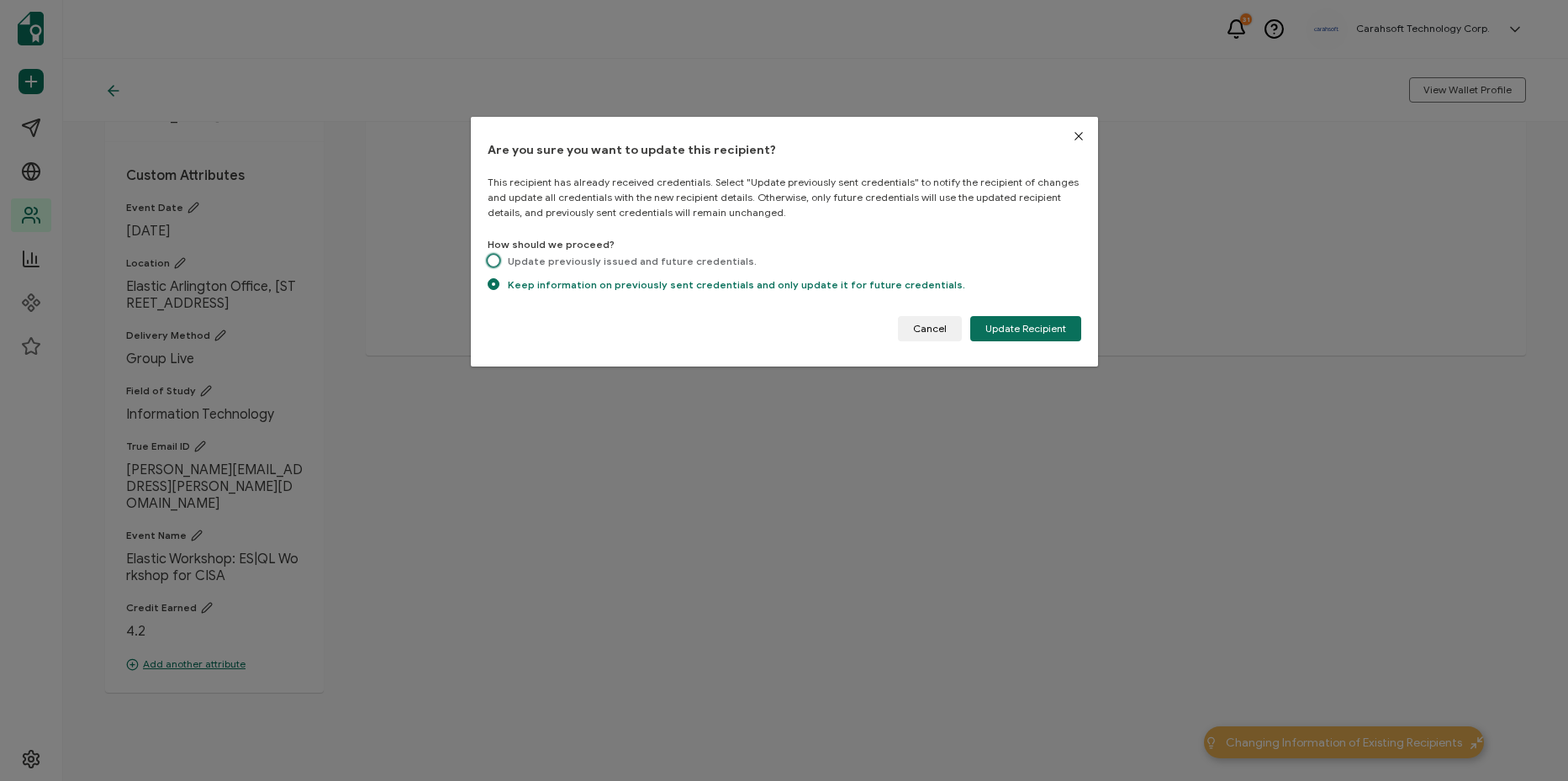
click at [643, 260] on span "Update previously issued and future credentials." at bounding box center [628, 261] width 258 height 13
click at [499, 260] on input "Update previously issued and future credentials." at bounding box center [493, 262] width 12 height 14
radio input "true"
click at [707, 280] on span "Keep information on previously sent credentials and only update it for future c…" at bounding box center [732, 284] width 466 height 13
click at [499, 280] on input "Keep information on previously sent credentials and only update it for future c…" at bounding box center [493, 284] width 12 height 14
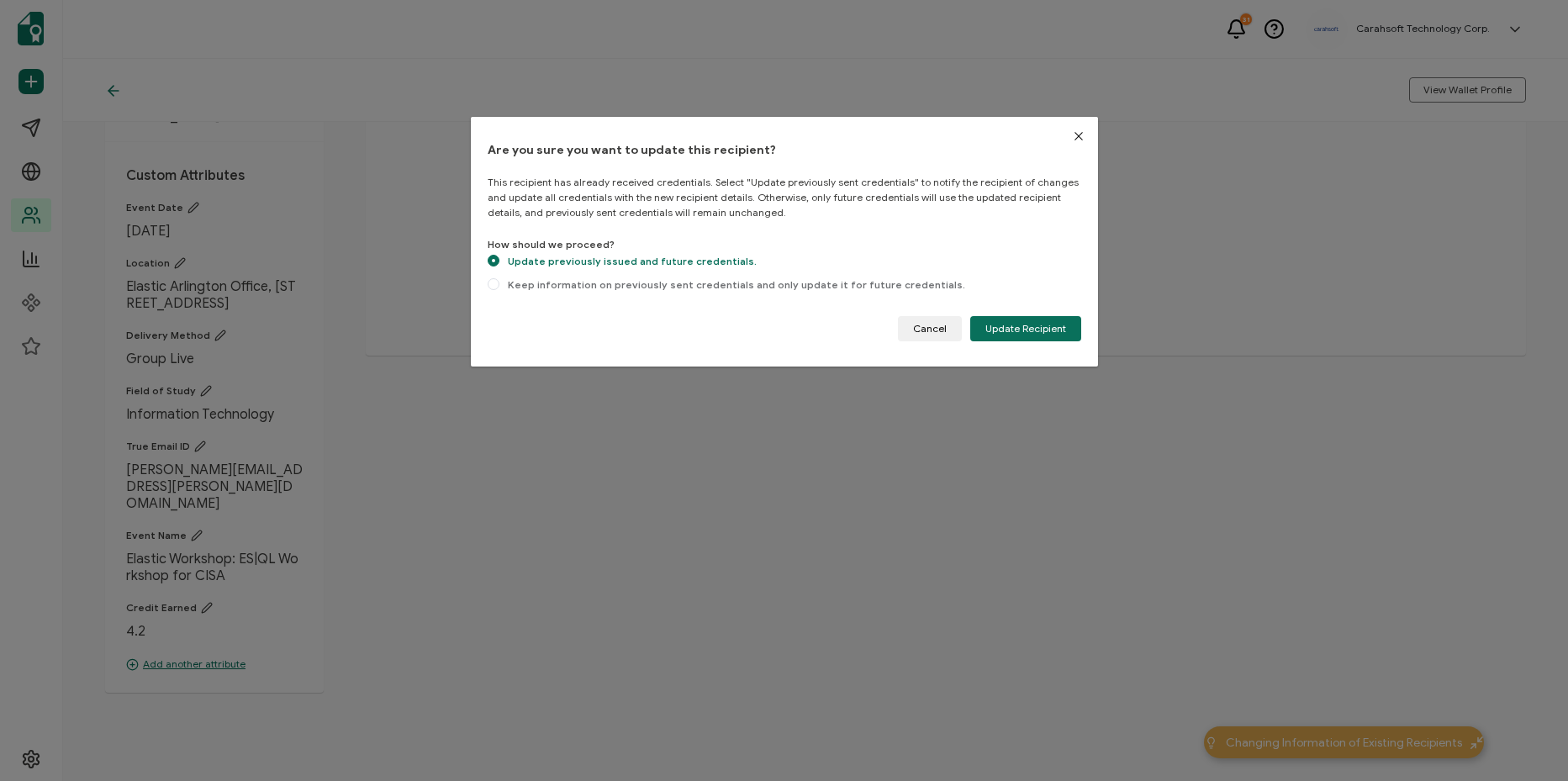
radio input "true"
radio input "false"
radio input "true"
click at [1031, 332] on span "Update Recipient" at bounding box center [1026, 328] width 81 height 10
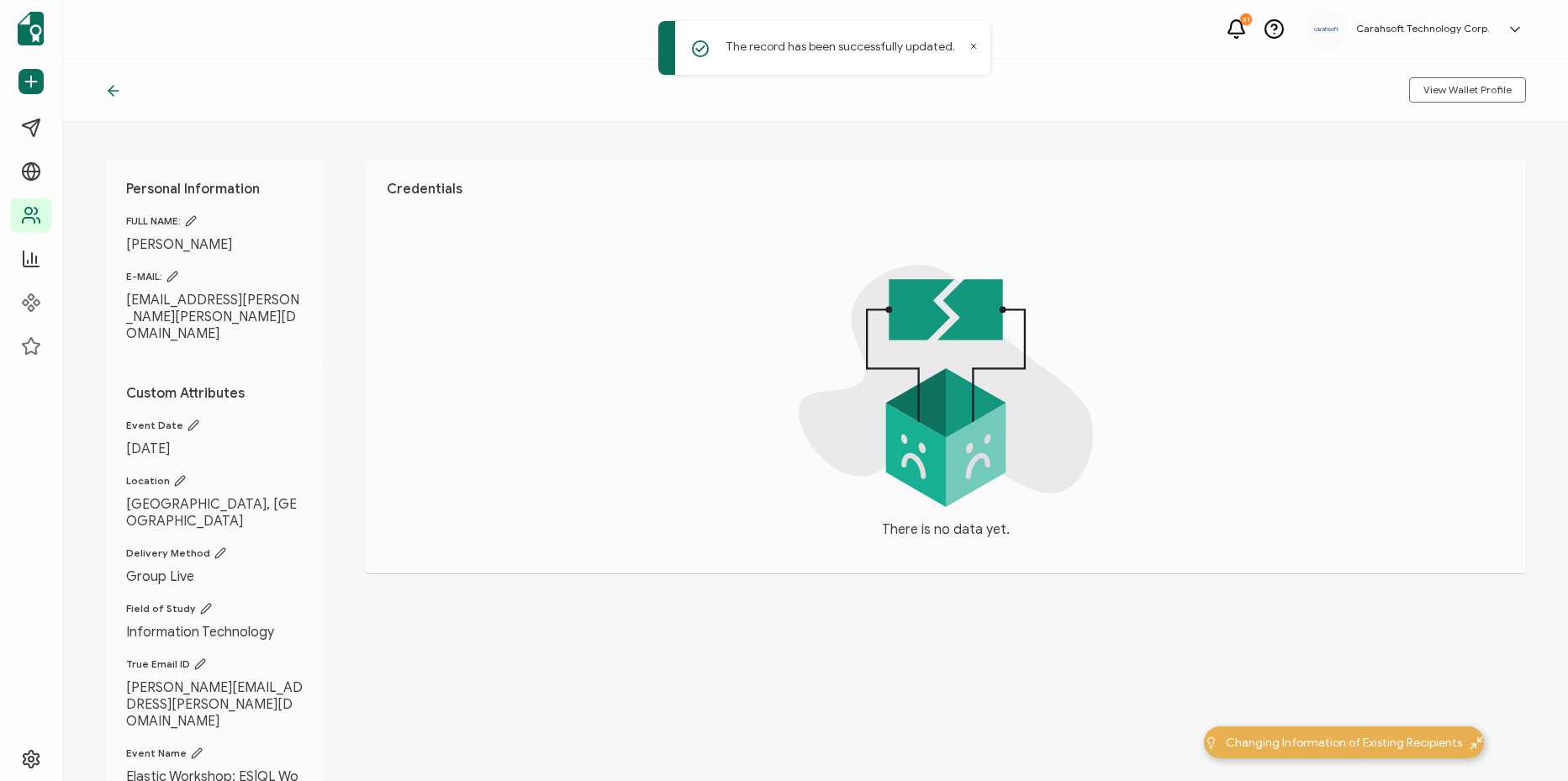
scroll to position [0, 0]
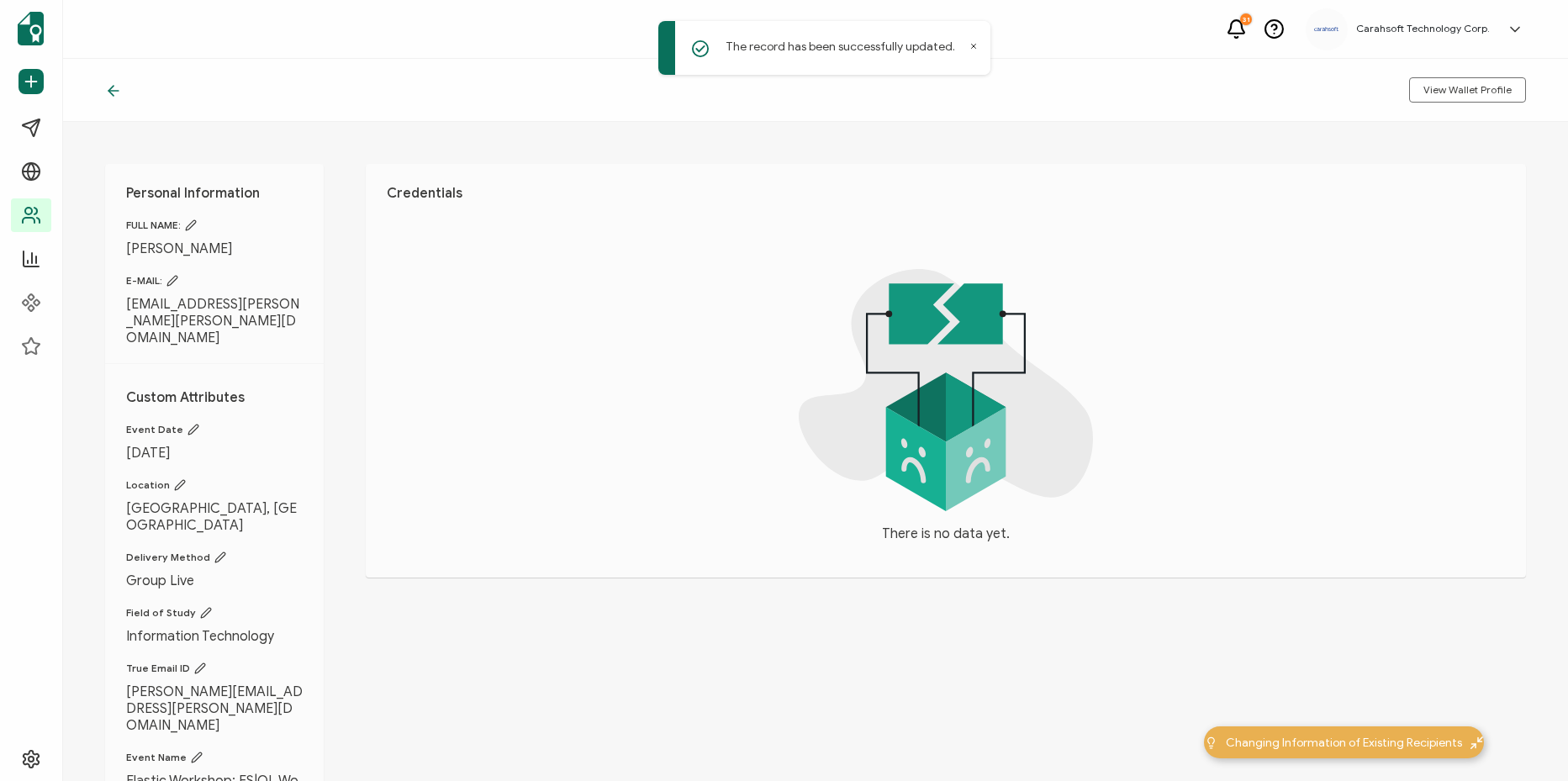
click at [118, 94] on icon at bounding box center [114, 91] width 17 height 17
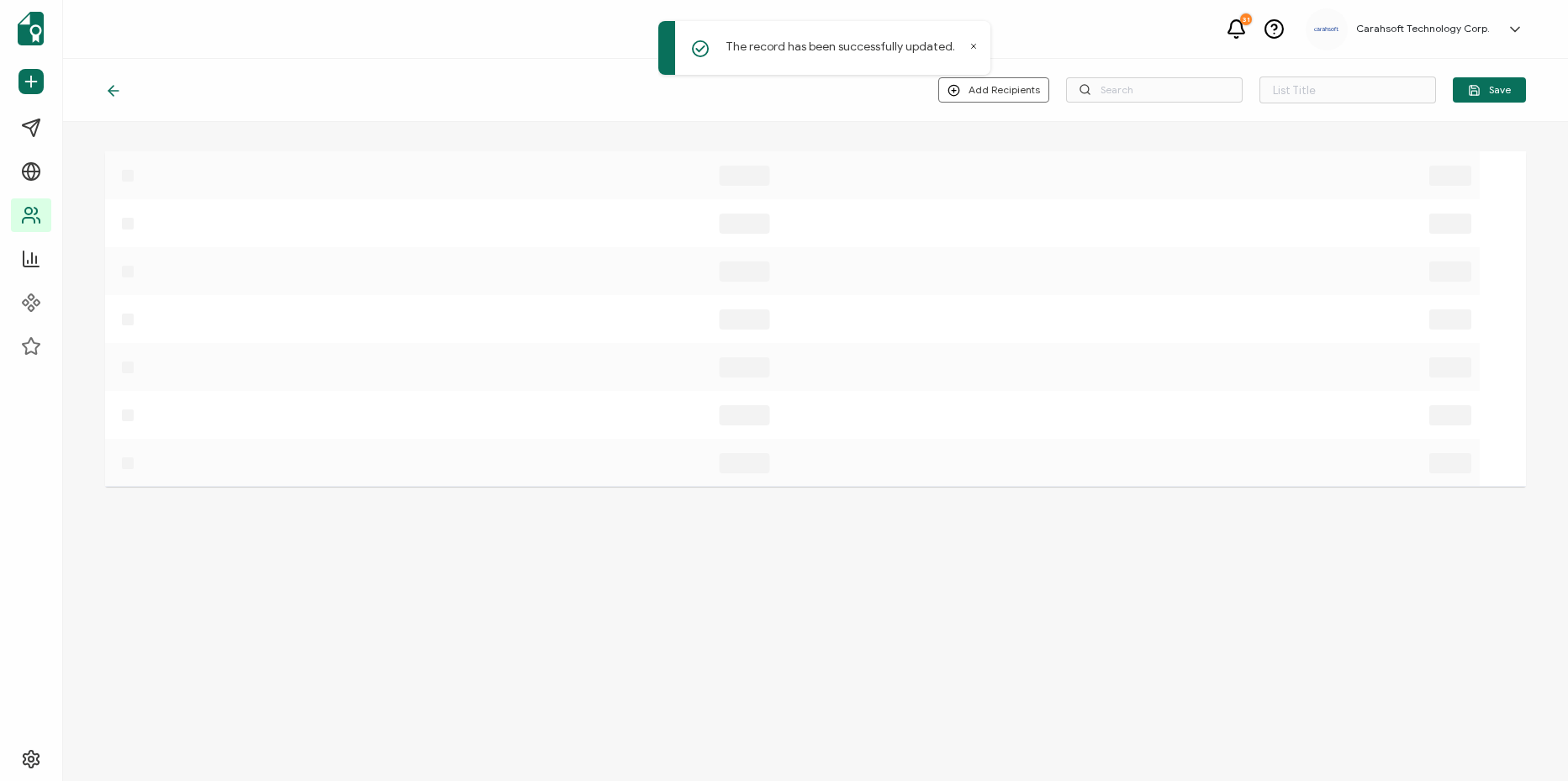
type input "5-21-25_68138_Elastic Workshop"
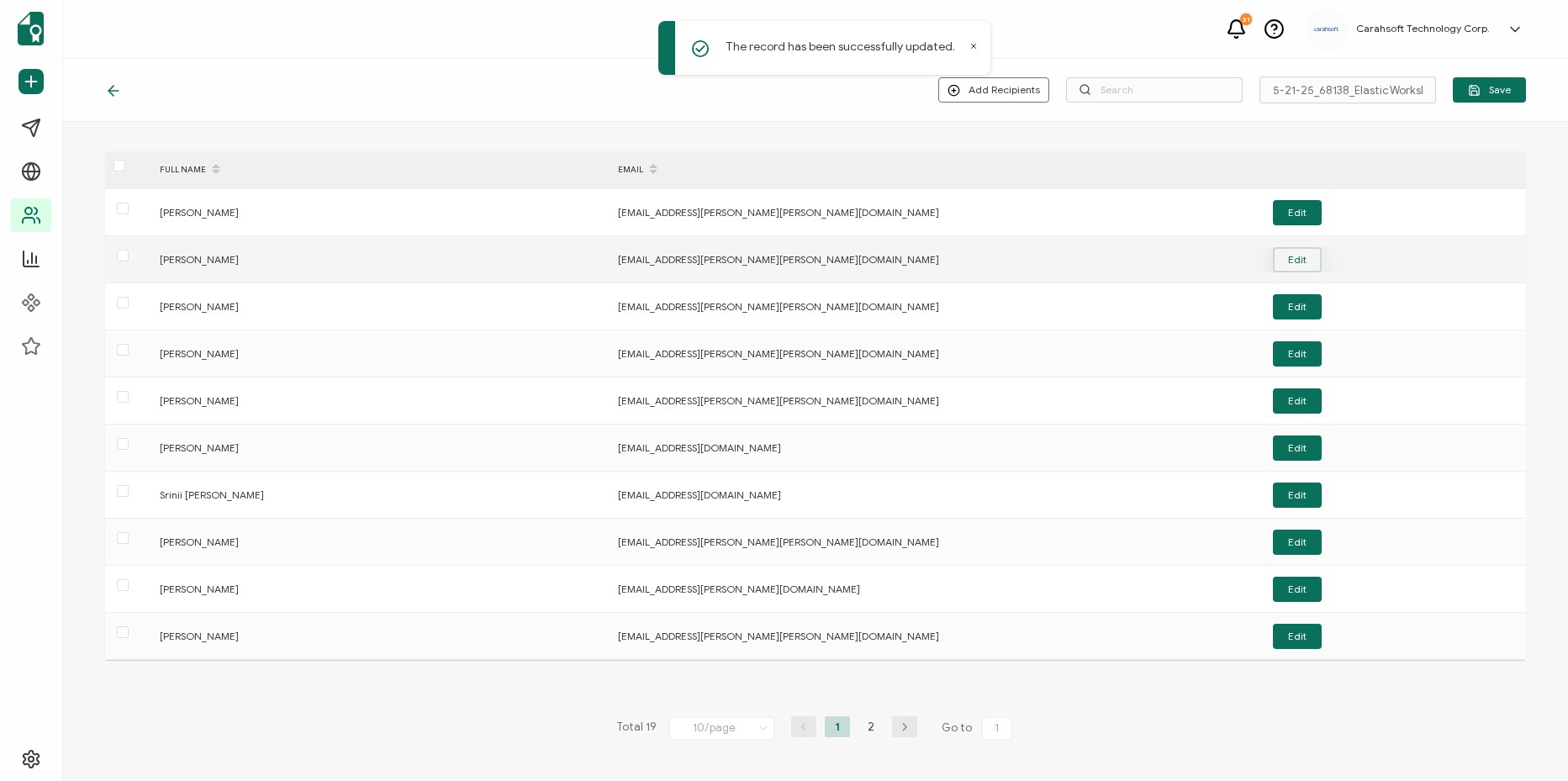
click at [1293, 253] on button "Edit" at bounding box center [1298, 260] width 49 height 25
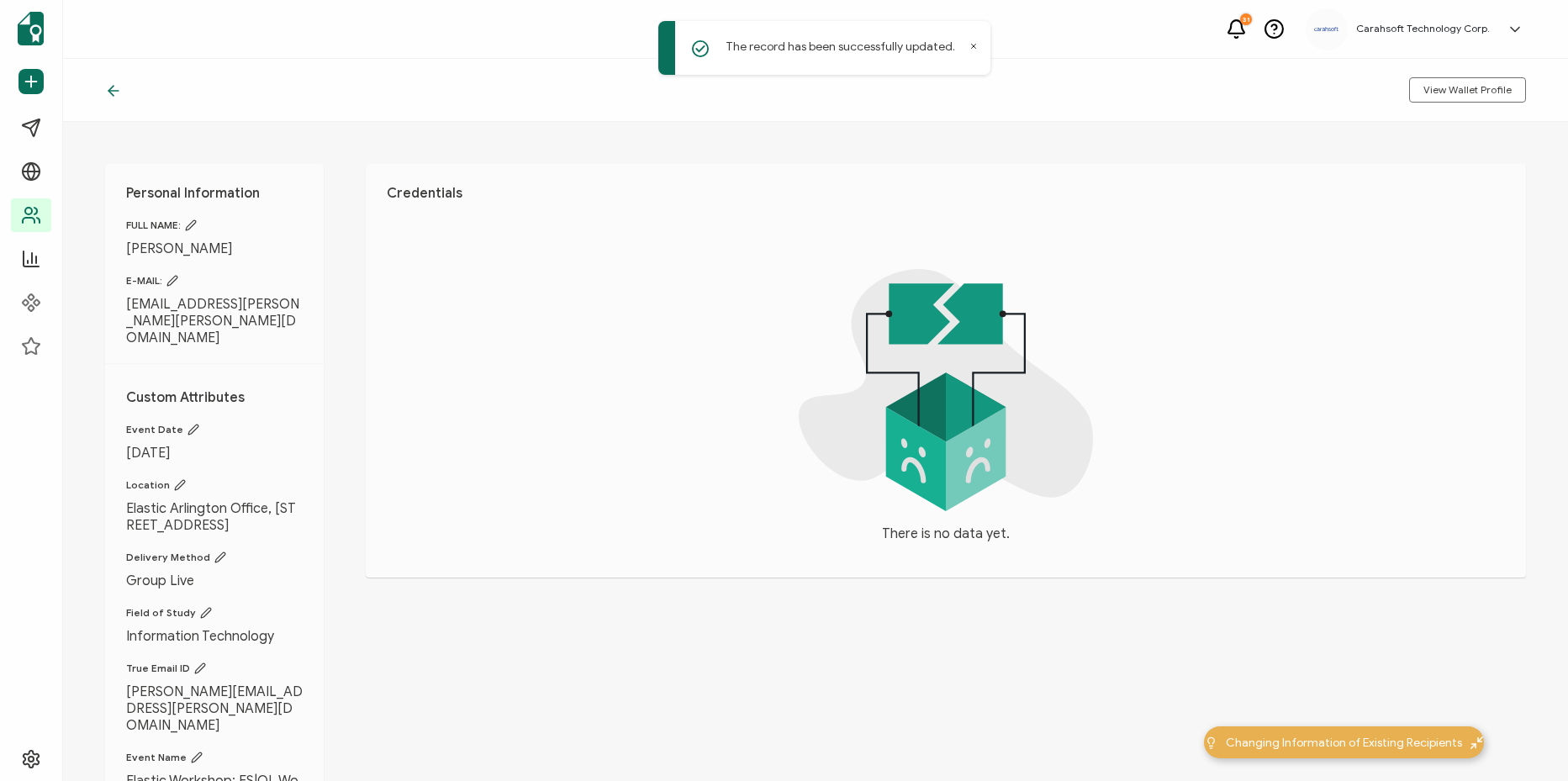
click at [217, 525] on span "Elastic Arlington Office, [STREET_ADDRESS]" at bounding box center [215, 517] width 177 height 34
click at [179, 480] on icon at bounding box center [180, 485] width 10 height 10
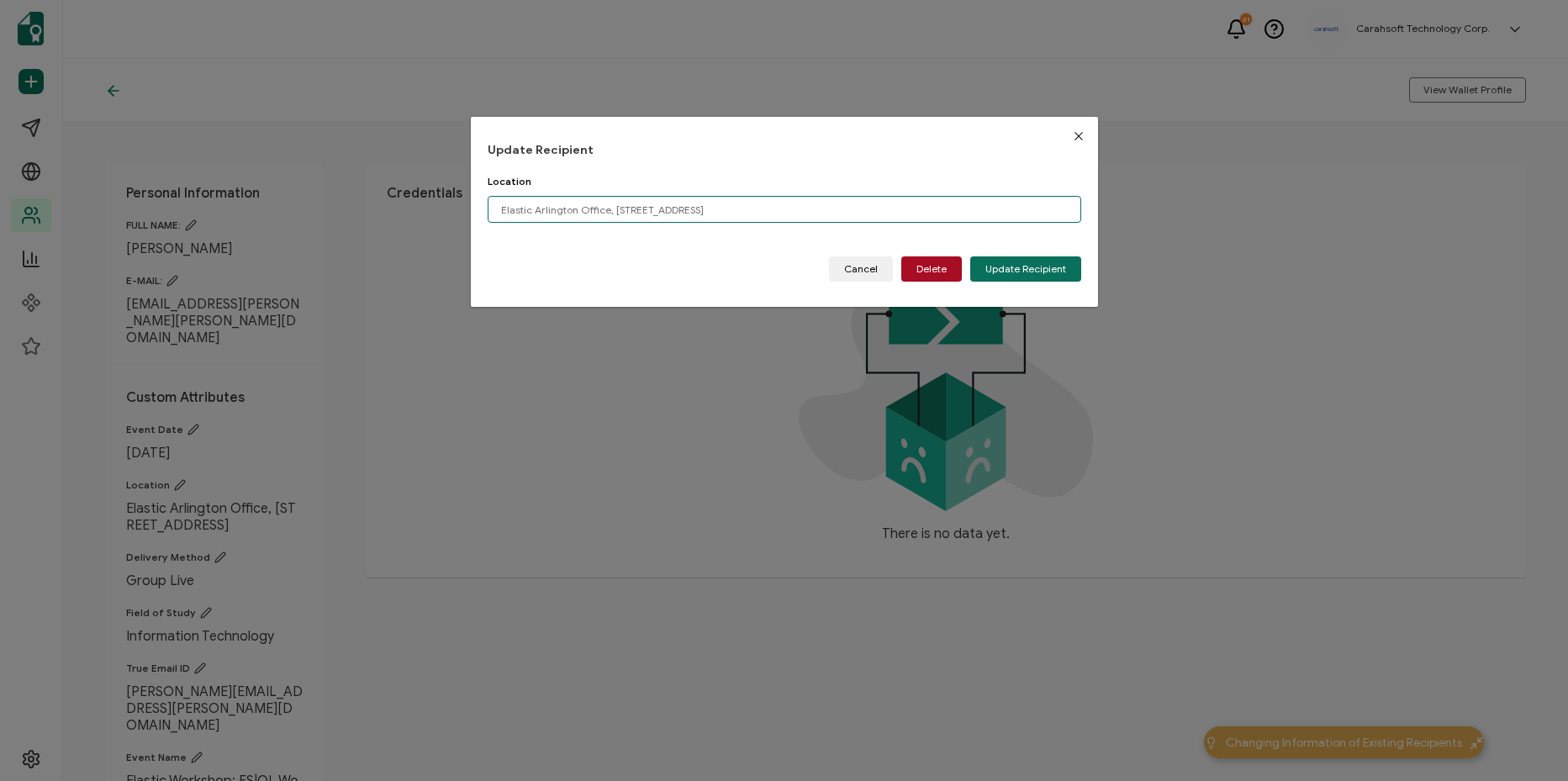
drag, startPoint x: 744, startPoint y: 211, endPoint x: 504, endPoint y: 228, distance: 240.6
click at [429, 220] on div "Update Recipient Location Elastic Arlington Office, 4100 Fairfax Driver, Suie 5…" at bounding box center [784, 390] width 1568 height 781
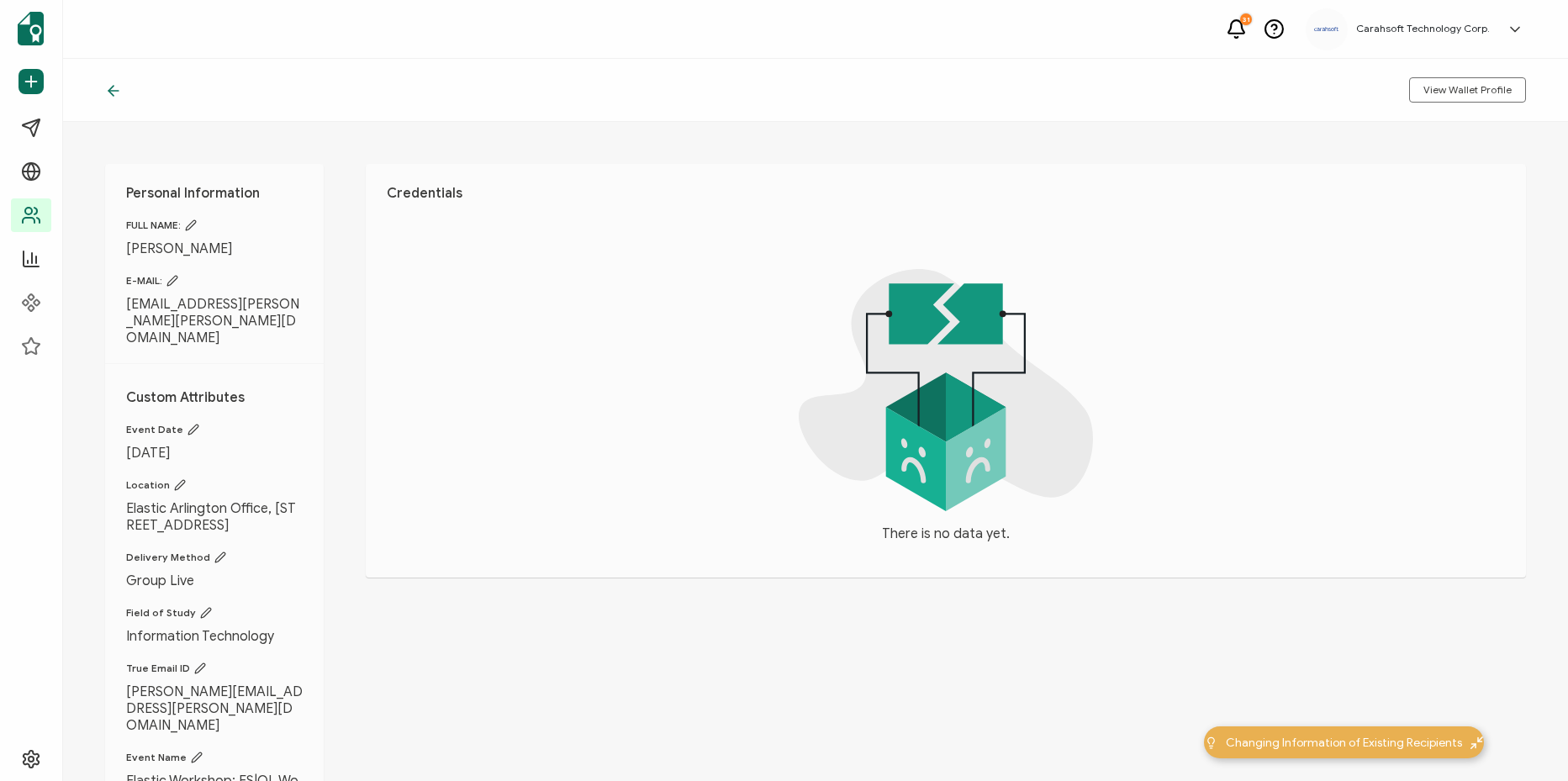
click at [178, 479] on icon at bounding box center [180, 485] width 12 height 12
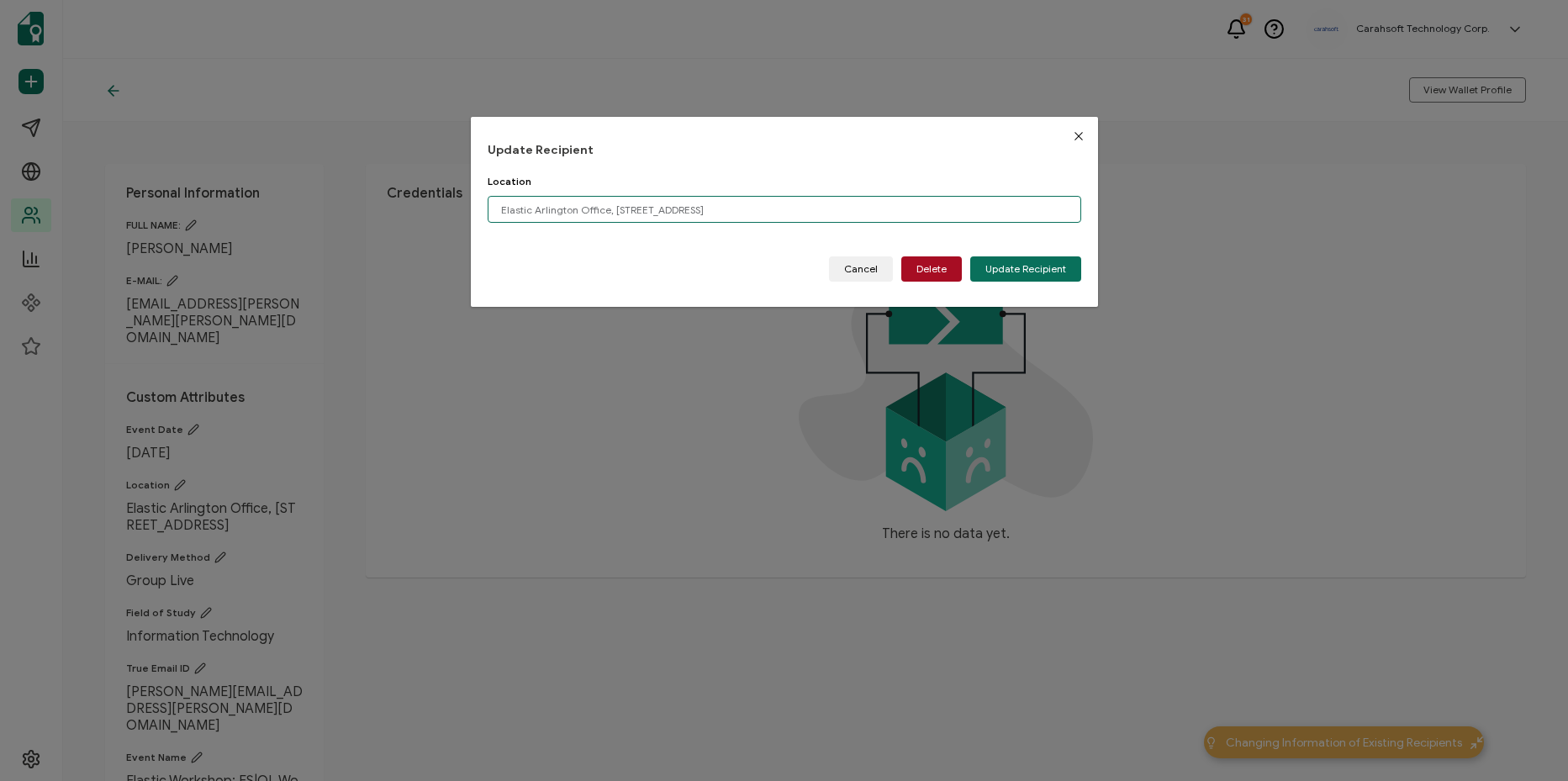
drag, startPoint x: 888, startPoint y: 214, endPoint x: 852, endPoint y: 213, distance: 36.0
click at [887, 214] on input "Elastic Arlington Office, [STREET_ADDRESS]" at bounding box center [784, 210] width 594 height 27
drag, startPoint x: 803, startPoint y: 216, endPoint x: 878, endPoint y: 215, distance: 75.0
click at [896, 214] on input "Elastic Arlington Office, 4100 Fairfax Driver, Suie 500, Arlington, VA 2220" at bounding box center [784, 210] width 594 height 27
drag, startPoint x: 743, startPoint y: 210, endPoint x: 487, endPoint y: 215, distance: 256.0
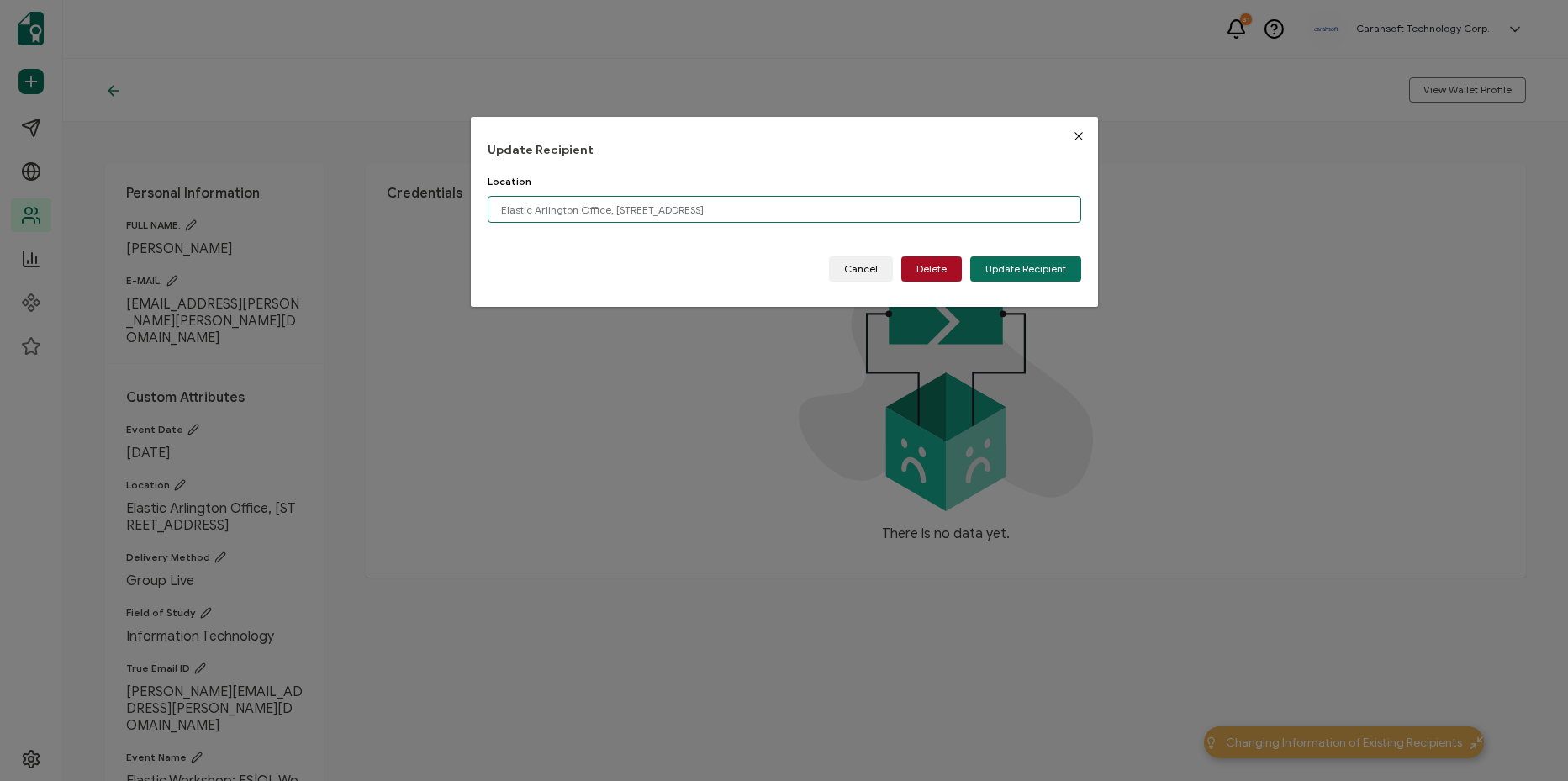
click at [488, 215] on input "Elastic Arlington Office, 4100 Fairfax Driver, Suie 500, Arlington, VA" at bounding box center [784, 210] width 594 height 27
type input "[GEOGRAPHIC_DATA], [GEOGRAPHIC_DATA]"
click at [1005, 271] on span "Update Recipient" at bounding box center [1026, 269] width 81 height 10
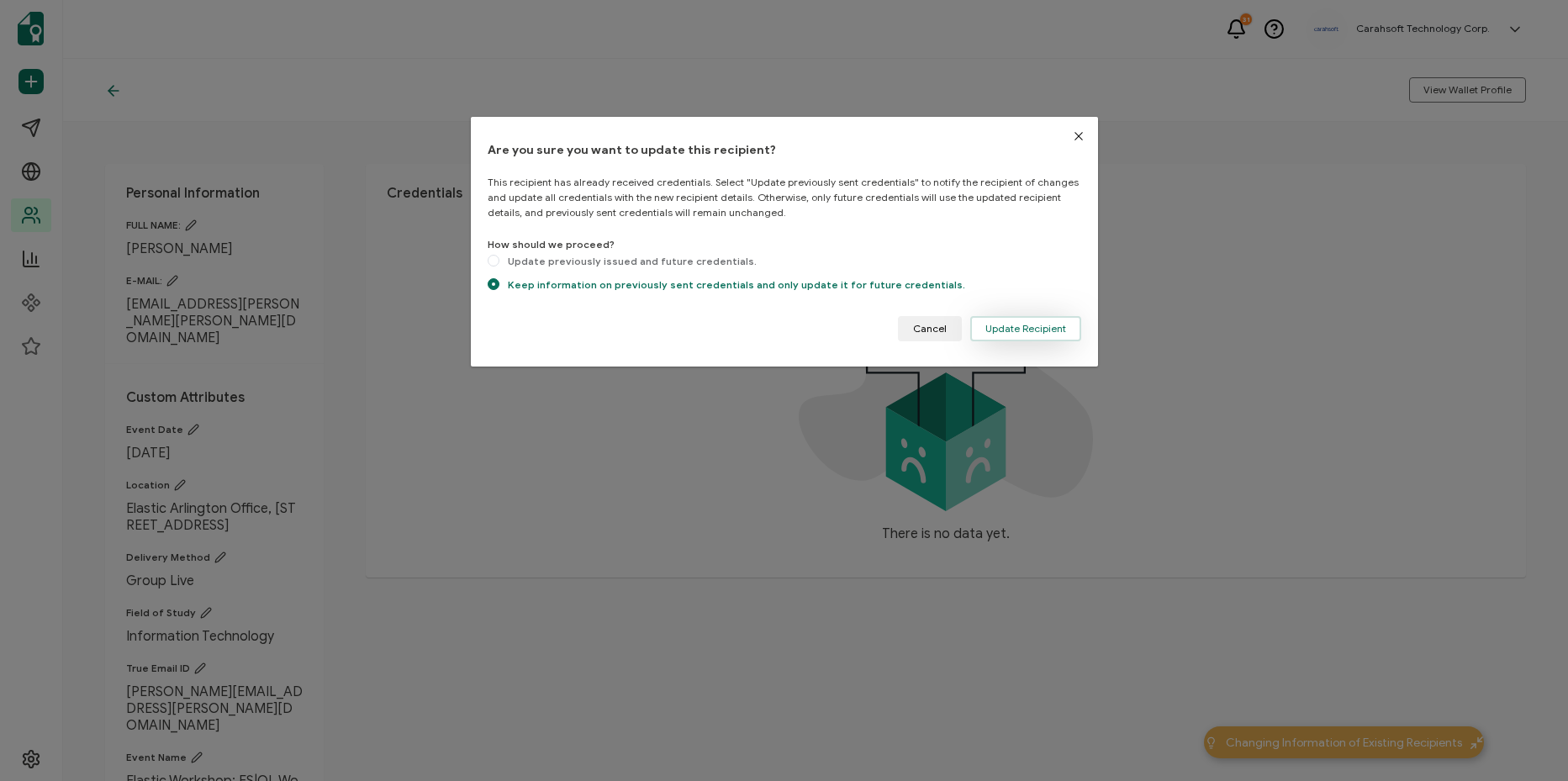
click at [1048, 326] on span "Update Recipient" at bounding box center [1026, 328] width 81 height 10
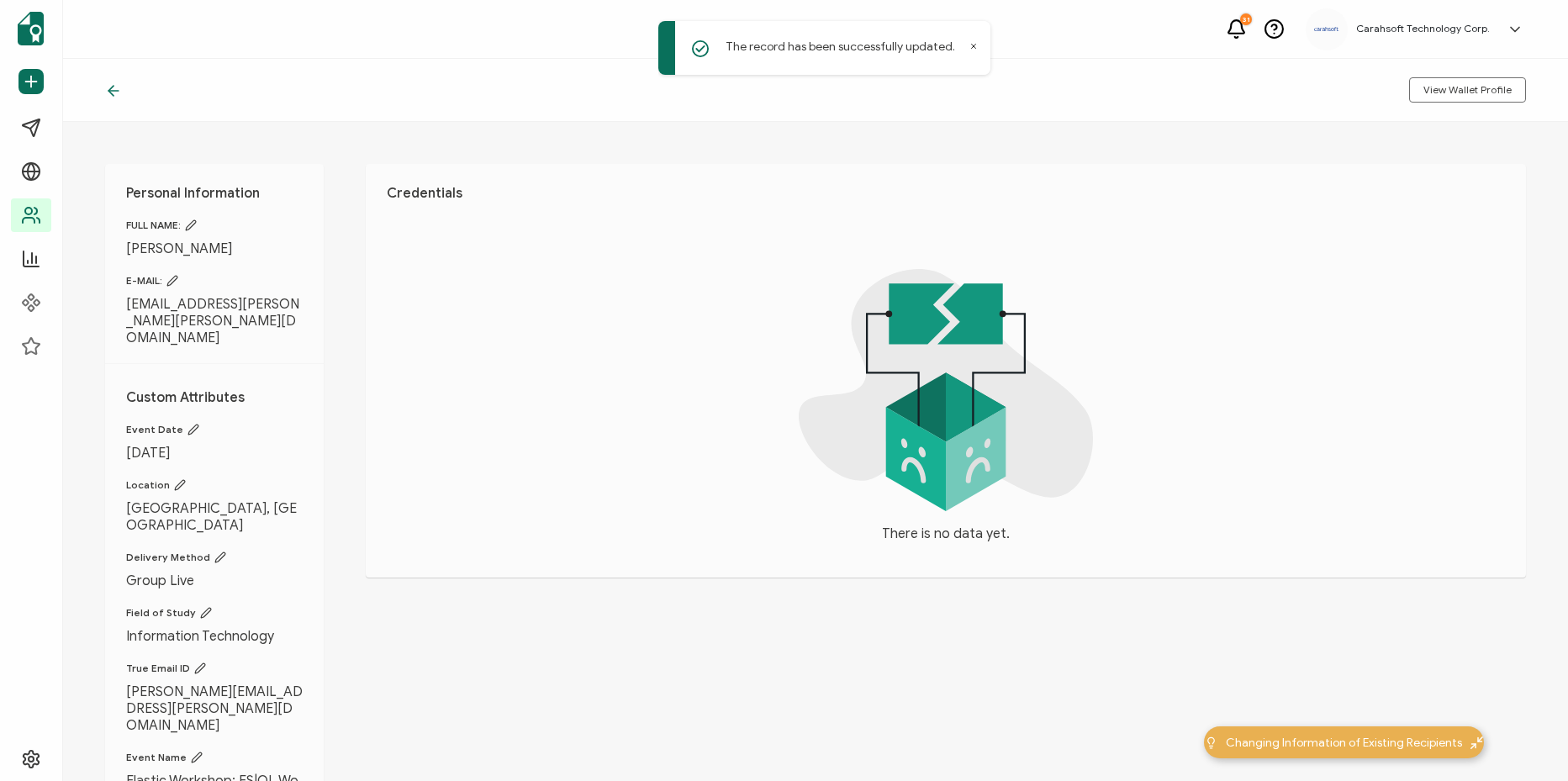
click at [975, 47] on icon at bounding box center [973, 46] width 8 height 8
click at [110, 87] on icon at bounding box center [114, 91] width 17 height 17
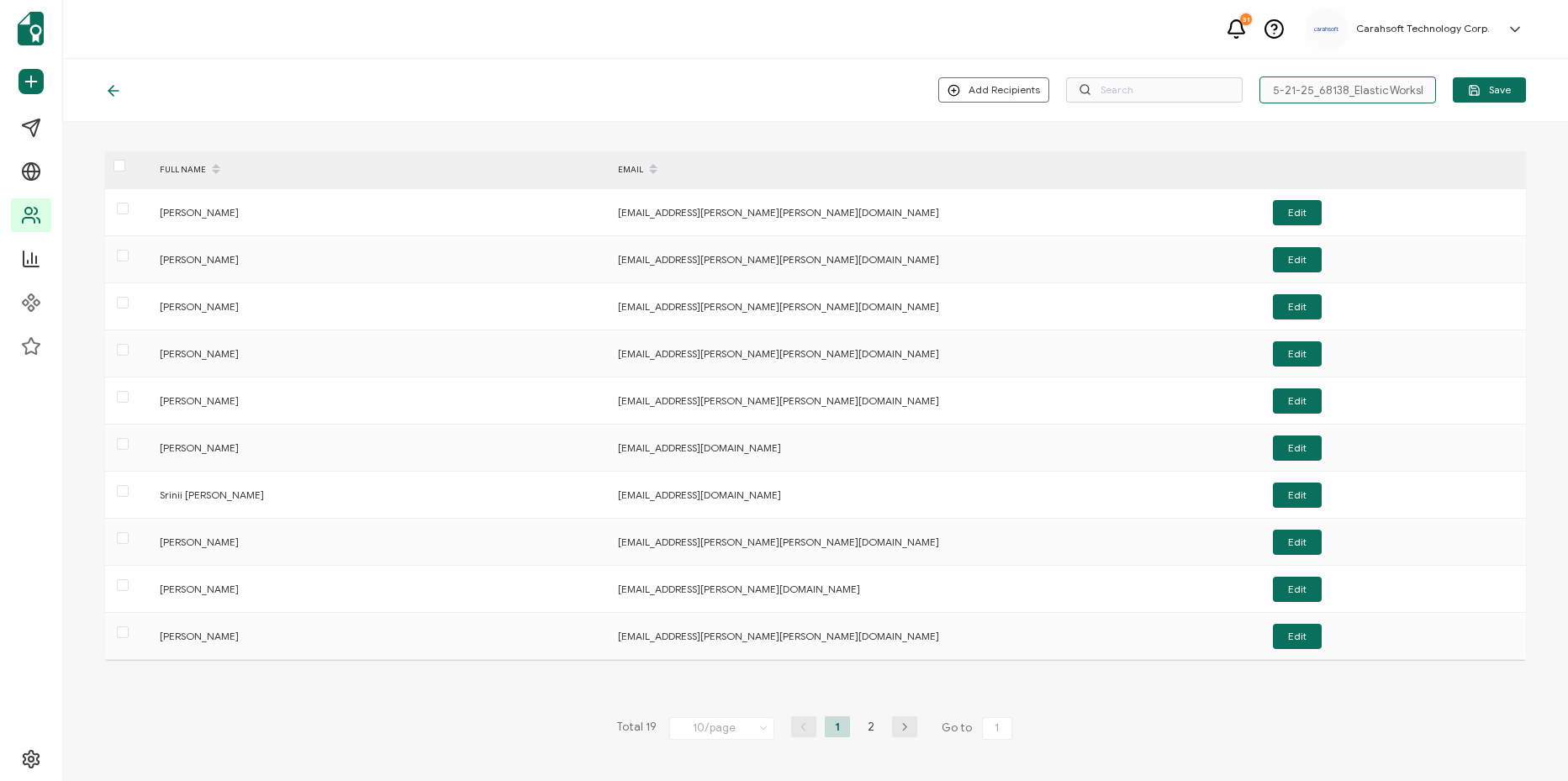
click at [1395, 93] on input "5-21-25_68138_Elastic Workshop" at bounding box center [1348, 90] width 177 height 27
click at [1274, 90] on input "5-21-25_68138_Elastic Workshop" at bounding box center [1348, 90] width 177 height 27
type input "[NULL] 5-21-25_68138_Elastic Workshop"
click at [1512, 94] on button "Save" at bounding box center [1489, 90] width 73 height 25
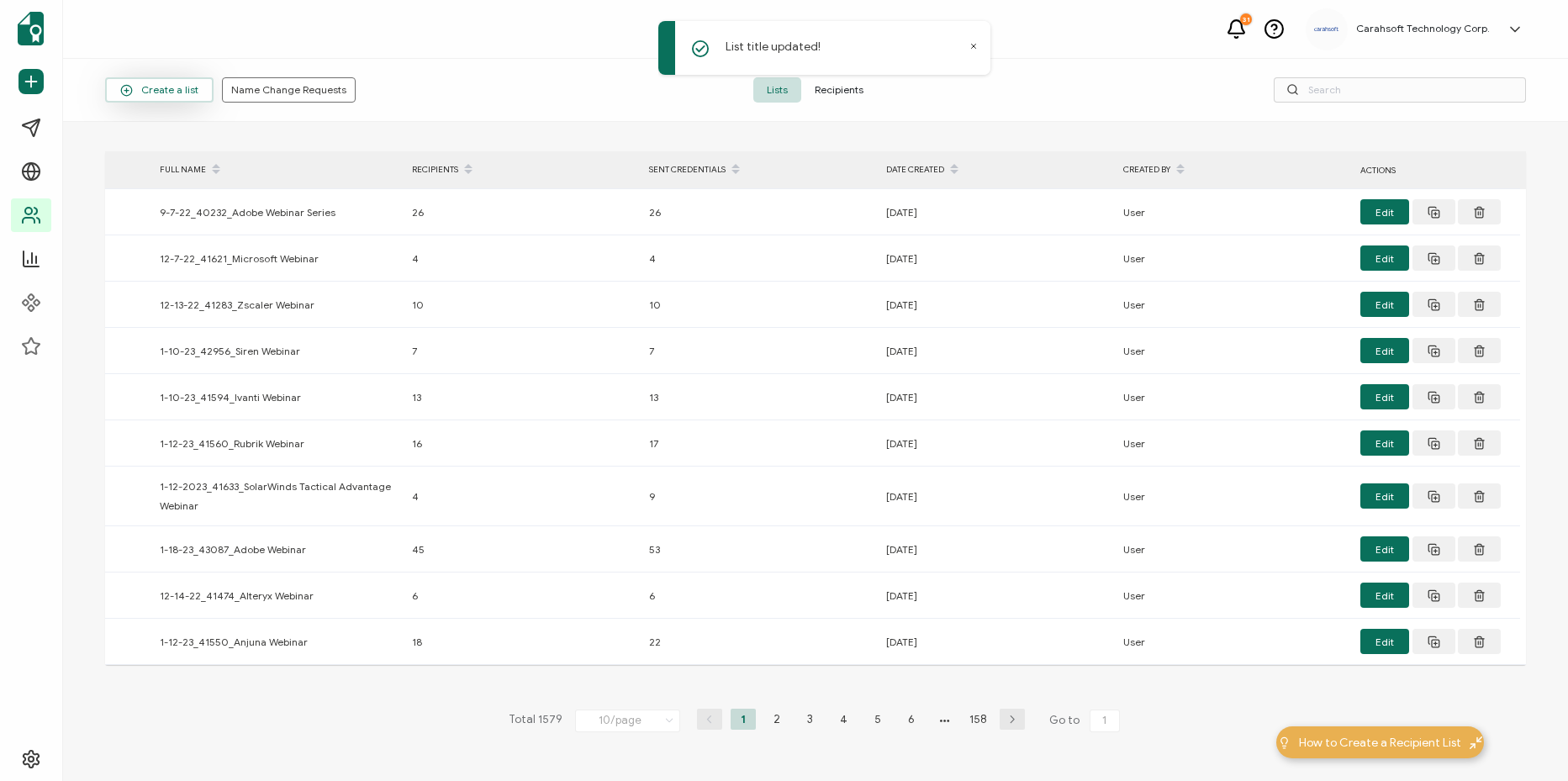
click at [179, 93] on span "Create a list" at bounding box center [159, 90] width 78 height 13
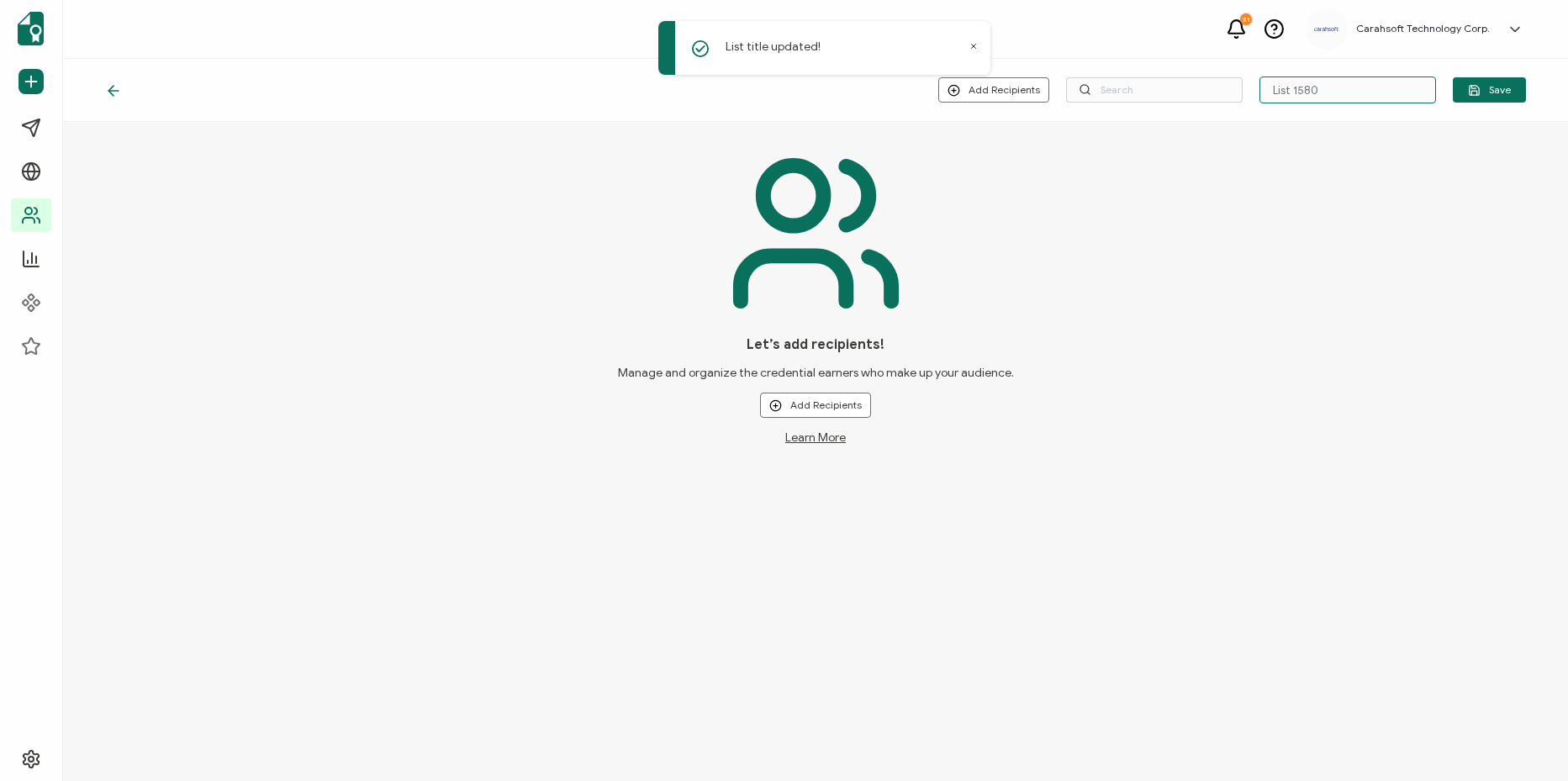
click at [1333, 91] on input "List 1580" at bounding box center [1348, 90] width 177 height 27
paste input "5-21-25_68138_Elastic Workshop"
type input "5-21-25_68138_Elastic Workshop"
click at [1299, 177] on div "Let’s add recipients! Manage and organize the credential earners who make up yo…" at bounding box center [815, 294] width 1421 height 301
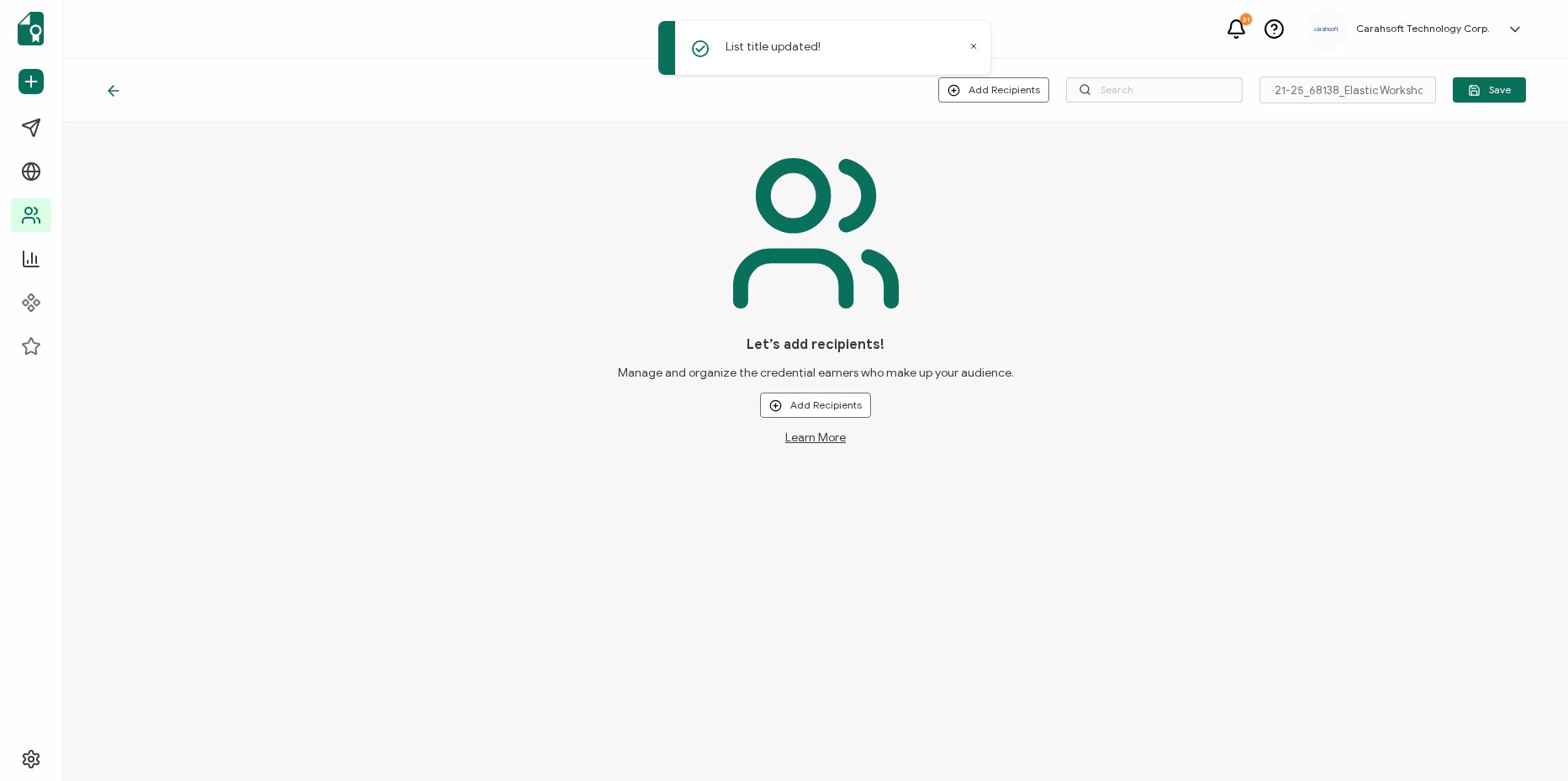
scroll to position [0, 0]
click at [796, 408] on button "Add Recipients" at bounding box center [816, 405] width 111 height 25
click at [819, 409] on button "Add Recipients" at bounding box center [816, 405] width 111 height 25
click at [868, 460] on li "Upload New Recipients" at bounding box center [841, 450] width 157 height 28
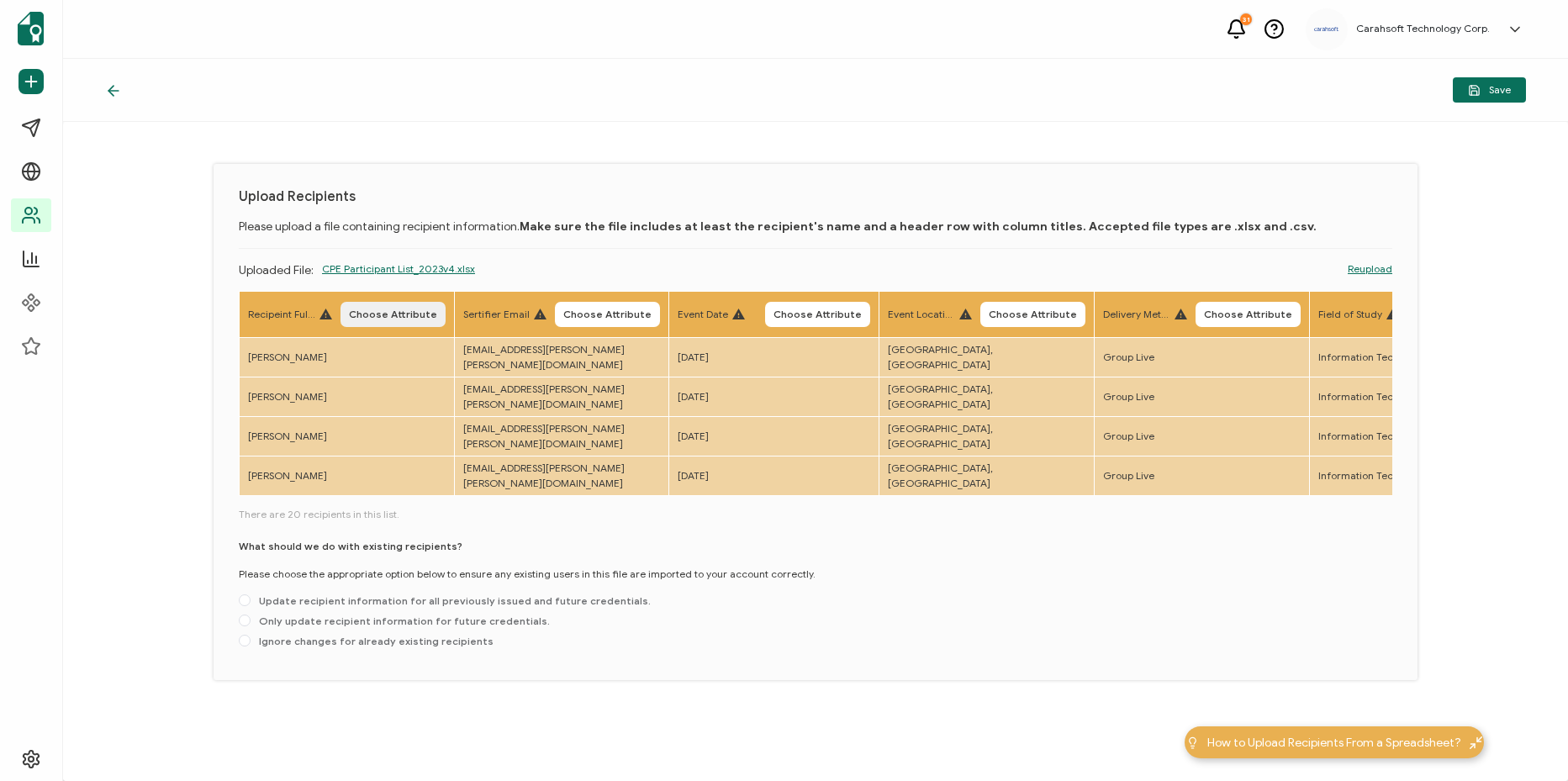
click at [352, 319] on span "Choose Attribute" at bounding box center [392, 314] width 88 height 10
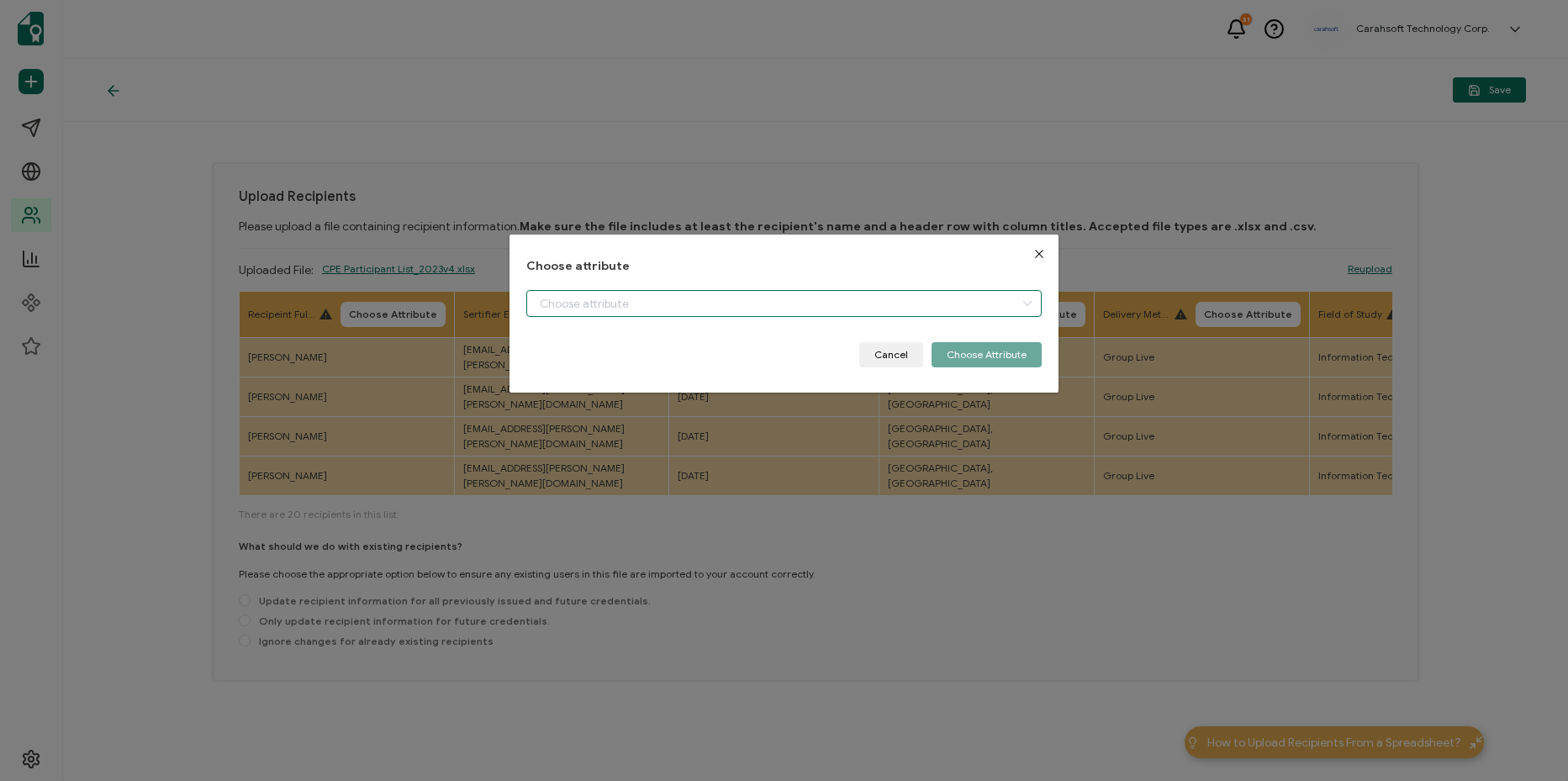
click at [628, 309] on input "dialog" at bounding box center [784, 303] width 515 height 27
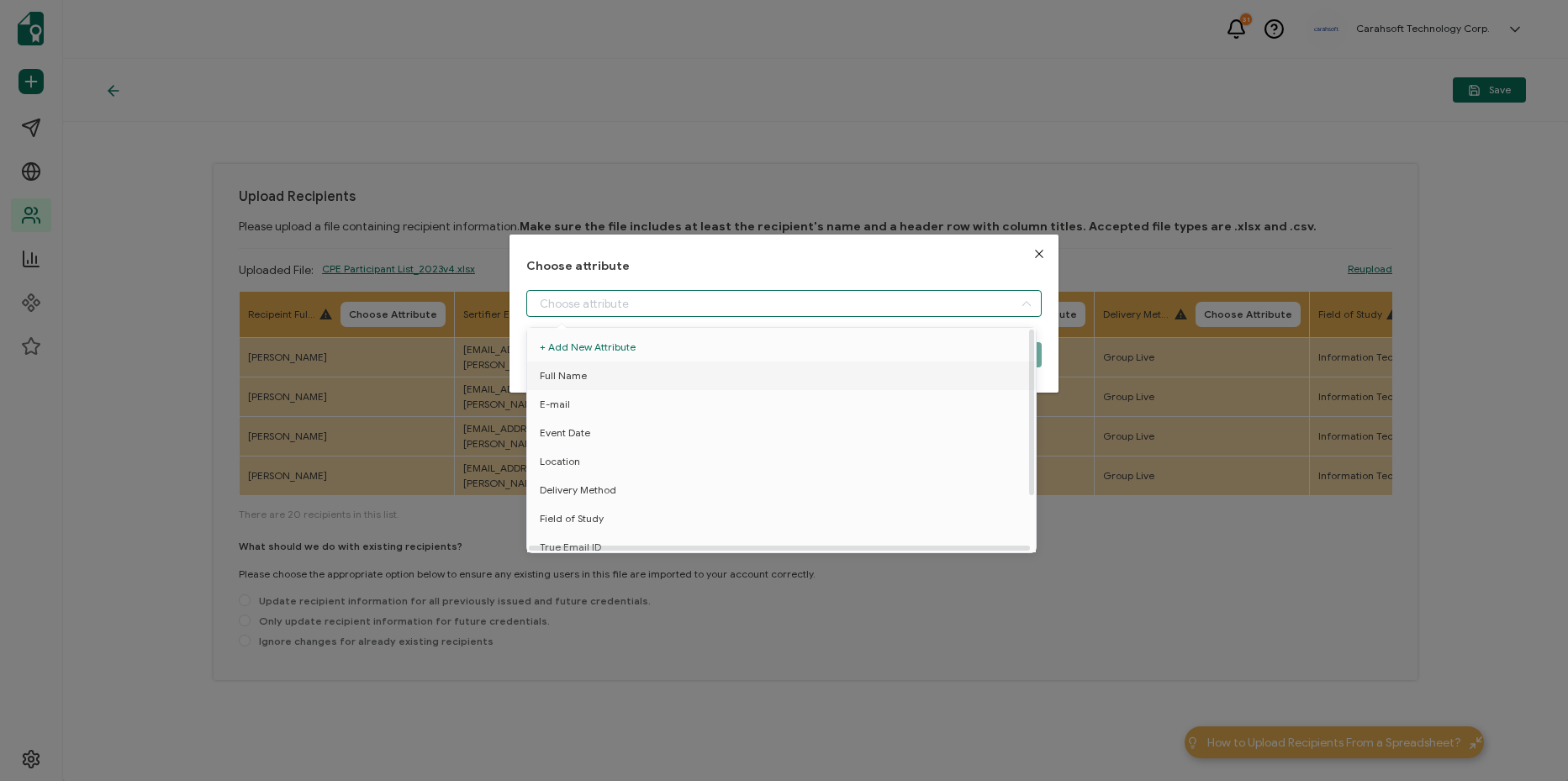
click at [635, 375] on li "Full Name" at bounding box center [784, 375] width 523 height 29
type input "Full Name"
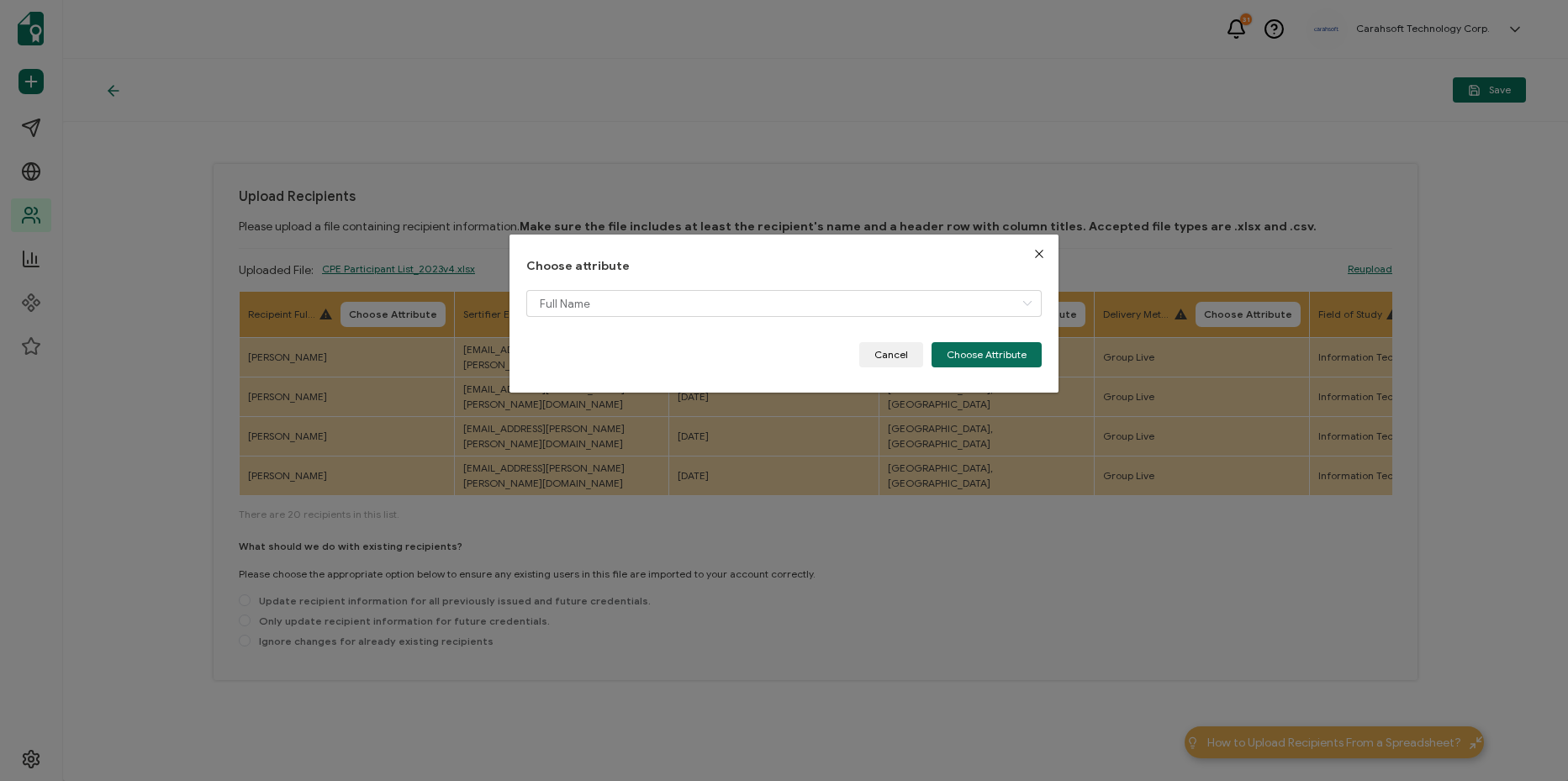
drag, startPoint x: 965, startPoint y: 349, endPoint x: 680, endPoint y: 361, distance: 285.3
click at [958, 353] on button "Choose Attribute" at bounding box center [986, 354] width 110 height 25
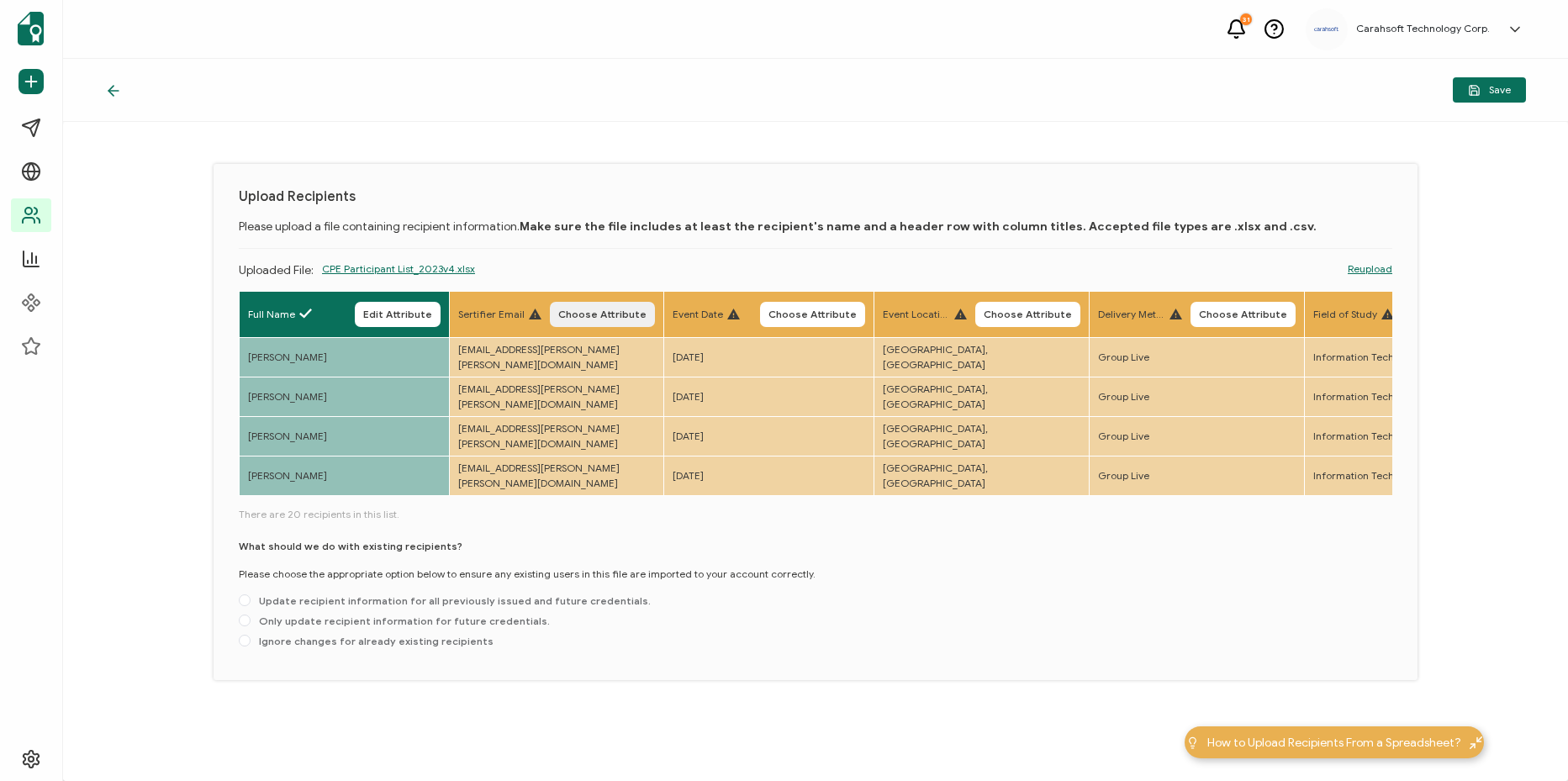
click at [624, 305] on button "Choose Attribute" at bounding box center [602, 314] width 105 height 25
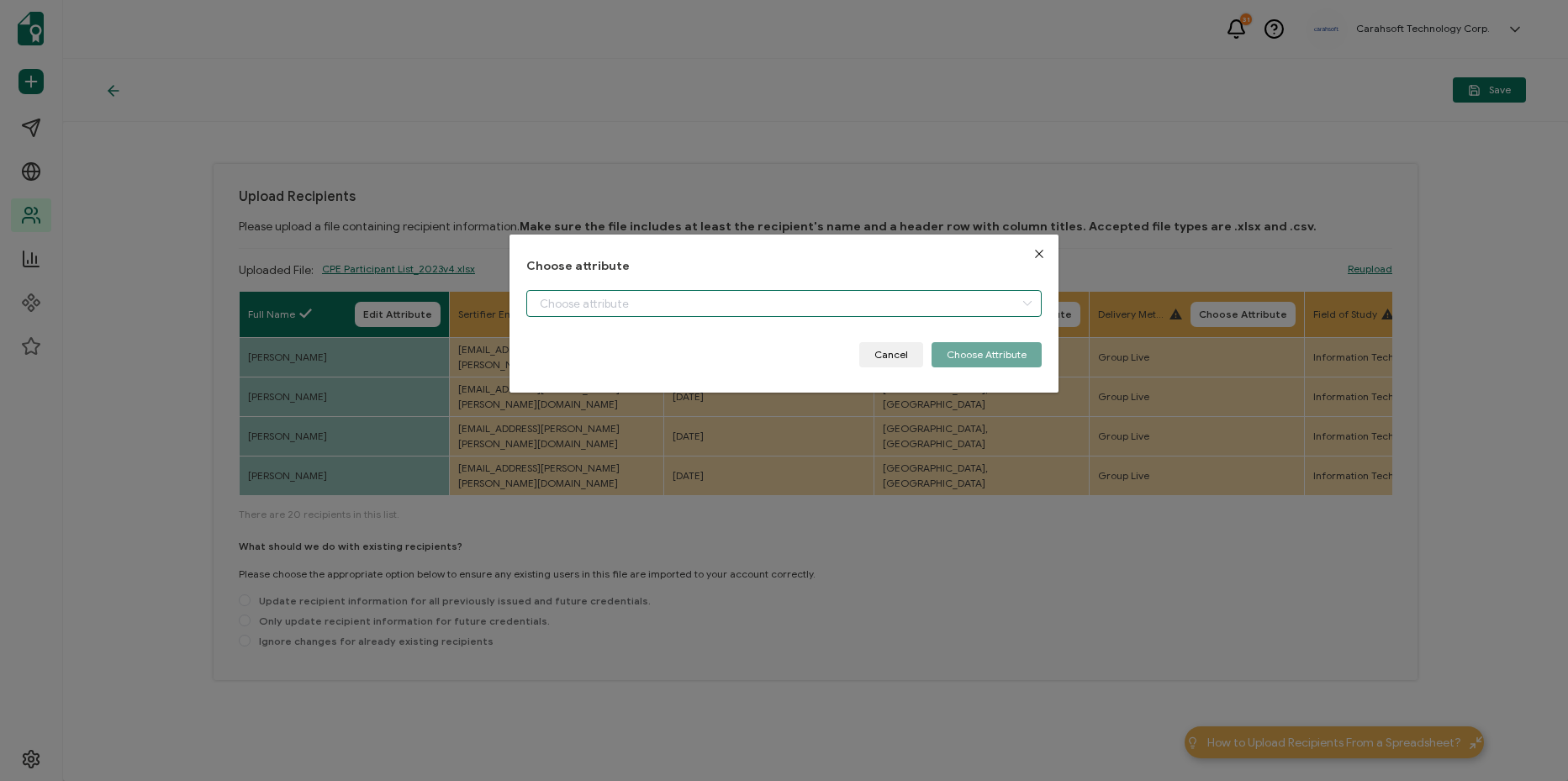
click at [728, 293] on input "dialog" at bounding box center [784, 303] width 515 height 27
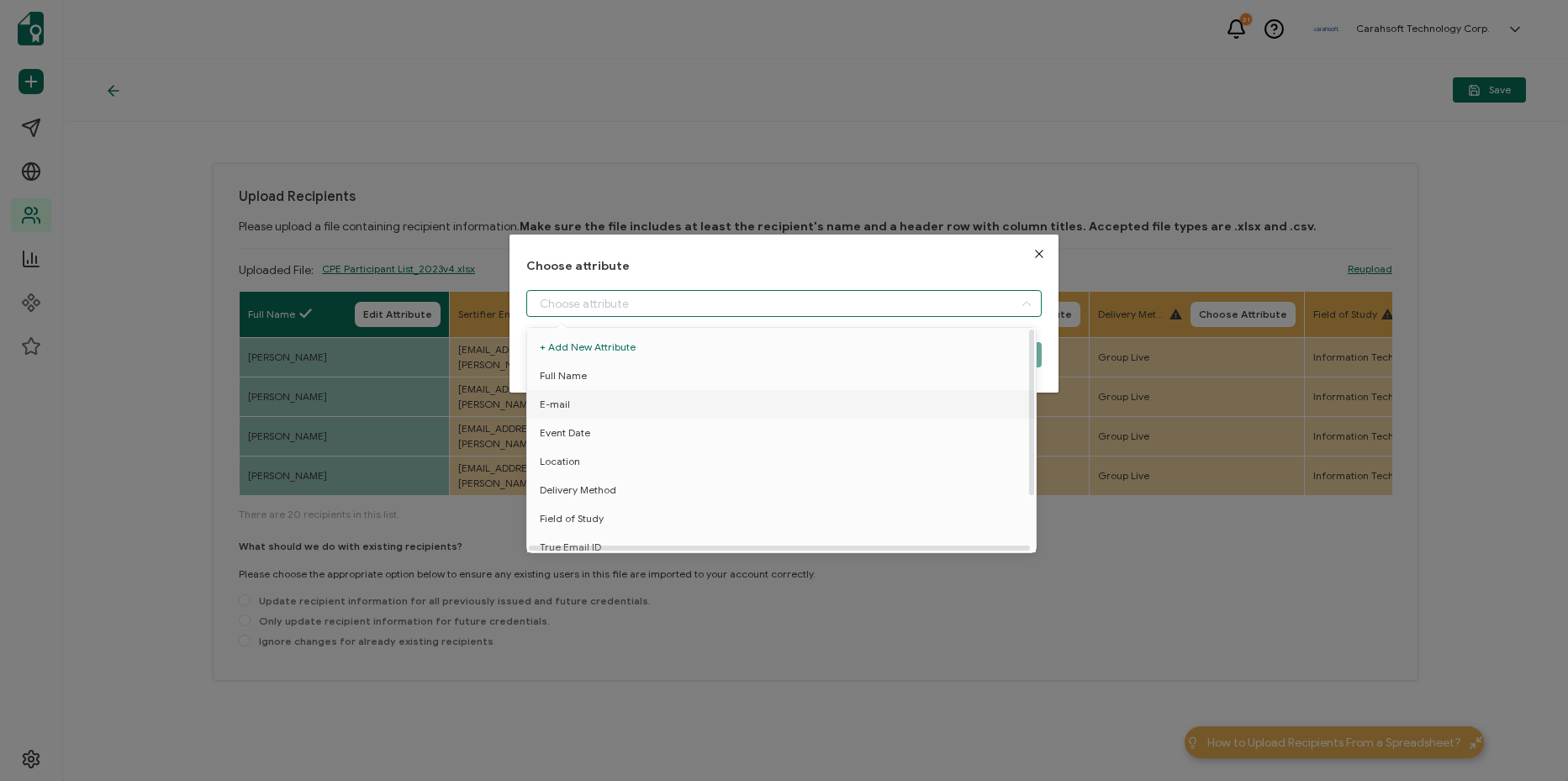
click at [726, 391] on li "E-mail" at bounding box center [784, 404] width 523 height 29
type input "E-mail"
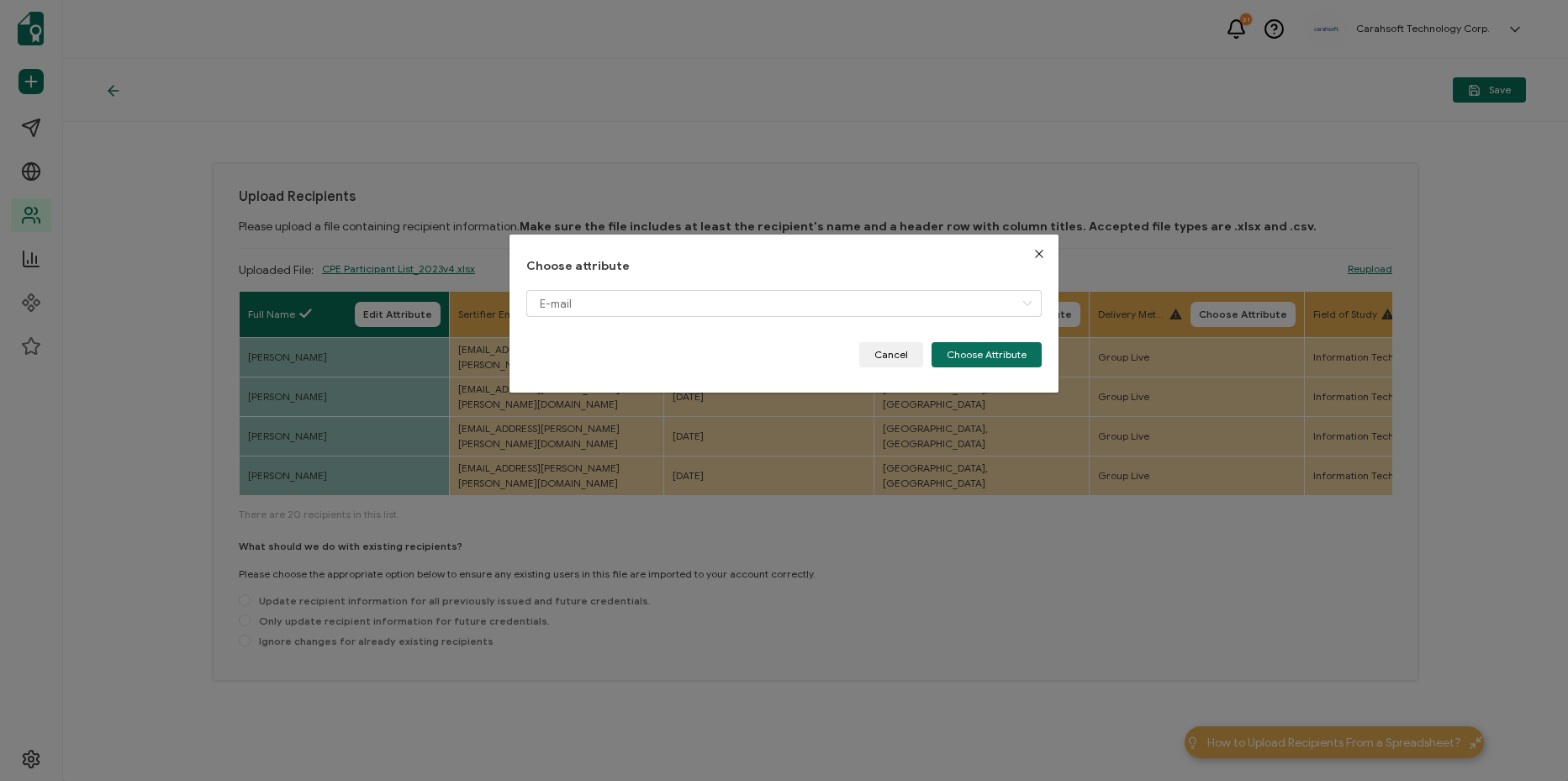
click at [1007, 340] on div "E-mail" at bounding box center [784, 316] width 515 height 52
click at [973, 359] on button "Choose Attribute" at bounding box center [986, 354] width 110 height 25
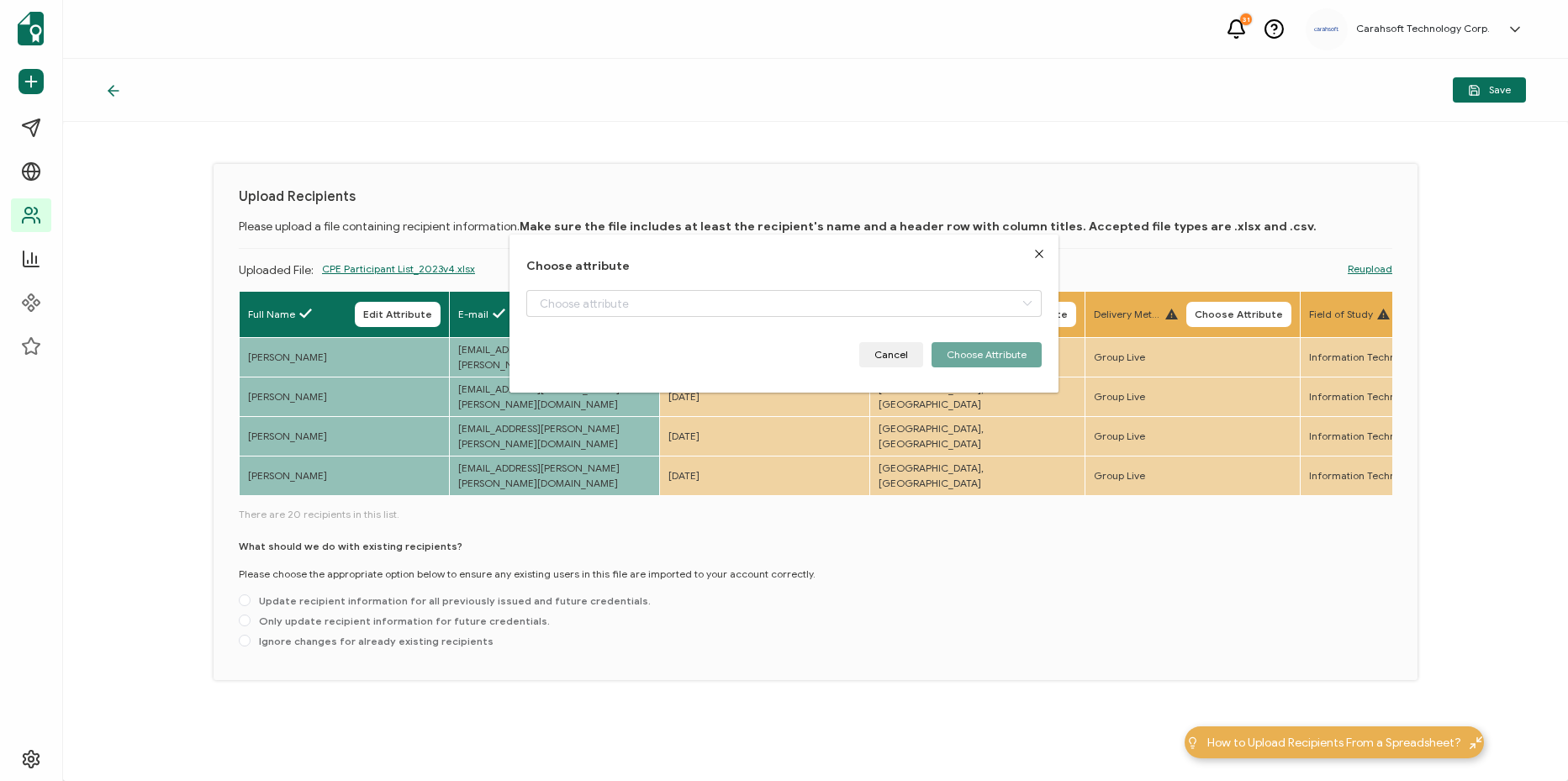
drag, startPoint x: 858, startPoint y: 306, endPoint x: 852, endPoint y: 316, distance: 11.7
click at [856, 309] on button "Choose Attribute" at bounding box center [808, 314] width 105 height 25
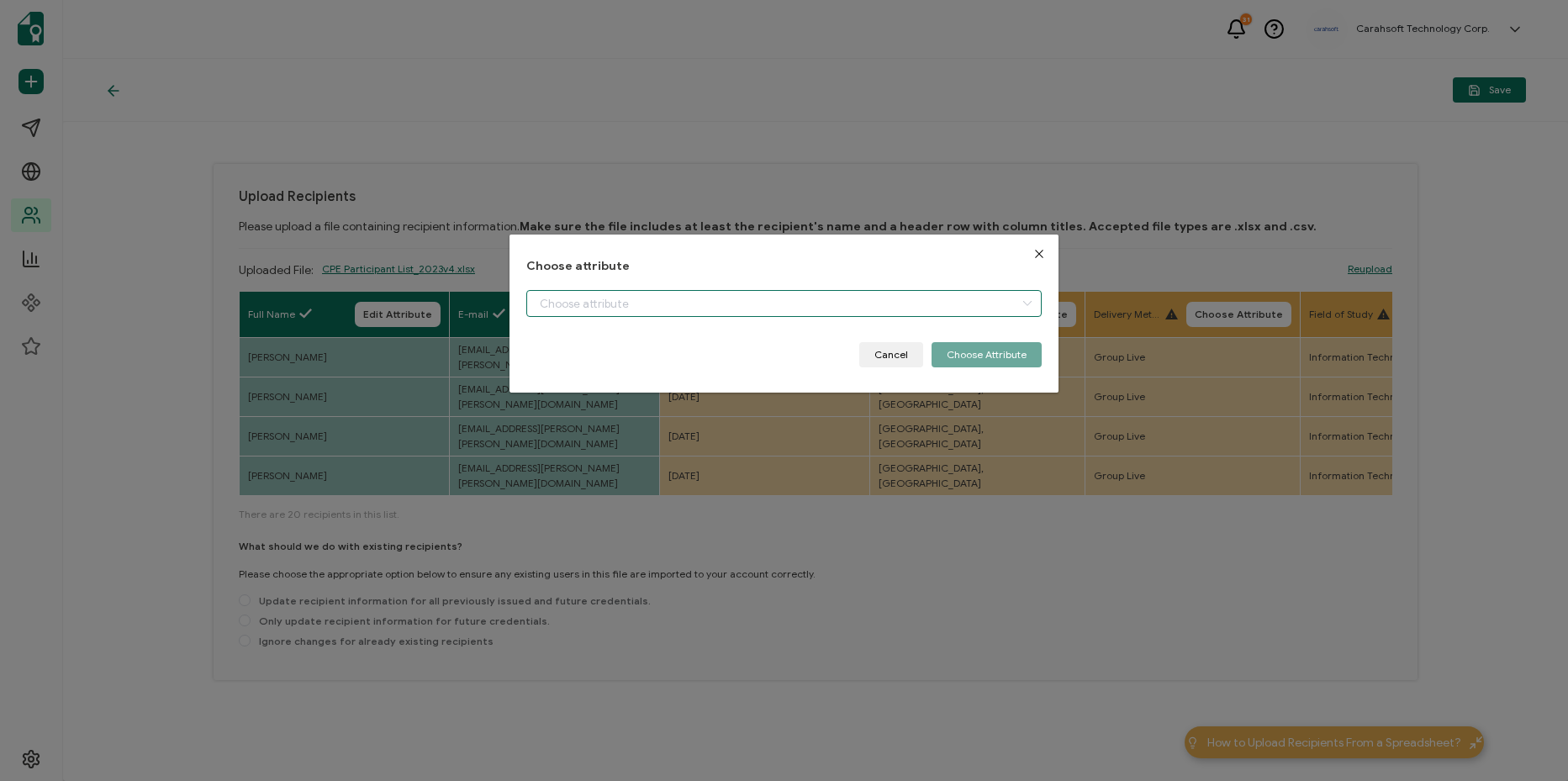
click at [793, 314] on input "dialog" at bounding box center [784, 303] width 515 height 27
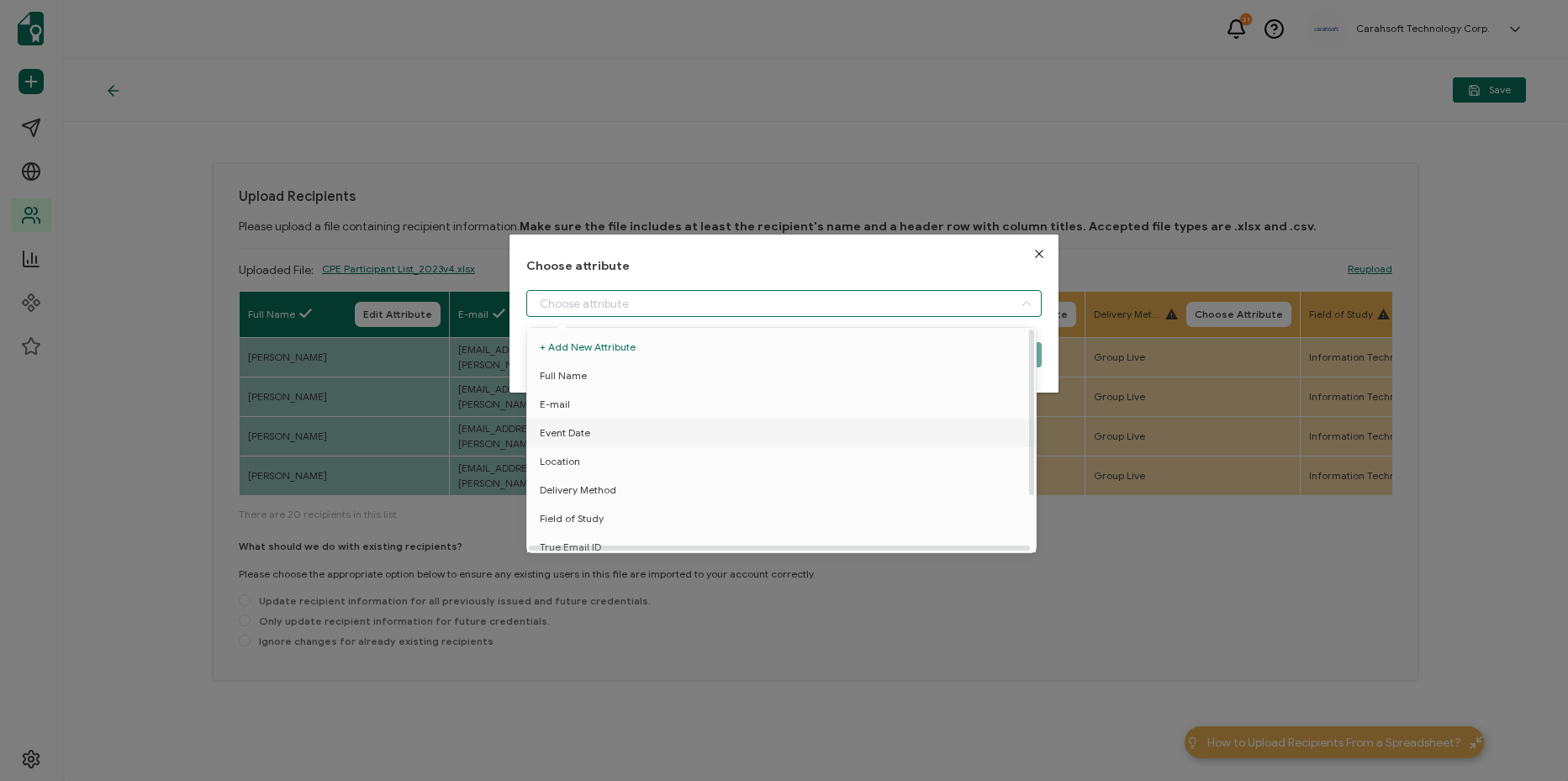
click at [676, 434] on li "Event Date" at bounding box center [784, 433] width 523 height 29
type input "Event Date"
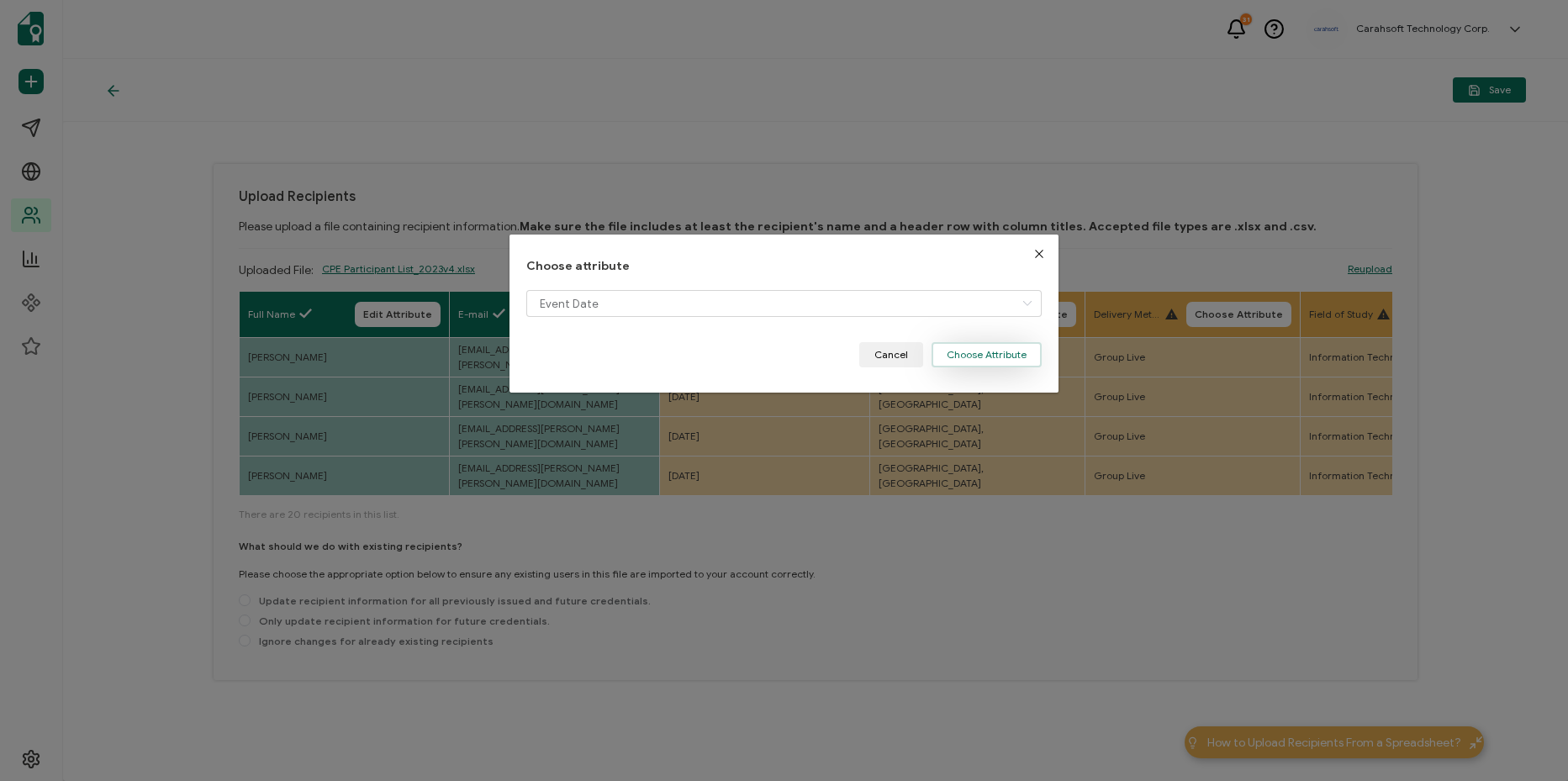
click at [1008, 351] on button "Choose Attribute" at bounding box center [986, 354] width 110 height 25
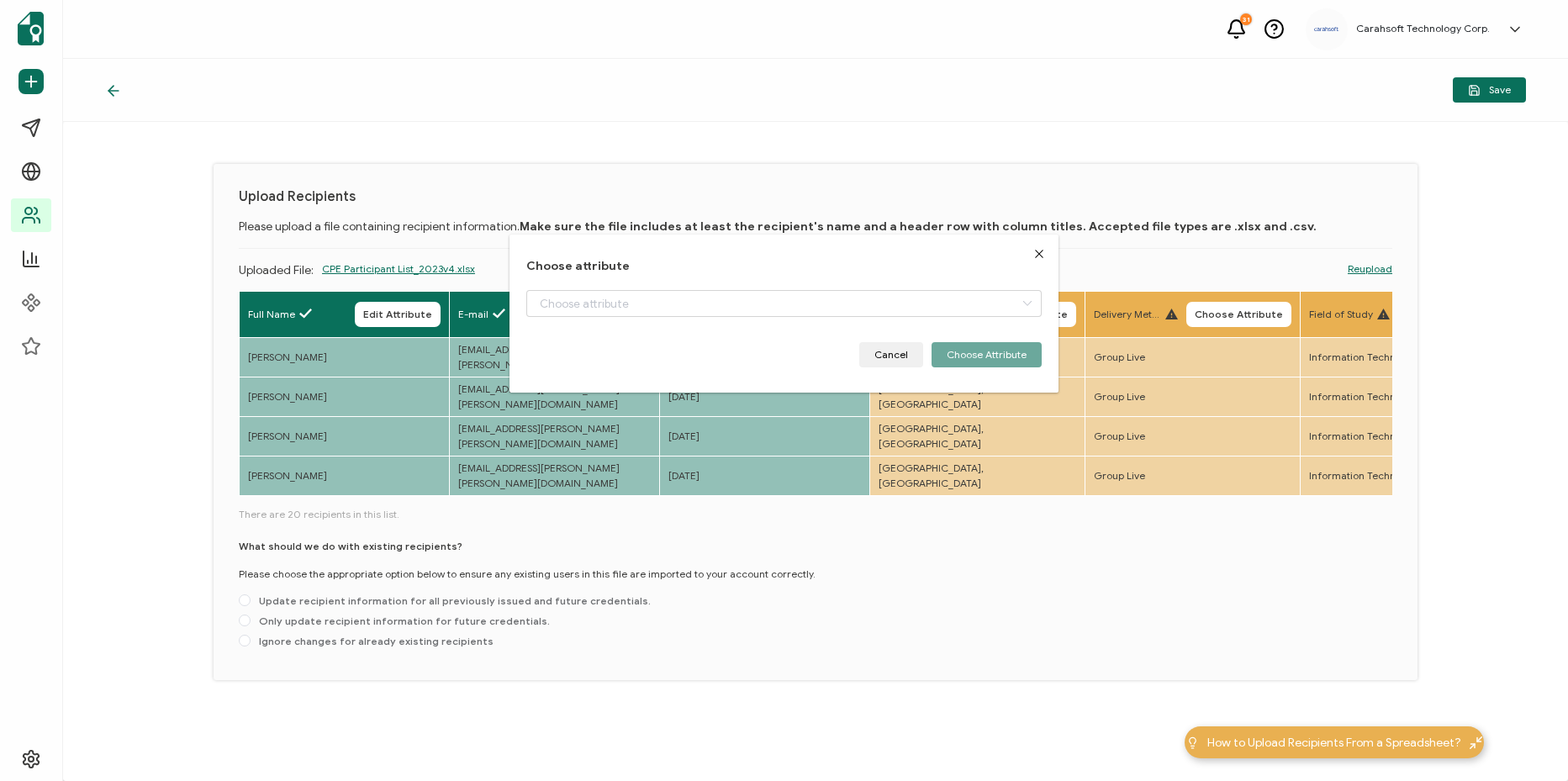
drag, startPoint x: 1070, startPoint y: 316, endPoint x: 1001, endPoint y: 324, distance: 69.5
click at [1054, 322] on button "Choose Attribute" at bounding box center [1023, 314] width 105 height 25
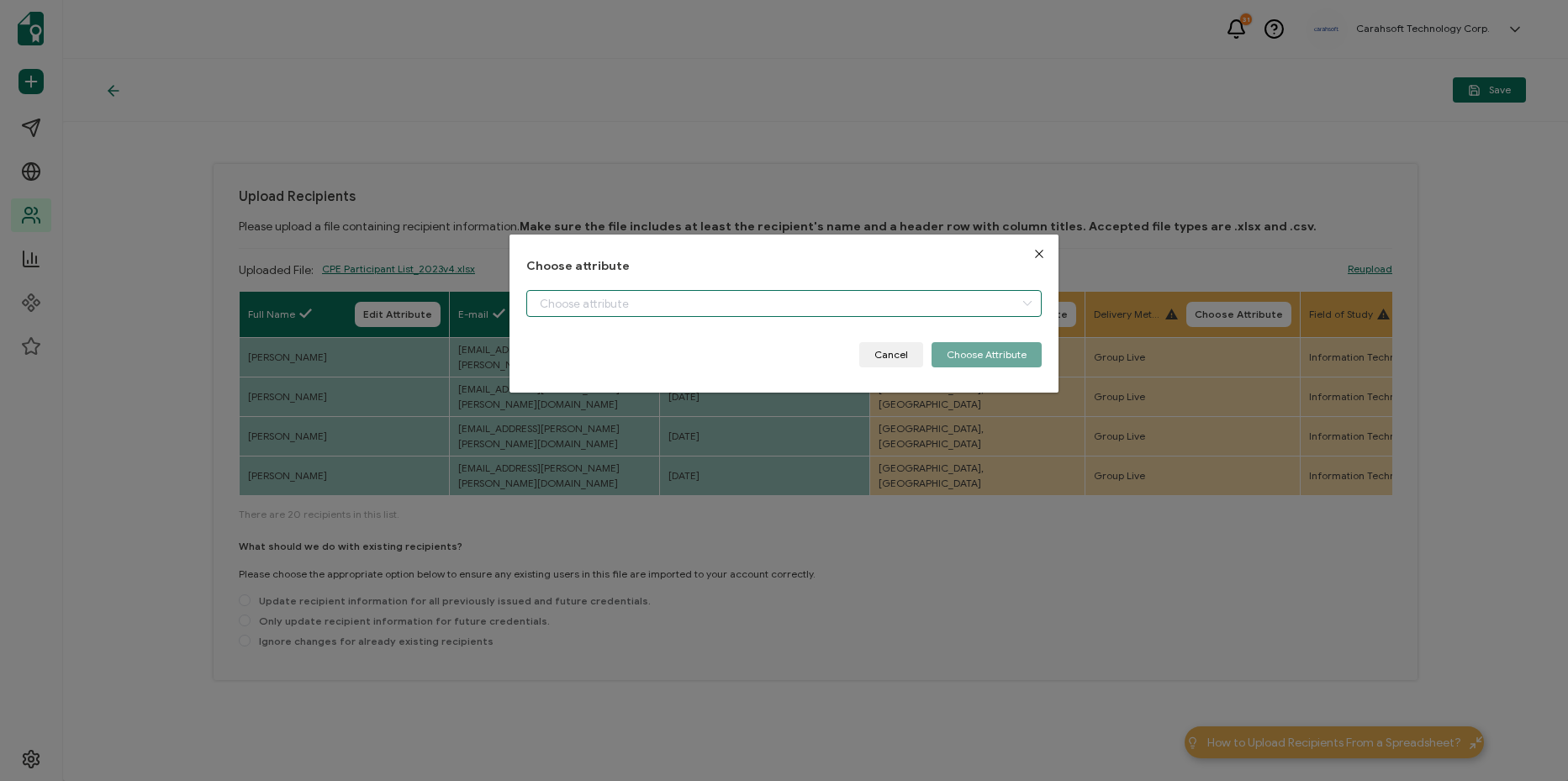
click at [877, 300] on input "dialog" at bounding box center [784, 303] width 515 height 27
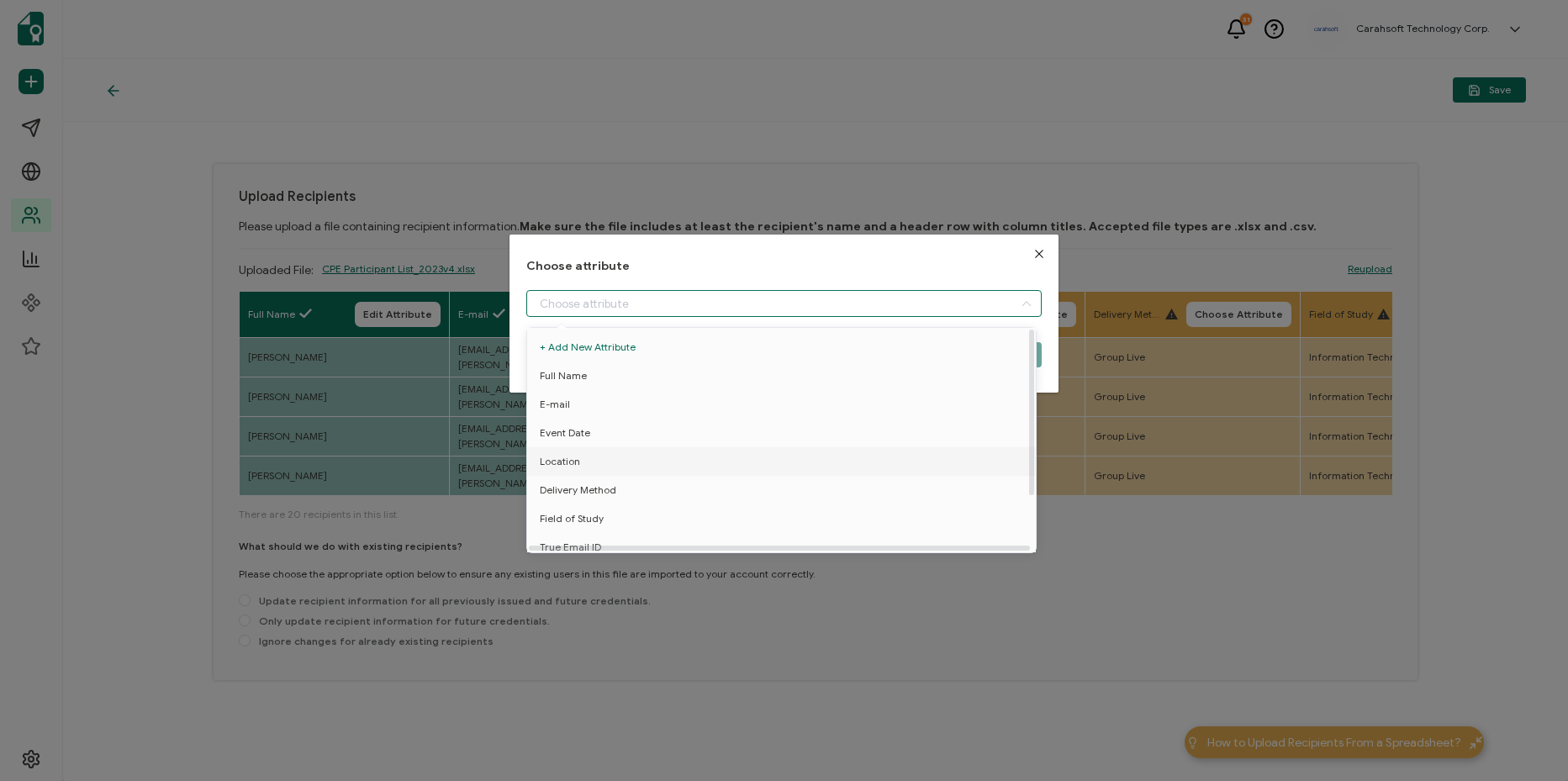
click at [724, 460] on li "Location" at bounding box center [784, 461] width 523 height 29
type input "Location"
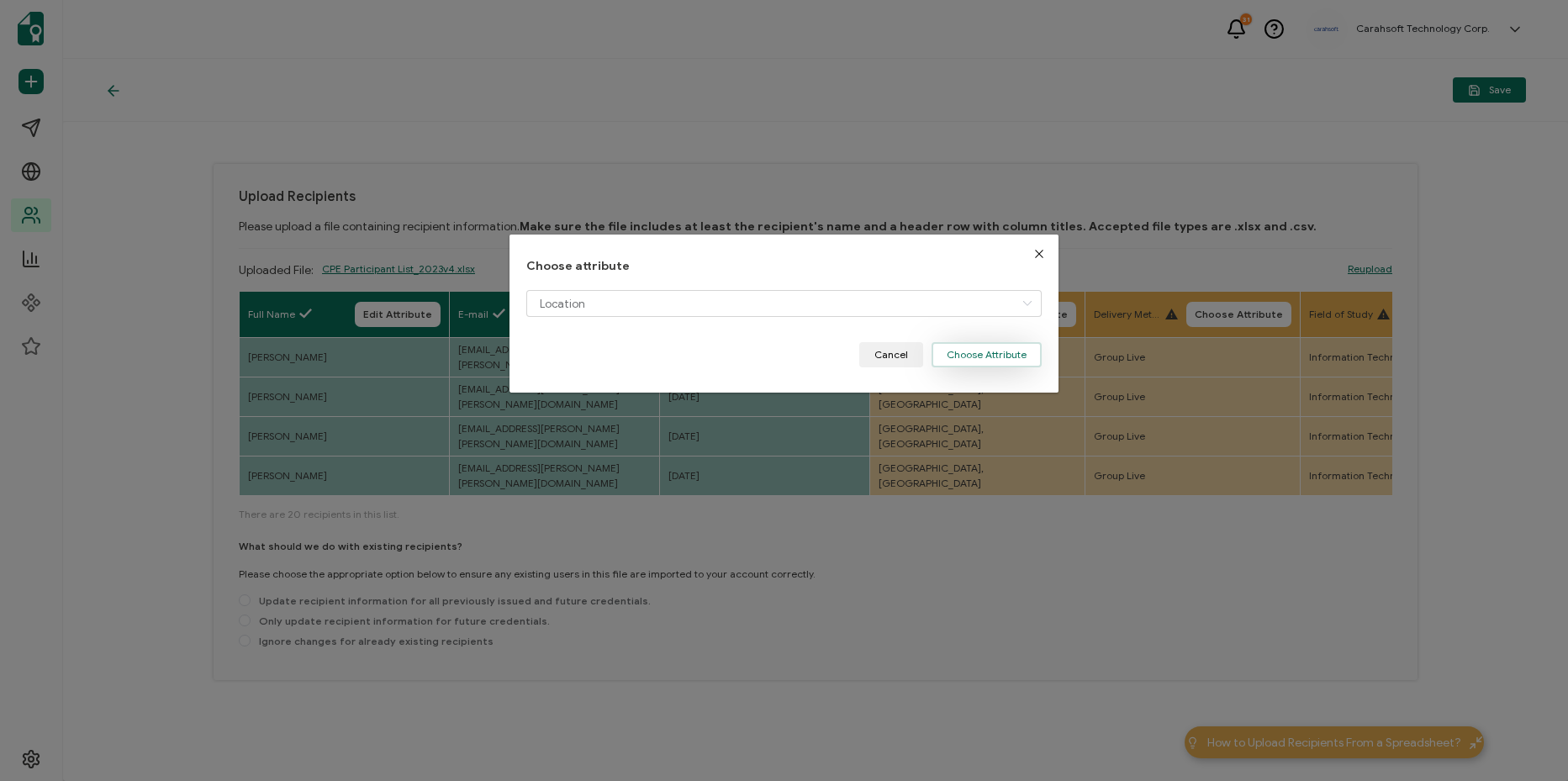
click at [1007, 361] on button "Choose Attribute" at bounding box center [986, 354] width 110 height 25
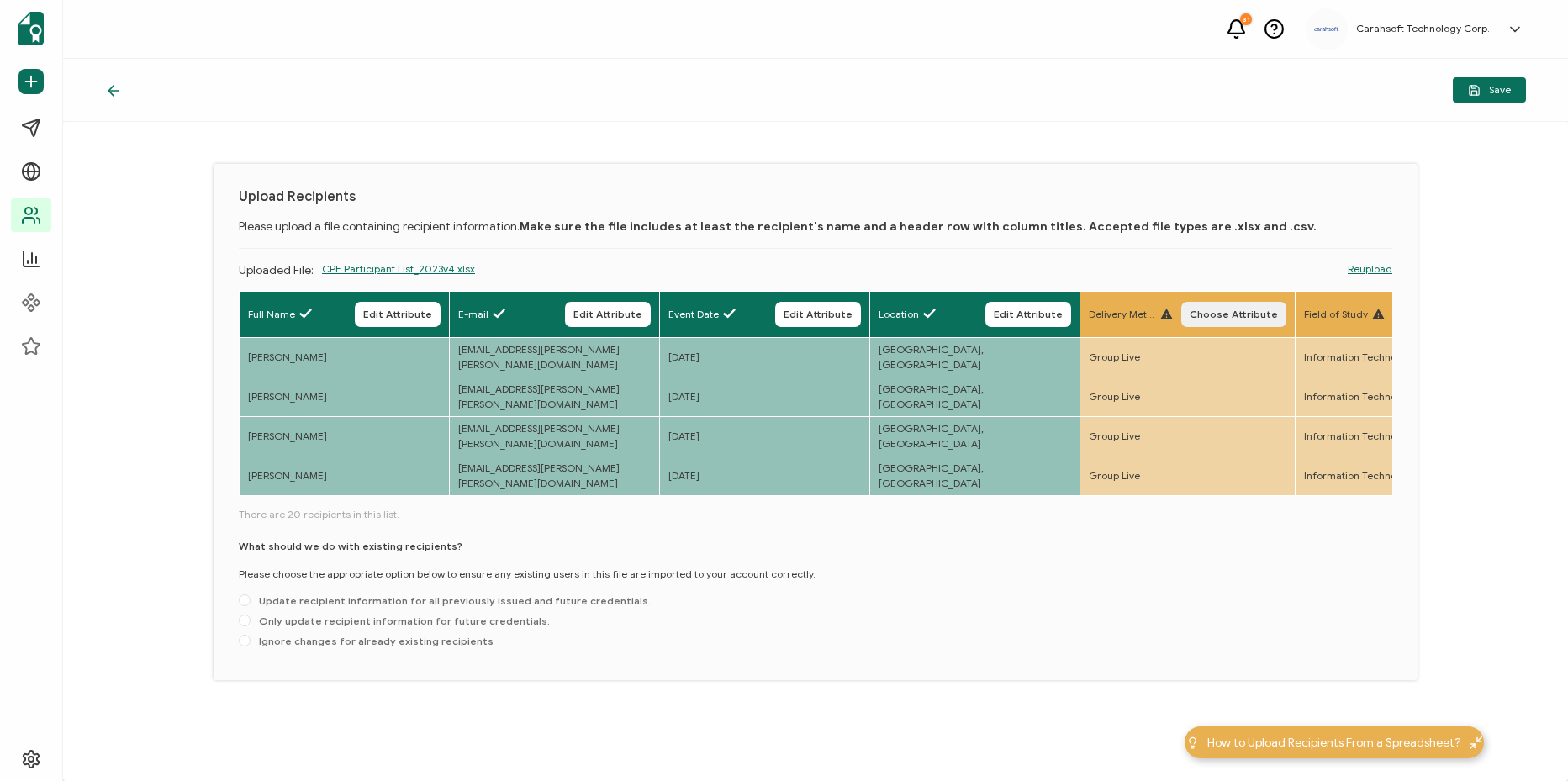
click at [1278, 317] on span "Choose Attribute" at bounding box center [1234, 314] width 88 height 10
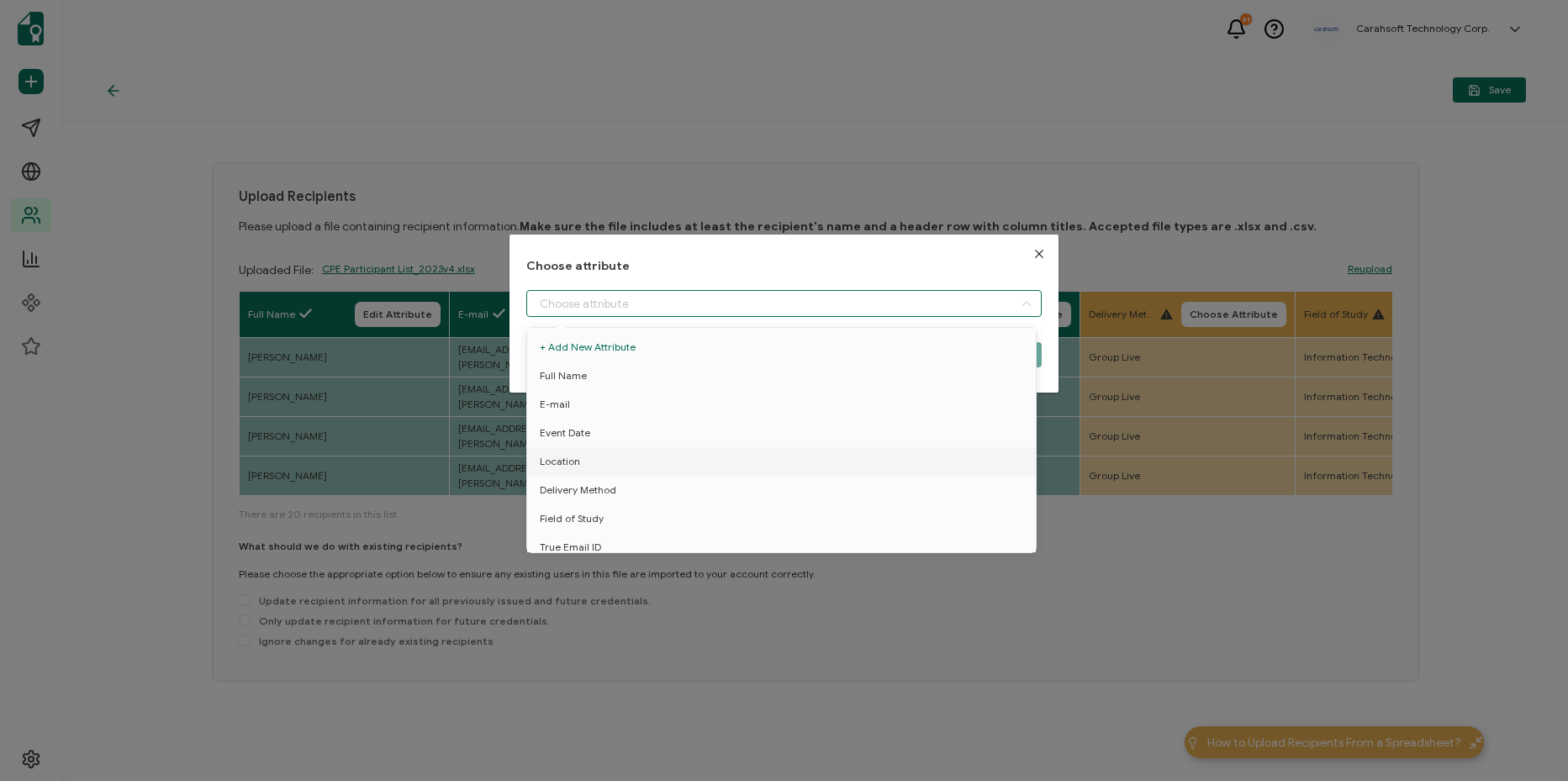
click at [822, 312] on input "dialog" at bounding box center [784, 303] width 515 height 27
drag, startPoint x: 665, startPoint y: 497, endPoint x: 844, endPoint y: 431, distance: 190.8
click at [666, 497] on li "Delivery Method" at bounding box center [784, 490] width 523 height 29
type input "Delivery Method"
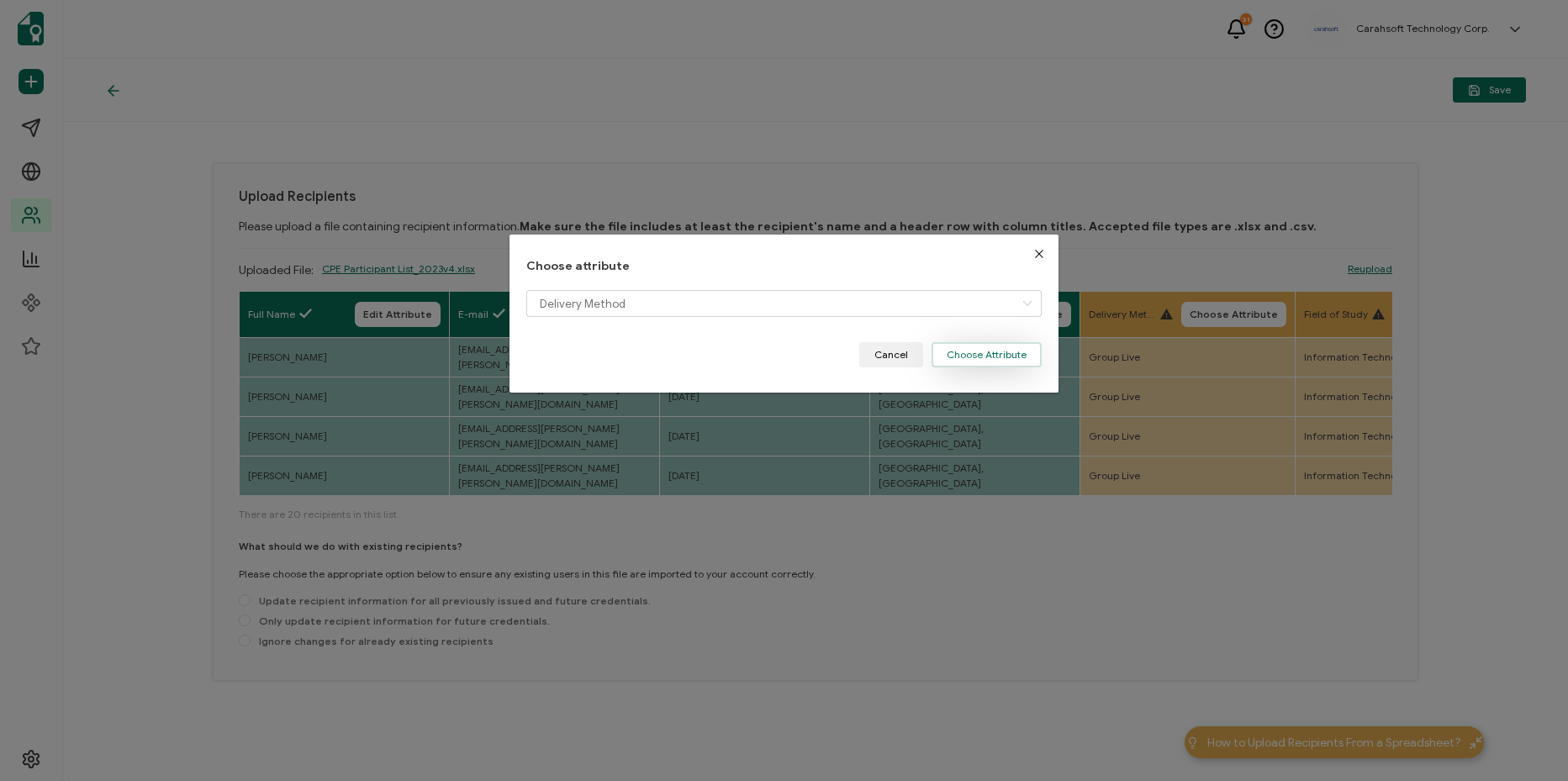
click at [954, 350] on button "Choose Attribute" at bounding box center [986, 354] width 110 height 25
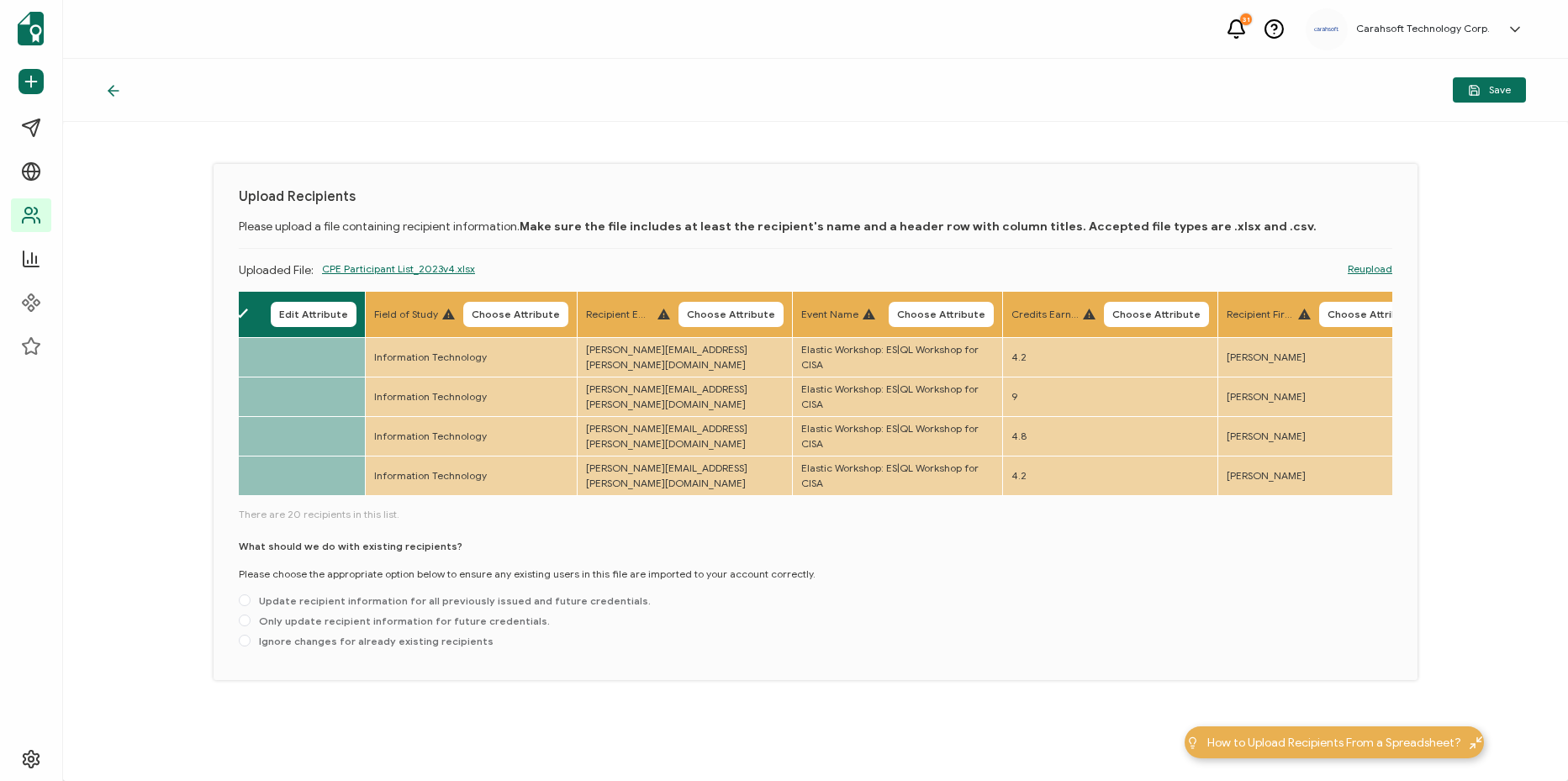
scroll to position [0, 946]
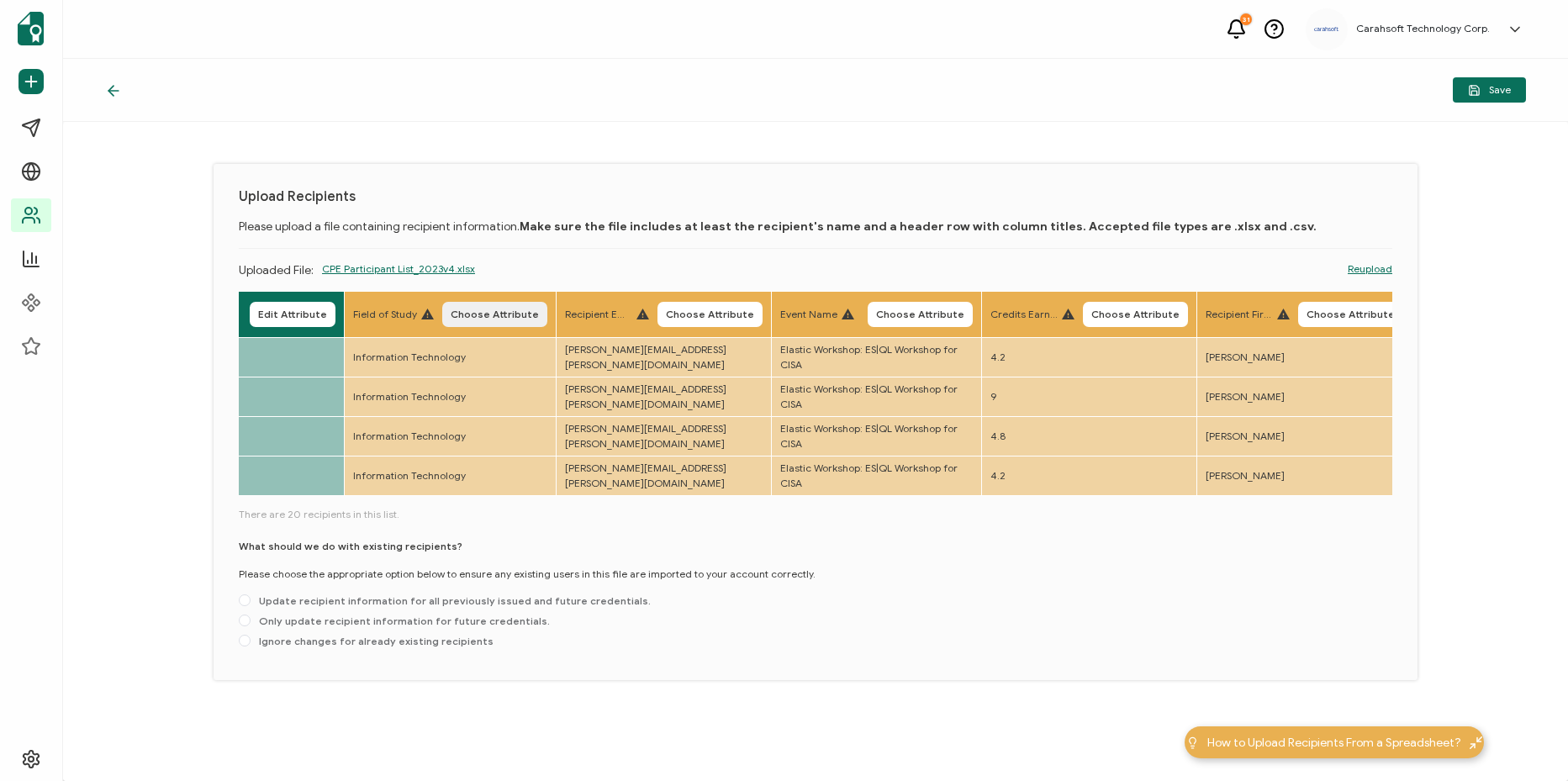
click at [541, 305] on button "Choose Attribute" at bounding box center [494, 314] width 105 height 25
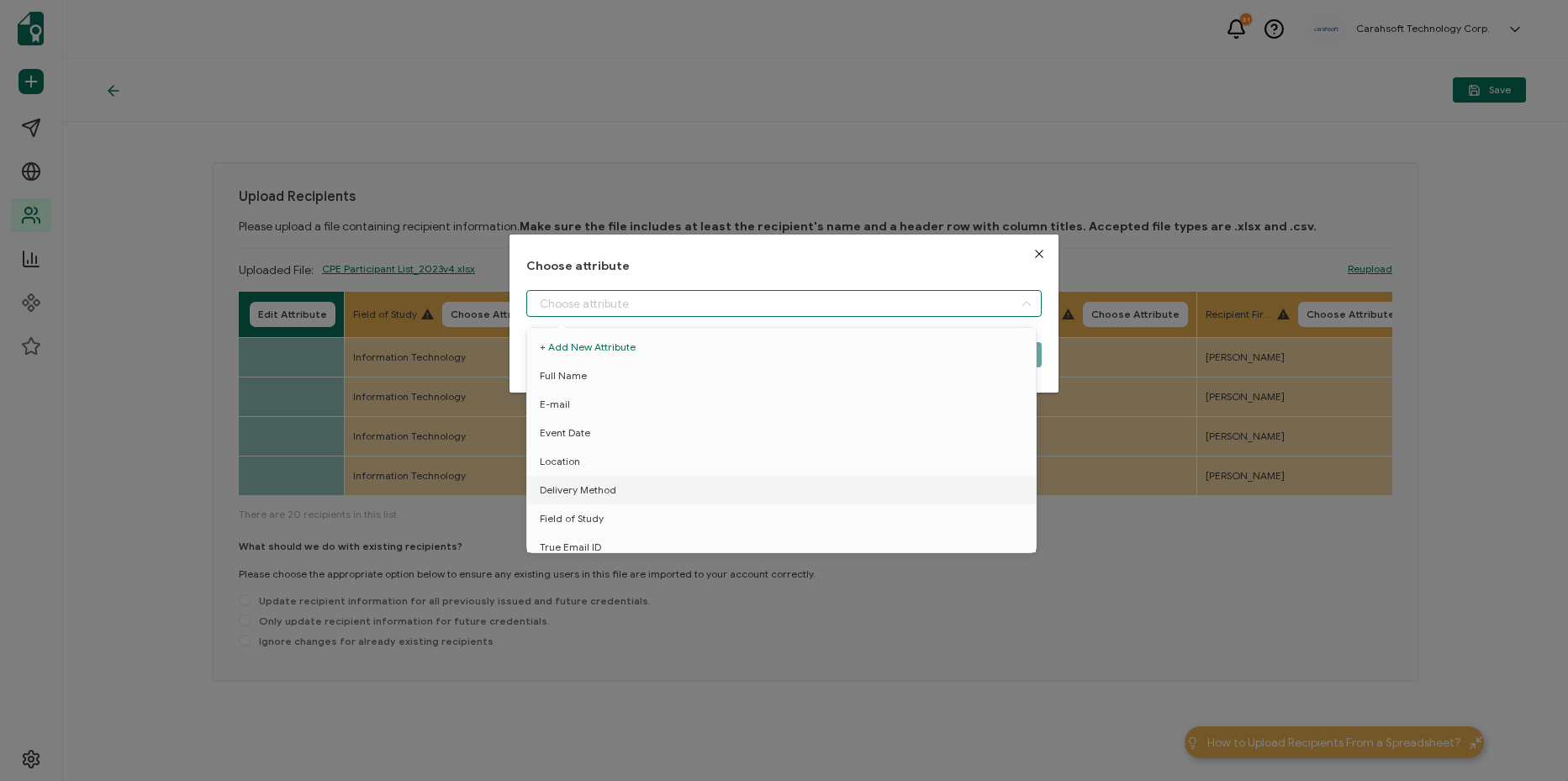
click at [708, 295] on input "dialog" at bounding box center [784, 303] width 515 height 27
click at [650, 444] on li "Field of Study" at bounding box center [784, 453] width 523 height 29
type input "Field of Study"
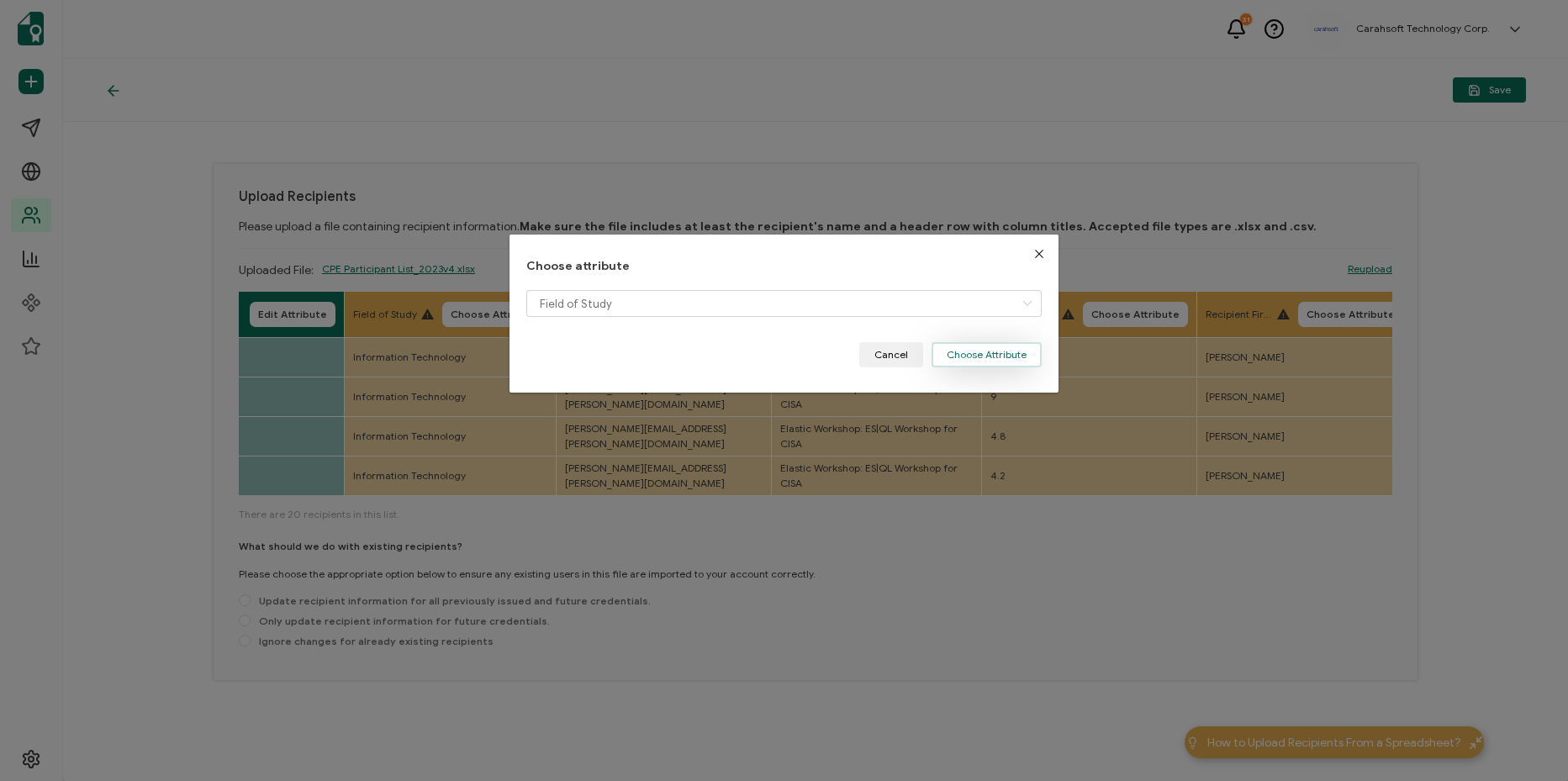
click at [991, 358] on button "Choose Attribute" at bounding box center [986, 354] width 110 height 25
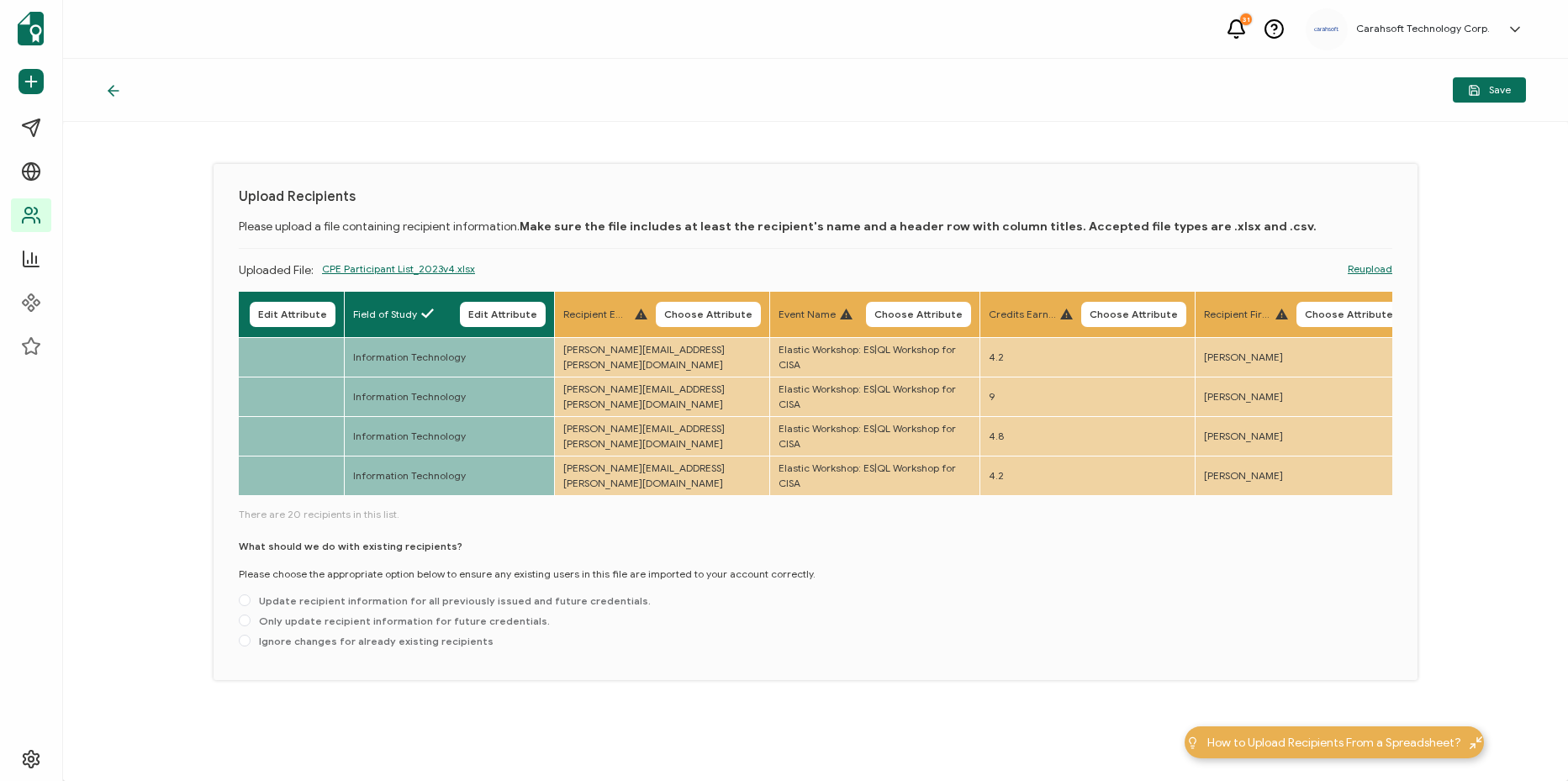
click at [761, 305] on button "Choose Attribute" at bounding box center [708, 314] width 105 height 25
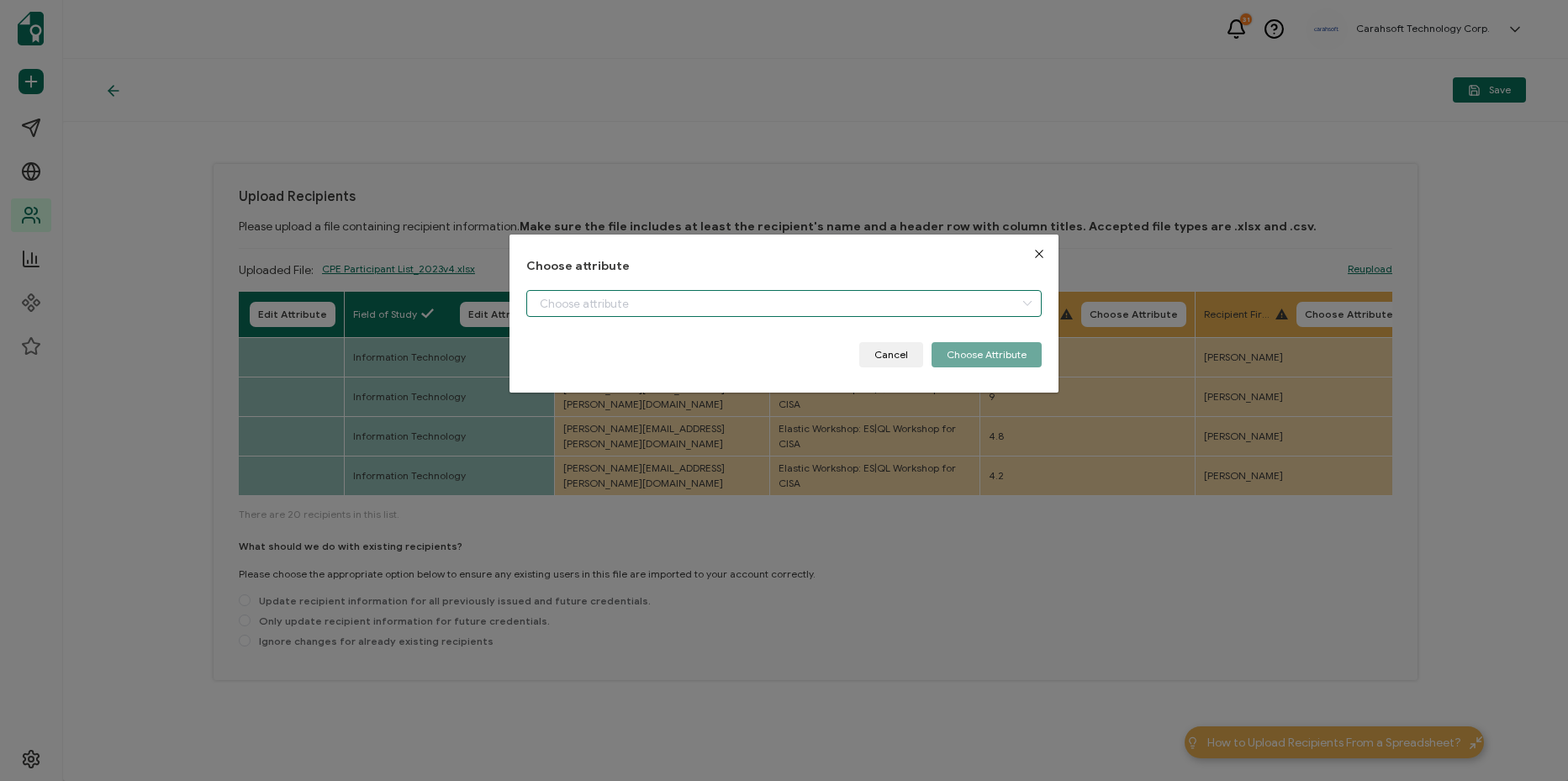
click at [736, 303] on input "dialog" at bounding box center [784, 303] width 515 height 27
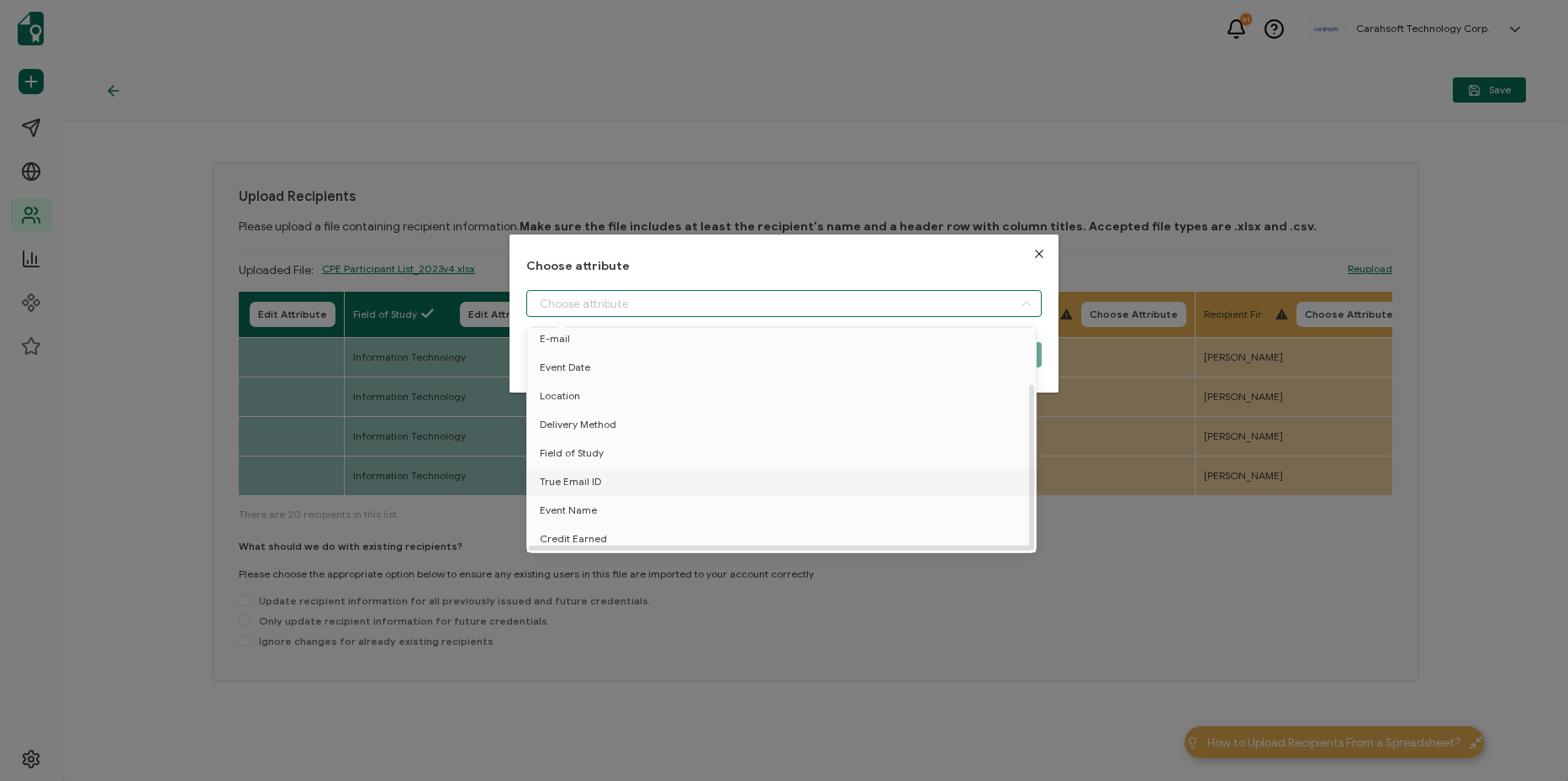
click at [659, 478] on li "True Email ID" at bounding box center [784, 481] width 523 height 29
type input "True Email ID"
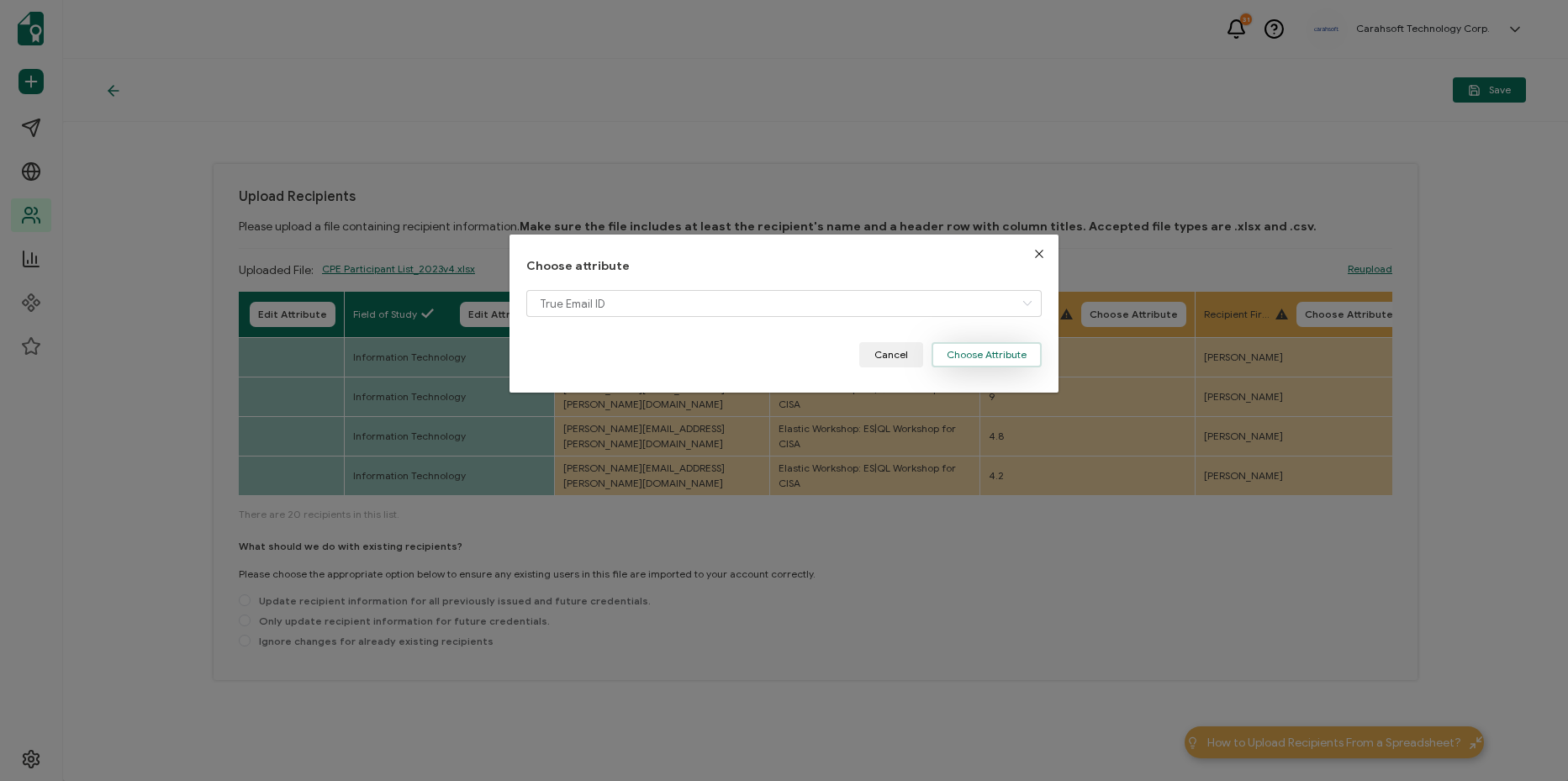
click at [969, 350] on button "Choose Attribute" at bounding box center [986, 354] width 110 height 25
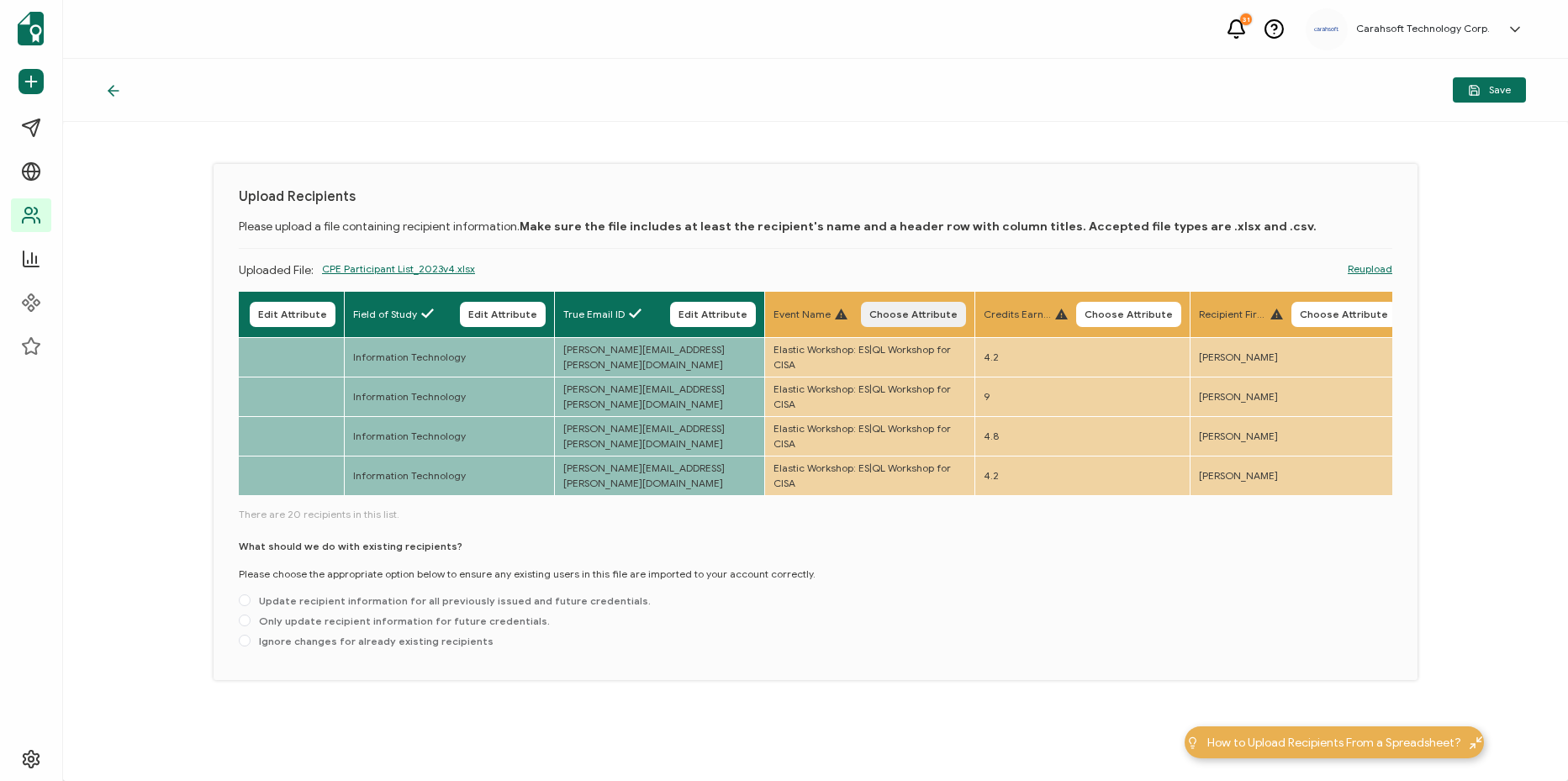
click at [966, 305] on button "Choose Attribute" at bounding box center [913, 314] width 105 height 25
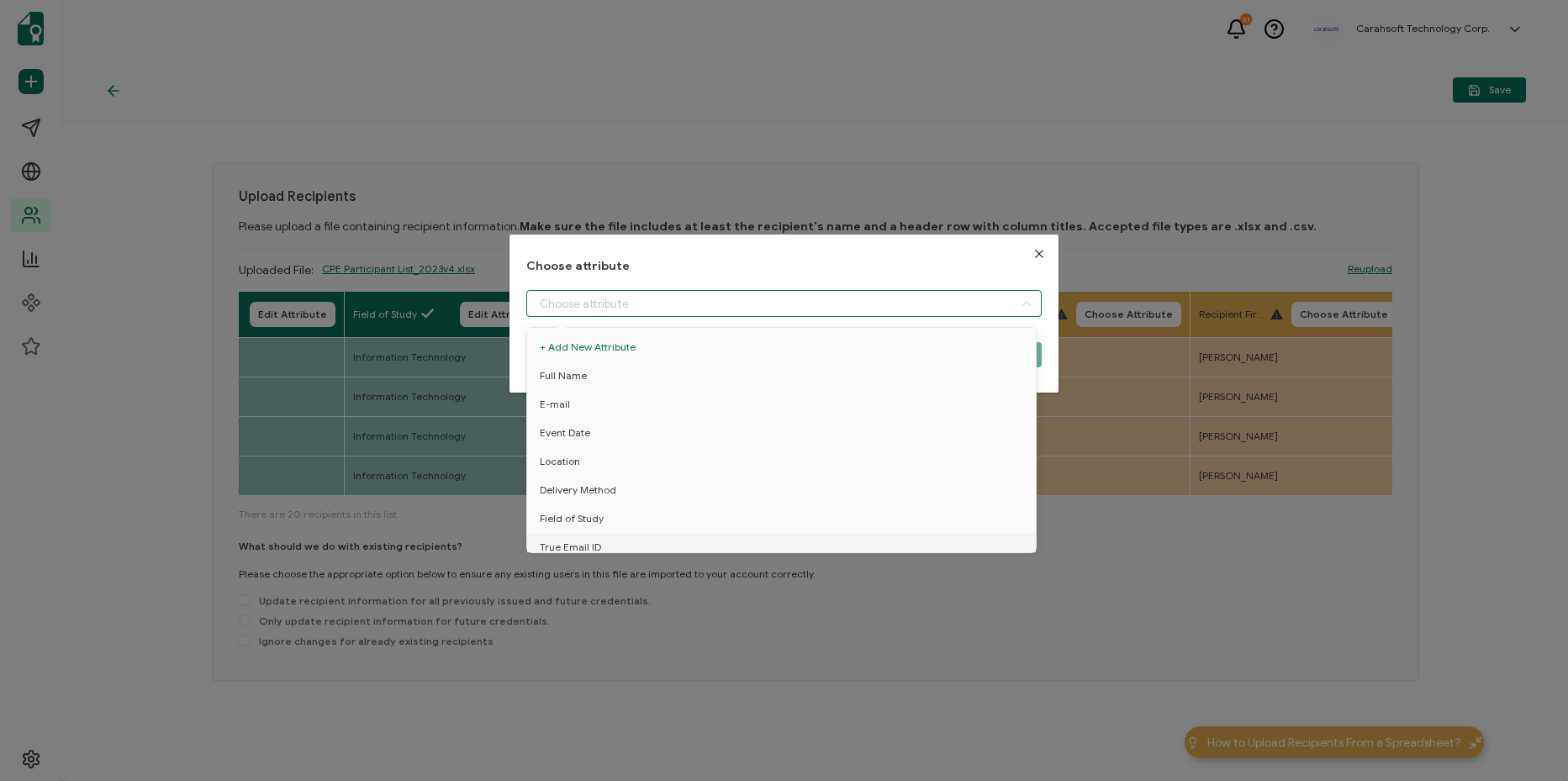
click at [897, 307] on input "dialog" at bounding box center [784, 303] width 515 height 27
click at [682, 503] on li "Event Name" at bounding box center [784, 510] width 523 height 29
type input "Event Name"
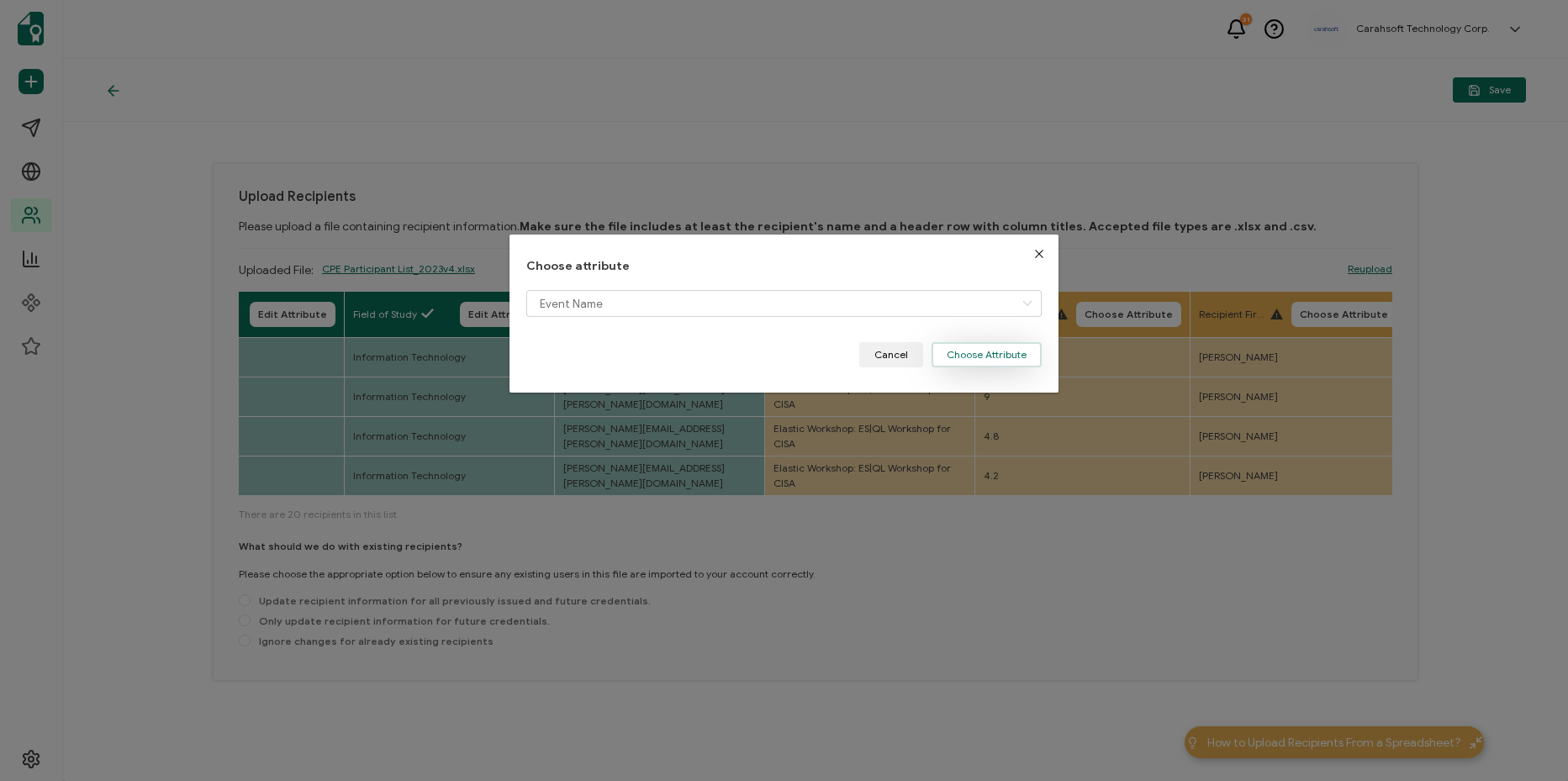
click at [985, 347] on button "Choose Attribute" at bounding box center [986, 354] width 110 height 25
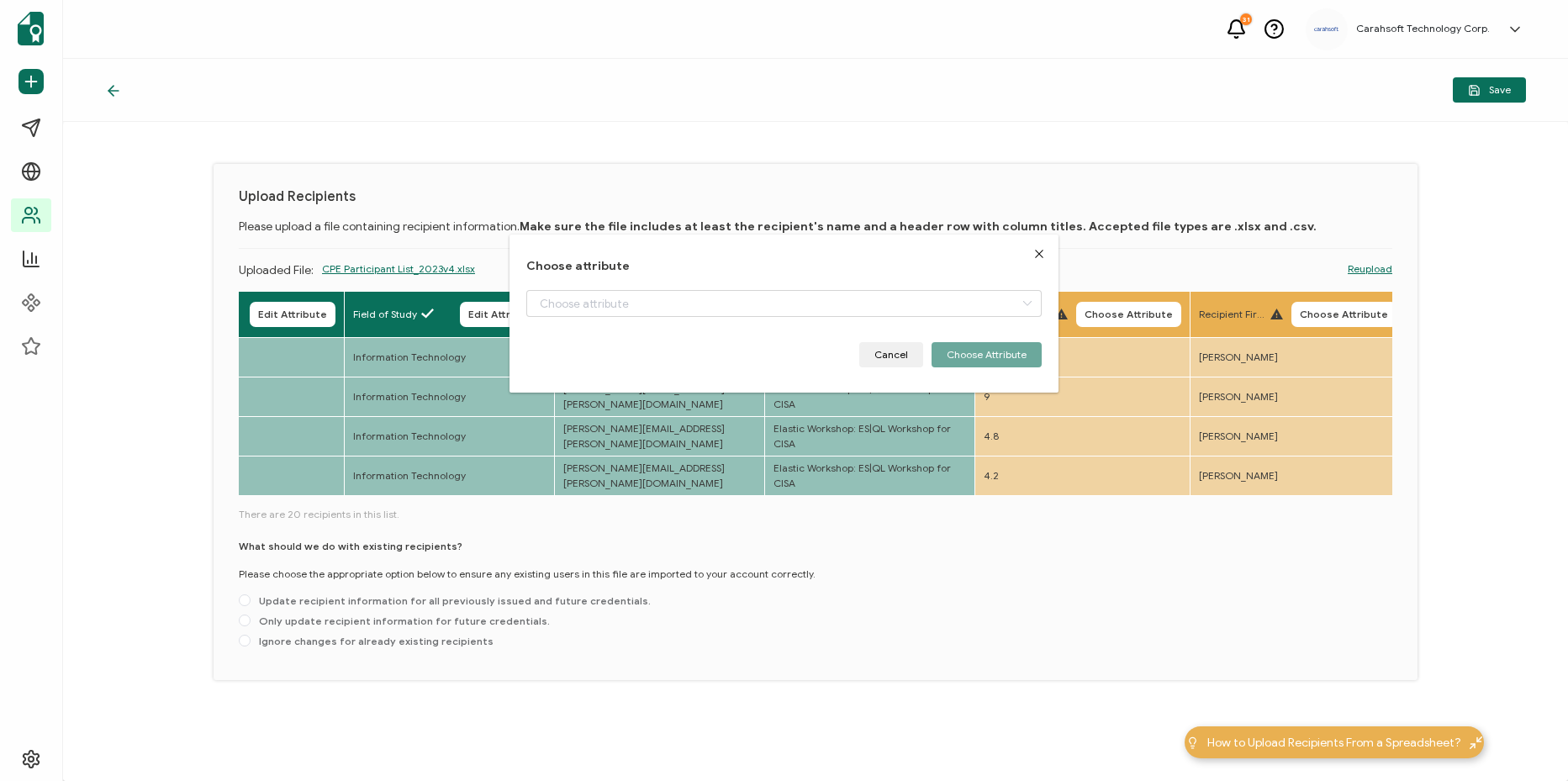
click at [1173, 311] on span "Choose Attribute" at bounding box center [1128, 314] width 88 height 10
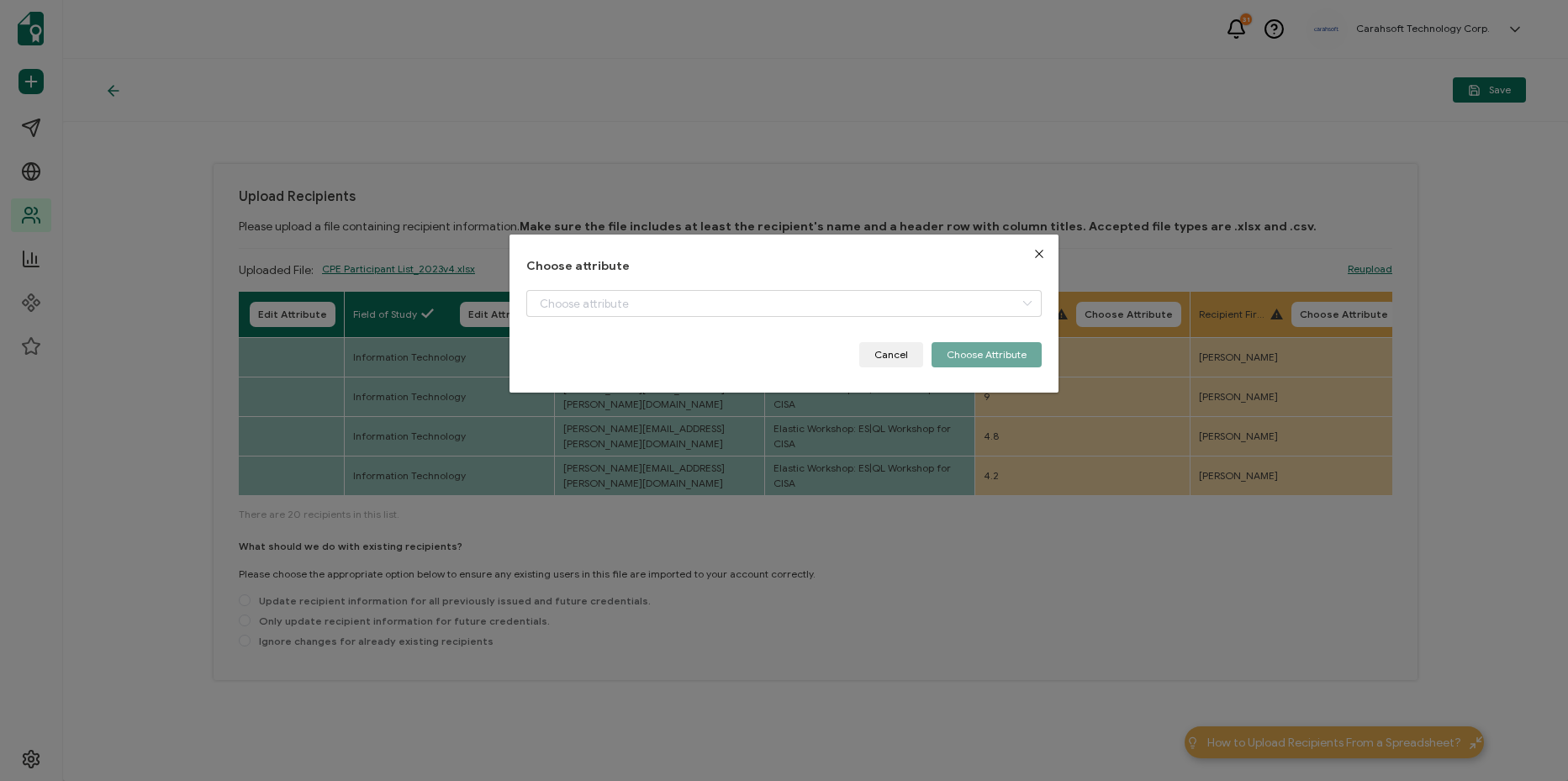
click at [975, 317] on div "dialog" at bounding box center [784, 316] width 515 height 52
click at [976, 295] on input "dialog" at bounding box center [784, 303] width 515 height 27
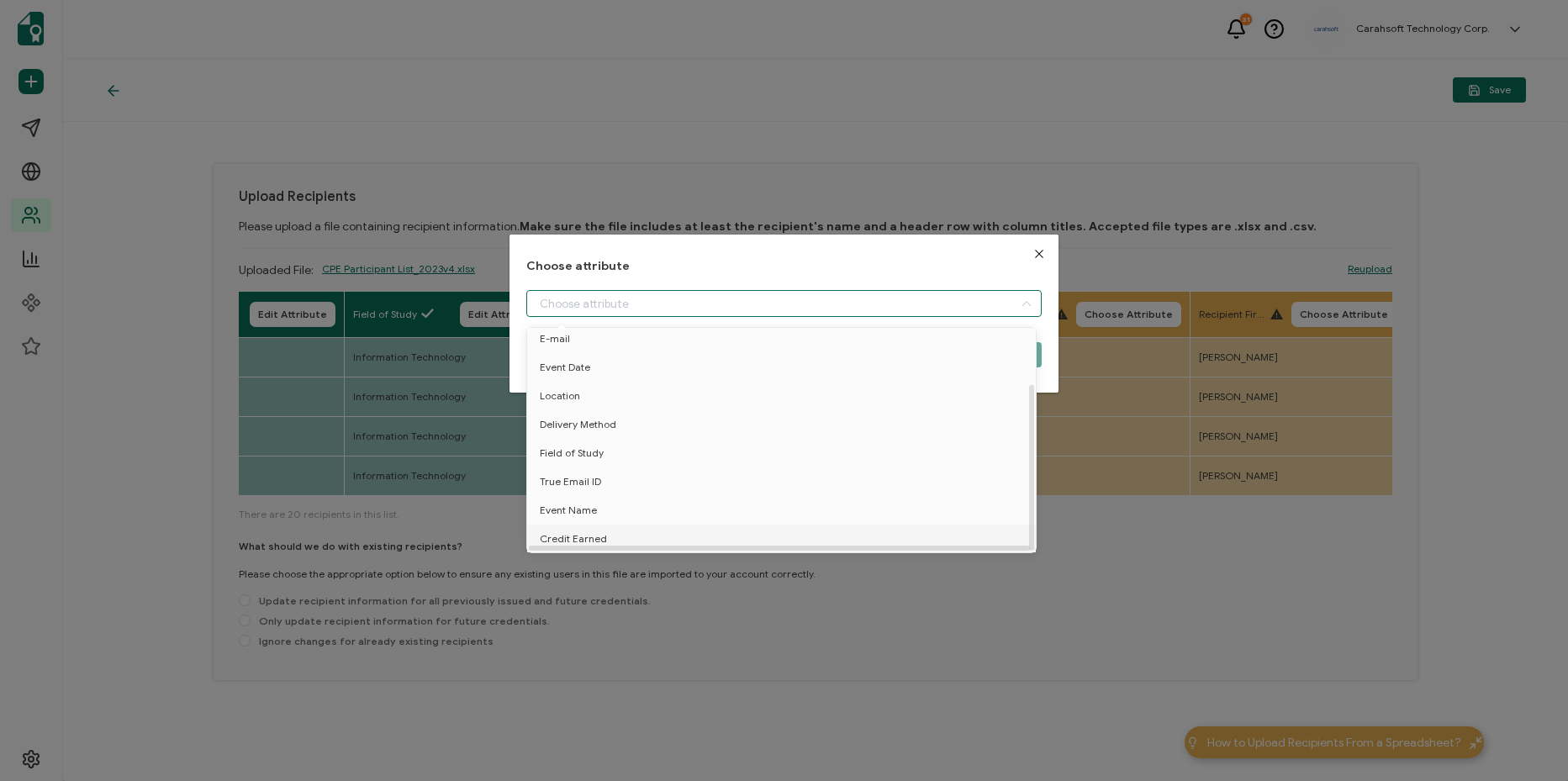
click at [789, 534] on li "Credit Earned" at bounding box center [784, 539] width 523 height 29
type input "Credit Earned"
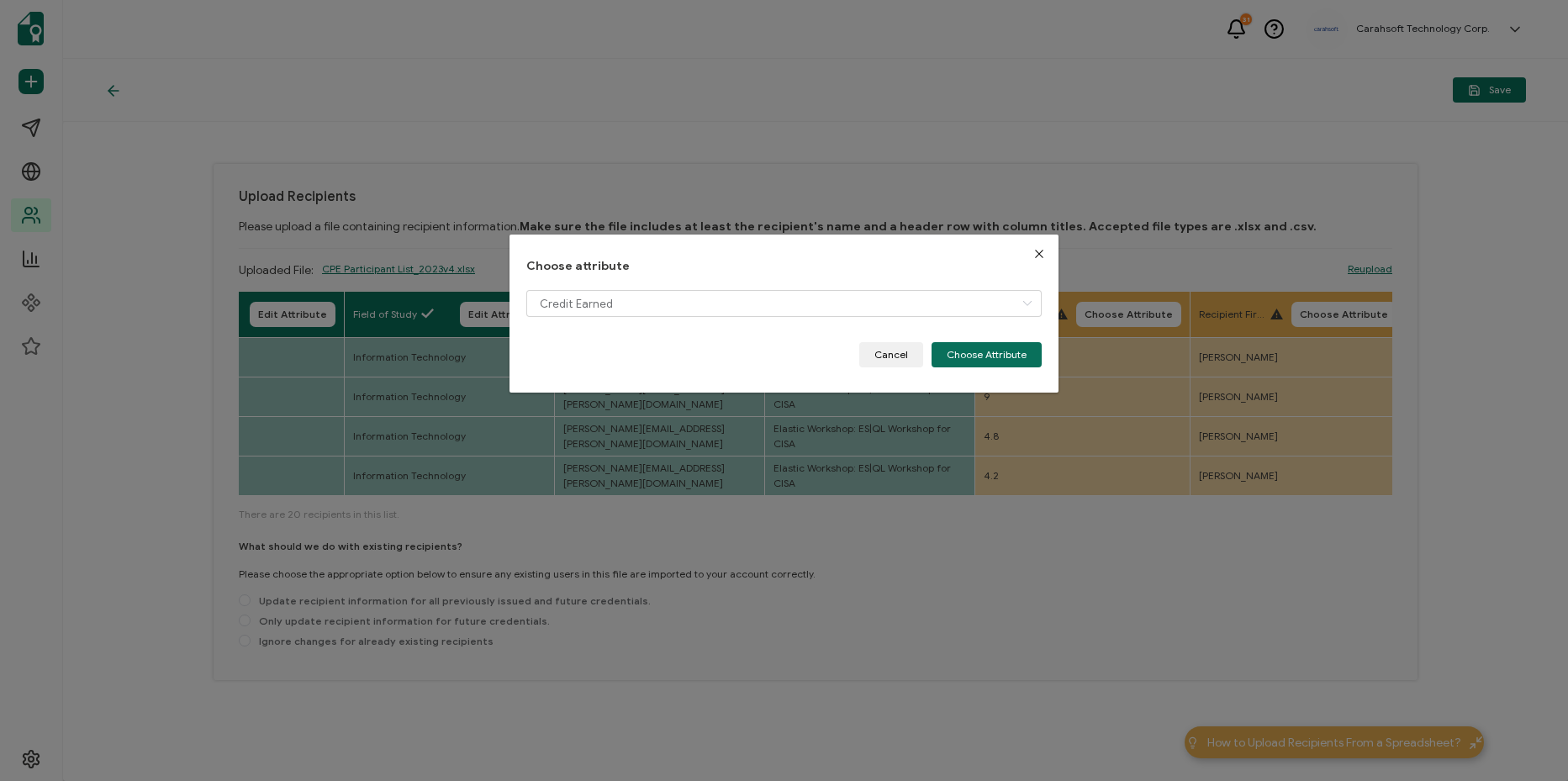
click at [989, 372] on div "Choose attribute Credit Earned Cancel Choose Attribute" at bounding box center [784, 314] width 549 height 159
click at [989, 358] on button "Choose Attribute" at bounding box center [986, 354] width 110 height 25
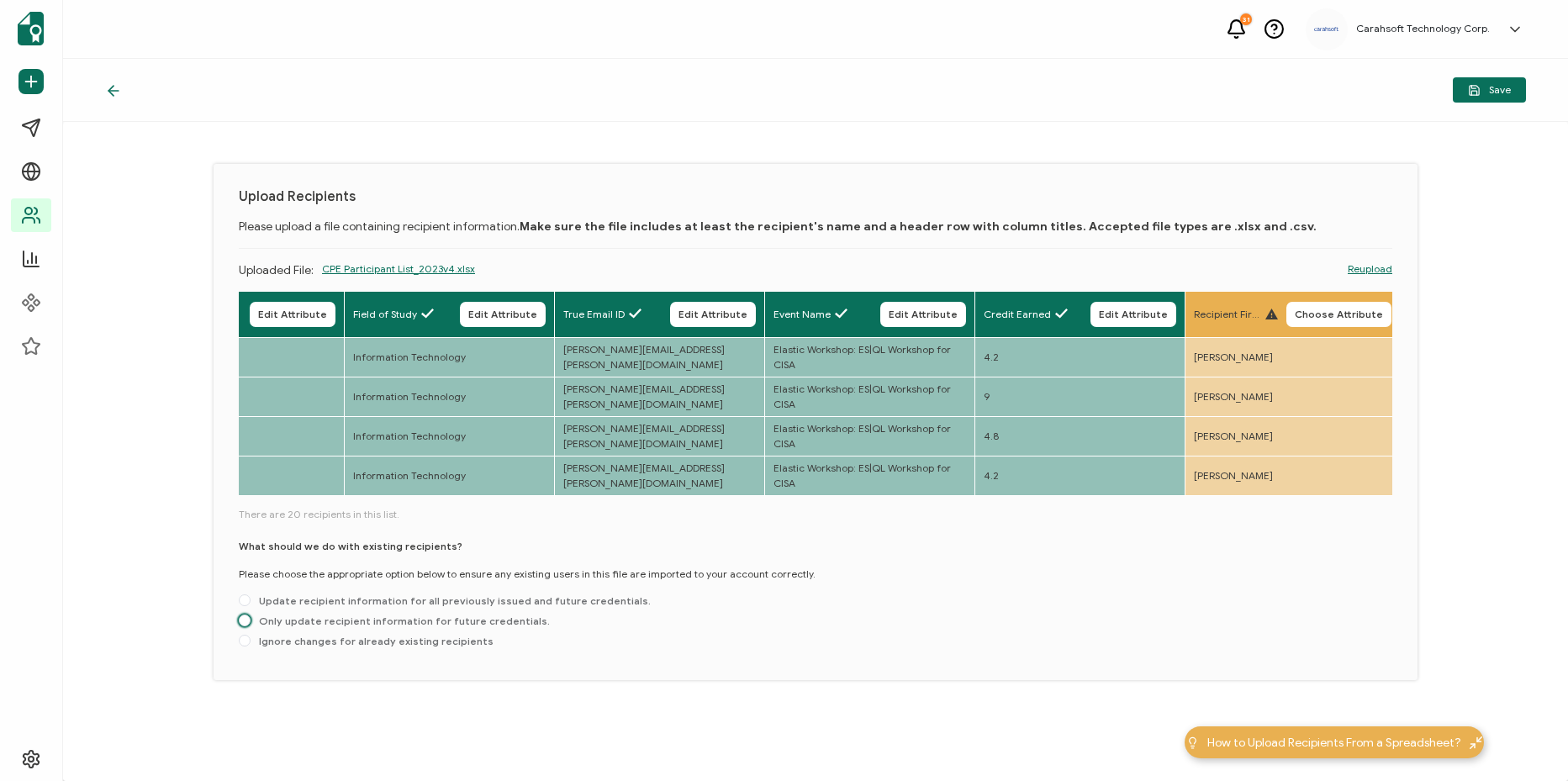
click at [381, 622] on span "Only update recipient information for future credentials." at bounding box center [400, 620] width 299 height 13
click at [251, 622] on input "Only update recipient information for future credentials." at bounding box center [245, 621] width 12 height 13
radio input "true"
click at [1512, 86] on button "Save" at bounding box center [1489, 90] width 73 height 25
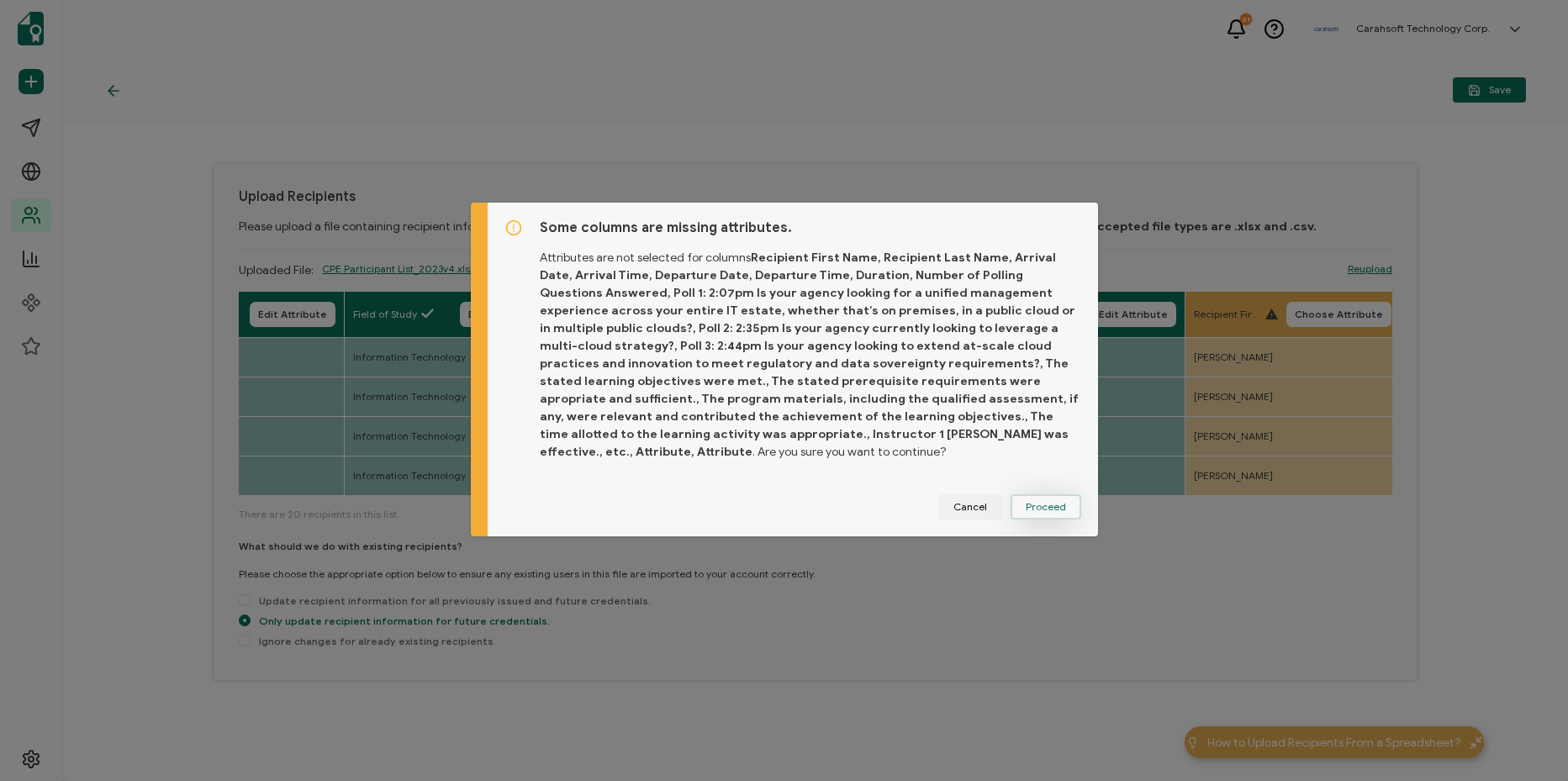
click at [1042, 507] on button "Proceed" at bounding box center [1046, 507] width 71 height 25
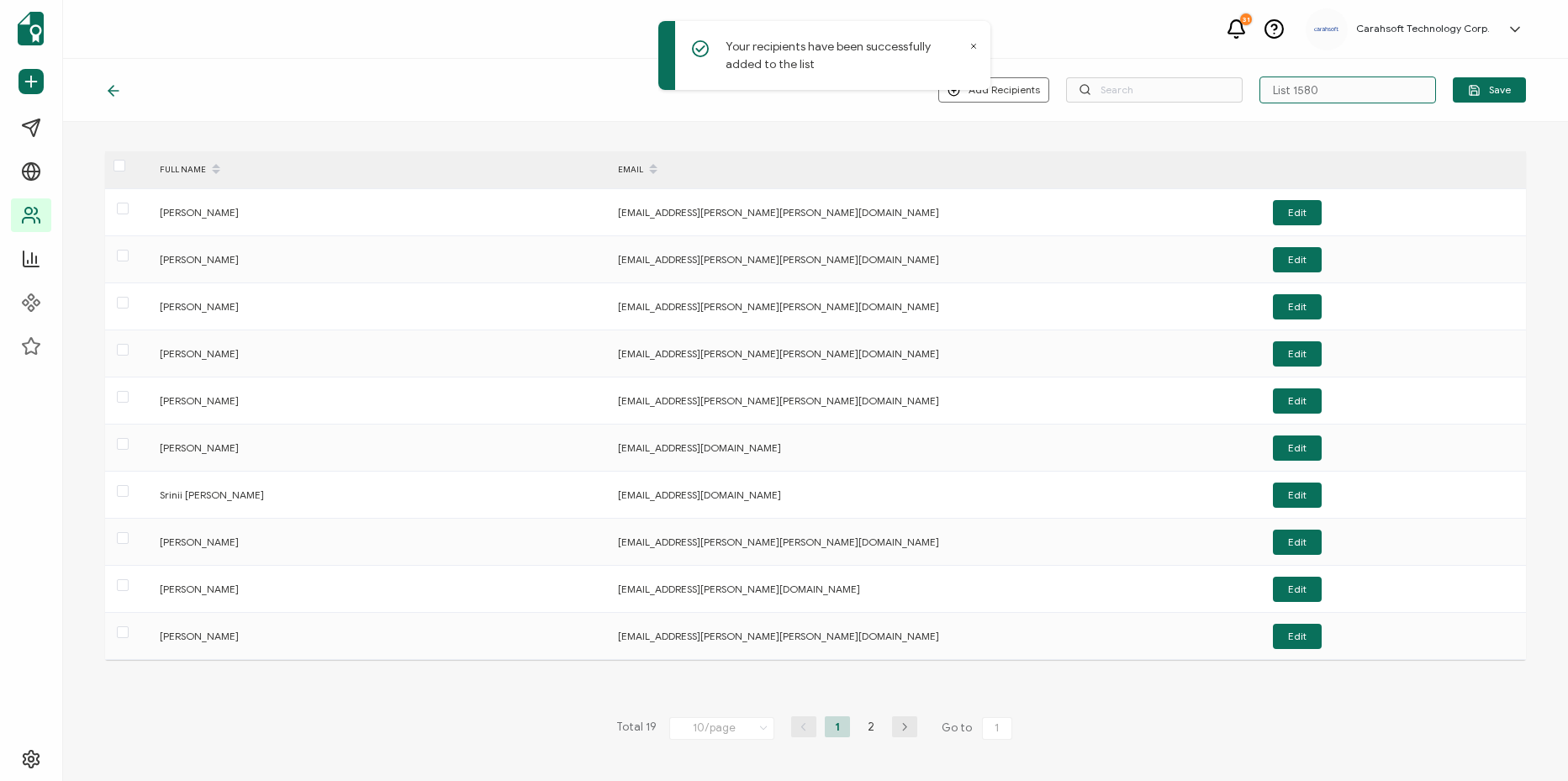
click at [1284, 88] on input "List 1580" at bounding box center [1348, 90] width 177 height 27
paste input "5-21-25_68138_Elastic Workshop"
type input "5-21-25_68138_Elastic Workshop"
click at [1473, 93] on icon "button" at bounding box center [1474, 90] width 13 height 13
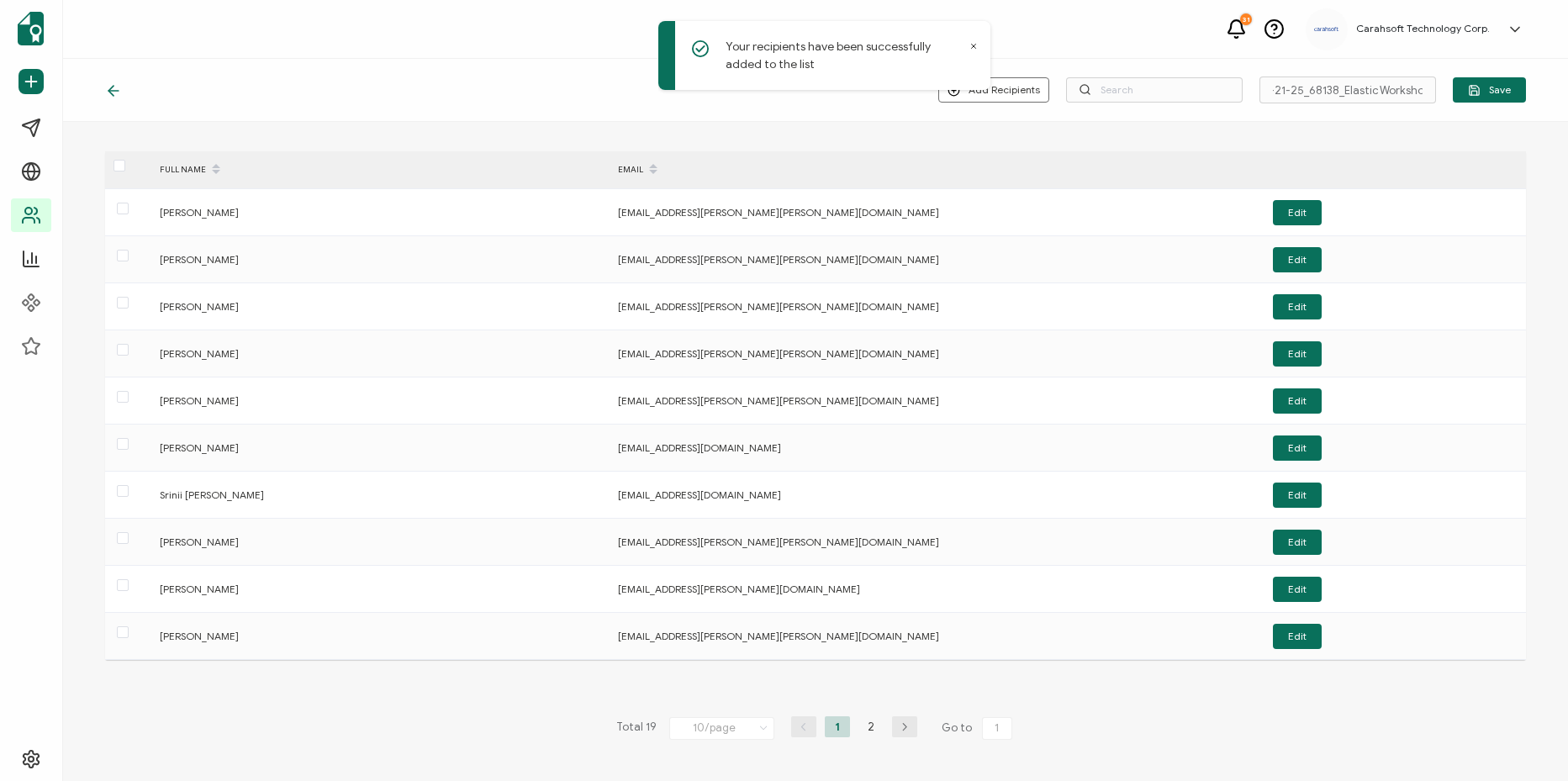
scroll to position [0, 0]
